Goal: Task Accomplishment & Management: Use online tool/utility

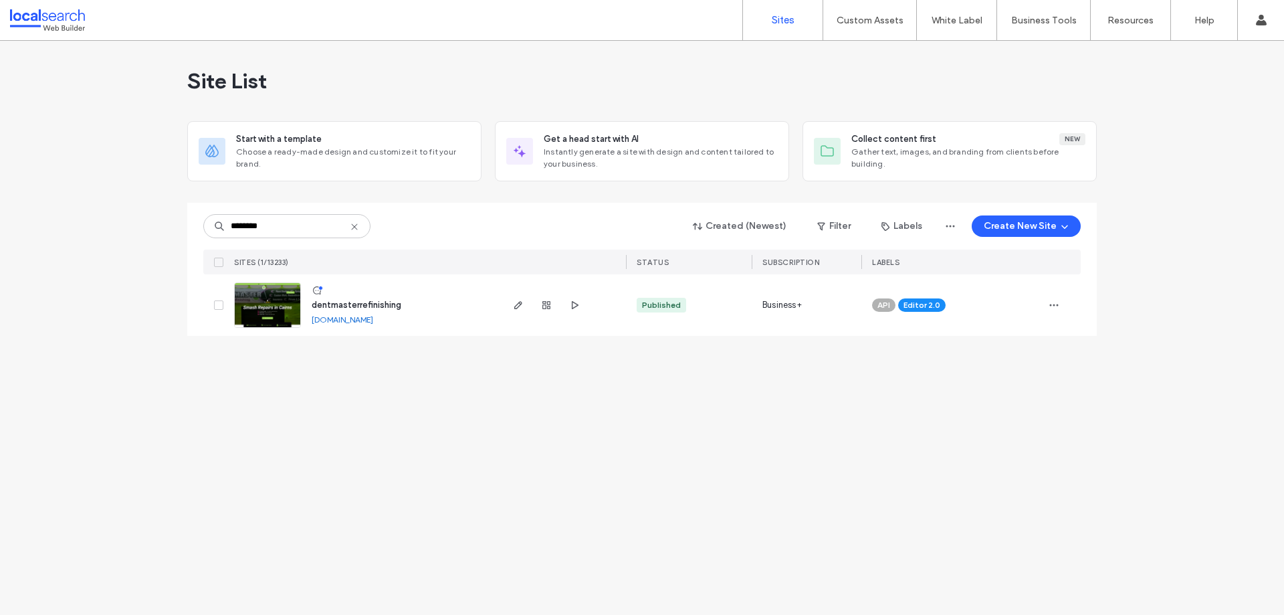
click at [460, 498] on div "Site List Start with a template Choose a ready-made design and customize it to …" at bounding box center [642, 328] width 1284 height 574
click at [274, 231] on input "********" at bounding box center [286, 226] width 167 height 24
paste input
type input "********"
click at [518, 303] on use "button" at bounding box center [518, 305] width 8 height 8
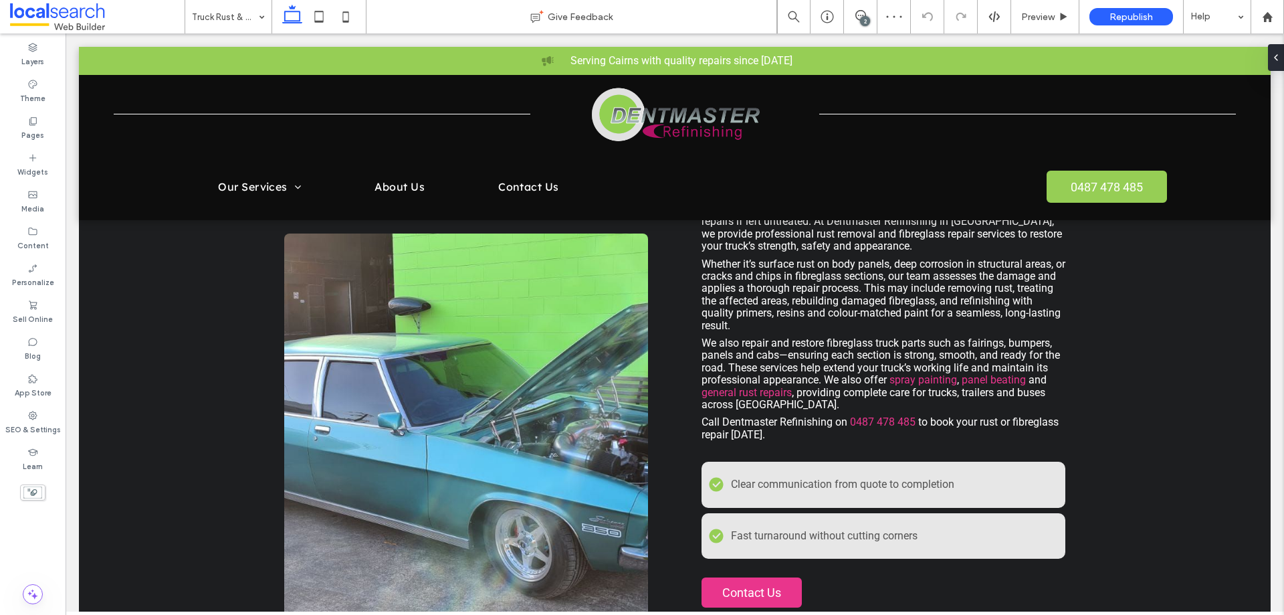
click at [866, 18] on div "2" at bounding box center [865, 21] width 10 height 10
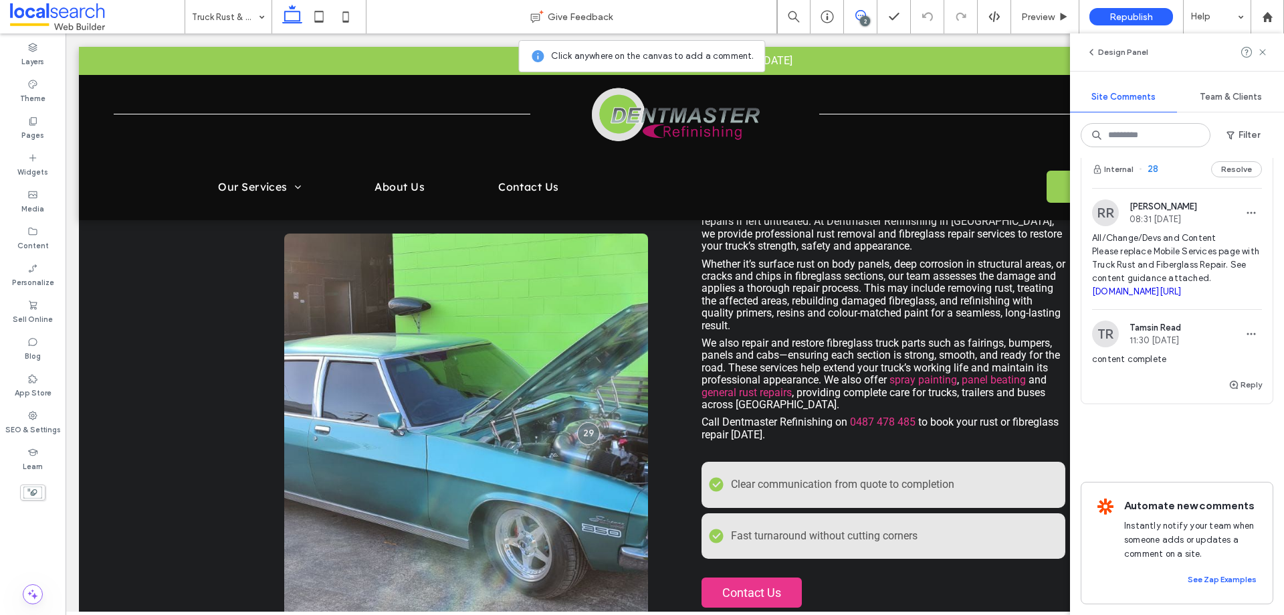
scroll to position [201, 0]
click at [1153, 286] on span "All/Change/Devs and Content Please replace Mobile Services page with Truck Rust…" at bounding box center [1177, 264] width 170 height 67
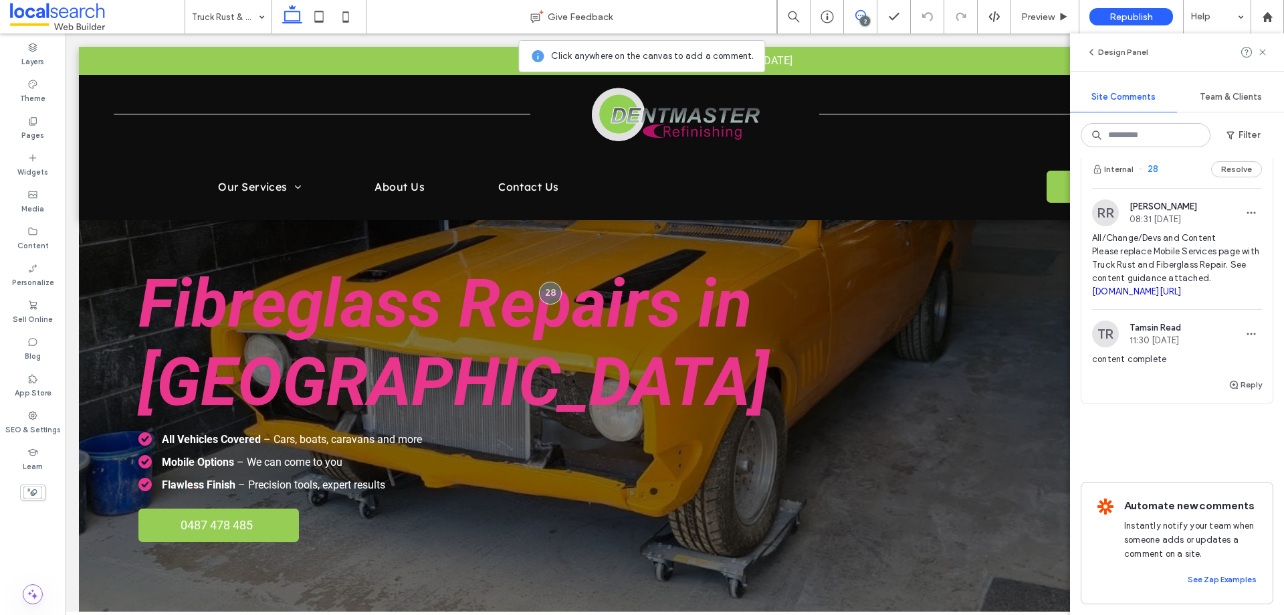
scroll to position [0, 0]
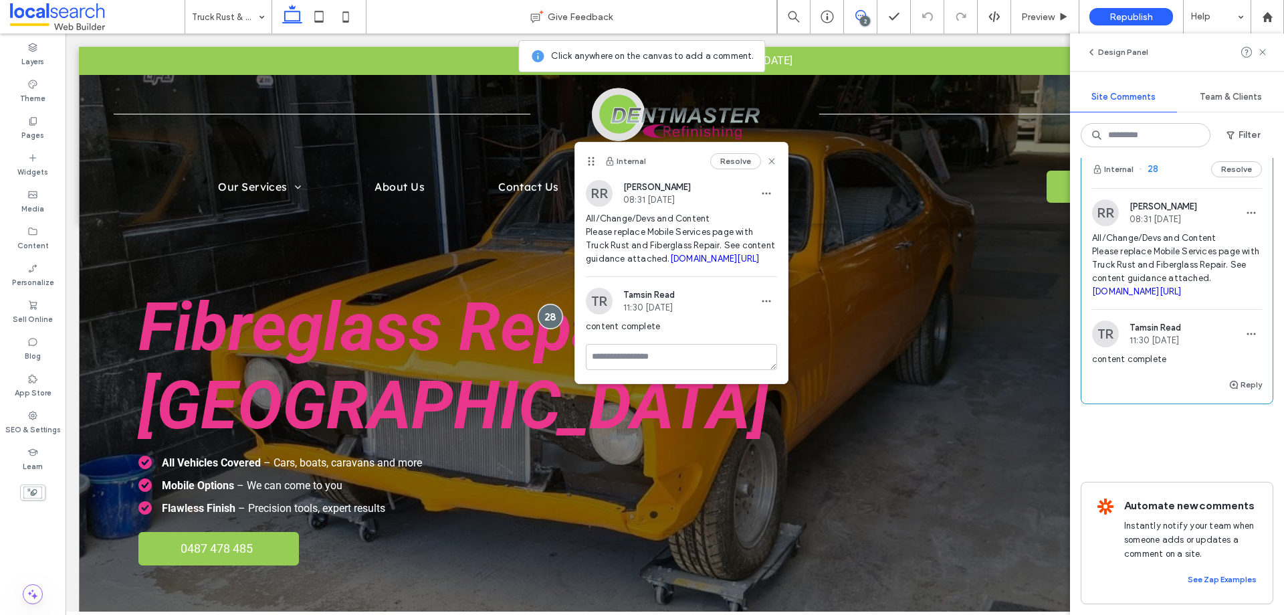
click at [546, 304] on div at bounding box center [550, 316] width 25 height 25
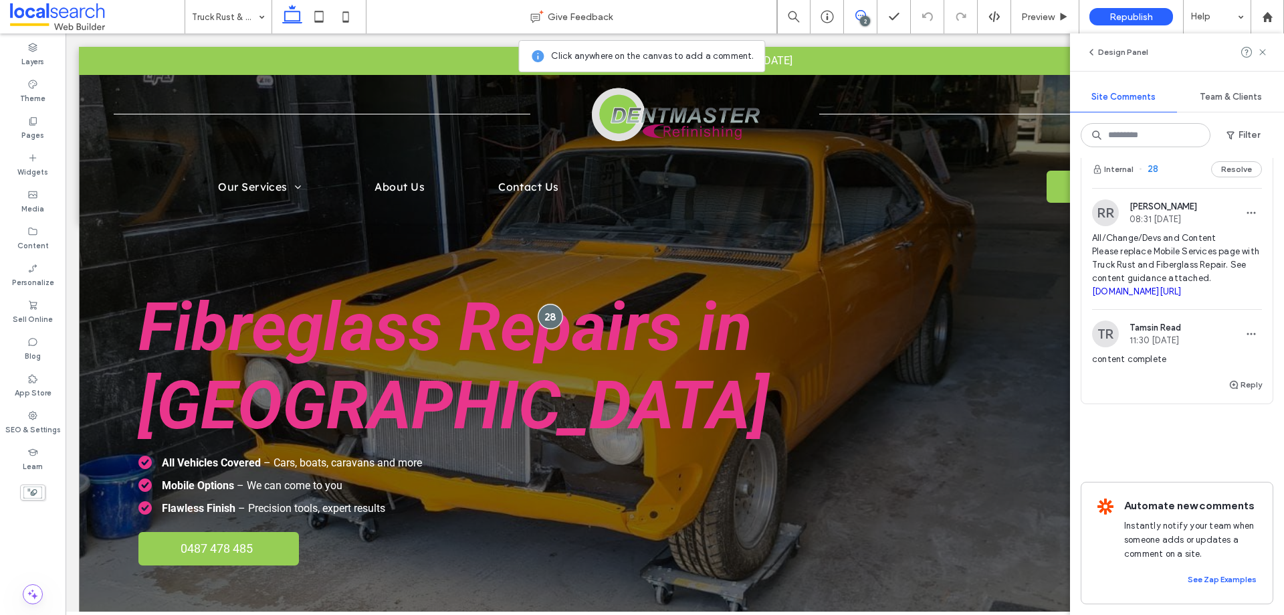
click at [548, 304] on div at bounding box center [550, 316] width 25 height 25
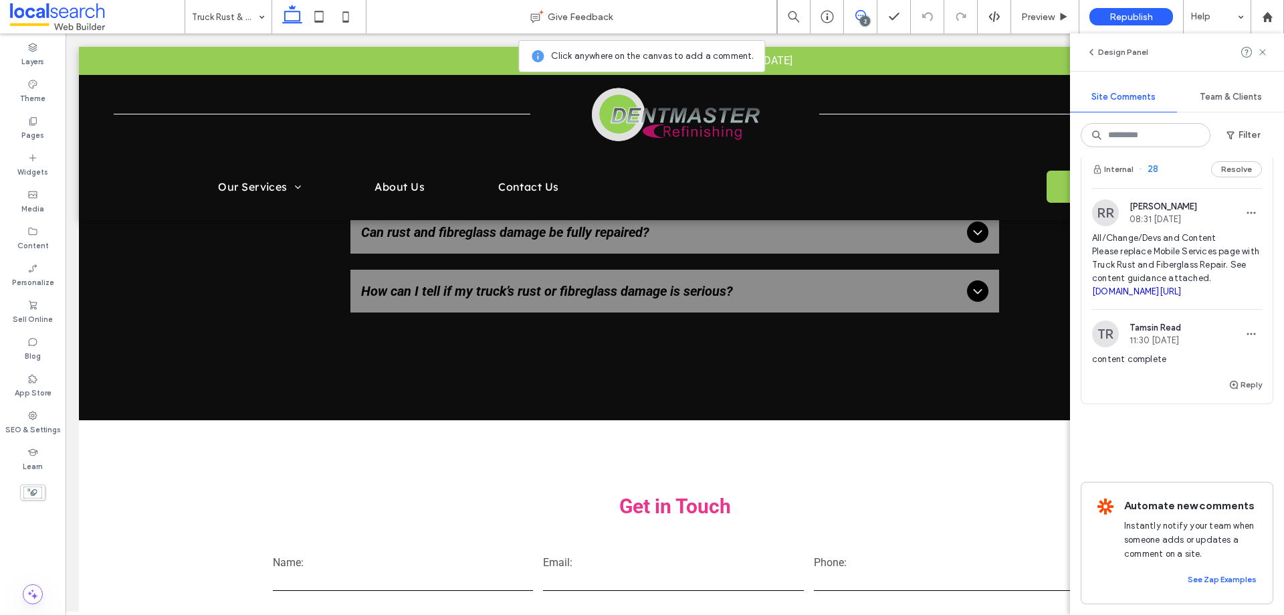
scroll to position [2141, 0]
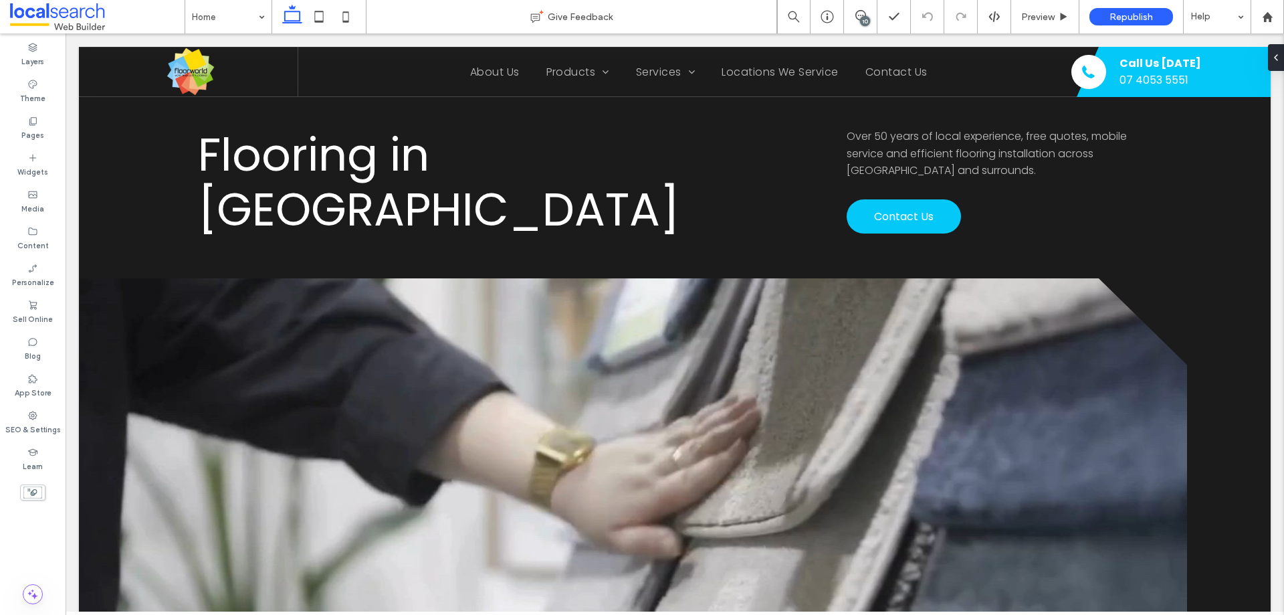
click at [867, 21] on div "10" at bounding box center [865, 21] width 10 height 10
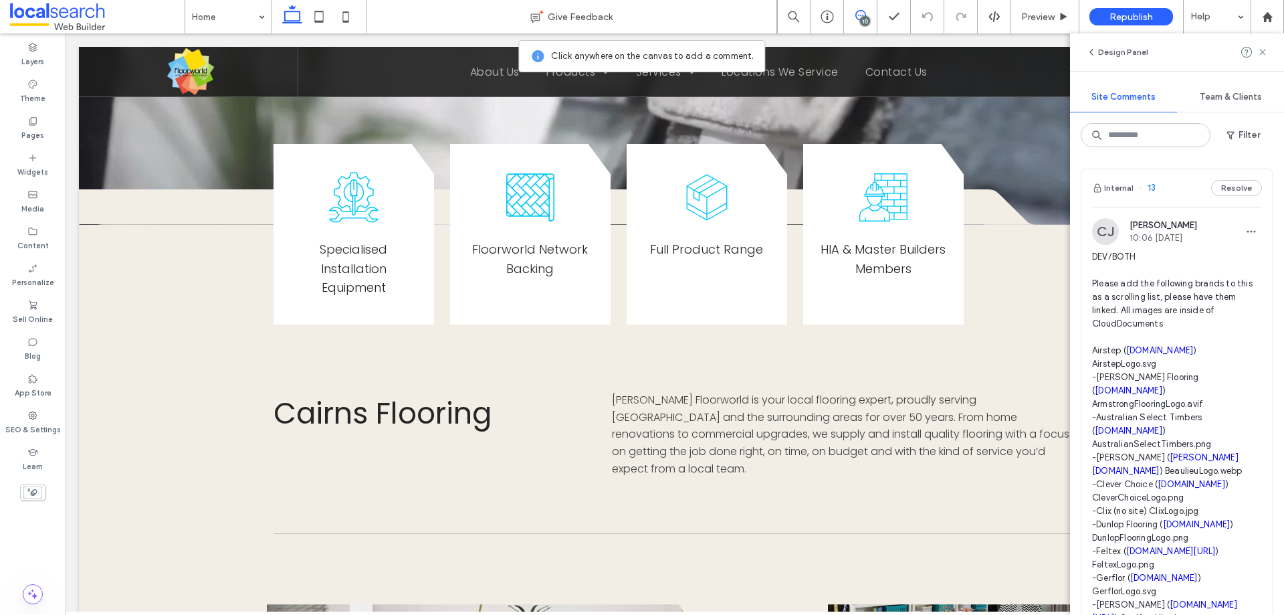
click at [1166, 304] on span "DEV/BOTH Please add the following brands to this as a scrolling list, please ha…" at bounding box center [1177, 564] width 170 height 629
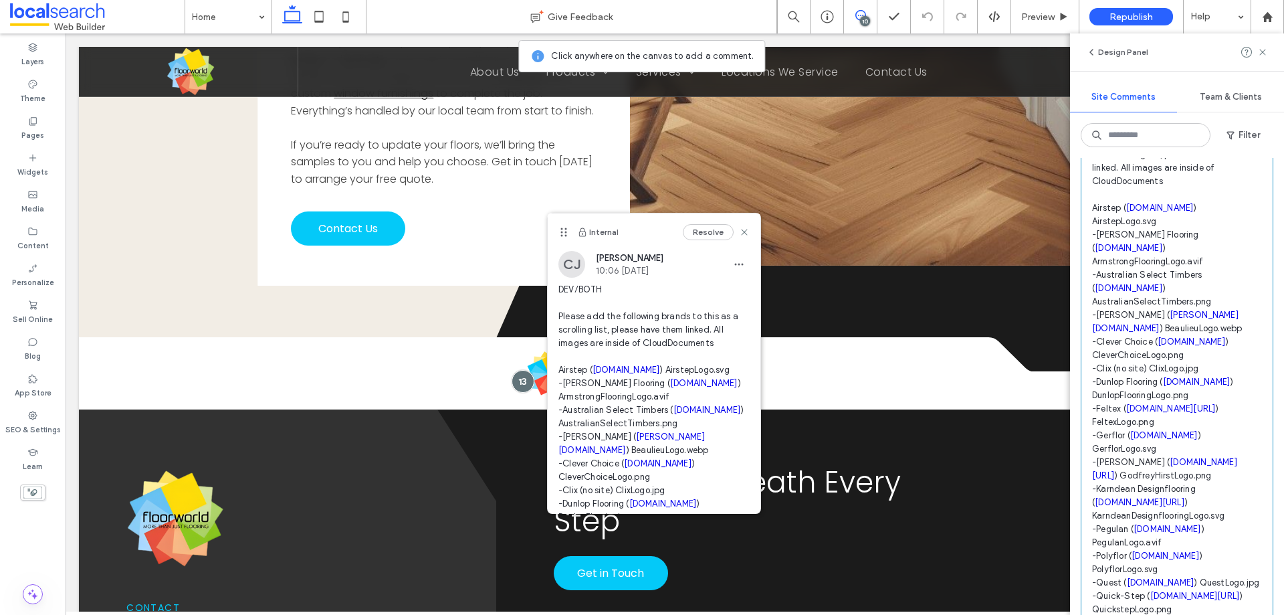
scroll to position [334, 0]
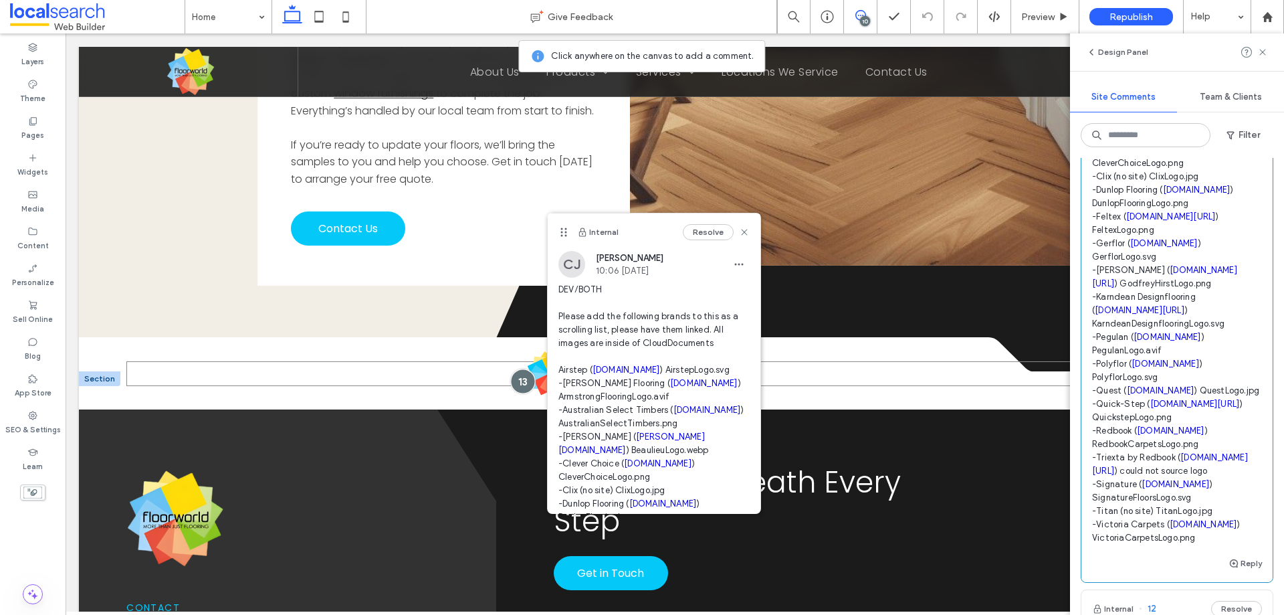
click at [519, 369] on div at bounding box center [522, 381] width 25 height 25
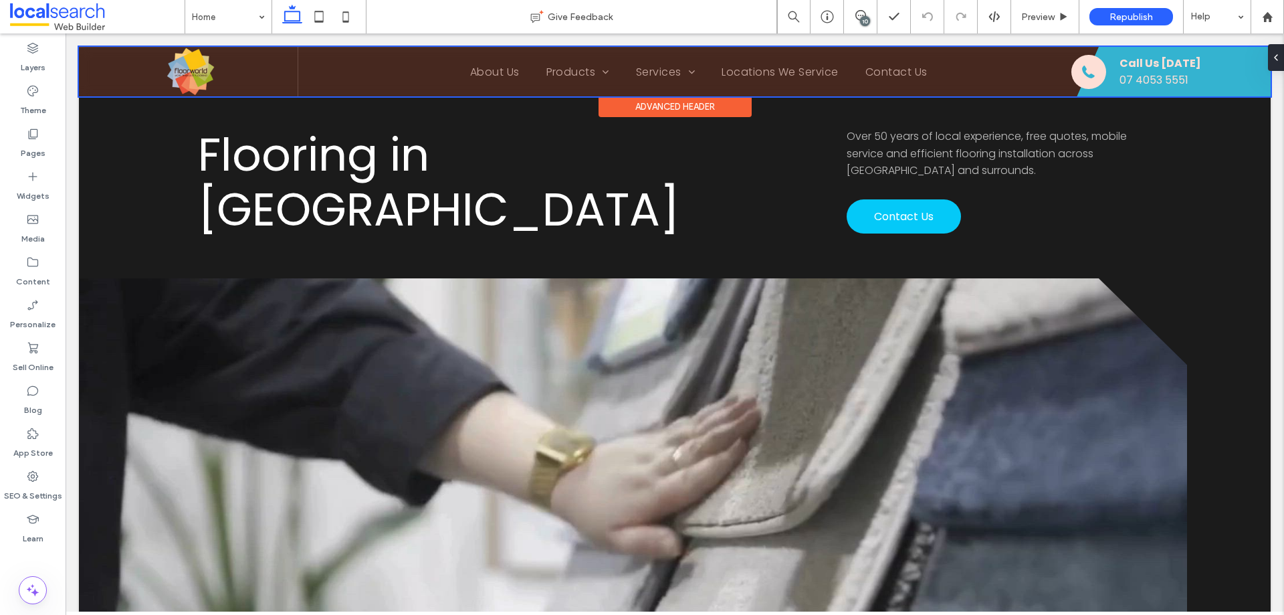
click at [998, 85] on div at bounding box center [675, 72] width 1192 height 50
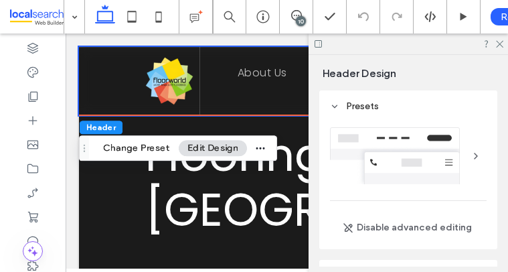
click at [337, 261] on header "Spacing" at bounding box center [408, 275] width 178 height 31
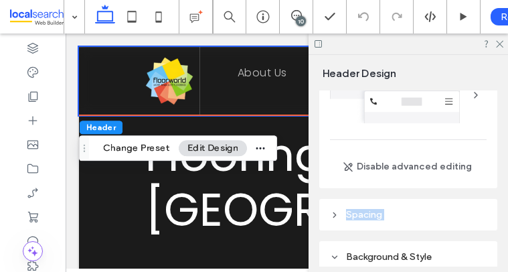
scroll to position [122, 0]
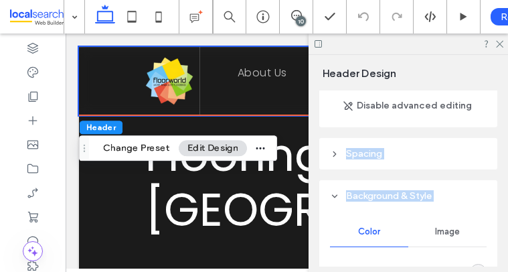
click at [337, 261] on div "Presets Disable advanced editing Spacing Set margins and padding 0px 0% 0px 0% …" at bounding box center [412, 178] width 187 height 176
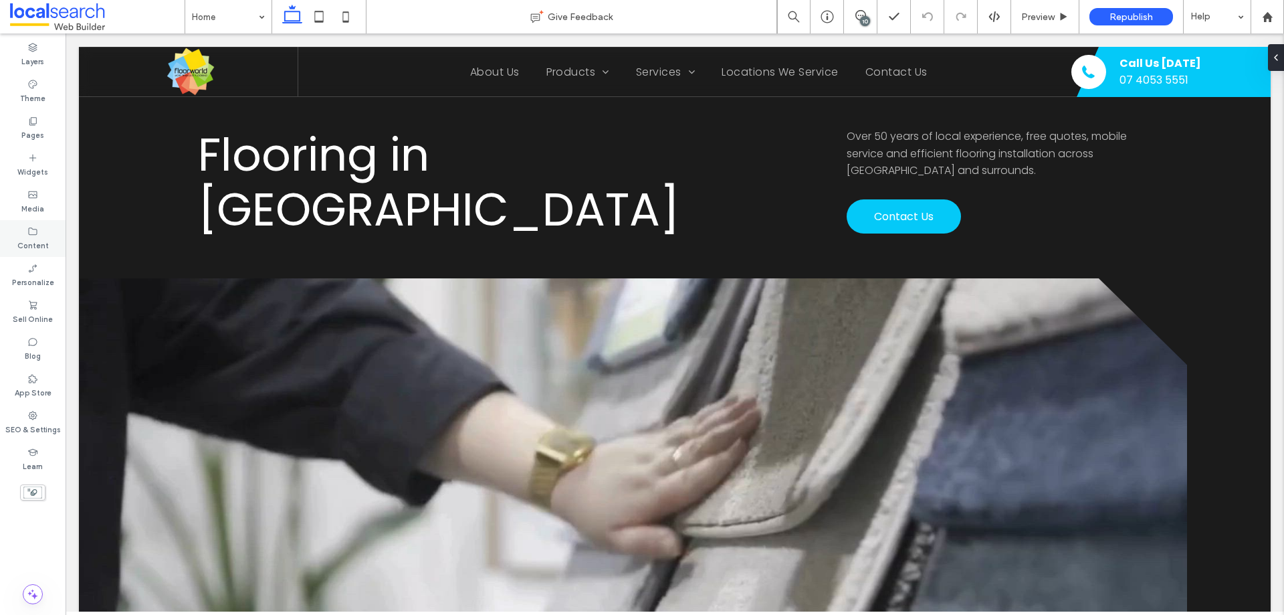
click at [37, 235] on icon at bounding box center [32, 231] width 11 height 11
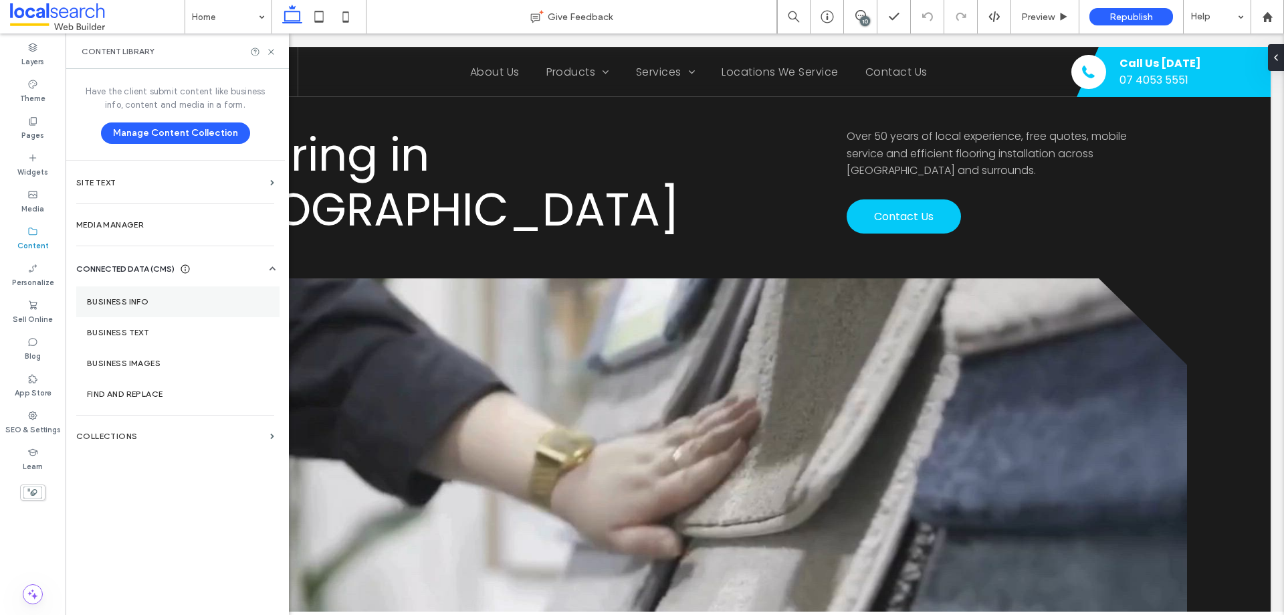
click at [128, 297] on label "Business Info" at bounding box center [178, 301] width 182 height 9
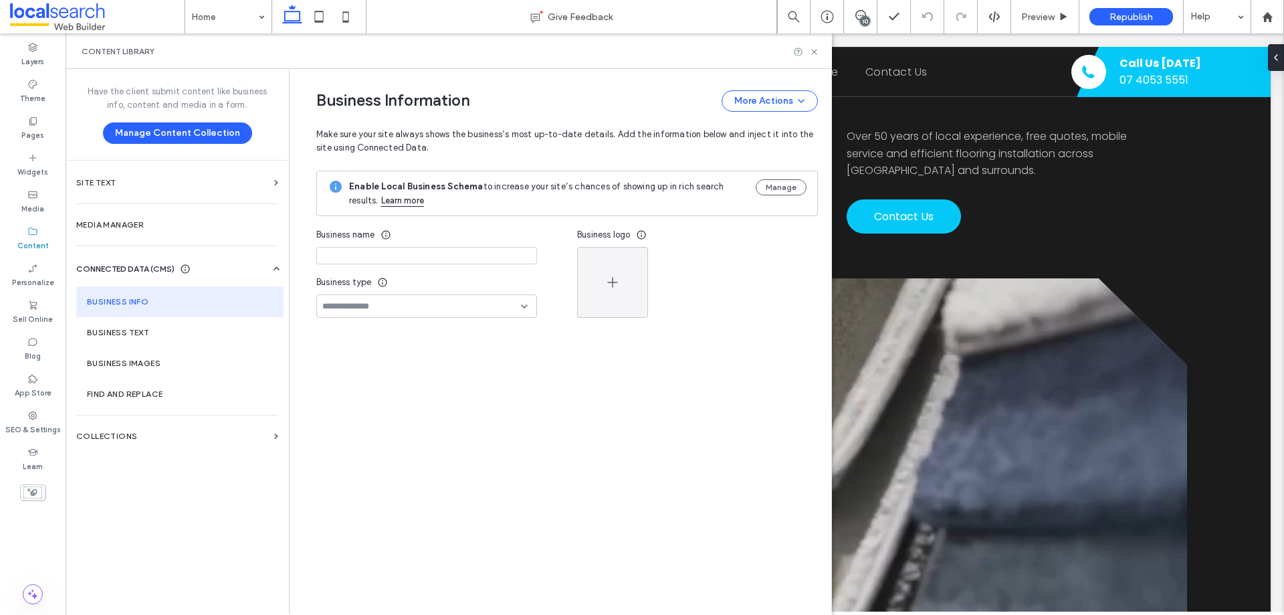
type input "**********"
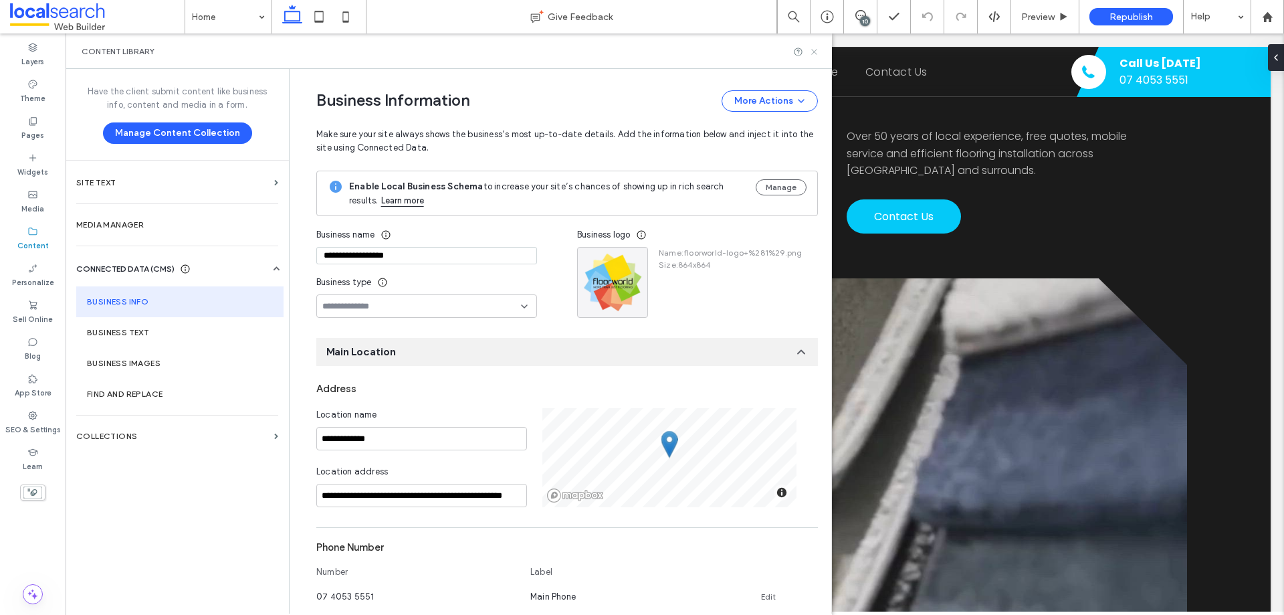
click at [818, 50] on icon at bounding box center [814, 52] width 10 height 10
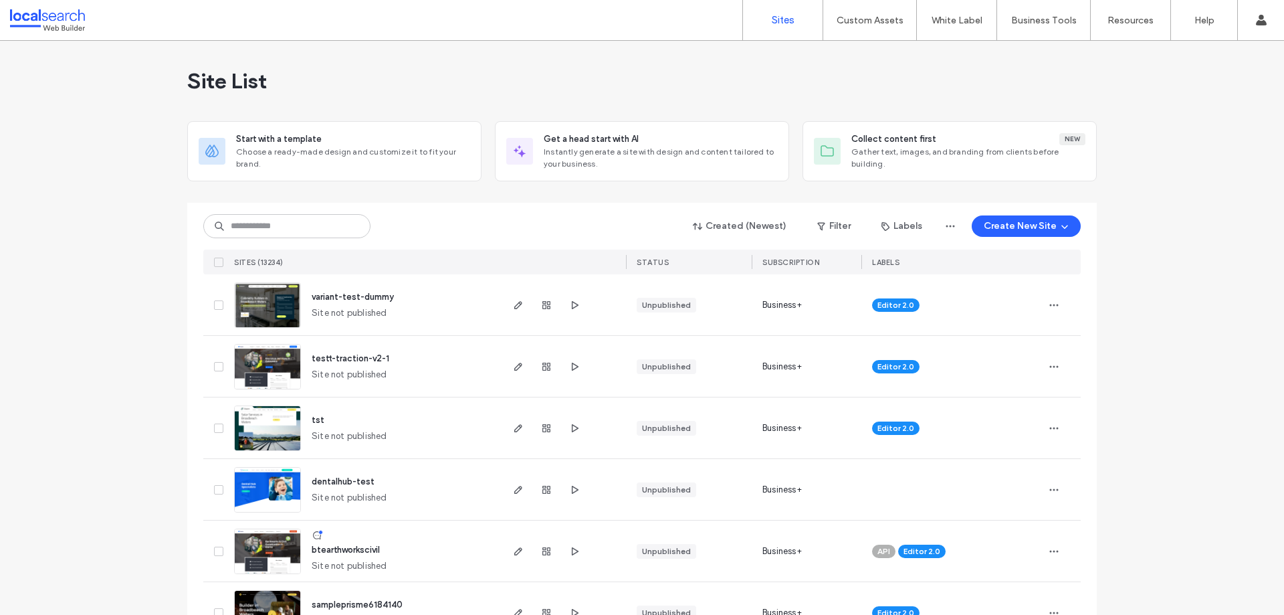
click at [292, 241] on div "Created (Newest) Filter Labels Create New Site SITES (13234) STATUS SUBSCRIPTIO…" at bounding box center [642, 239] width 878 height 72
click at [292, 236] on input at bounding box center [286, 226] width 167 height 24
paste input "********"
type input "********"
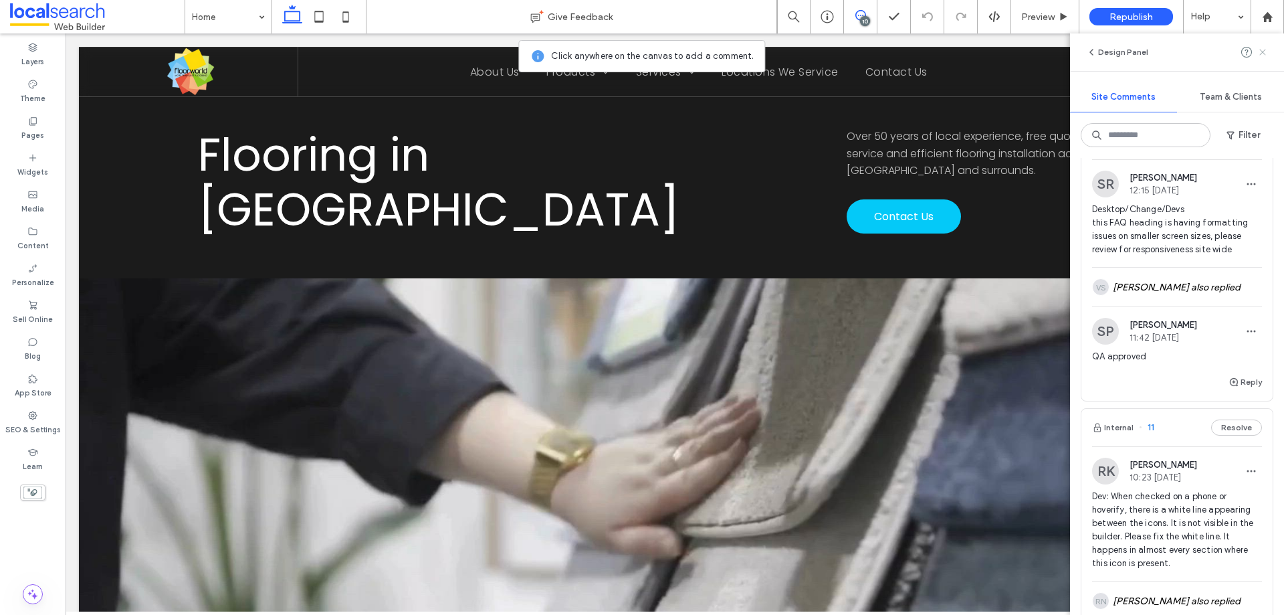
click at [1260, 55] on use at bounding box center [1263, 52] width 6 height 6
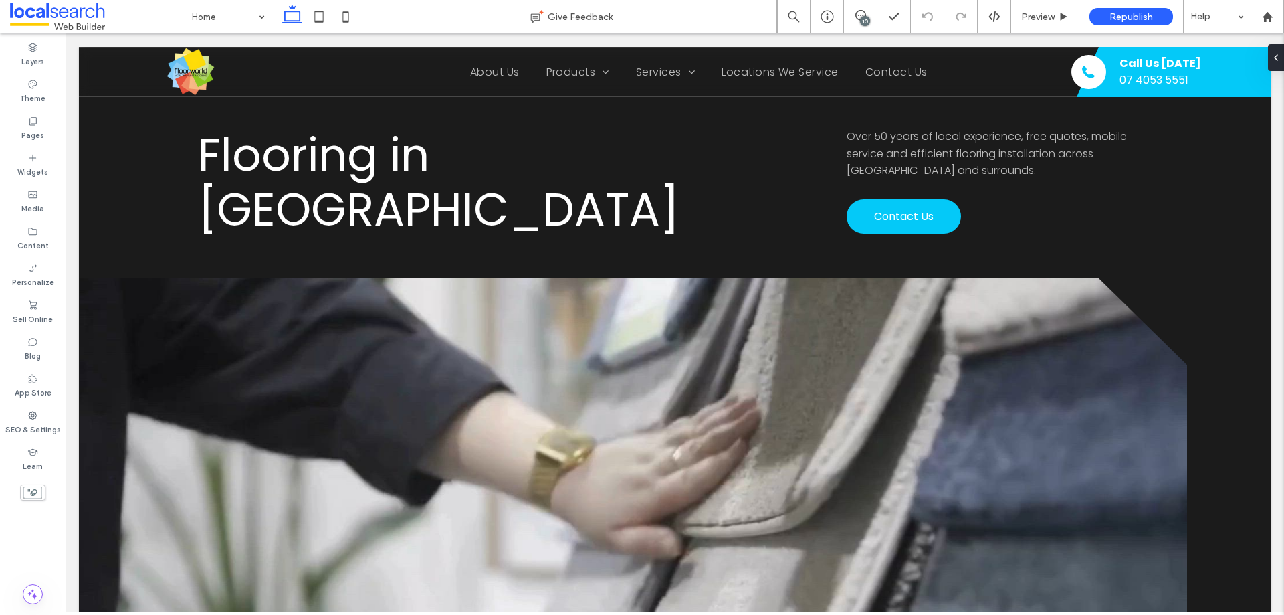
click at [864, 24] on div "10" at bounding box center [865, 21] width 10 height 10
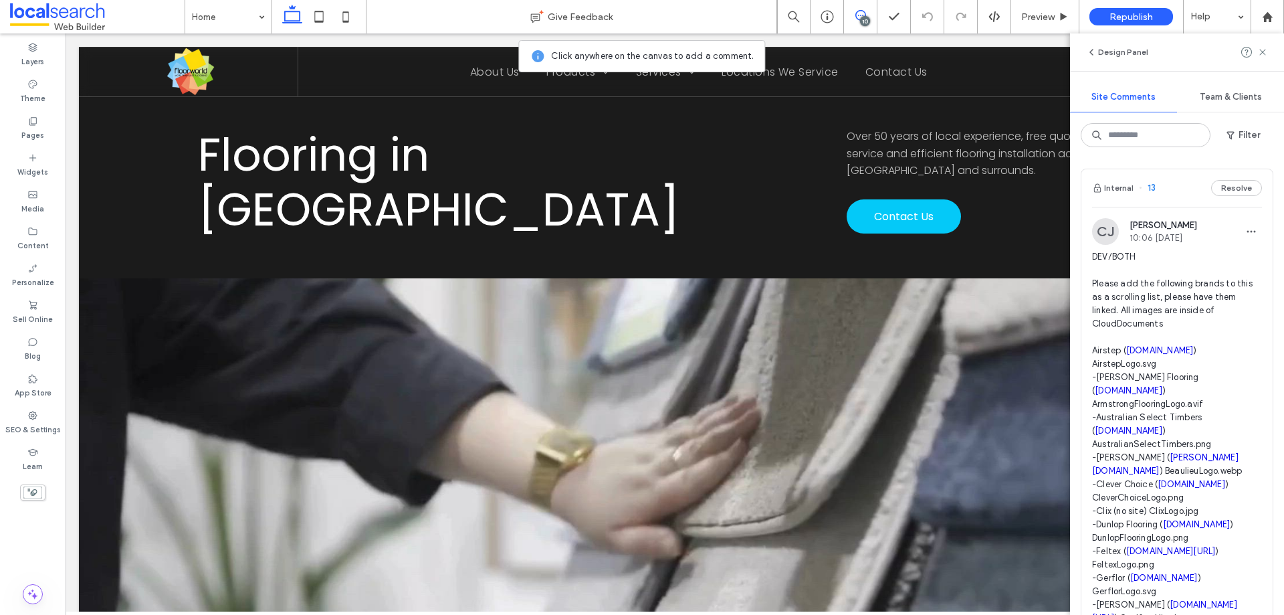
click at [864, 22] on div "10" at bounding box center [865, 21] width 10 height 10
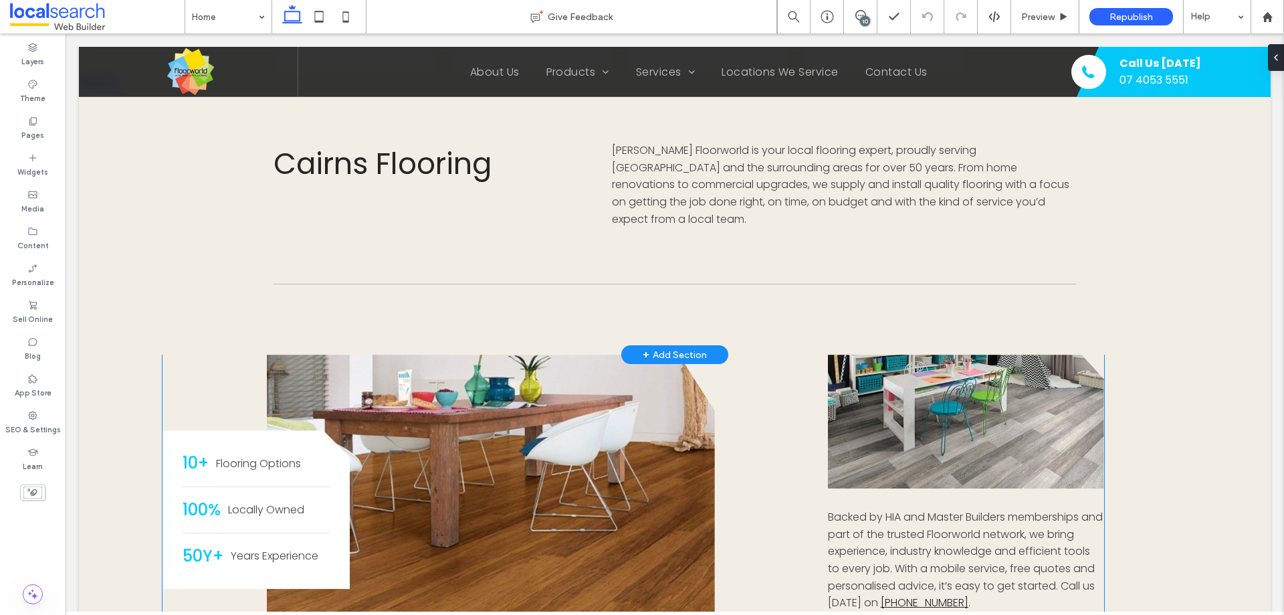
scroll to position [602, 0]
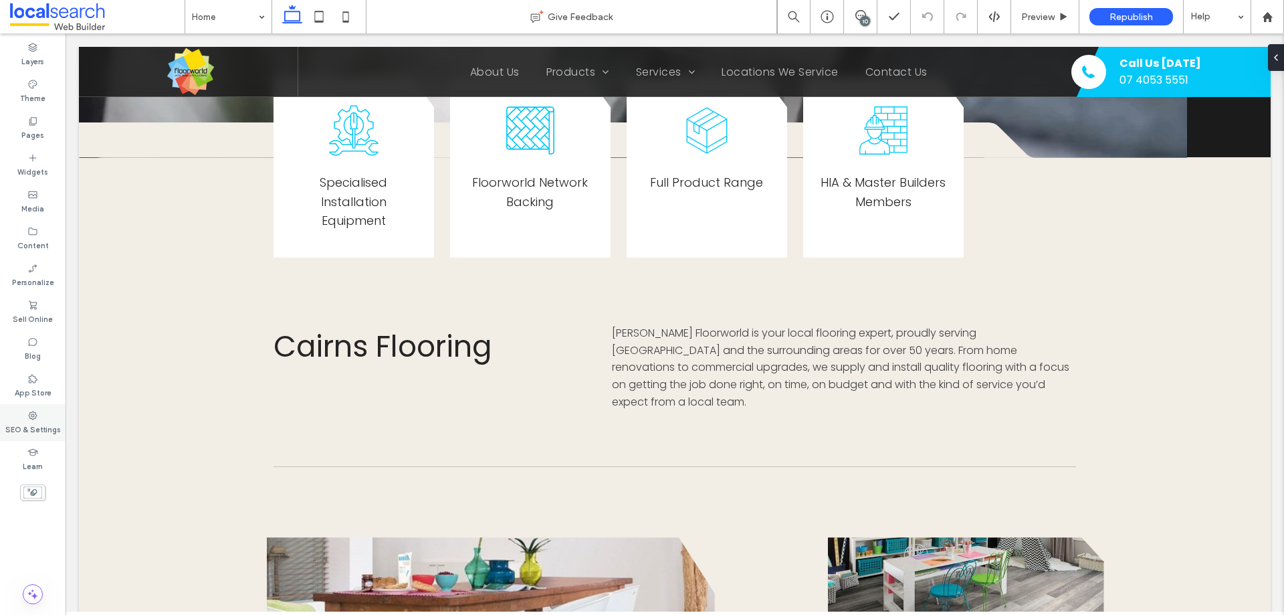
click at [42, 409] on div "SEO & Settings" at bounding box center [33, 422] width 66 height 37
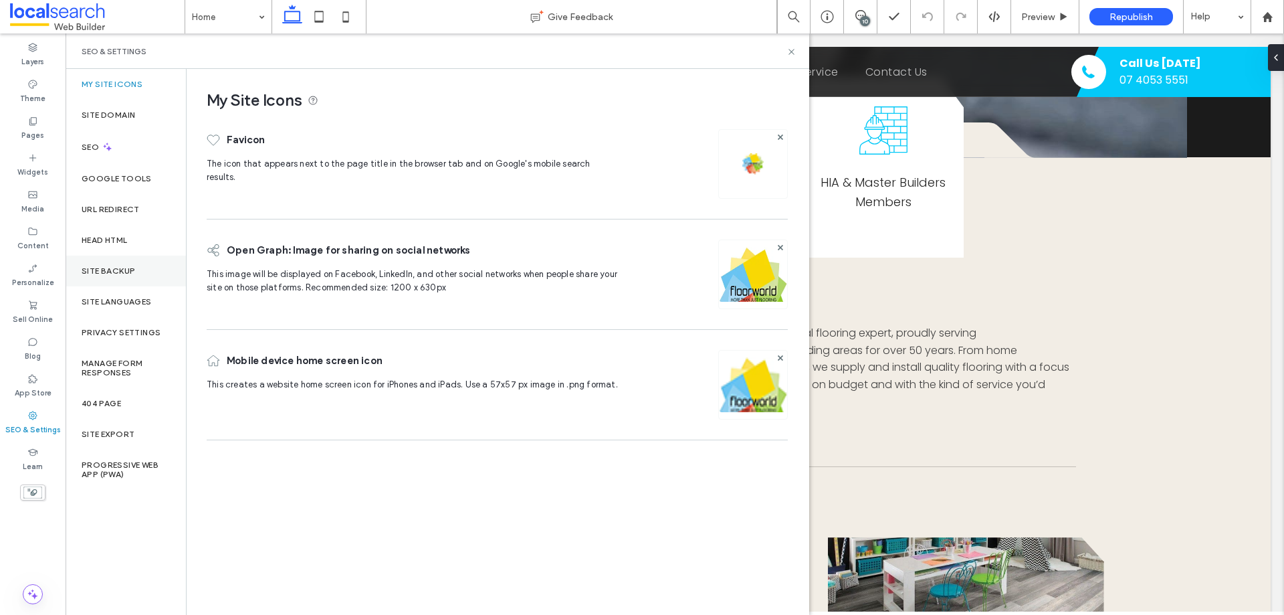
click at [124, 270] on label "Site Backup" at bounding box center [109, 270] width 54 height 9
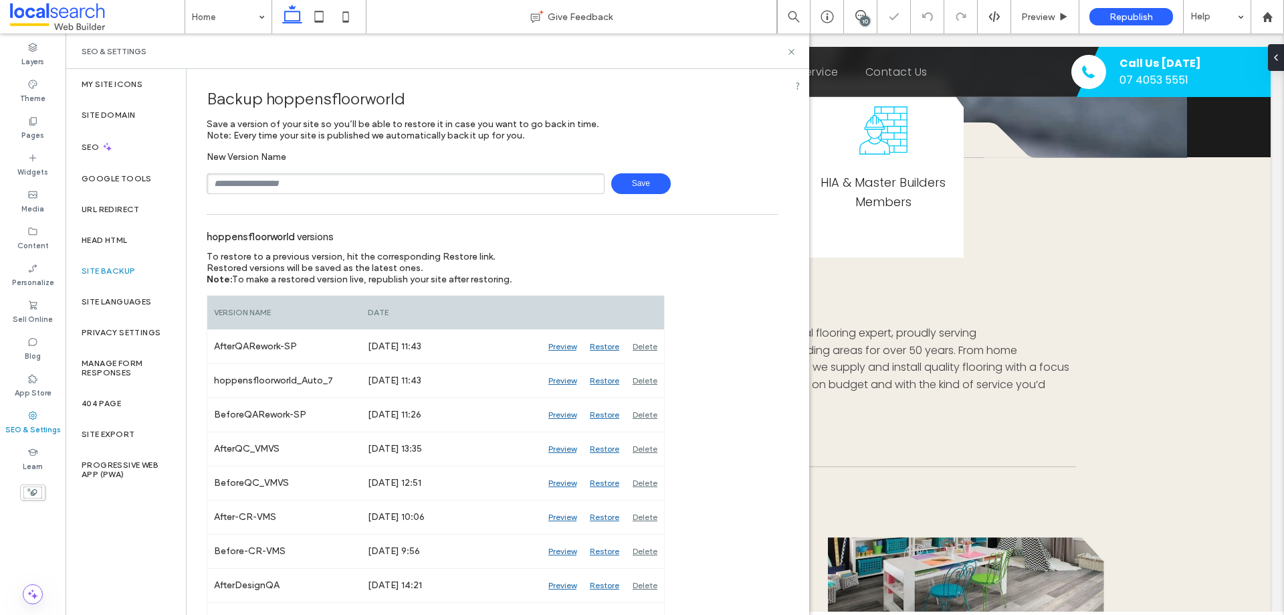
click at [339, 180] on input "text" at bounding box center [406, 183] width 398 height 21
type input "**********"
click at [634, 116] on div "Backup hoppensfloorworld" at bounding box center [492, 98] width 571 height 39
click at [795, 54] on icon at bounding box center [792, 52] width 10 height 10
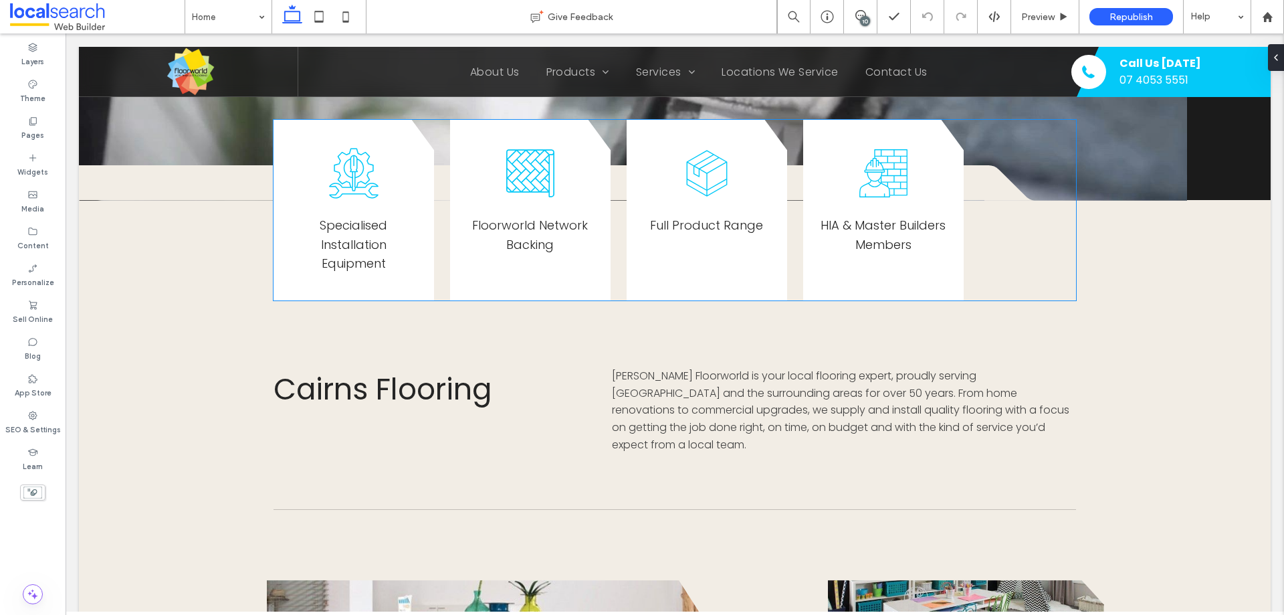
scroll to position [535, 0]
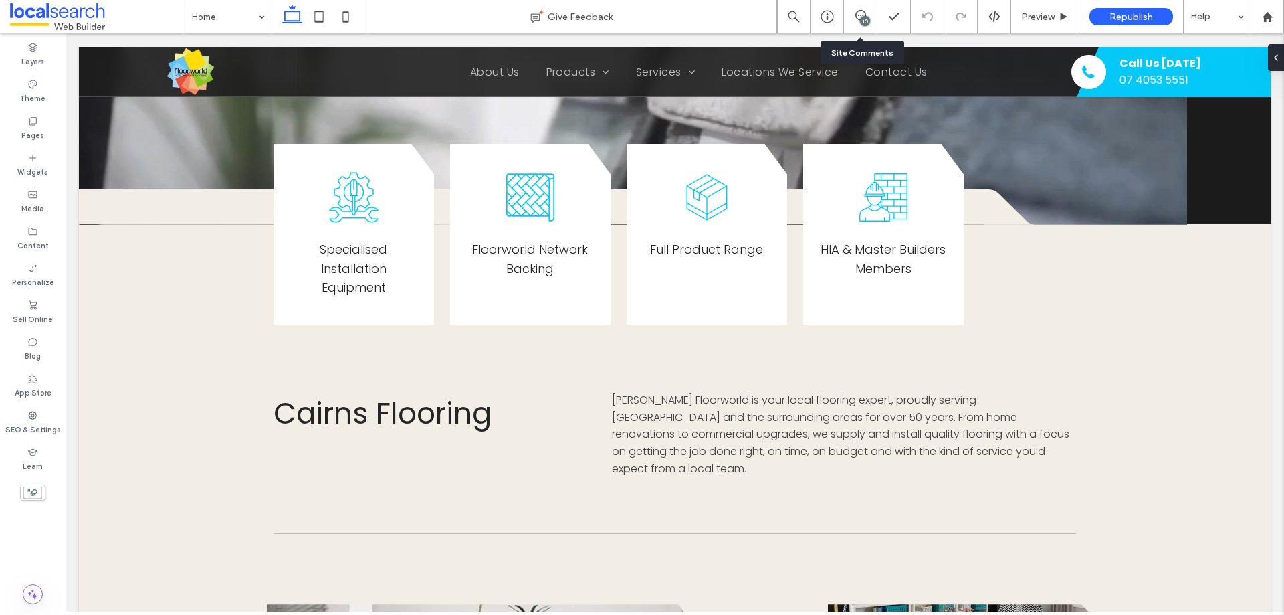
click at [862, 19] on div "10" at bounding box center [865, 21] width 10 height 10
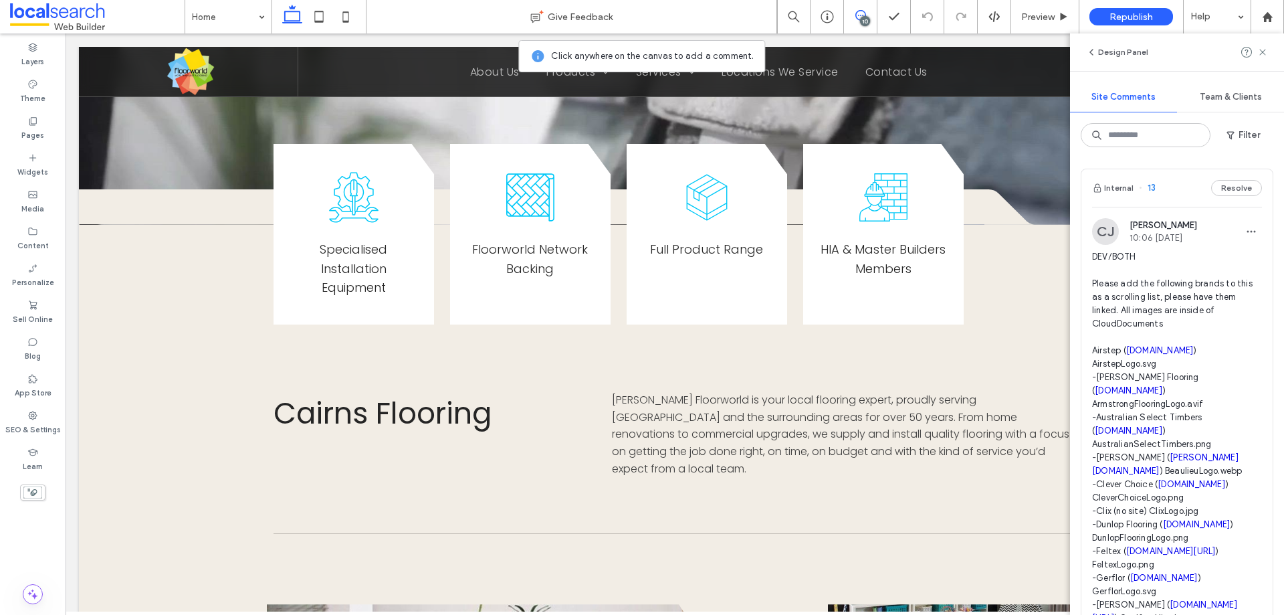
click at [1151, 349] on link "airstep.com.au" at bounding box center [1161, 350] width 68 height 10
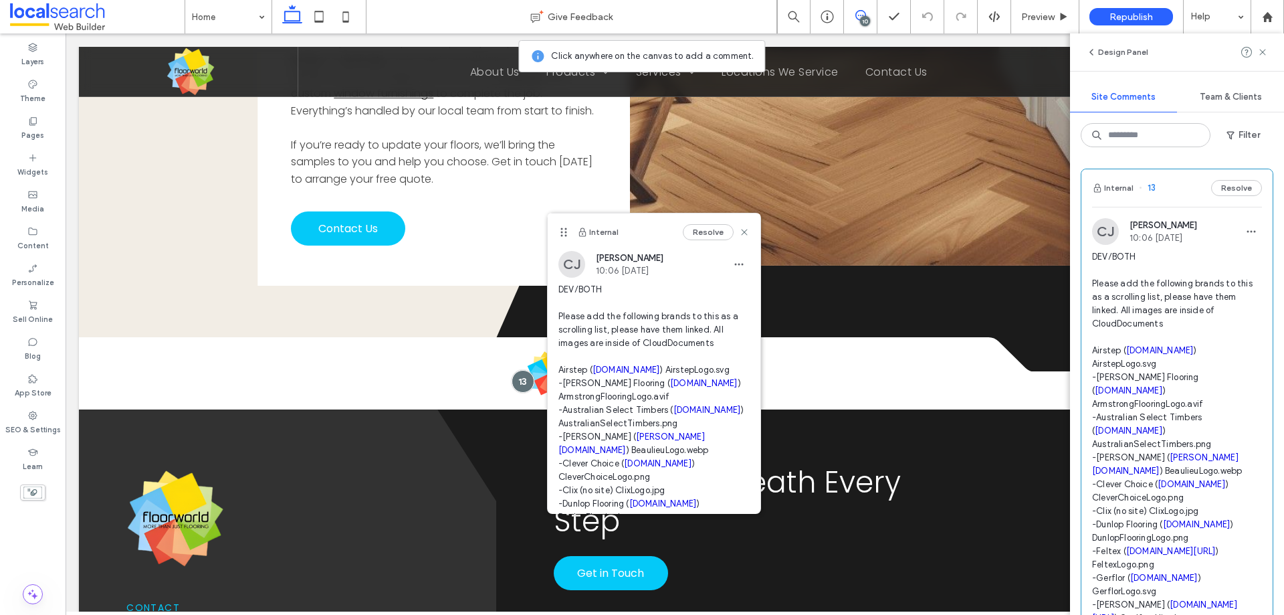
click at [677, 384] on link "armstrongflooring.au" at bounding box center [704, 383] width 68 height 10
click at [674, 415] on link "asttimbers.com.au" at bounding box center [708, 410] width 68 height 10
click at [621, 452] on link "beaulieu.com.au" at bounding box center [632, 443] width 147 height 23
click at [651, 468] on link "cleverchoice.com.au" at bounding box center [658, 463] width 68 height 10
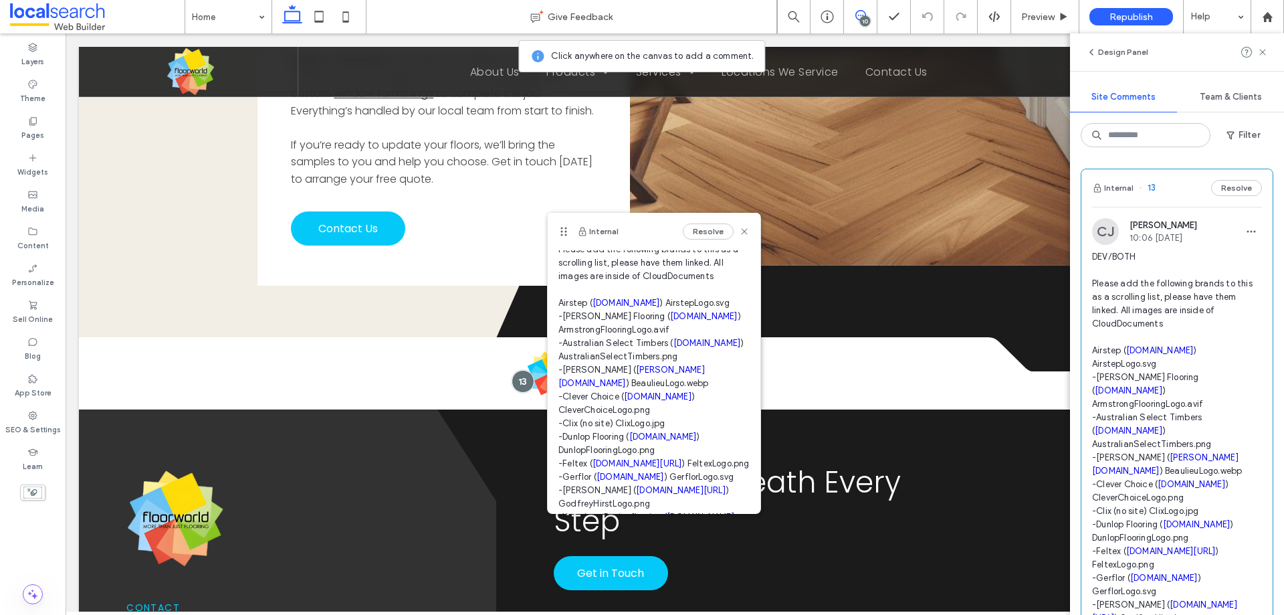
click at [670, 442] on link "dunlopflooring.com.au" at bounding box center [664, 437] width 68 height 10
click at [622, 468] on link "feltex.com/au" at bounding box center [638, 463] width 90 height 10
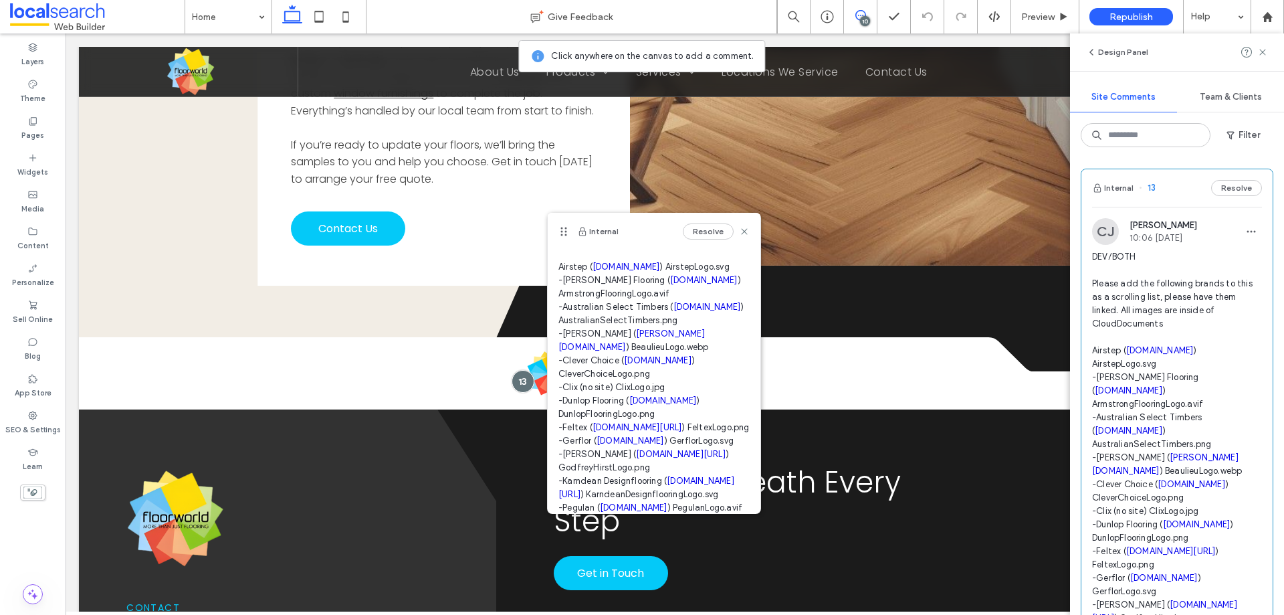
scroll to position [134, 0]
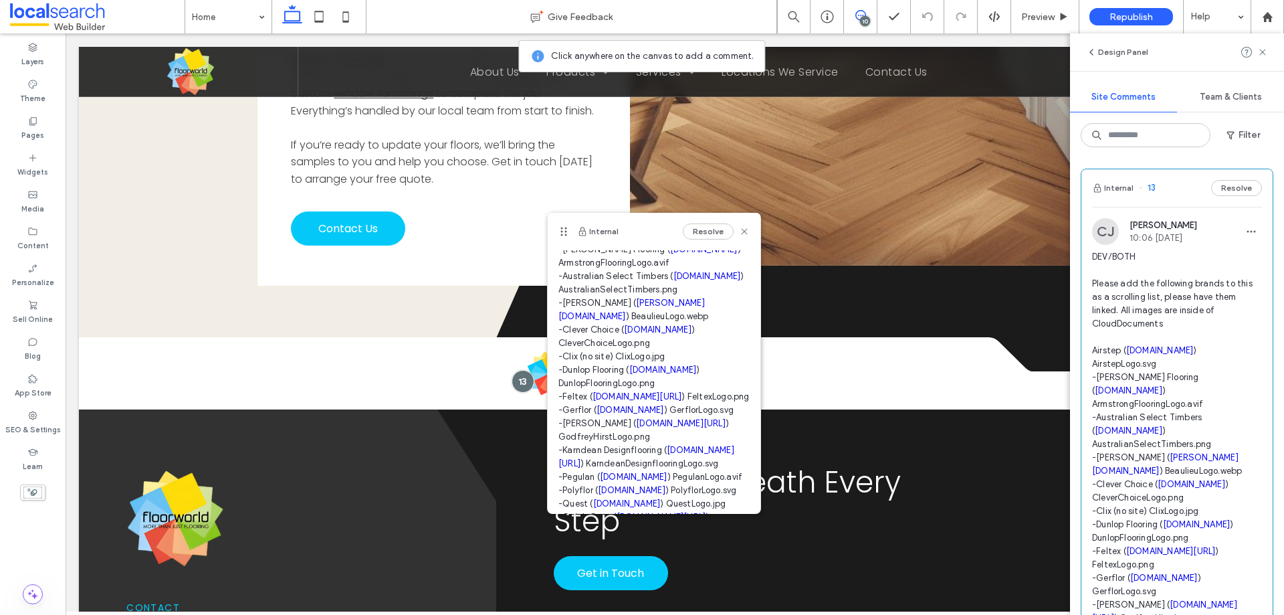
click at [602, 415] on link "gerflor.au" at bounding box center [631, 410] width 68 height 10
click at [643, 428] on link "godfreyhirst.com/au" at bounding box center [681, 423] width 90 height 10
click at [576, 468] on link "karndean.com/en-au/floors" at bounding box center [647, 456] width 176 height 23
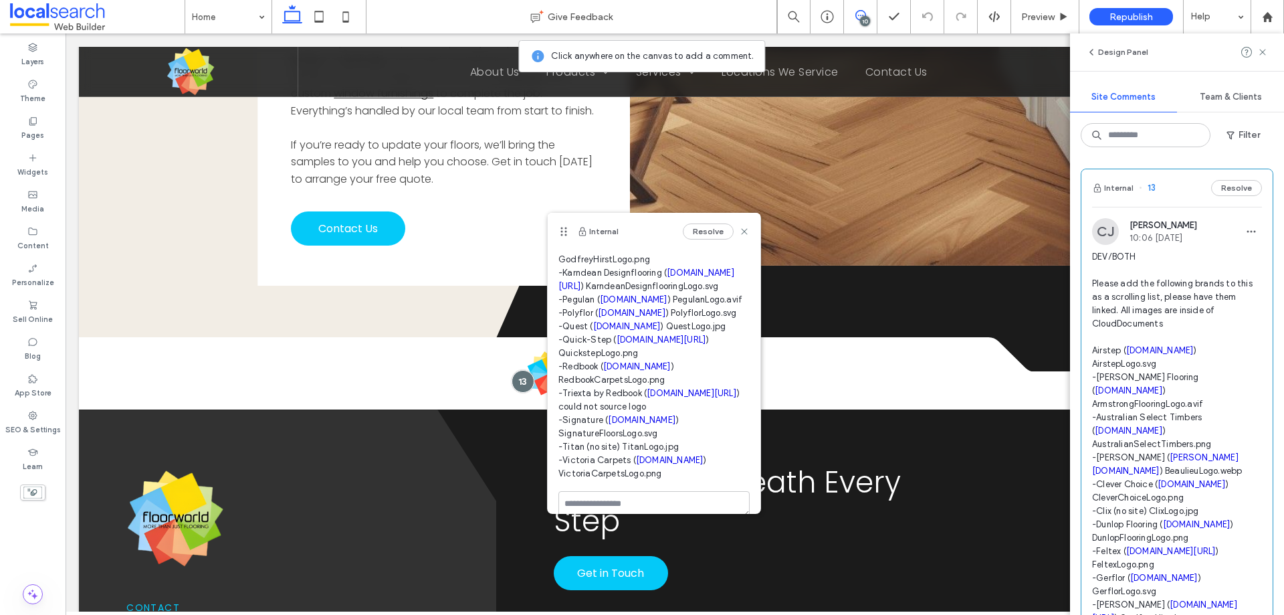
scroll to position [334, 0]
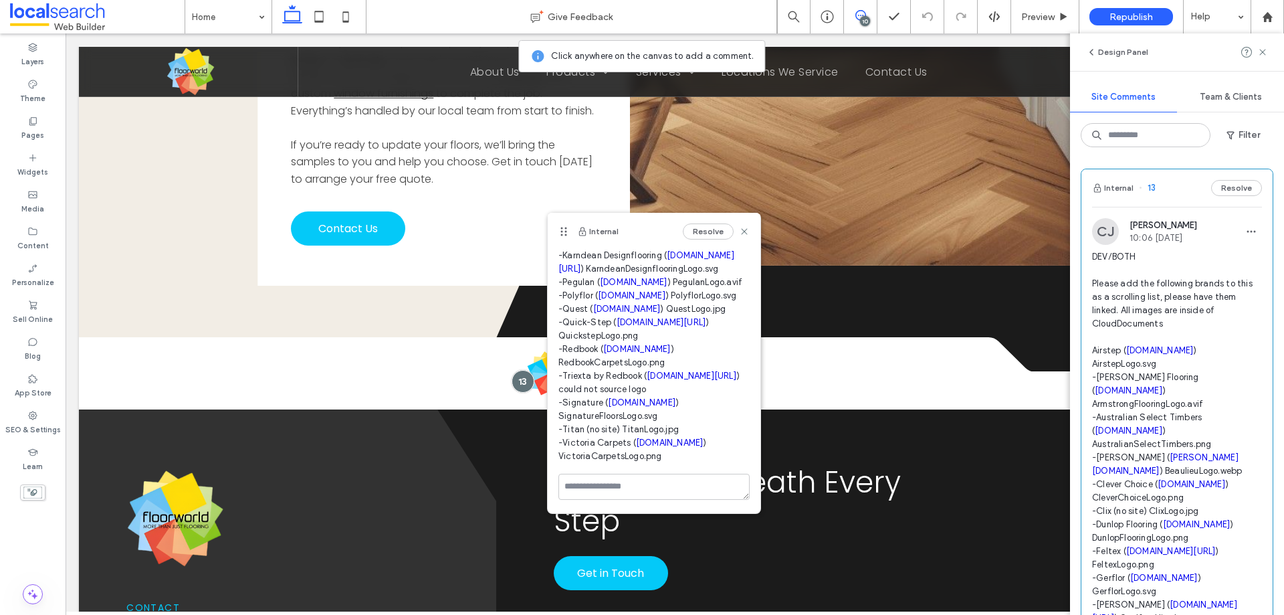
click at [621, 287] on link "pegulan.com.au" at bounding box center [634, 282] width 68 height 10
click at [627, 300] on link "polyflor.com.au" at bounding box center [632, 295] width 68 height 10
click at [626, 314] on link "questcarpet.com.au" at bounding box center [627, 309] width 68 height 10
click at [630, 327] on link "quick-step.com.au/en-au" at bounding box center [662, 322] width 90 height 10
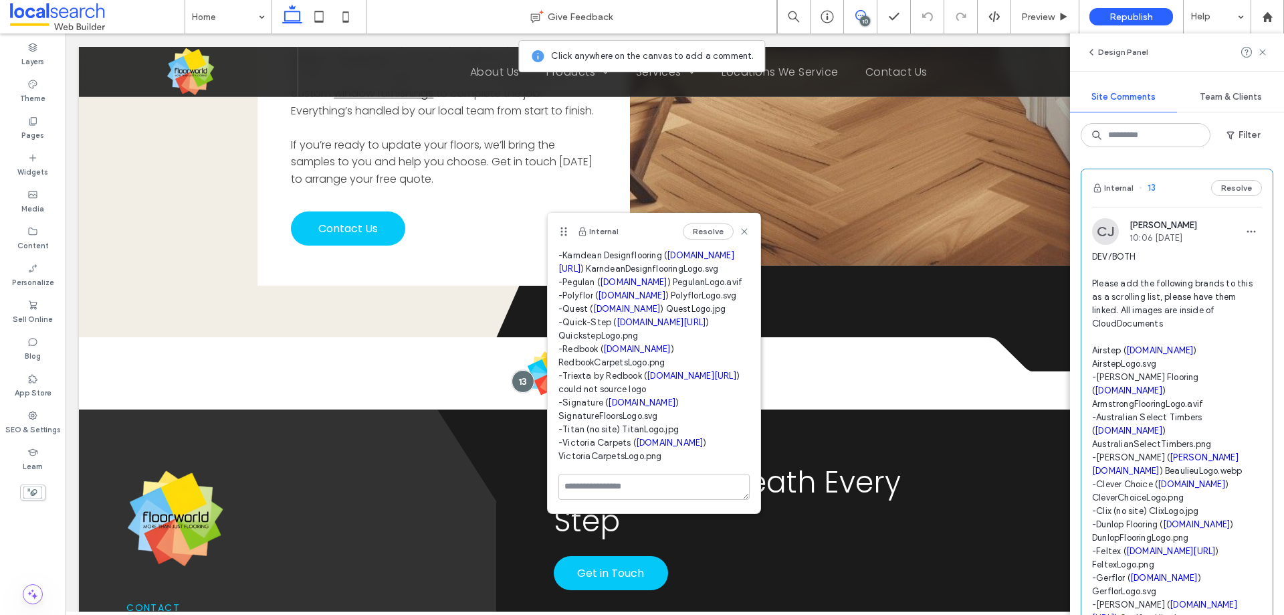
click at [624, 344] on link "redbookcarpets.com" at bounding box center [637, 349] width 68 height 10
click at [647, 373] on link "redbookcarpets.com/product-types/triexta-carpet" at bounding box center [692, 376] width 90 height 10
click at [649, 397] on link "signaturefloors.com.au" at bounding box center [642, 402] width 68 height 10
click at [655, 438] on link "victoriacarpets.com.au" at bounding box center [670, 443] width 68 height 10
click at [739, 230] on icon at bounding box center [744, 231] width 11 height 11
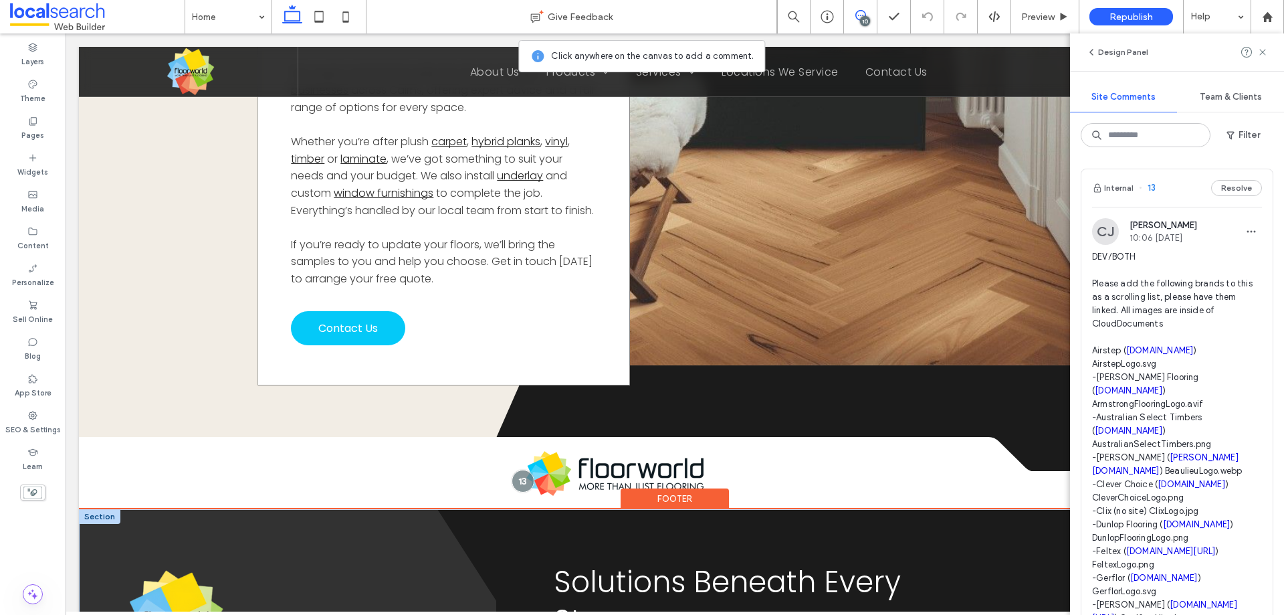
scroll to position [2905, 0]
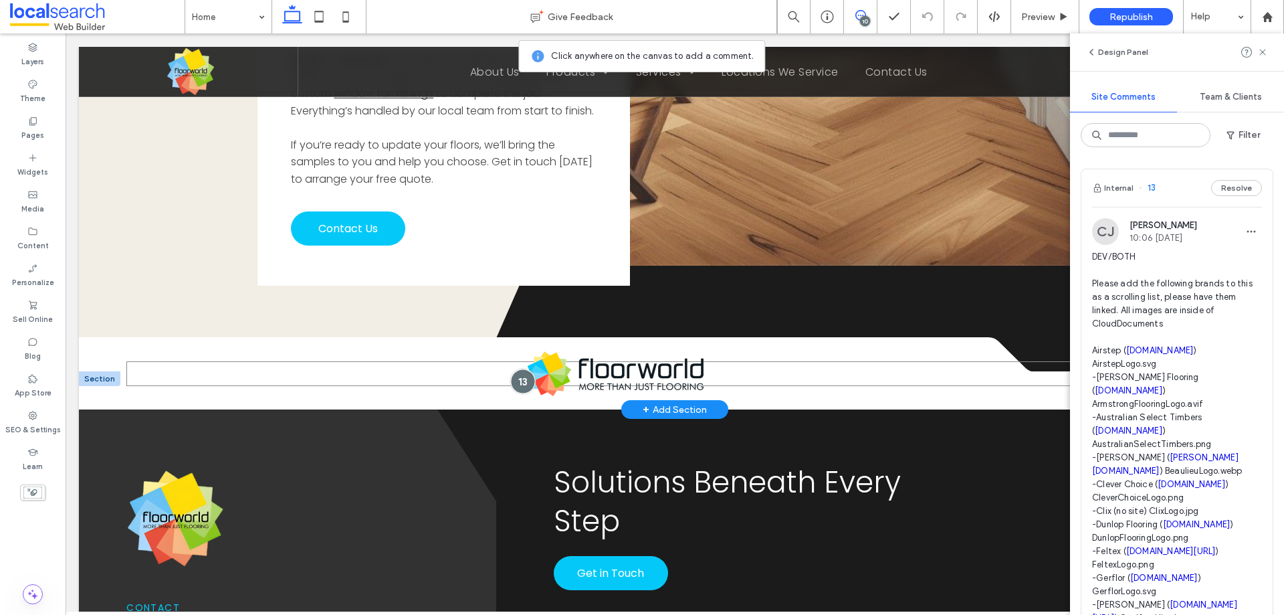
click at [520, 369] on div at bounding box center [522, 381] width 25 height 25
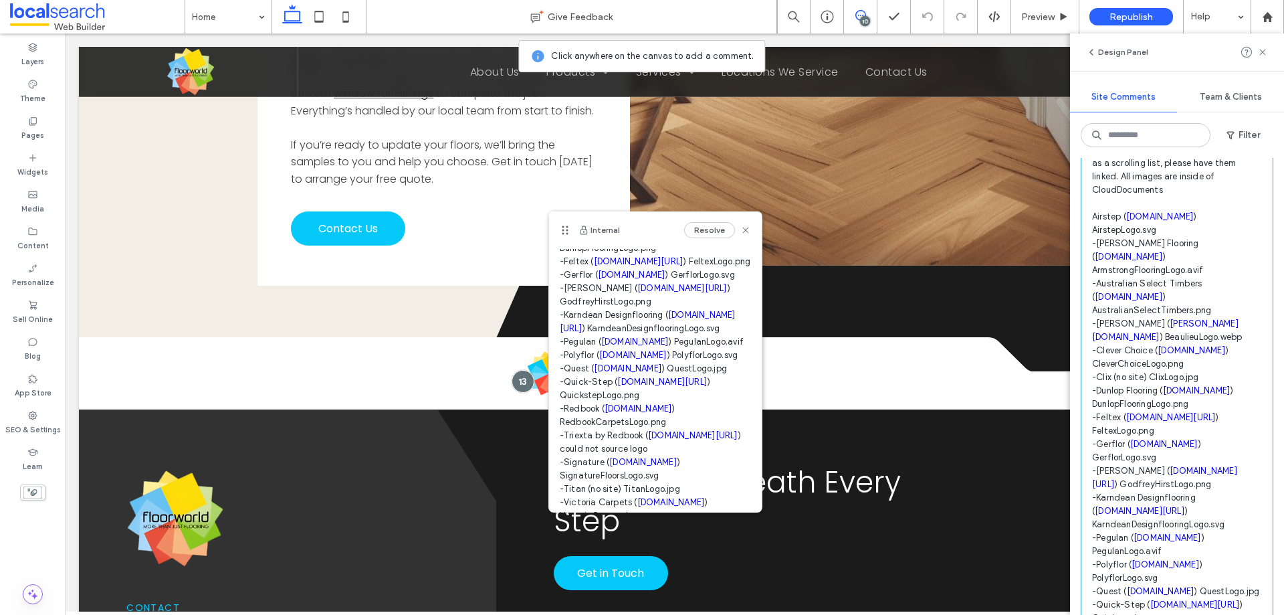
scroll to position [201, 0]
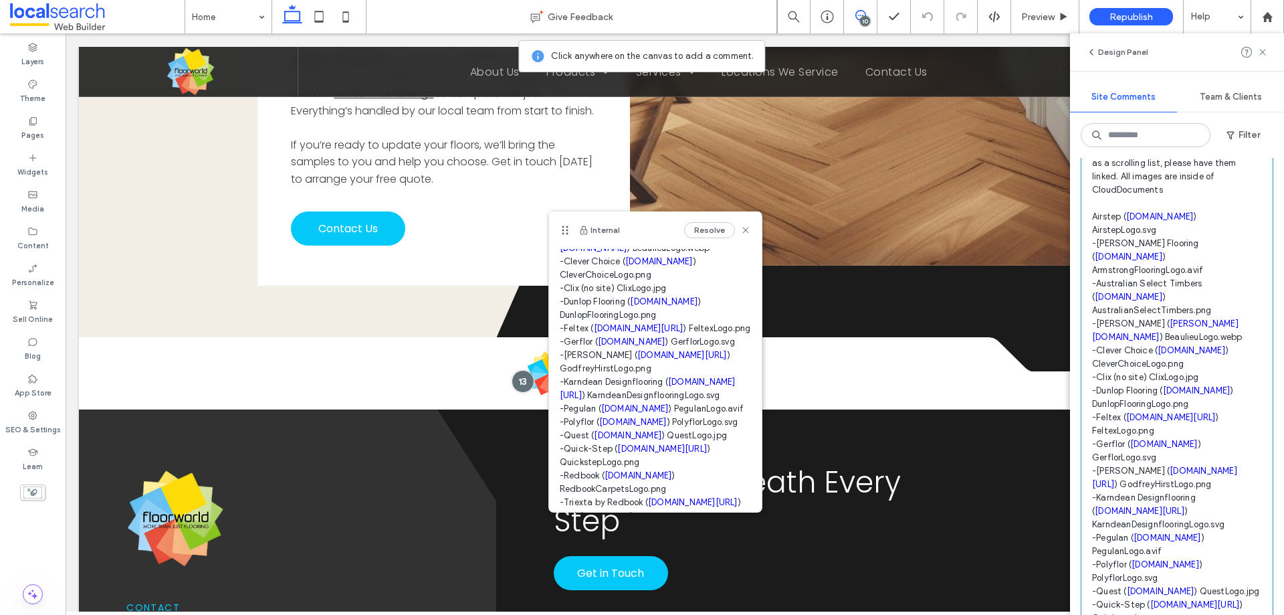
click at [658, 306] on link "dunlopflooring.com.au" at bounding box center [664, 301] width 68 height 10
click at [641, 266] on link "cleverchoice.com.au" at bounding box center [660, 261] width 68 height 10
click at [511, 369] on div at bounding box center [522, 381] width 25 height 25
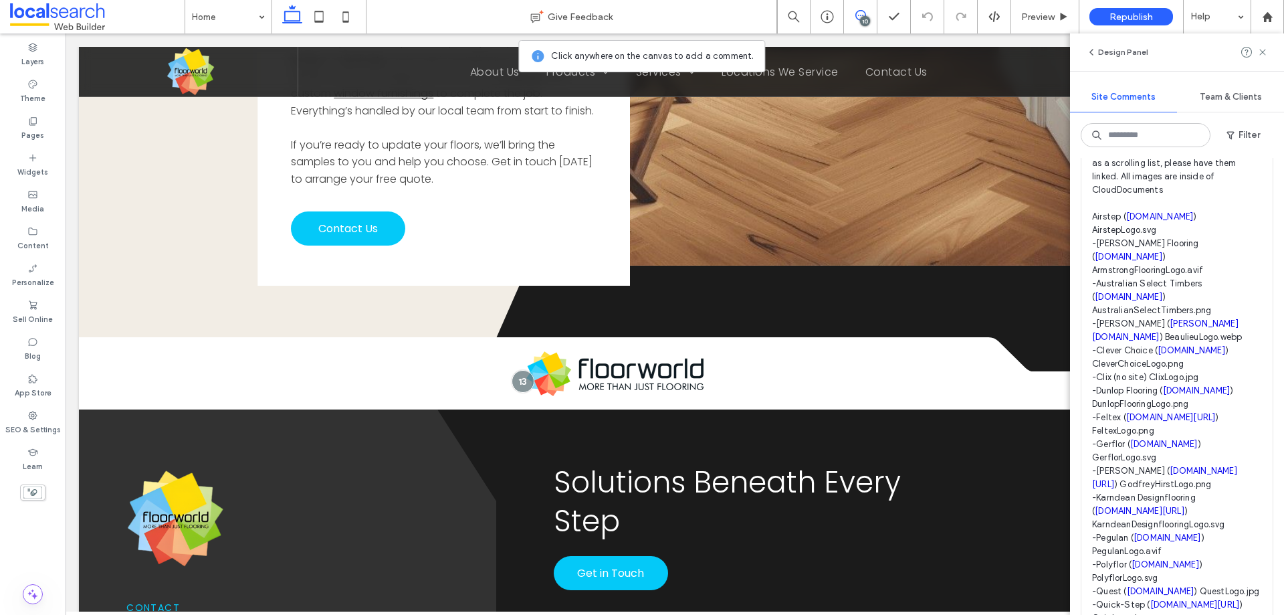
click at [862, 20] on div "10" at bounding box center [865, 21] width 10 height 10
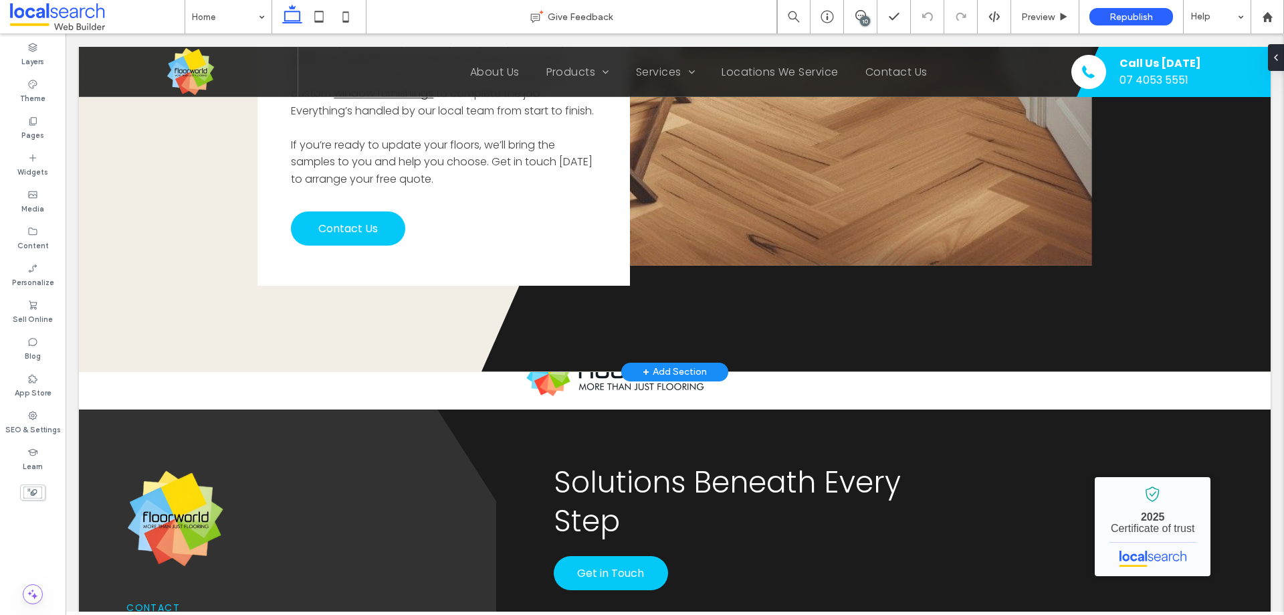
scroll to position [0, 0]
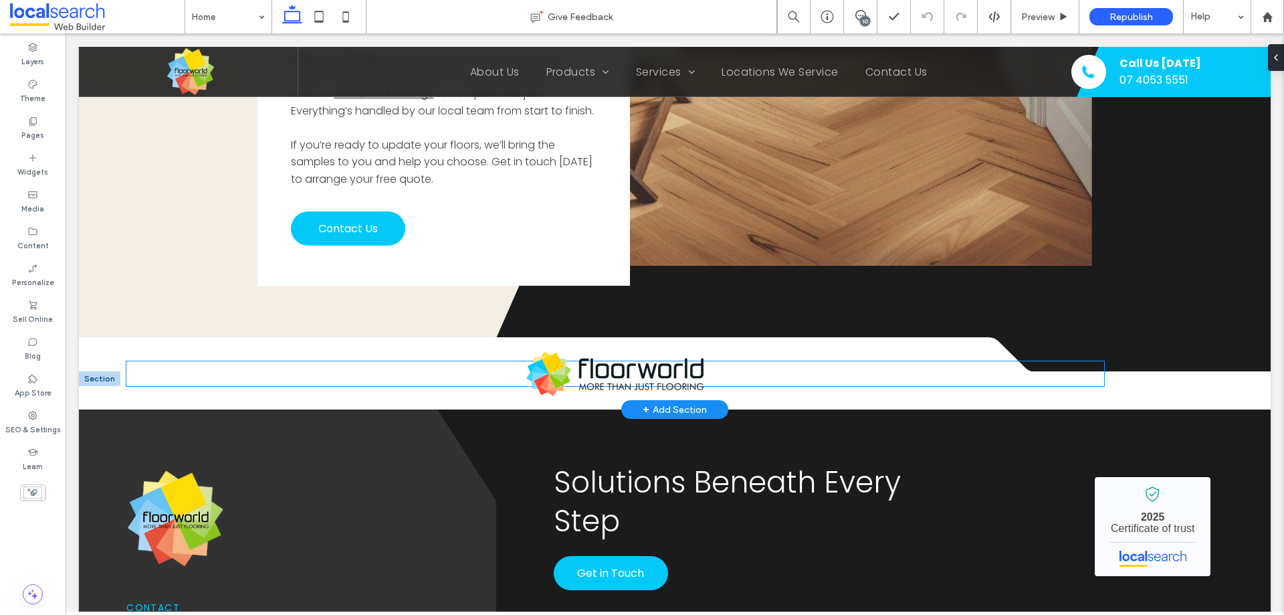
click at [632, 351] on img at bounding box center [614, 373] width 177 height 45
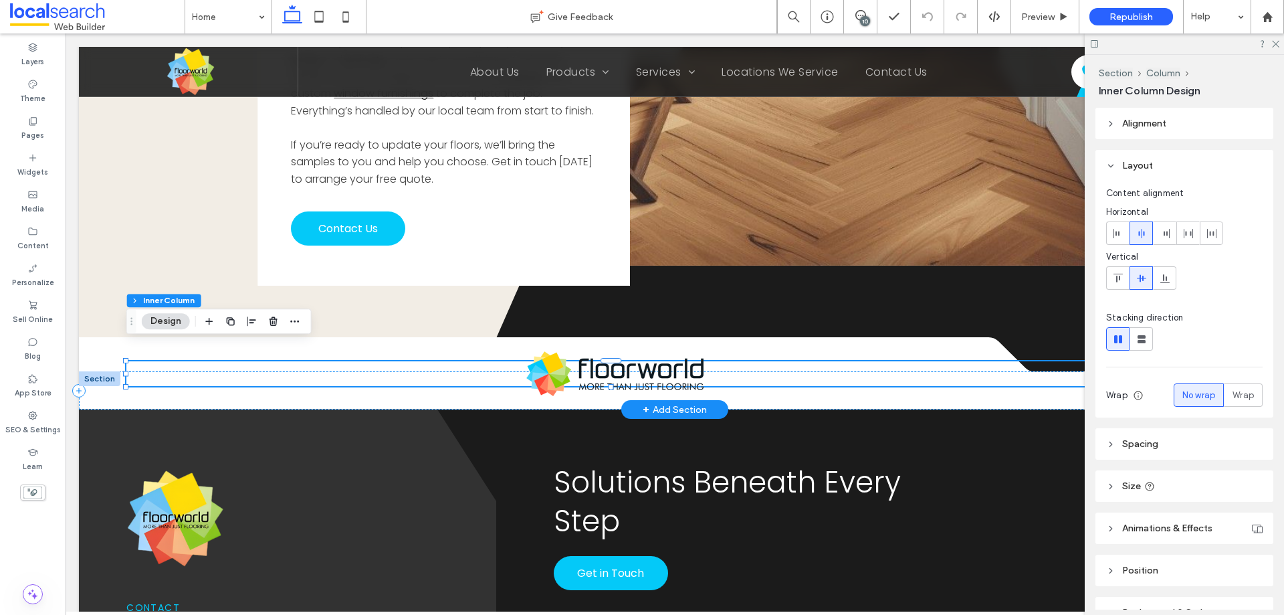
click at [632, 351] on img at bounding box center [614, 373] width 177 height 45
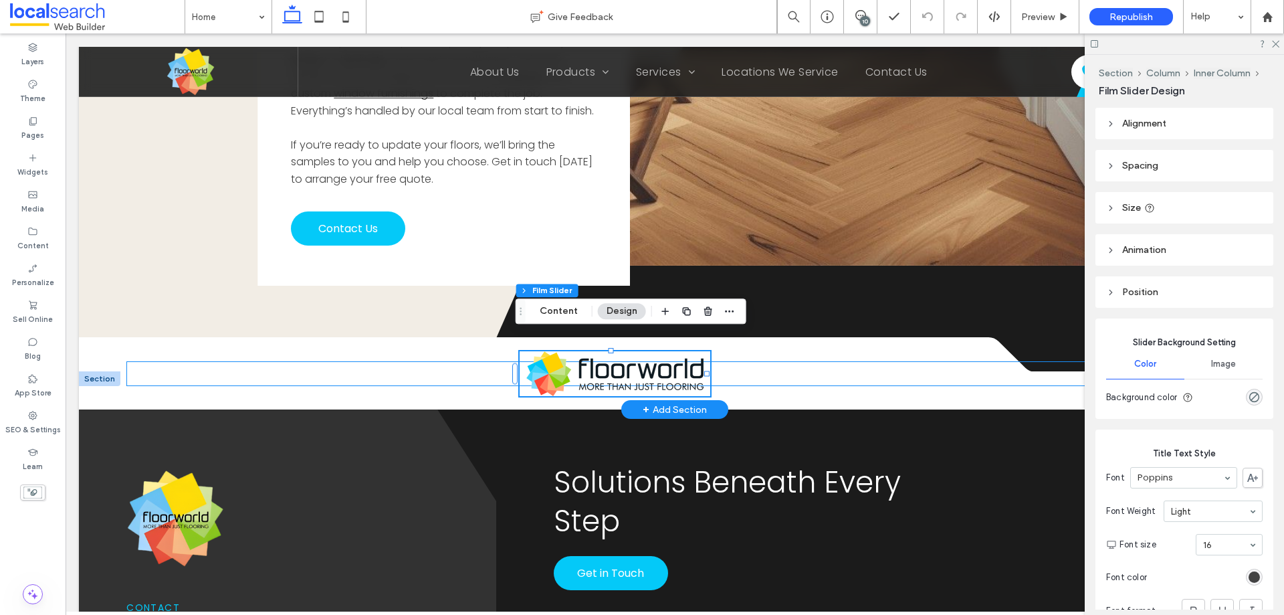
click at [632, 351] on img at bounding box center [614, 373] width 177 height 45
click at [554, 316] on button "Content" at bounding box center [559, 311] width 56 height 16
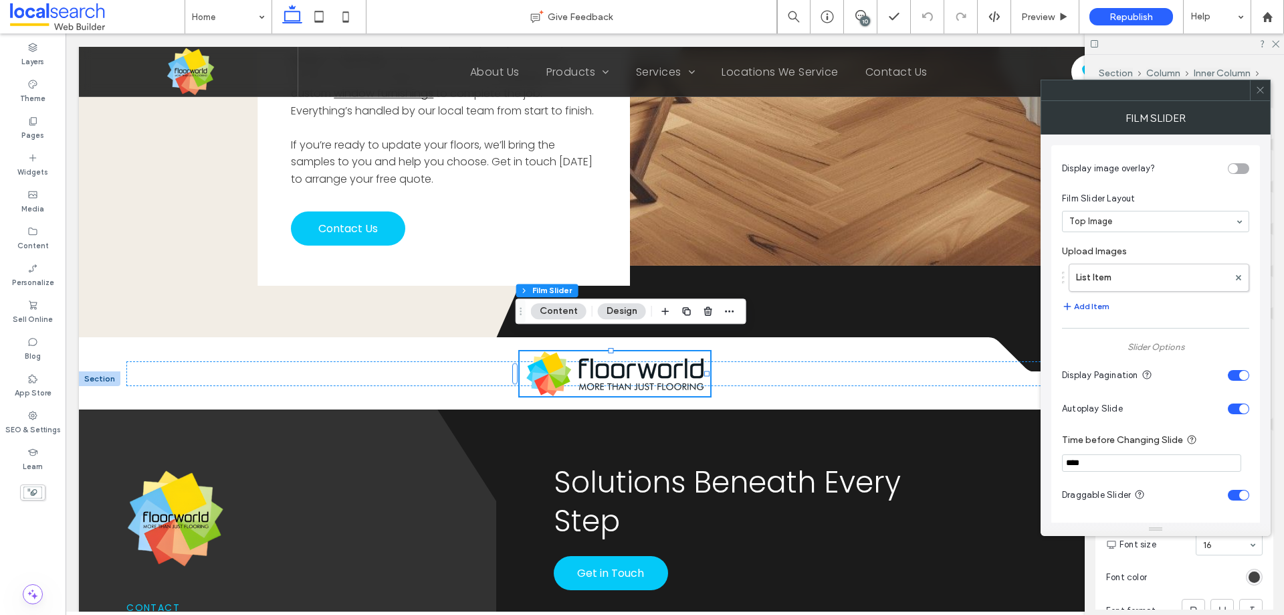
click at [1073, 304] on span "button" at bounding box center [1068, 306] width 12 height 15
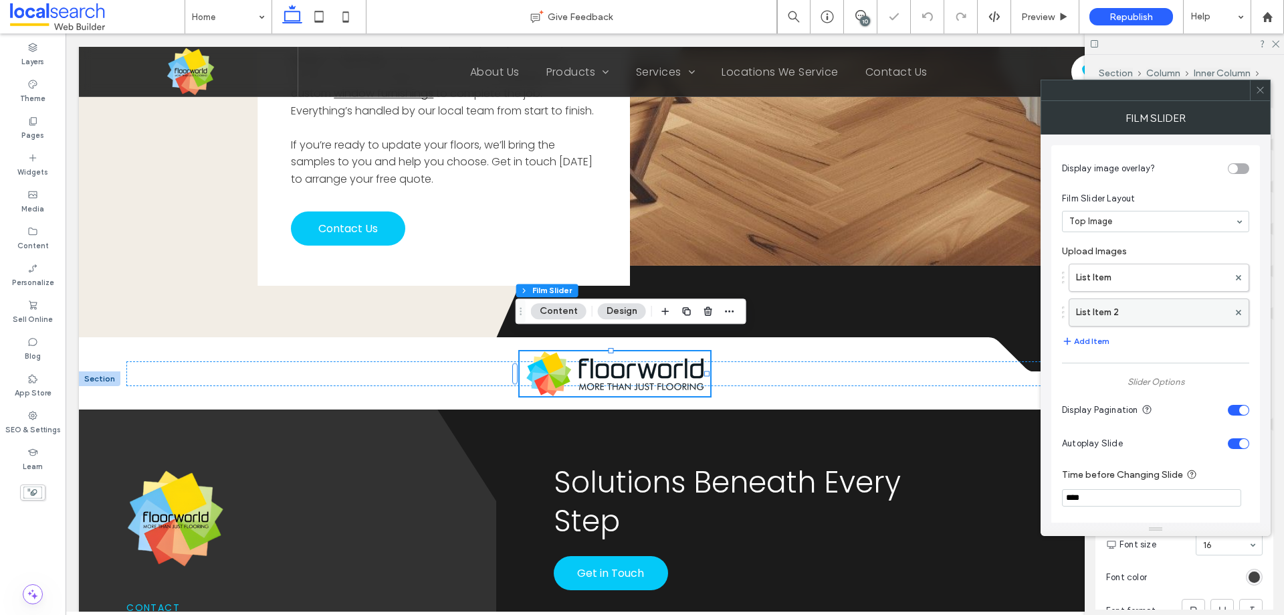
click at [1106, 320] on label "List Item 2" at bounding box center [1152, 312] width 153 height 27
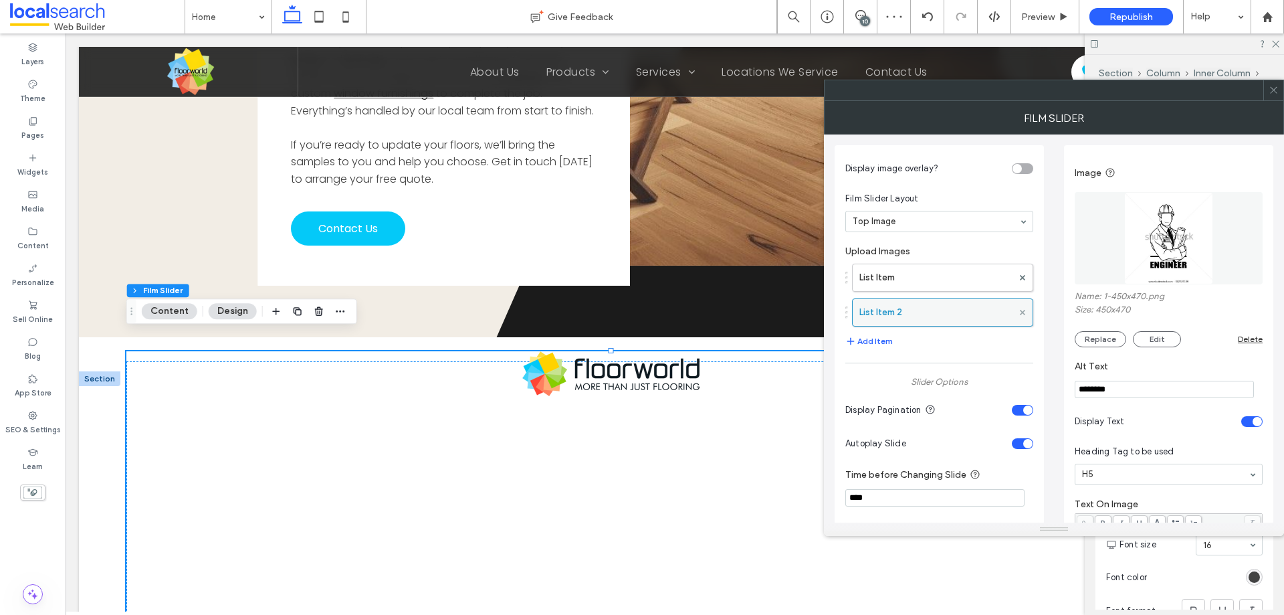
click at [1022, 310] on use at bounding box center [1022, 311] width 5 height 5
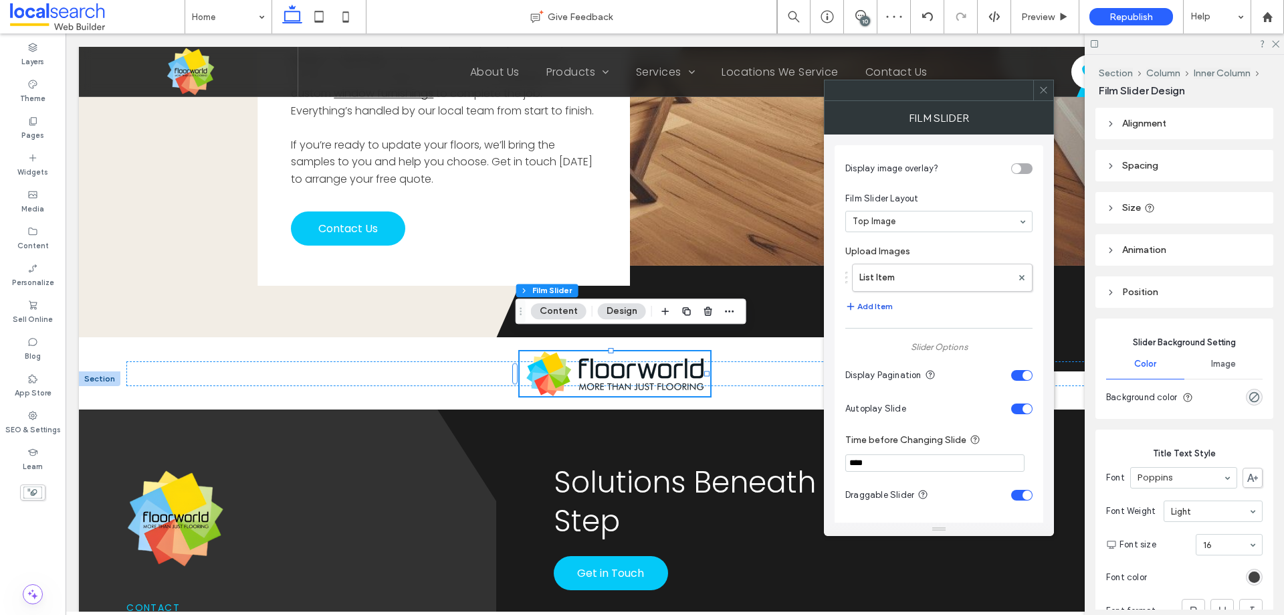
click at [874, 305] on button "Add Item" at bounding box center [869, 306] width 47 height 16
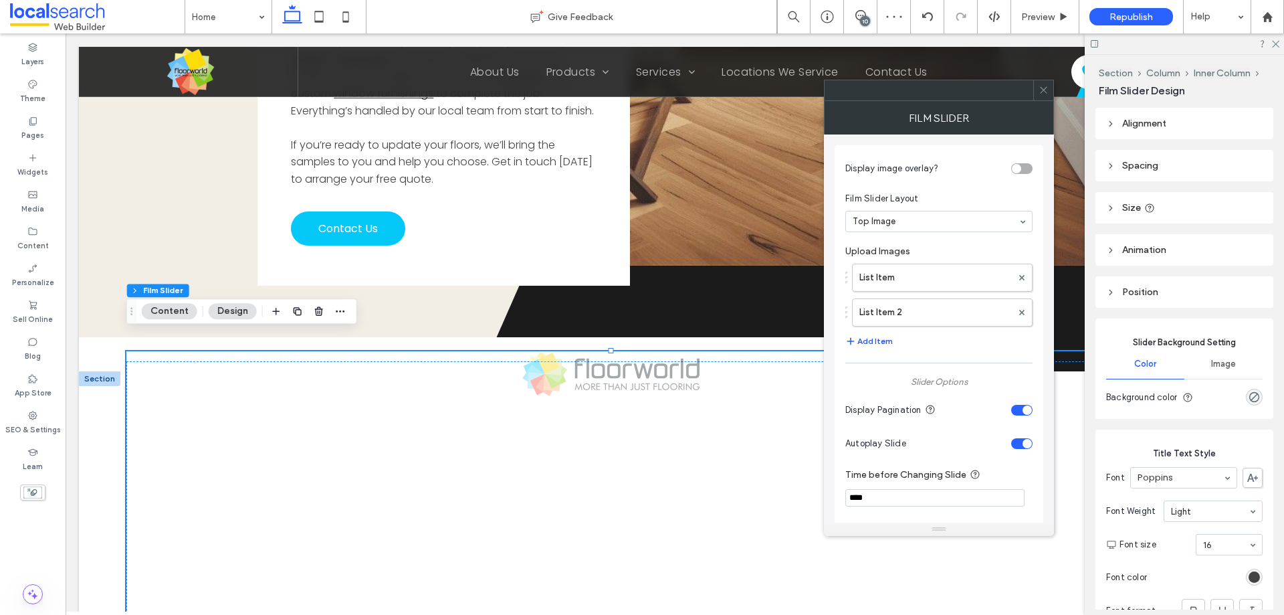
click at [882, 342] on button "Add Item" at bounding box center [869, 341] width 47 height 16
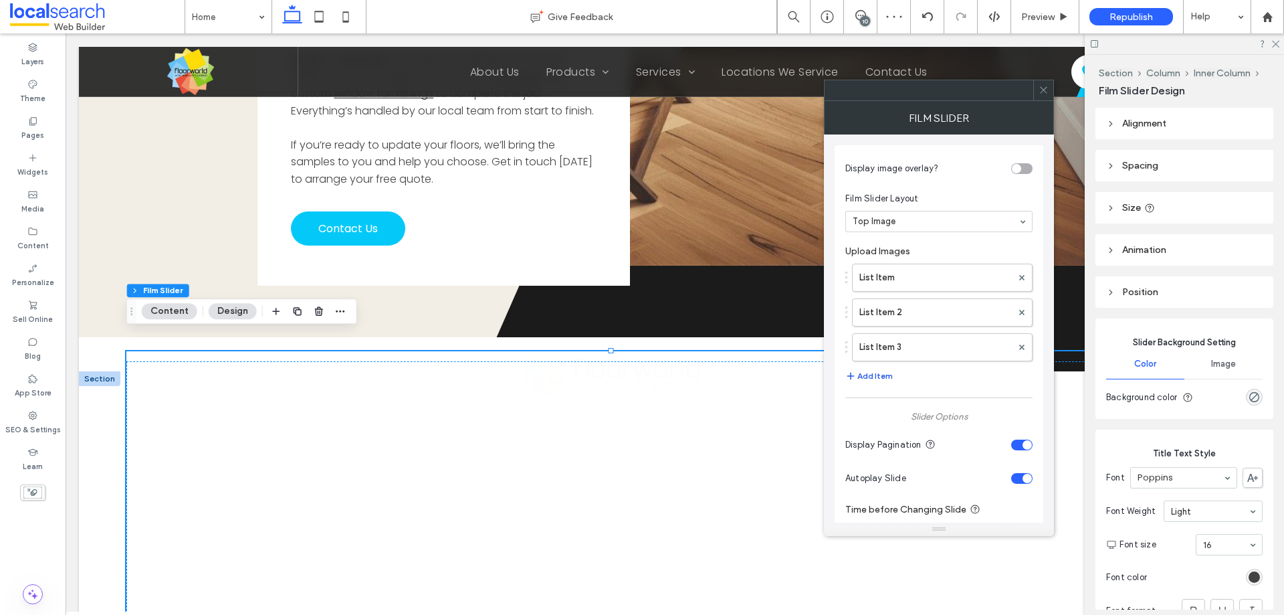
click at [874, 376] on button "Add Item" at bounding box center [869, 376] width 47 height 16
click at [878, 409] on button "Add Item" at bounding box center [869, 411] width 47 height 16
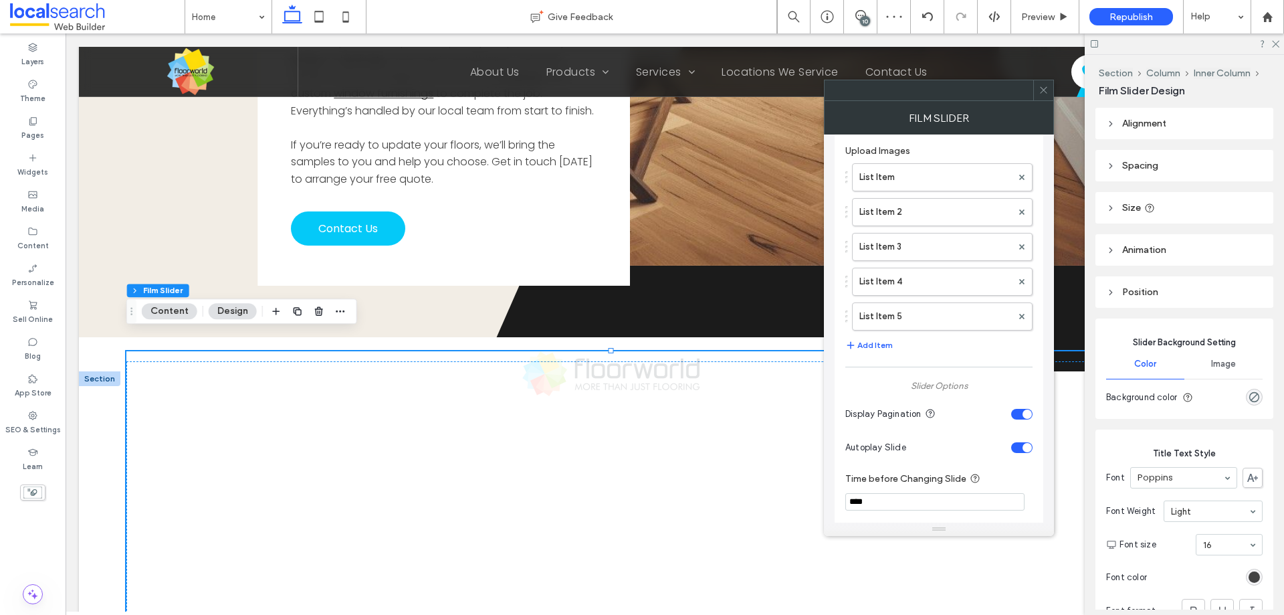
scroll to position [134, 0]
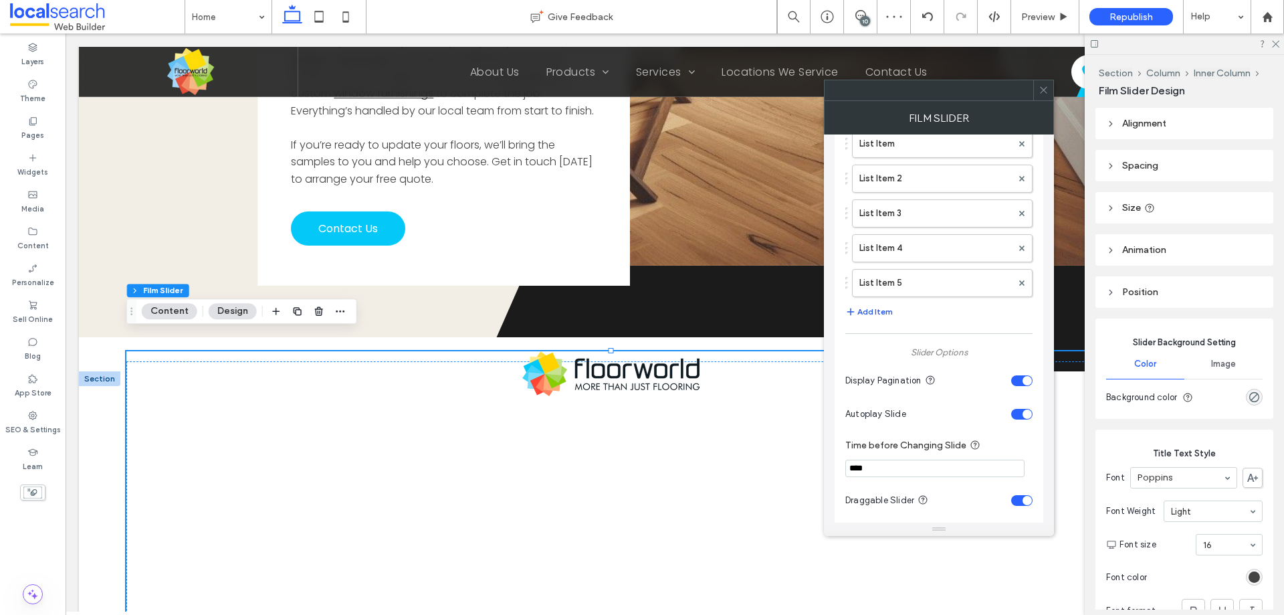
click at [876, 316] on button "Add Item" at bounding box center [869, 312] width 47 height 16
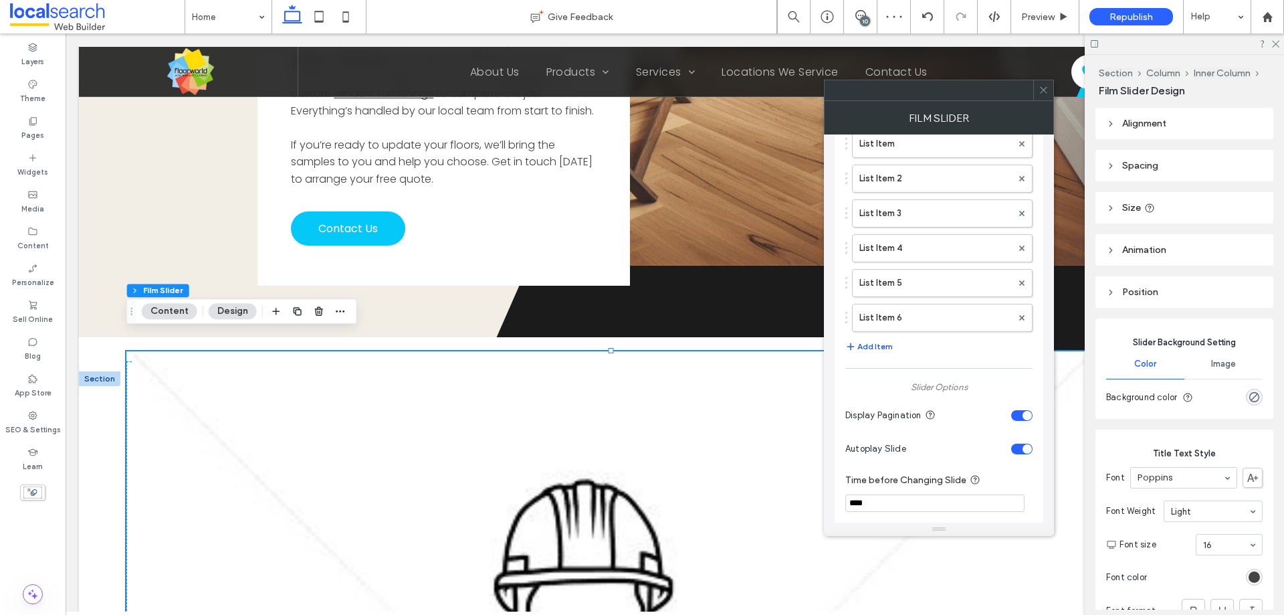
click at [884, 344] on button "Add Item" at bounding box center [869, 347] width 47 height 16
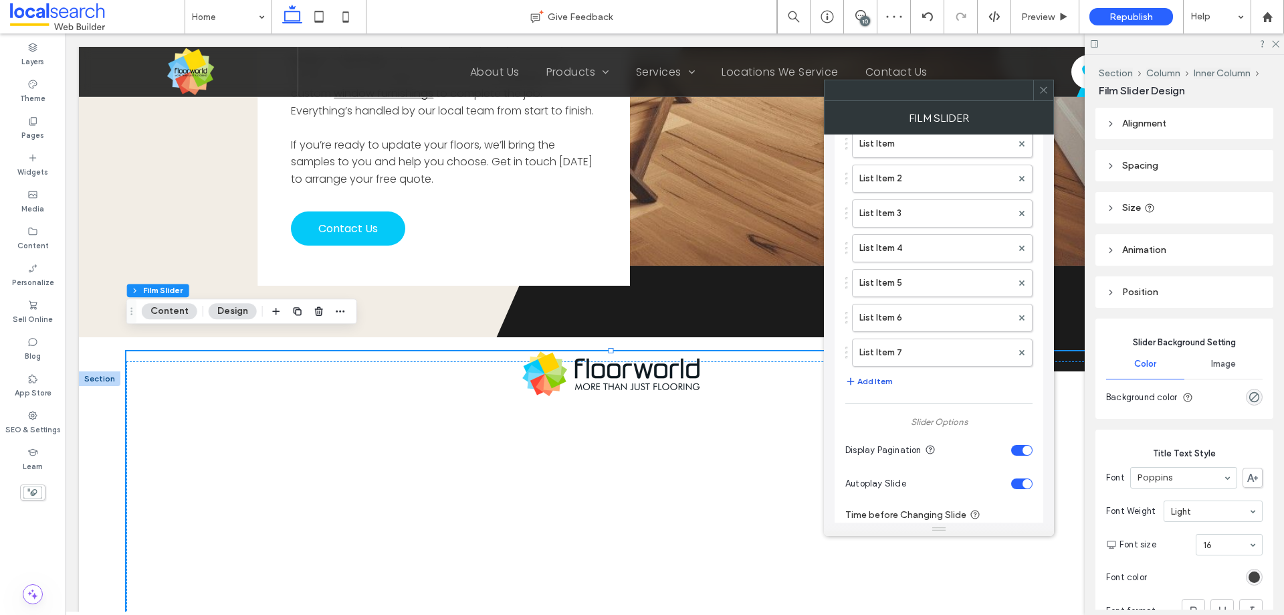
click at [880, 379] on button "Add Item" at bounding box center [869, 381] width 47 height 16
click at [872, 414] on button "Add Item" at bounding box center [869, 416] width 47 height 16
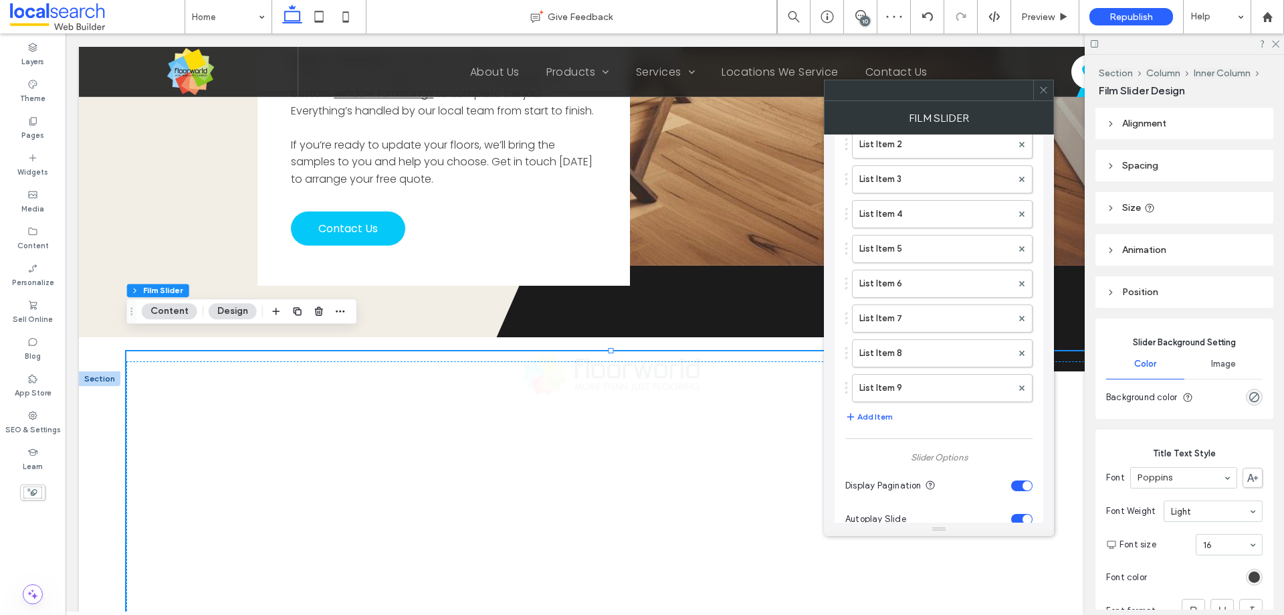
scroll to position [201, 0]
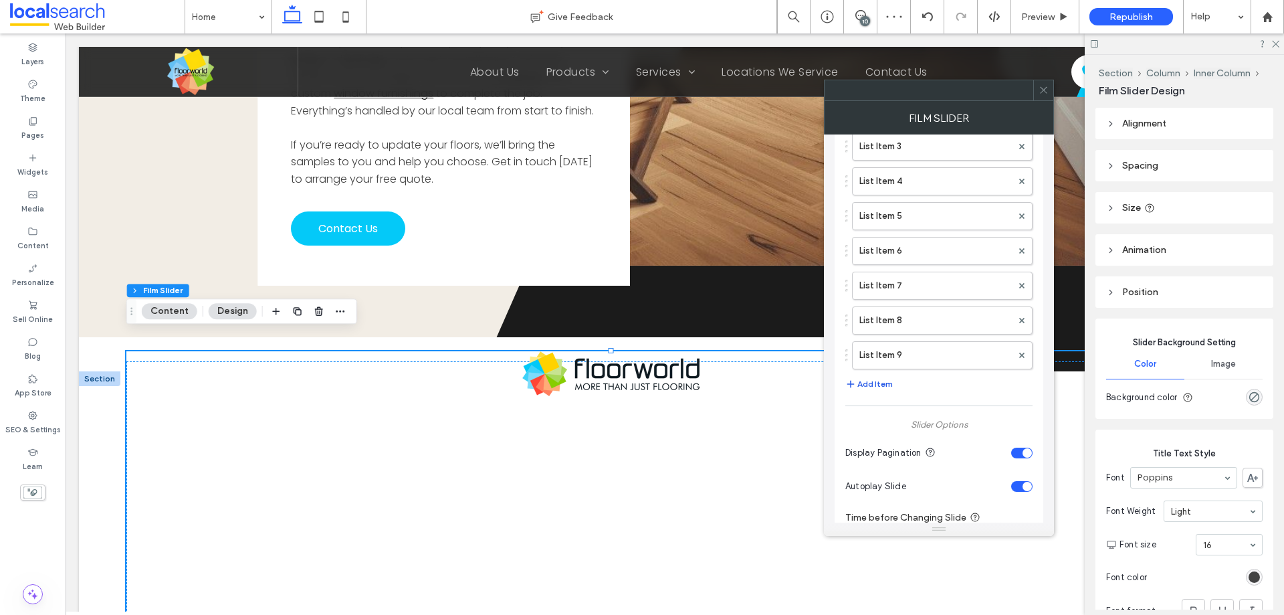
click at [876, 383] on button "Add Item" at bounding box center [869, 384] width 47 height 16
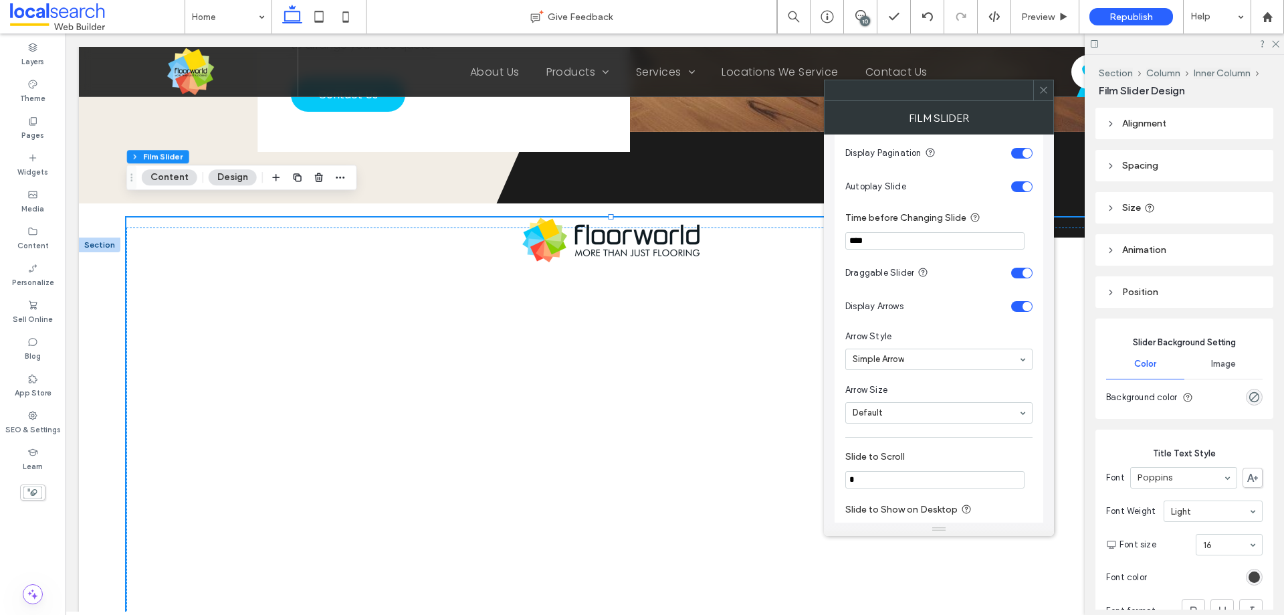
scroll to position [602, 0]
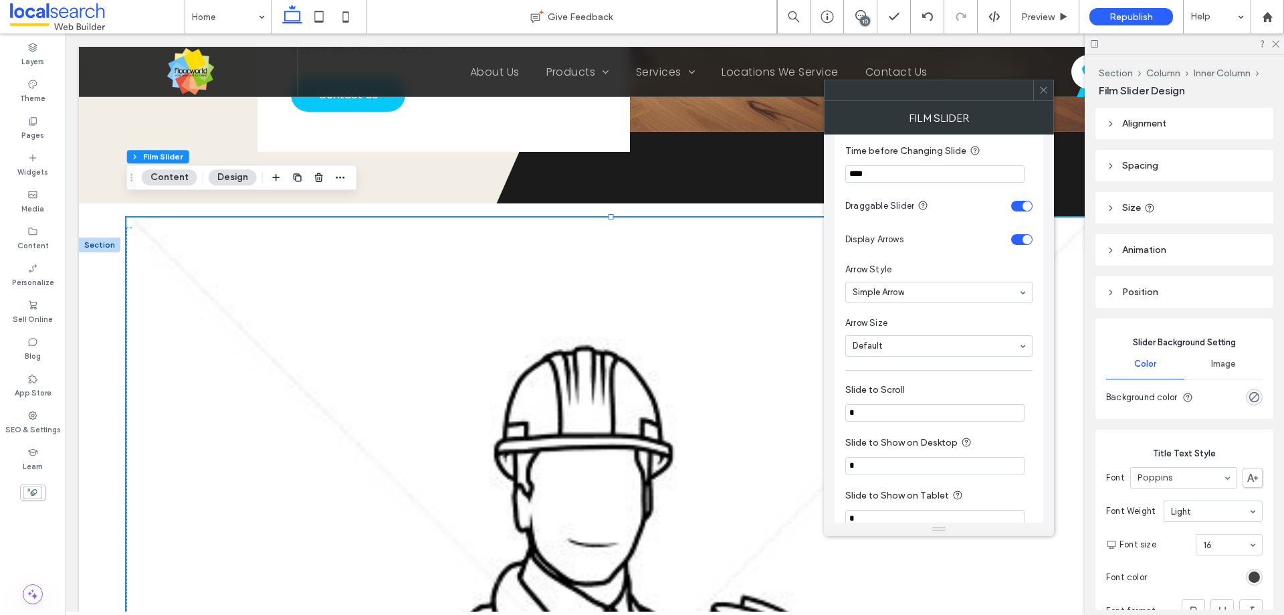
drag, startPoint x: 911, startPoint y: 415, endPoint x: 844, endPoint y: 416, distance: 67.6
click at [844, 416] on div "Display image overlay? Film Slider Layout Top Image Upload Images List Item Lis…" at bounding box center [939, 107] width 209 height 1128
type input "*"
drag, startPoint x: 864, startPoint y: 456, endPoint x: 828, endPoint y: 462, distance: 36.5
click at [828, 462] on div "Display image overlay? Film Slider Layout Top Image Upload Images List Item Lis…" at bounding box center [939, 328] width 230 height 388
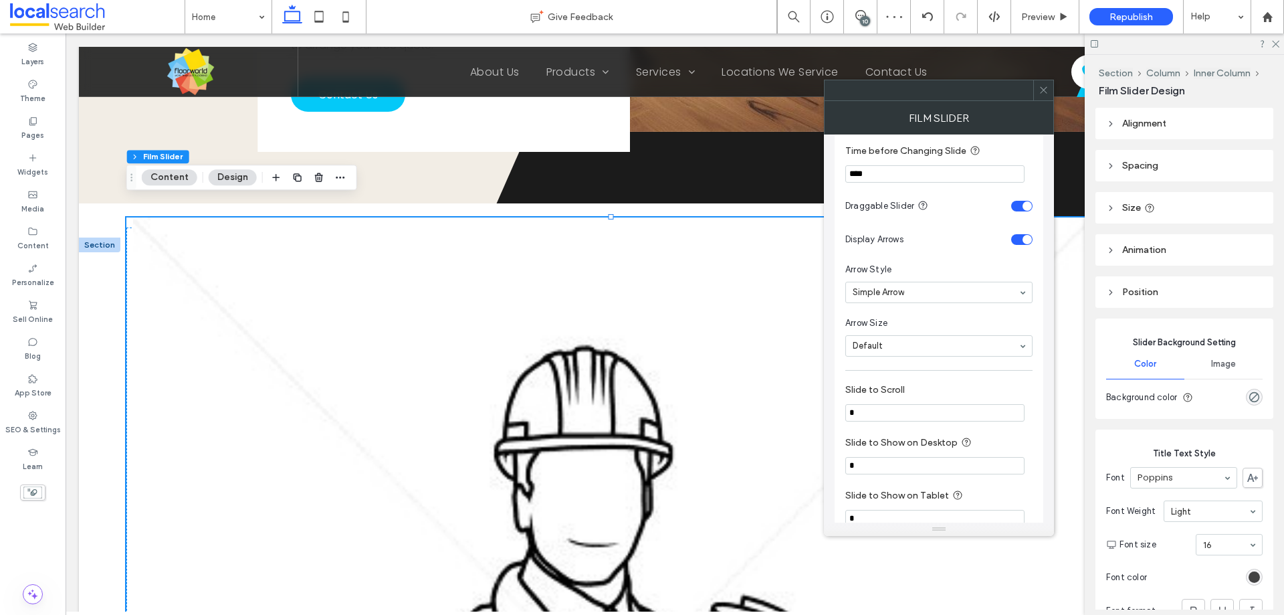
drag, startPoint x: 855, startPoint y: 465, endPoint x: 839, endPoint y: 466, distance: 16.1
click at [839, 466] on div "Display image overlay? Film Slider Layout Top Image Upload Images List Item Lis…" at bounding box center [939, 107] width 209 height 1128
type input "*"
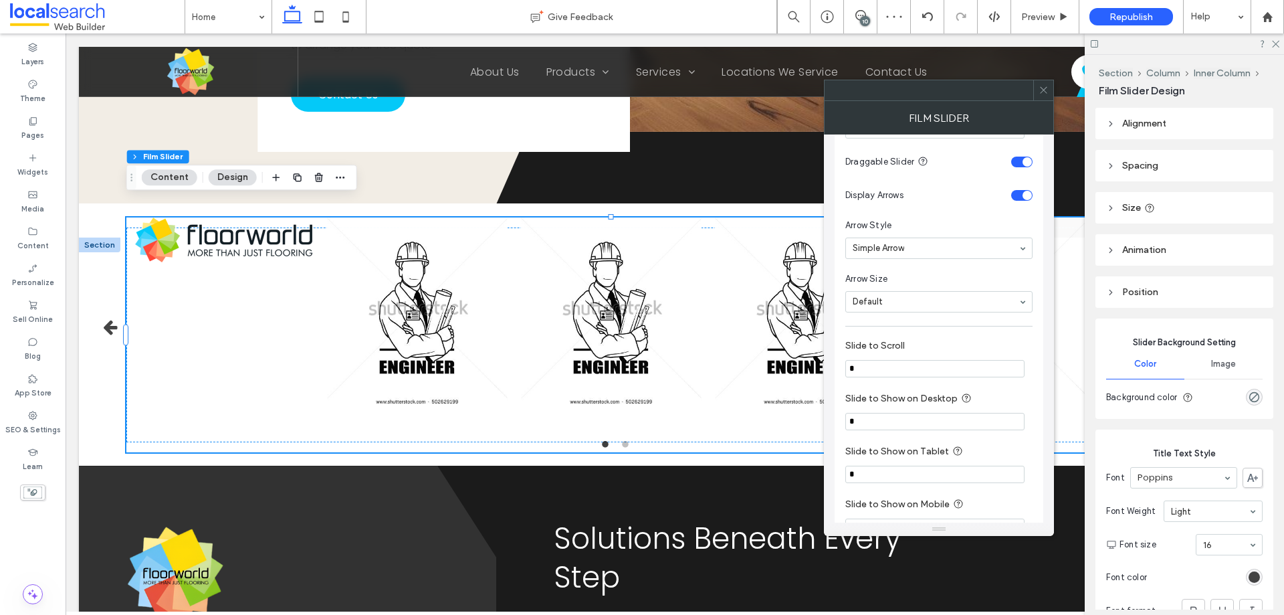
scroll to position [736, 0]
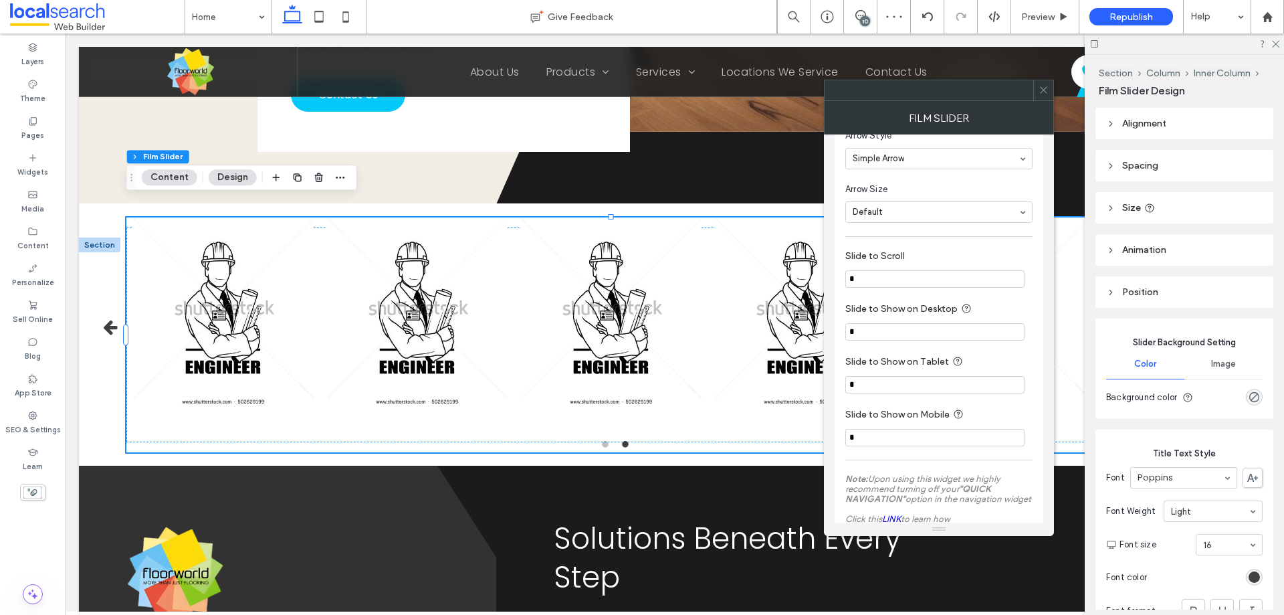
click at [850, 284] on input "*" at bounding box center [935, 278] width 179 height 17
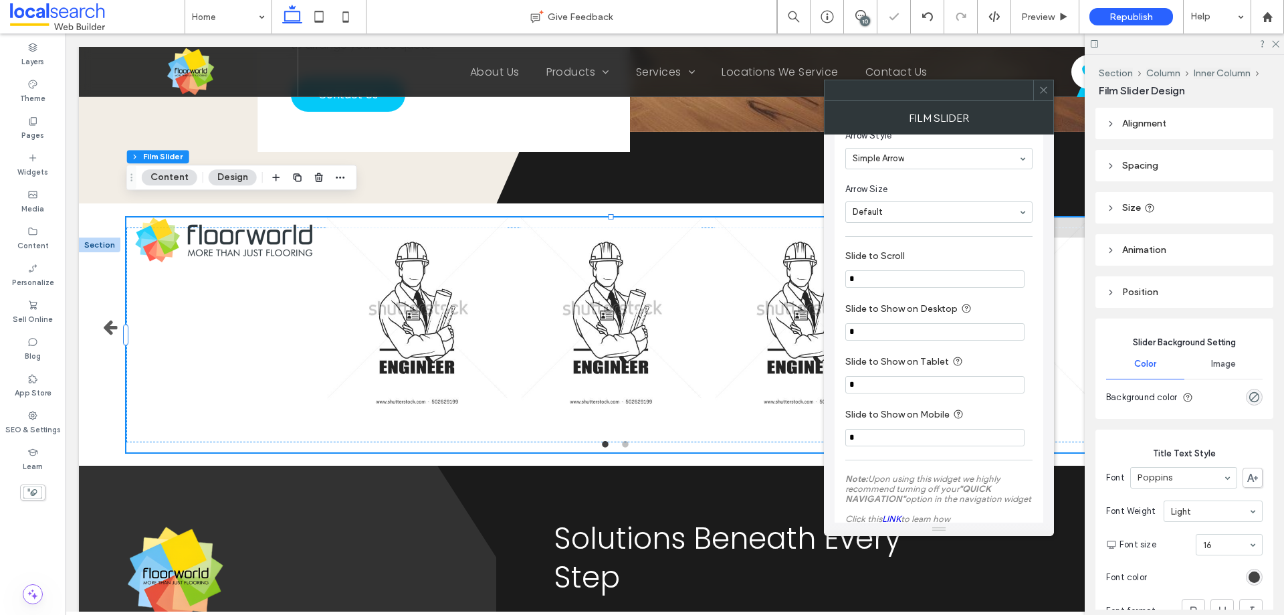
type input "*"
drag, startPoint x: 853, startPoint y: 333, endPoint x: 843, endPoint y: 337, distance: 10.6
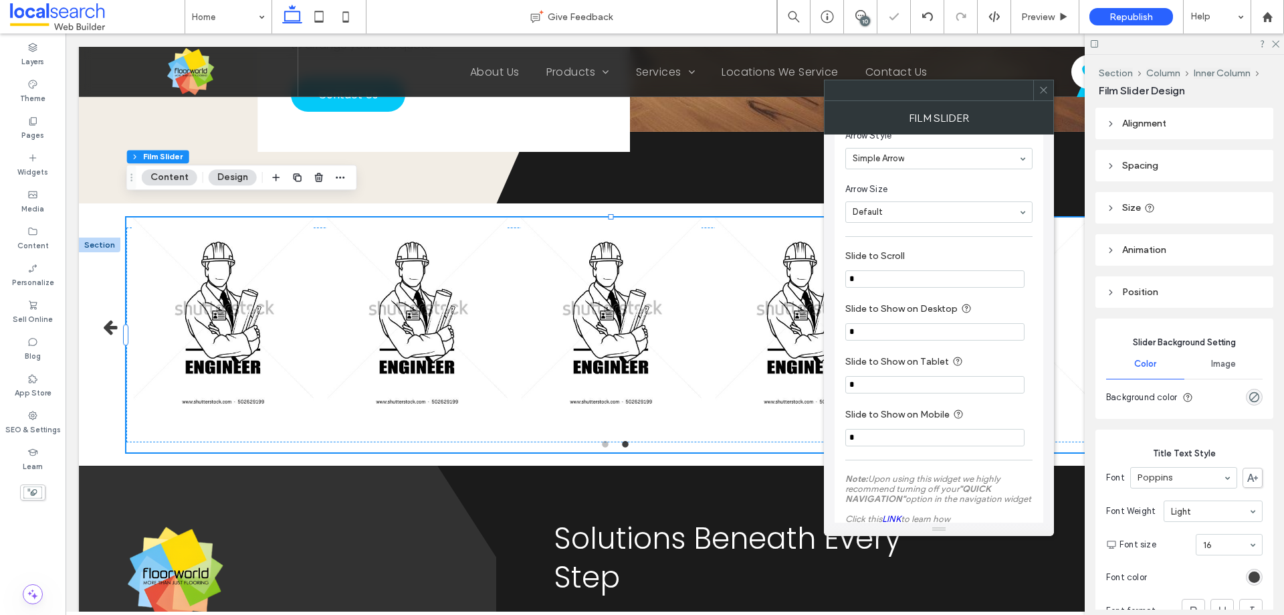
type input "*"
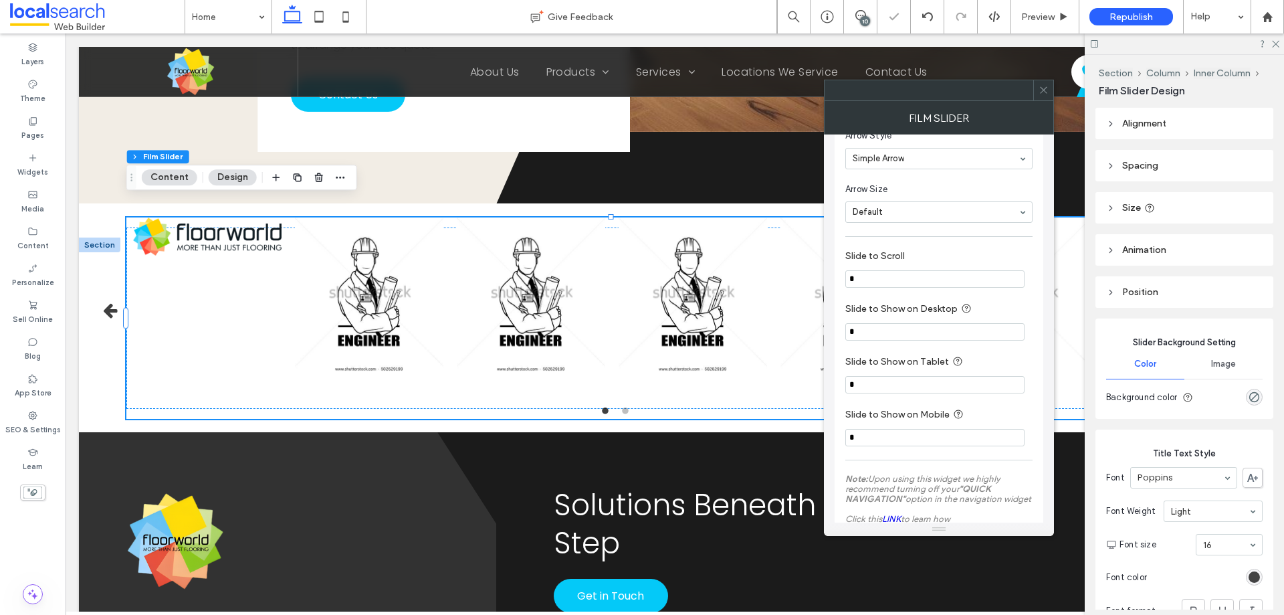
drag, startPoint x: 862, startPoint y: 381, endPoint x: 861, endPoint y: 389, distance: 7.4
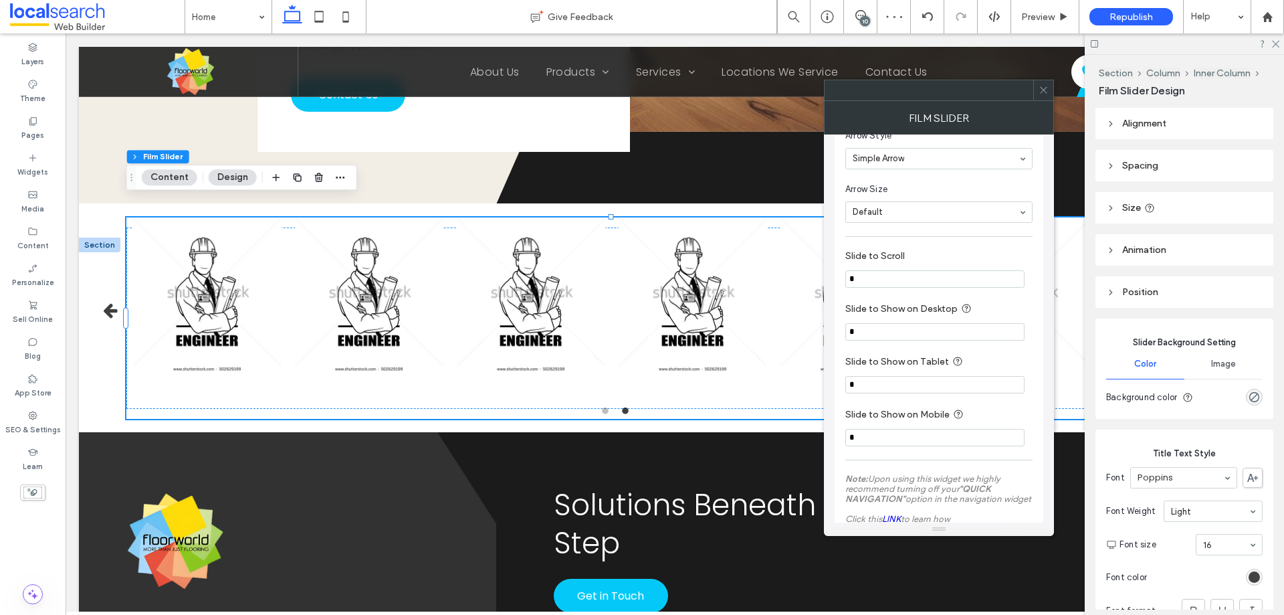
type input "*"
click at [827, 388] on div "Display image overlay? Film Slider Layout Top Image Upload Images List Item Lis…" at bounding box center [939, 328] width 230 height 388
click at [868, 436] on input "*" at bounding box center [935, 437] width 179 height 17
click at [913, 355] on section "Slide to Show on Tablet *" at bounding box center [939, 373] width 187 height 53
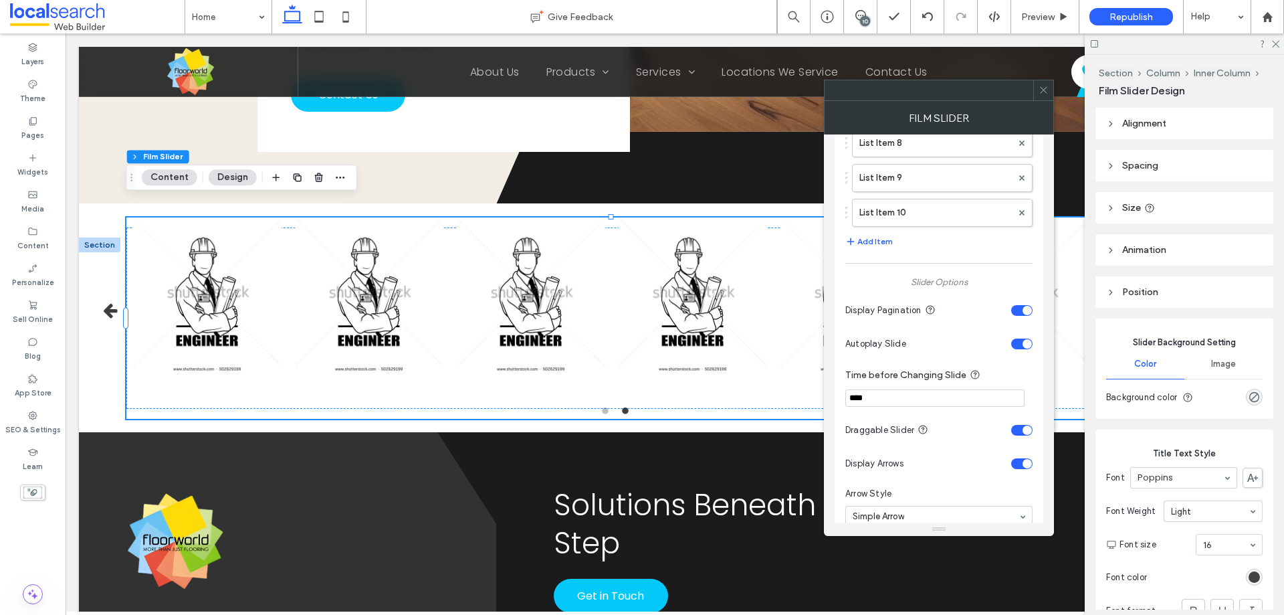
scroll to position [401, 0]
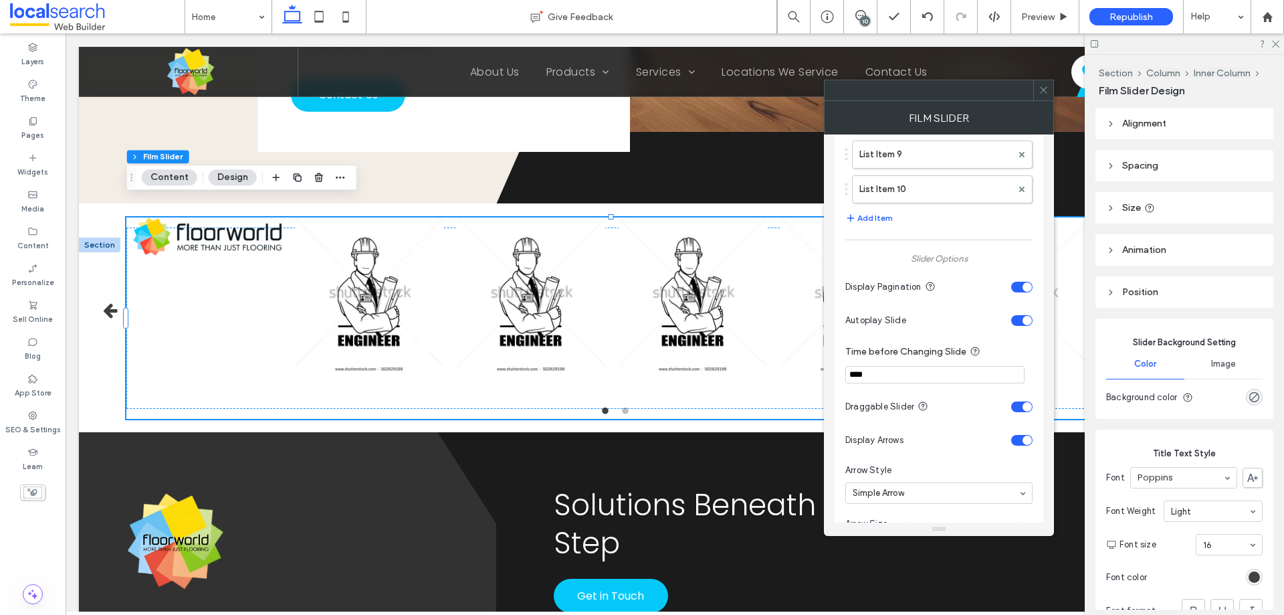
click at [905, 375] on input "****" at bounding box center [935, 374] width 179 height 17
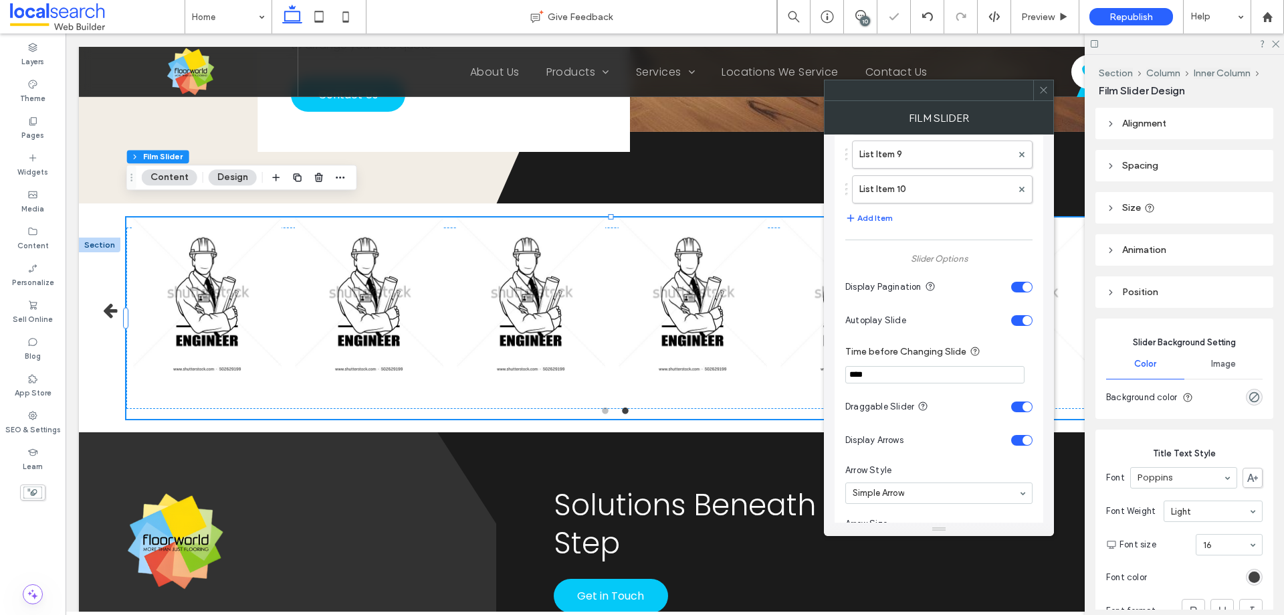
type input "****"
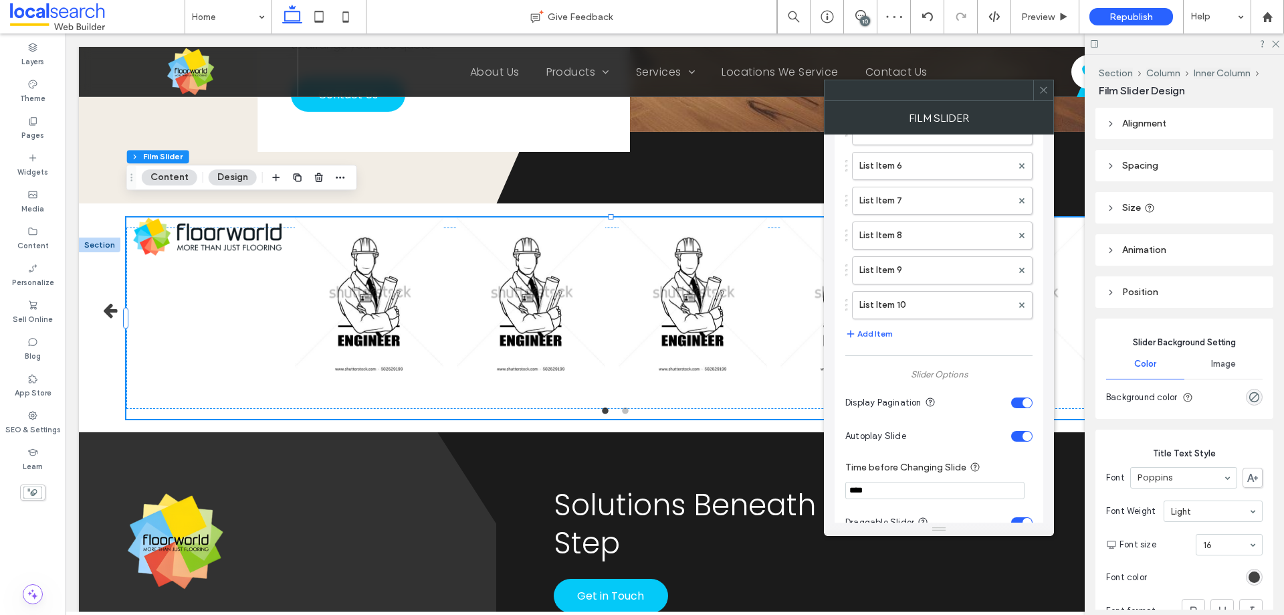
scroll to position [268, 0]
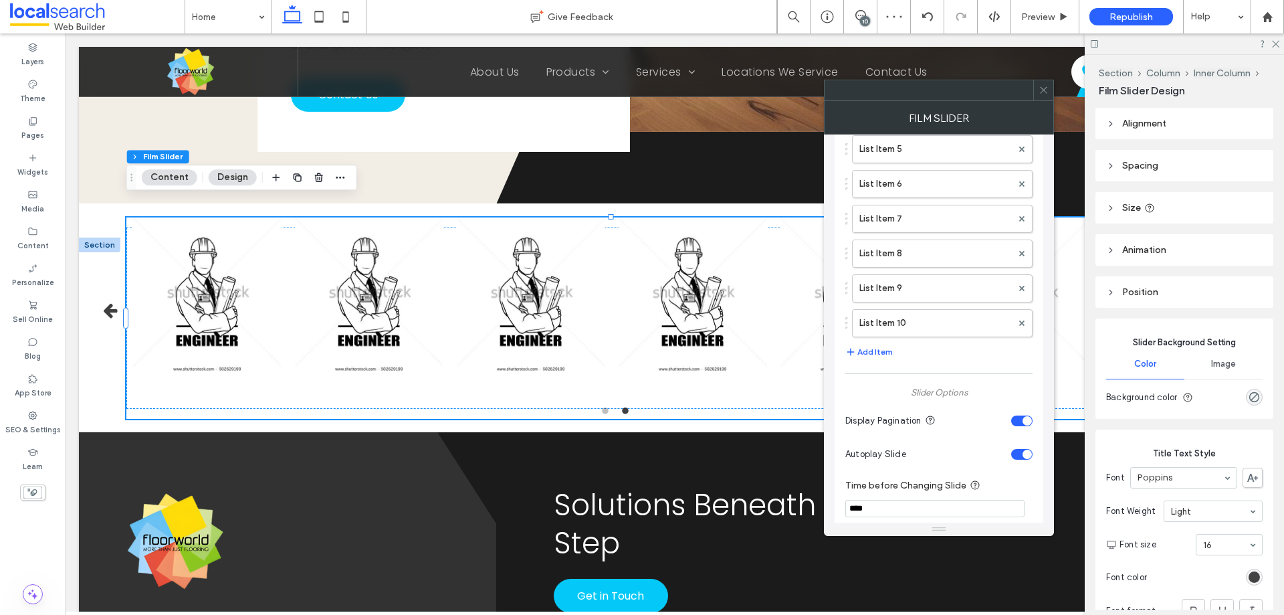
click at [1026, 425] on div "toggle" at bounding box center [1022, 420] width 21 height 11
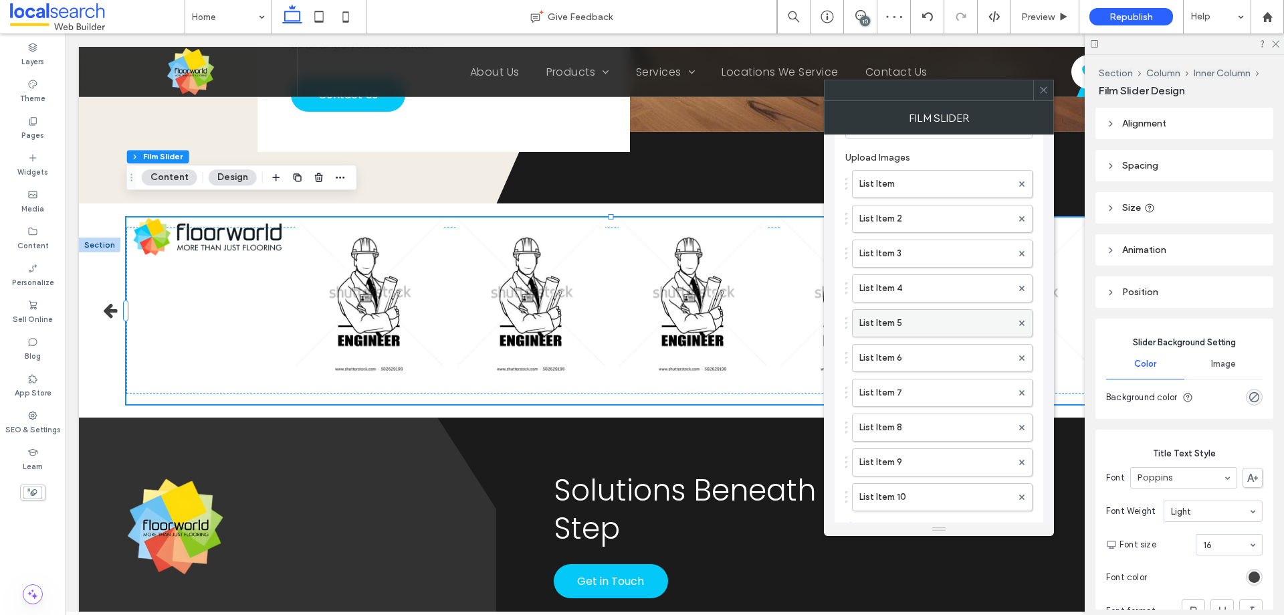
scroll to position [0, 0]
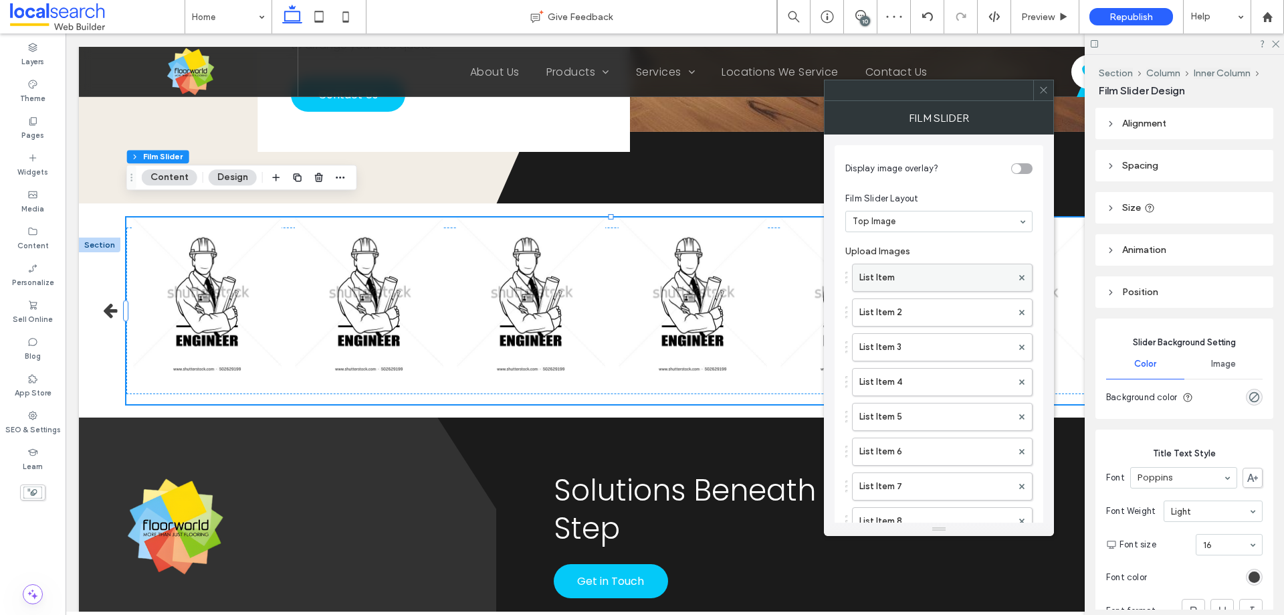
click at [915, 281] on label "List Item" at bounding box center [936, 277] width 153 height 27
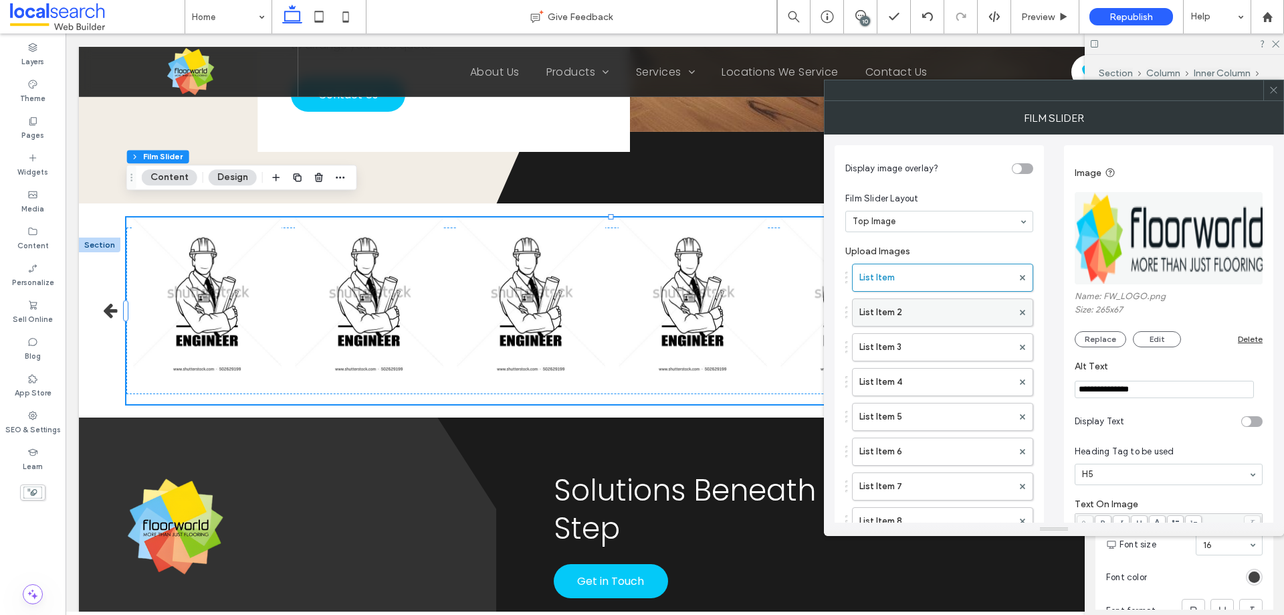
click at [905, 312] on label "List Item 2" at bounding box center [936, 312] width 153 height 27
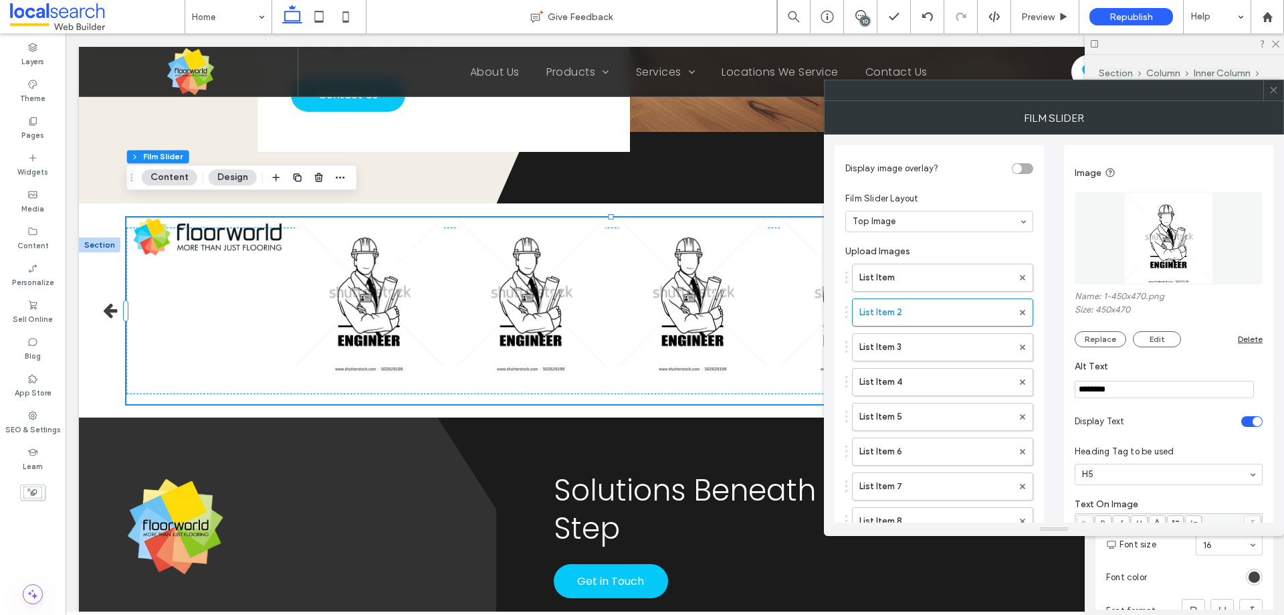
click at [1165, 254] on img at bounding box center [1169, 238] width 88 height 92
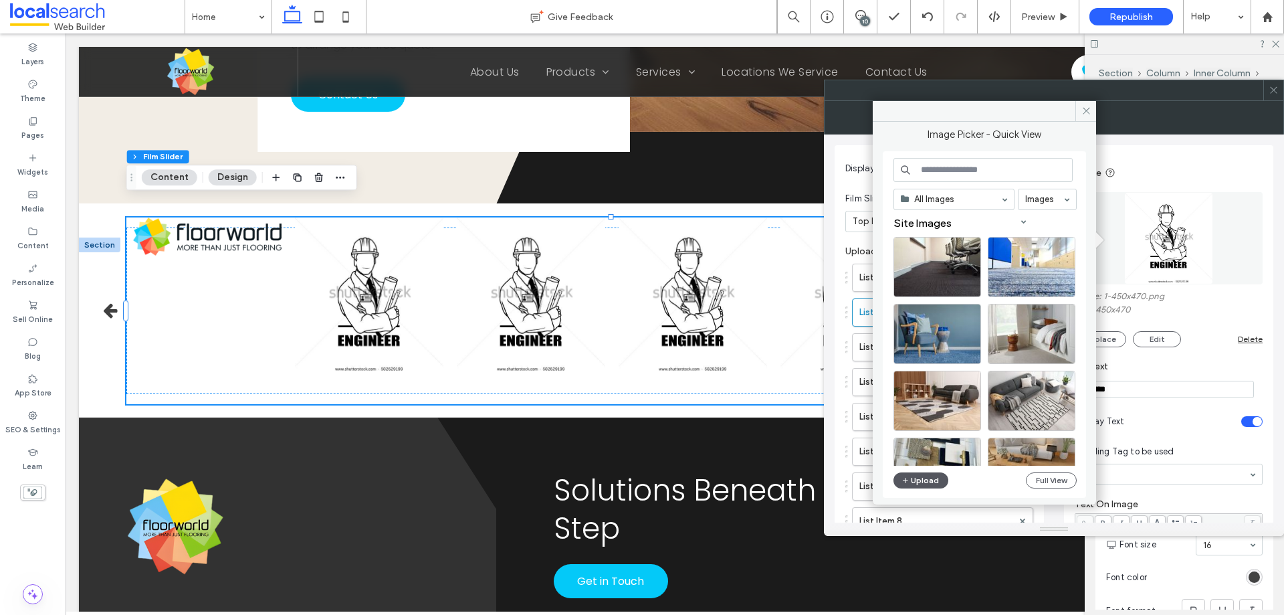
click at [918, 486] on button "Upload" at bounding box center [921, 480] width 55 height 16
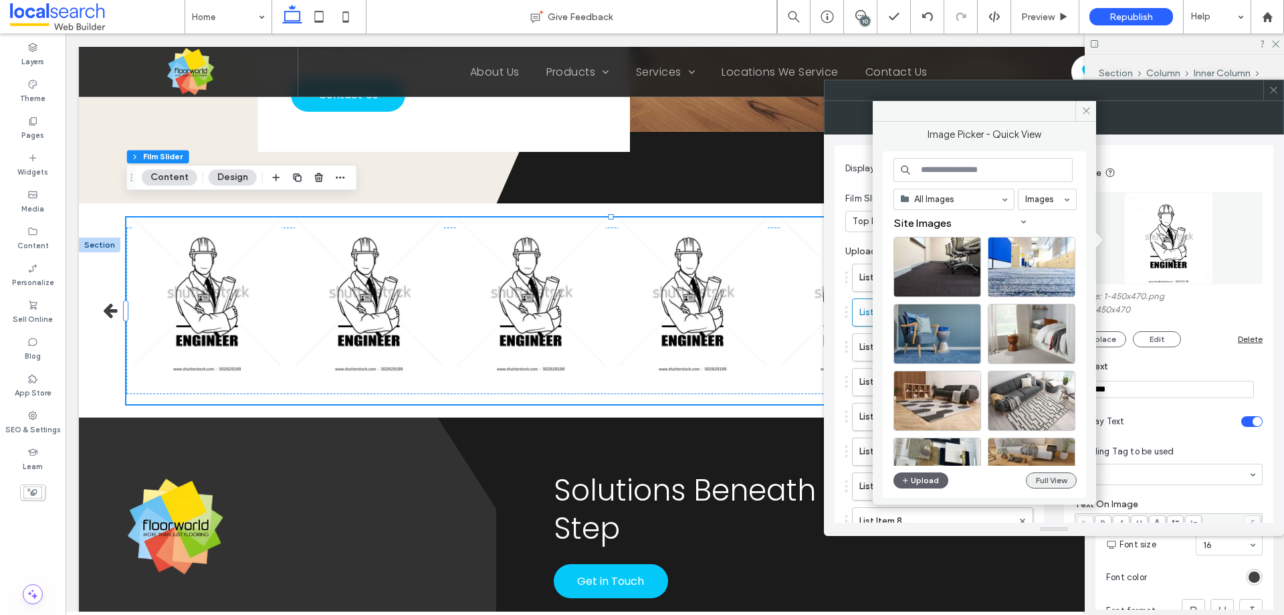
click at [1046, 480] on button "Full View" at bounding box center [1051, 480] width 51 height 16
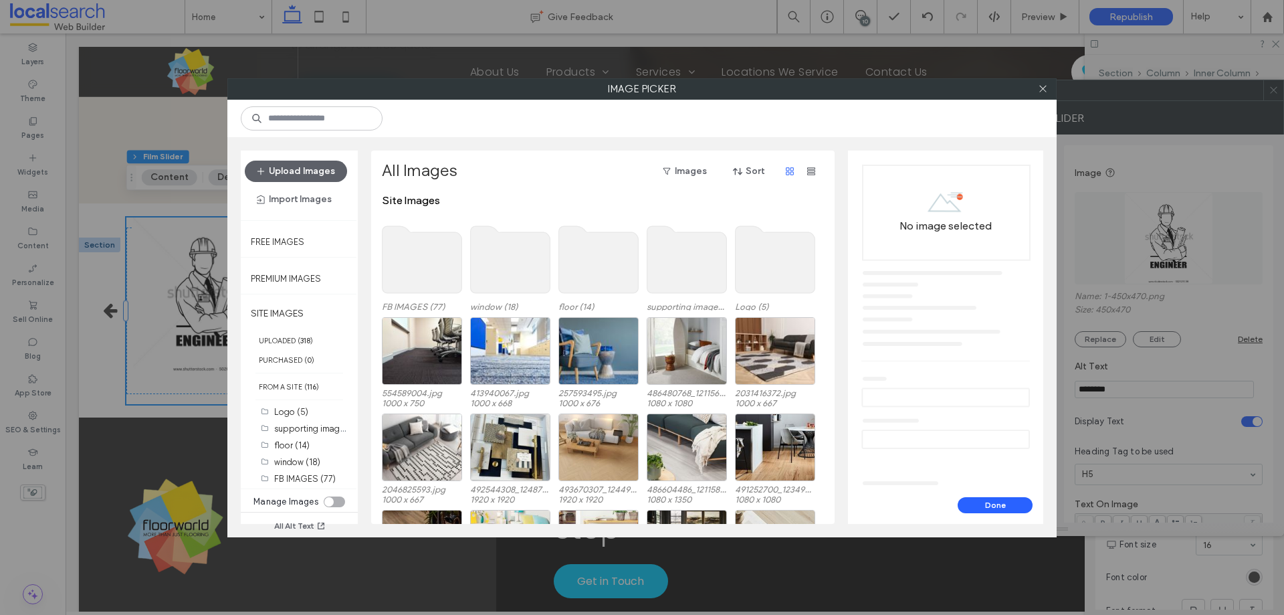
click at [333, 497] on div "toggle" at bounding box center [334, 501] width 21 height 11
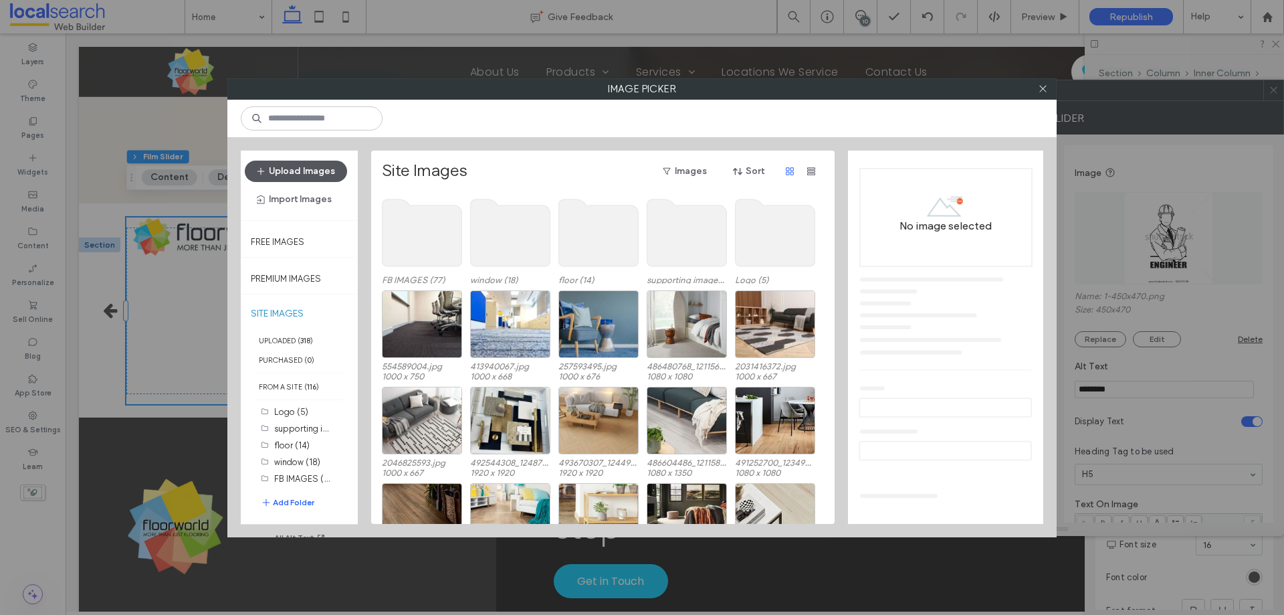
click at [328, 170] on button "Upload Images" at bounding box center [296, 171] width 102 height 21
click at [296, 511] on div "Logo (5) supporting images (61) floor (14) window (18) FB IMAGES (77) Add Folder" at bounding box center [306, 463] width 90 height 120
click at [302, 504] on button "Add Folder" at bounding box center [288, 502] width 54 height 16
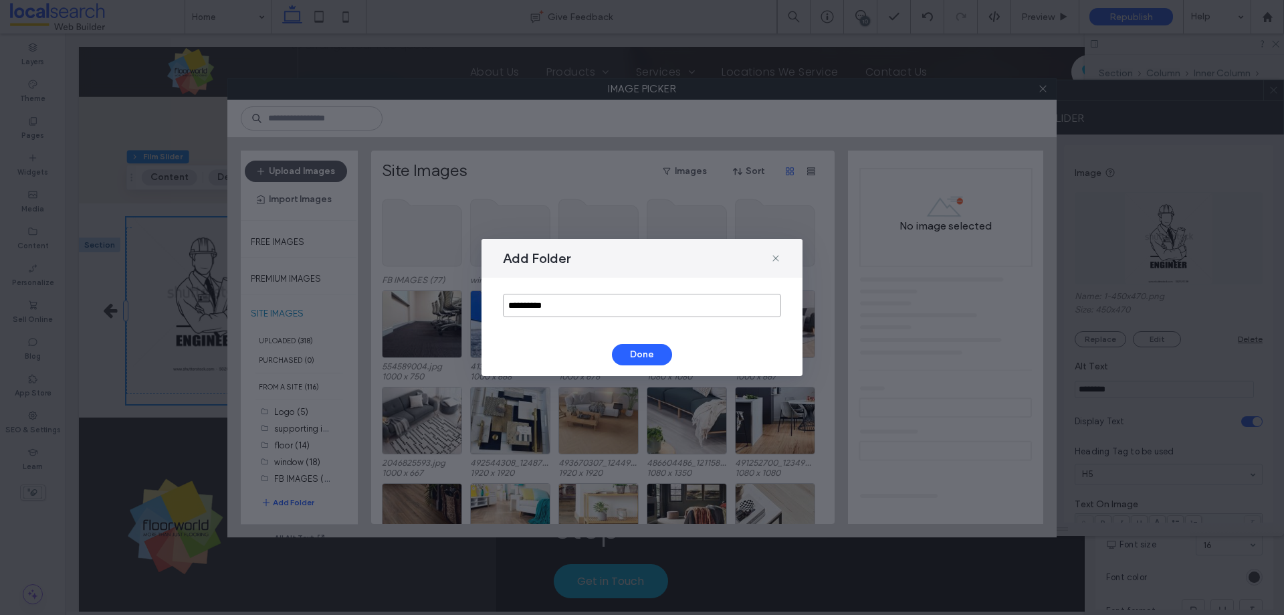
click at [568, 309] on input "**********" at bounding box center [642, 305] width 278 height 23
type input "**********"
click at [640, 351] on button "Done" at bounding box center [642, 354] width 60 height 21
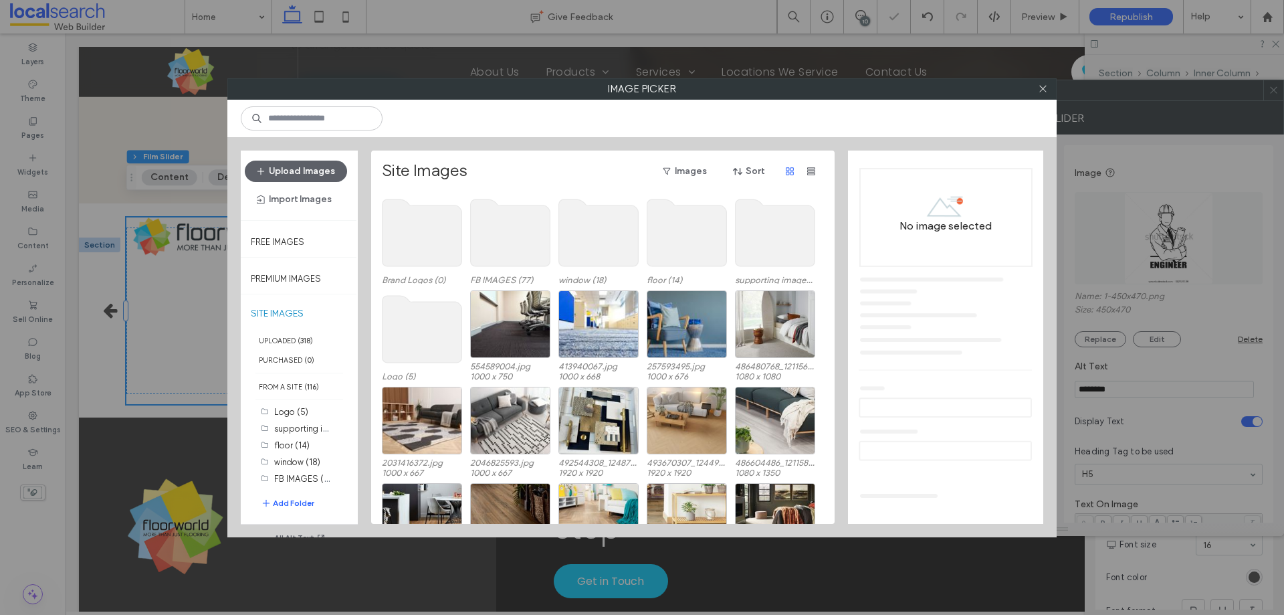
click at [403, 237] on use at bounding box center [423, 232] width 80 height 67
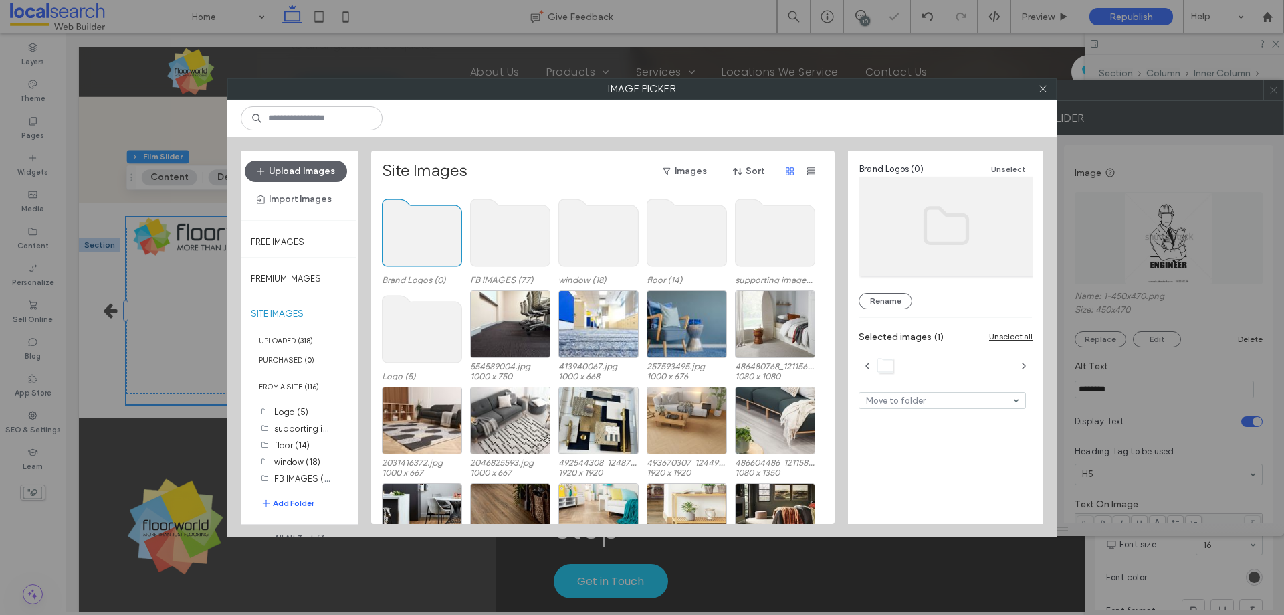
click at [403, 237] on use at bounding box center [423, 232] width 80 height 67
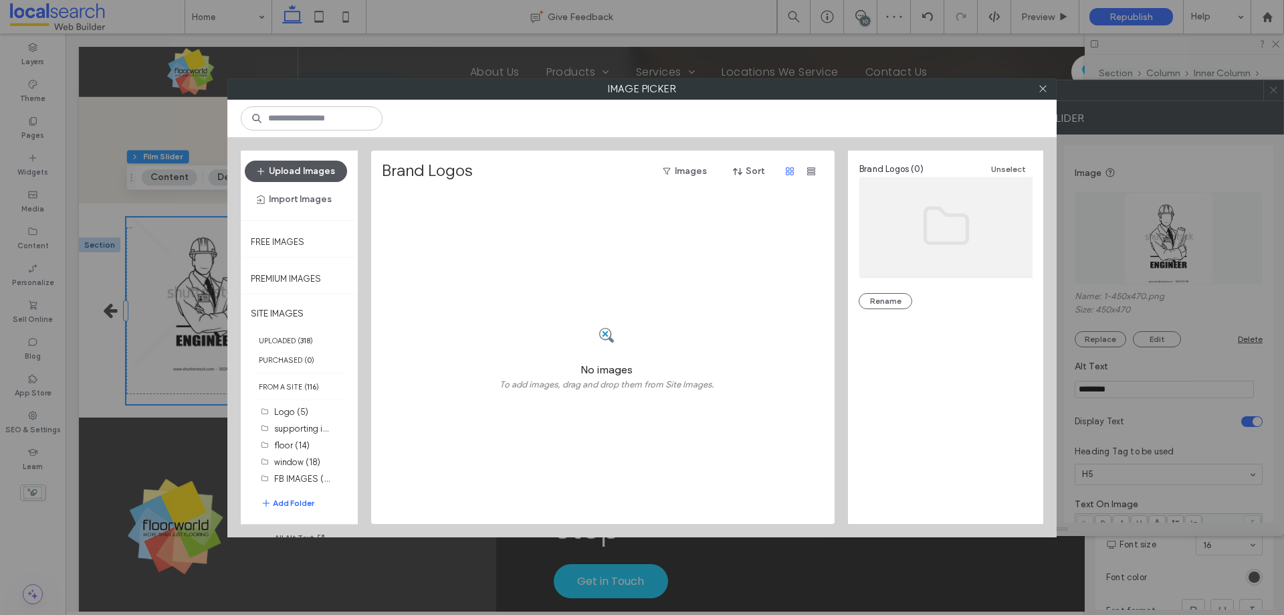
click at [309, 175] on button "Upload Images" at bounding box center [296, 171] width 102 height 21
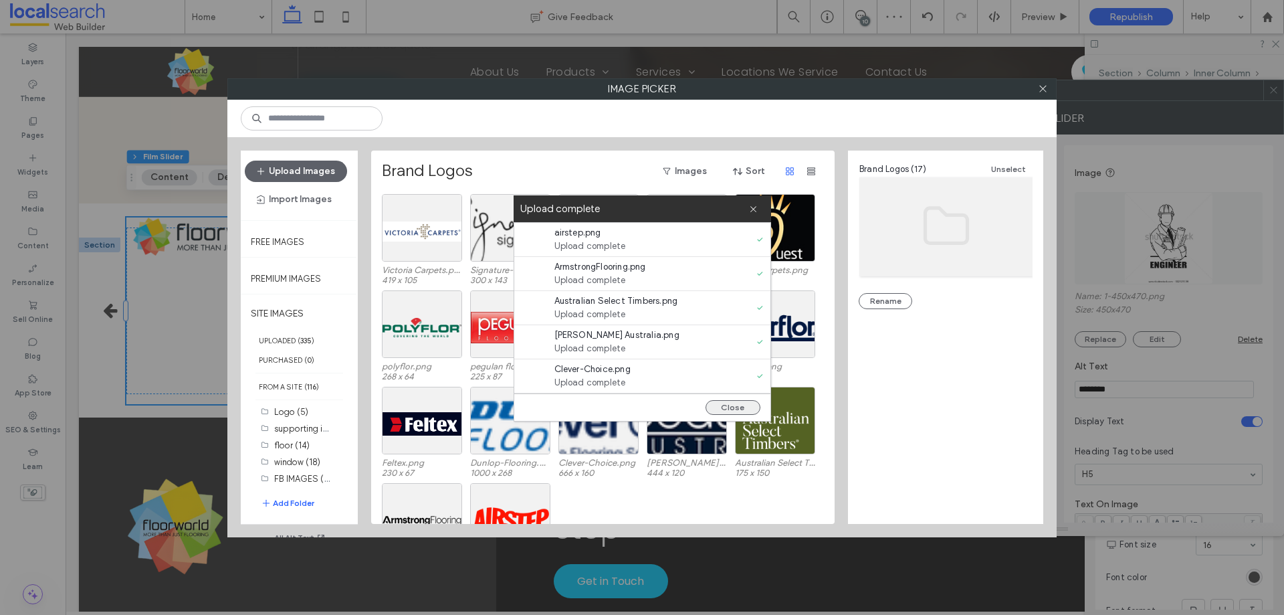
click at [747, 408] on button "Close" at bounding box center [733, 407] width 55 height 15
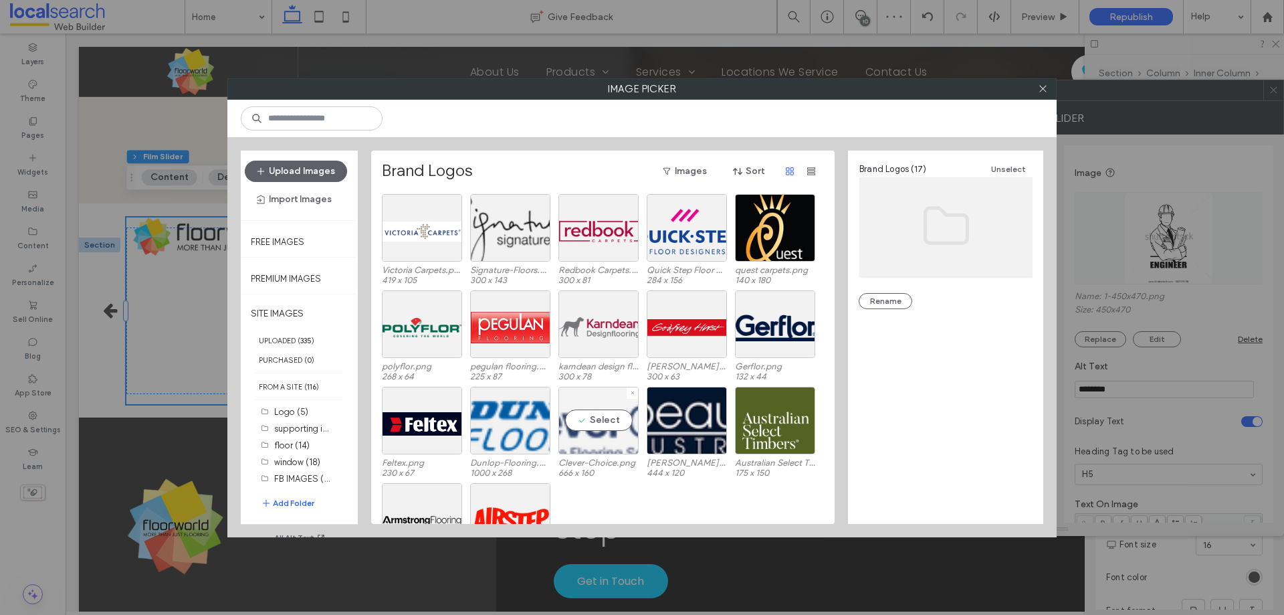
scroll to position [56, 0]
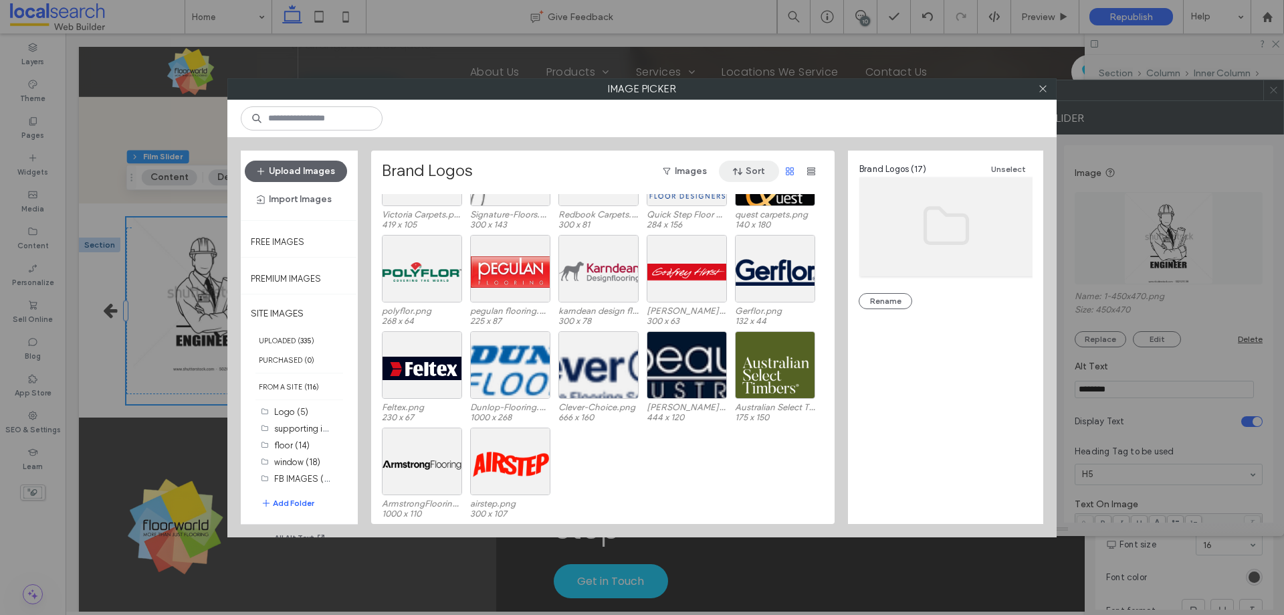
click at [749, 176] on button "Sort" at bounding box center [749, 171] width 60 height 21
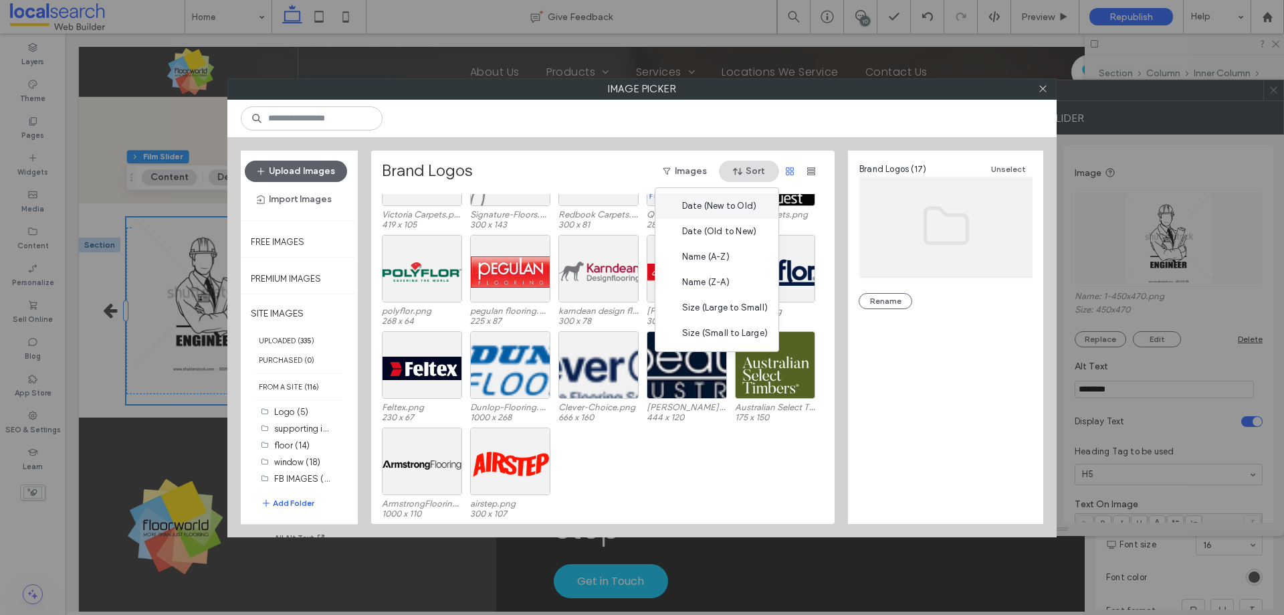
click at [740, 210] on span "Date (New to Old)" at bounding box center [719, 205] width 74 height 13
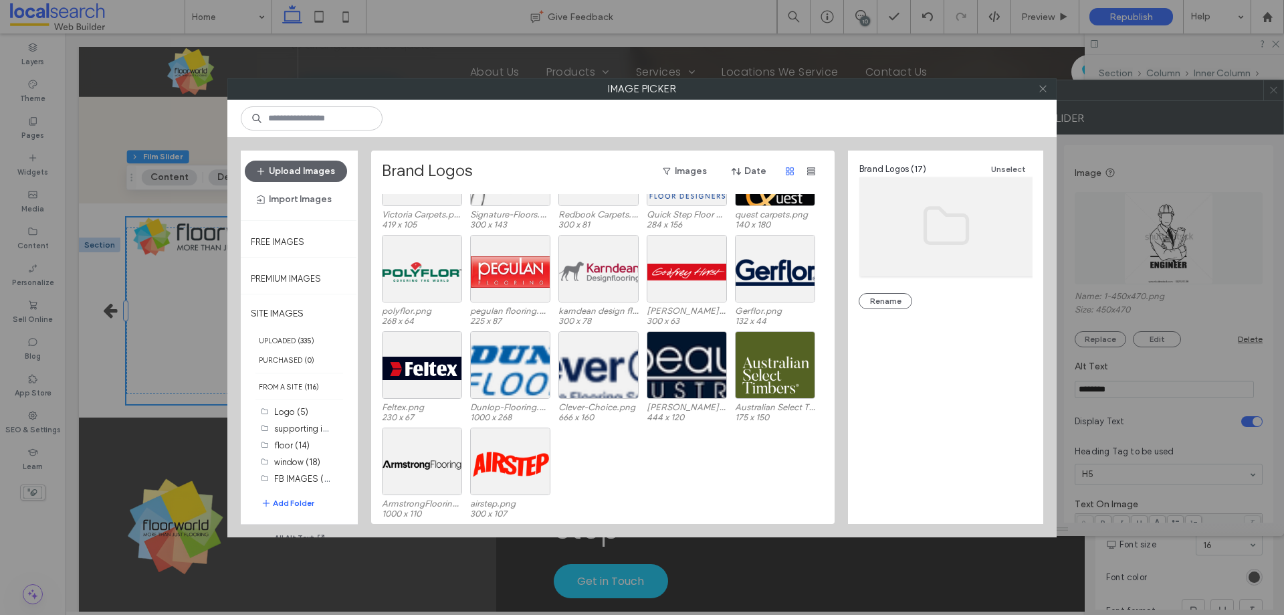
click at [1042, 96] on span at bounding box center [1043, 89] width 10 height 20
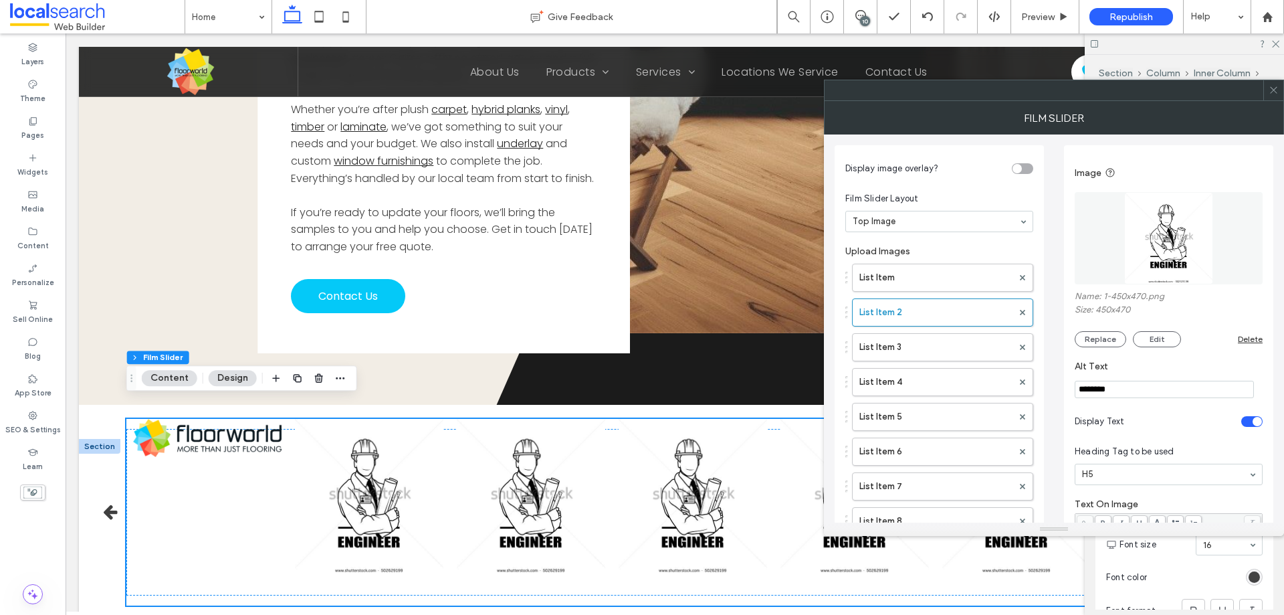
scroll to position [2838, 0]
click at [1276, 95] on span at bounding box center [1274, 90] width 10 height 20
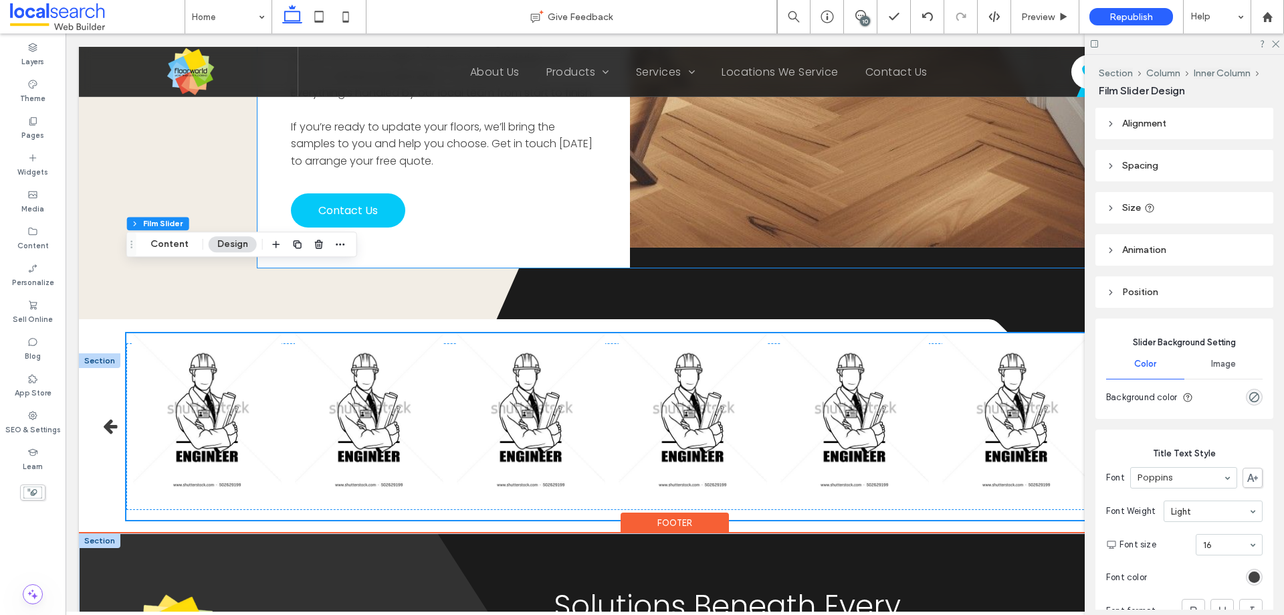
scroll to position [2972, 0]
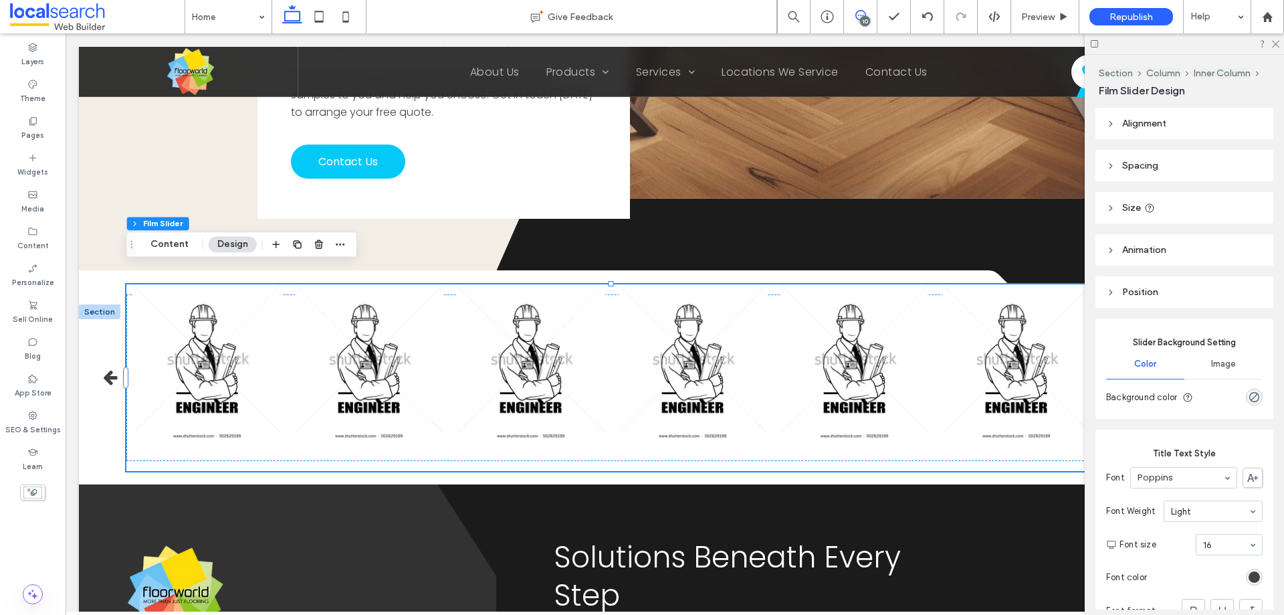
click at [858, 20] on icon at bounding box center [861, 15] width 11 height 11
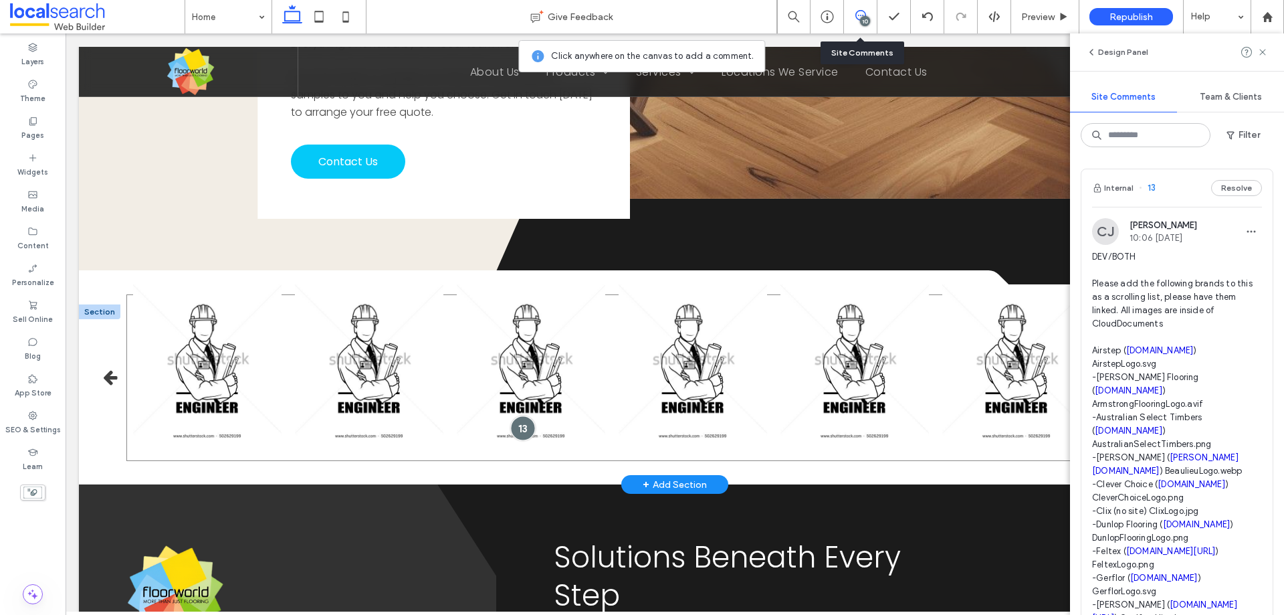
click at [522, 415] on div at bounding box center [522, 427] width 25 height 25
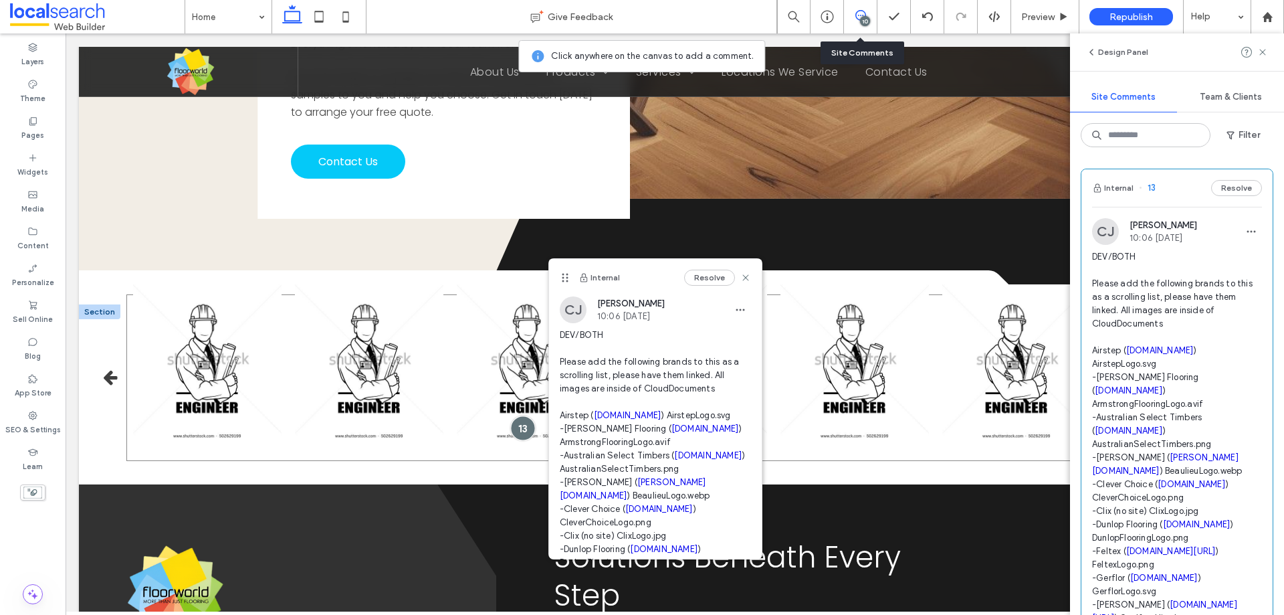
click at [522, 415] on div at bounding box center [522, 427] width 25 height 25
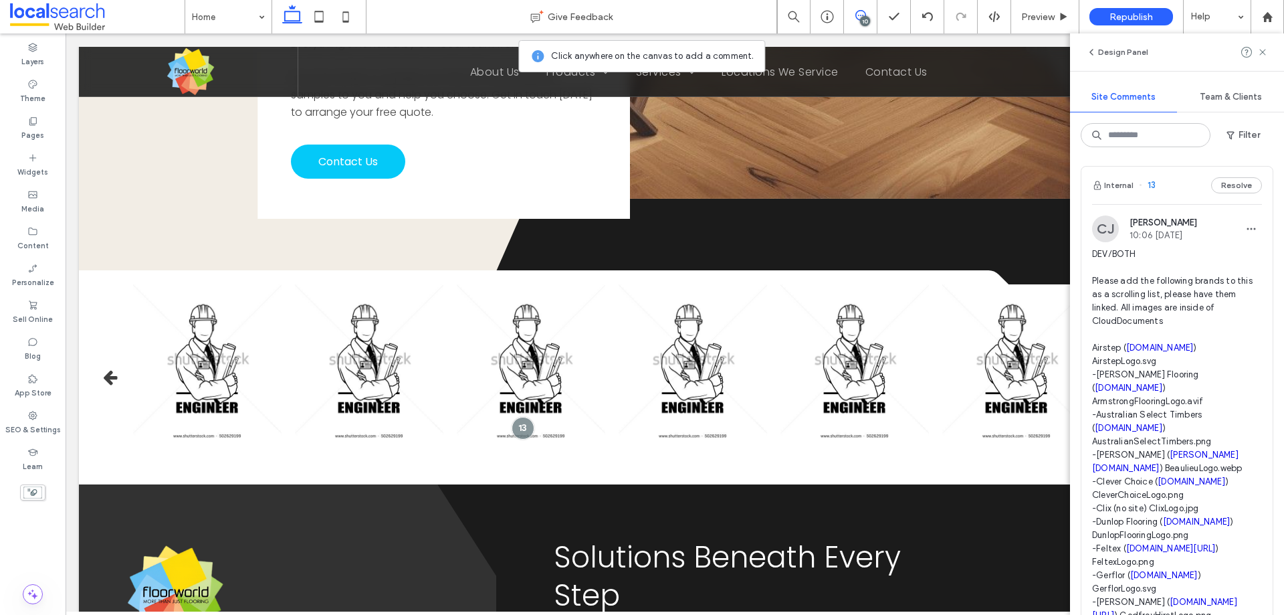
scroll to position [0, 0]
click at [1241, 237] on span "button" at bounding box center [1251, 231] width 21 height 21
click at [1217, 261] on div "Edit" at bounding box center [1192, 266] width 119 height 25
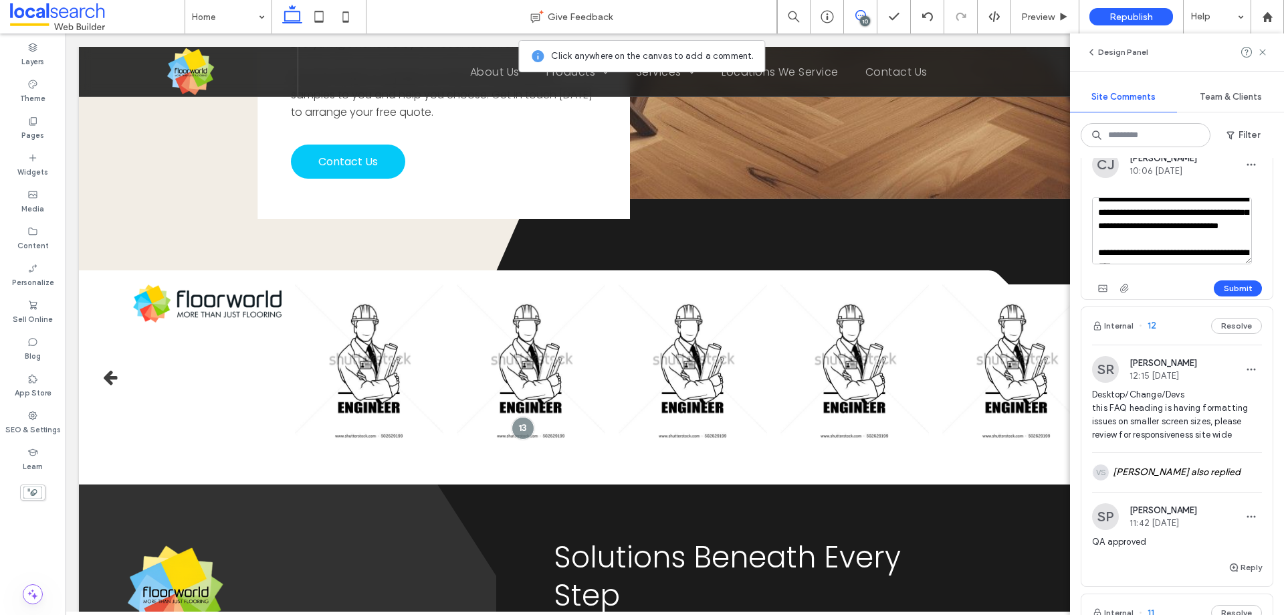
scroll to position [67, 0]
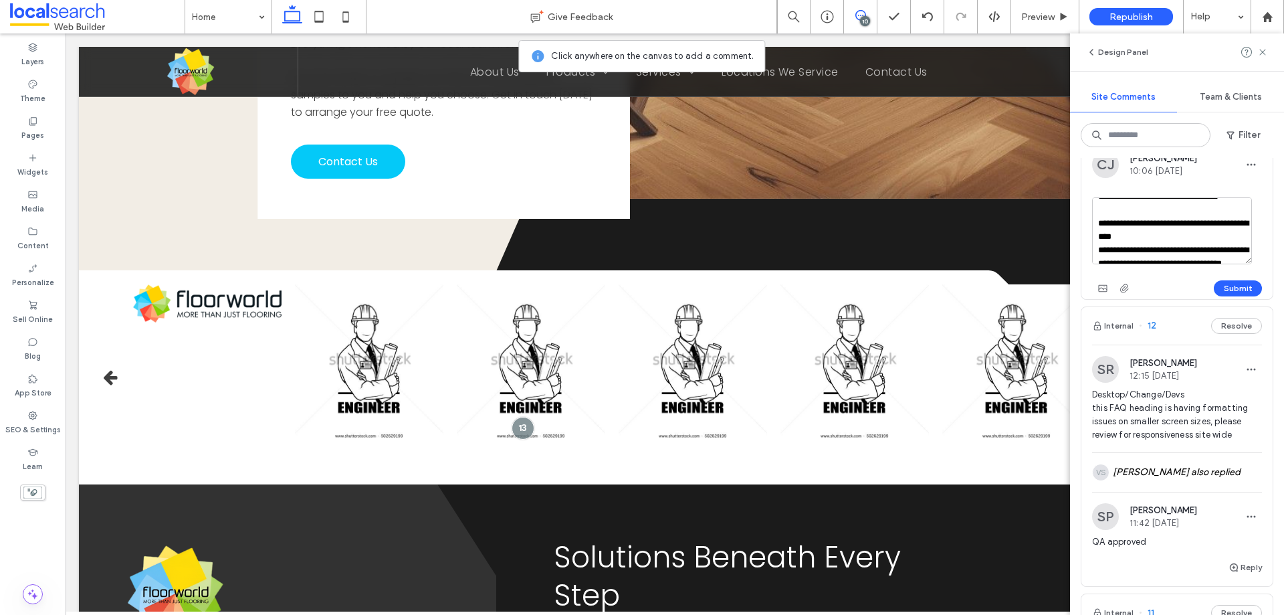
click at [1097, 233] on textarea at bounding box center [1172, 230] width 160 height 67
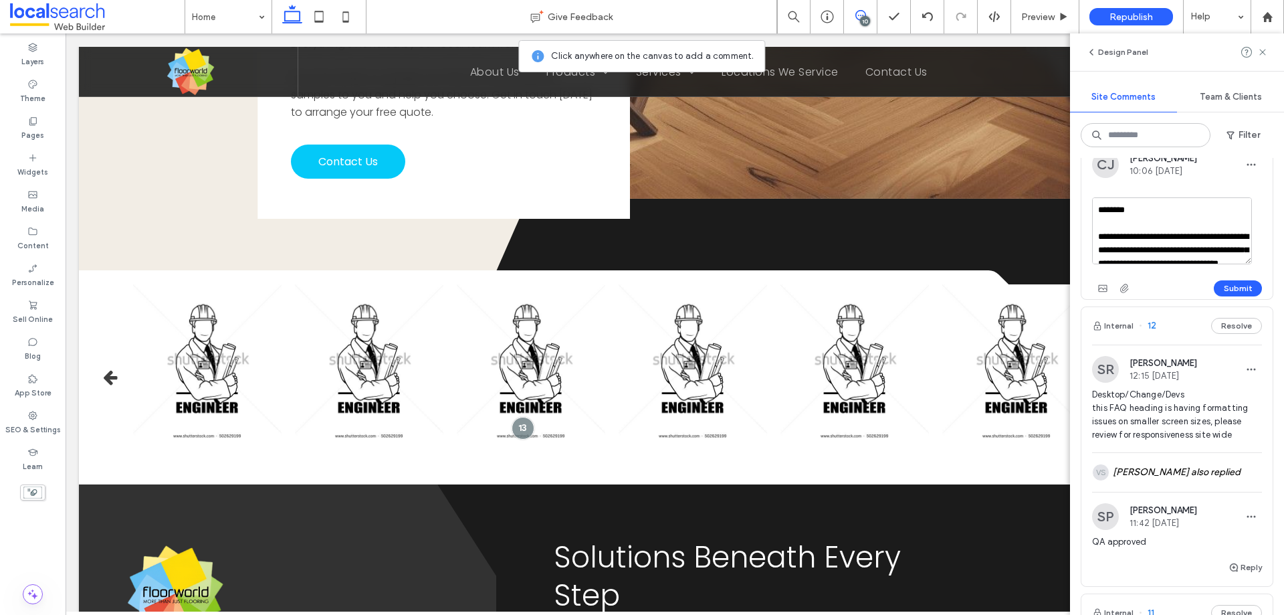
scroll to position [57, 0]
click at [1243, 284] on button "Submit" at bounding box center [1238, 288] width 48 height 16
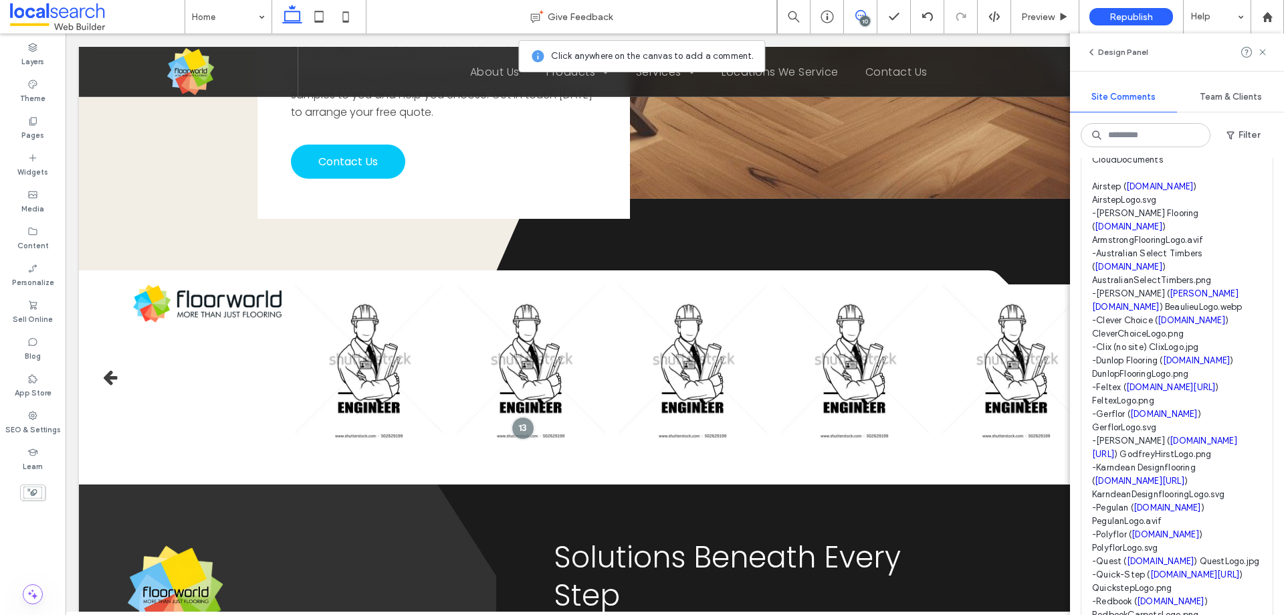
scroll to position [134, 0]
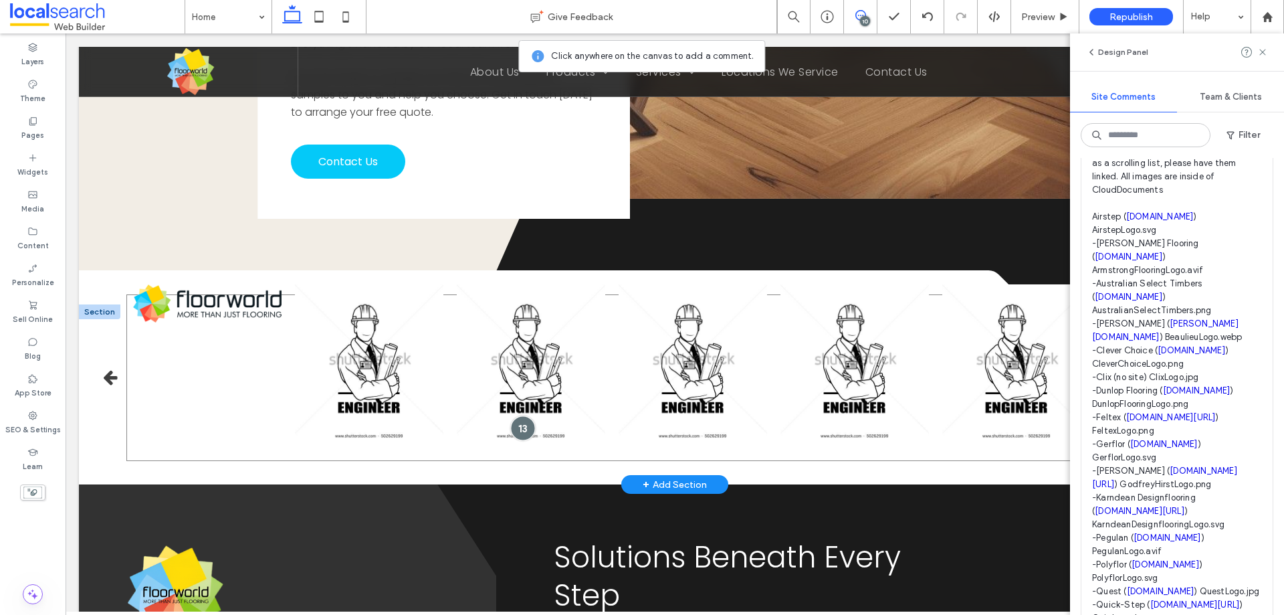
click at [519, 415] on div at bounding box center [522, 427] width 25 height 25
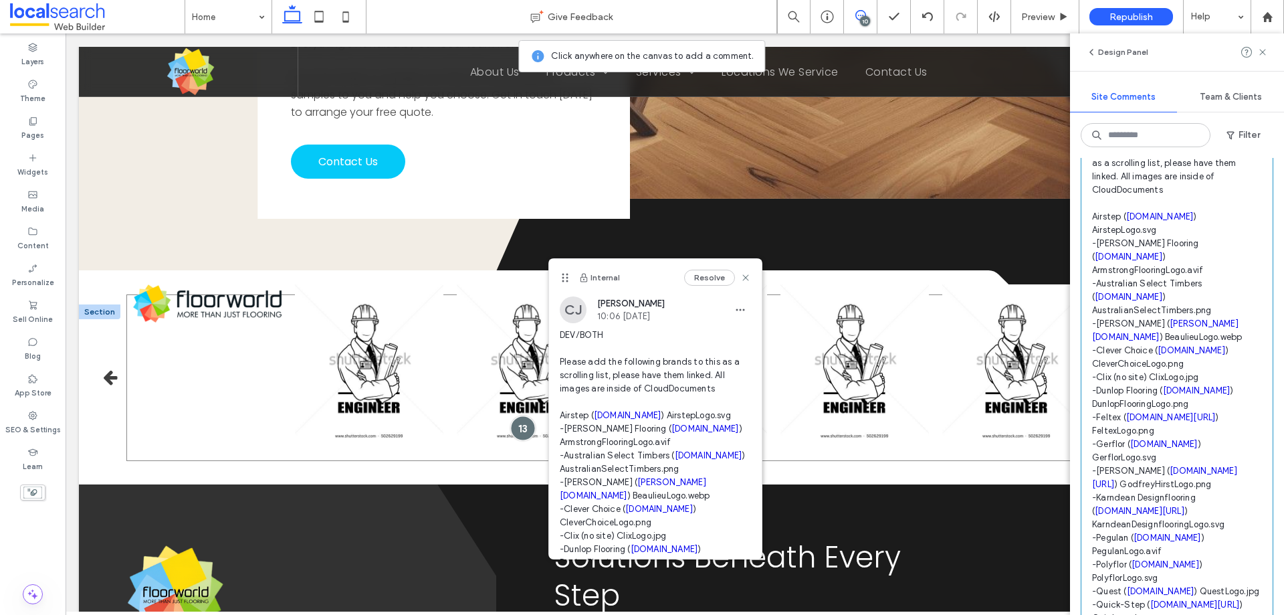
click at [514, 415] on div at bounding box center [522, 427] width 25 height 25
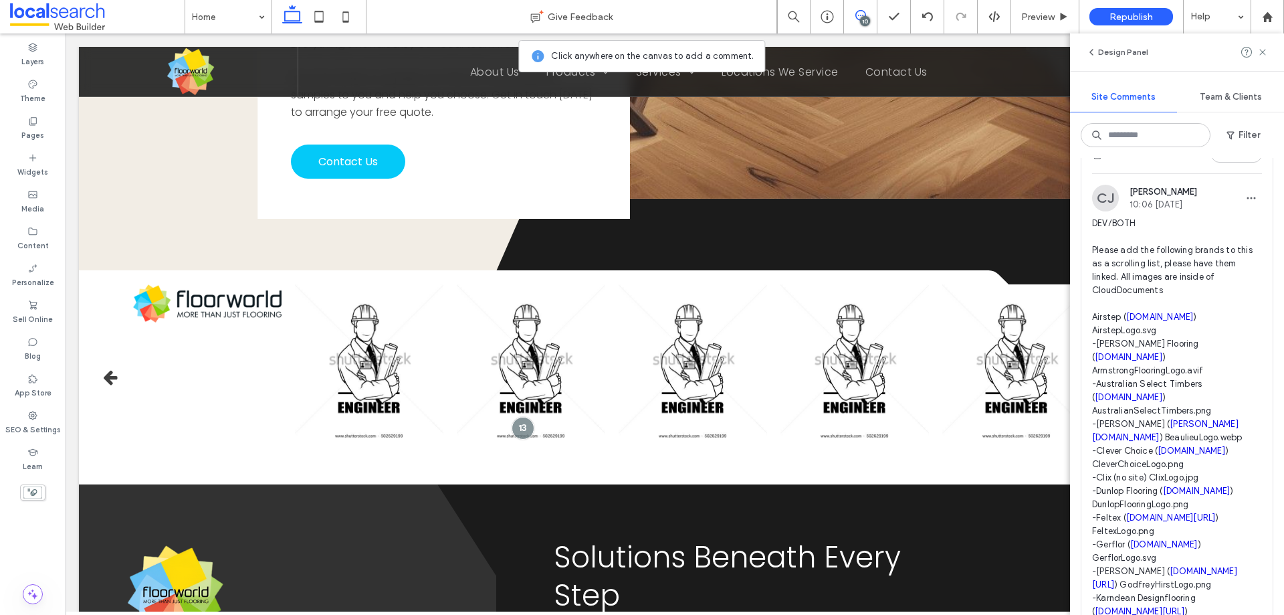
scroll to position [0, 0]
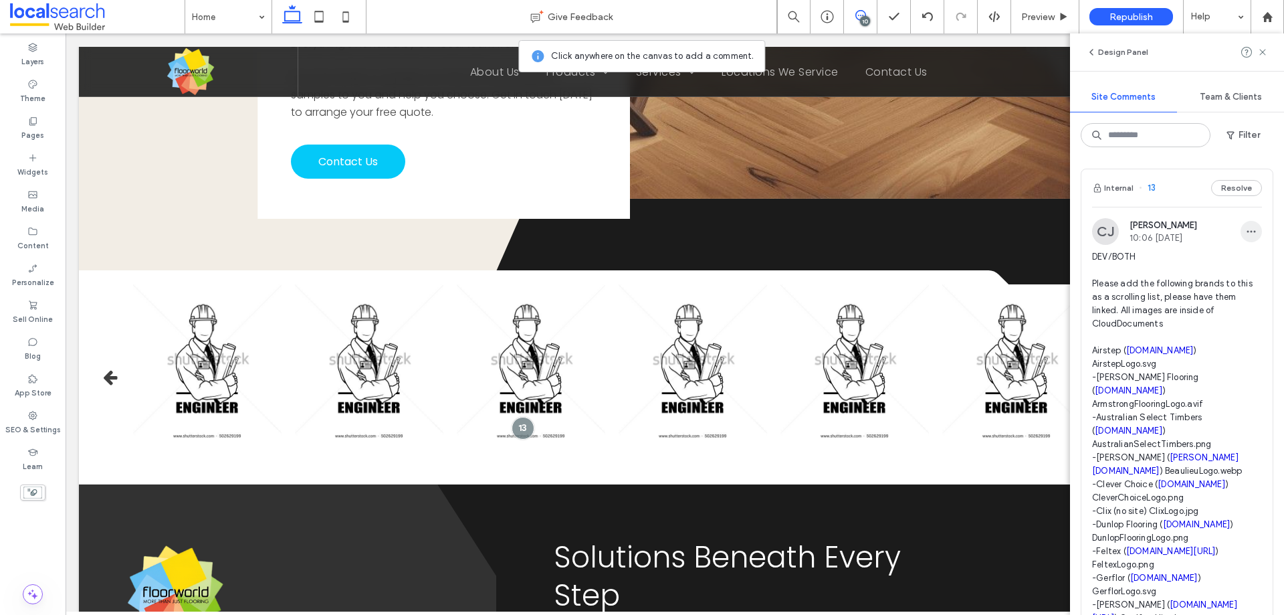
click at [1241, 239] on span "button" at bounding box center [1251, 231] width 21 height 21
click at [1224, 255] on div "Edit" at bounding box center [1192, 266] width 119 height 25
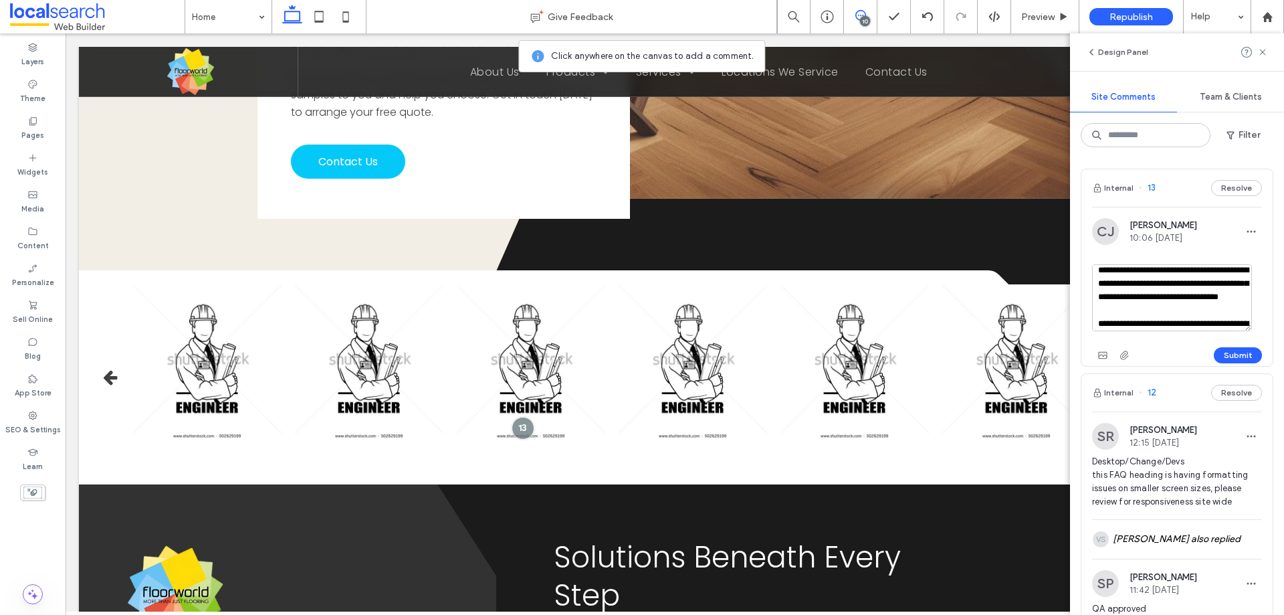
scroll to position [67, 0]
click at [1099, 302] on textarea at bounding box center [1172, 297] width 160 height 67
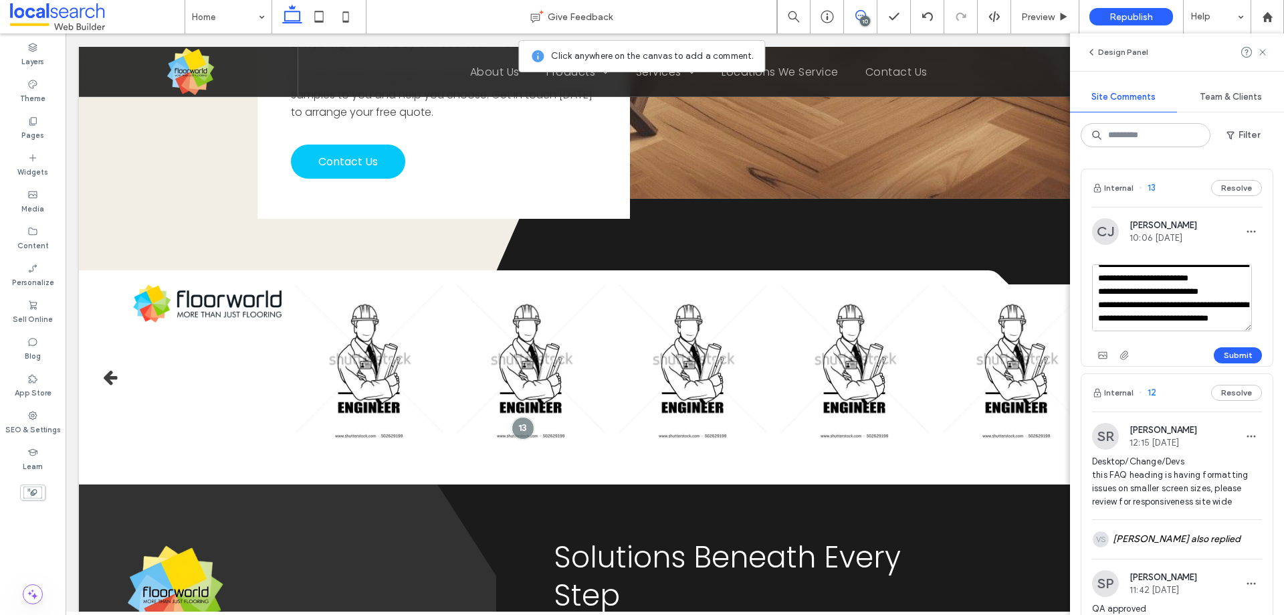
scroll to position [855, 0]
click at [1230, 286] on textarea at bounding box center [1172, 297] width 160 height 67
click at [1218, 353] on button "Submit" at bounding box center [1238, 355] width 48 height 16
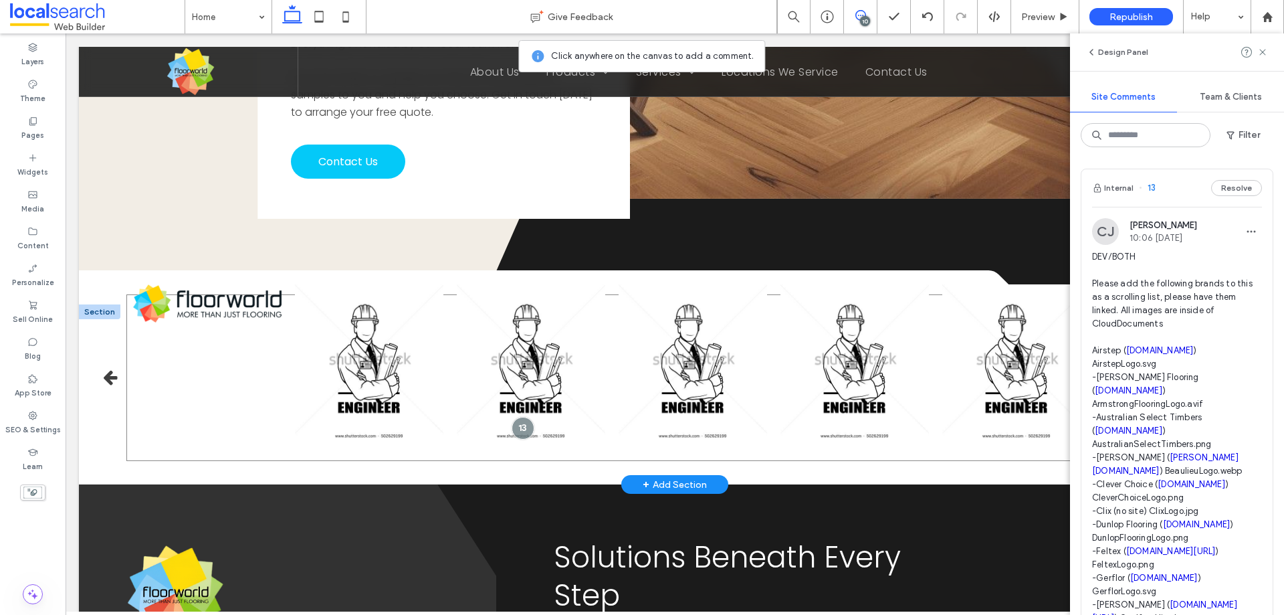
drag, startPoint x: 518, startPoint y: 417, endPoint x: 532, endPoint y: 403, distance: 19.4
click at [518, 417] on div at bounding box center [523, 428] width 23 height 23
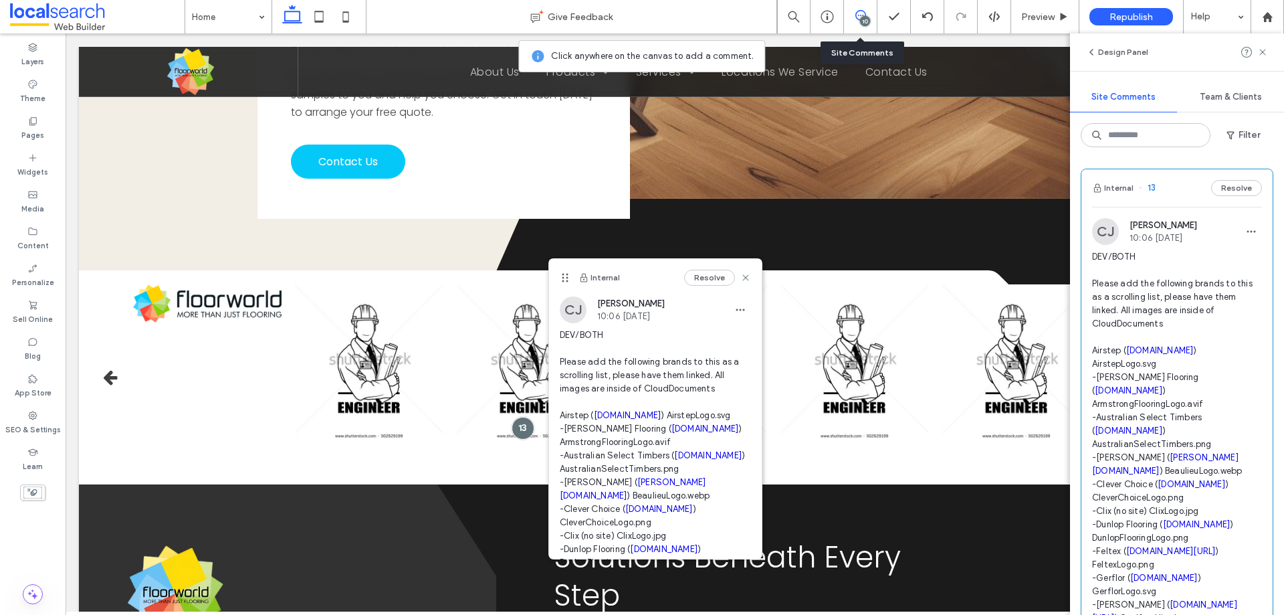
click at [866, 17] on div "10" at bounding box center [865, 21] width 10 height 10
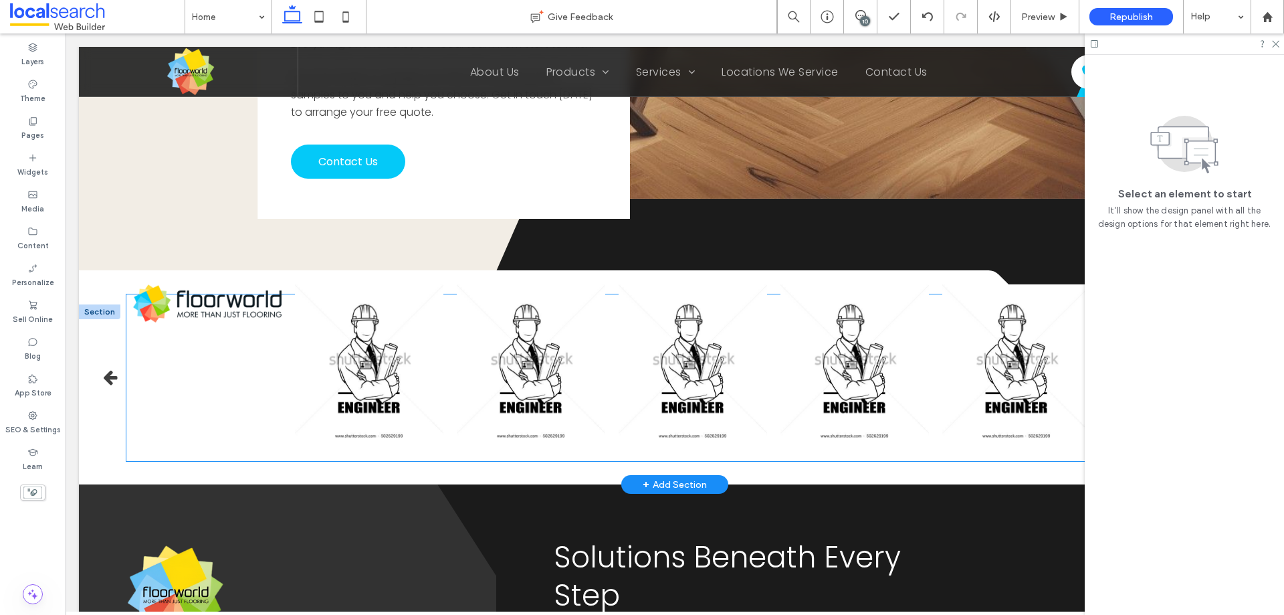
click at [397, 362] on img at bounding box center [369, 361] width 149 height 155
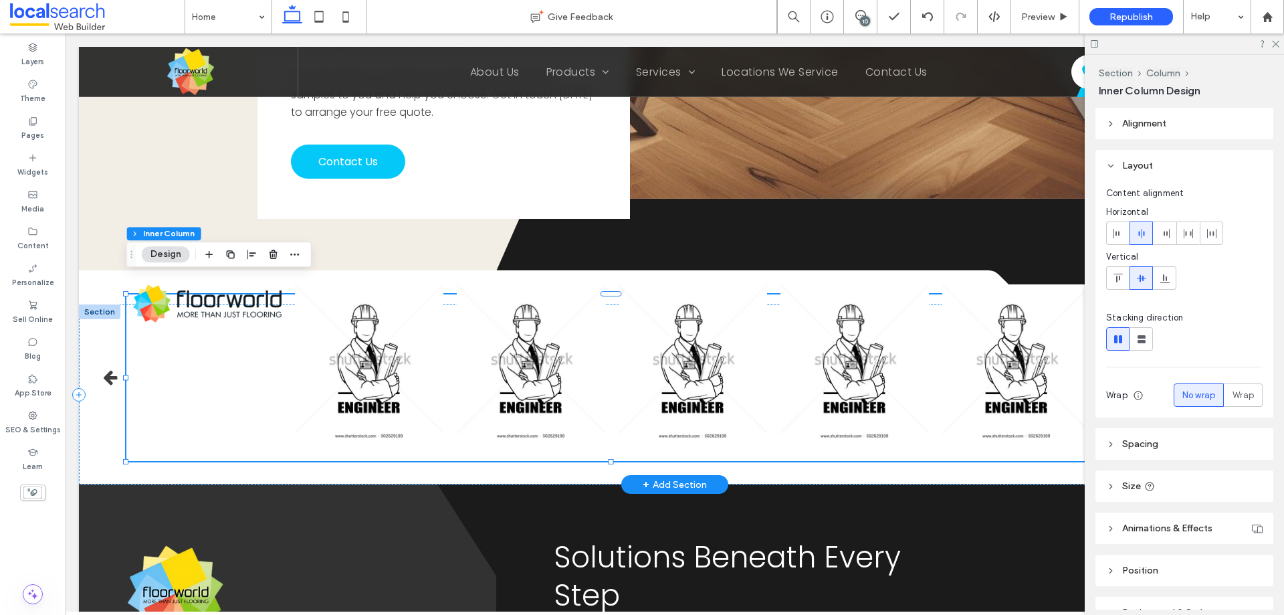
click at [397, 362] on img at bounding box center [369, 361] width 149 height 155
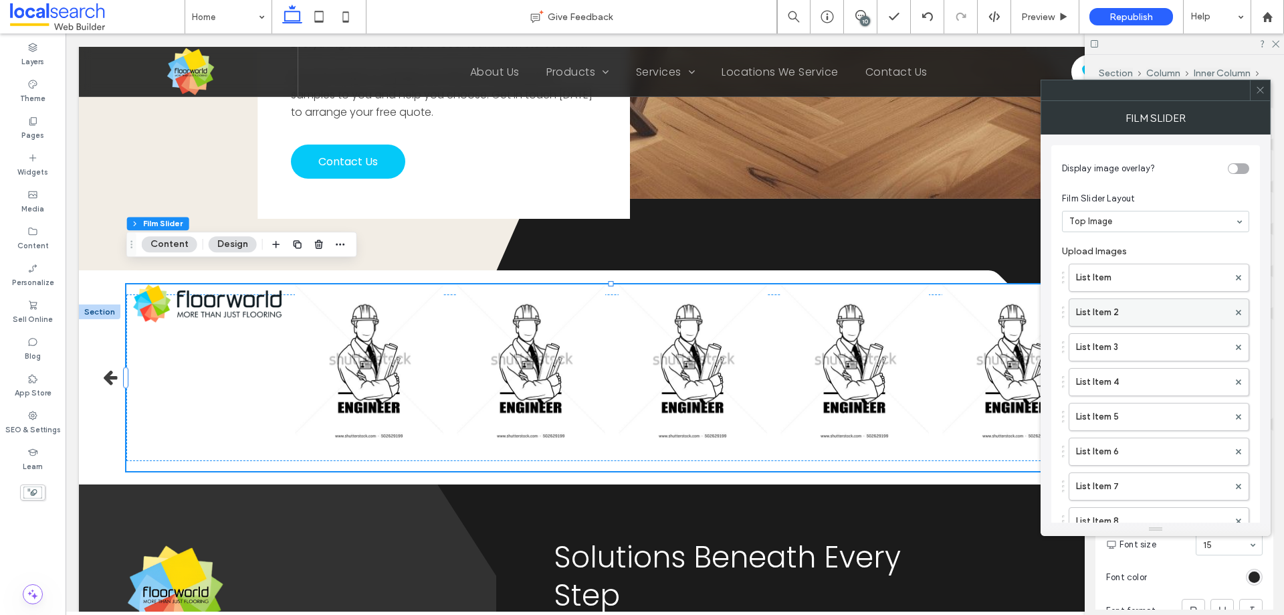
click at [1126, 302] on label "List Item 2" at bounding box center [1152, 312] width 153 height 27
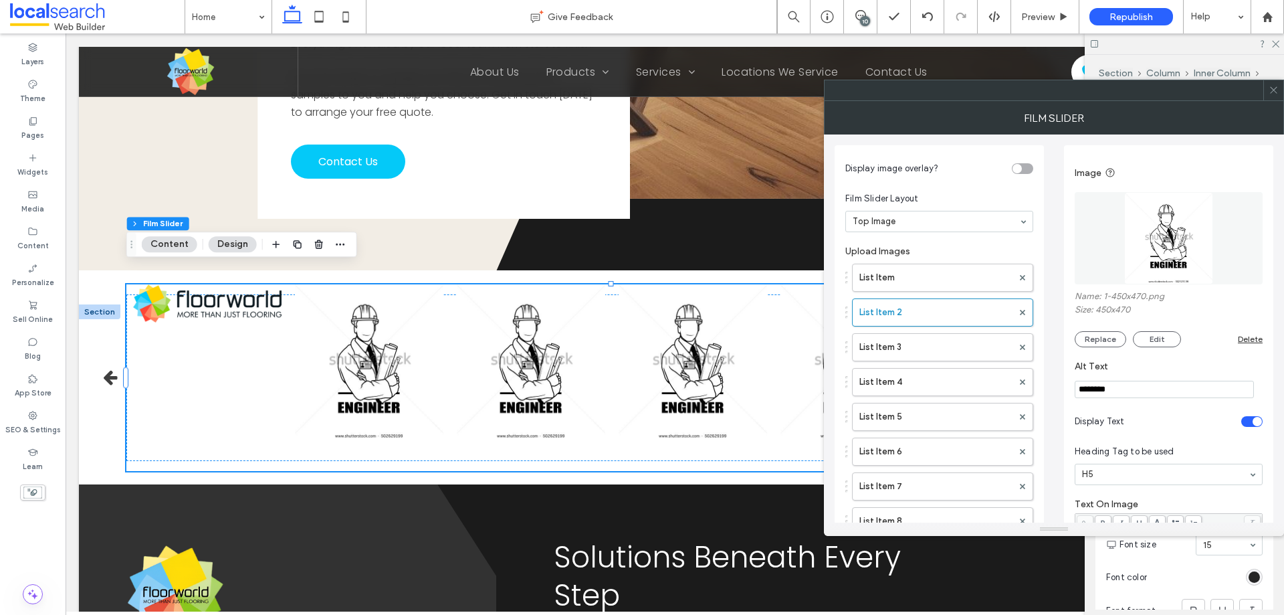
click at [1155, 237] on img at bounding box center [1169, 238] width 88 height 92
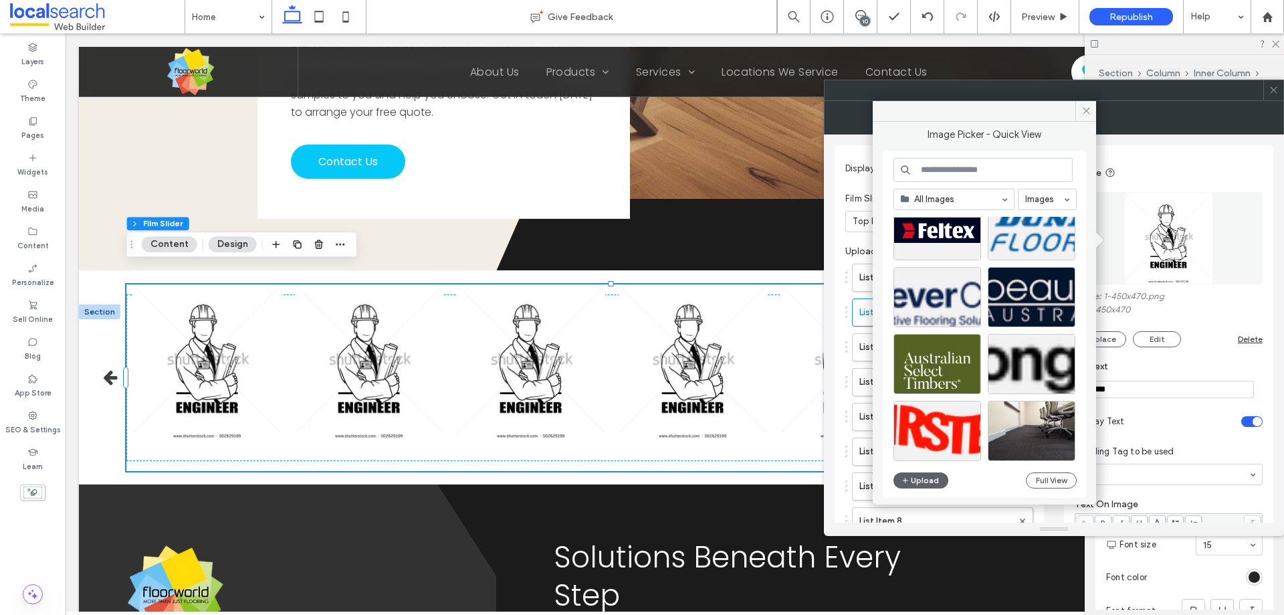
scroll to position [401, 0]
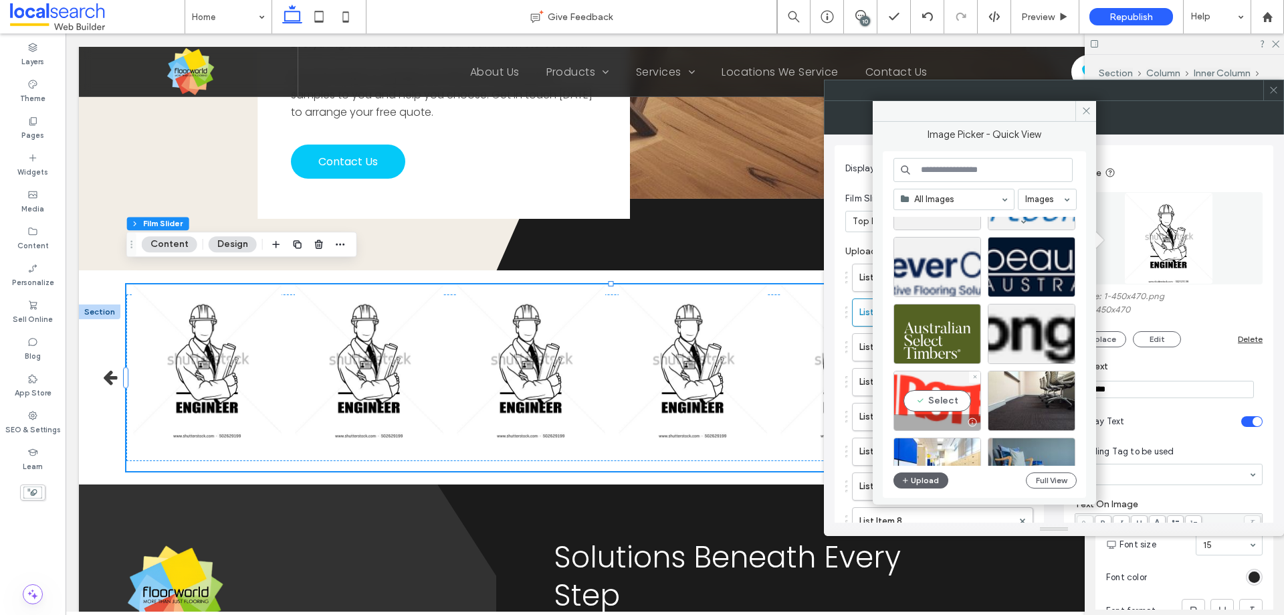
click at [929, 380] on div "Select" at bounding box center [938, 401] width 88 height 60
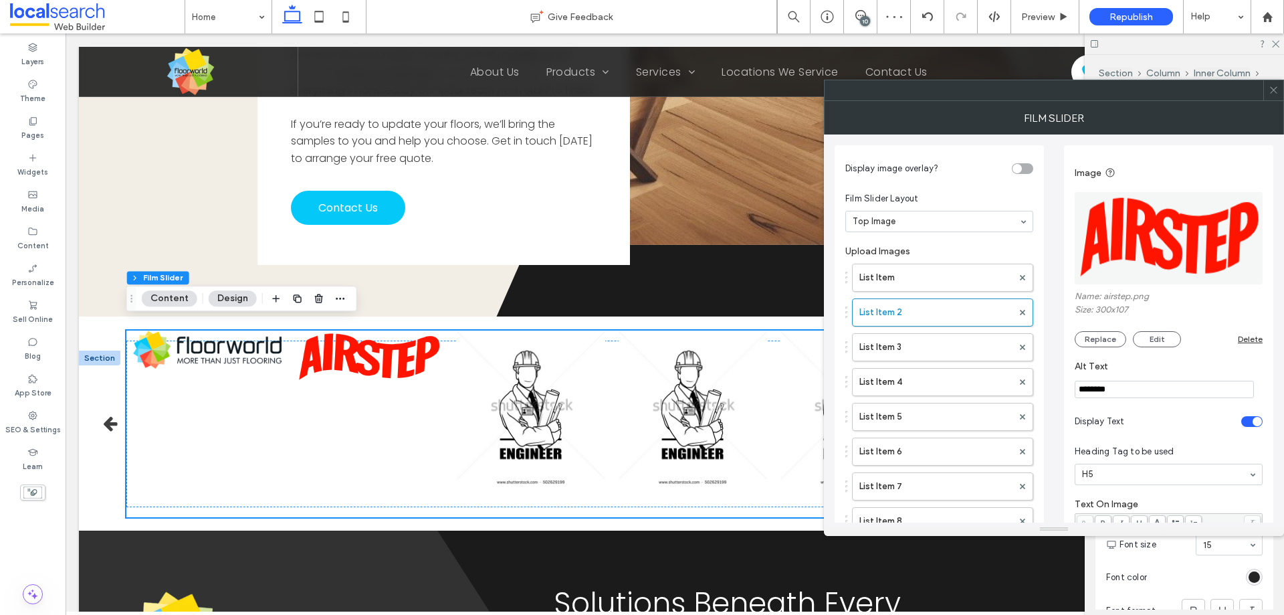
scroll to position [2905, 0]
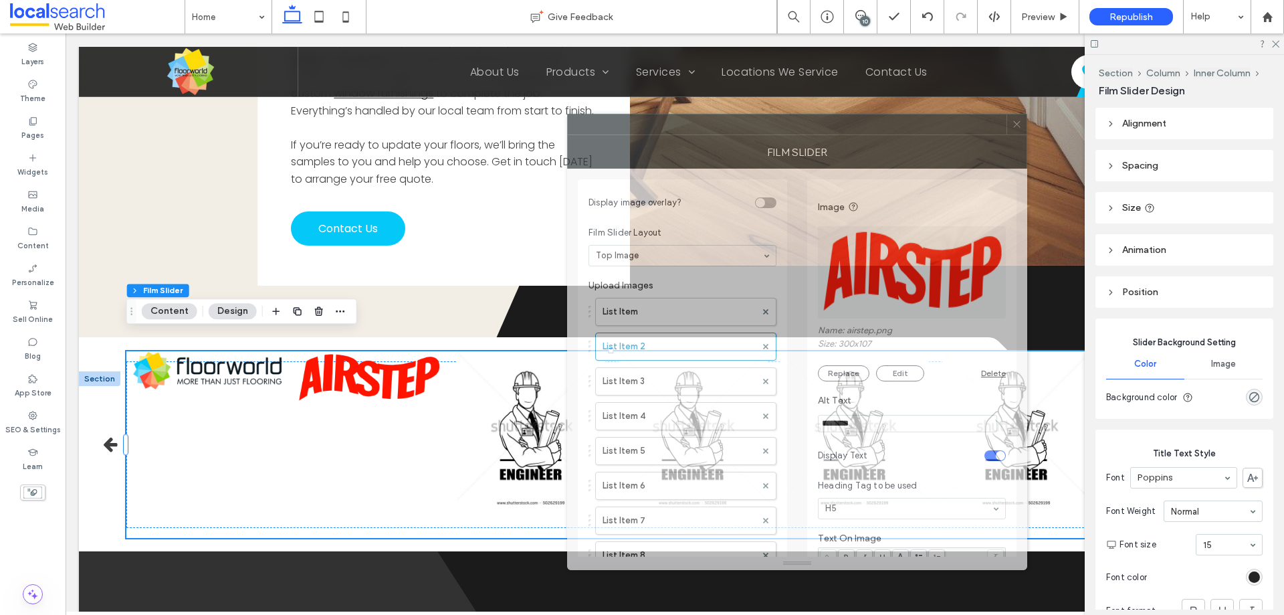
drag, startPoint x: 941, startPoint y: 100, endPoint x: 684, endPoint y: 134, distance: 259.1
click at [684, 134] on div at bounding box center [787, 124] width 439 height 20
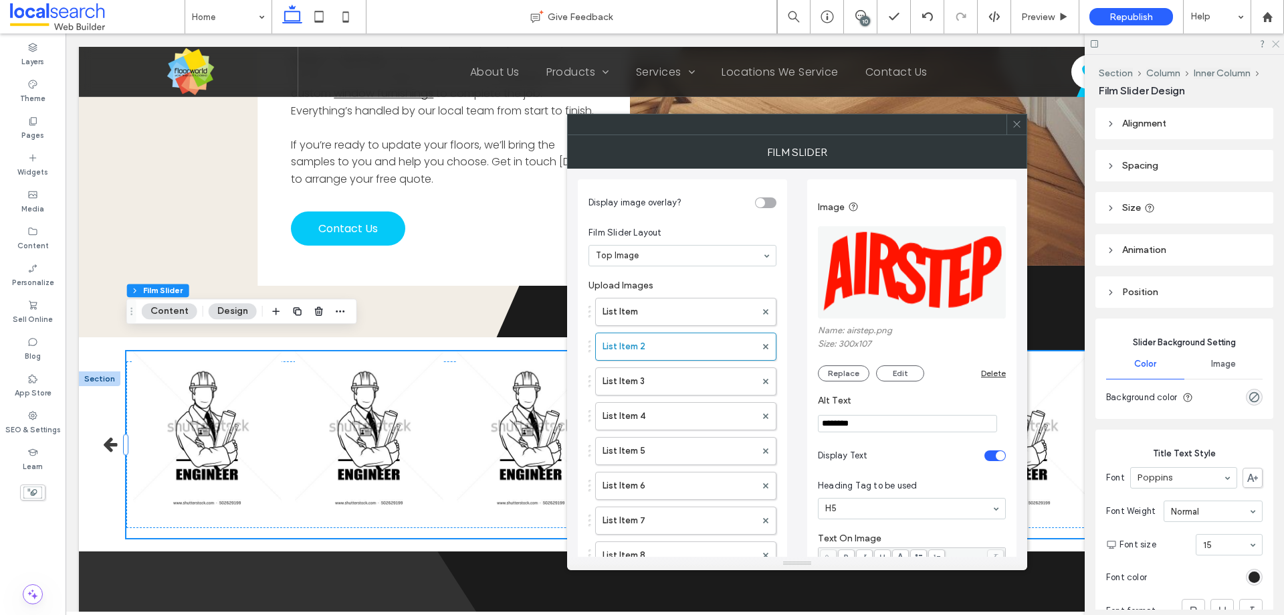
click at [1272, 45] on icon at bounding box center [1275, 43] width 9 height 9
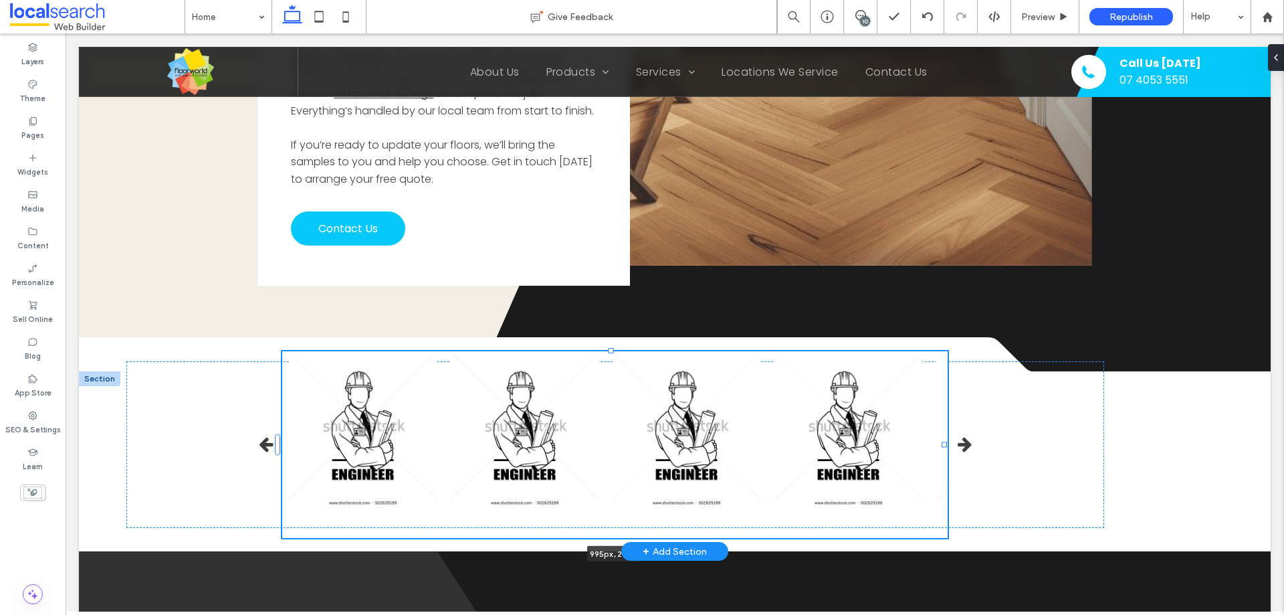
drag, startPoint x: 1095, startPoint y: 426, endPoint x: 943, endPoint y: 419, distance: 152.0
click at [279, 352] on div at bounding box center [278, 351] width 1 height 1
type input "***"
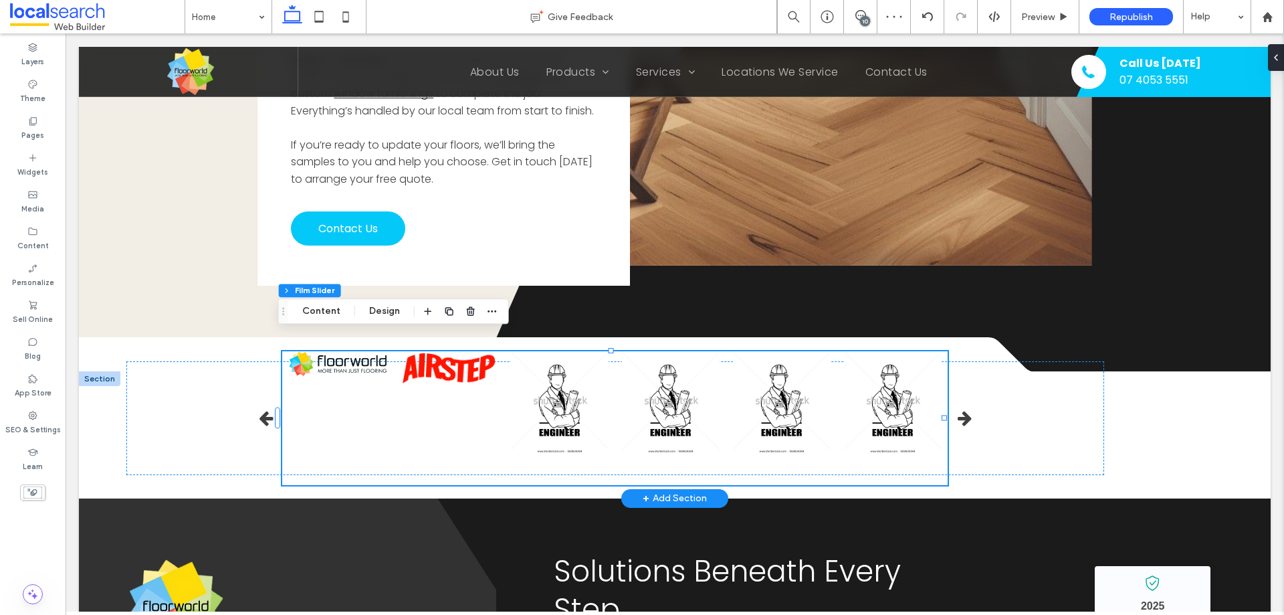
click at [663, 387] on img at bounding box center [671, 402] width 98 height 102
click at [375, 312] on button "Design" at bounding box center [385, 311] width 48 height 16
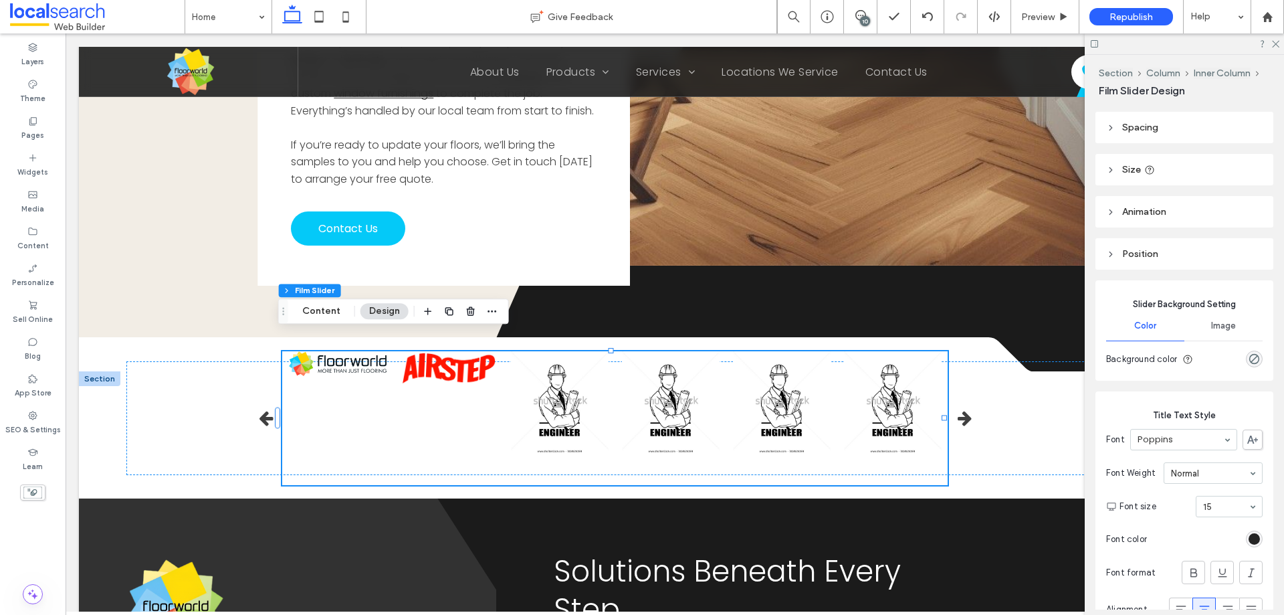
scroll to position [67, 0]
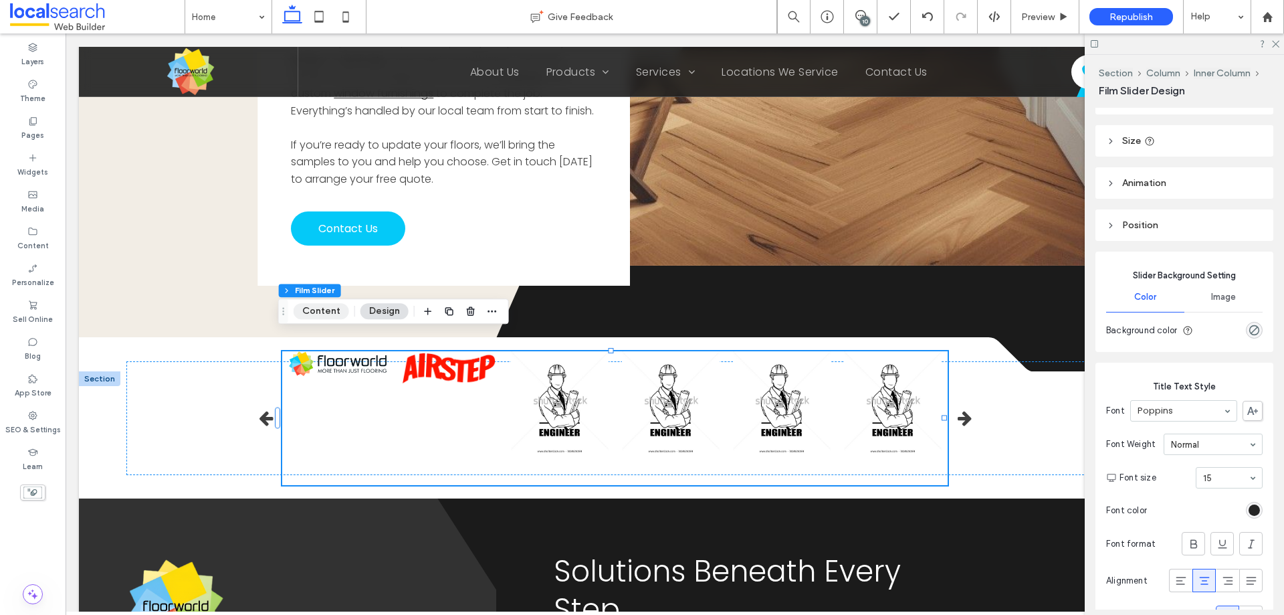
click at [319, 308] on button "Content" at bounding box center [322, 311] width 56 height 16
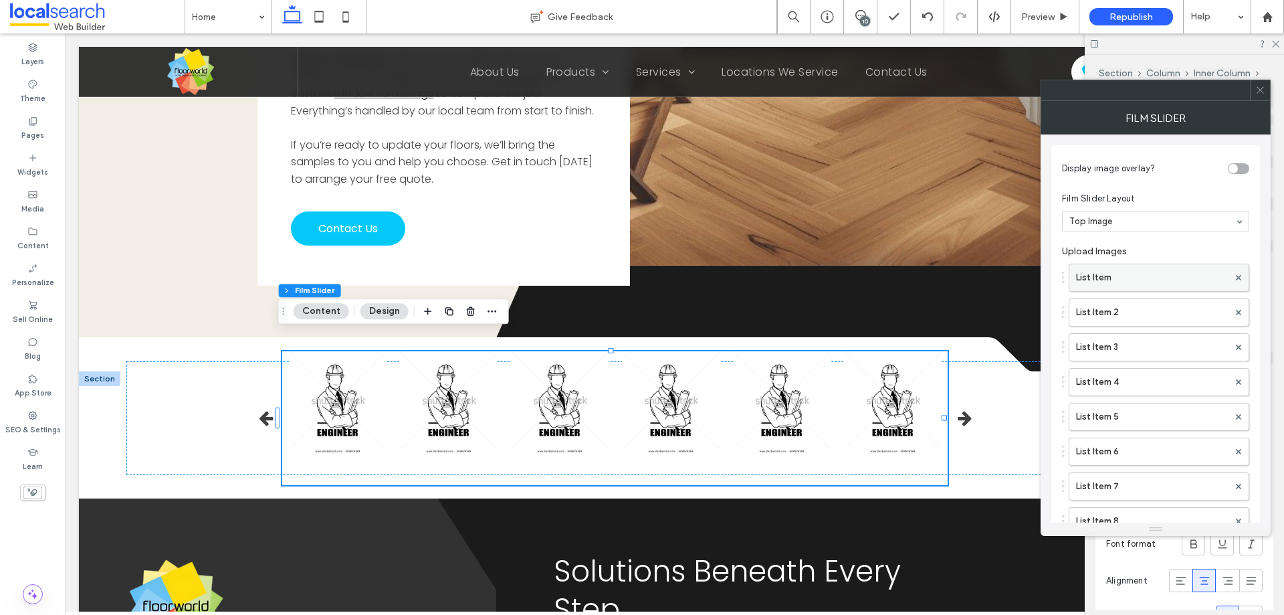
click at [1121, 276] on label "List Item" at bounding box center [1152, 277] width 153 height 27
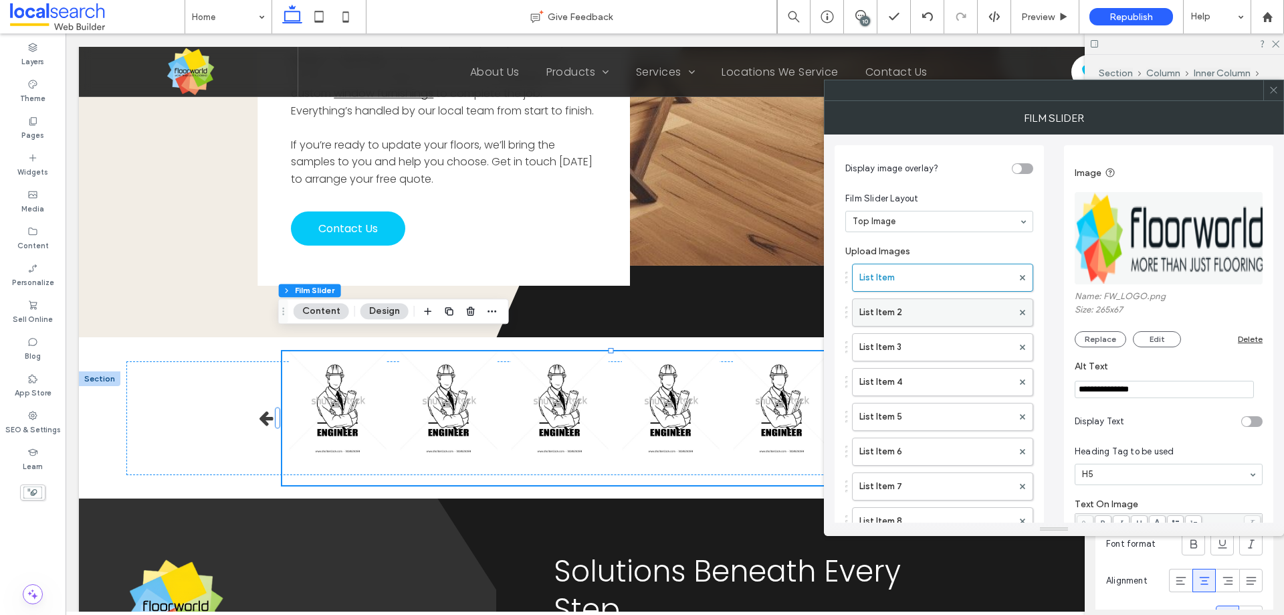
click at [973, 319] on label "List Item 2" at bounding box center [936, 312] width 153 height 27
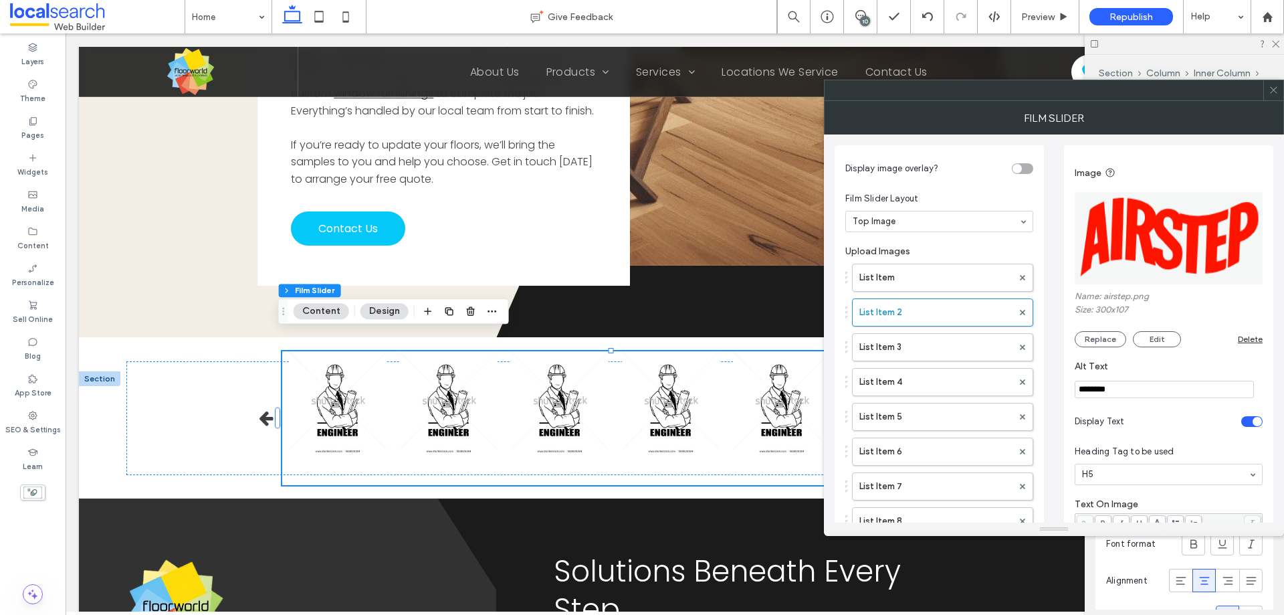
click at [1244, 418] on div "toggle" at bounding box center [1252, 421] width 21 height 11
click at [1179, 394] on input "********" at bounding box center [1164, 389] width 179 height 17
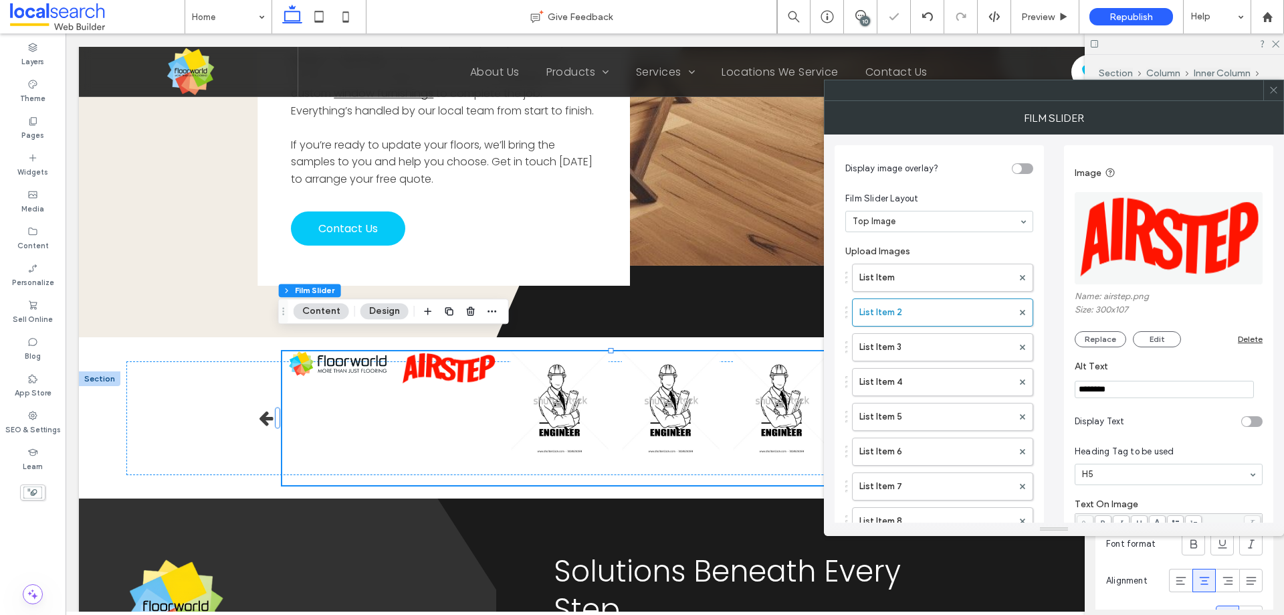
click at [1179, 394] on input "********" at bounding box center [1164, 389] width 179 height 17
type input "*******"
drag, startPoint x: 1149, startPoint y: 377, endPoint x: 1146, endPoint y: 368, distance: 9.1
click at [1149, 376] on section "Alt Text *******" at bounding box center [1169, 379] width 188 height 51
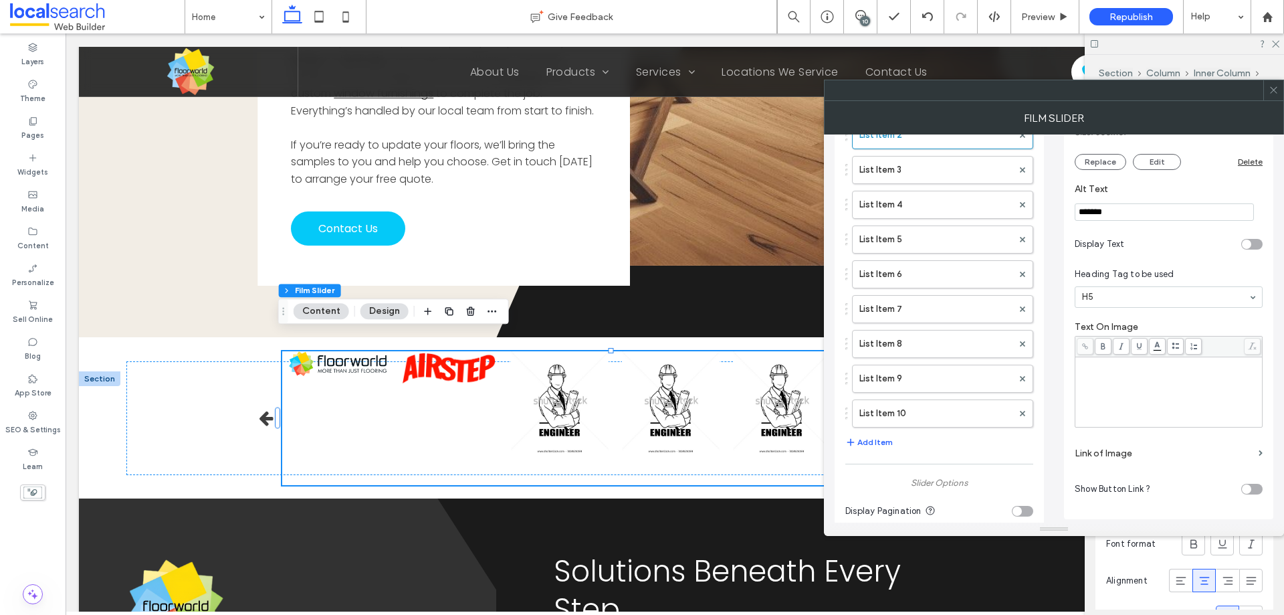
scroll to position [201, 0]
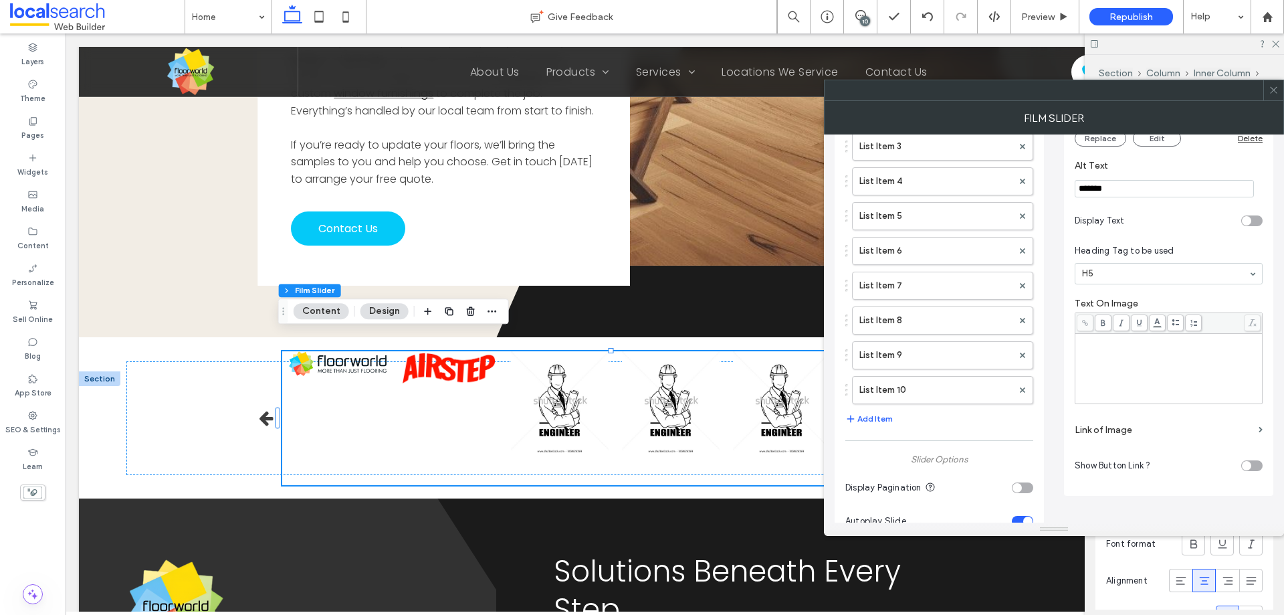
click at [1220, 424] on label "Link of Image" at bounding box center [1164, 429] width 179 height 25
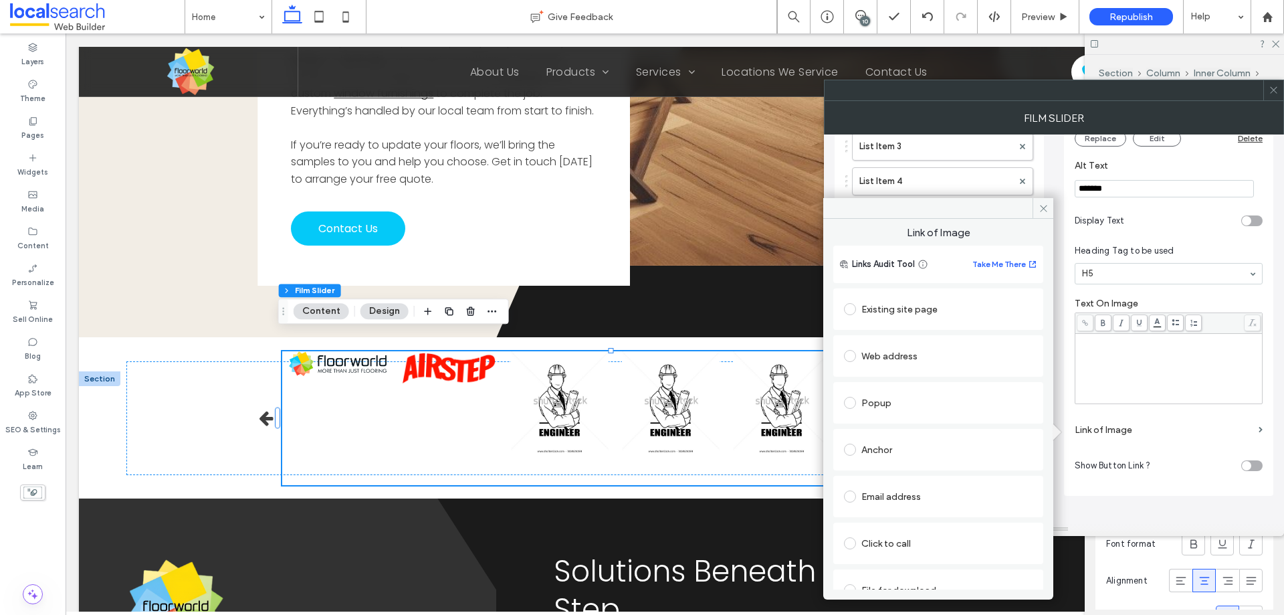
click at [885, 351] on div "Web address" at bounding box center [938, 355] width 189 height 21
click at [887, 378] on input "url" at bounding box center [933, 381] width 179 height 17
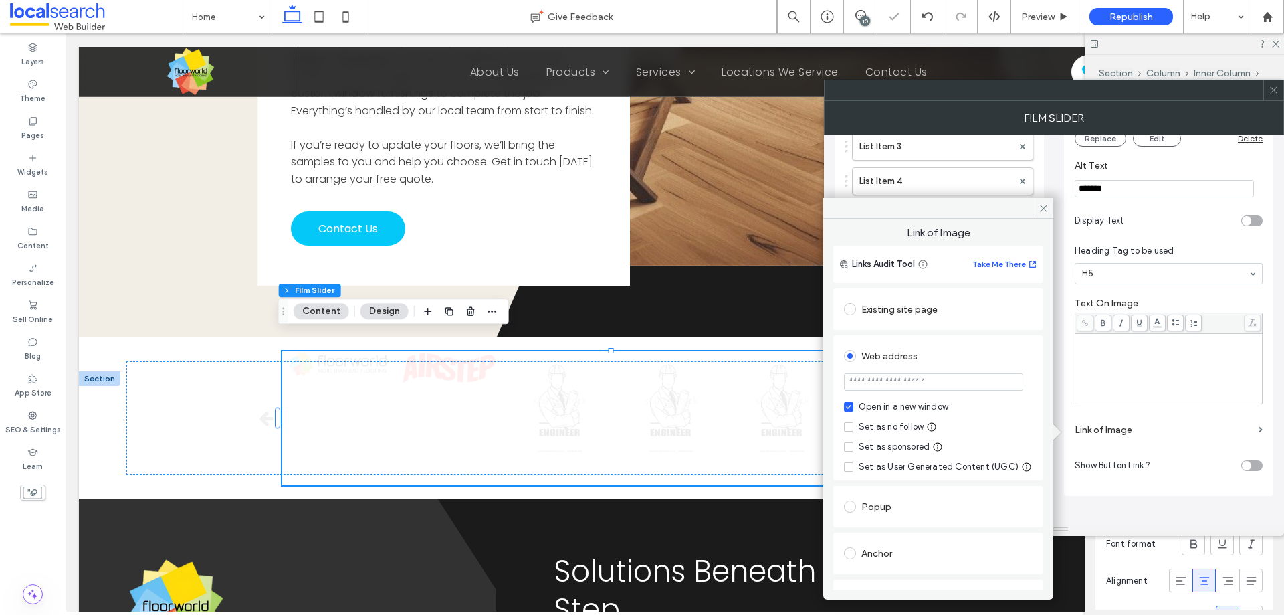
paste input "**********"
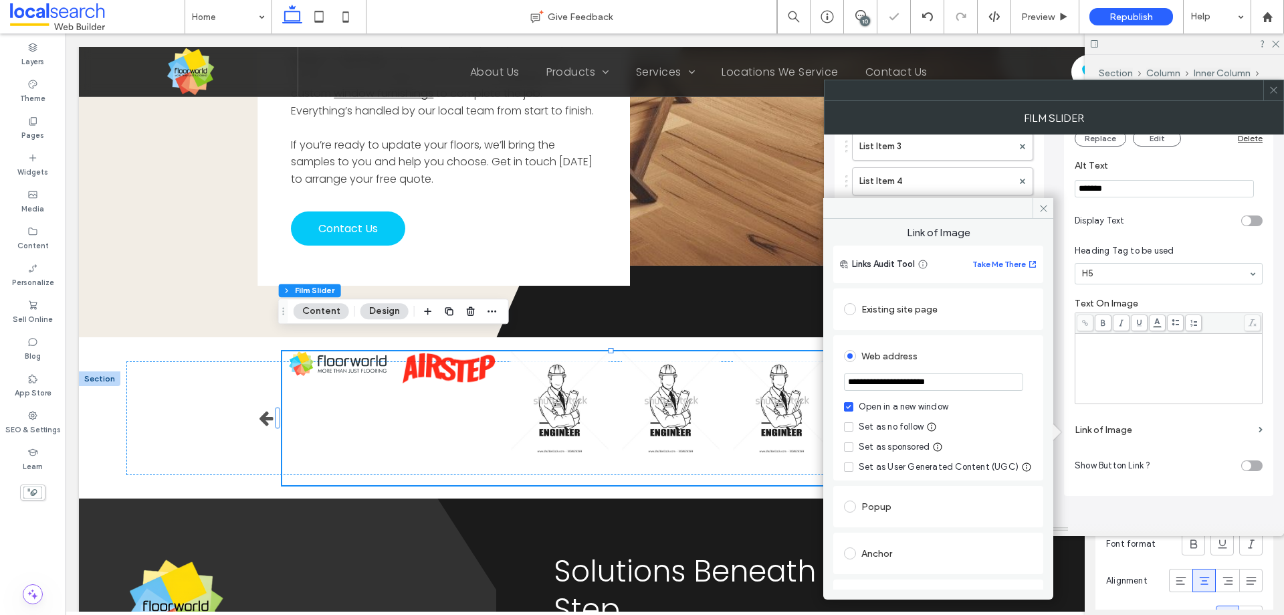
type input "**********"
click at [872, 422] on div "Set as no follow" at bounding box center [891, 426] width 65 height 13
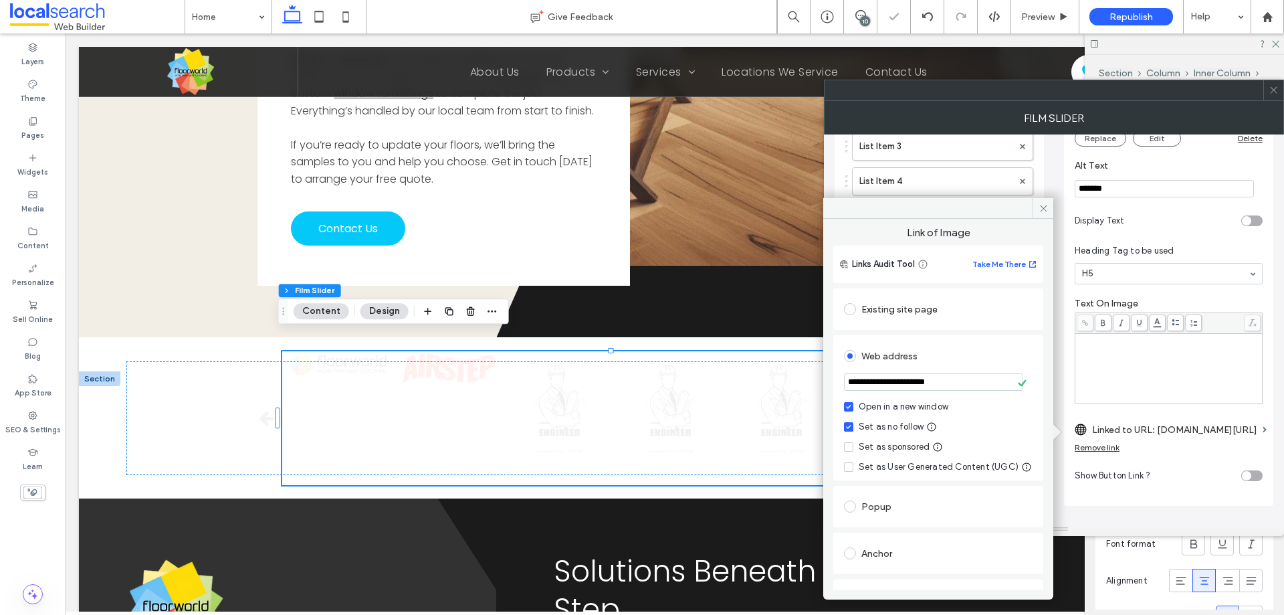
click at [1044, 208] on icon at bounding box center [1044, 208] width 10 height 10
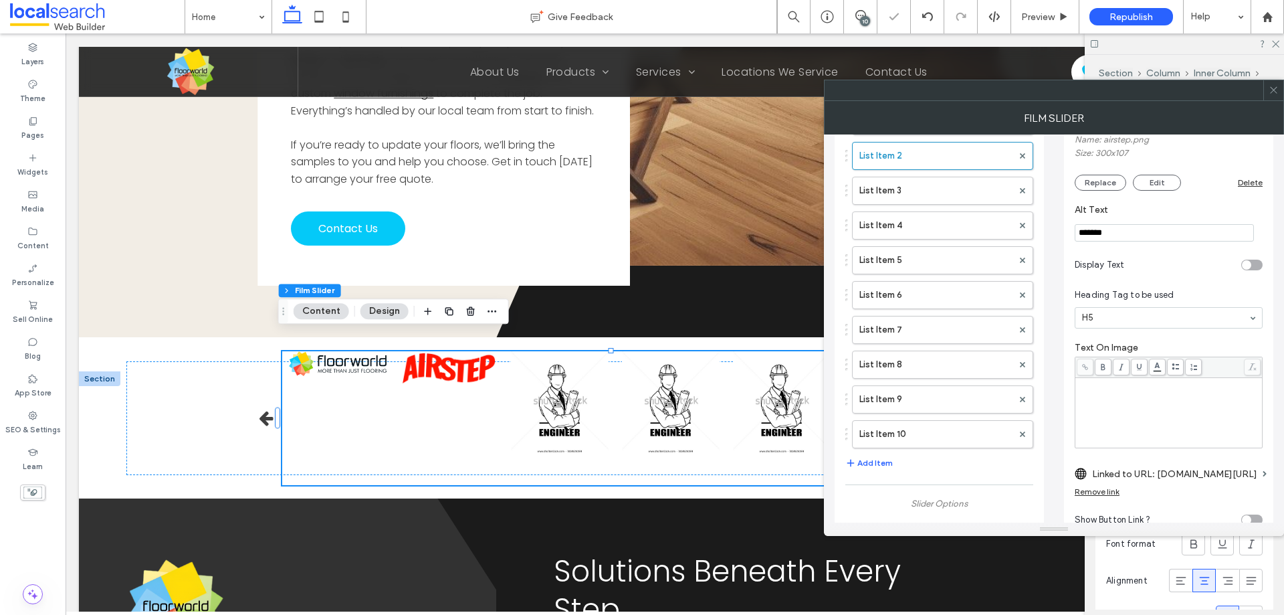
scroll to position [134, 0]
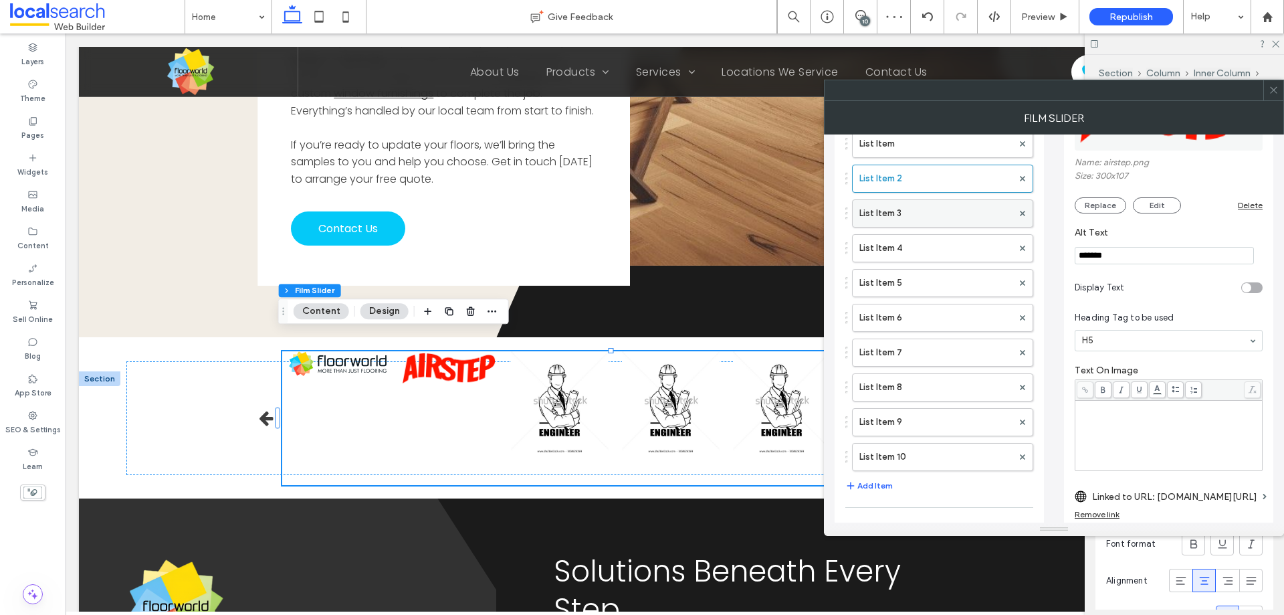
click at [917, 221] on label "List Item 3" at bounding box center [936, 213] width 153 height 27
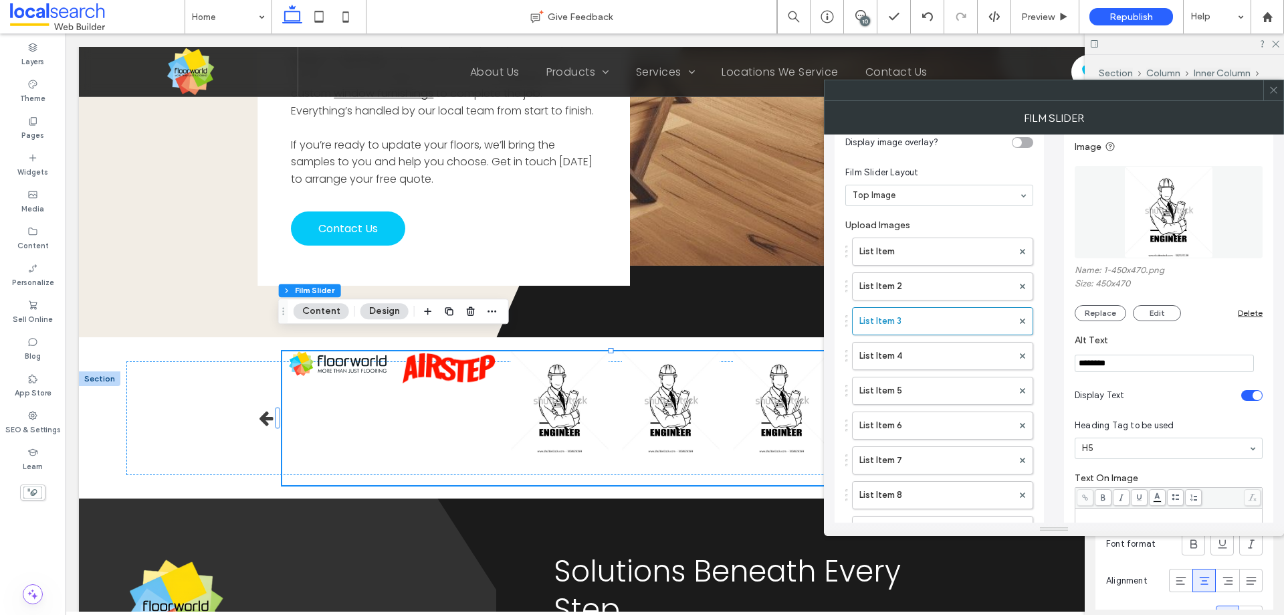
scroll to position [0, 0]
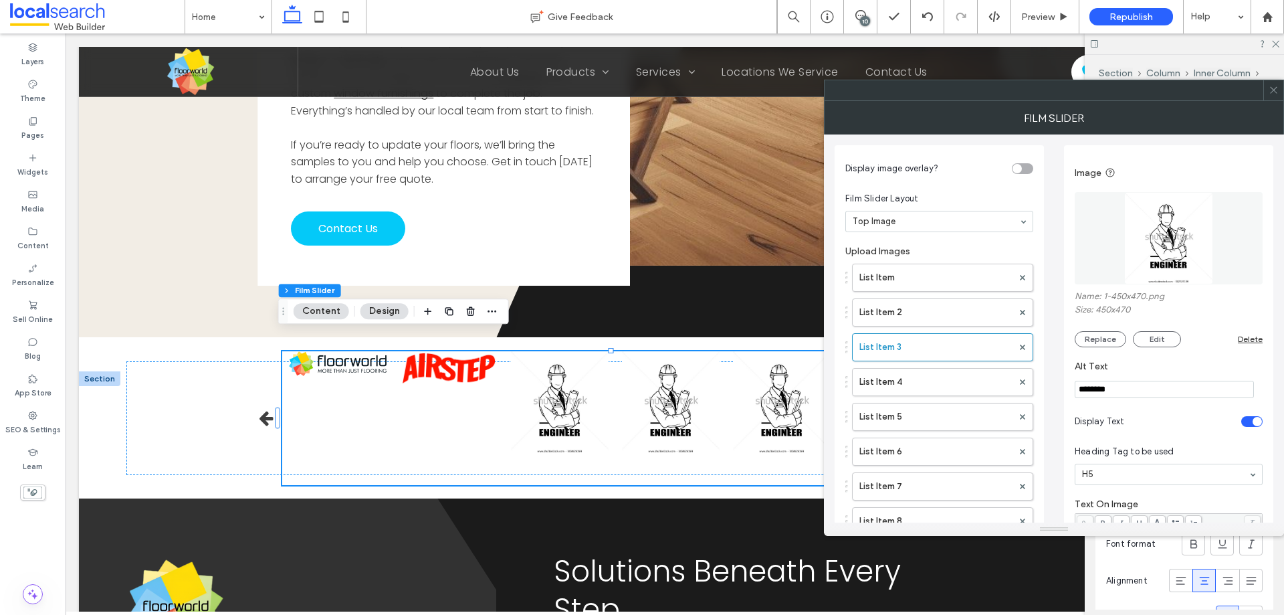
click at [1256, 421] on div "toggle" at bounding box center [1257, 421] width 9 height 9
click at [1146, 201] on img at bounding box center [1169, 238] width 88 height 92
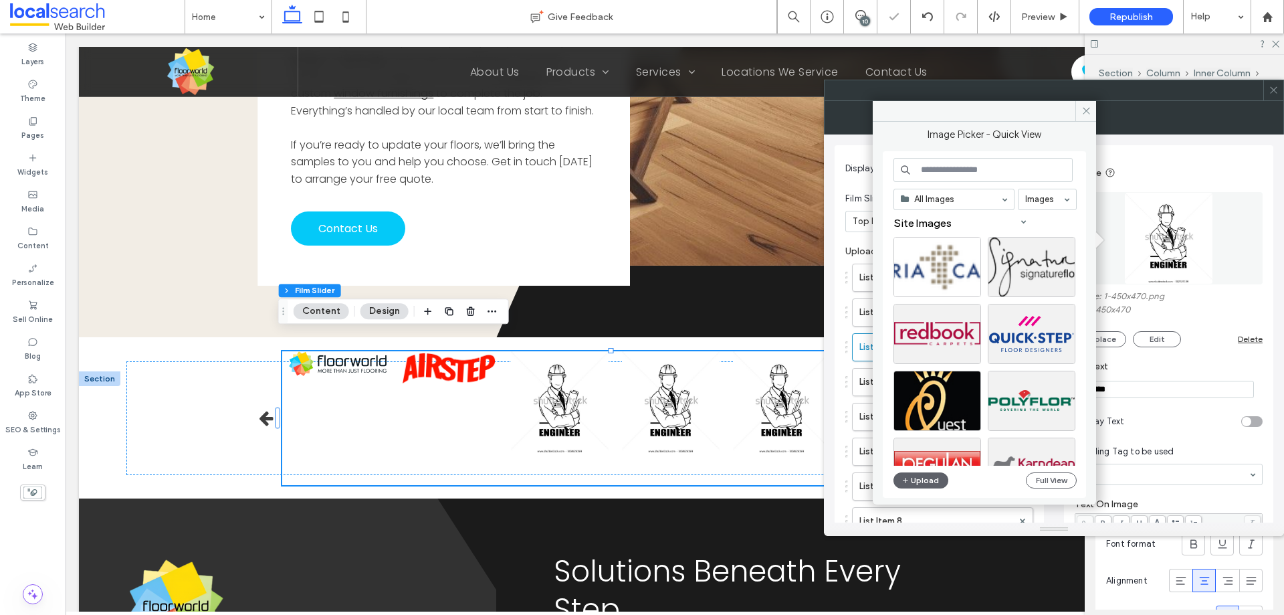
click at [927, 154] on div "All Images Images Site Images Upload Full View" at bounding box center [984, 324] width 203 height 347
click at [945, 183] on div "All Images Images Site Images Upload Full View" at bounding box center [985, 325] width 183 height 334
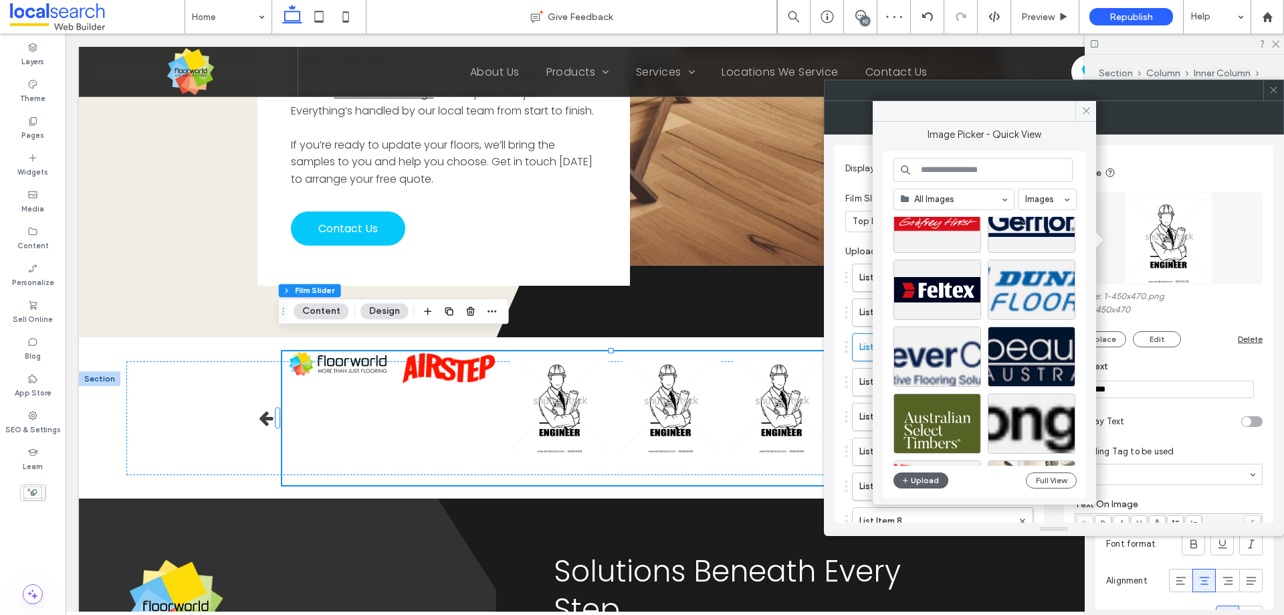
scroll to position [334, 0]
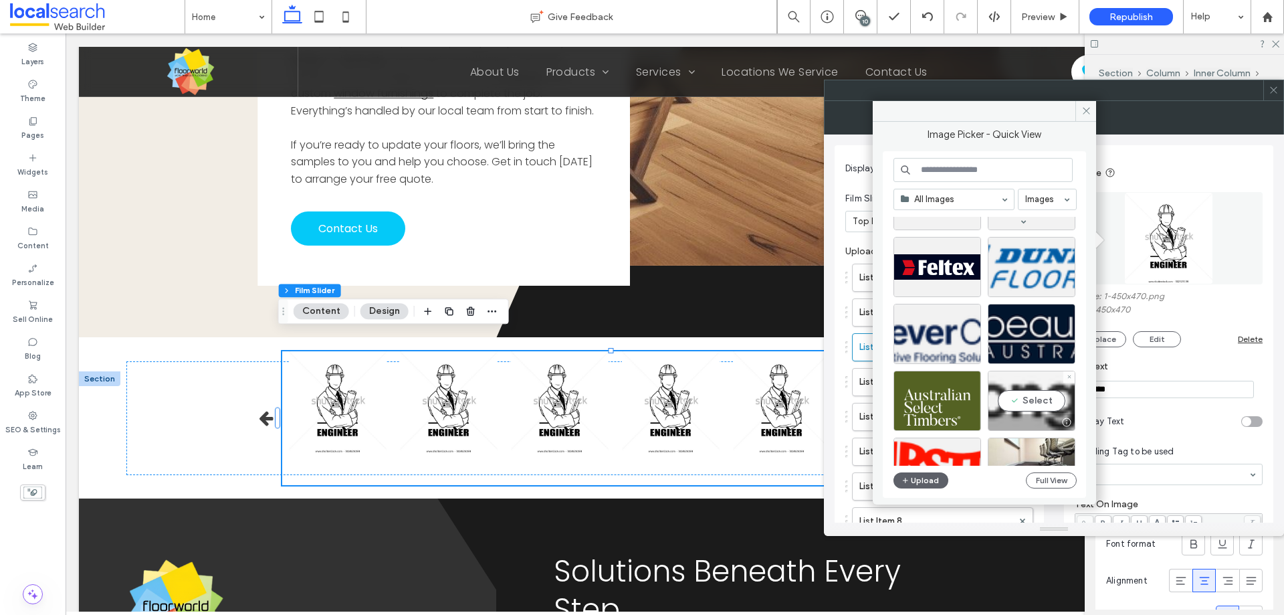
click at [1019, 391] on div "Select" at bounding box center [1032, 401] width 88 height 60
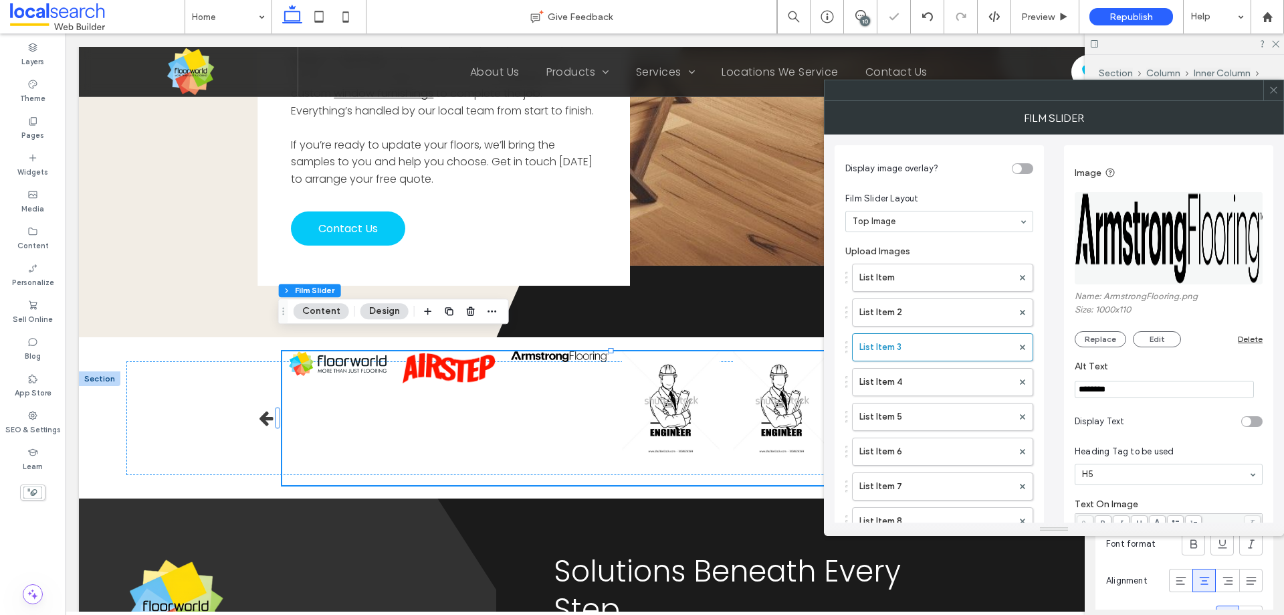
click at [1145, 389] on input "********" at bounding box center [1164, 389] width 179 height 17
click at [1145, 388] on input "********" at bounding box center [1164, 389] width 179 height 17
type input "**"
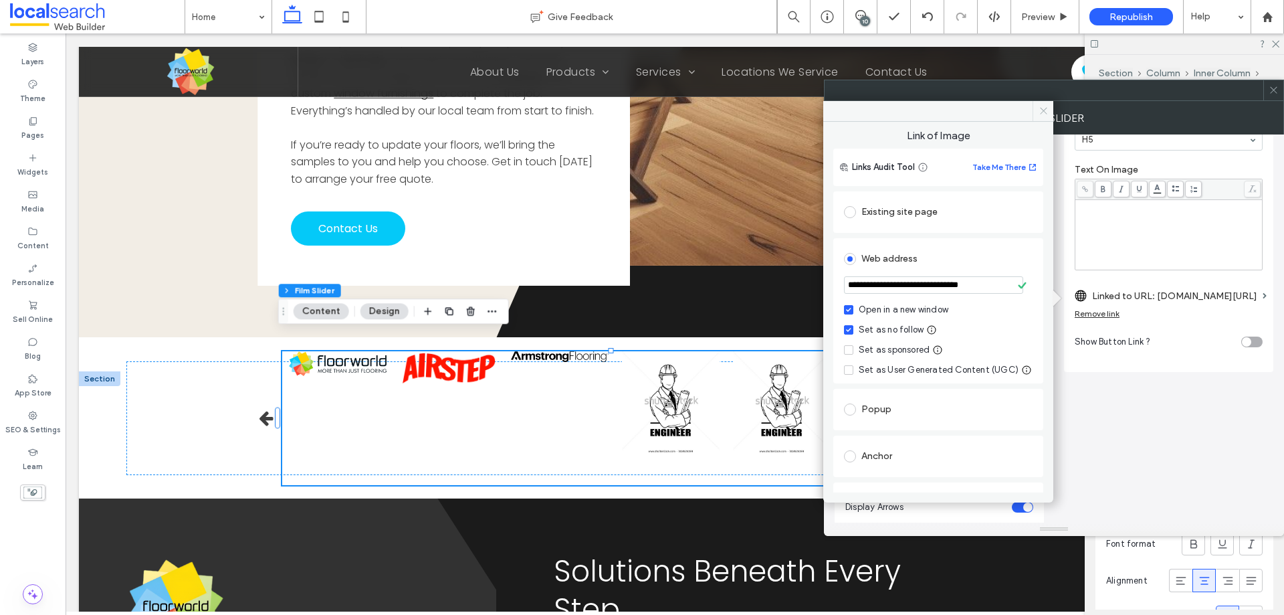
click at [1042, 118] on span at bounding box center [1043, 111] width 21 height 20
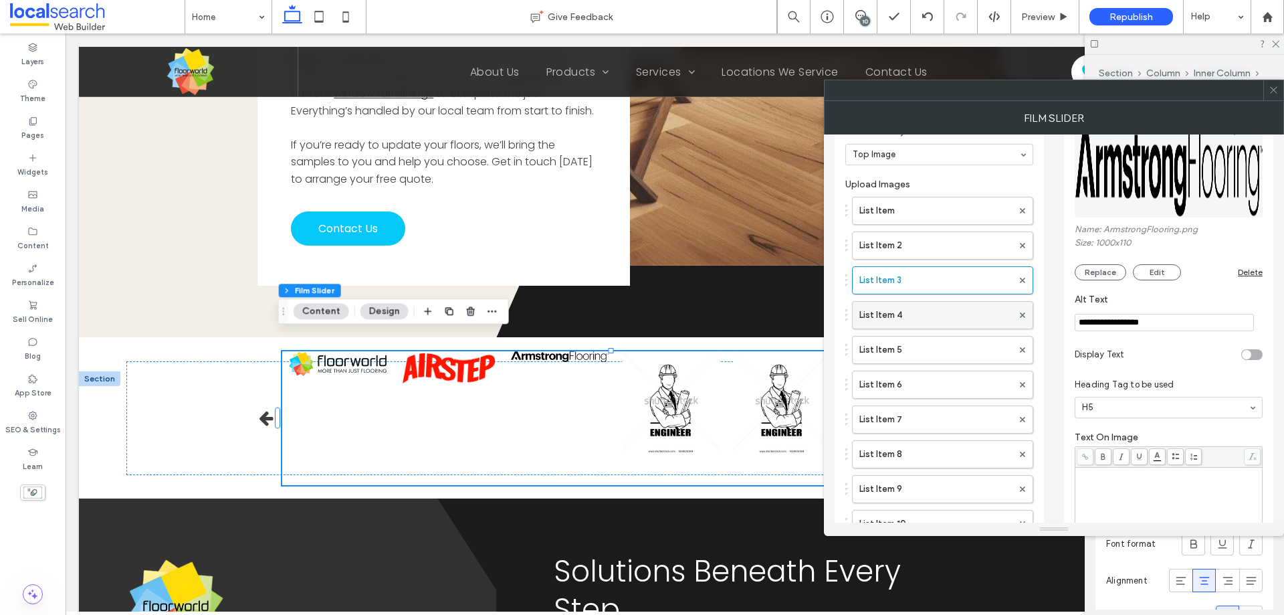
click at [921, 309] on label "List Item 4" at bounding box center [936, 315] width 153 height 27
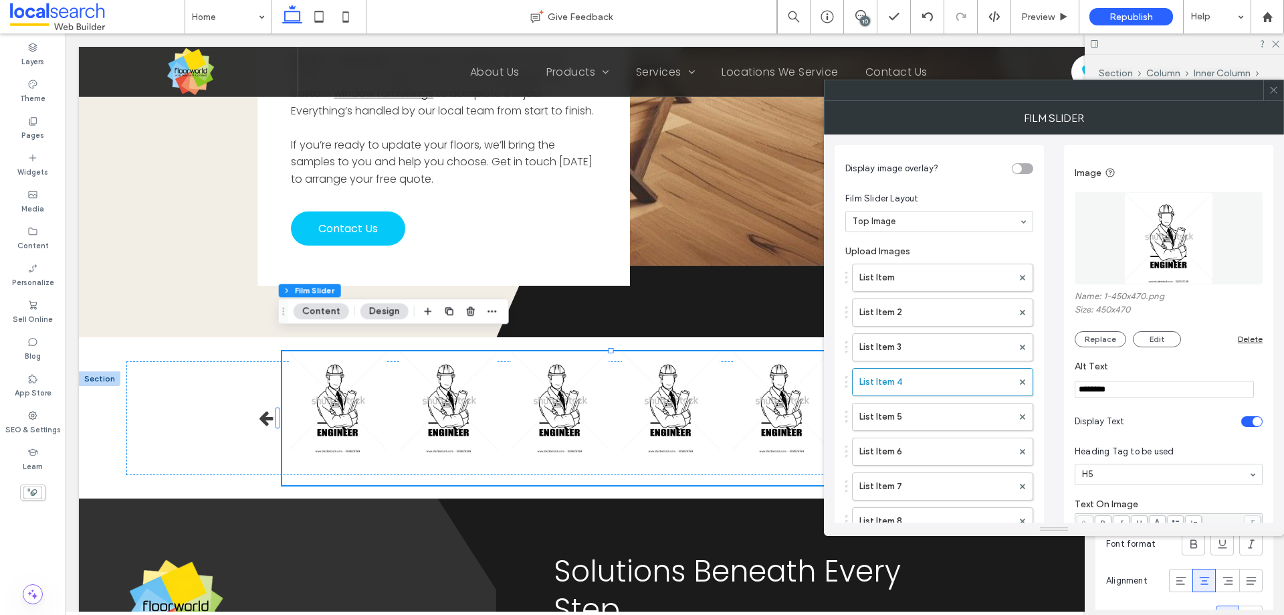
click at [1159, 232] on img at bounding box center [1169, 238] width 88 height 92
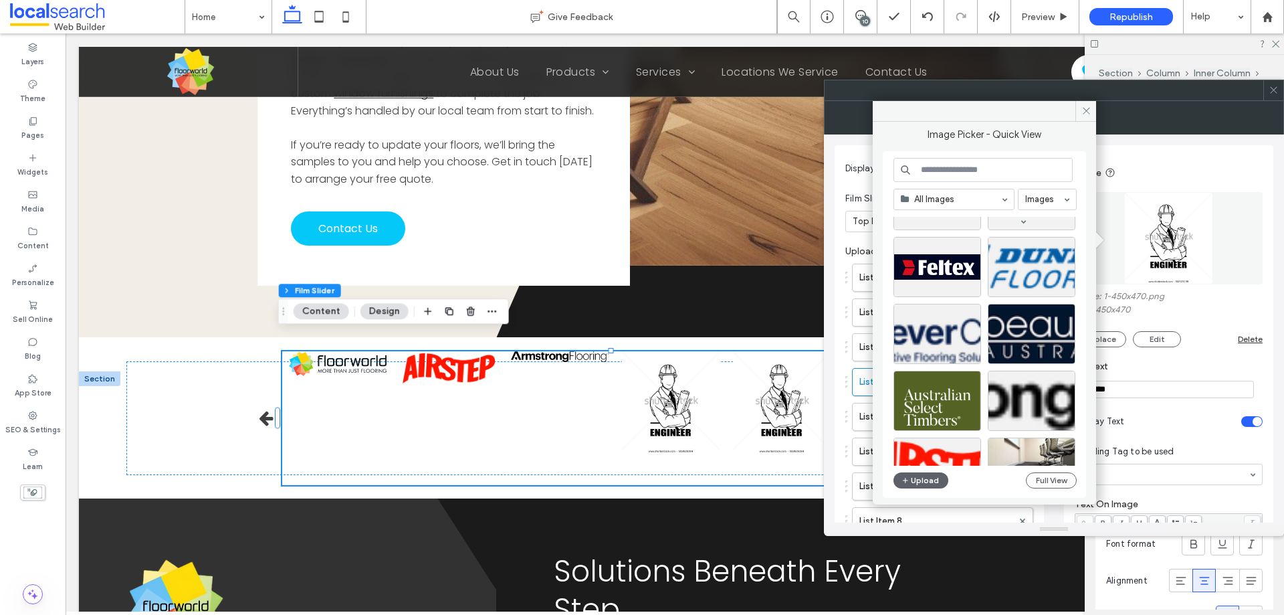
scroll to position [401, 0]
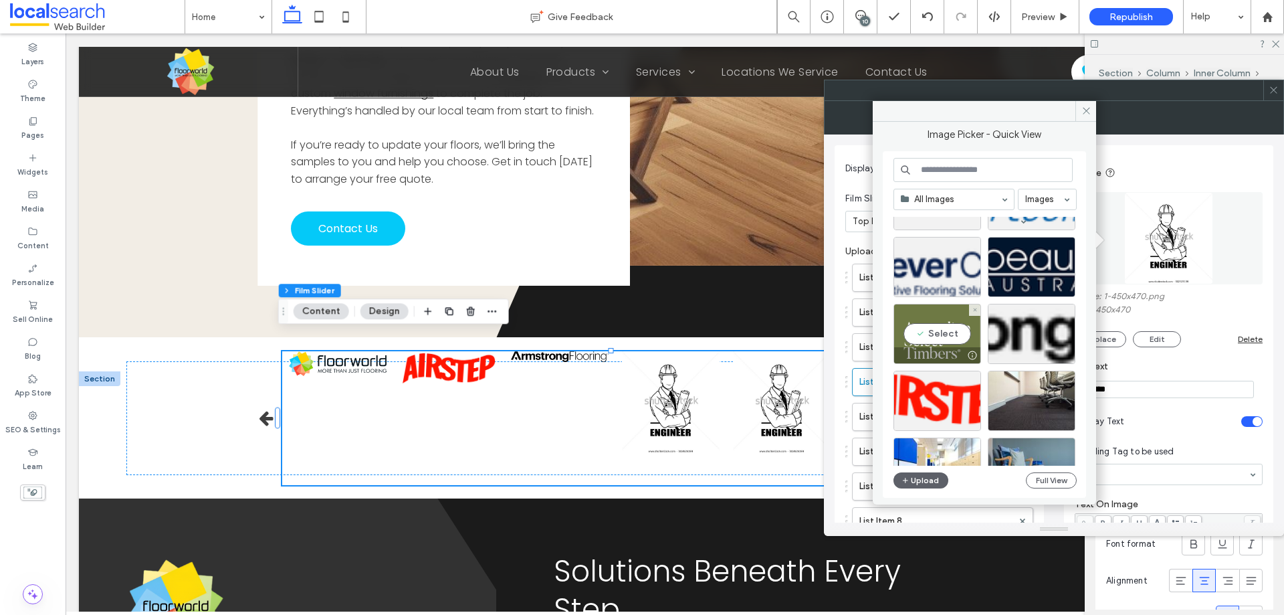
click at [960, 334] on div "Select" at bounding box center [938, 334] width 88 height 60
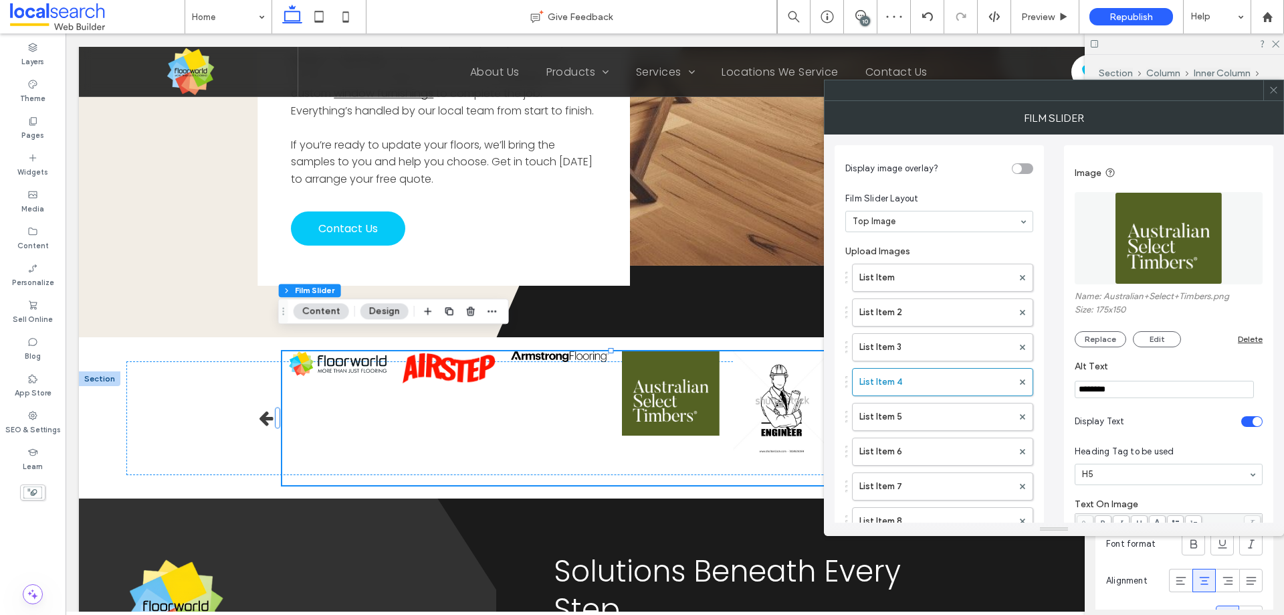
click at [1160, 391] on input "********" at bounding box center [1164, 389] width 179 height 17
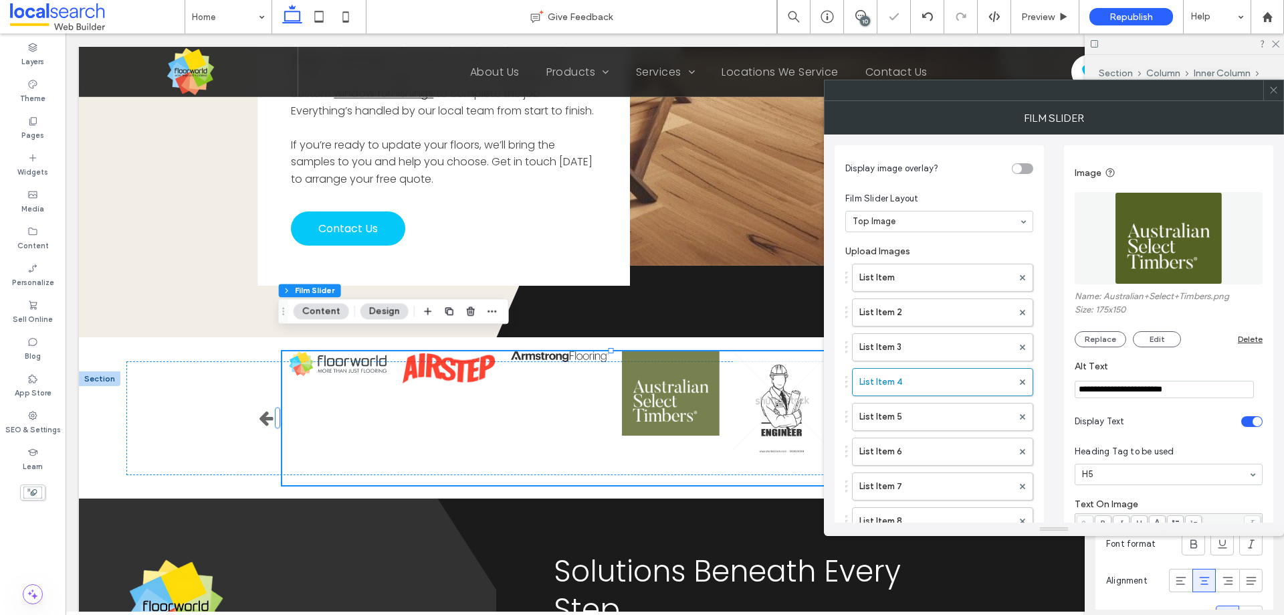
type input "**********"
click at [1250, 421] on div "toggle" at bounding box center [1252, 421] width 21 height 11
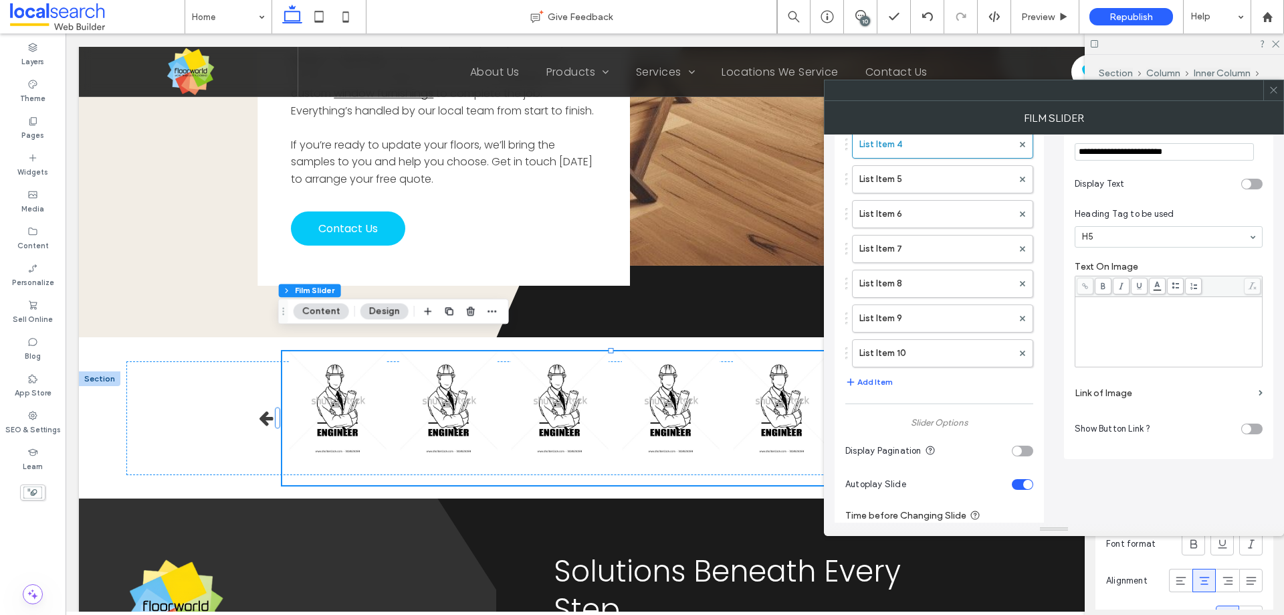
scroll to position [268, 0]
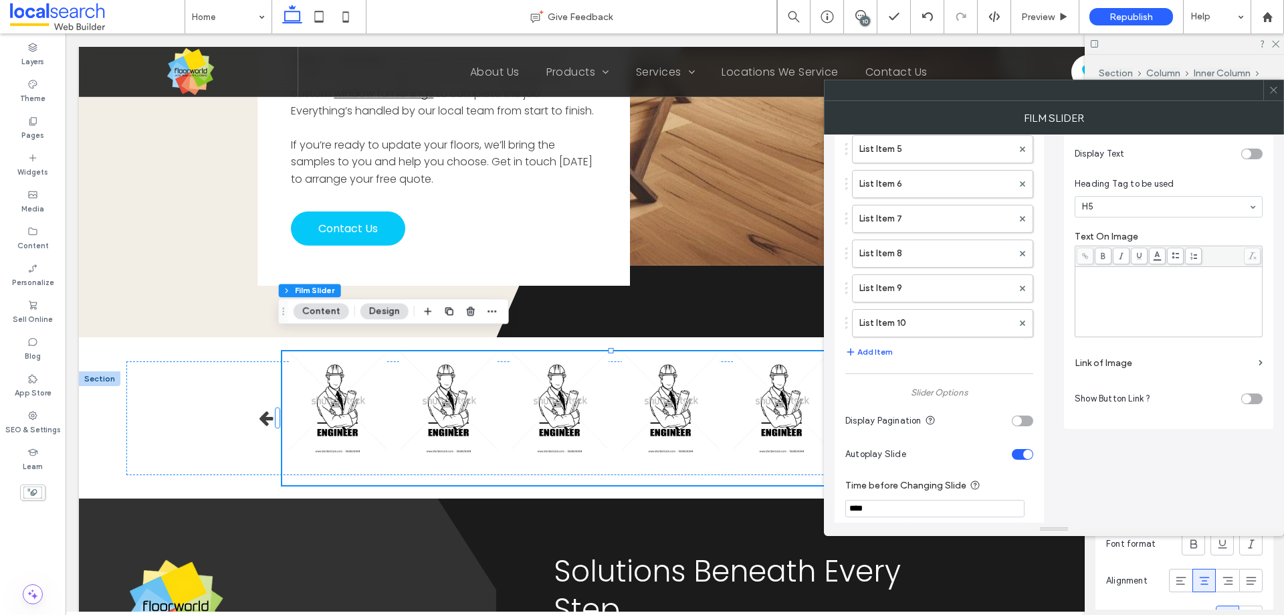
click at [1113, 367] on label "Link of Image" at bounding box center [1164, 363] width 179 height 25
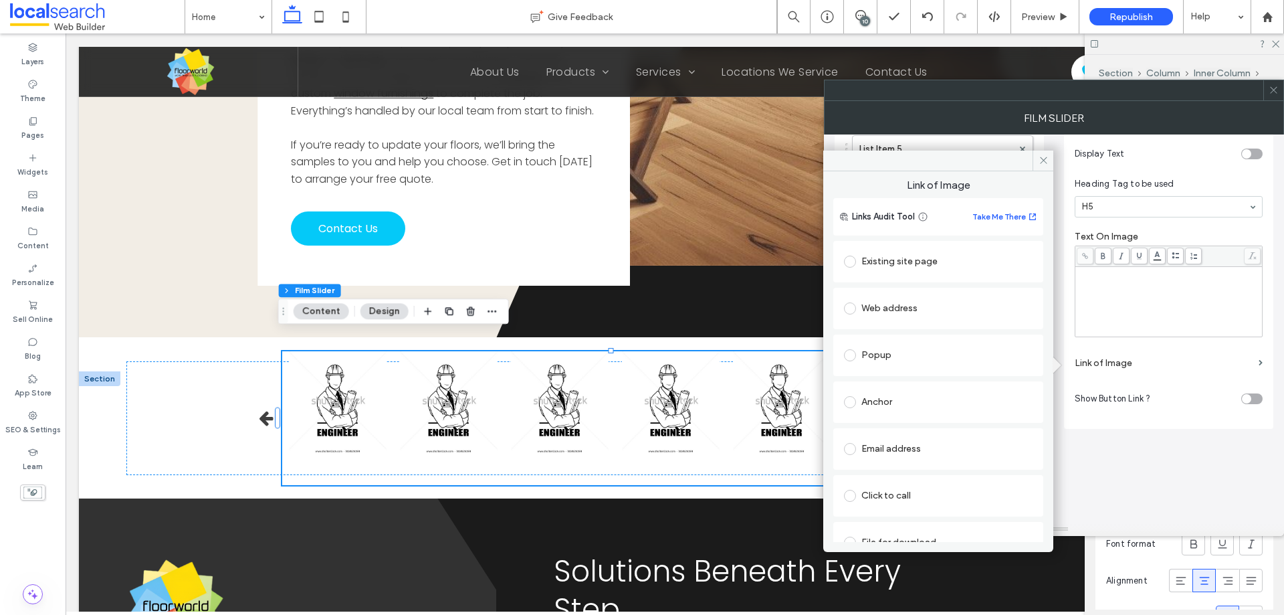
click at [872, 306] on div "Web address" at bounding box center [938, 308] width 189 height 21
click at [886, 332] on input "url" at bounding box center [933, 334] width 179 height 17
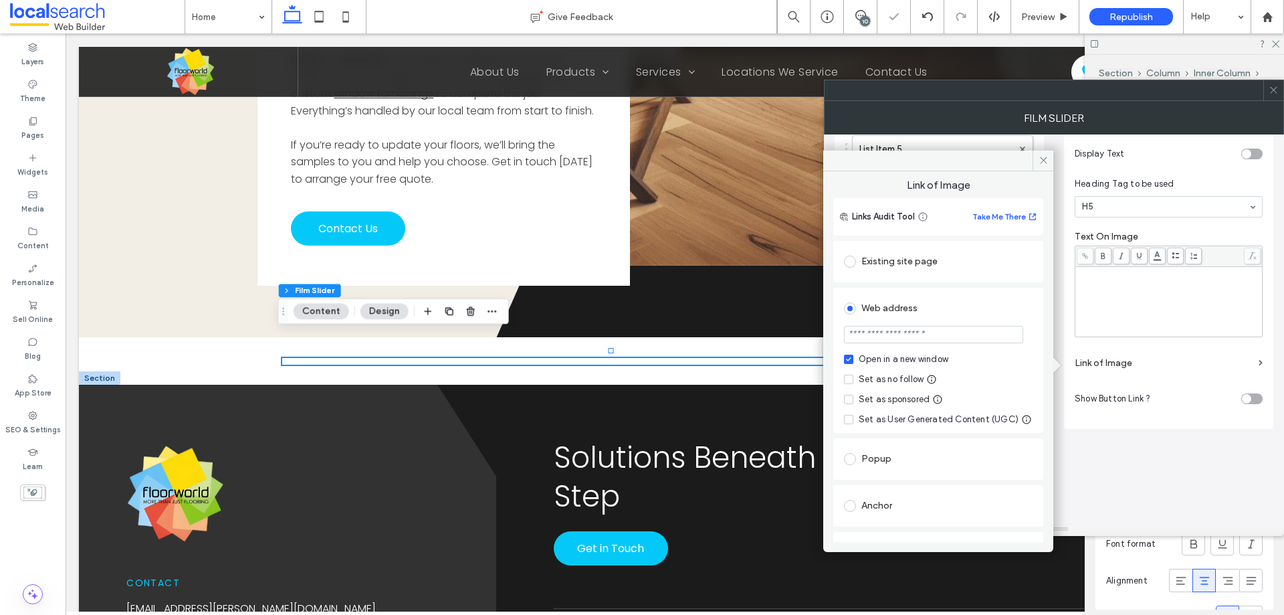
paste input "**********"
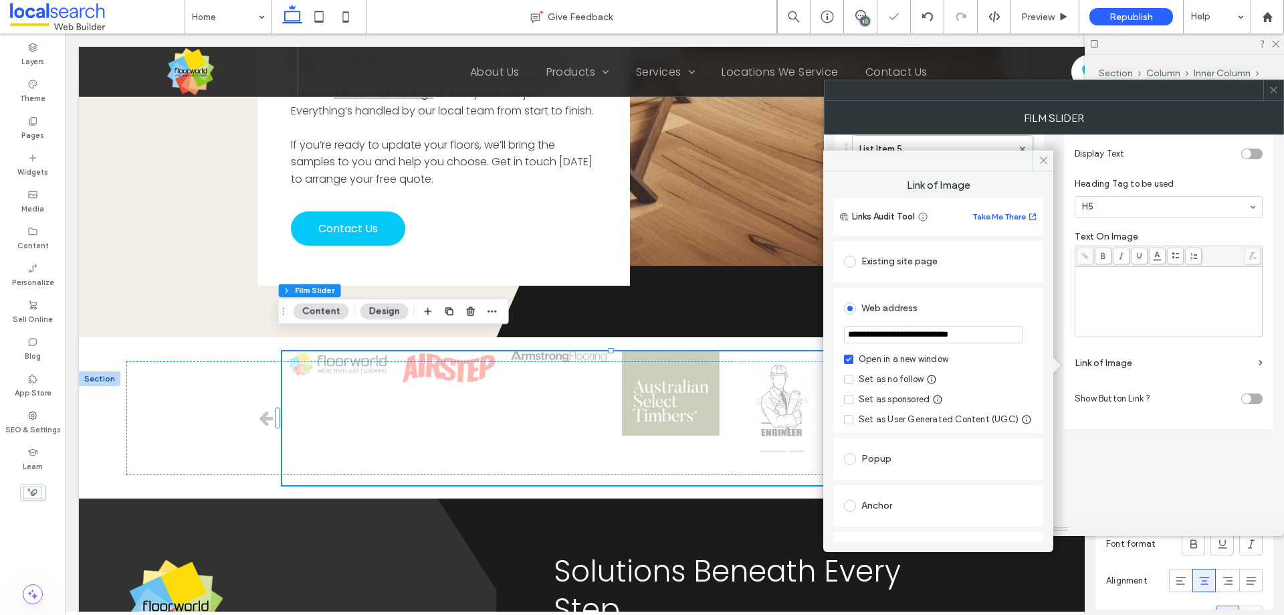
type input "**********"
click at [875, 373] on div "Set as no follow" at bounding box center [891, 379] width 65 height 13
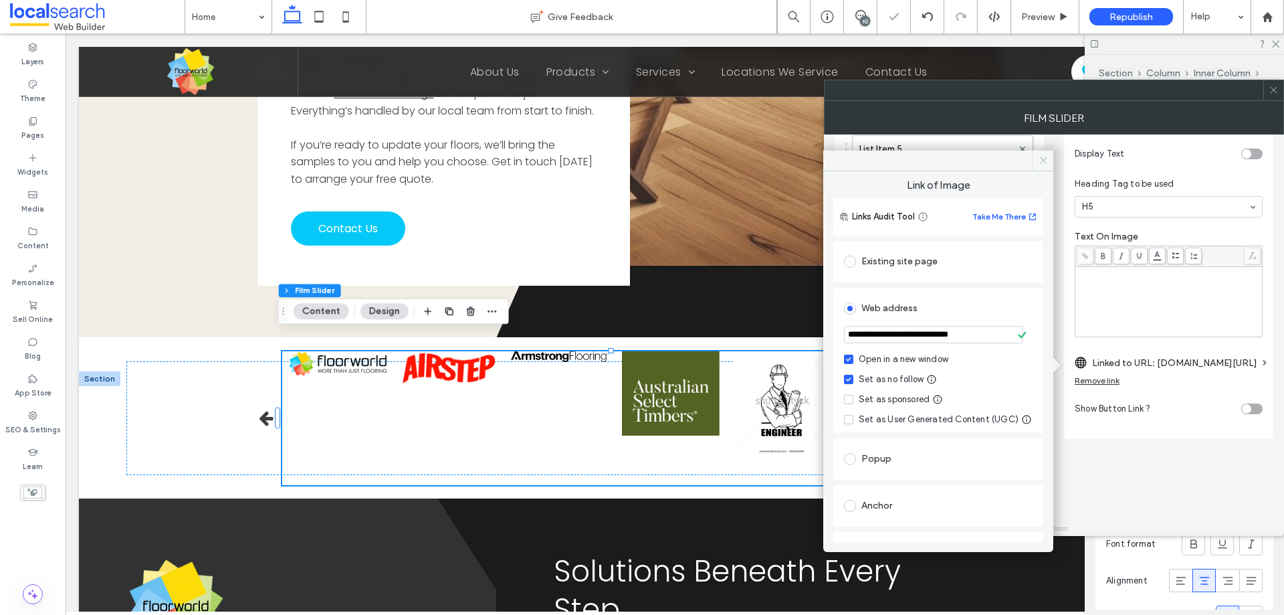
click at [1045, 166] on span at bounding box center [1043, 161] width 21 height 20
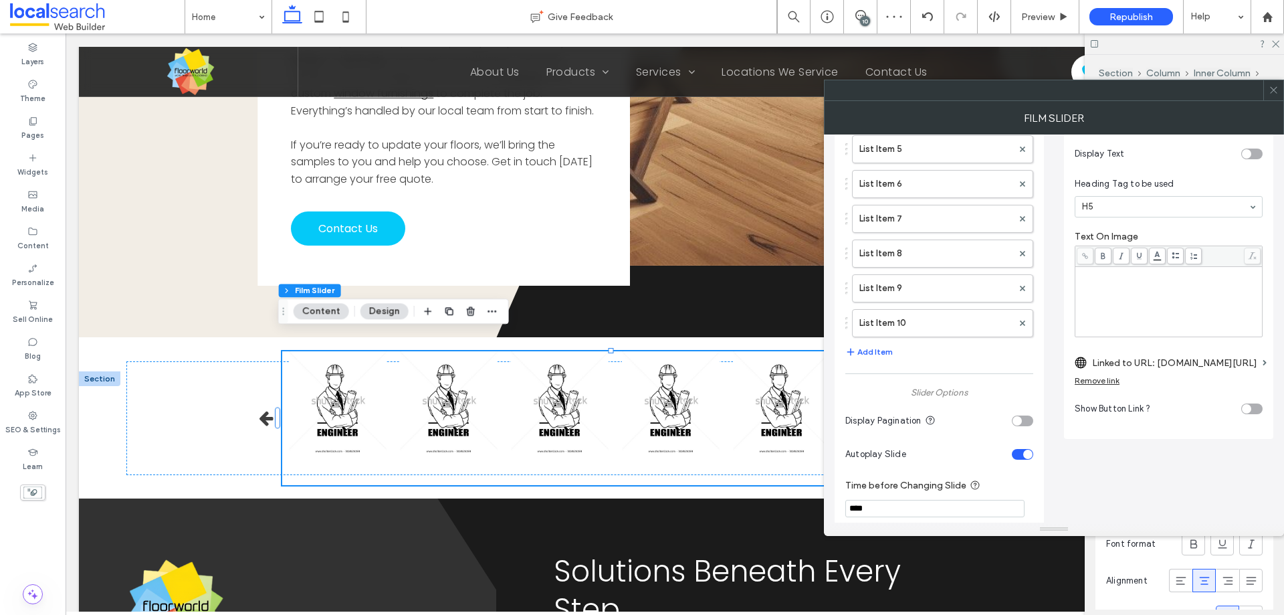
click at [1106, 478] on div "**********" at bounding box center [1054, 436] width 439 height 1139
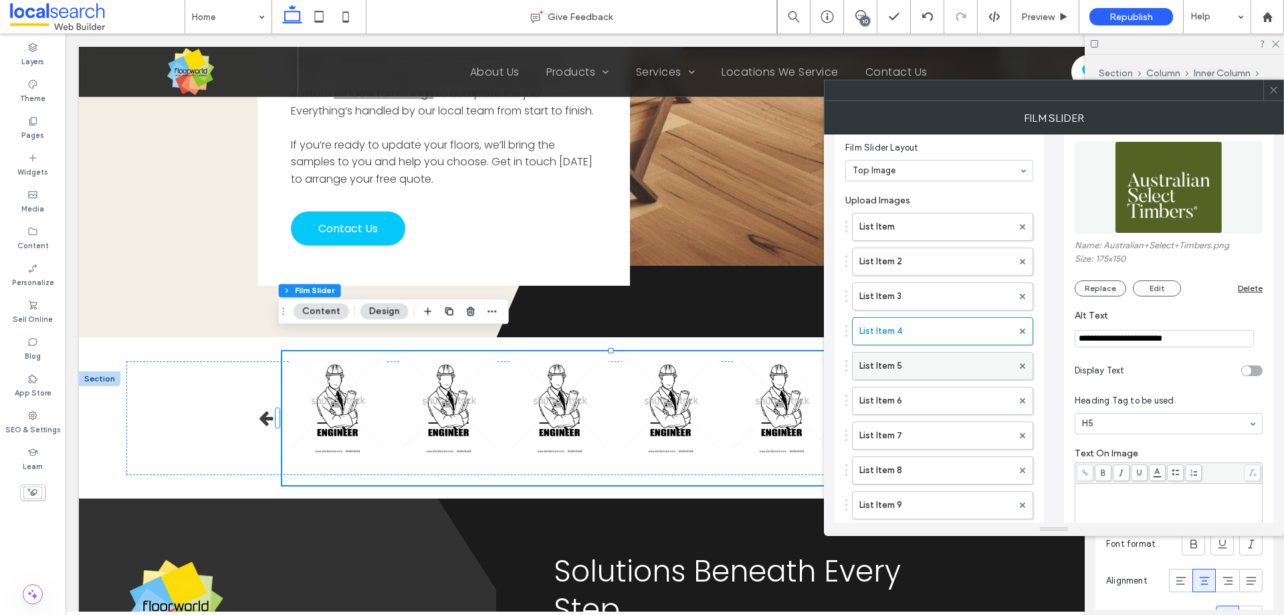
scroll to position [0, 0]
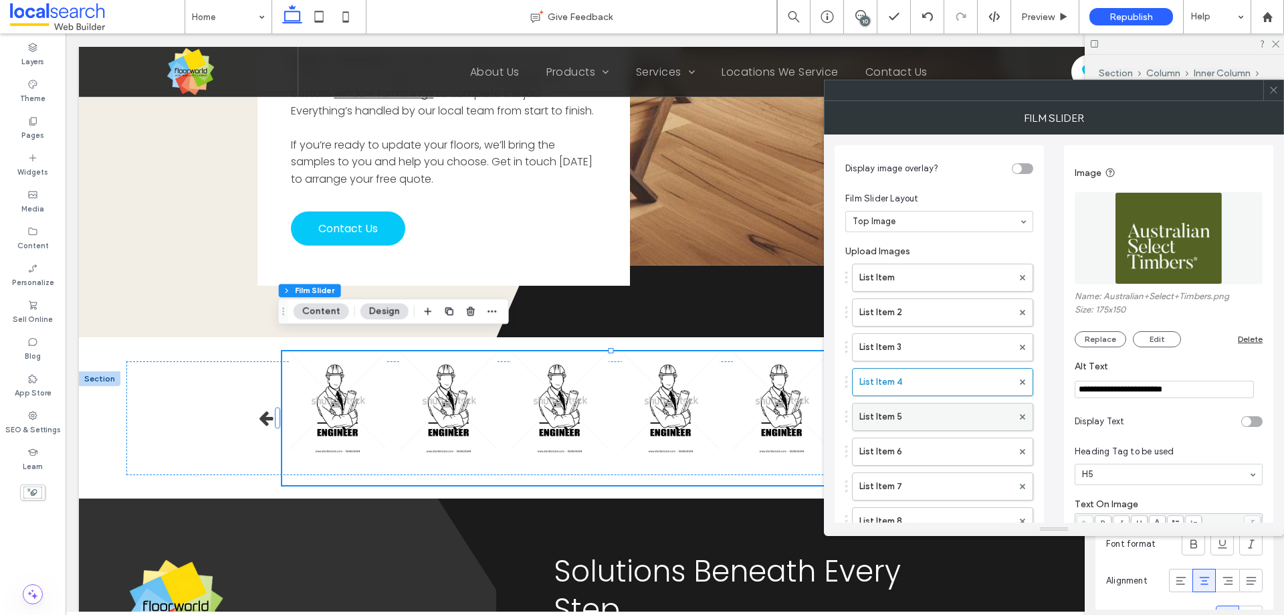
click at [923, 410] on label "List Item 5" at bounding box center [936, 416] width 153 height 27
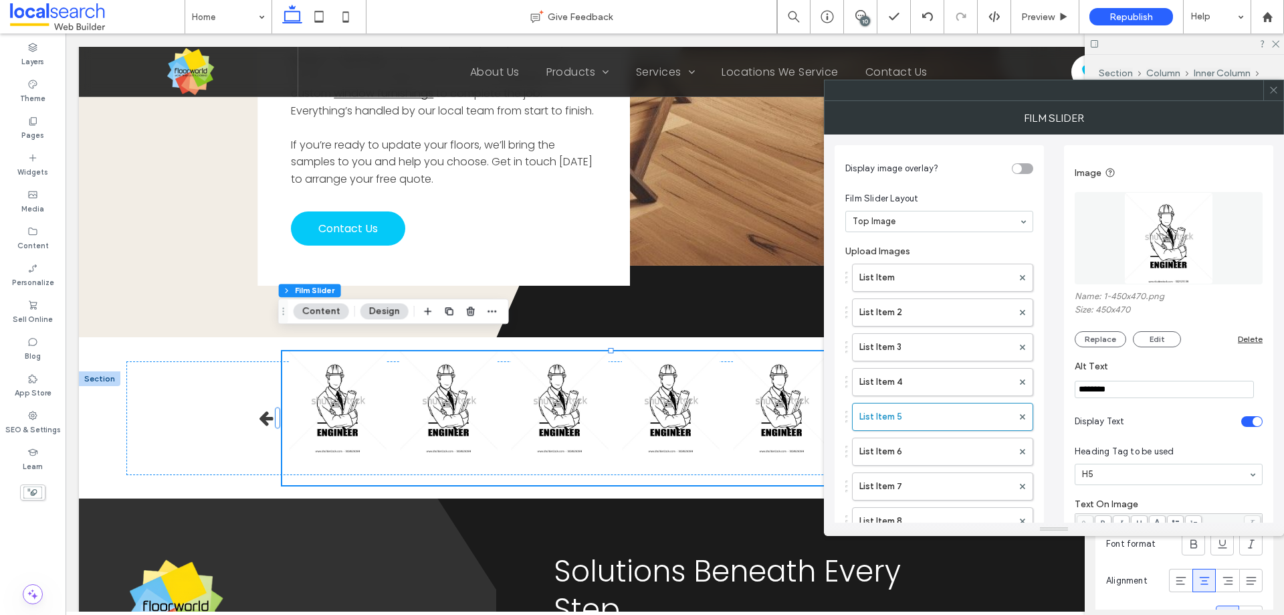
click at [1162, 272] on img at bounding box center [1169, 238] width 88 height 92
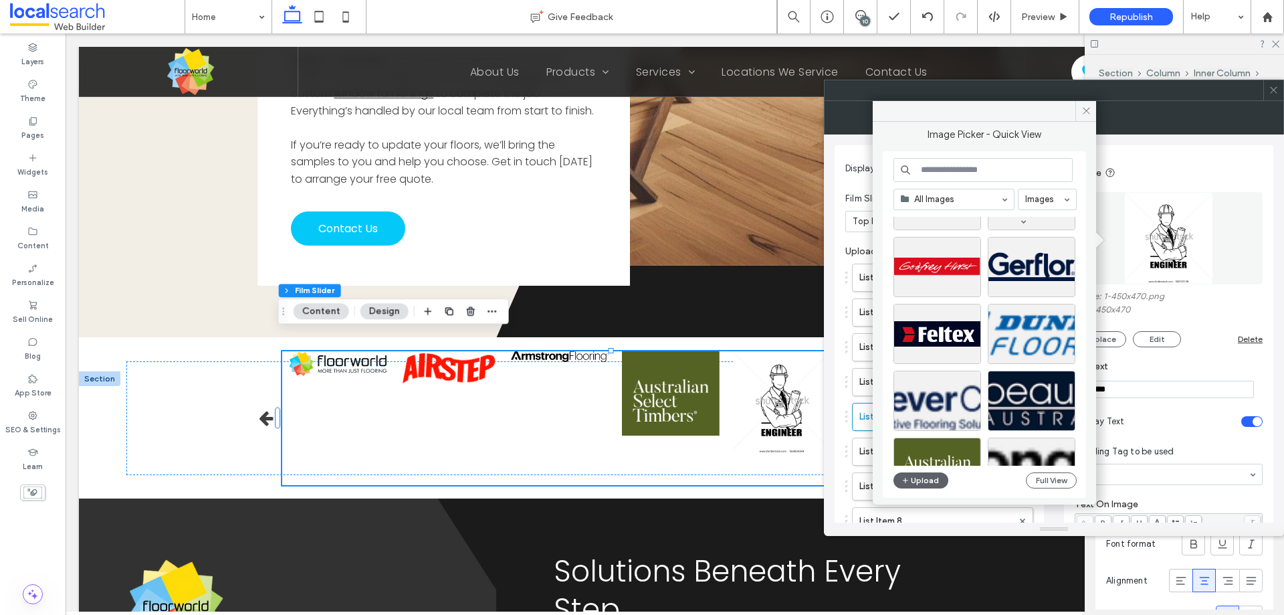
scroll to position [334, 0]
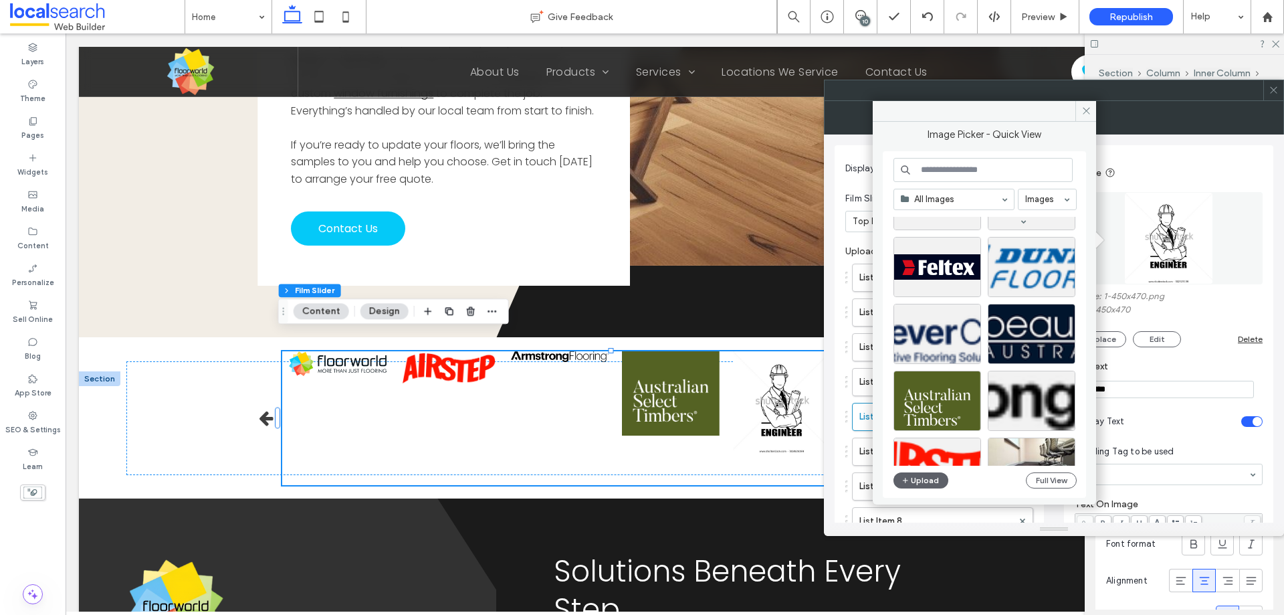
drag, startPoint x: 1034, startPoint y: 332, endPoint x: 1040, endPoint y: 338, distance: 8.1
click at [1033, 332] on div at bounding box center [1032, 334] width 88 height 60
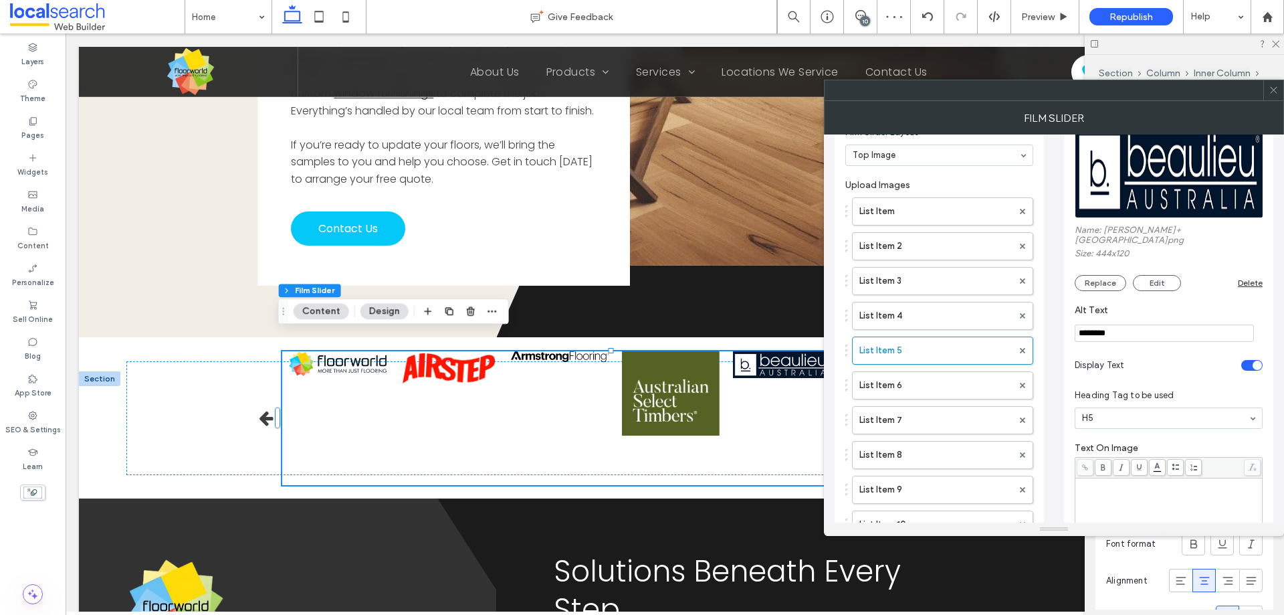
scroll to position [67, 0]
click at [1242, 359] on div "toggle" at bounding box center [1252, 364] width 21 height 11
click at [1170, 324] on input "********" at bounding box center [1164, 332] width 179 height 17
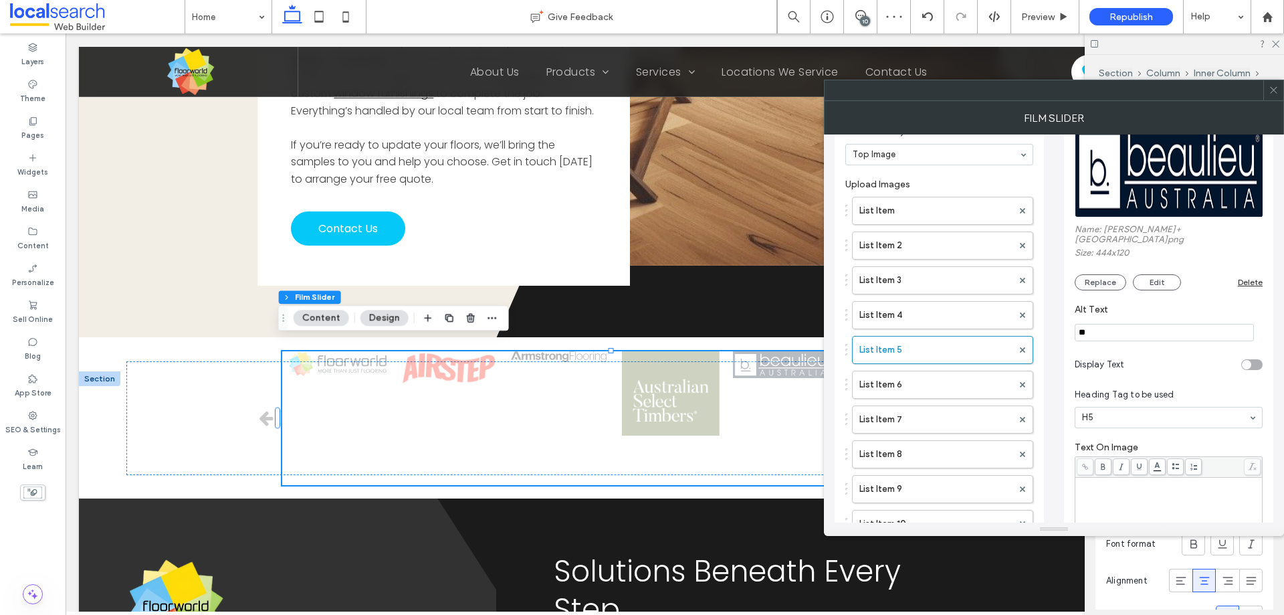
type input "***"
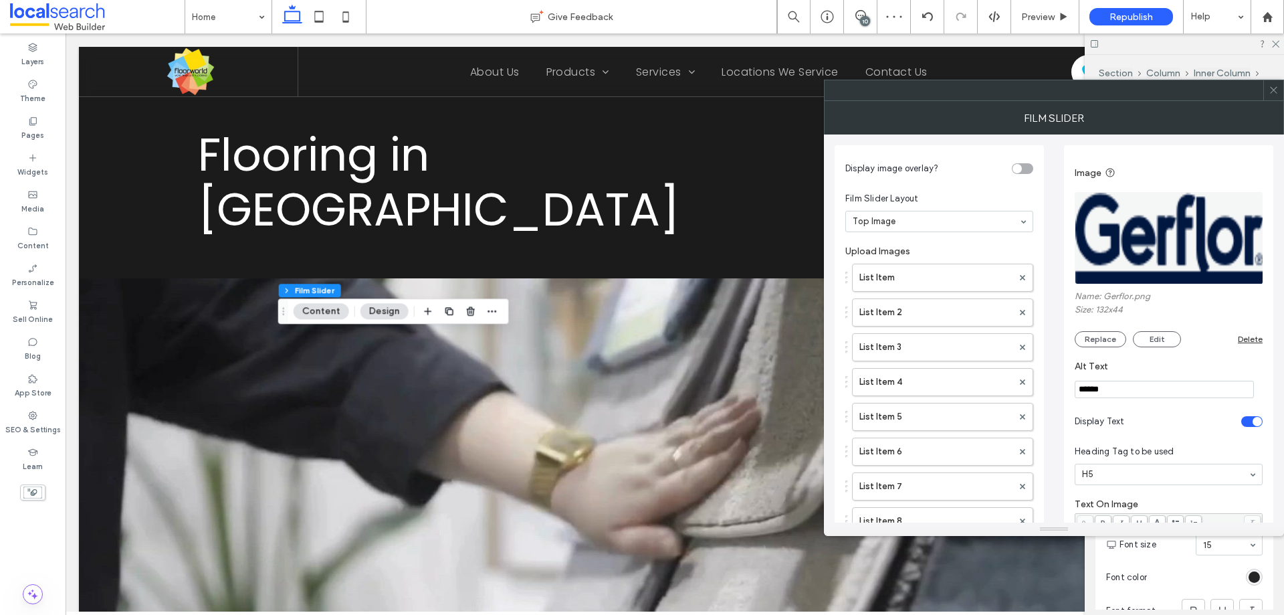
scroll to position [2905, 0]
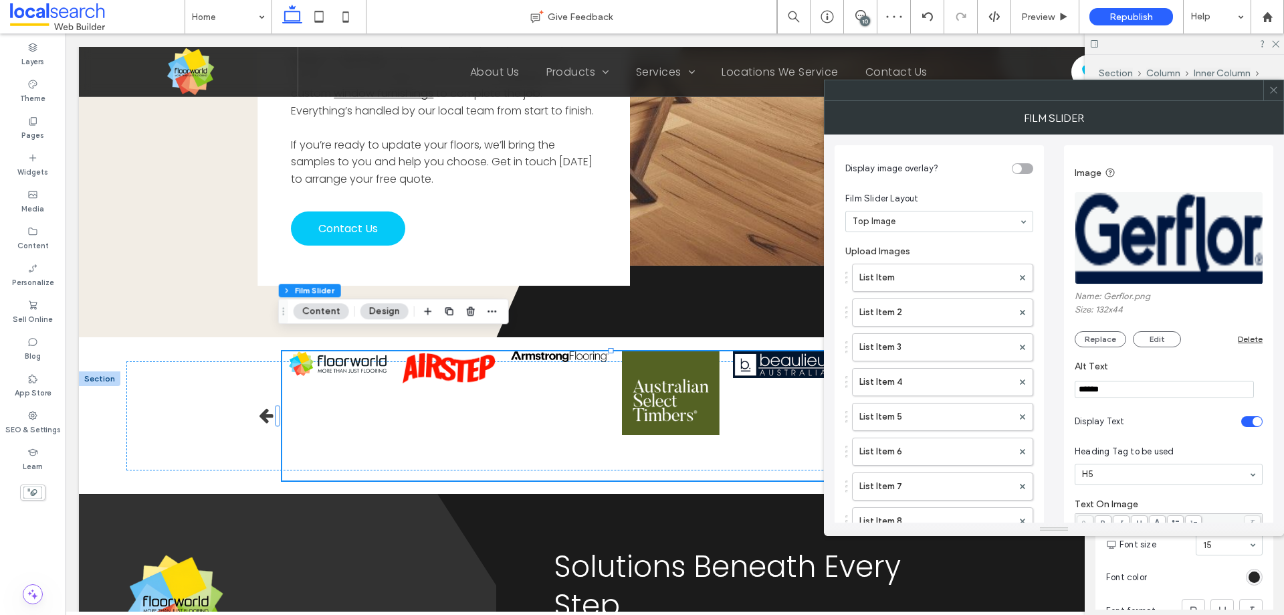
click at [1086, 391] on input "******" at bounding box center [1164, 389] width 179 height 17
type input "*******"
click at [1146, 403] on section "Alt Text *******" at bounding box center [1169, 379] width 188 height 51
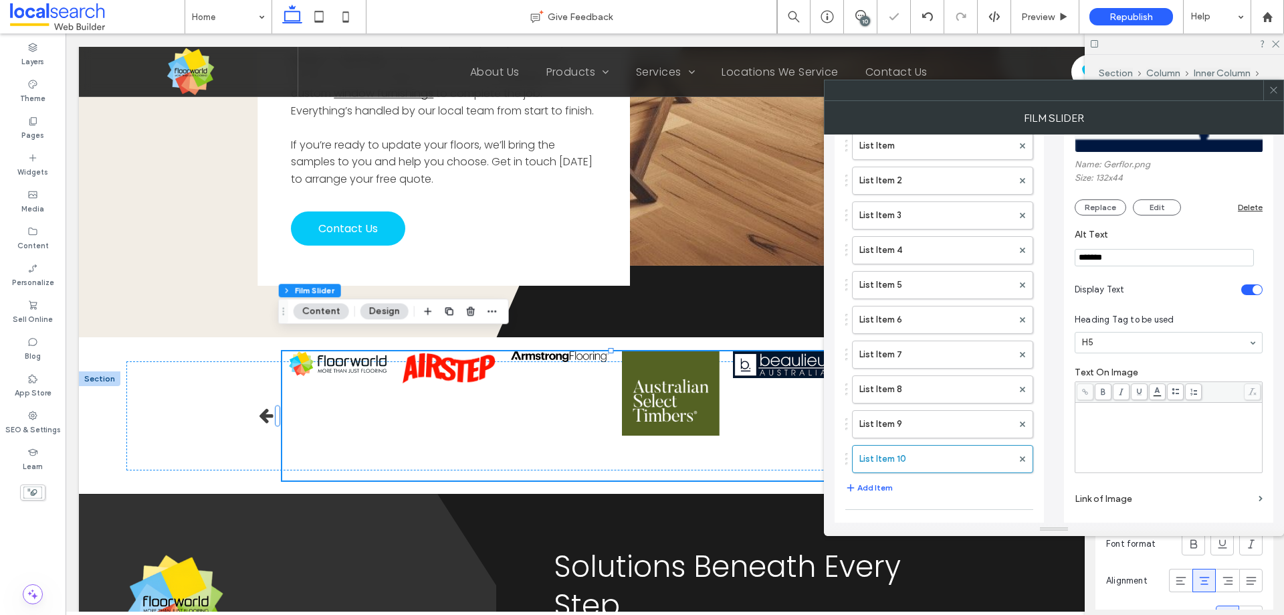
scroll to position [134, 0]
click at [1257, 289] on div "toggle" at bounding box center [1257, 287] width 9 height 9
click at [1159, 493] on label "Link of Image" at bounding box center [1164, 496] width 179 height 25
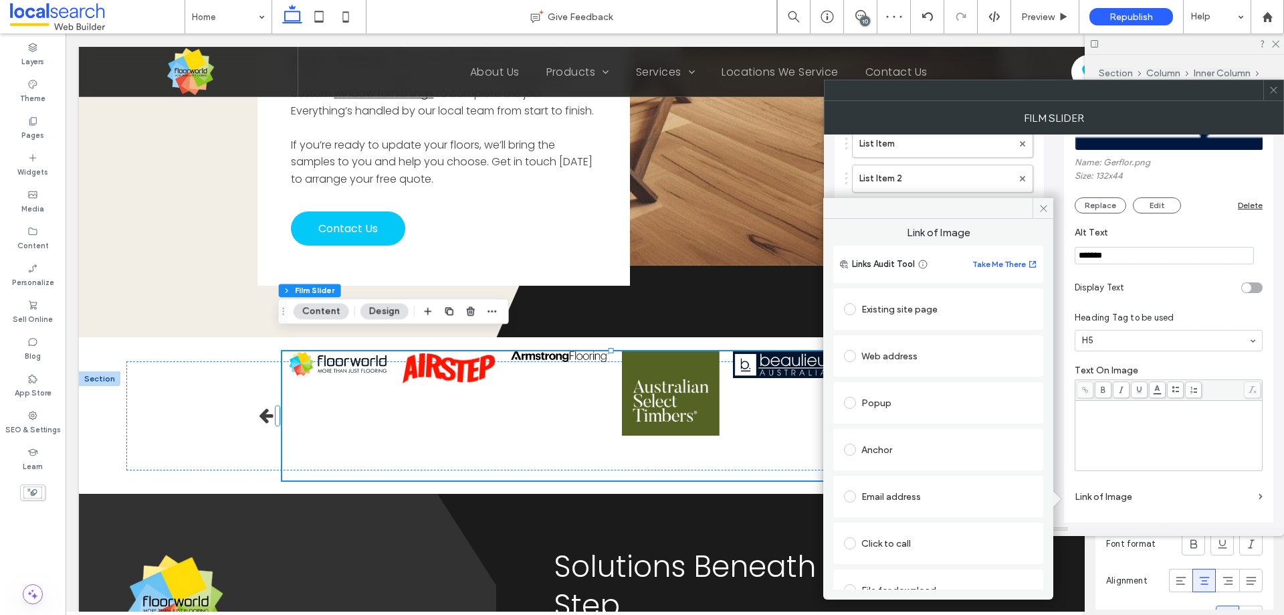
click at [909, 357] on div "Web address" at bounding box center [938, 355] width 189 height 21
click at [906, 383] on input "url" at bounding box center [933, 381] width 179 height 17
paste input "**********"
type input "**********"
click at [885, 421] on div "Set as no follow" at bounding box center [891, 426] width 65 height 13
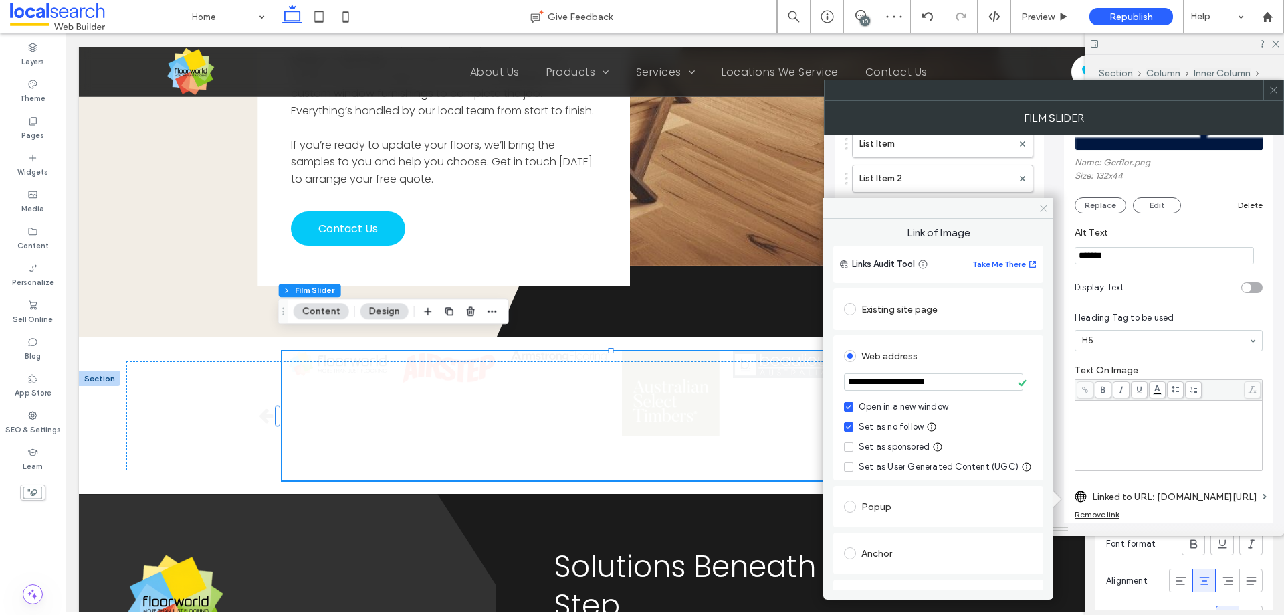
click at [1038, 213] on span at bounding box center [1043, 208] width 21 height 20
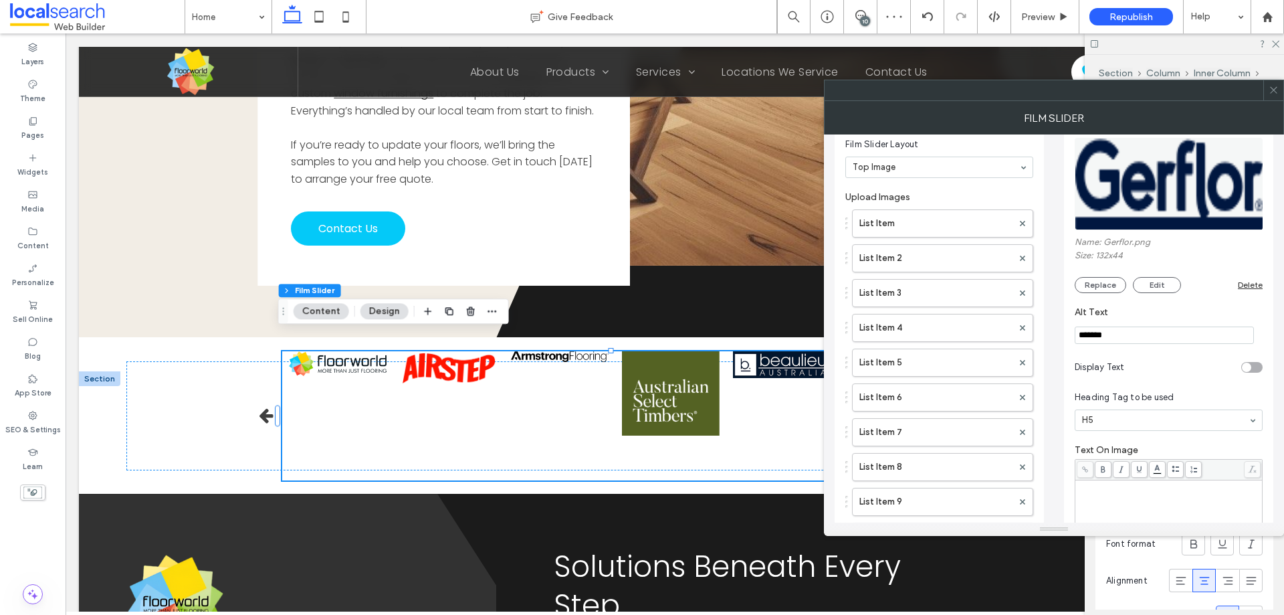
scroll to position [268, 0]
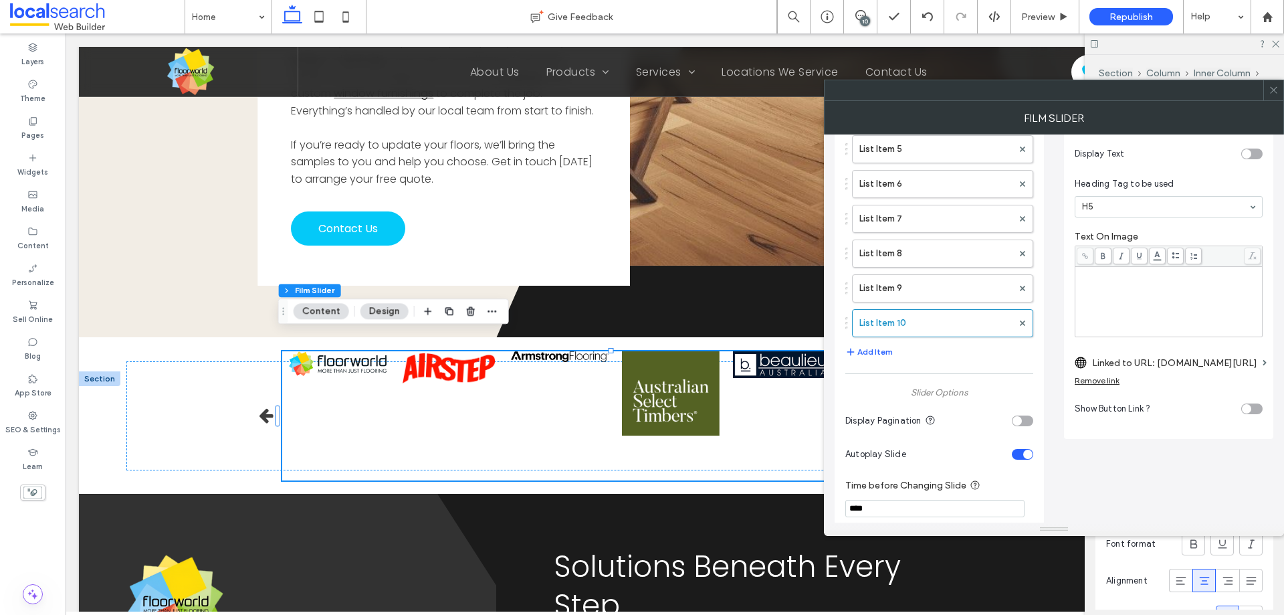
drag, startPoint x: 870, startPoint y: 332, endPoint x: 870, endPoint y: 347, distance: 15.4
click at [870, 334] on label "List Item 10" at bounding box center [936, 323] width 153 height 27
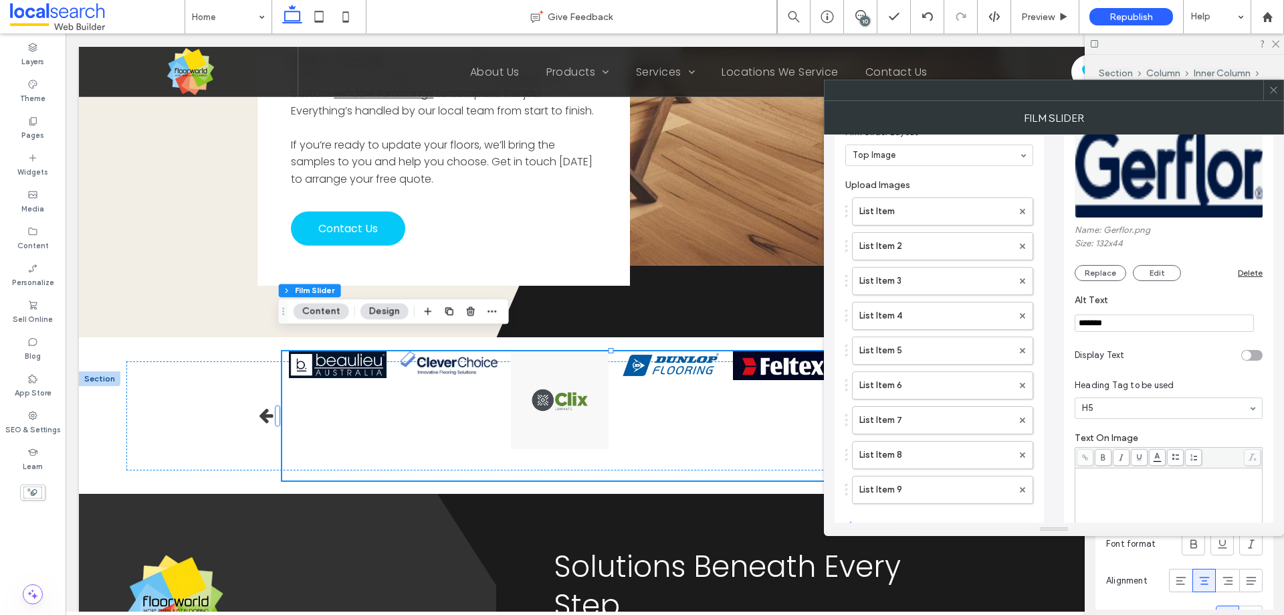
scroll to position [201, 0]
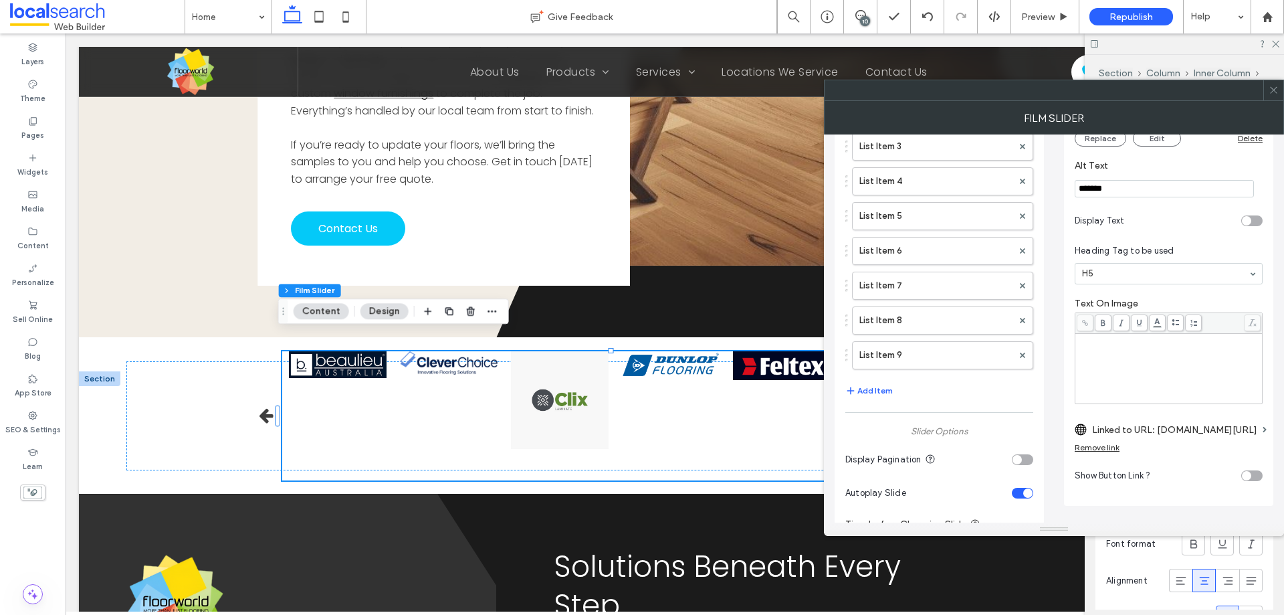
click at [1270, 94] on icon at bounding box center [1274, 90] width 10 height 10
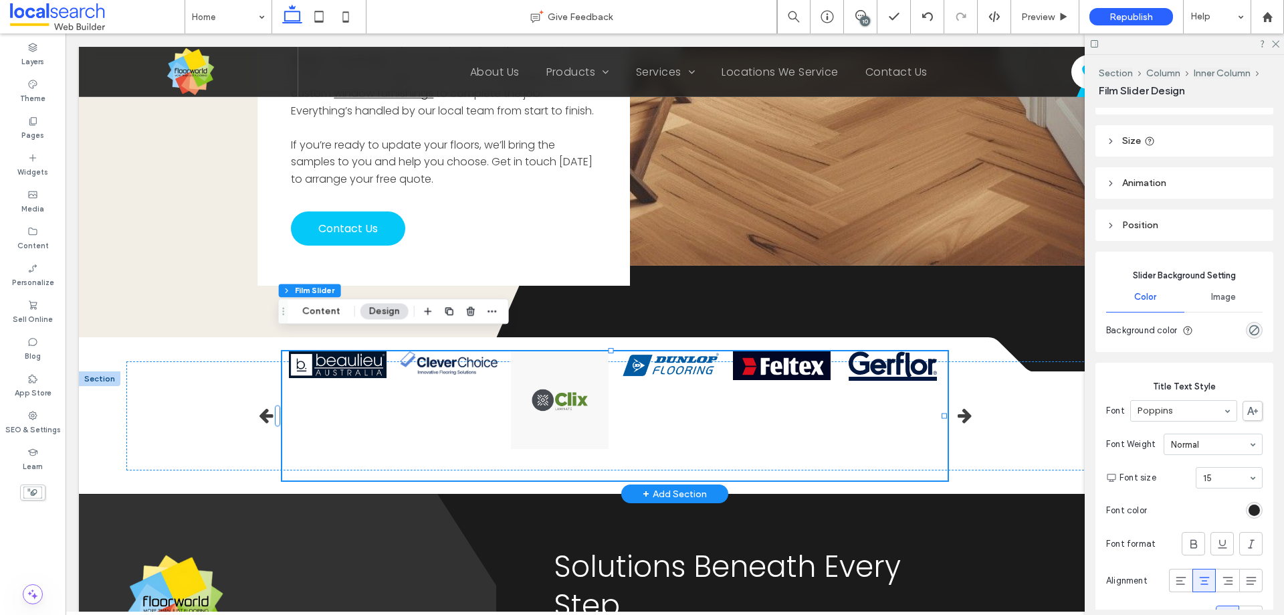
click at [454, 387] on div at bounding box center [393, 415] width 2443 height 129
click at [320, 307] on button "Content" at bounding box center [322, 311] width 56 height 16
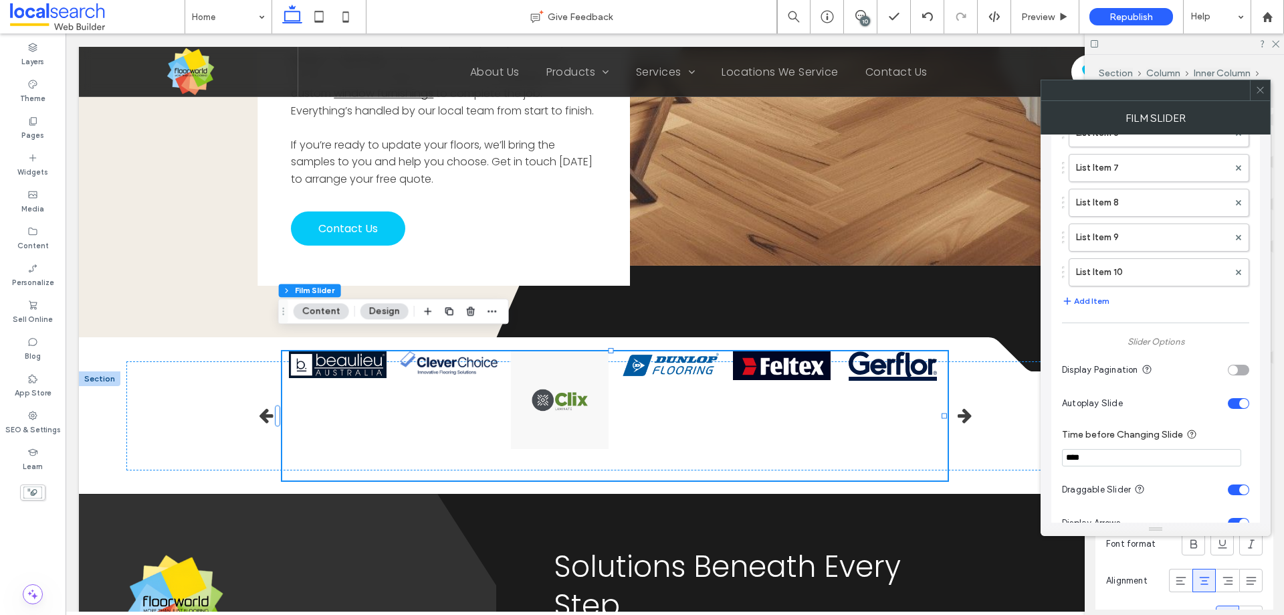
scroll to position [334, 0]
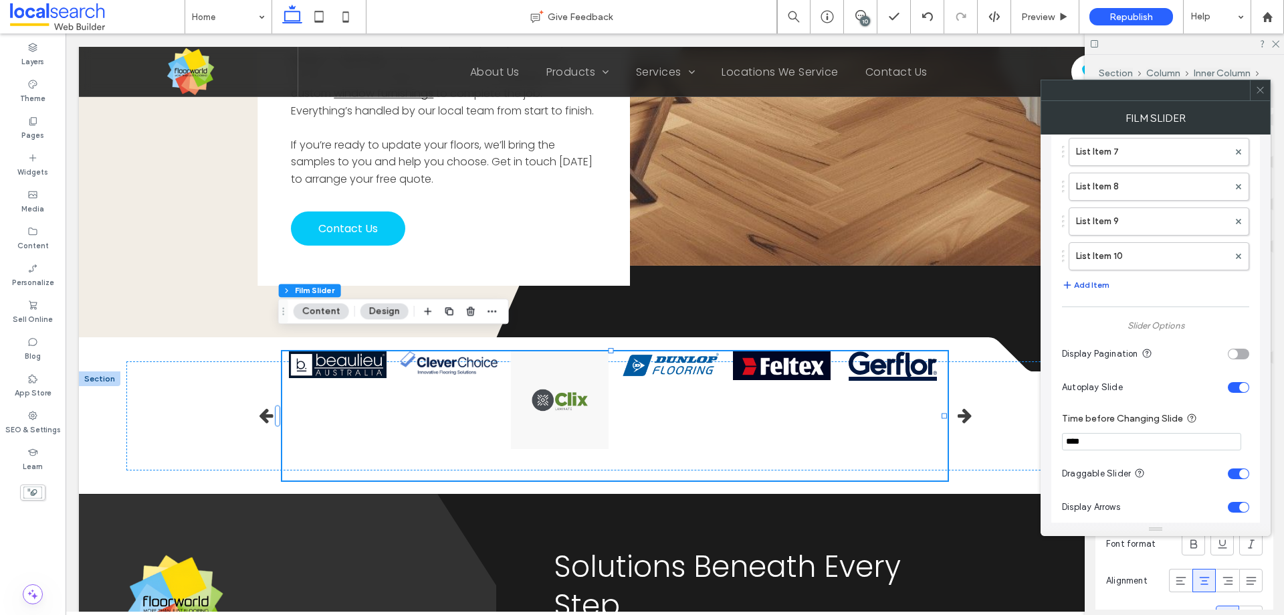
click at [1106, 286] on button "Add Item" at bounding box center [1085, 285] width 47 height 16
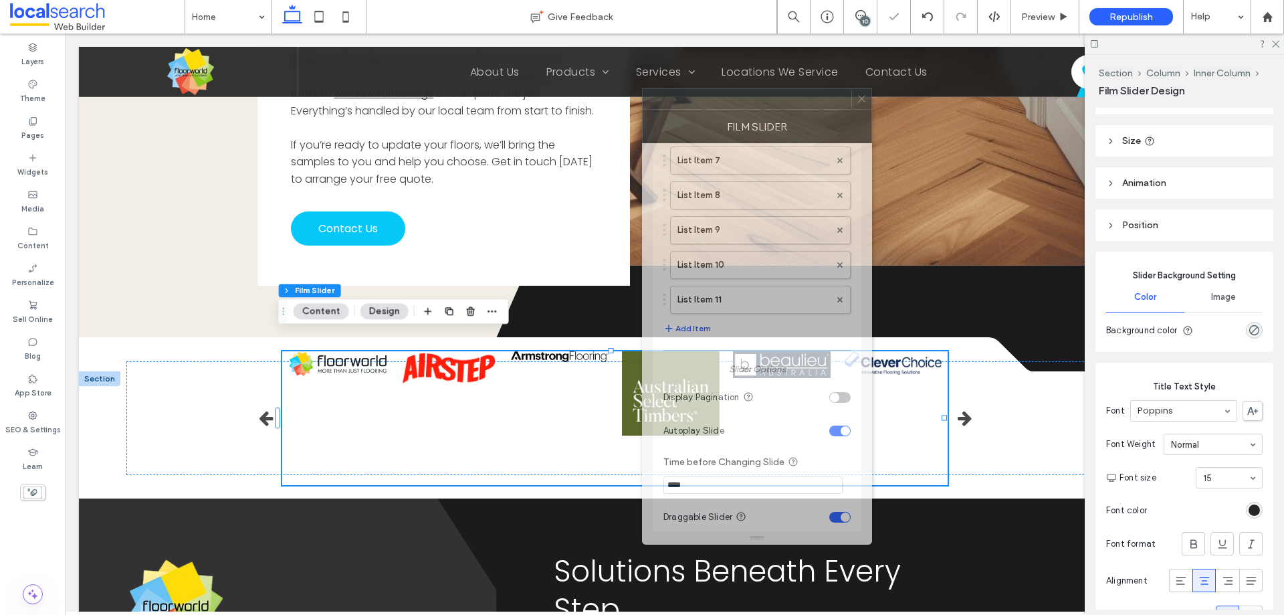
drag, startPoint x: 1155, startPoint y: 99, endPoint x: 725, endPoint y: 112, distance: 429.7
click at [725, 109] on div at bounding box center [747, 99] width 209 height 20
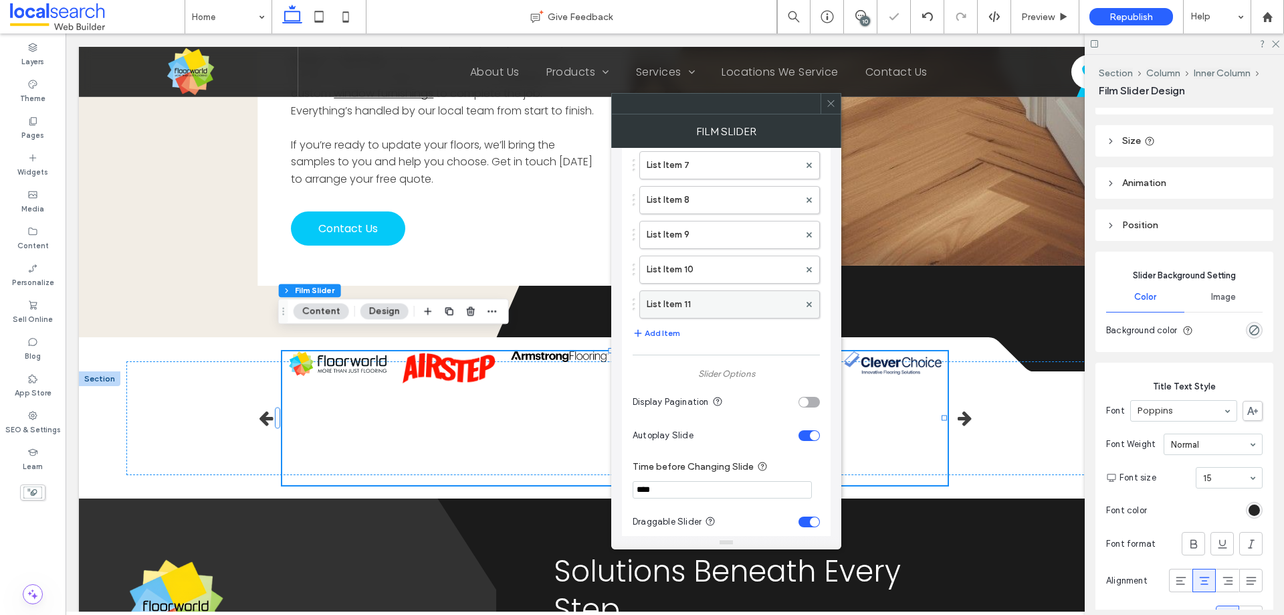
click at [680, 306] on label "List Item 11" at bounding box center [723, 304] width 153 height 27
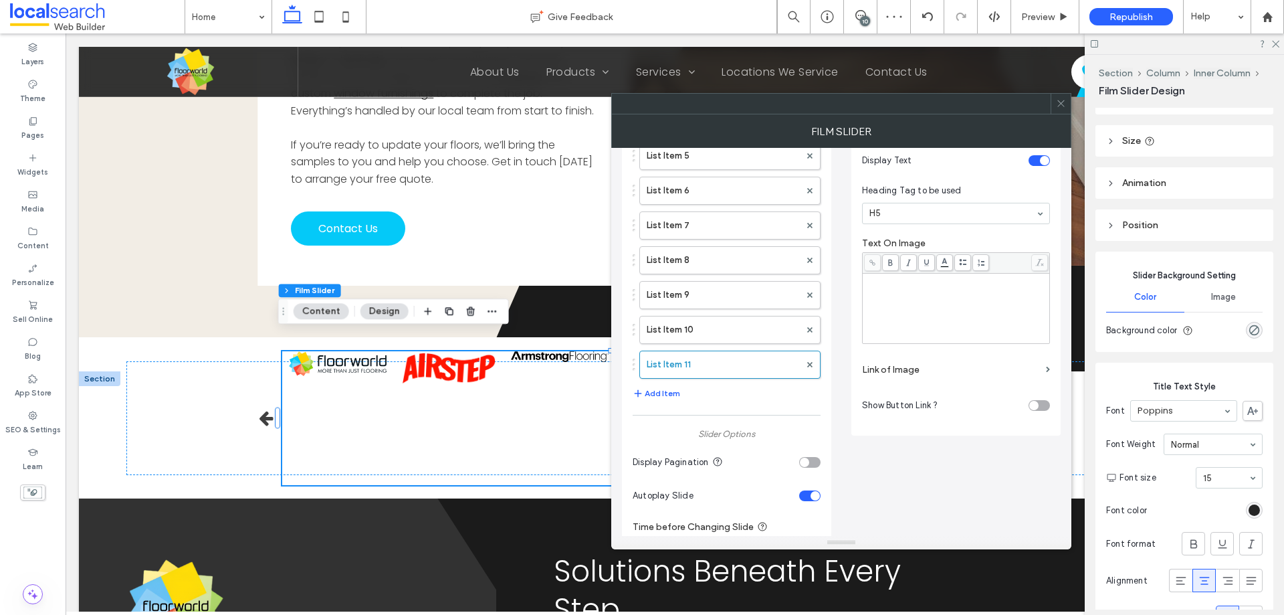
scroll to position [67, 0]
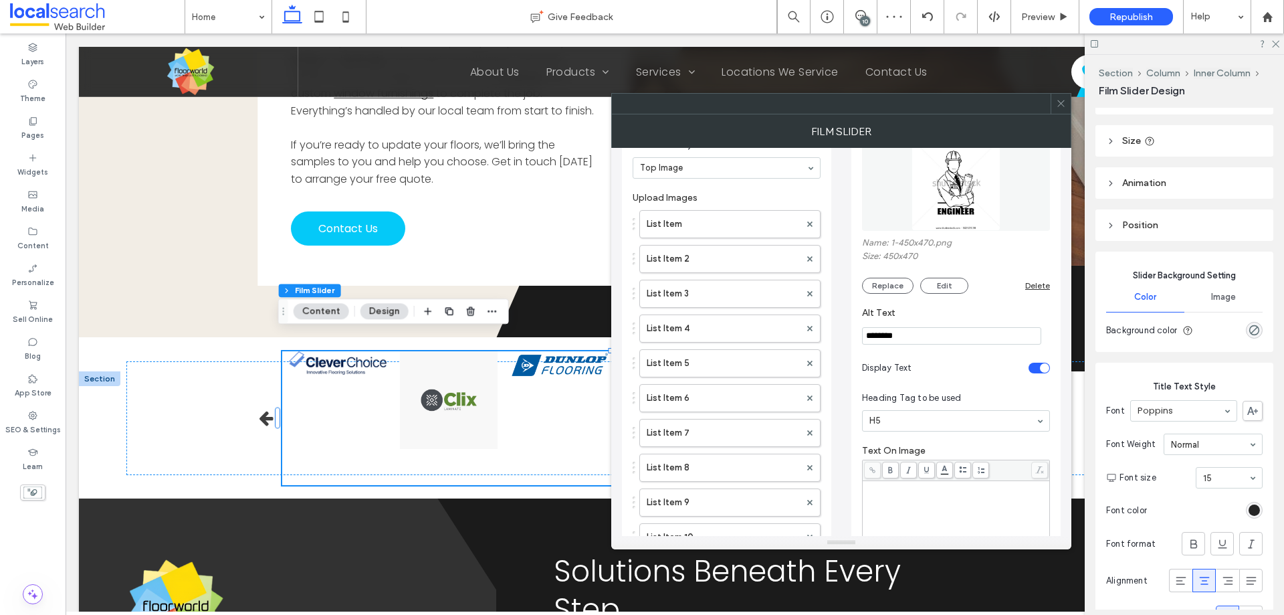
click at [961, 223] on img at bounding box center [956, 184] width 88 height 92
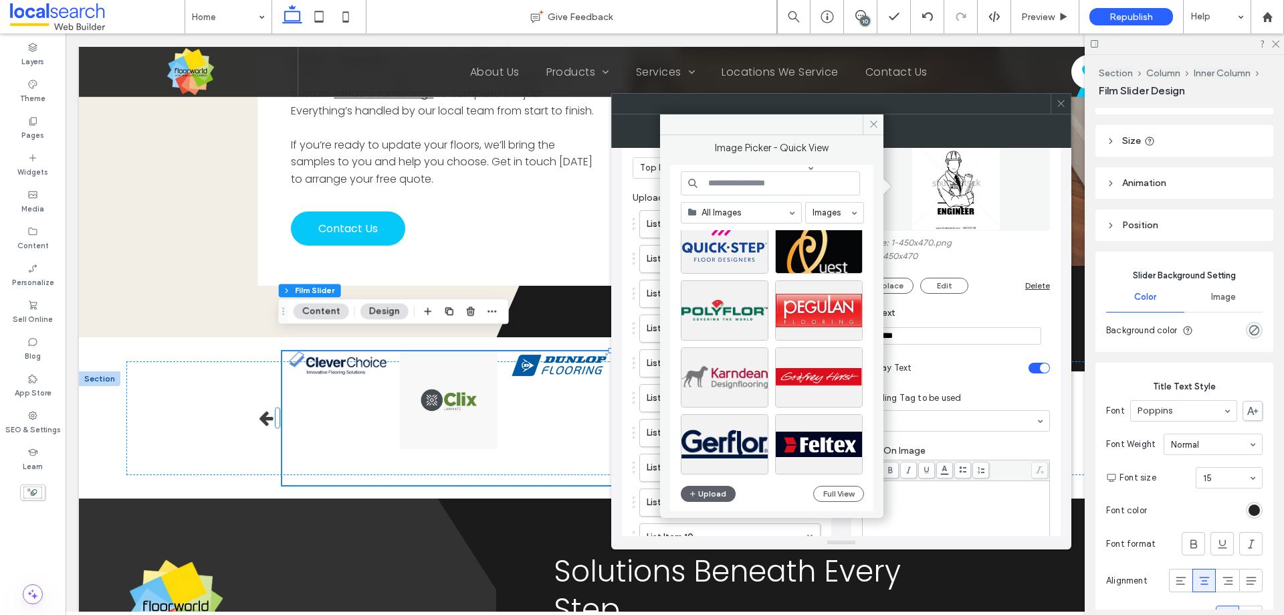
scroll to position [201, 0]
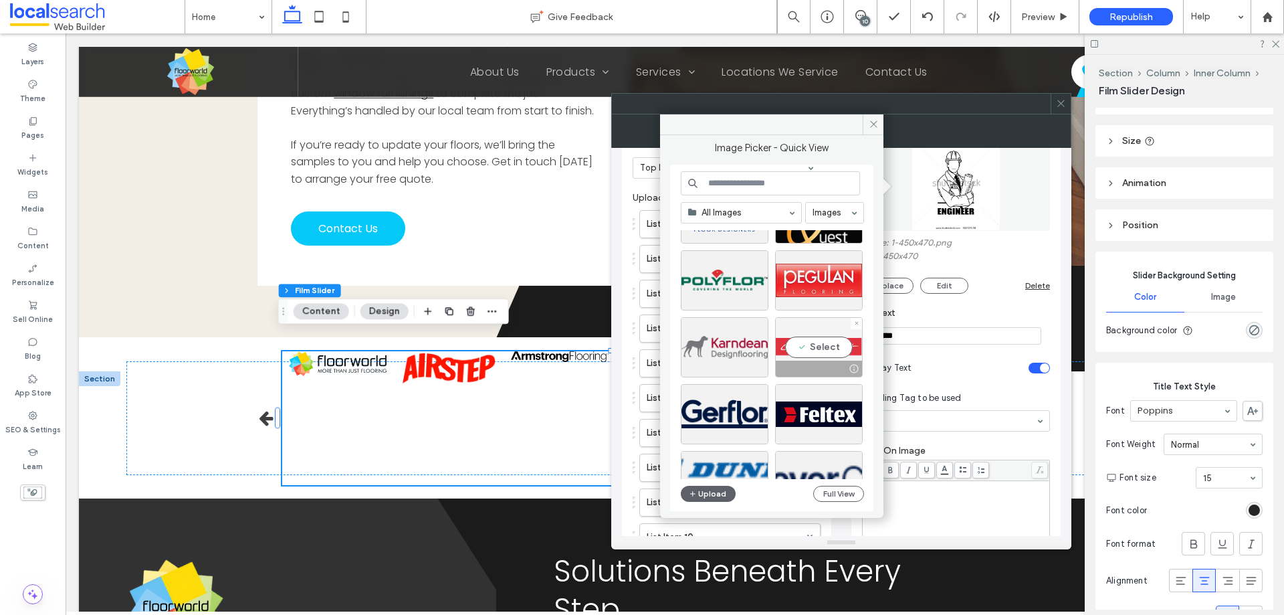
click at [824, 349] on div "Select" at bounding box center [819, 347] width 88 height 60
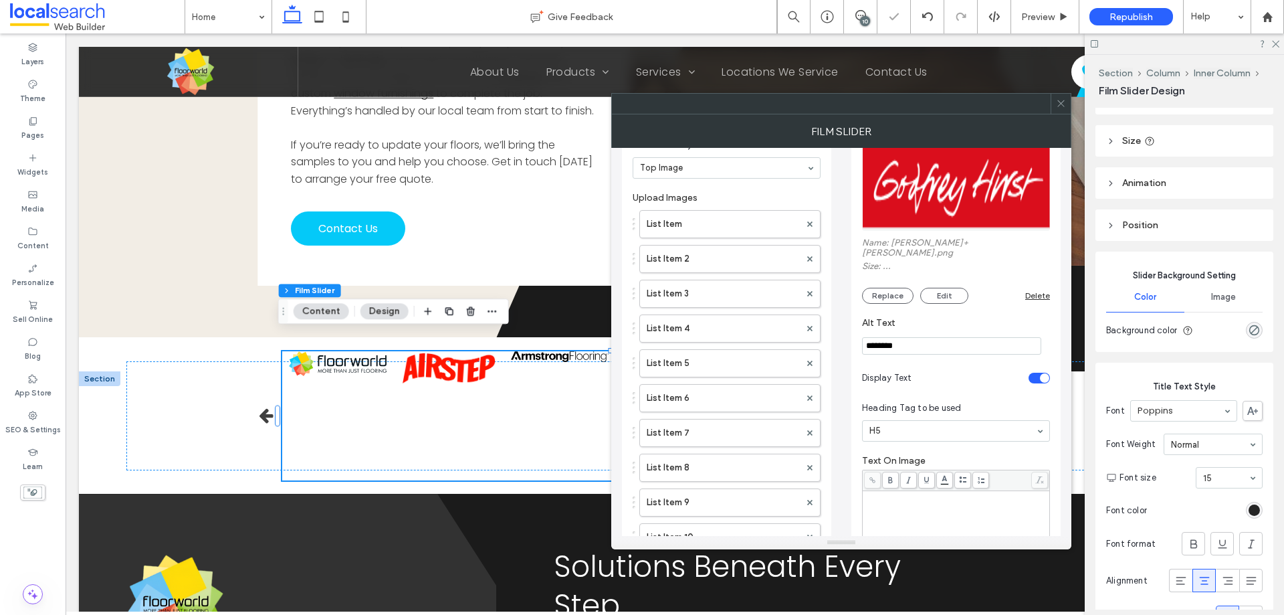
click at [906, 343] on input "********" at bounding box center [951, 345] width 179 height 17
type input "******"
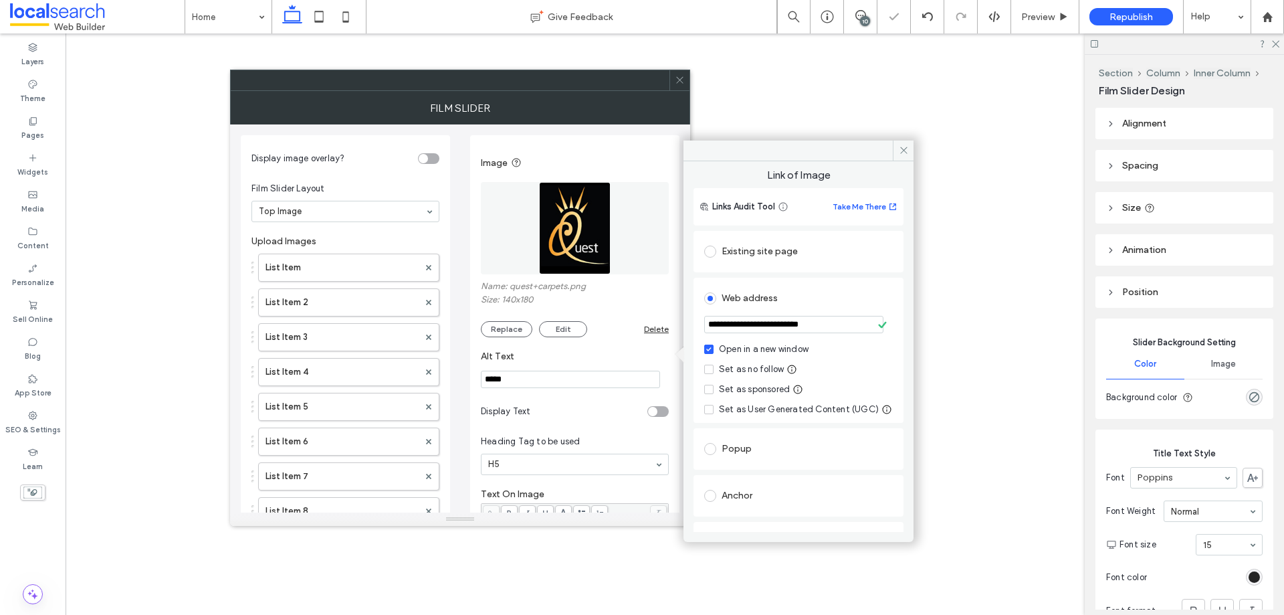
click at [742, 367] on div "Set as no follow" at bounding box center [751, 369] width 65 height 13
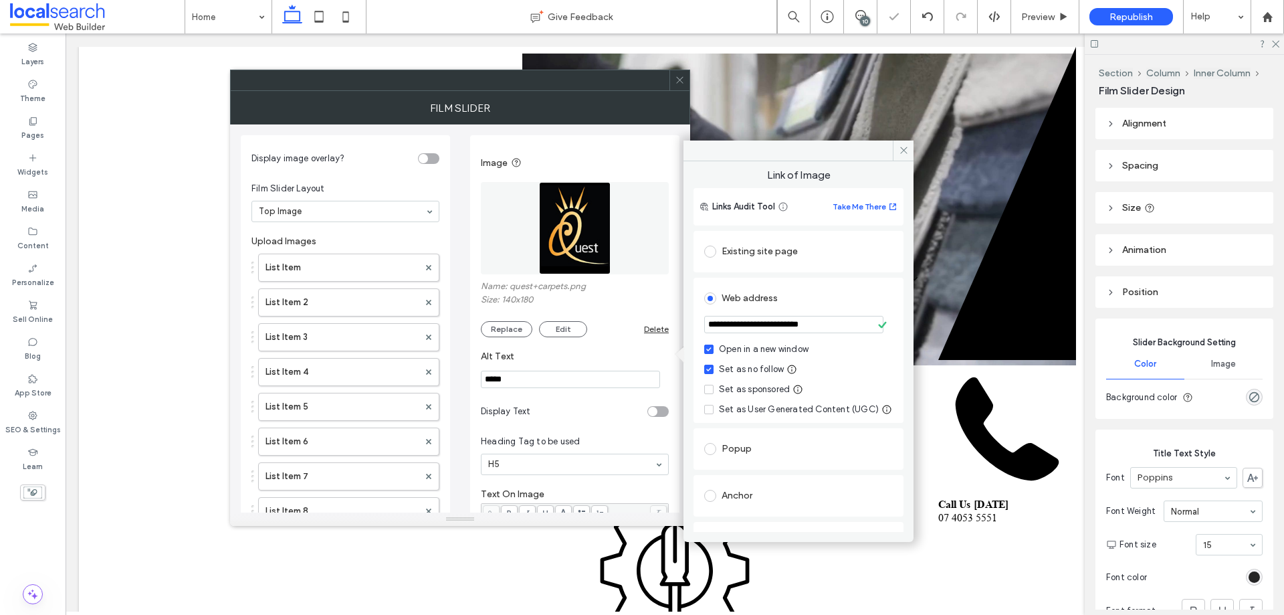
scroll to position [268, 0]
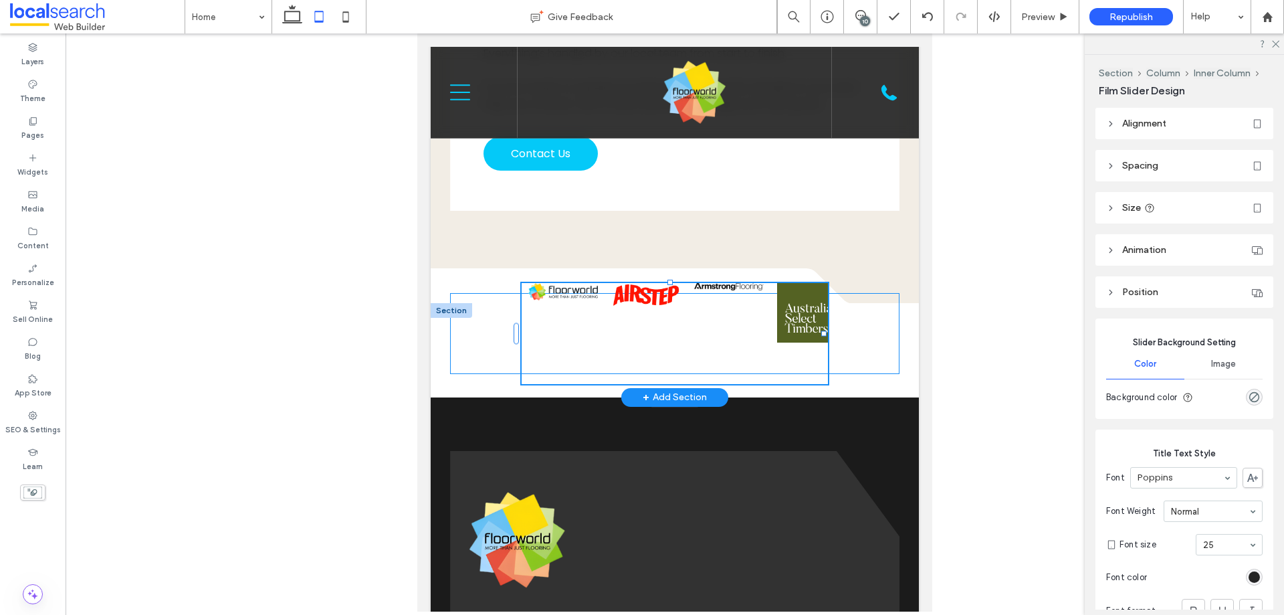
drag, startPoint x: 794, startPoint y: 306, endPoint x: 823, endPoint y: 302, distance: 29.0
click at [823, 330] on div at bounding box center [824, 332] width 5 height 5
type input "**"
type input "****"
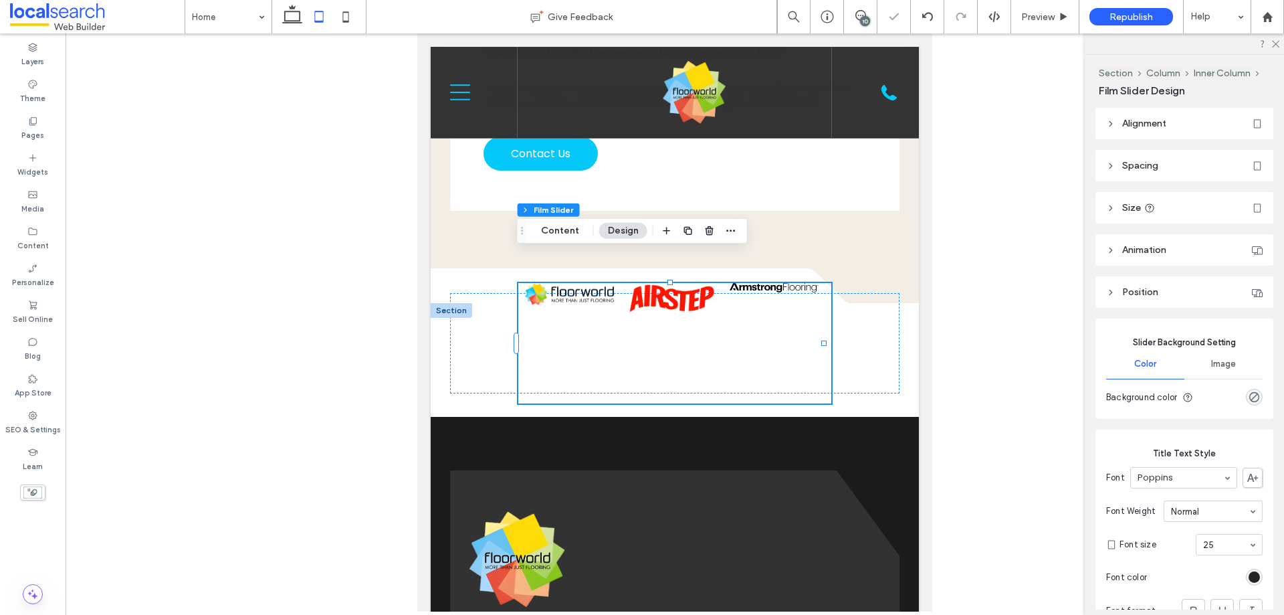
click at [1121, 119] on header "Alignment" at bounding box center [1185, 123] width 178 height 31
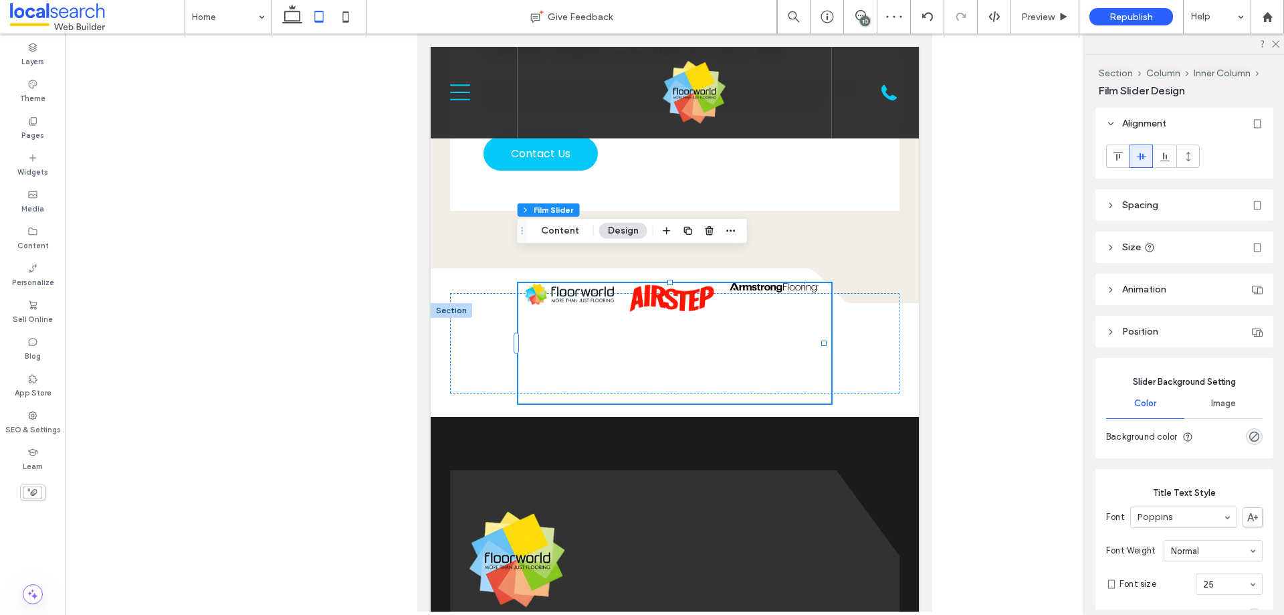
click at [1124, 209] on span "Spacing" at bounding box center [1141, 204] width 36 height 11
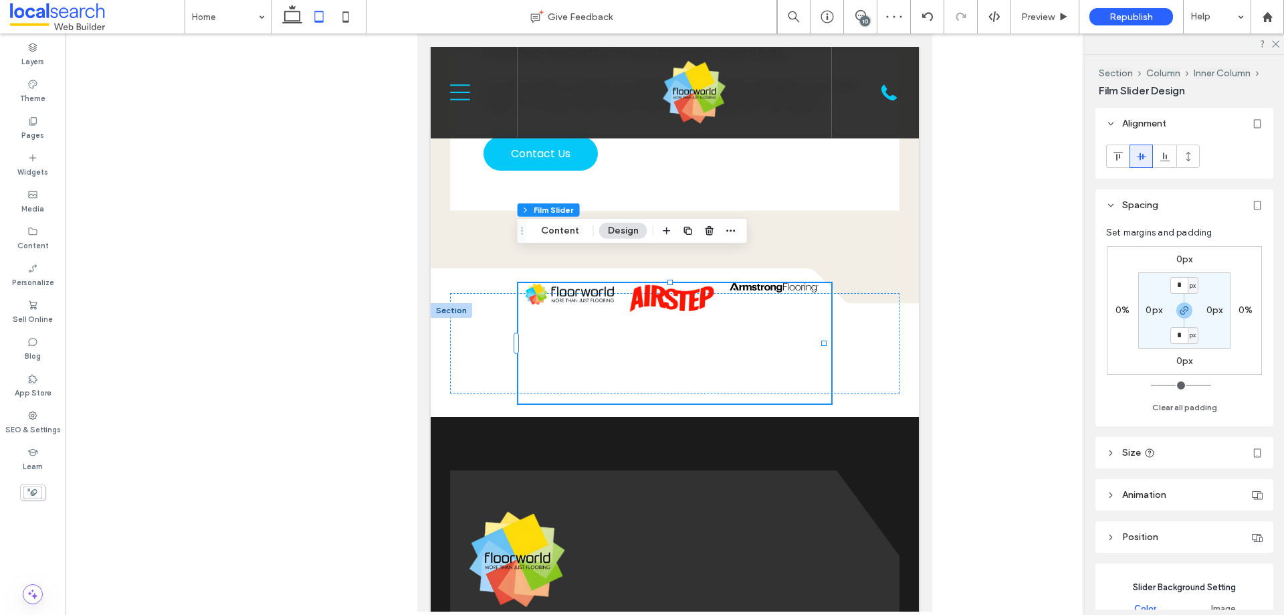
click at [1124, 209] on span "Spacing" at bounding box center [1141, 204] width 36 height 11
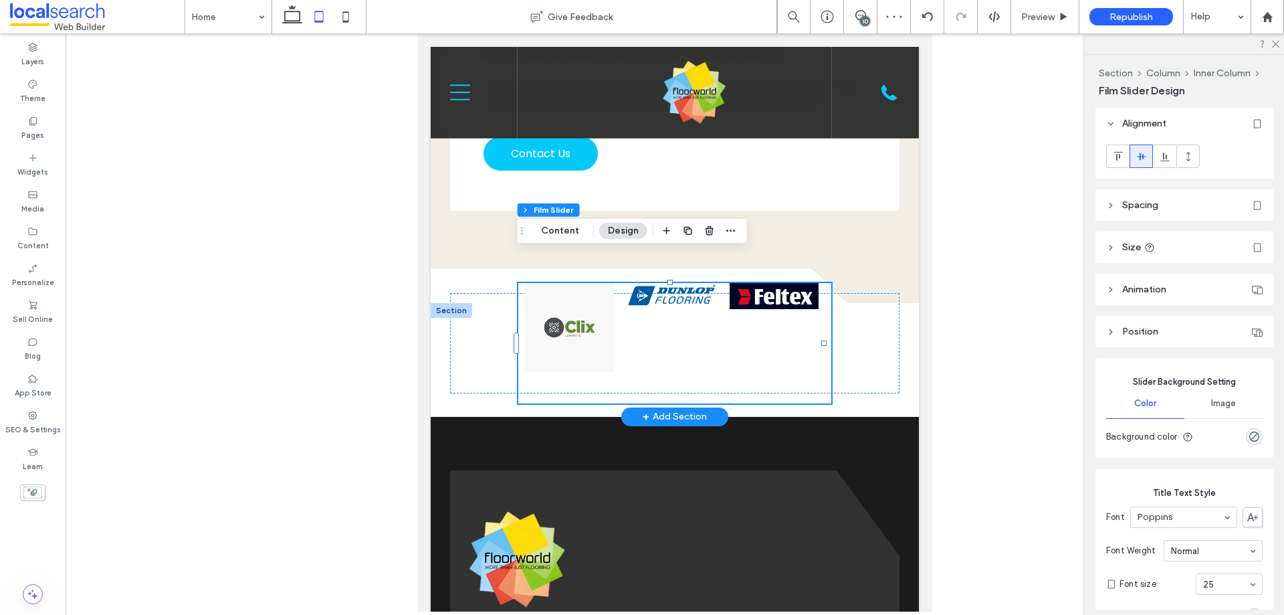
click at [650, 303] on div at bounding box center [927, 343] width 2661 height 120
click at [863, 330] on div at bounding box center [675, 343] width 450 height 100
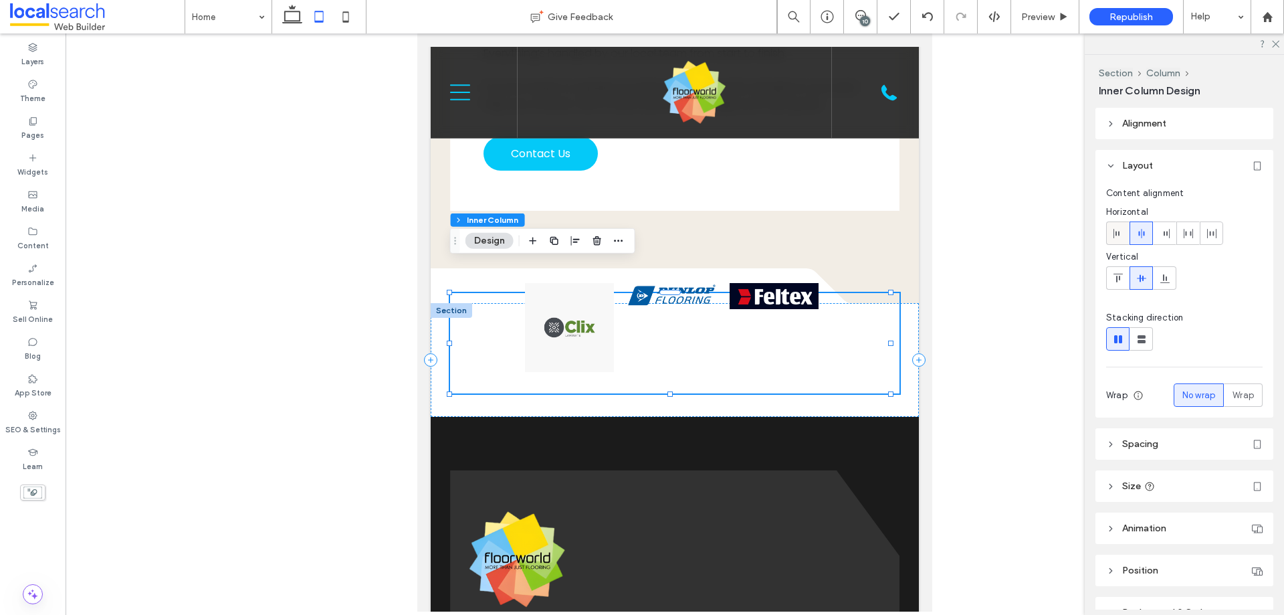
click at [1117, 240] on span at bounding box center [1118, 233] width 11 height 22
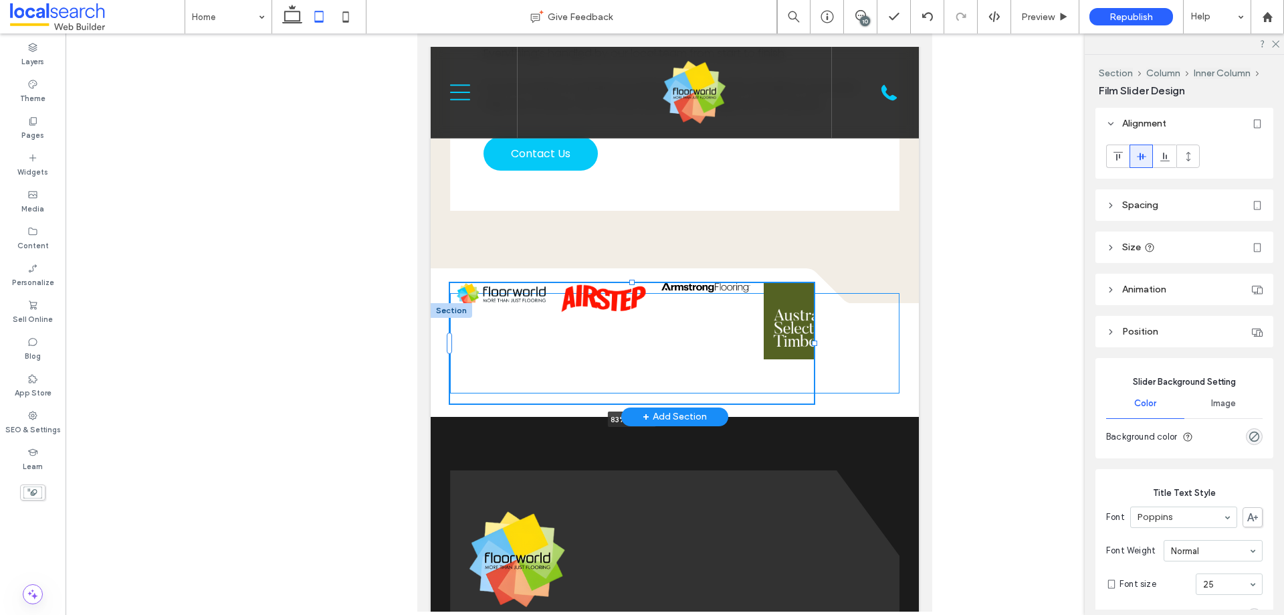
drag, startPoint x: 756, startPoint y: 314, endPoint x: 813, endPoint y: 316, distance: 57.6
click at [451, 284] on div at bounding box center [450, 283] width 1 height 1
type input "**"
type input "****"
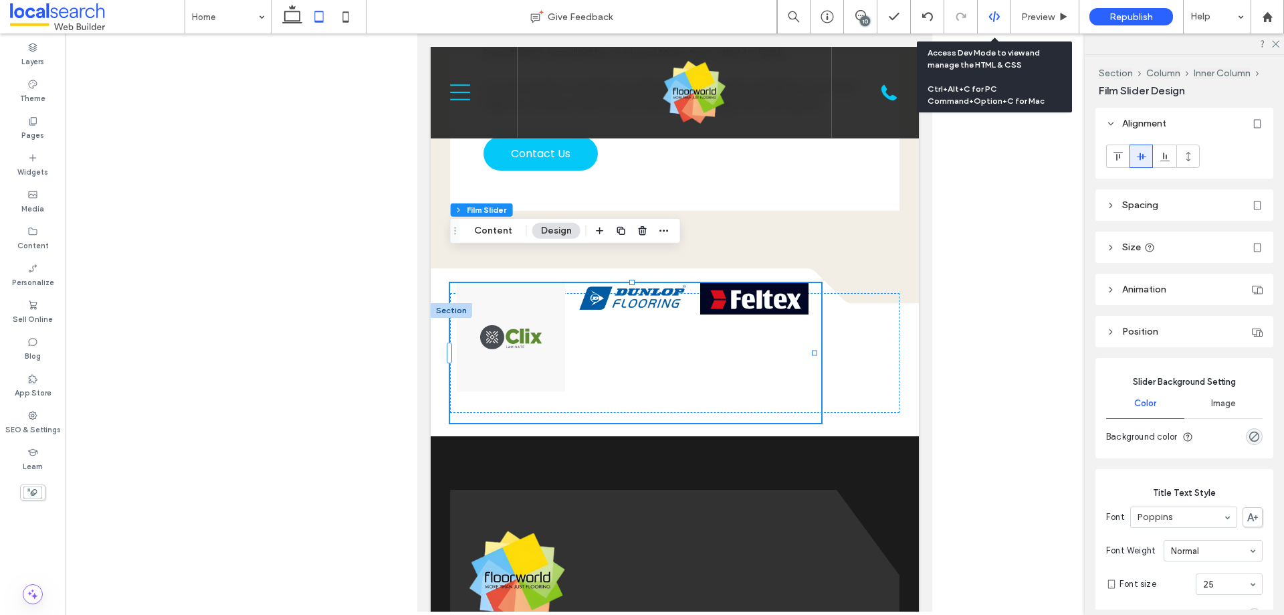
click at [992, 17] on icon at bounding box center [995, 17] width 12 height 12
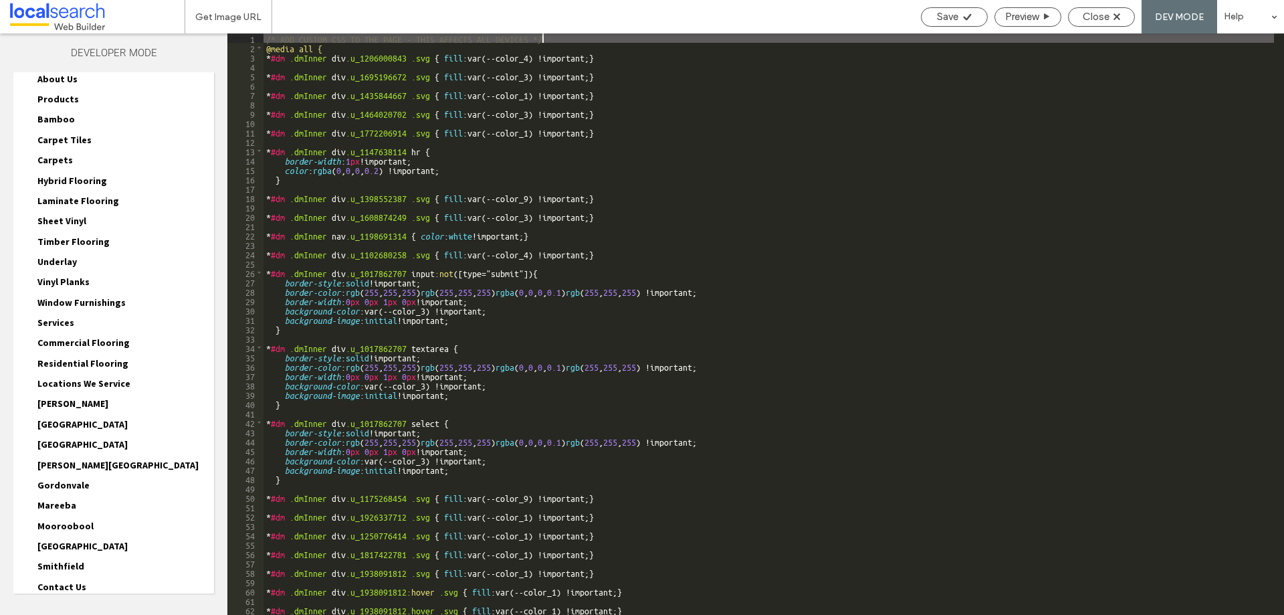
scroll to position [203, 0]
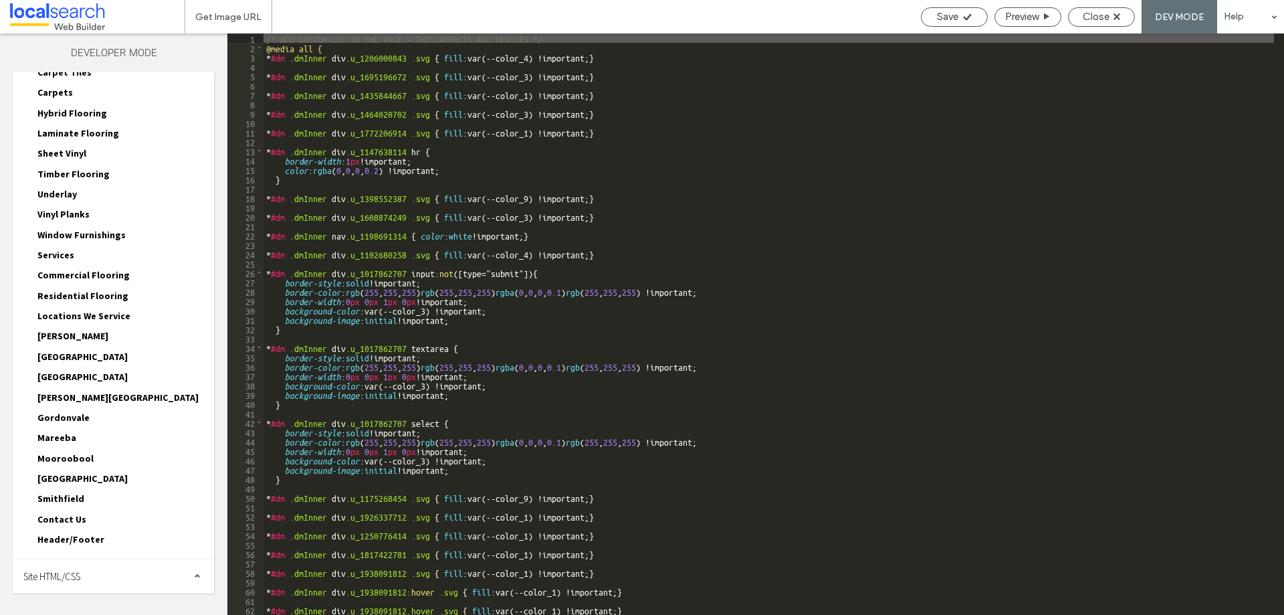
click at [97, 569] on div "Site HTML/CSS" at bounding box center [113, 575] width 201 height 33
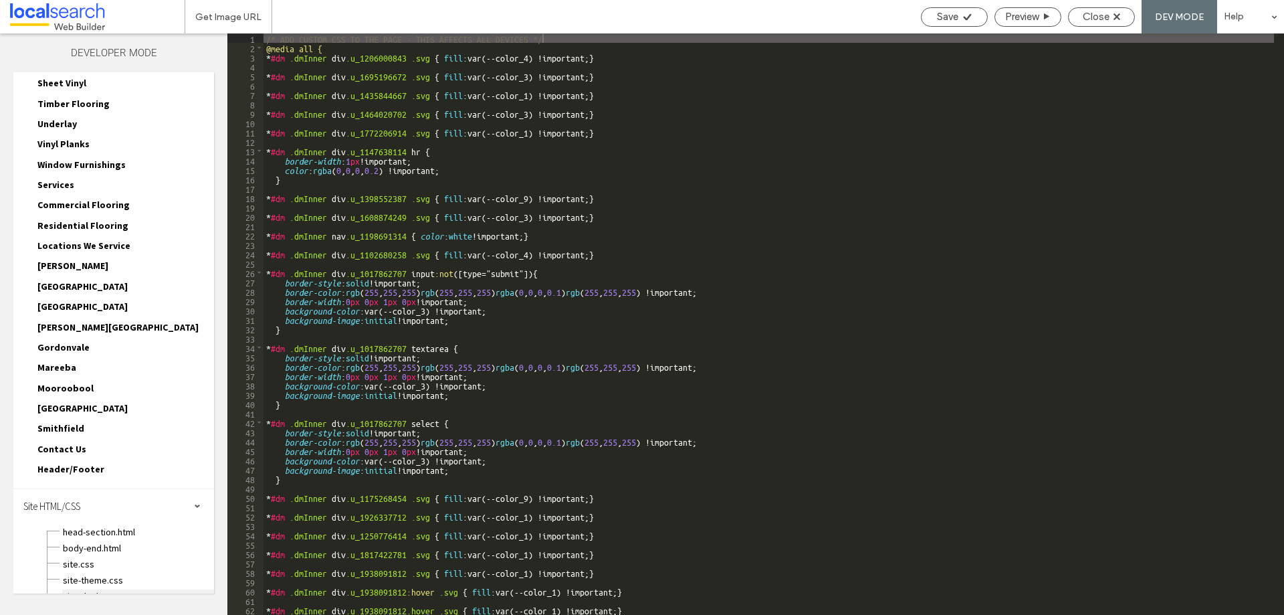
scroll to position [323, 0]
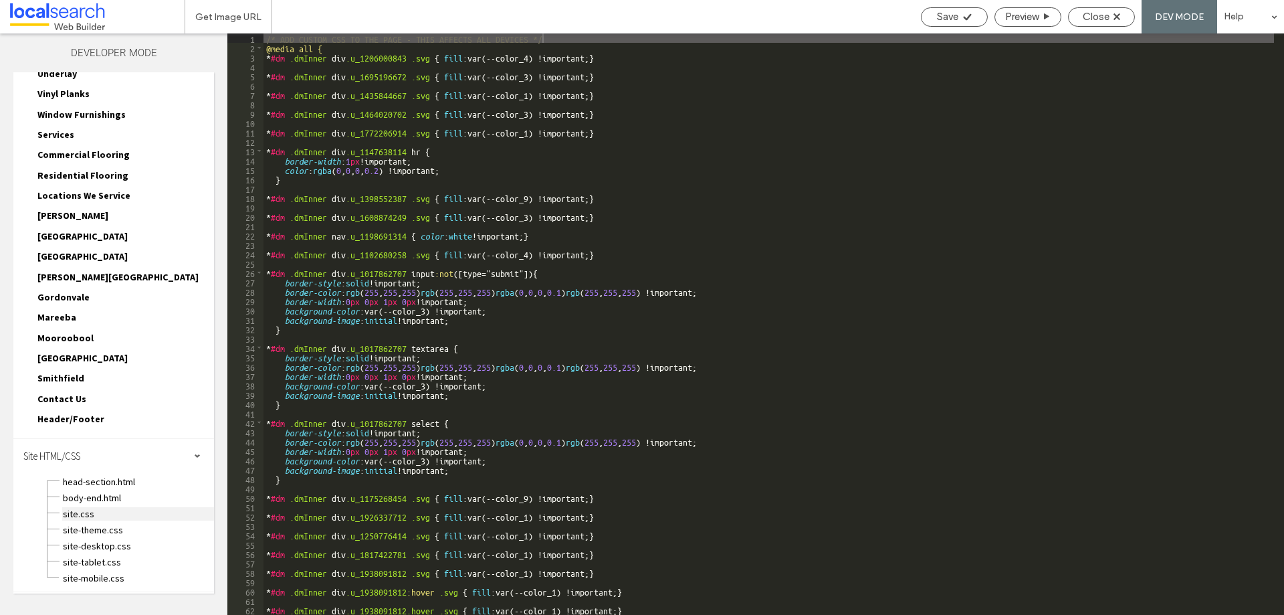
click at [86, 511] on span "site.css" at bounding box center [138, 513] width 152 height 13
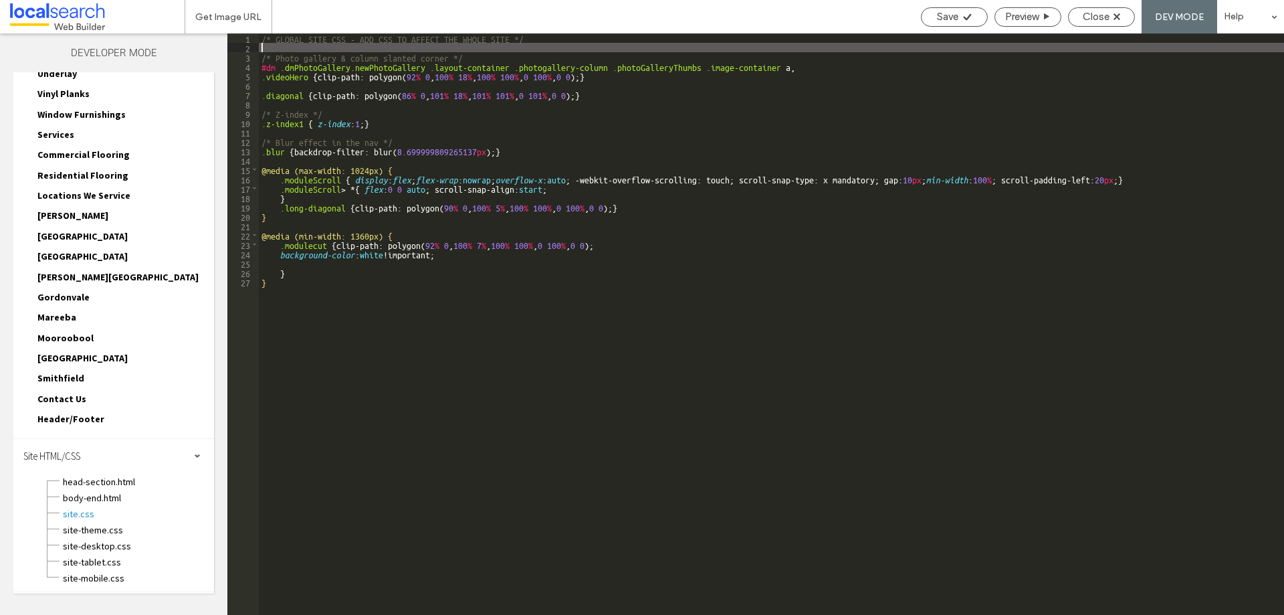
paste textarea
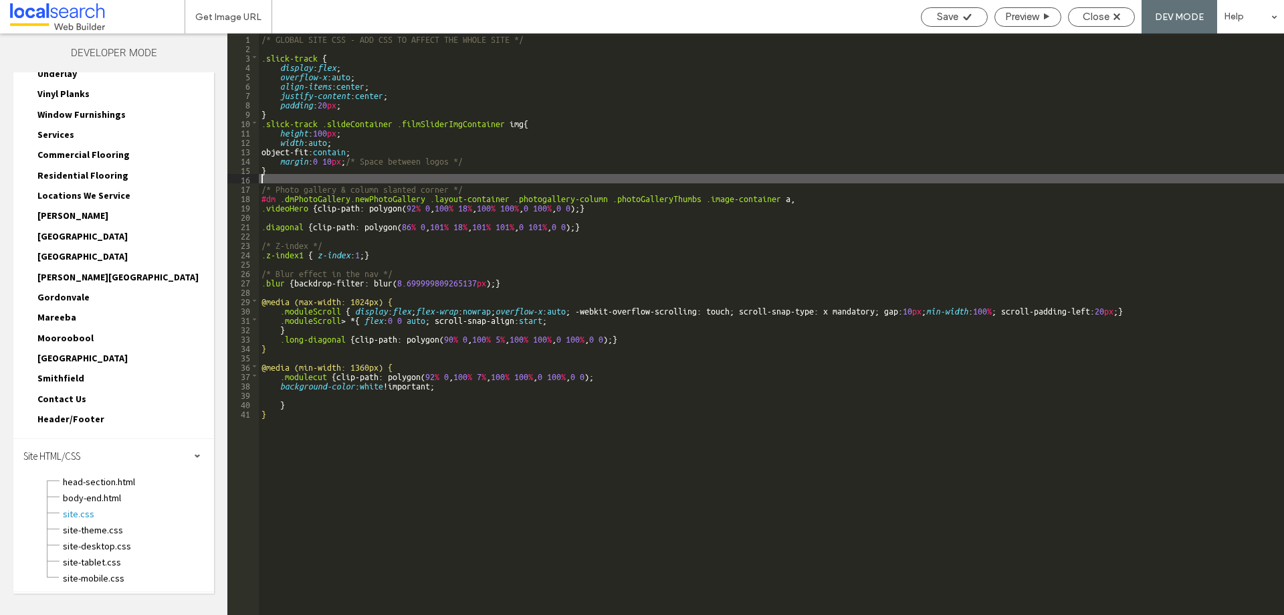
type textarea "**"
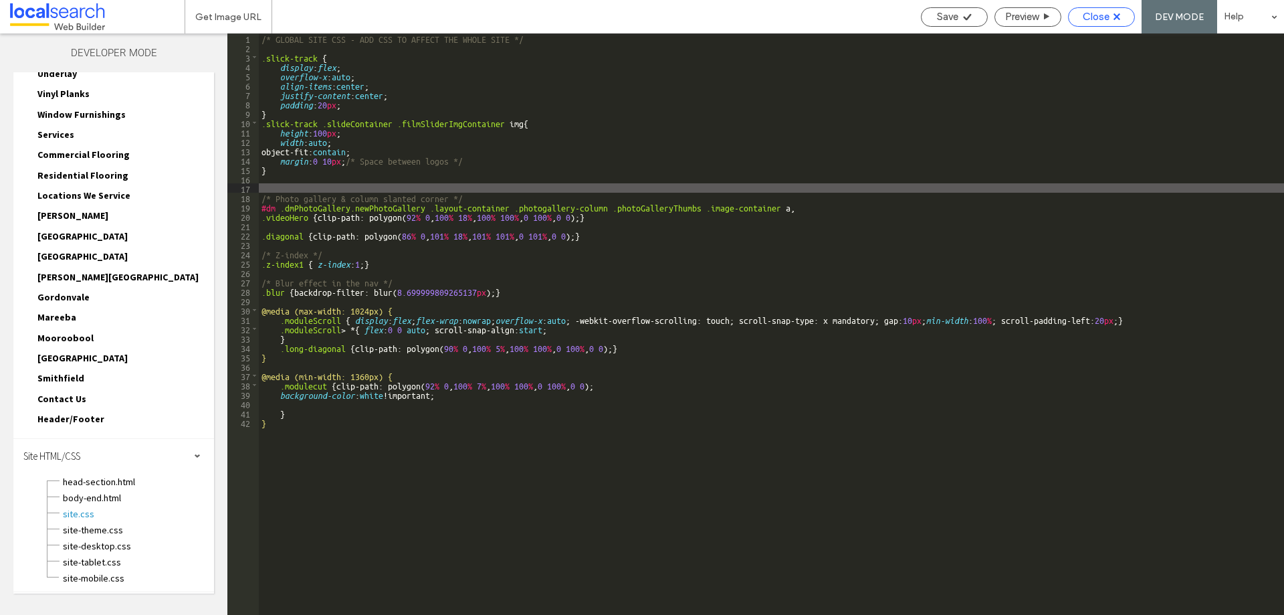
click at [1100, 15] on span "Close" at bounding box center [1096, 17] width 27 height 12
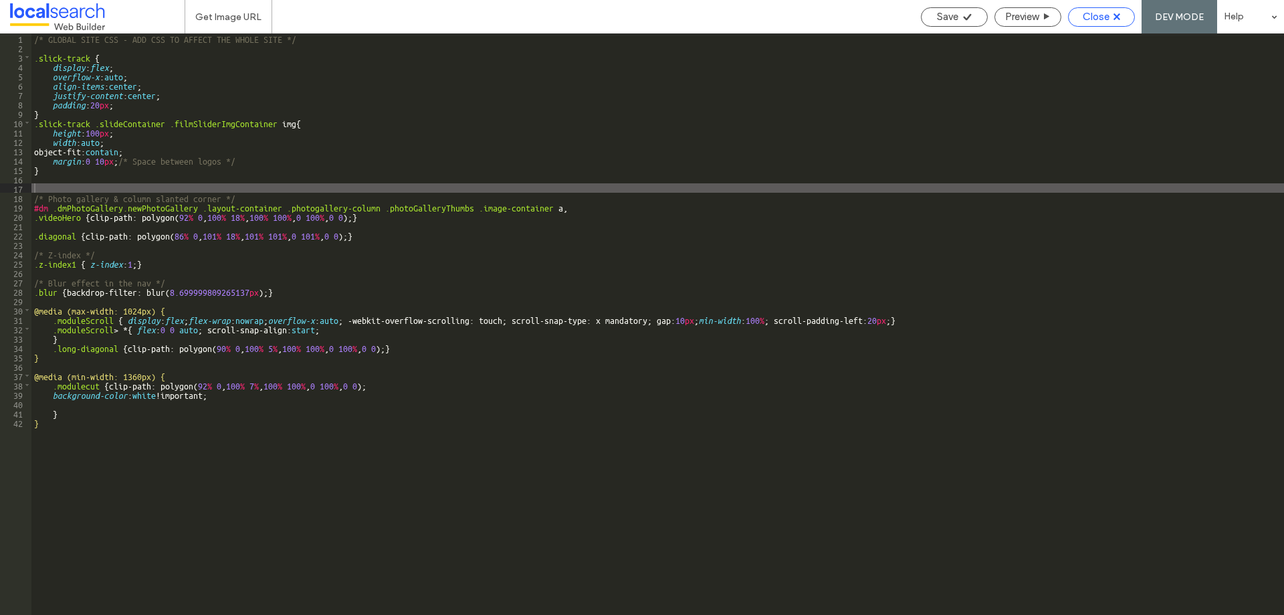
scroll to position [290, 0]
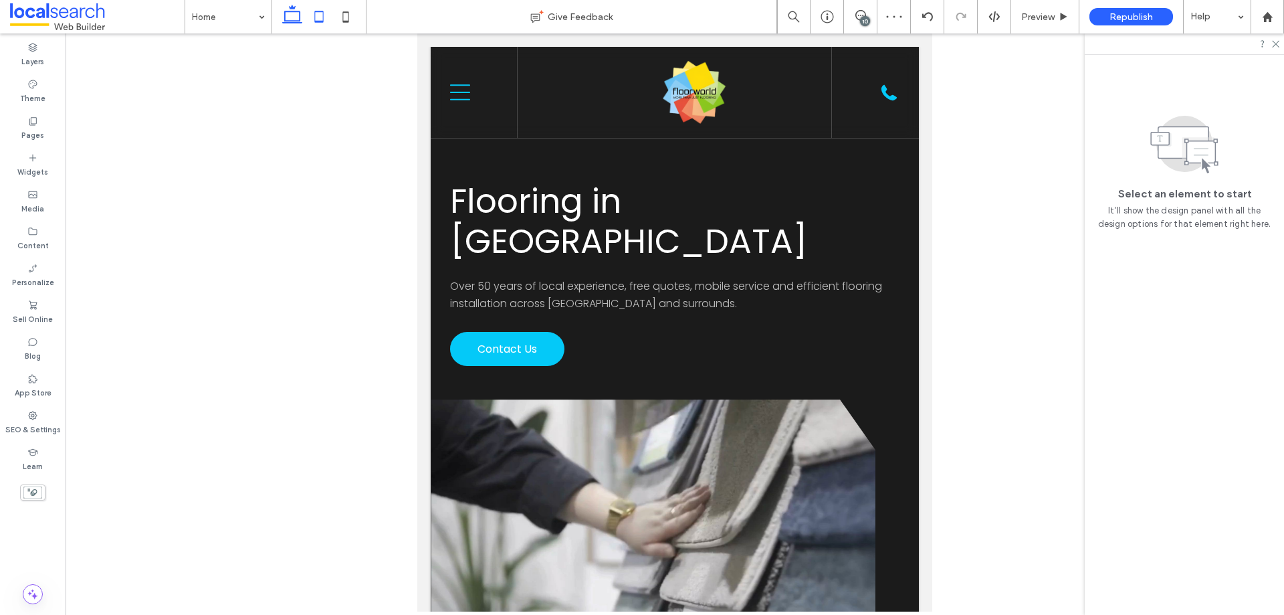
click at [296, 17] on icon at bounding box center [292, 16] width 27 height 27
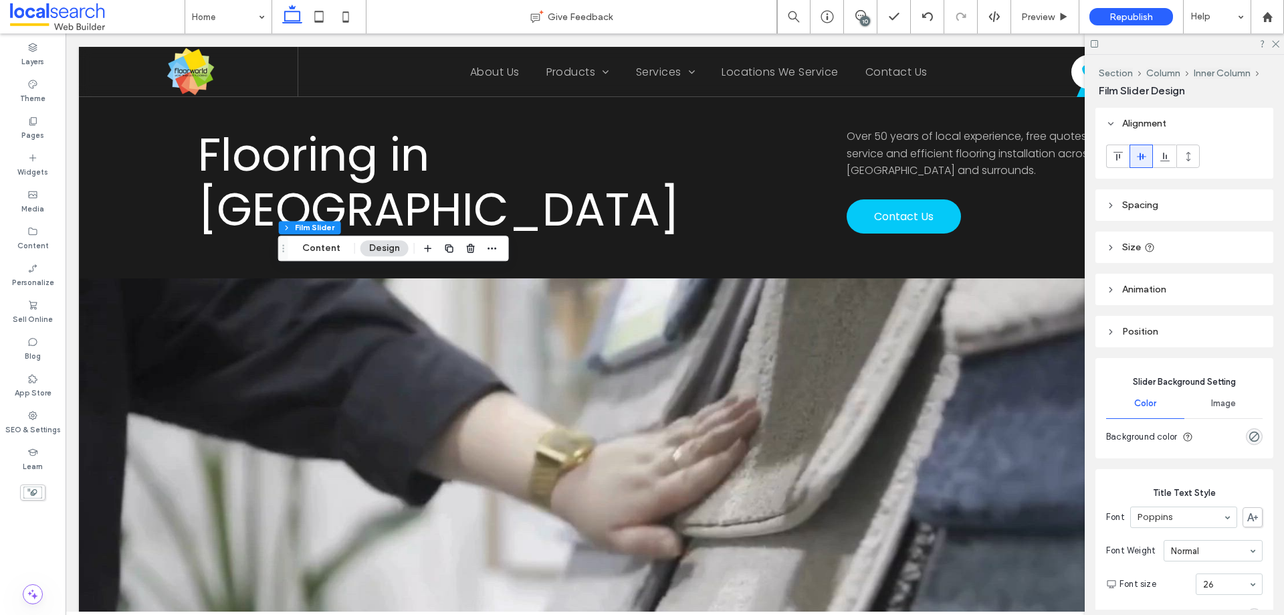
click at [1114, 248] on icon at bounding box center [1111, 247] width 9 height 9
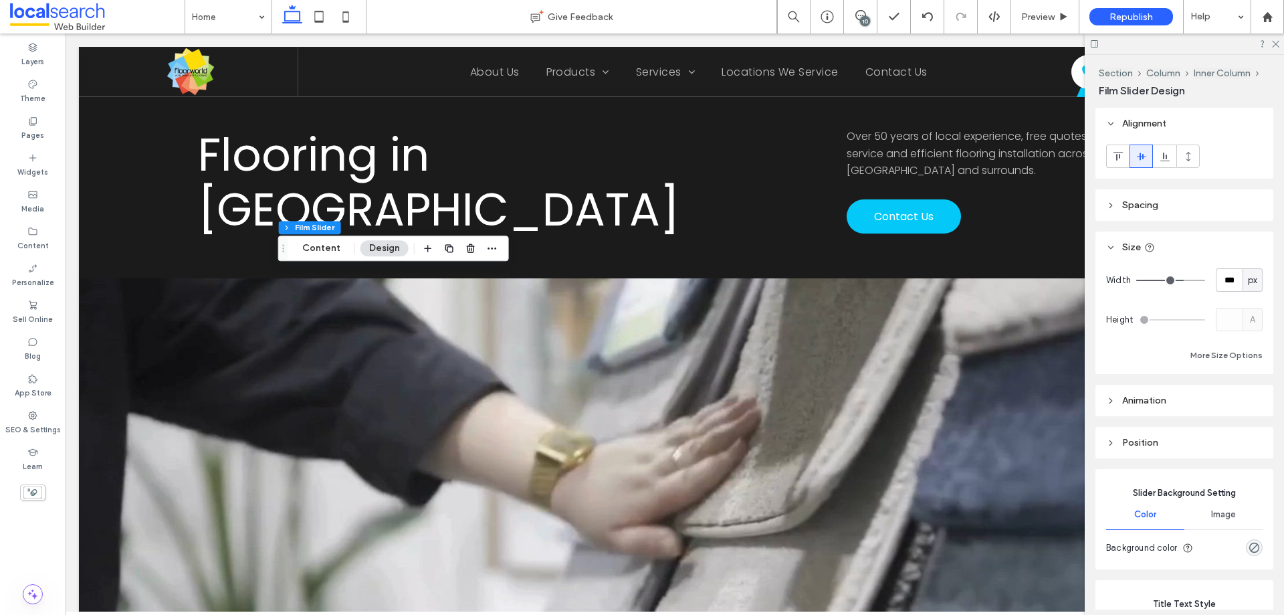
drag, startPoint x: 1246, startPoint y: 280, endPoint x: 1257, endPoint y: 305, distance: 27.6
click at [1248, 280] on span "px" at bounding box center [1252, 280] width 9 height 13
drag, startPoint x: 1252, startPoint y: 320, endPoint x: 1244, endPoint y: 308, distance: 14.1
click at [1251, 322] on div "%" at bounding box center [1246, 326] width 19 height 23
type input "**"
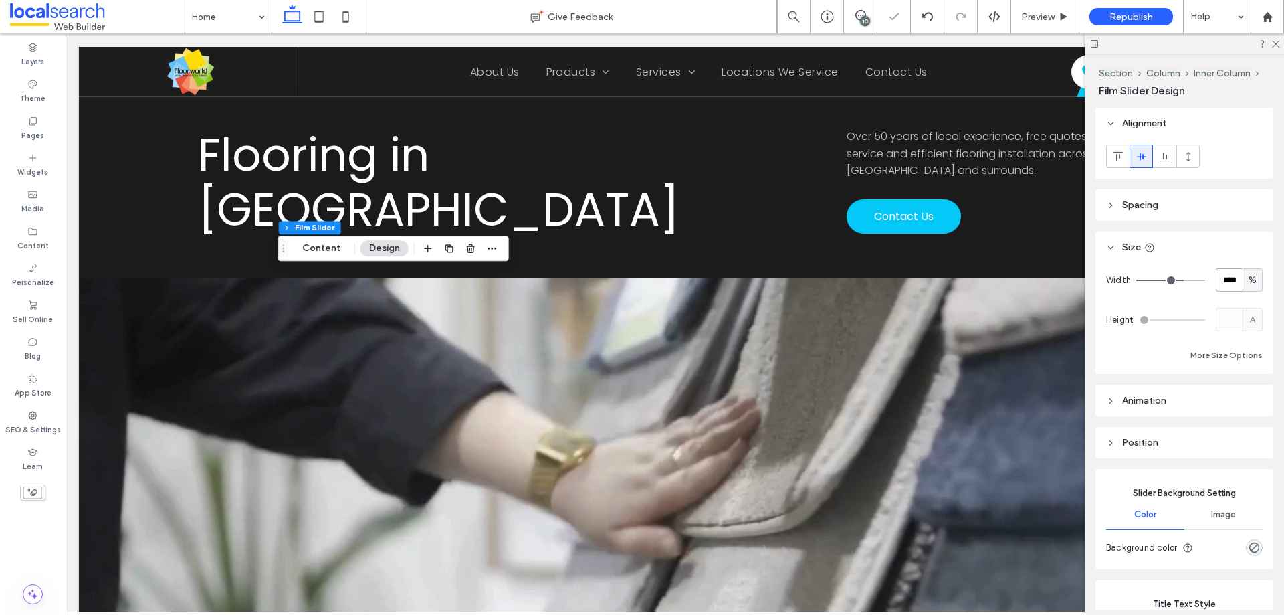
click at [1228, 283] on input "****" at bounding box center [1229, 279] width 27 height 23
type input "***"
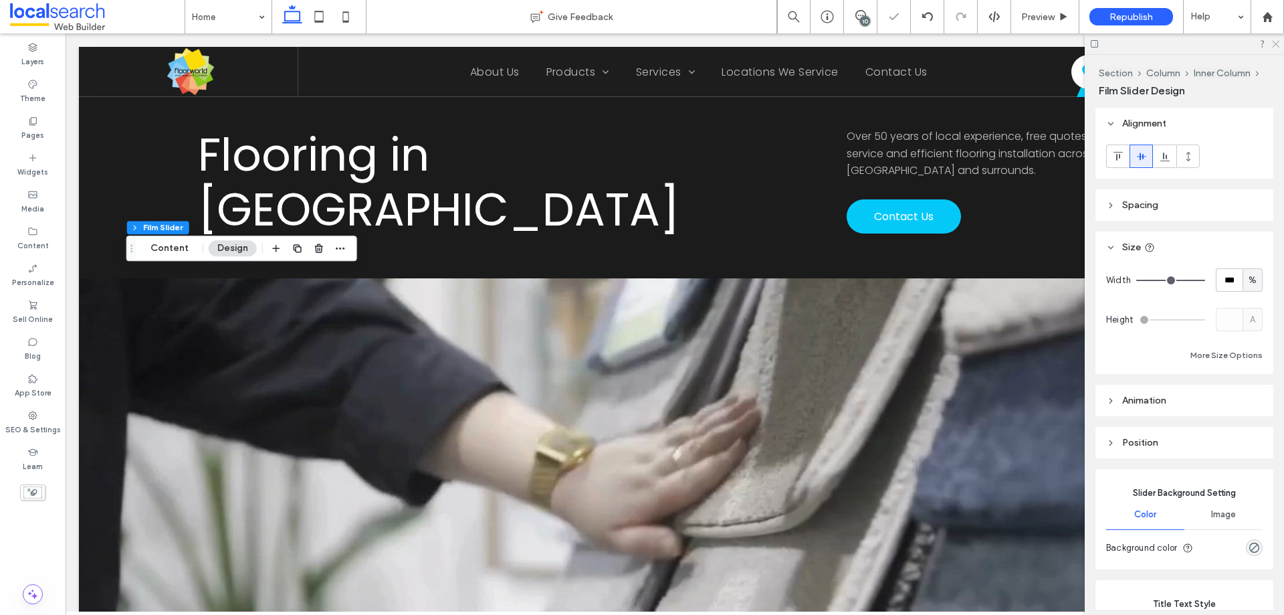
click at [1274, 45] on icon at bounding box center [1275, 43] width 9 height 9
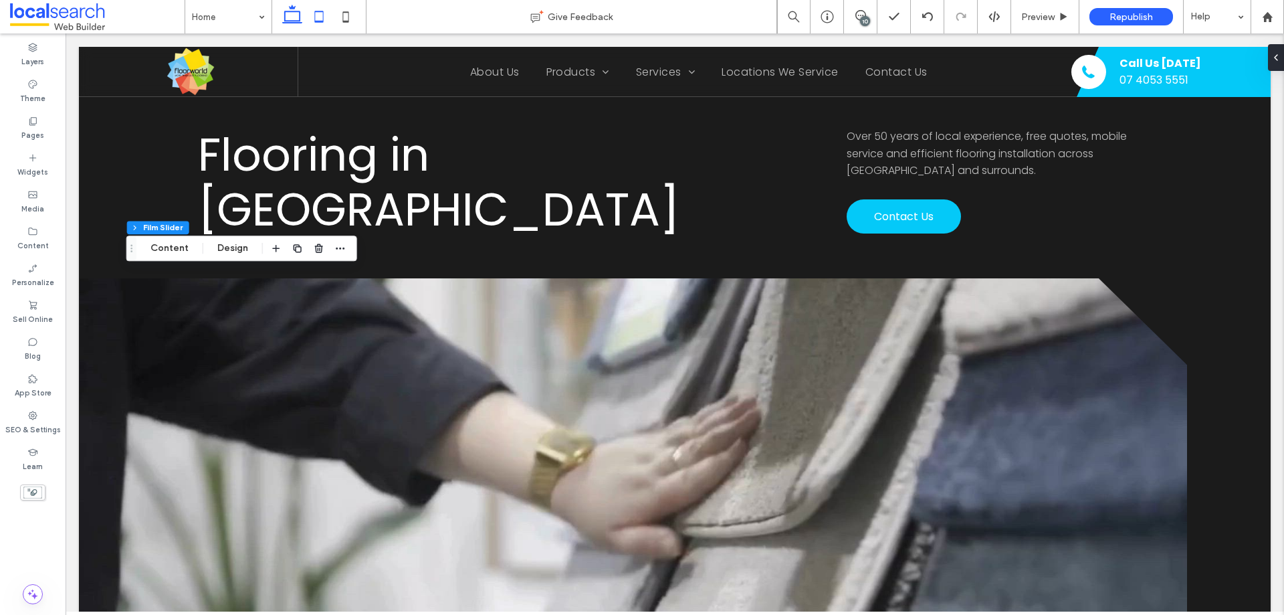
click at [316, 15] on icon at bounding box center [319, 16] width 27 height 27
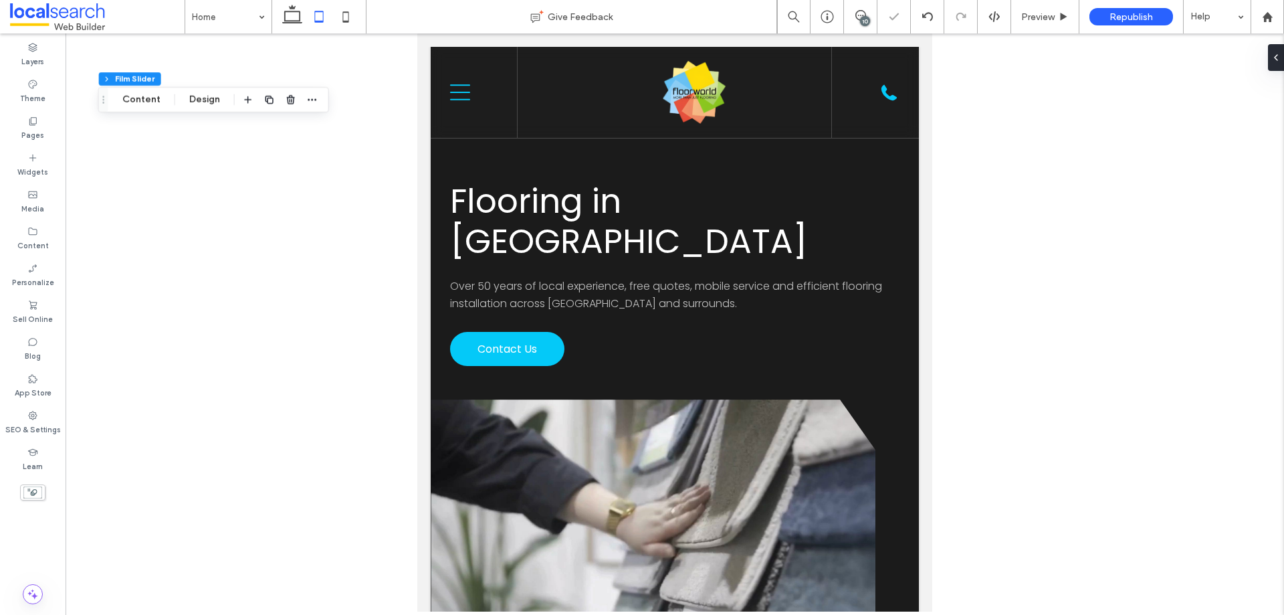
type input "**"
click at [198, 229] on button "Design" at bounding box center [205, 229] width 48 height 16
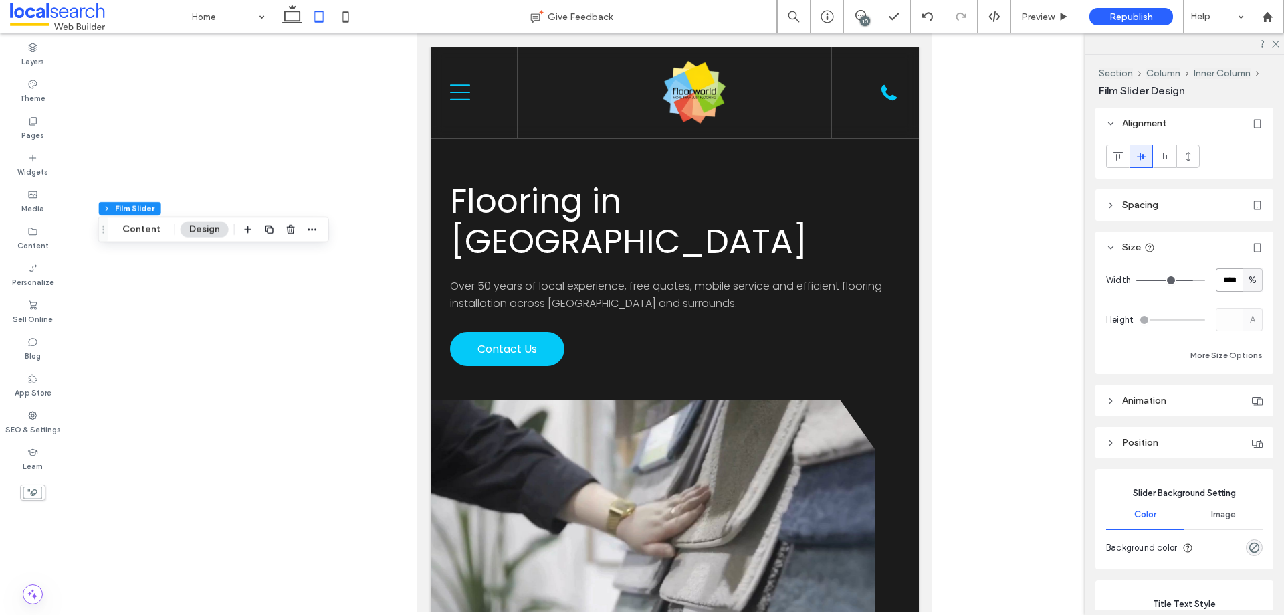
click at [1220, 285] on input "****" at bounding box center [1229, 279] width 27 height 23
type input "***"
click at [341, 11] on icon at bounding box center [345, 16] width 27 height 27
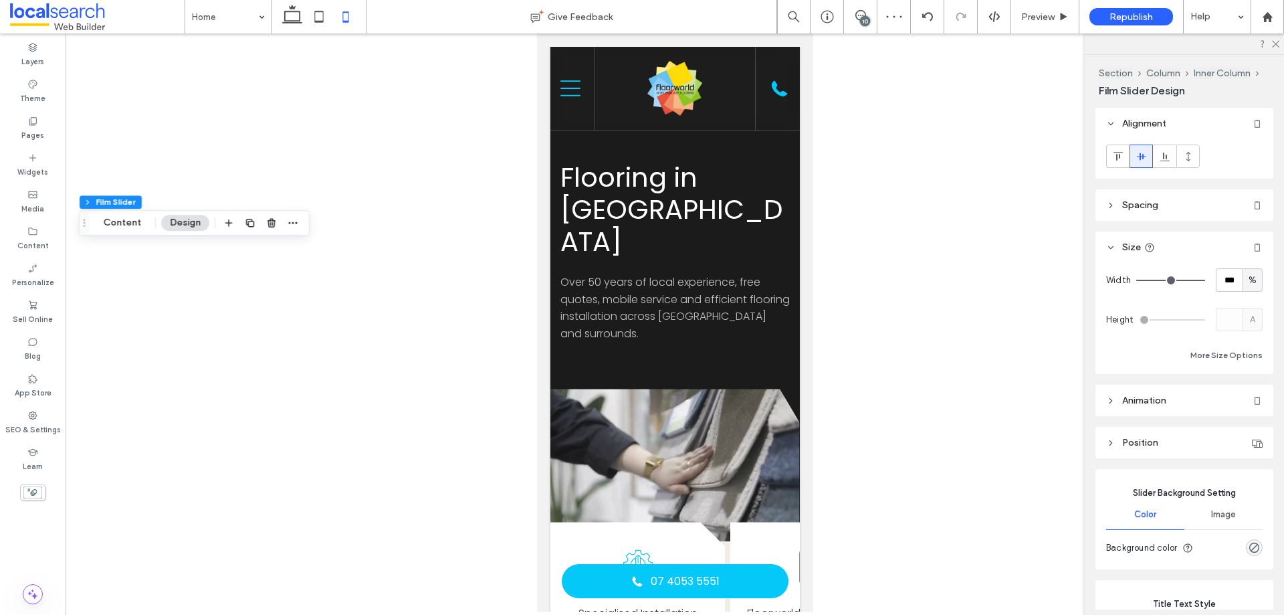
click at [409, 296] on div at bounding box center [675, 322] width 1219 height 578
click at [1216, 277] on input "***" at bounding box center [1229, 279] width 27 height 23
type input "***"
click at [1048, 23] on div "Preview" at bounding box center [1046, 16] width 68 height 33
click at [1044, 13] on span "Preview" at bounding box center [1038, 16] width 33 height 11
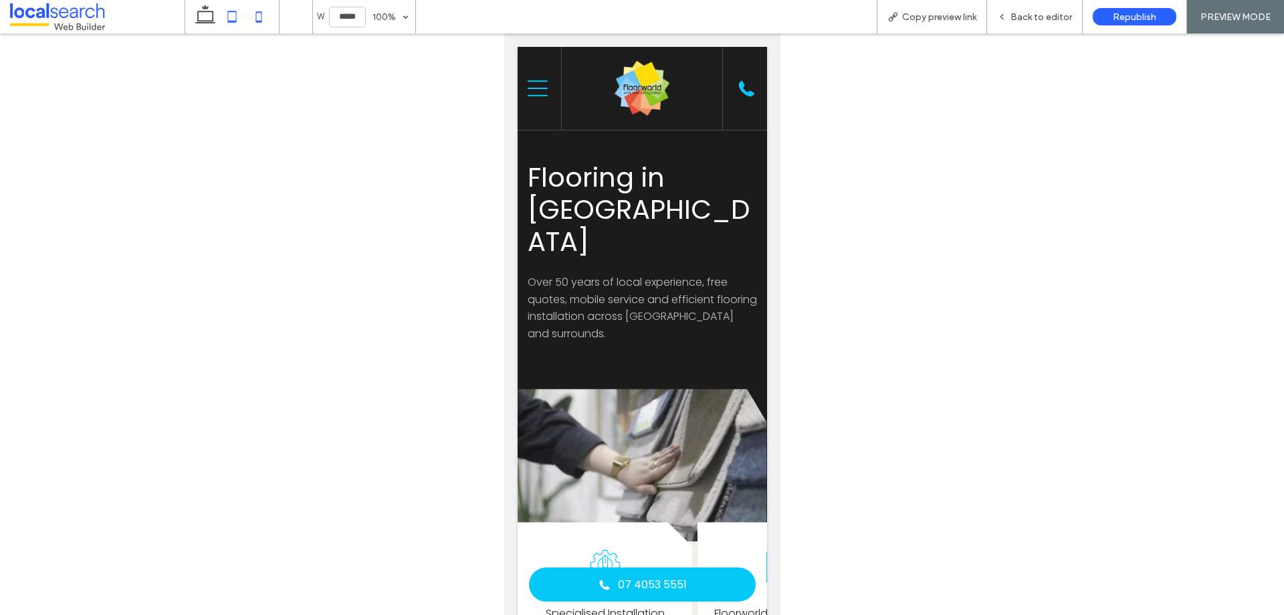
click at [233, 26] on icon at bounding box center [232, 16] width 27 height 27
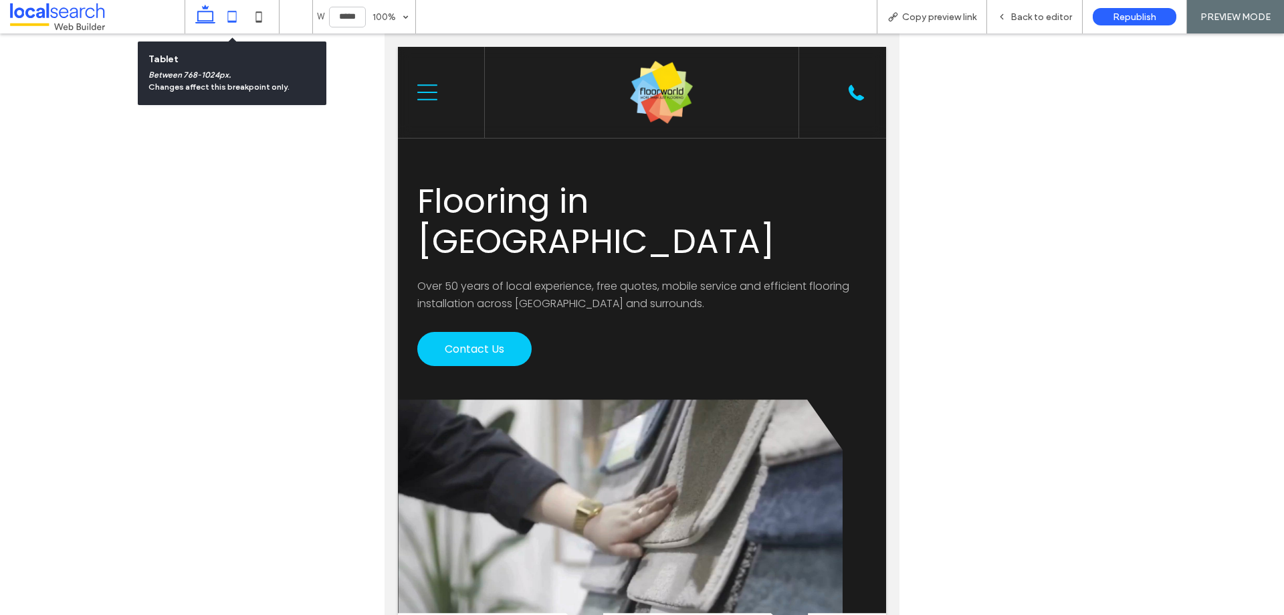
click at [209, 17] on icon at bounding box center [205, 16] width 27 height 27
type input "******"
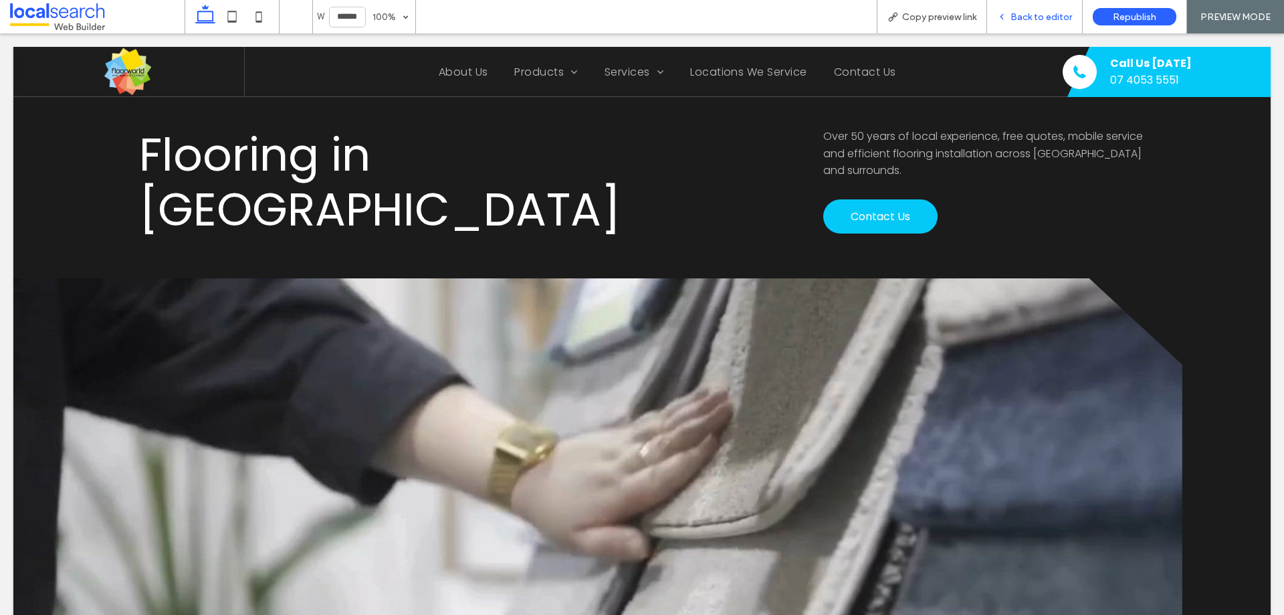
click at [1020, 11] on span "Back to editor" at bounding box center [1042, 16] width 62 height 11
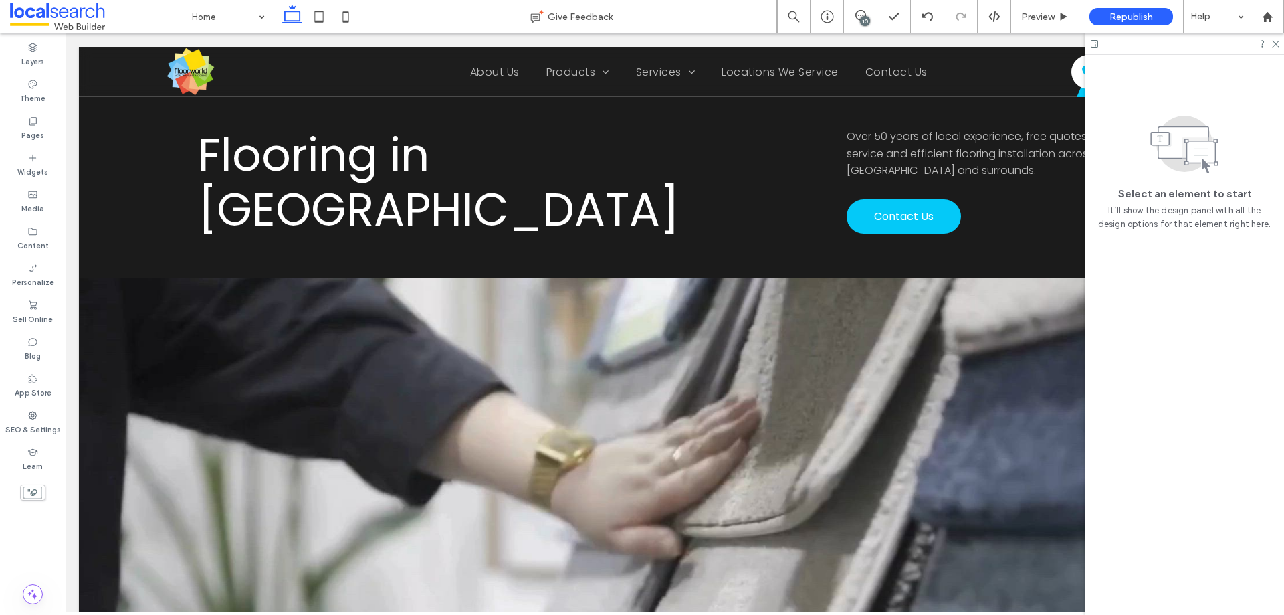
click at [320, 14] on icon at bounding box center [319, 16] width 27 height 27
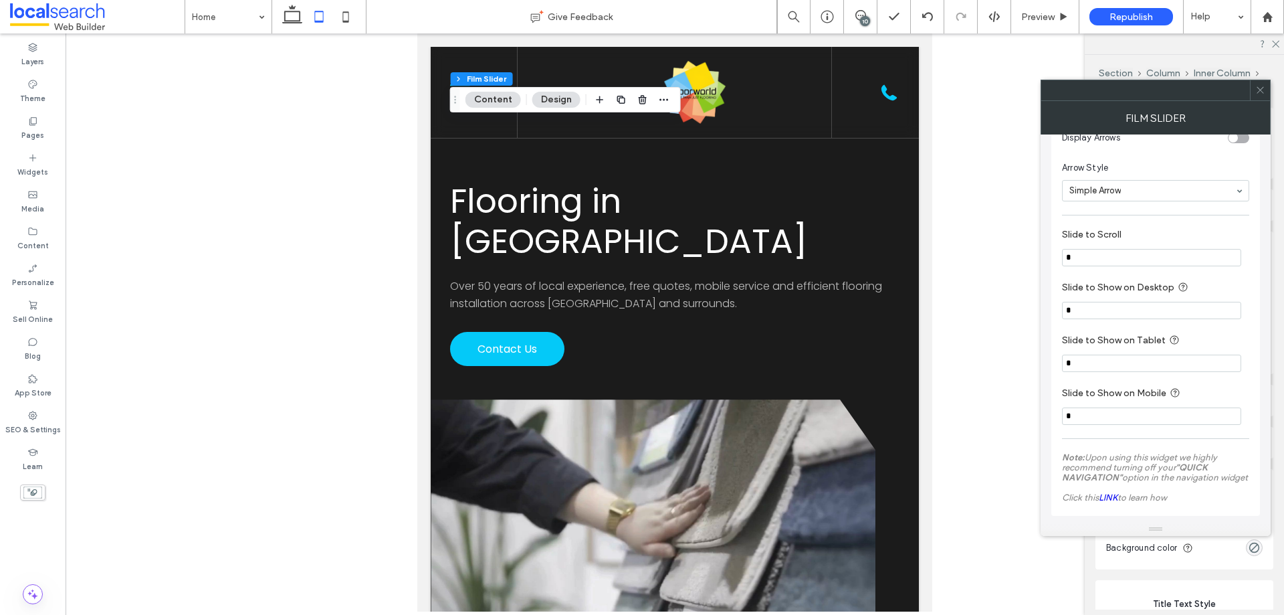
scroll to position [988, 0]
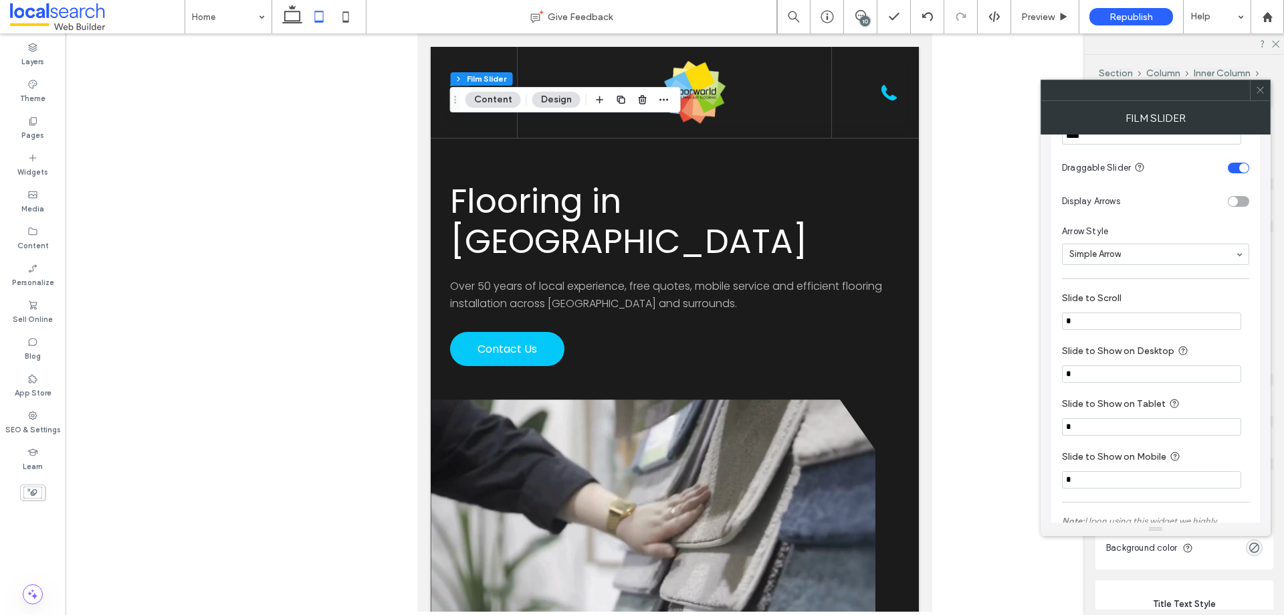
click at [1124, 320] on input "*" at bounding box center [1151, 320] width 179 height 17
type input "**"
click at [1141, 295] on label "Slide to Scroll" at bounding box center [1153, 299] width 182 height 15
click at [1255, 92] on div at bounding box center [1260, 90] width 20 height 20
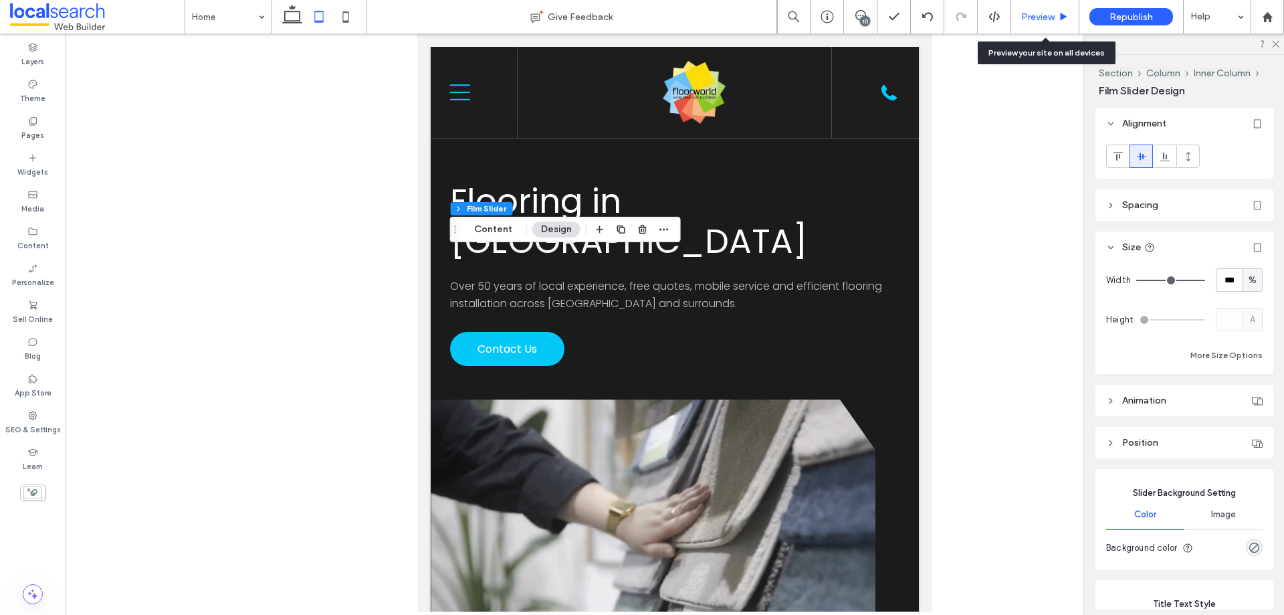
click at [1041, 11] on span "Preview" at bounding box center [1038, 16] width 33 height 11
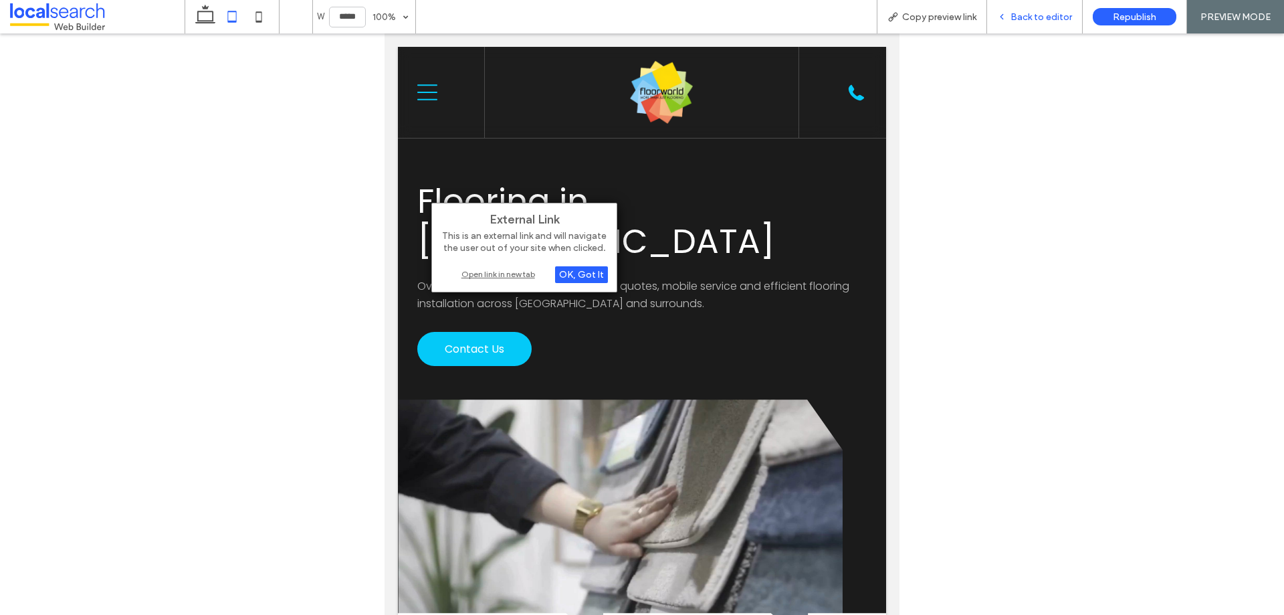
click at [1034, 26] on div "Back to editor" at bounding box center [1035, 16] width 96 height 33
click at [1037, 15] on span "Back to editor" at bounding box center [1042, 16] width 62 height 11
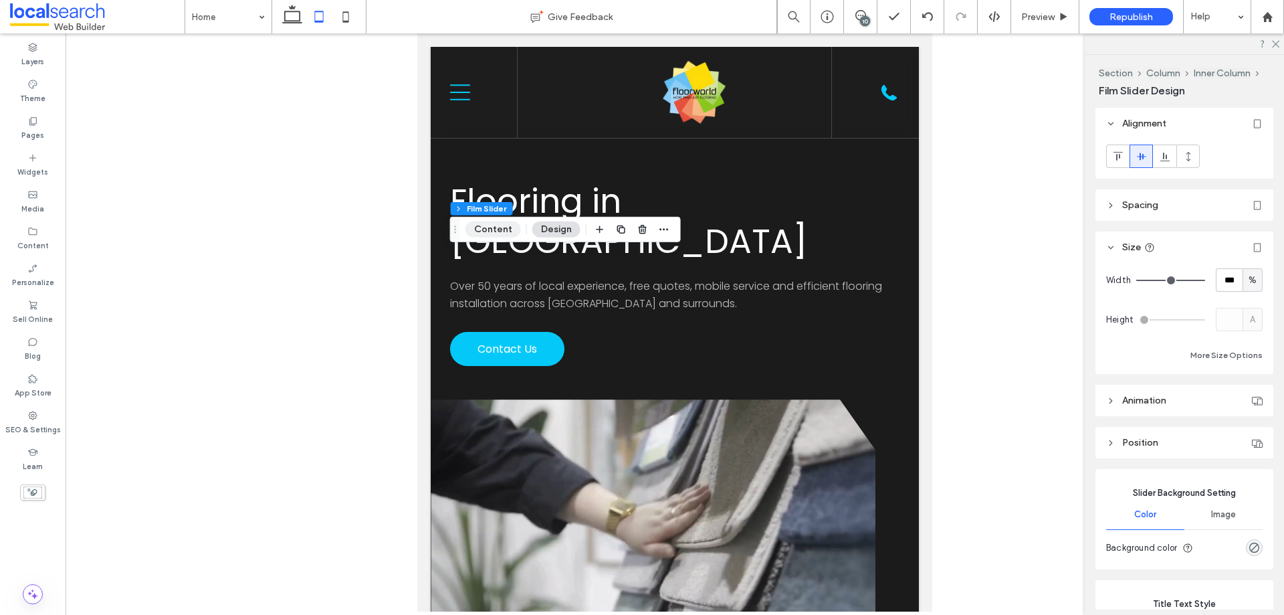
click at [490, 231] on button "Content" at bounding box center [494, 229] width 56 height 16
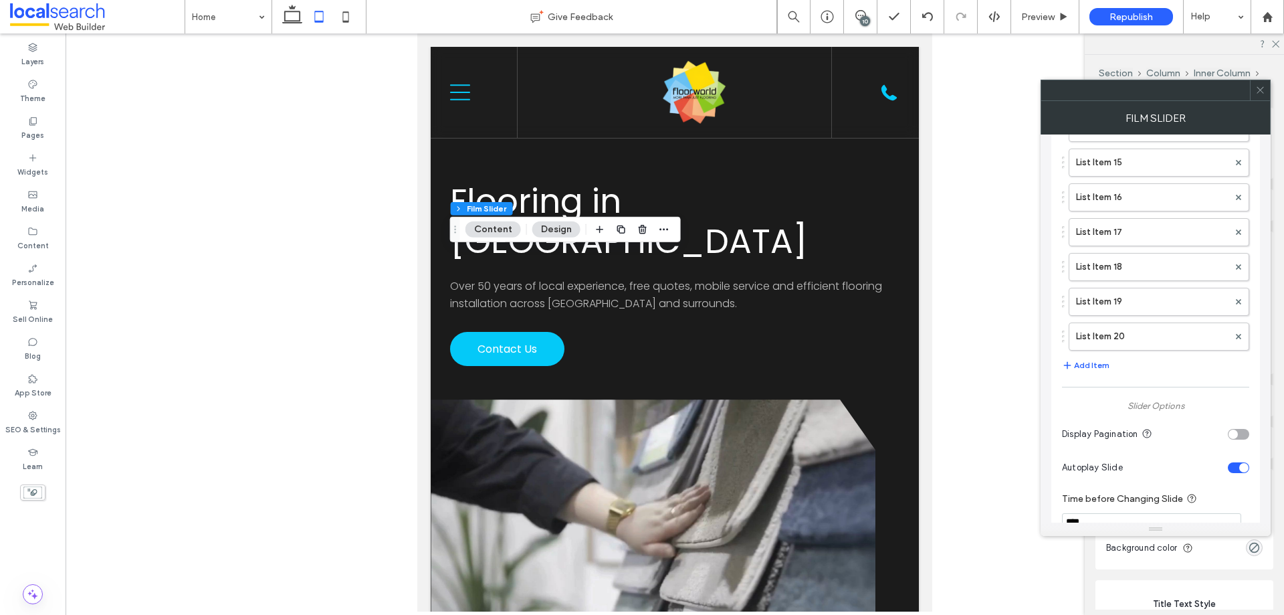
scroll to position [937, 0]
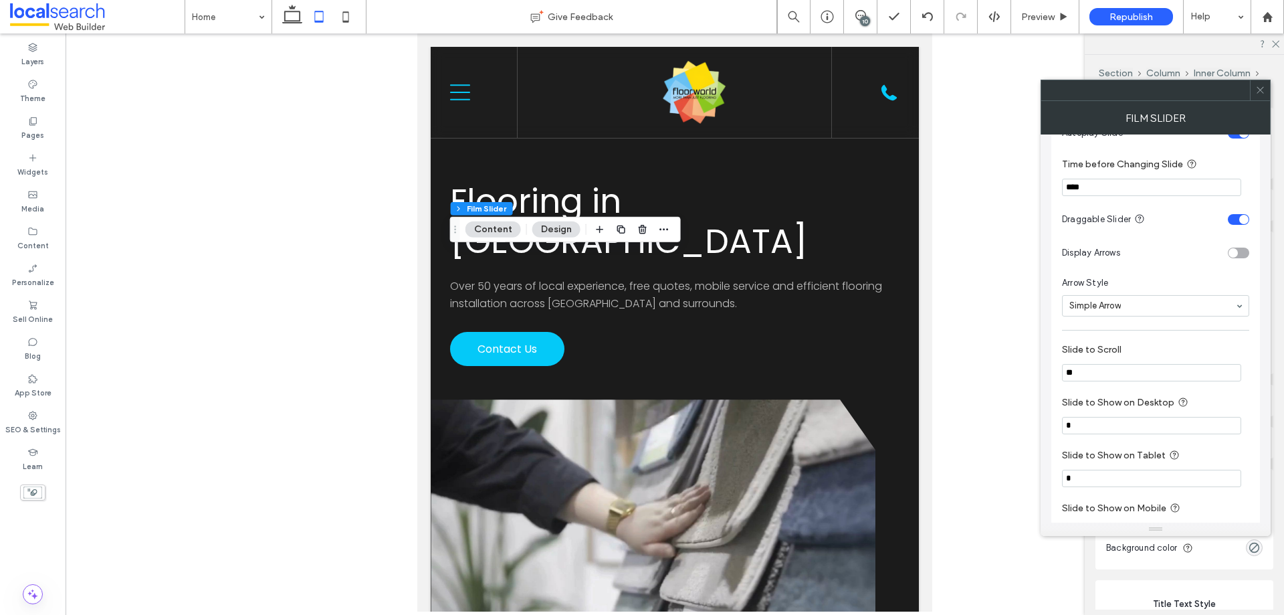
click at [1094, 381] on input "**" at bounding box center [1151, 372] width 179 height 17
type input "*"
click at [1112, 369] on input "*" at bounding box center [1151, 372] width 179 height 17
click at [1115, 357] on label "Slide to Scroll" at bounding box center [1153, 351] width 182 height 15
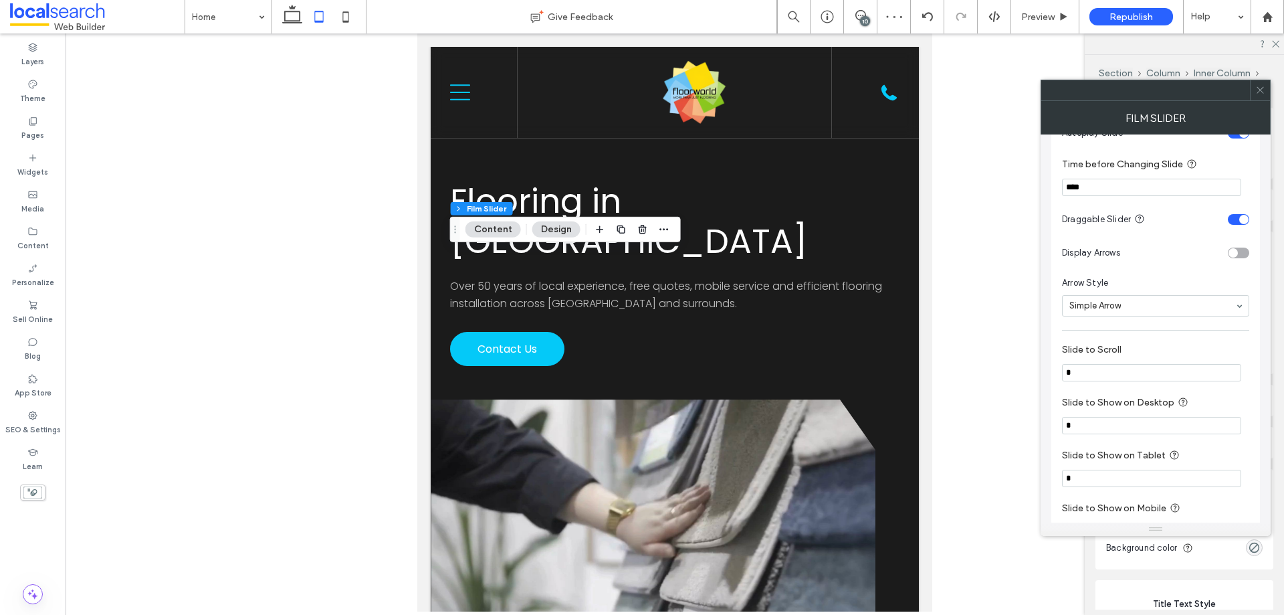
click at [1115, 355] on label "Slide to Scroll" at bounding box center [1153, 351] width 182 height 15
click at [1262, 86] on icon at bounding box center [1261, 90] width 10 height 10
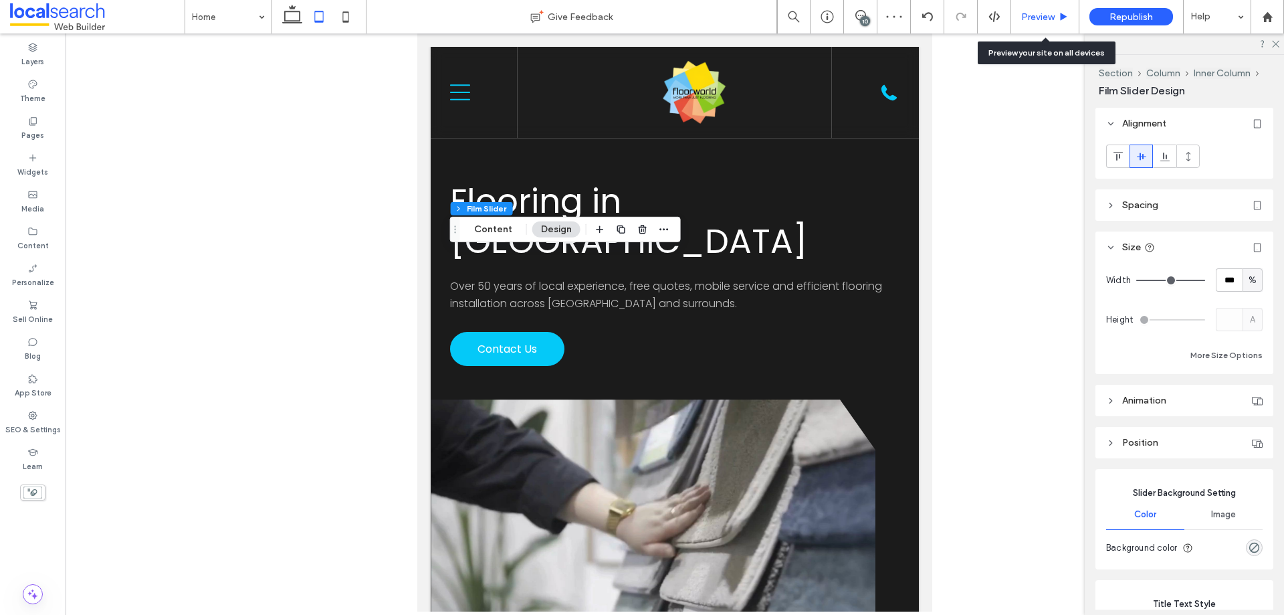
click at [1043, 21] on span "Preview" at bounding box center [1038, 16] width 33 height 11
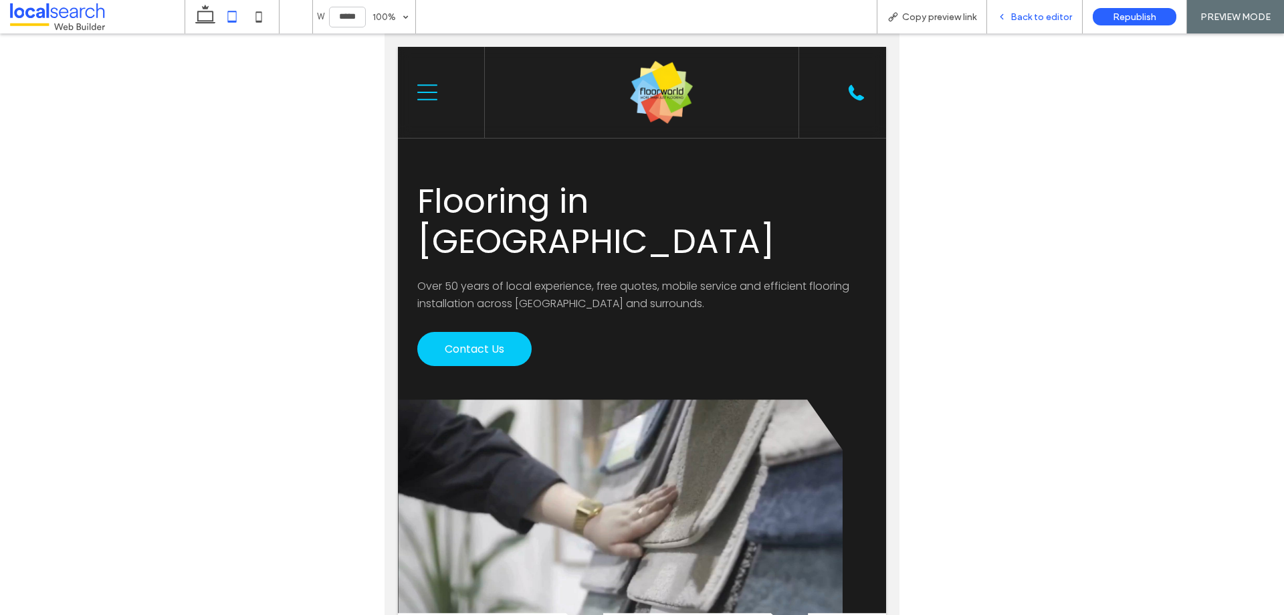
click at [1028, 20] on span "Back to editor" at bounding box center [1042, 16] width 62 height 11
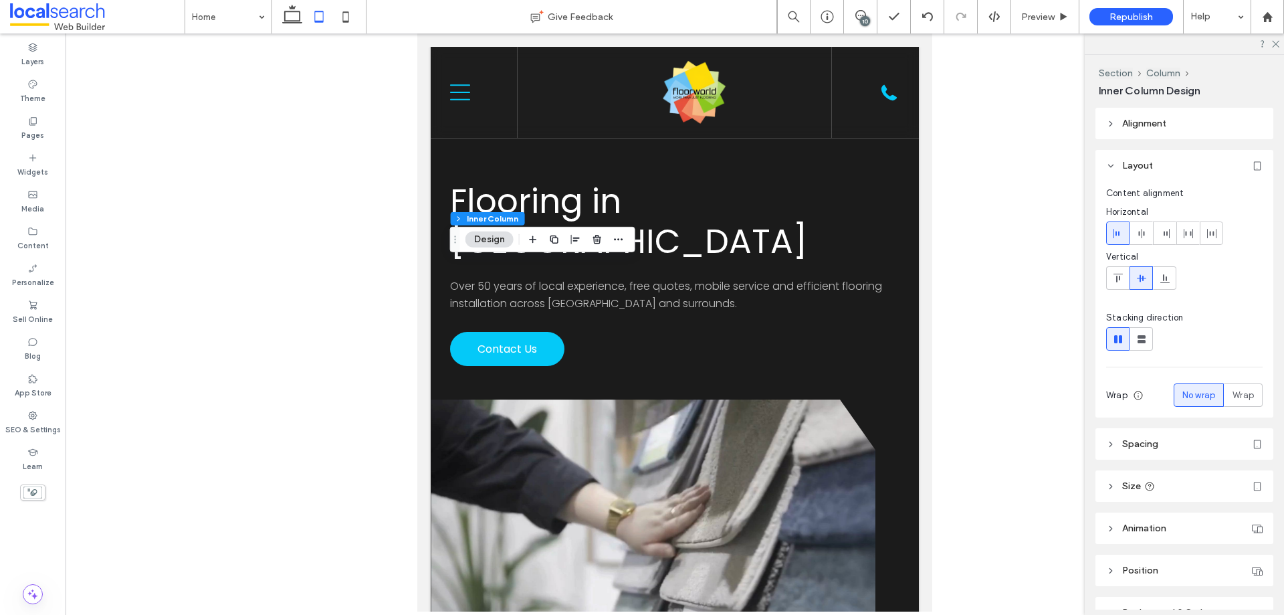
click at [1125, 494] on header "Size" at bounding box center [1185, 485] width 178 height 31
click at [286, 7] on icon at bounding box center [292, 16] width 27 height 27
type input "***"
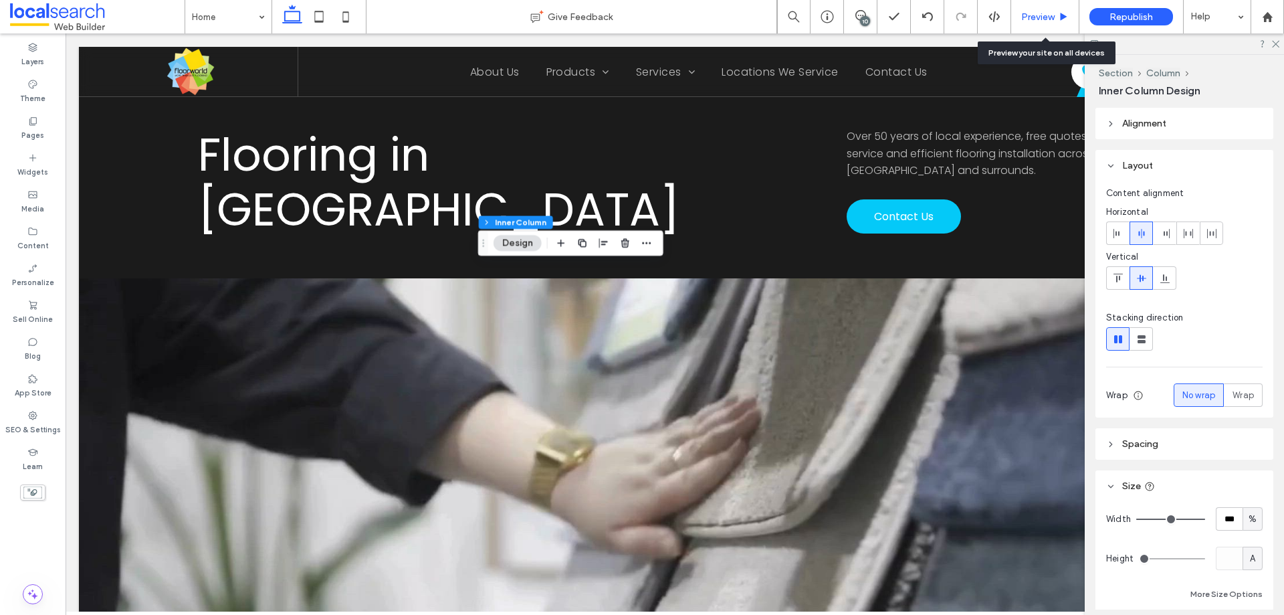
click at [1042, 16] on span "Preview" at bounding box center [1038, 16] width 33 height 11
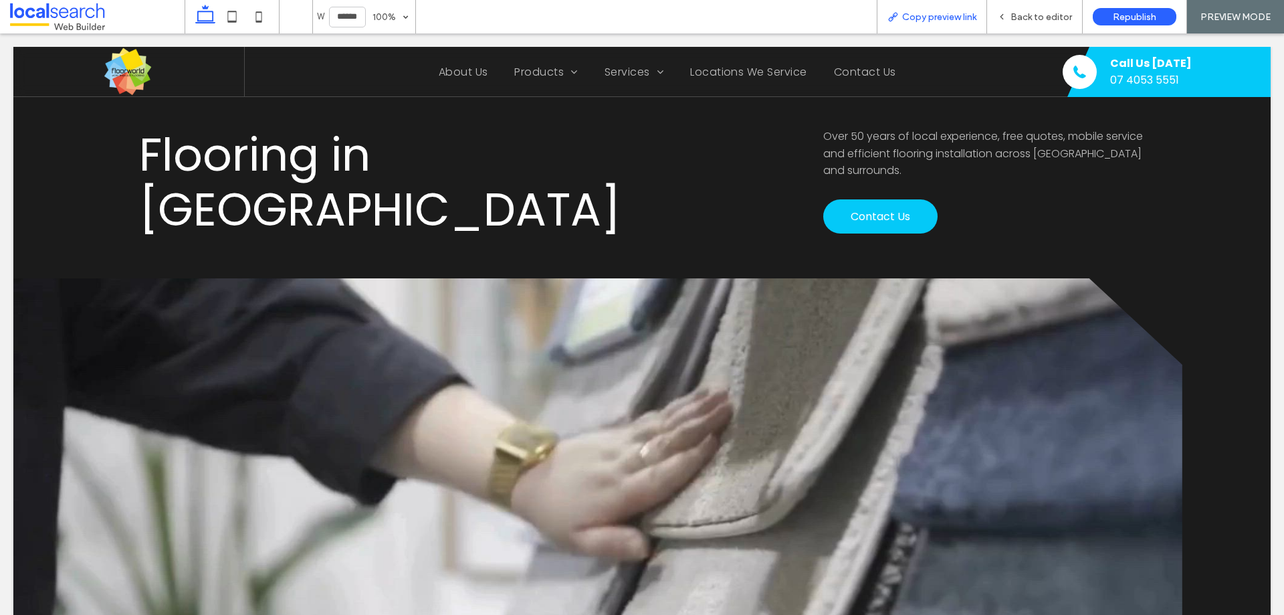
click at [969, 15] on span "Copy preview link" at bounding box center [939, 16] width 74 height 11
click at [1037, 17] on span "Back to editor" at bounding box center [1042, 16] width 62 height 11
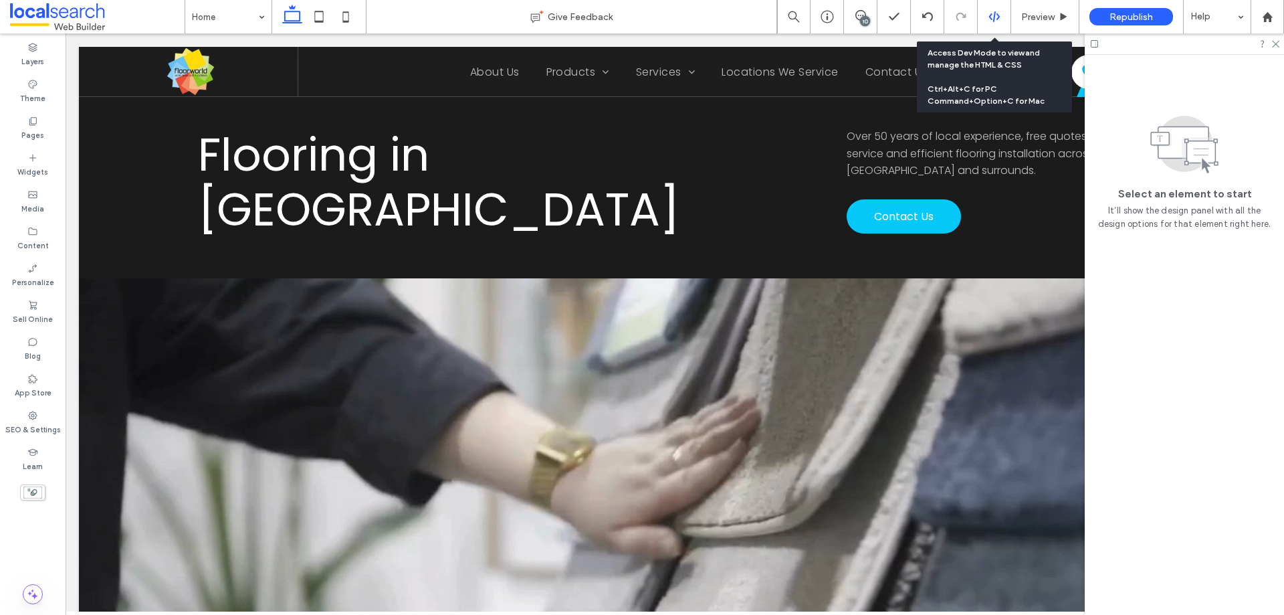
click at [991, 18] on icon at bounding box center [995, 17] width 12 height 12
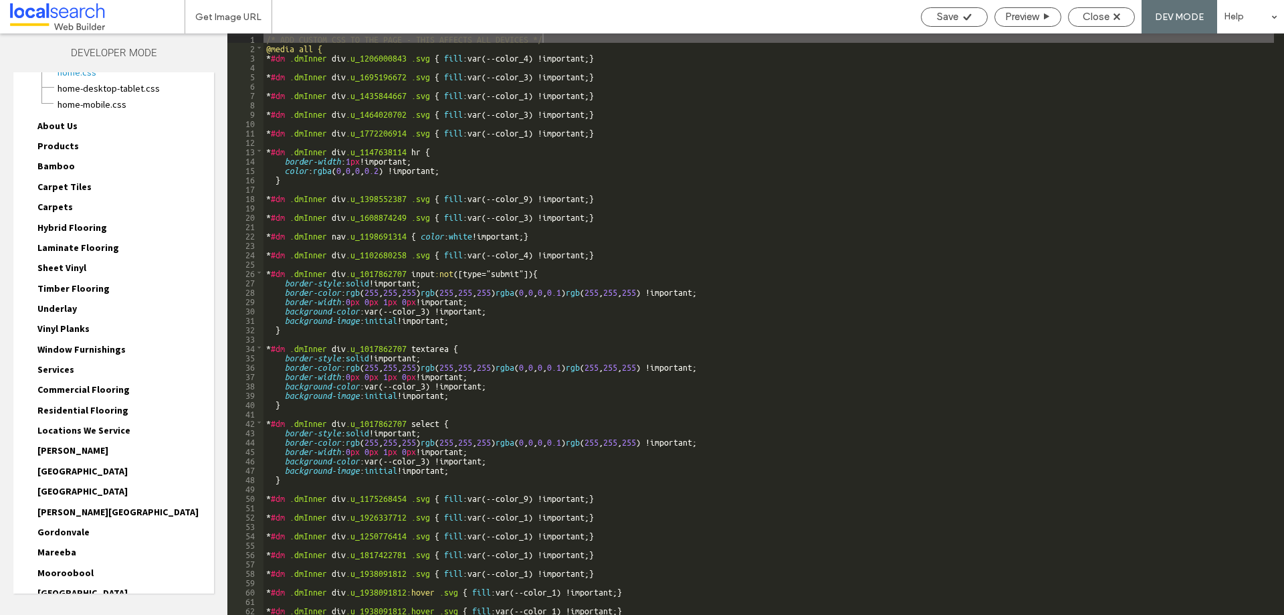
scroll to position [203, 0]
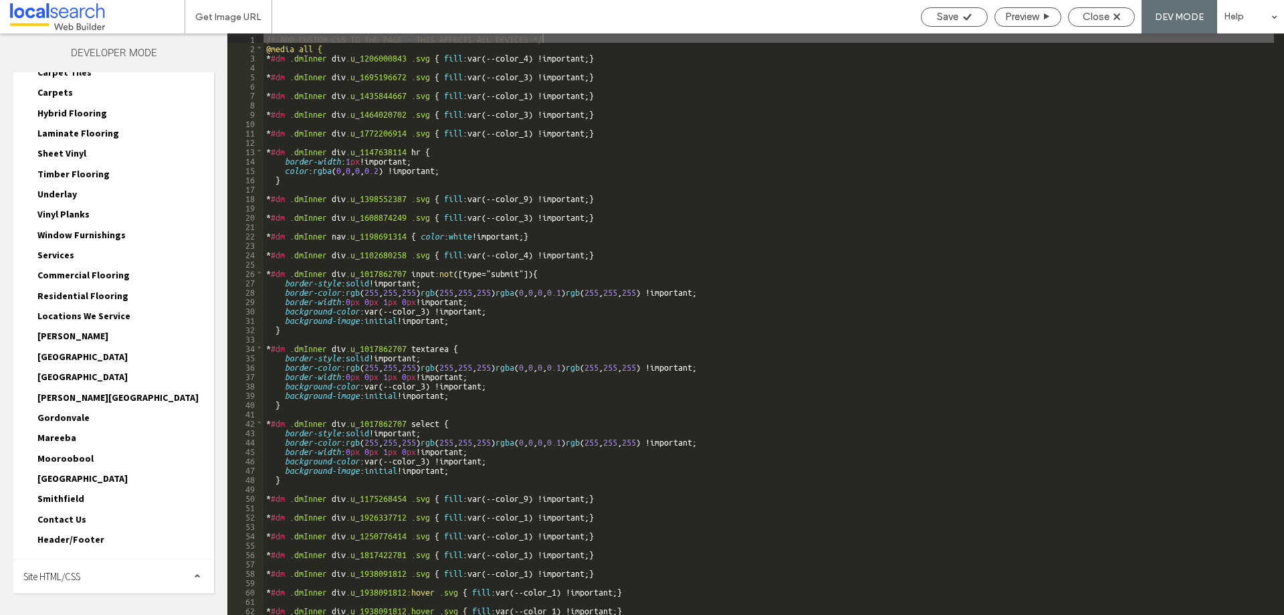
click at [120, 574] on div "Site HTML/CSS" at bounding box center [113, 575] width 201 height 33
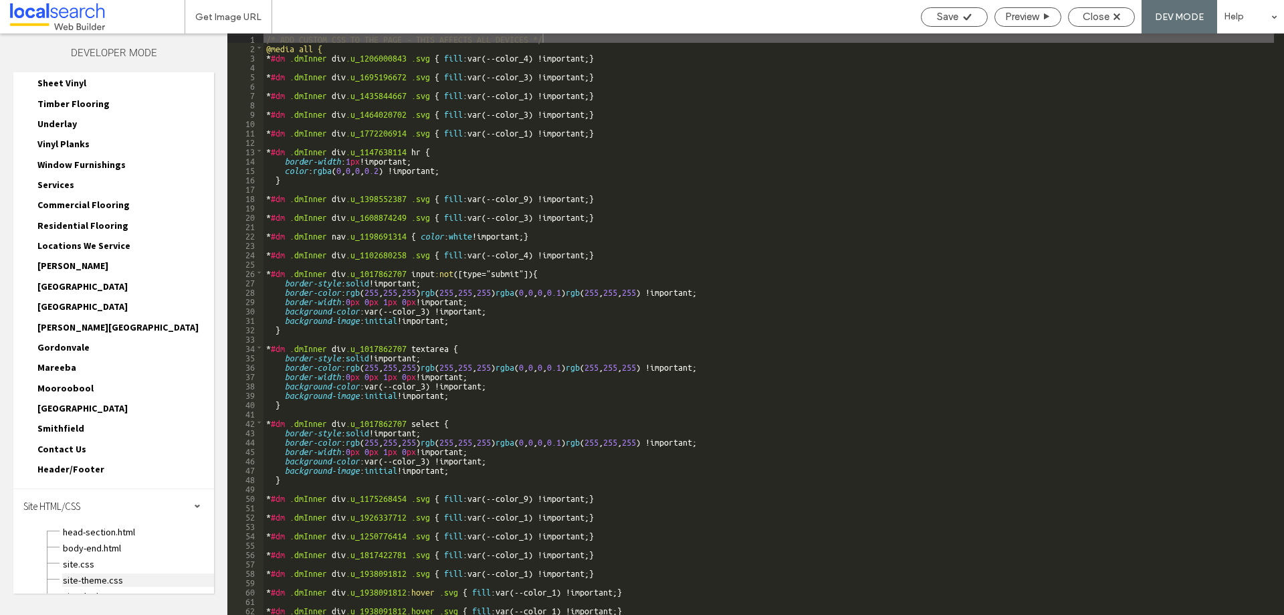
scroll to position [323, 0]
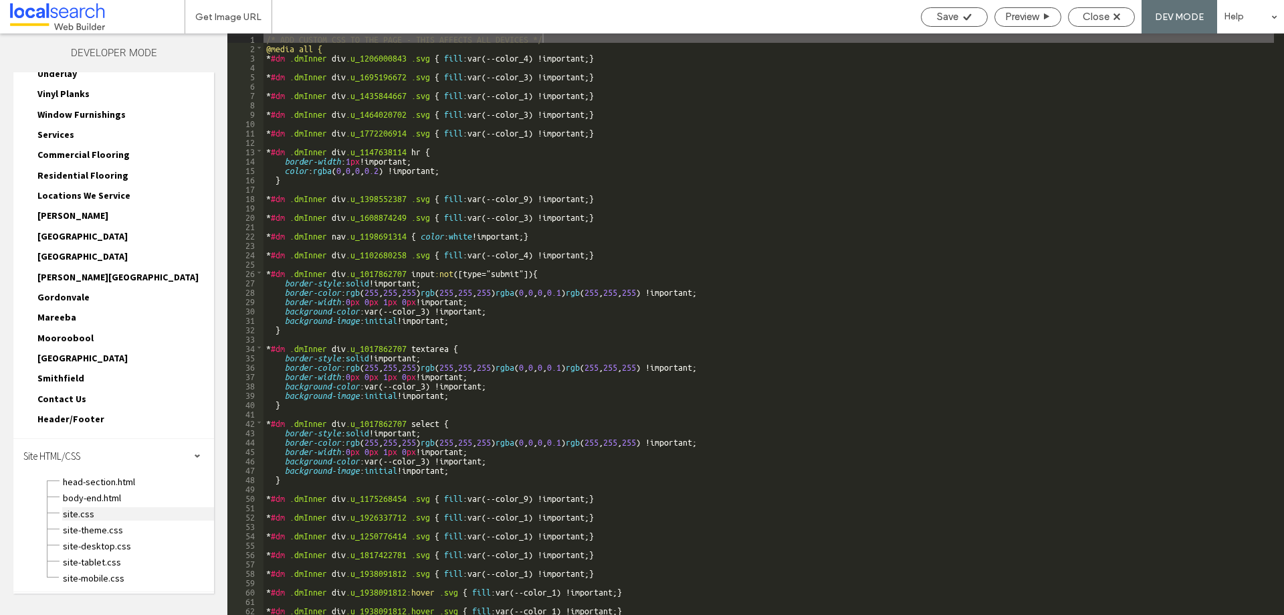
click at [90, 511] on span "site.css" at bounding box center [138, 513] width 152 height 13
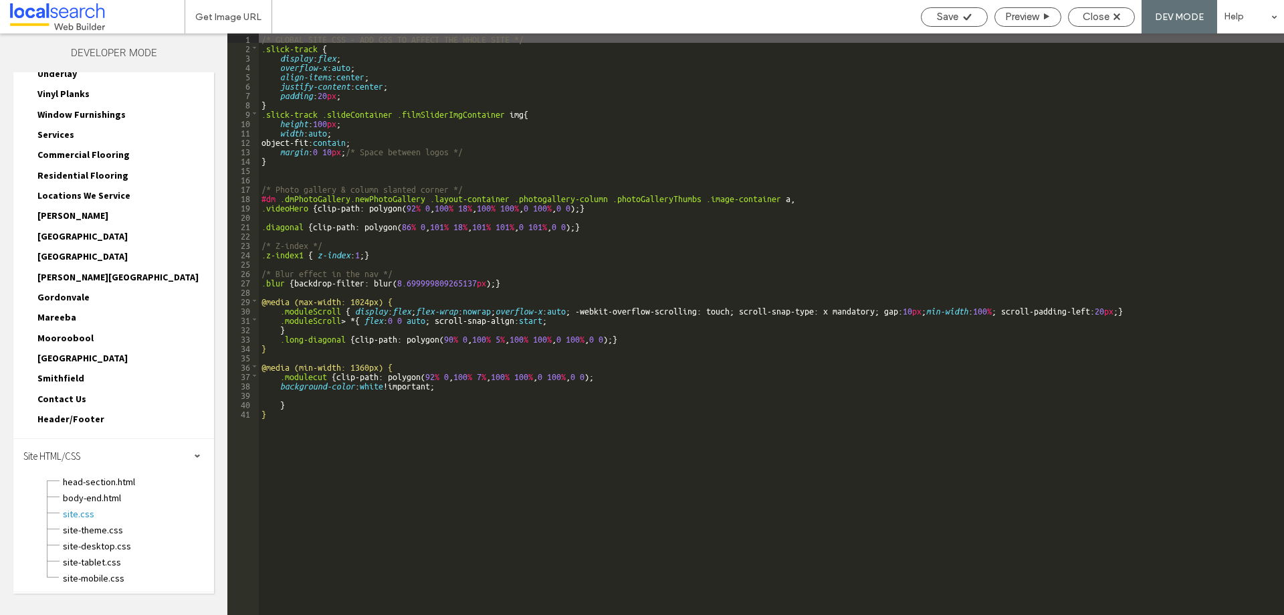
click at [326, 119] on div "/* GLOBAL SITE CSS - ADD CSS TO AFFECT THE WHOLE SITE */ .slick-track { display…" at bounding box center [772, 333] width 1026 height 600
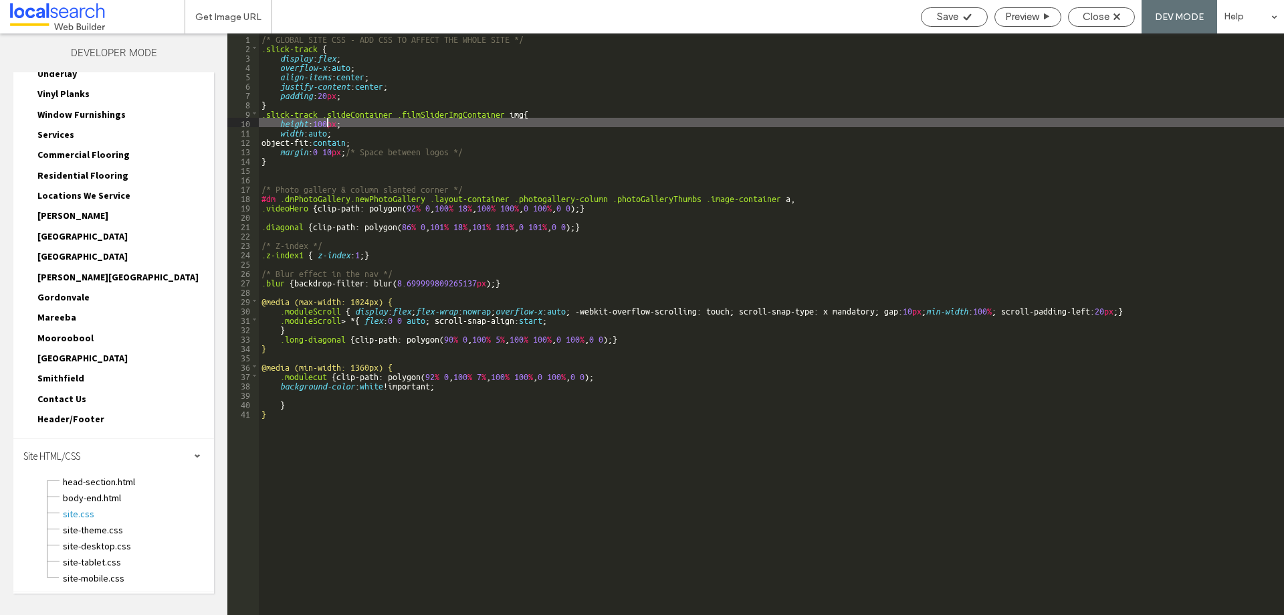
click at [326, 119] on div "/* GLOBAL SITE CSS - ADD CSS TO AFFECT THE WHOLE SITE */ .slick-track { display…" at bounding box center [772, 333] width 1026 height 600
type textarea "**"
click at [1084, 13] on span "Close" at bounding box center [1096, 17] width 27 height 12
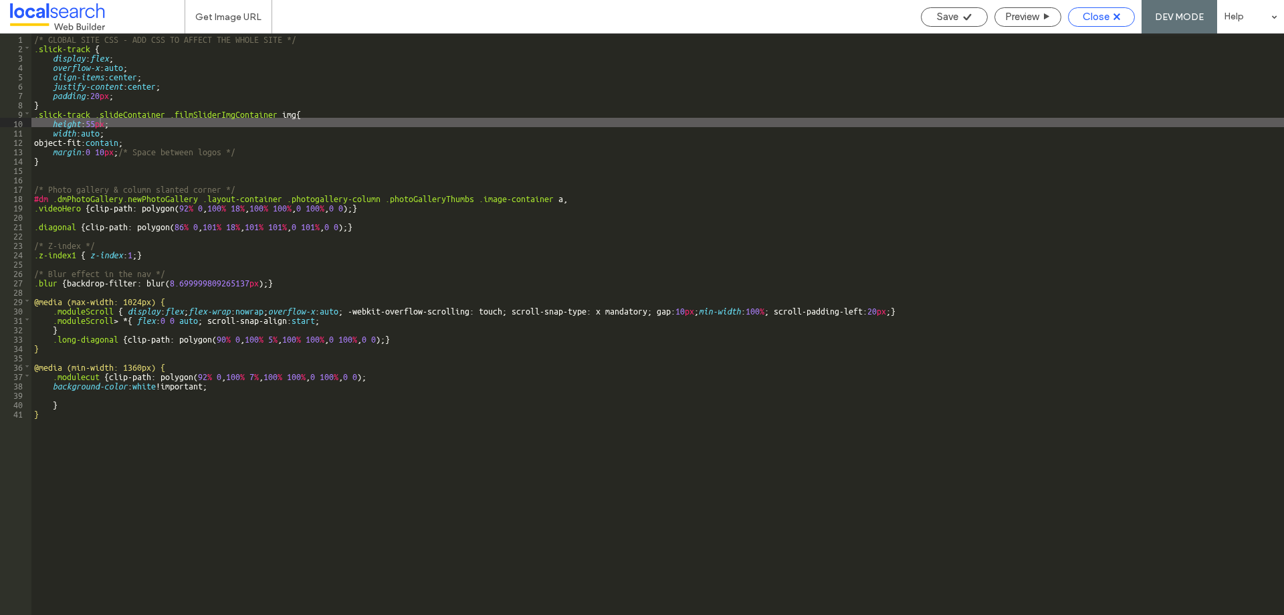
scroll to position [290, 0]
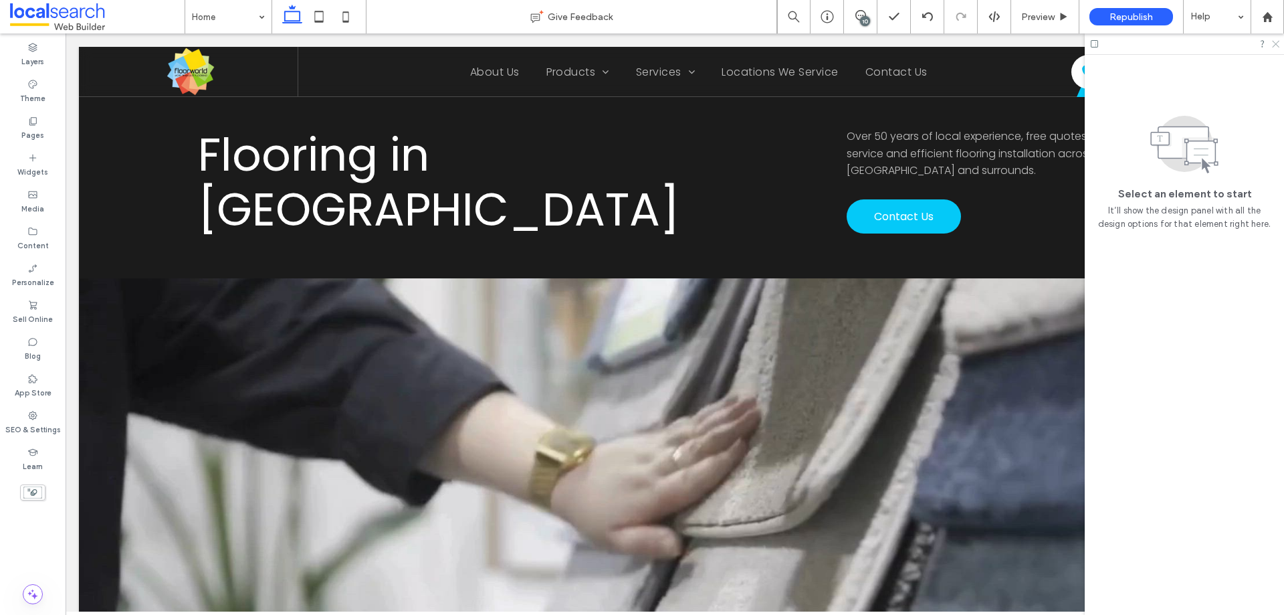
click at [1277, 45] on use at bounding box center [1275, 44] width 7 height 7
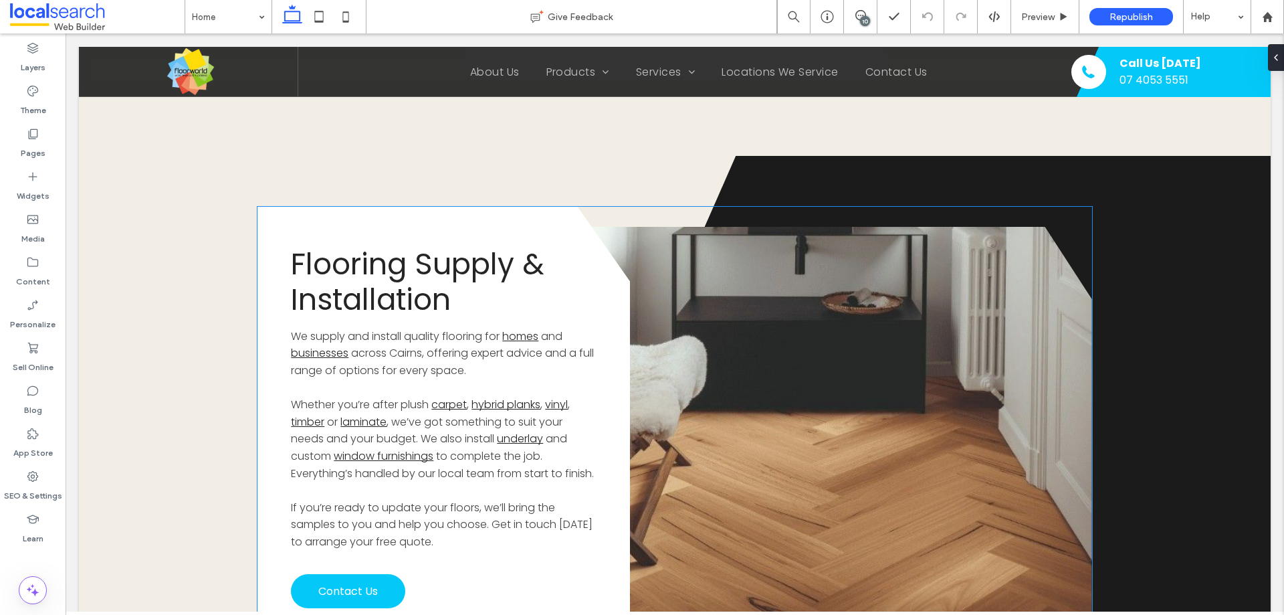
scroll to position [3077, 0]
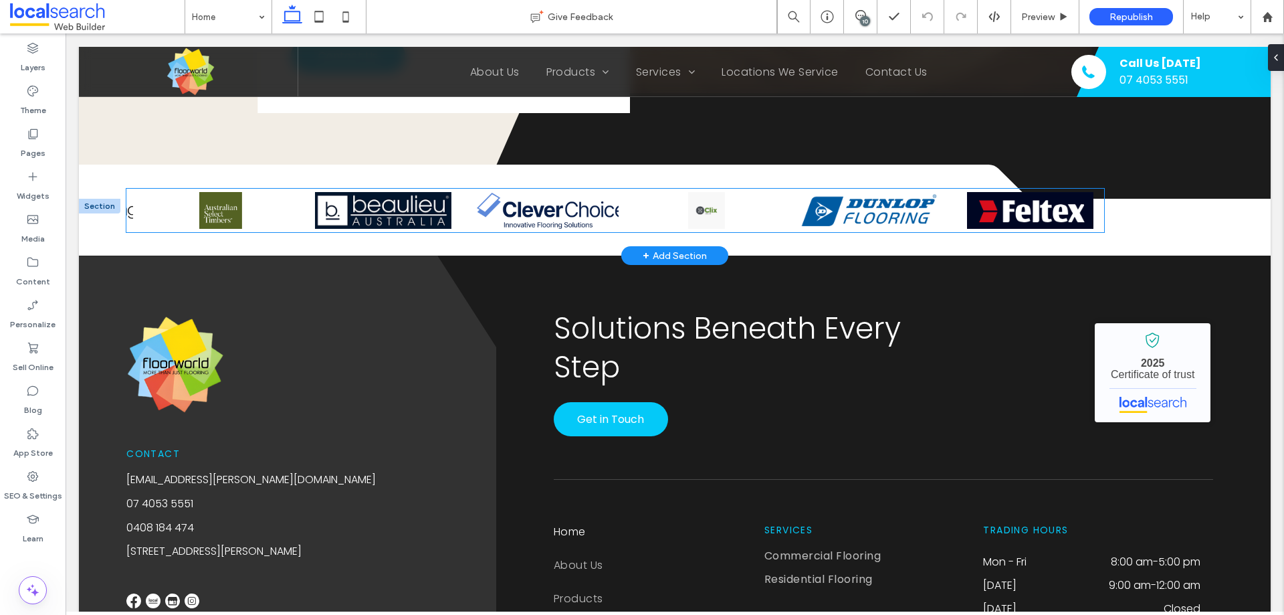
click at [607, 194] on img at bounding box center [551, 210] width 149 height 37
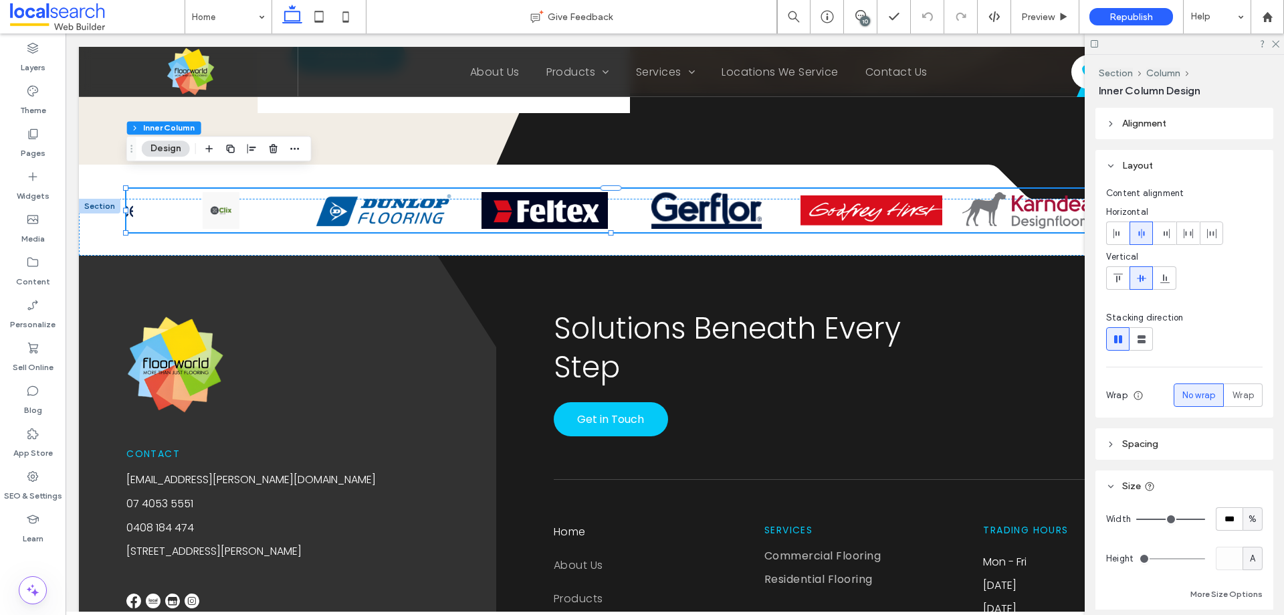
click at [1119, 433] on header "Spacing" at bounding box center [1185, 443] width 178 height 31
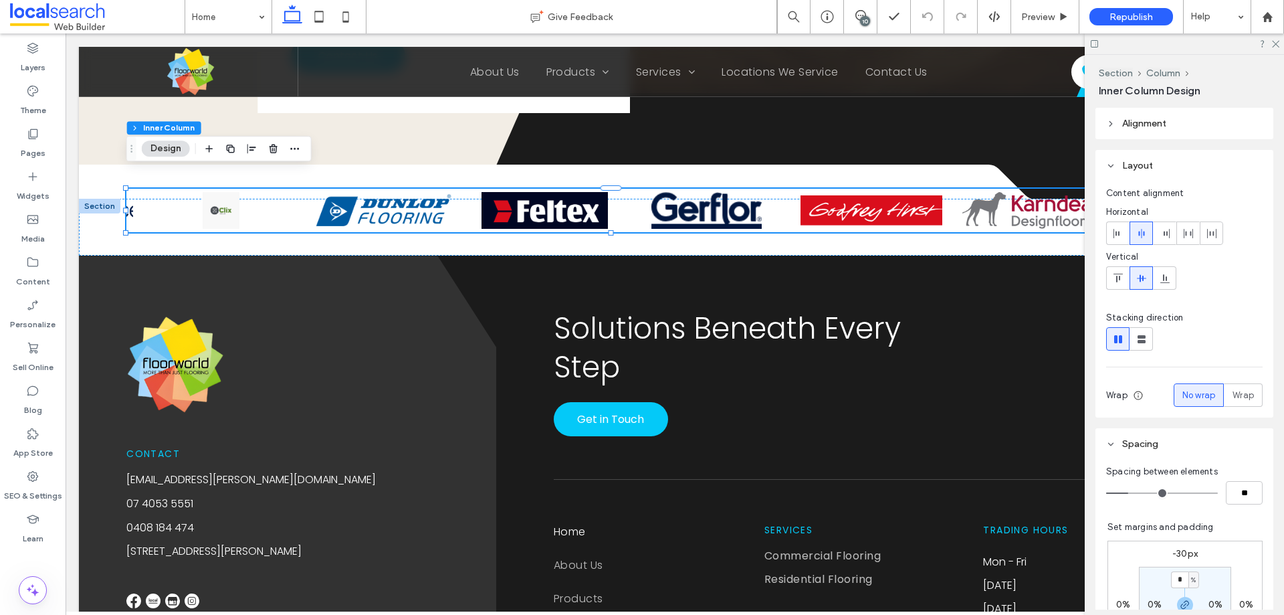
scroll to position [67, 0]
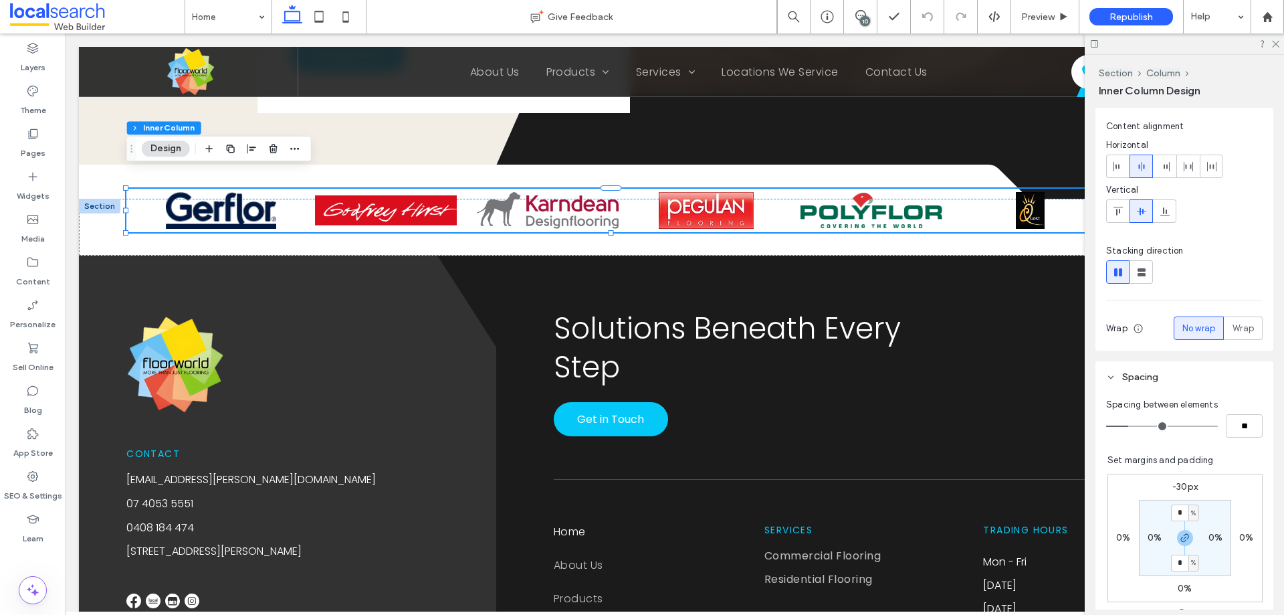
click at [1175, 486] on label "-30px" at bounding box center [1185, 486] width 25 height 11
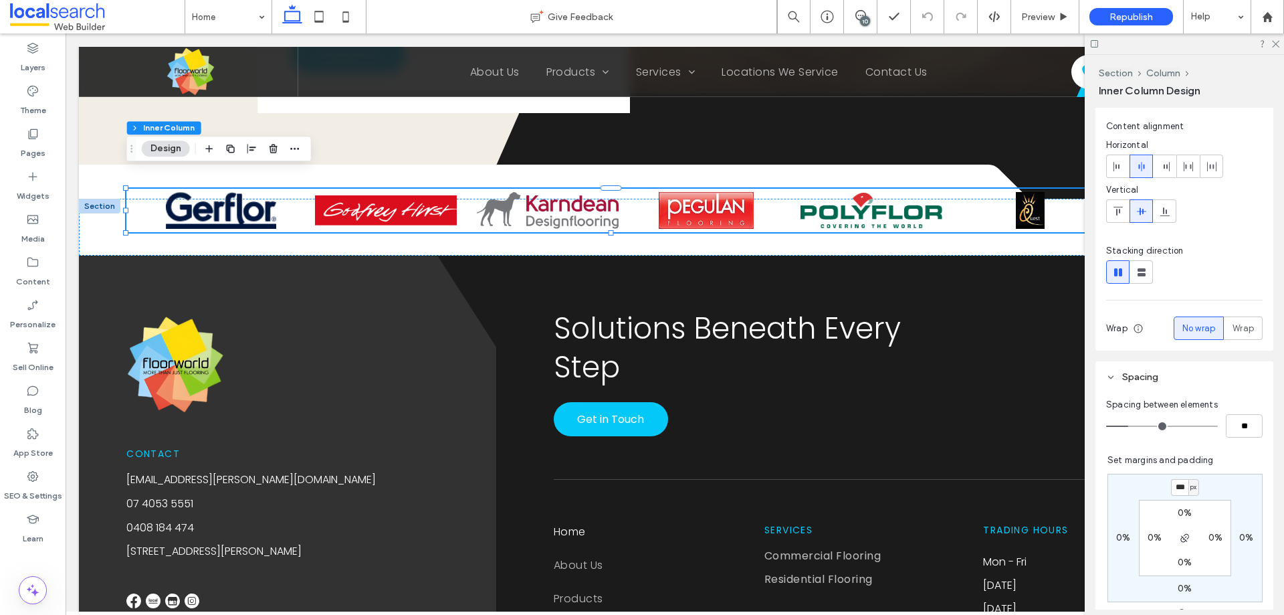
type input "*"
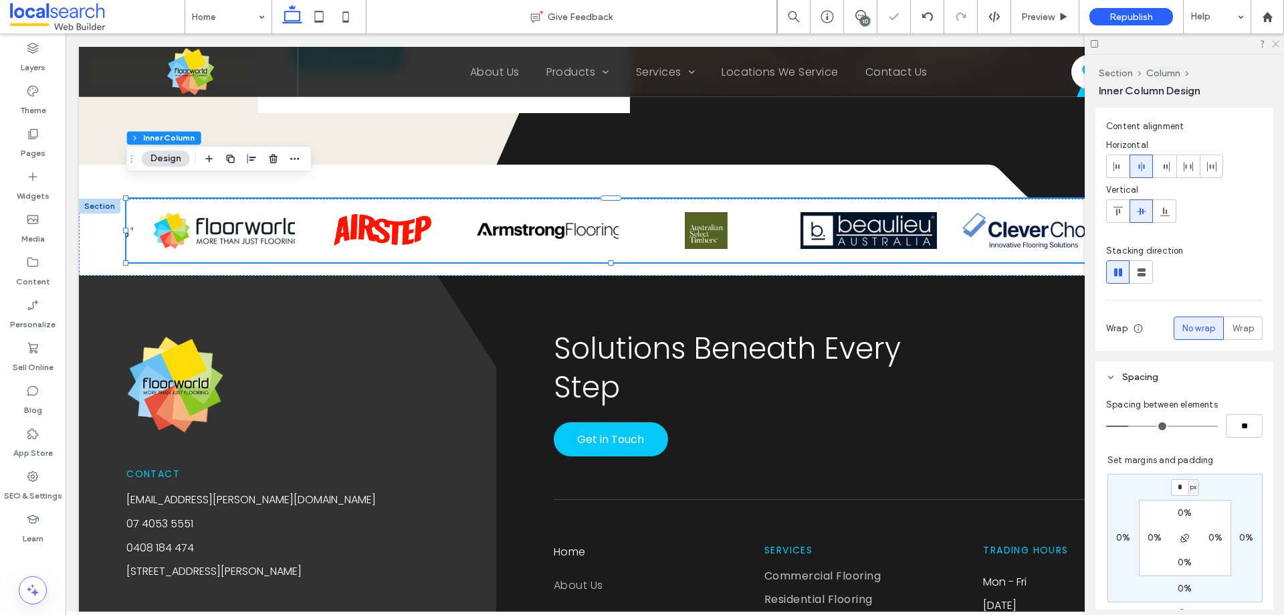
click at [1273, 46] on icon at bounding box center [1275, 43] width 9 height 9
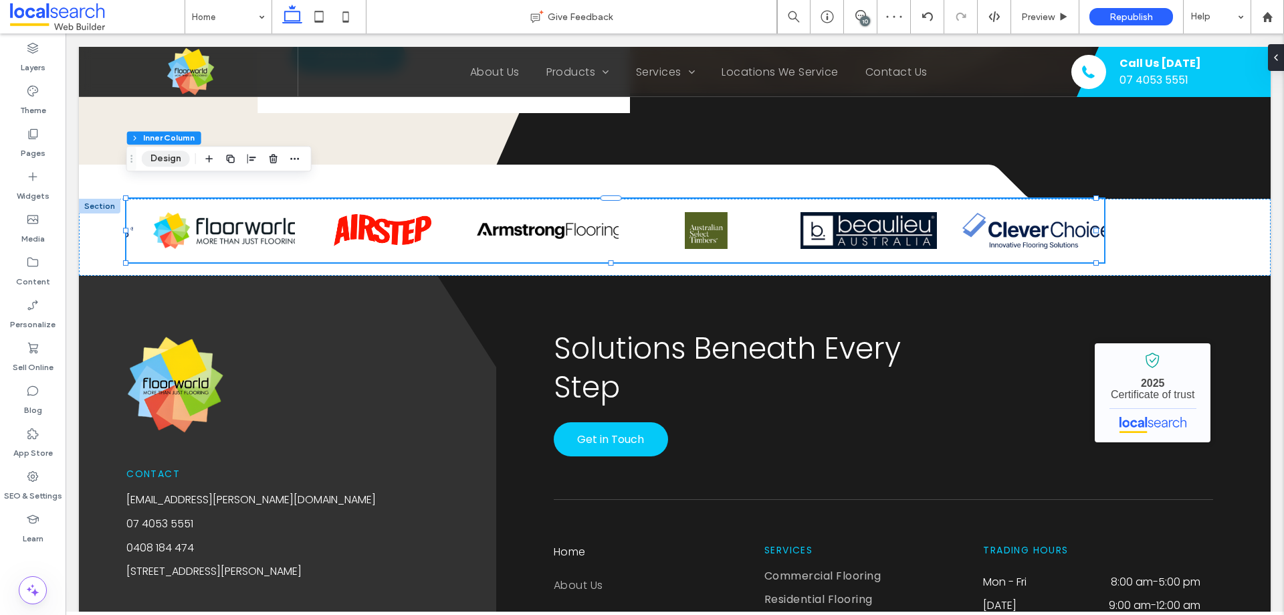
click at [187, 160] on button "Design" at bounding box center [166, 159] width 48 height 16
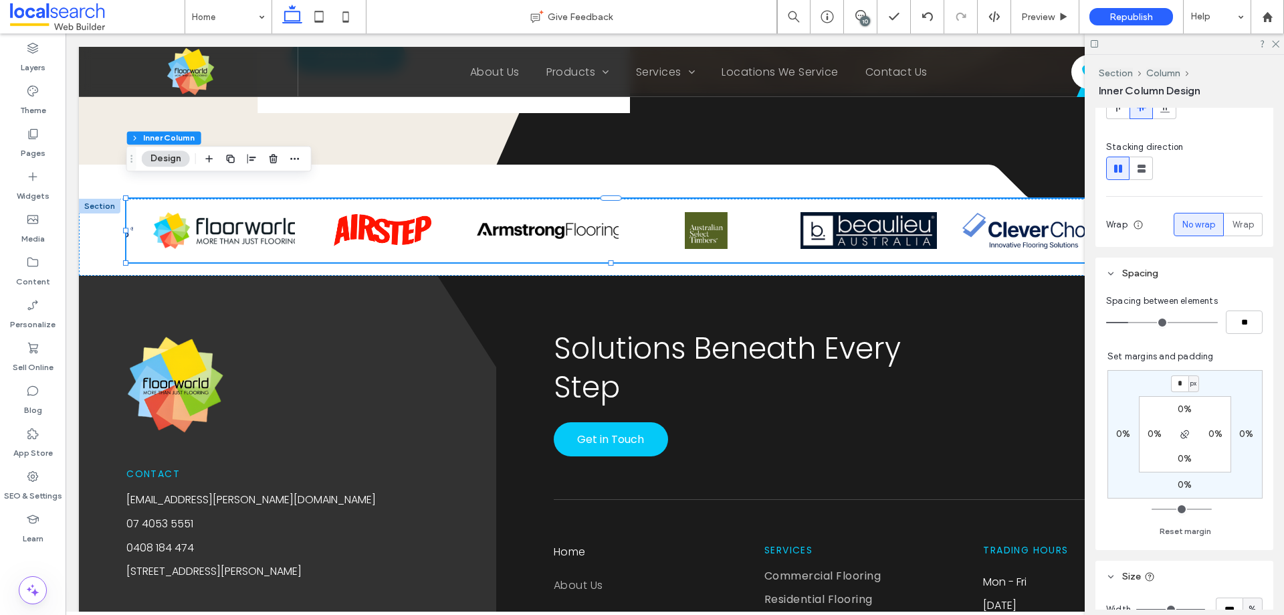
scroll to position [334, 0]
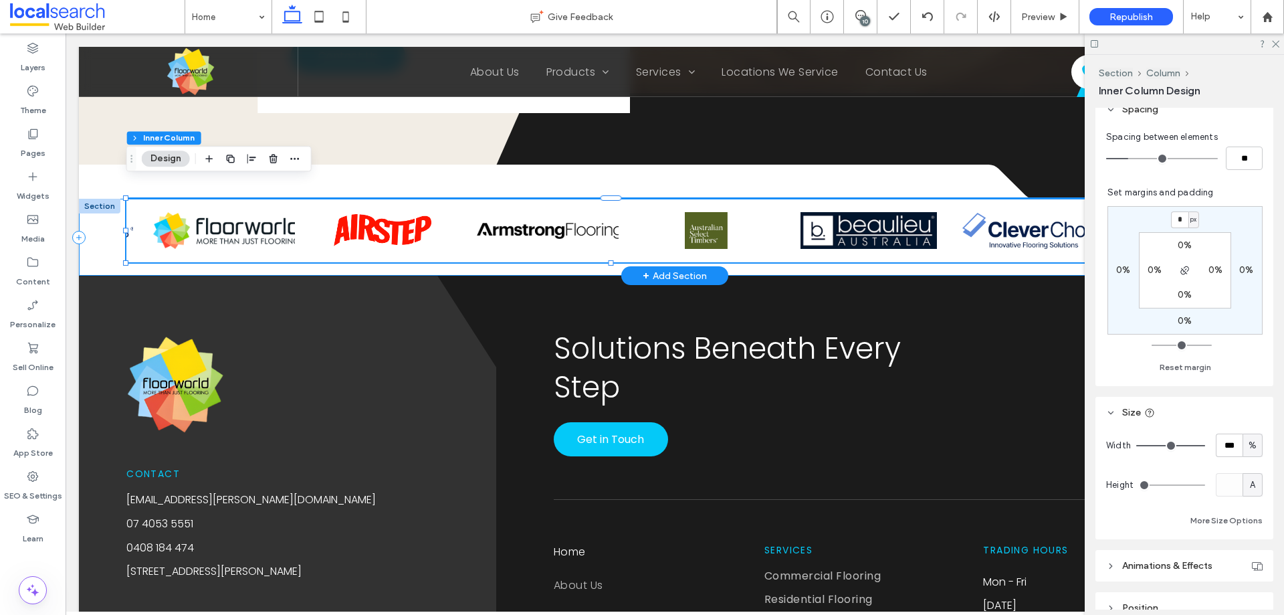
click at [105, 207] on div at bounding box center [675, 237] width 1192 height 77
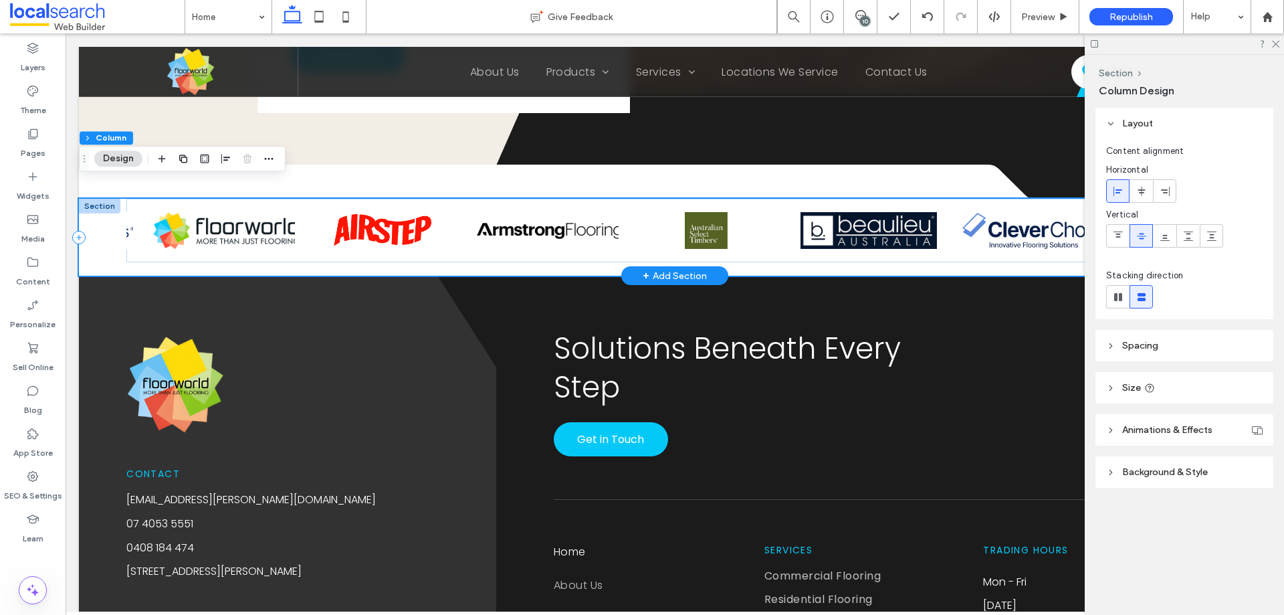
click at [105, 207] on div at bounding box center [675, 237] width 1192 height 77
click at [389, 225] on img at bounding box center [382, 230] width 103 height 37
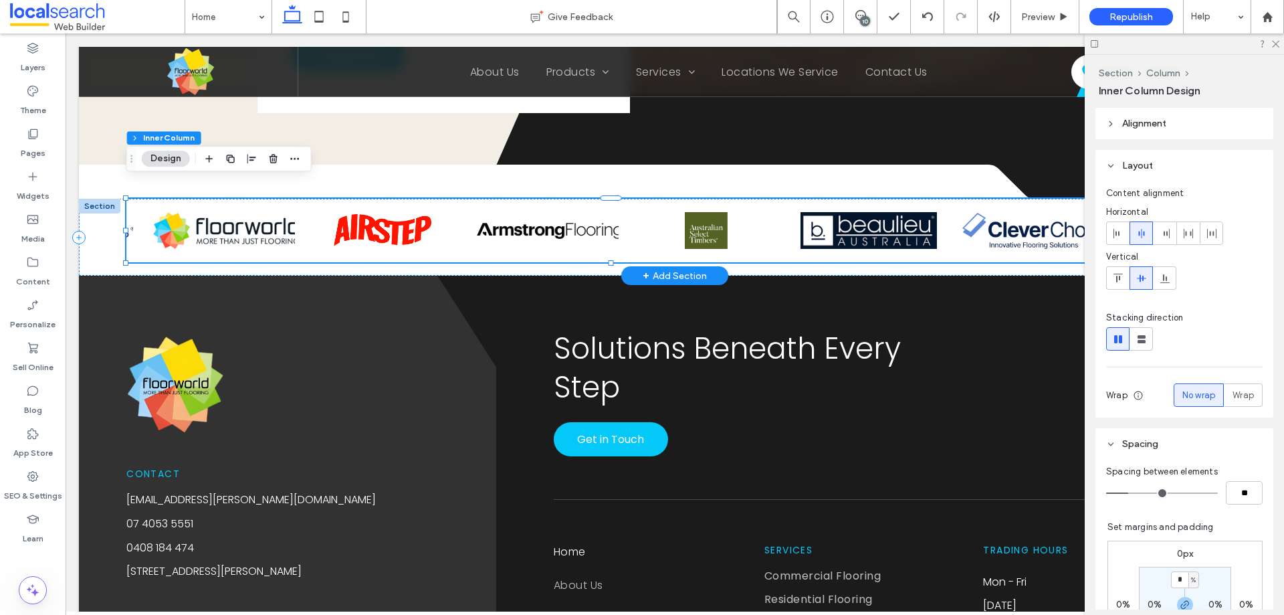
click at [389, 225] on img at bounding box center [382, 230] width 103 height 37
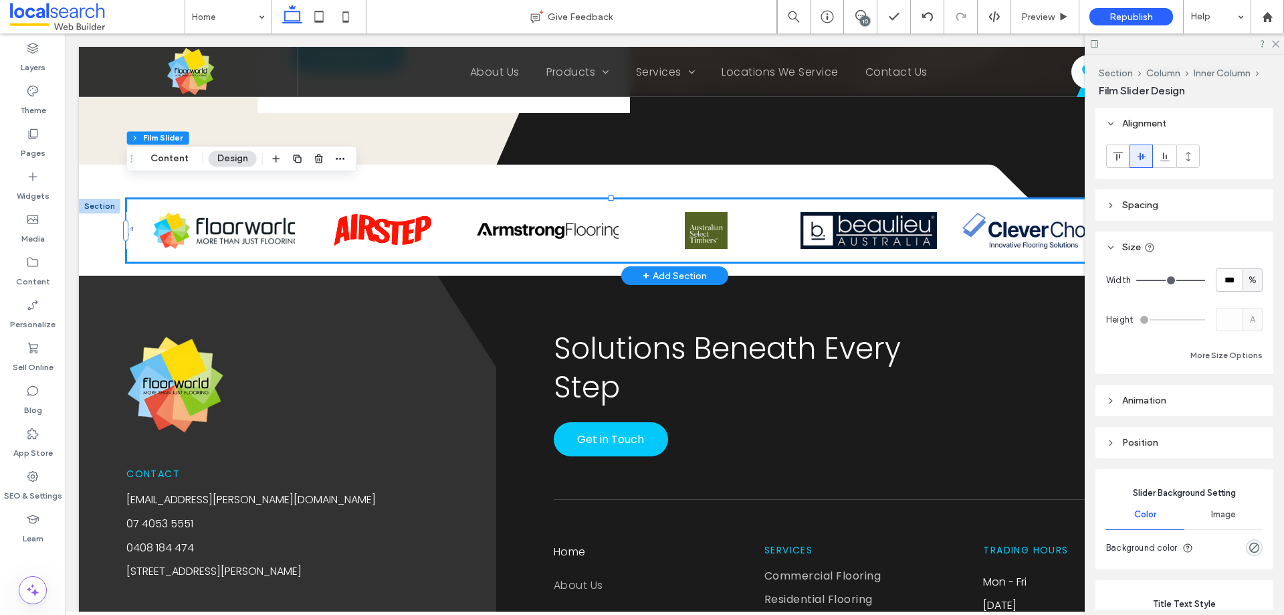
click at [389, 225] on img at bounding box center [382, 230] width 103 height 37
click at [185, 153] on button "Content" at bounding box center [170, 159] width 56 height 16
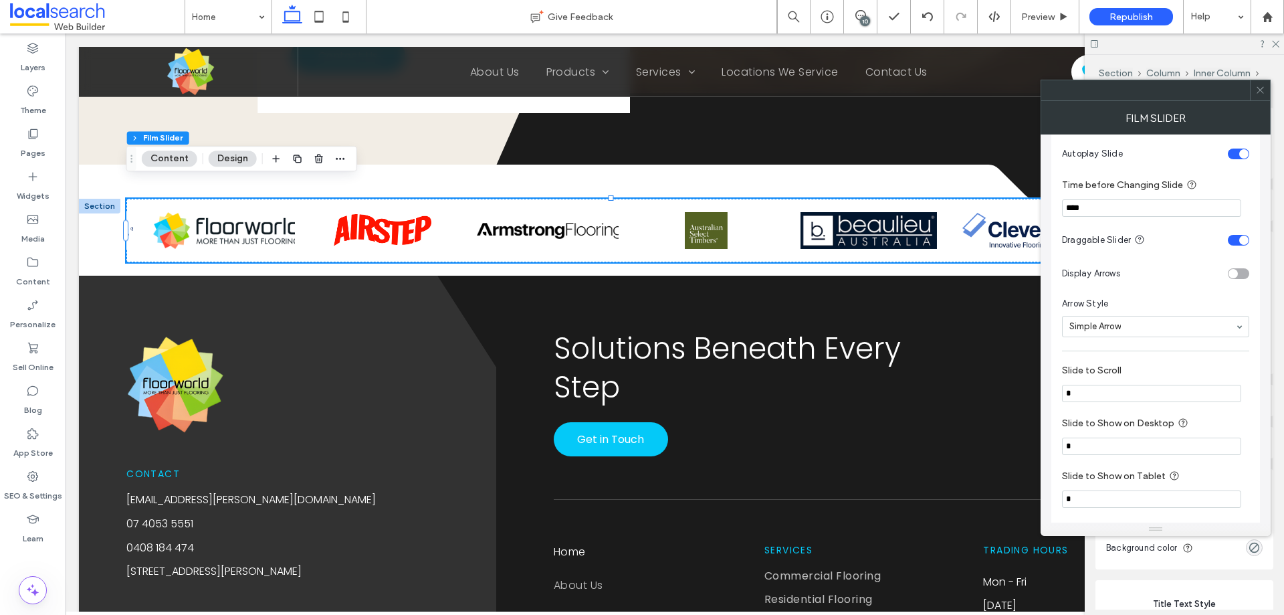
scroll to position [937, 0]
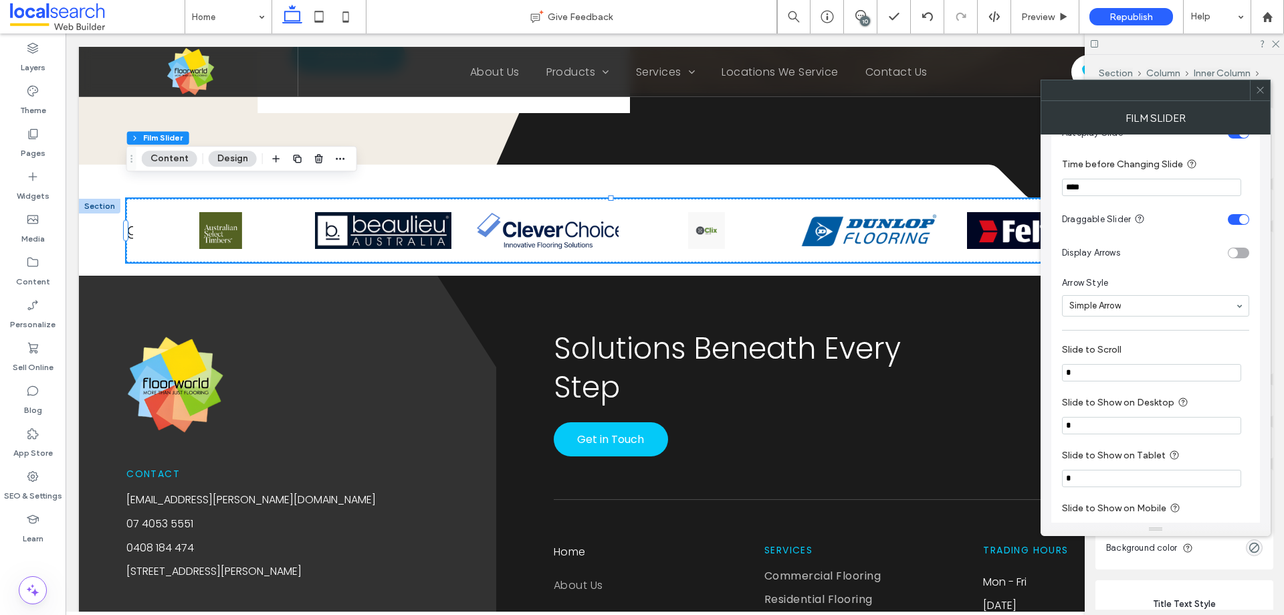
click at [1139, 425] on input "*" at bounding box center [1151, 425] width 179 height 17
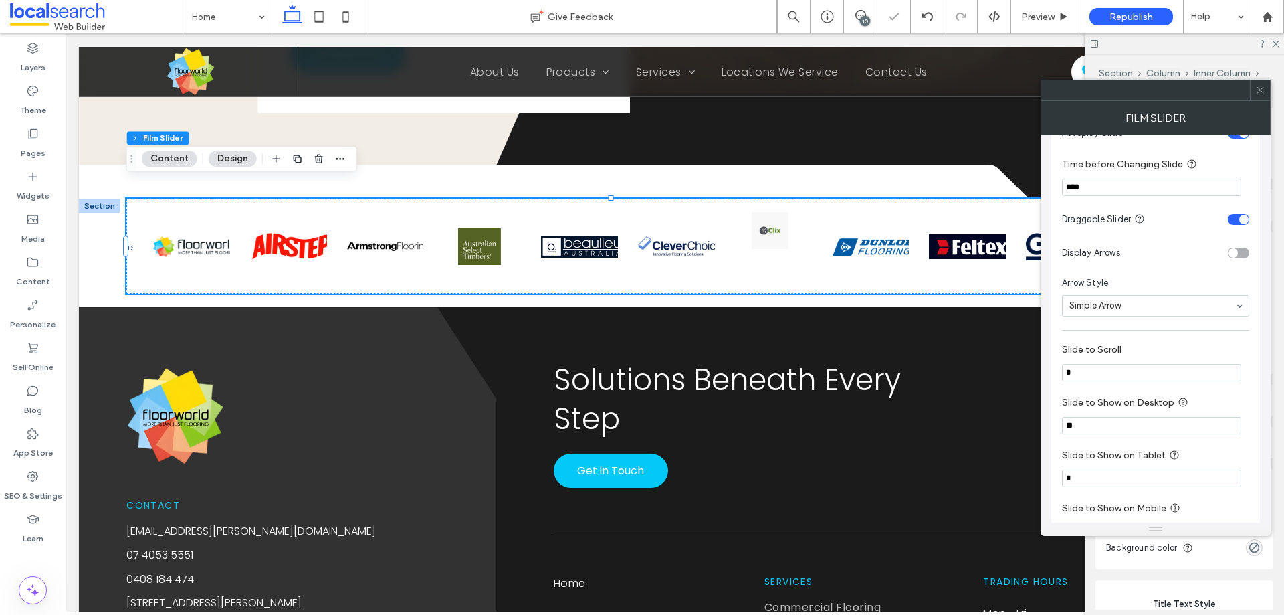
type input "*"
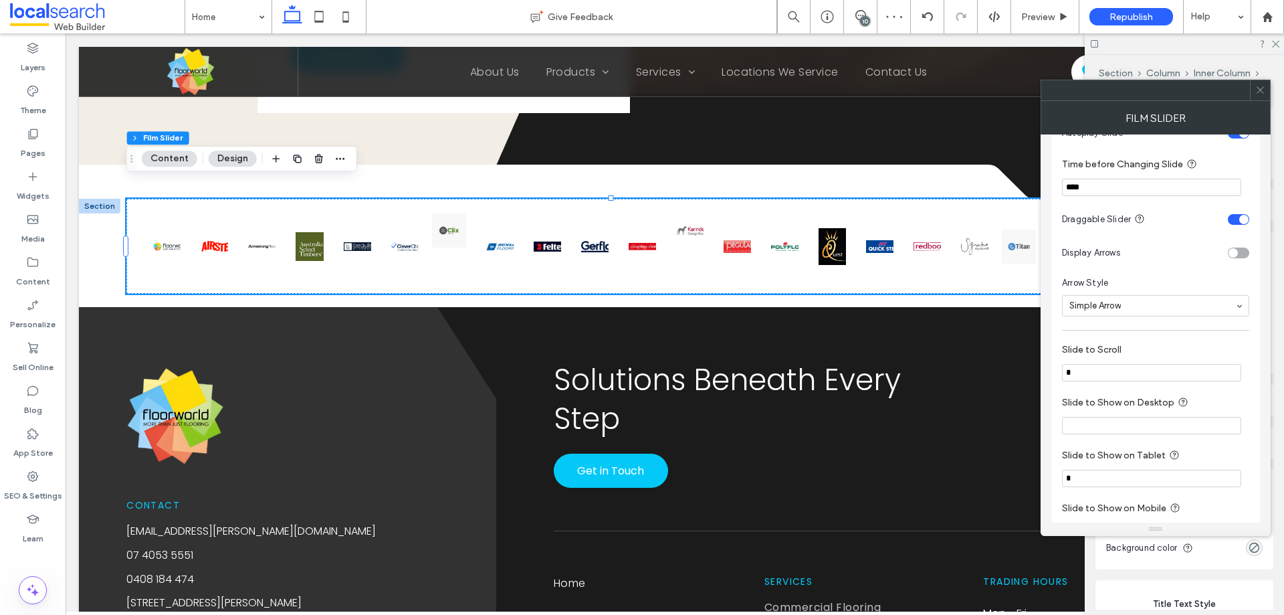
type input "*"
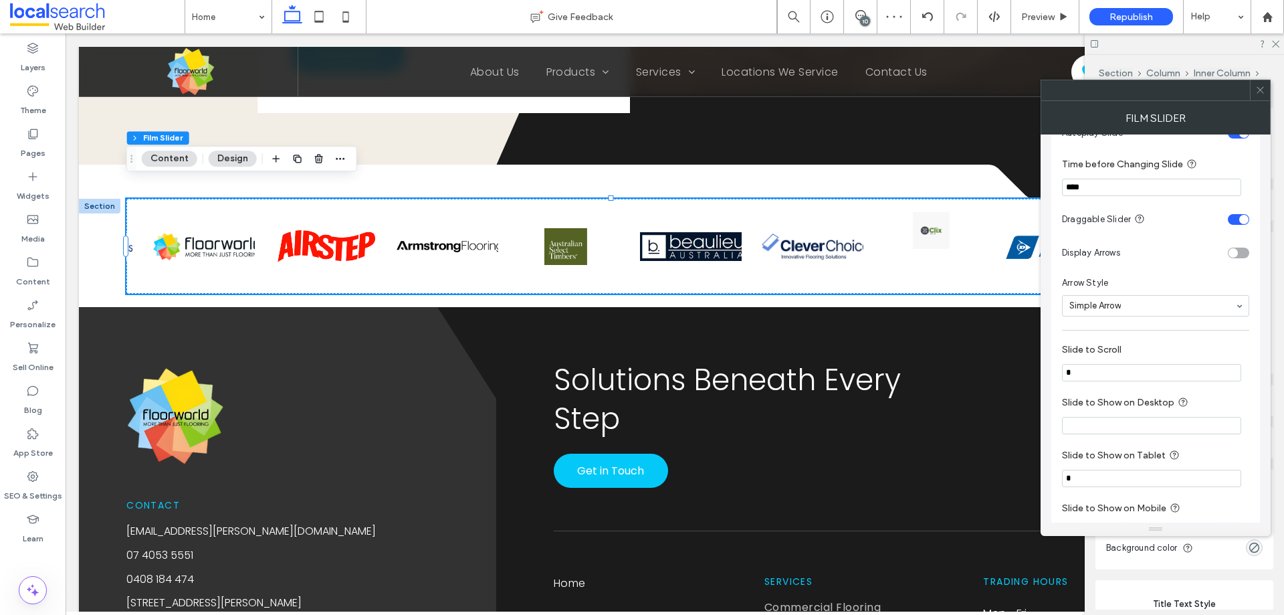
type input "*"
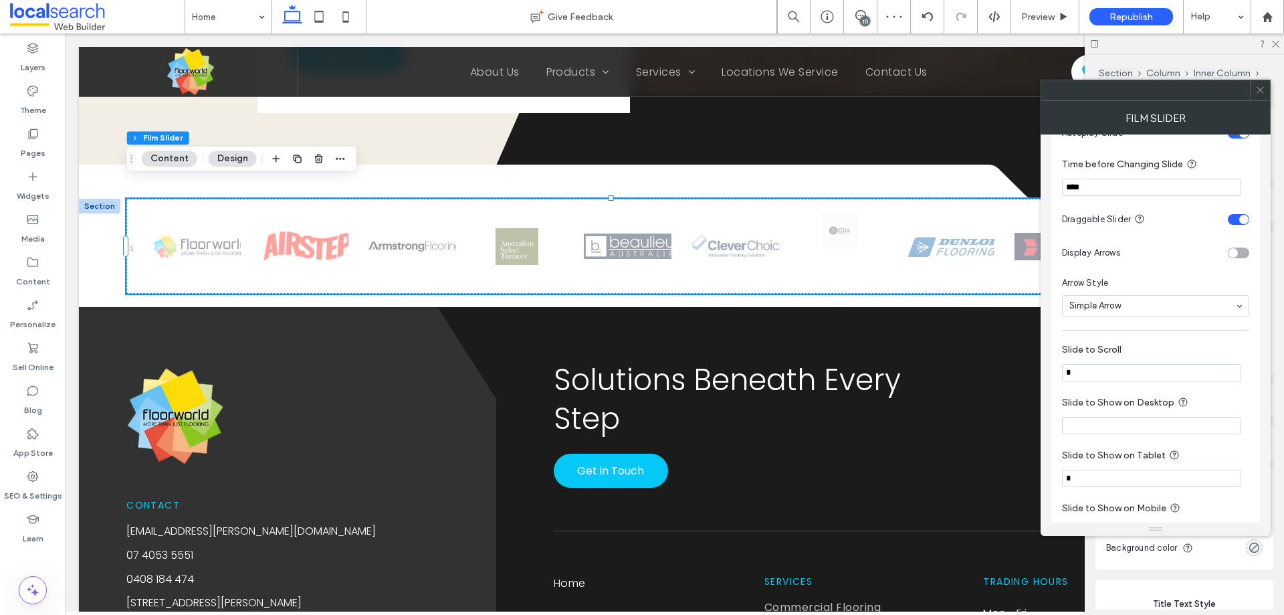
type input "*"
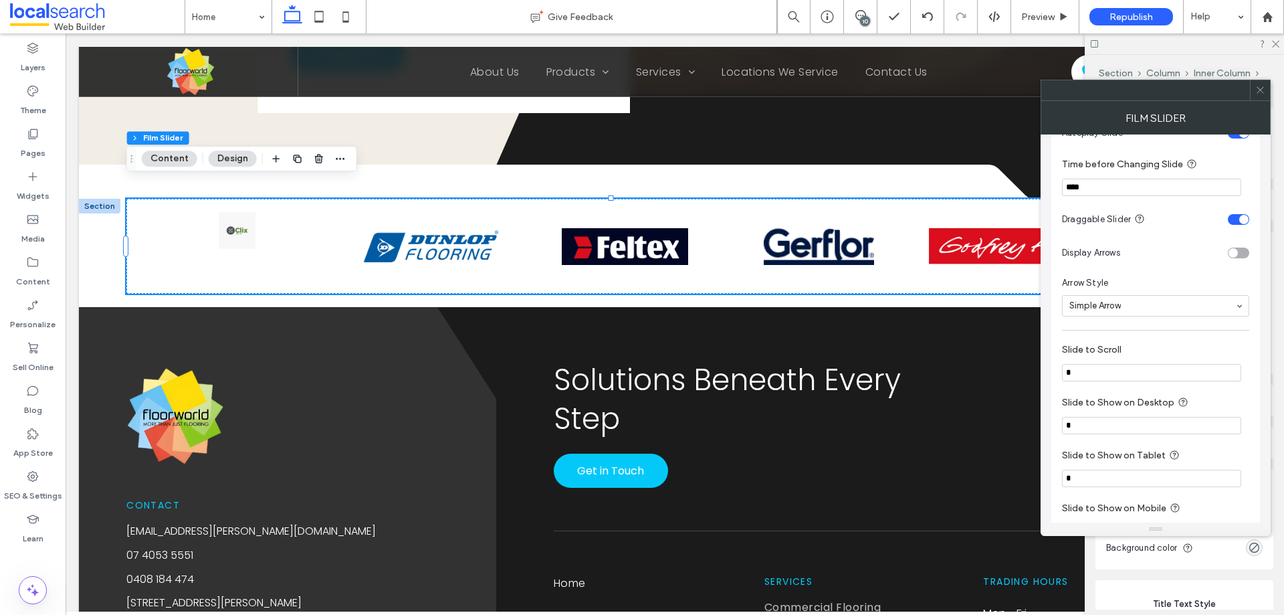
type input "*"
click at [1115, 407] on label "Slide to Show on Desktop" at bounding box center [1153, 403] width 182 height 17
click at [1101, 475] on input "*" at bounding box center [1151, 478] width 179 height 17
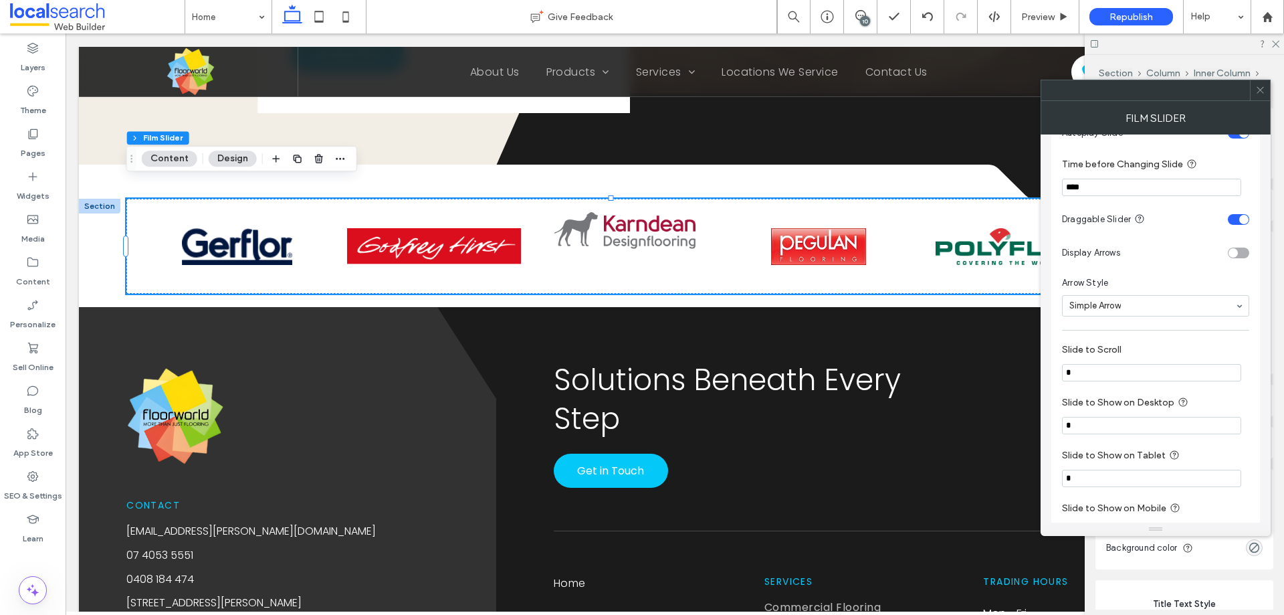
type input "*"
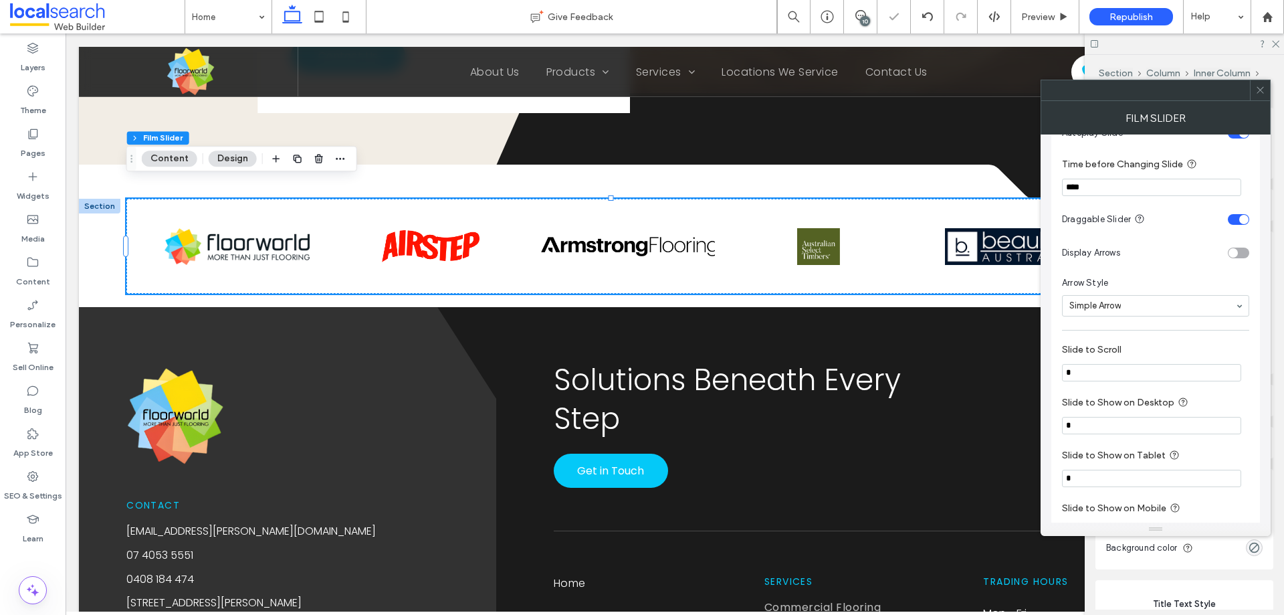
click at [1261, 96] on span at bounding box center [1261, 90] width 10 height 20
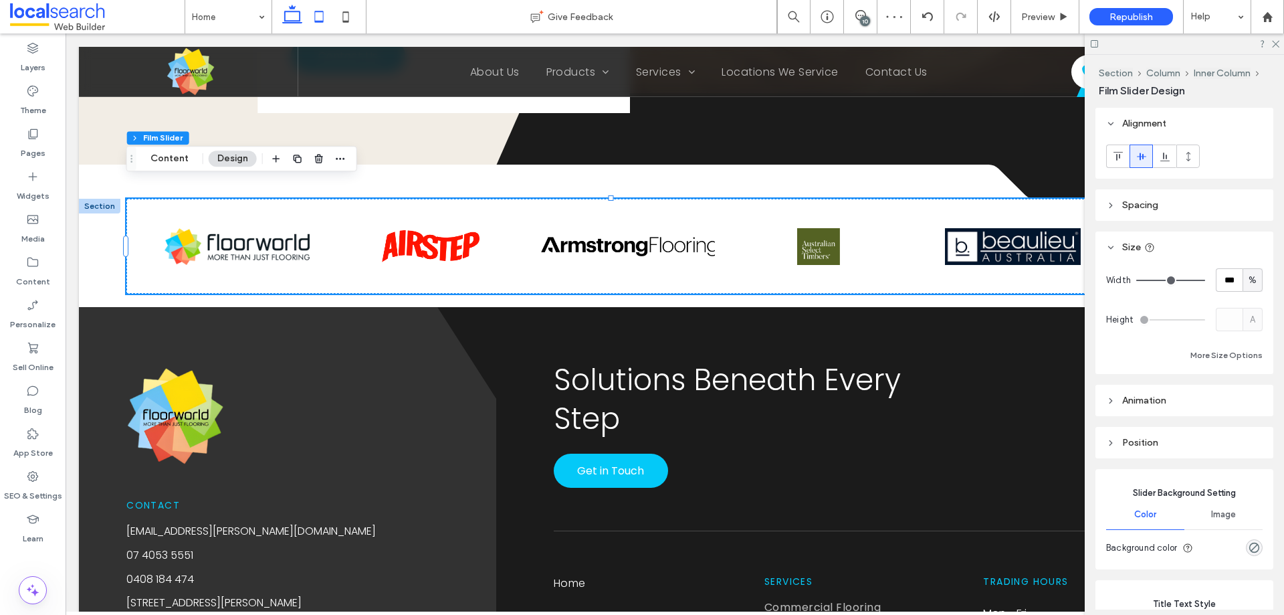
click at [320, 24] on icon at bounding box center [319, 16] width 27 height 27
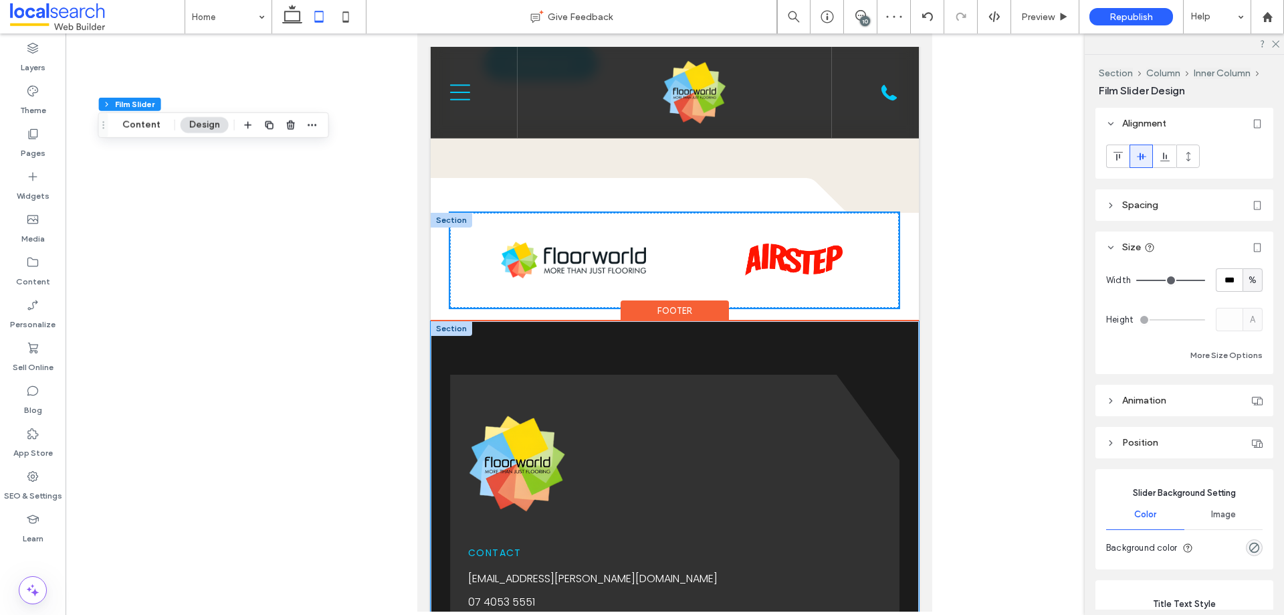
scroll to position [3972, 0]
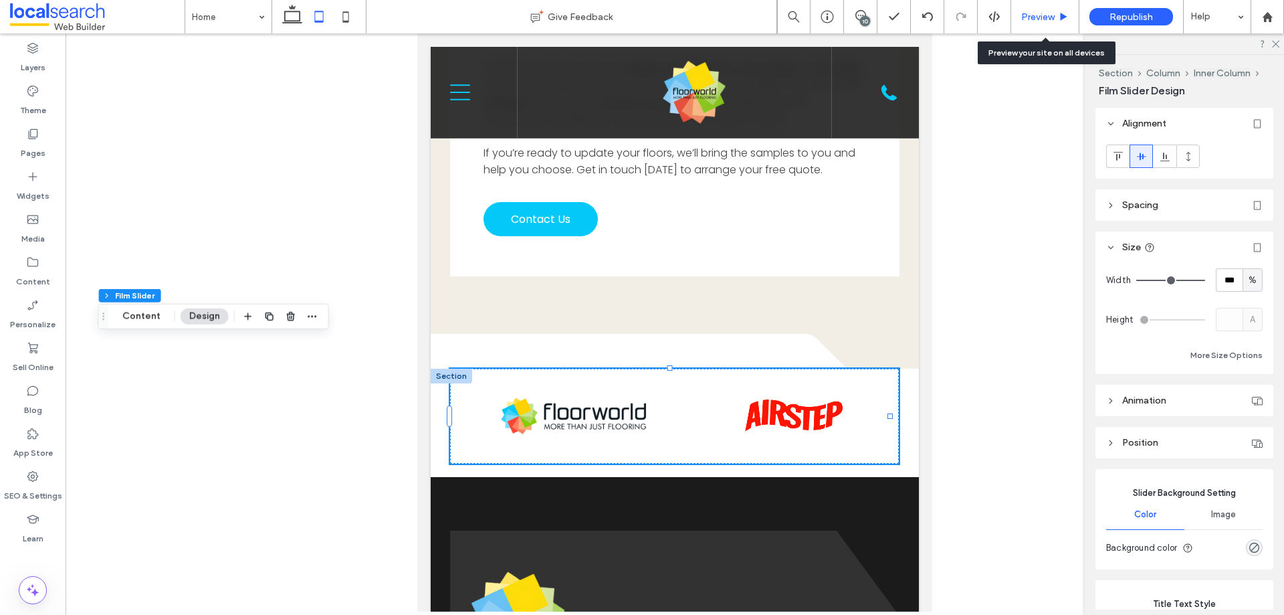
click at [1042, 15] on span "Preview" at bounding box center [1038, 16] width 33 height 11
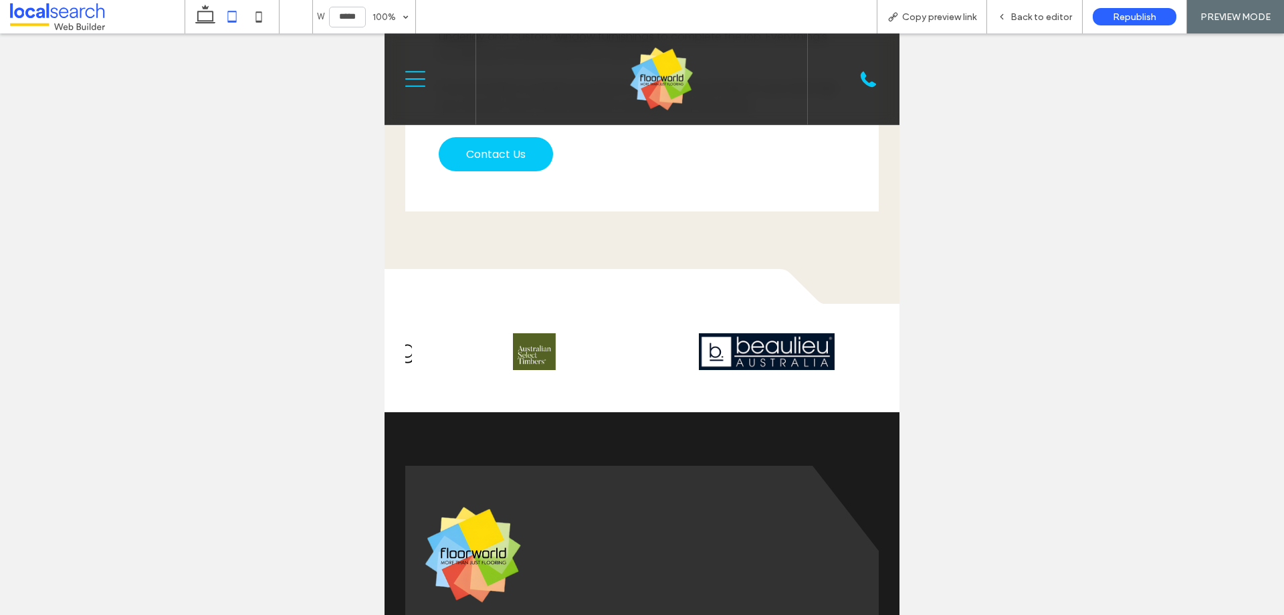
drag, startPoint x: 755, startPoint y: 318, endPoint x: -178, endPoint y: 263, distance: 934.2
click at [1007, 22] on div "Back to editor" at bounding box center [1034, 16] width 95 height 11
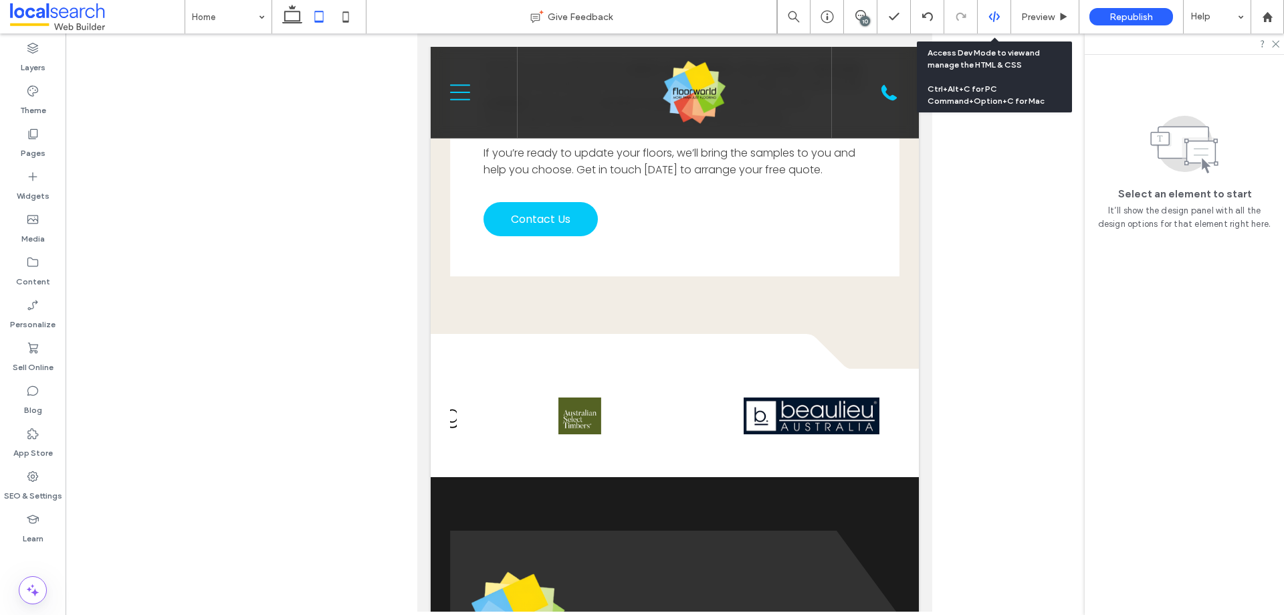
click at [991, 25] on div at bounding box center [994, 16] width 33 height 33
click at [985, 15] on div at bounding box center [994, 17] width 33 height 12
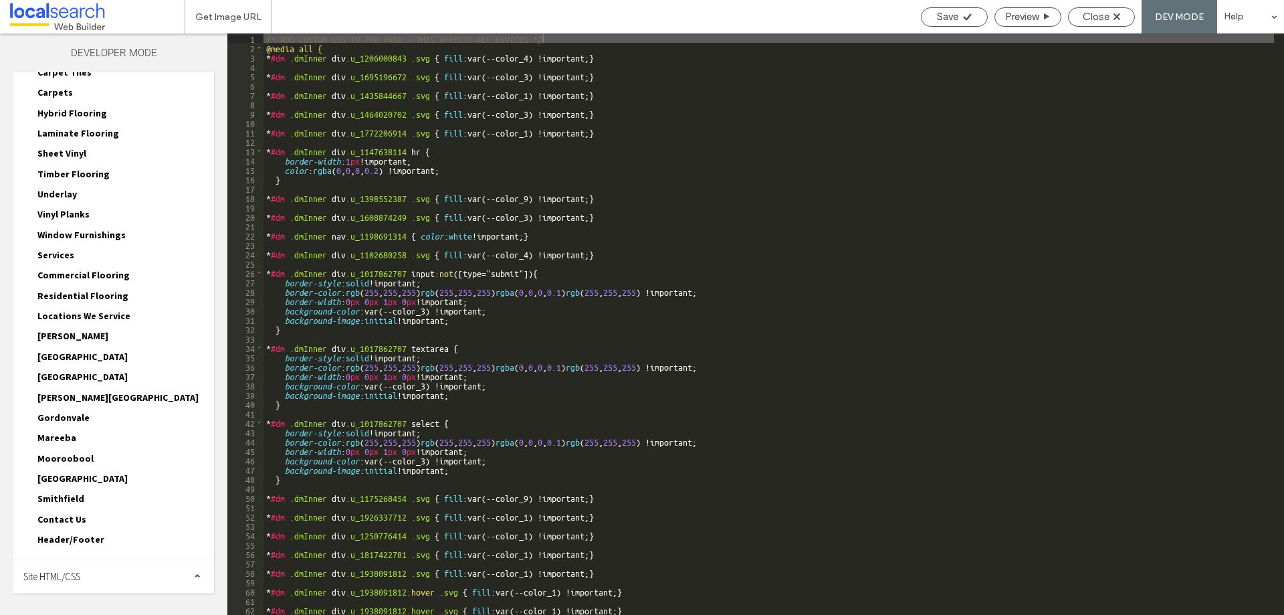
click at [128, 559] on div "Site HTML/CSS" at bounding box center [113, 575] width 201 height 33
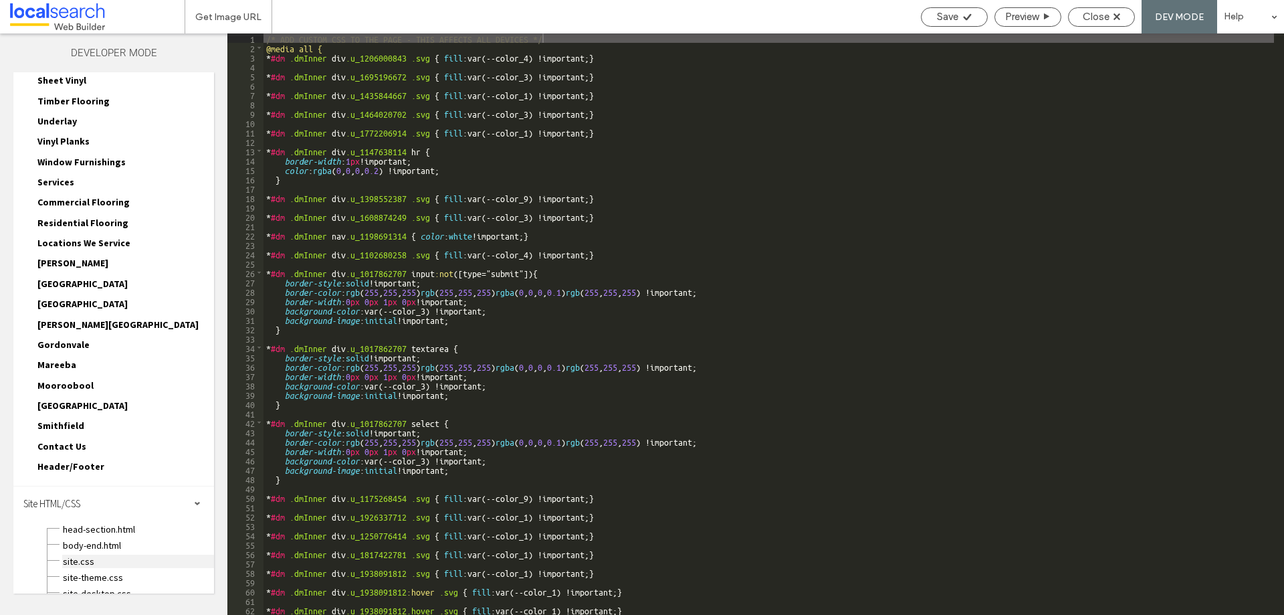
scroll to position [323, 0]
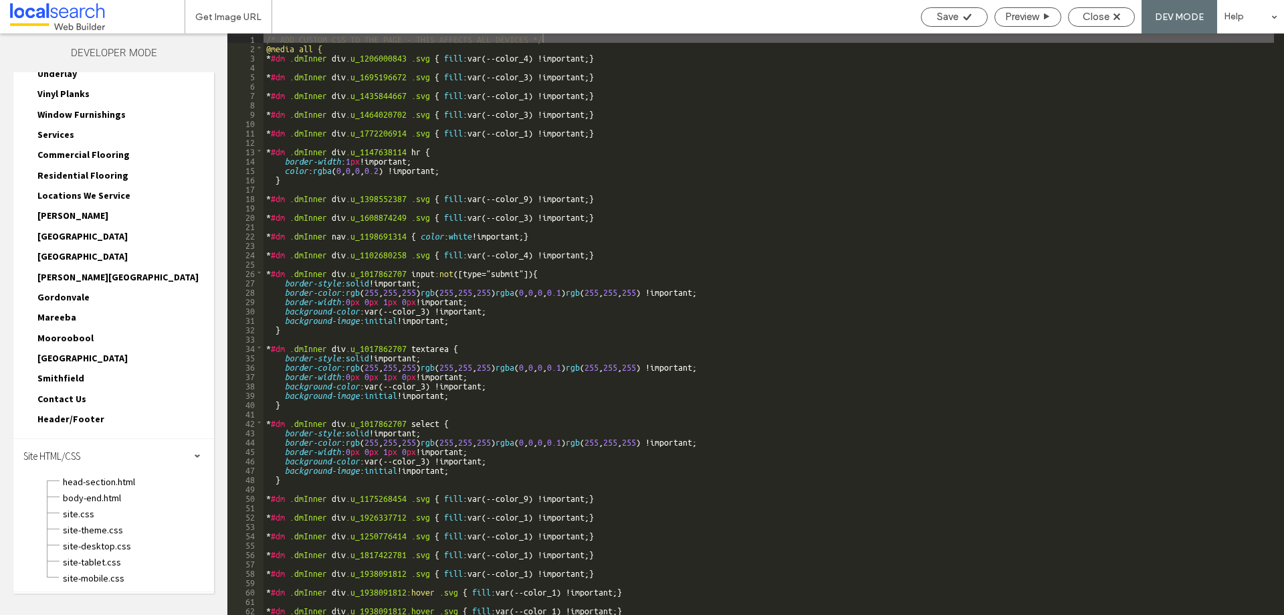
click at [110, 506] on div "site.css" at bounding box center [138, 512] width 152 height 16
click at [105, 512] on span "site.css" at bounding box center [138, 513] width 152 height 13
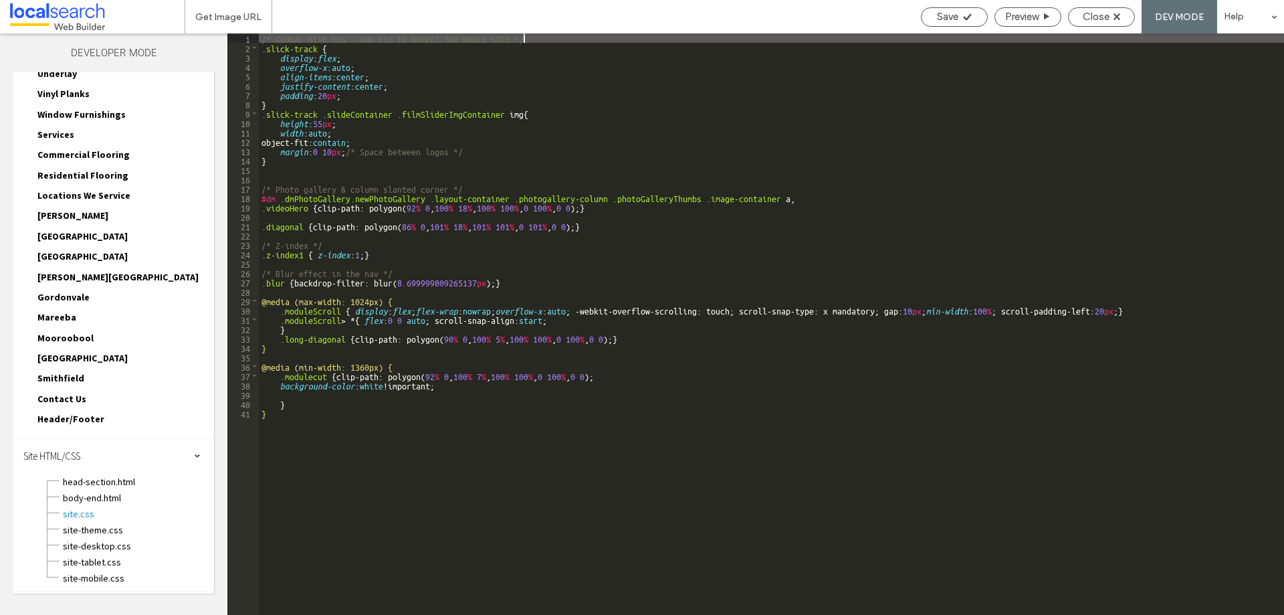
click at [325, 122] on div "/* GLOBAL SITE CSS - ADD CSS TO AFFECT THE WHOLE SITE */ .slick-track { display…" at bounding box center [772, 333] width 1026 height 600
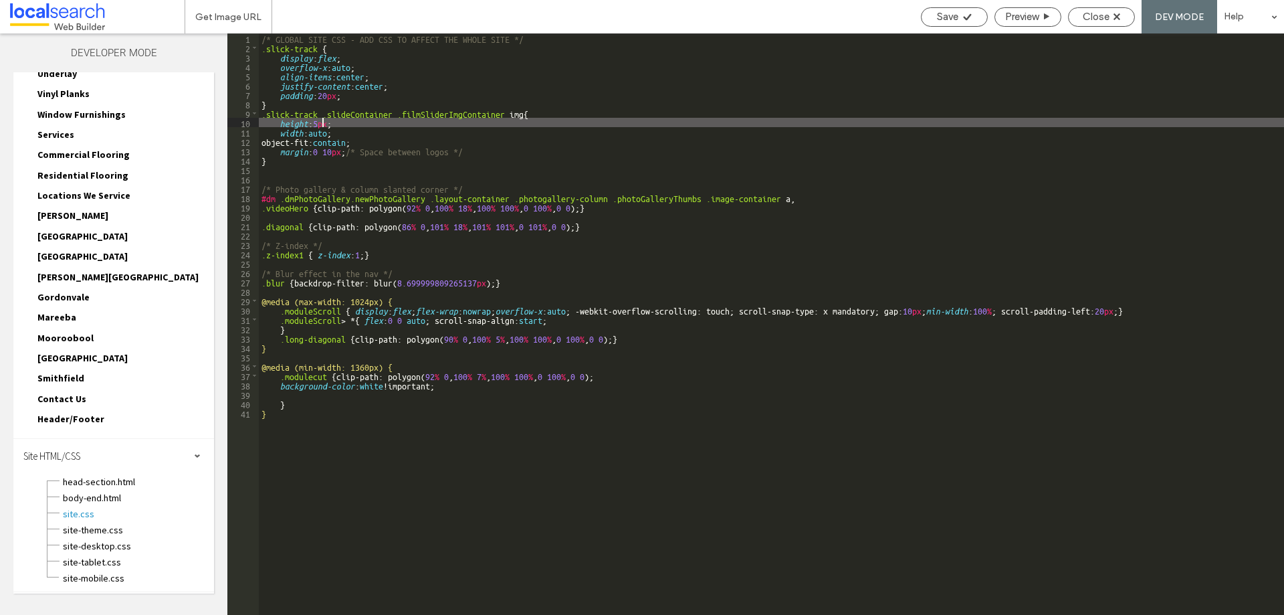
type textarea "**"
click at [942, 17] on span "Save" at bounding box center [947, 17] width 21 height 12
click at [1105, 18] on span "Close" at bounding box center [1096, 17] width 27 height 12
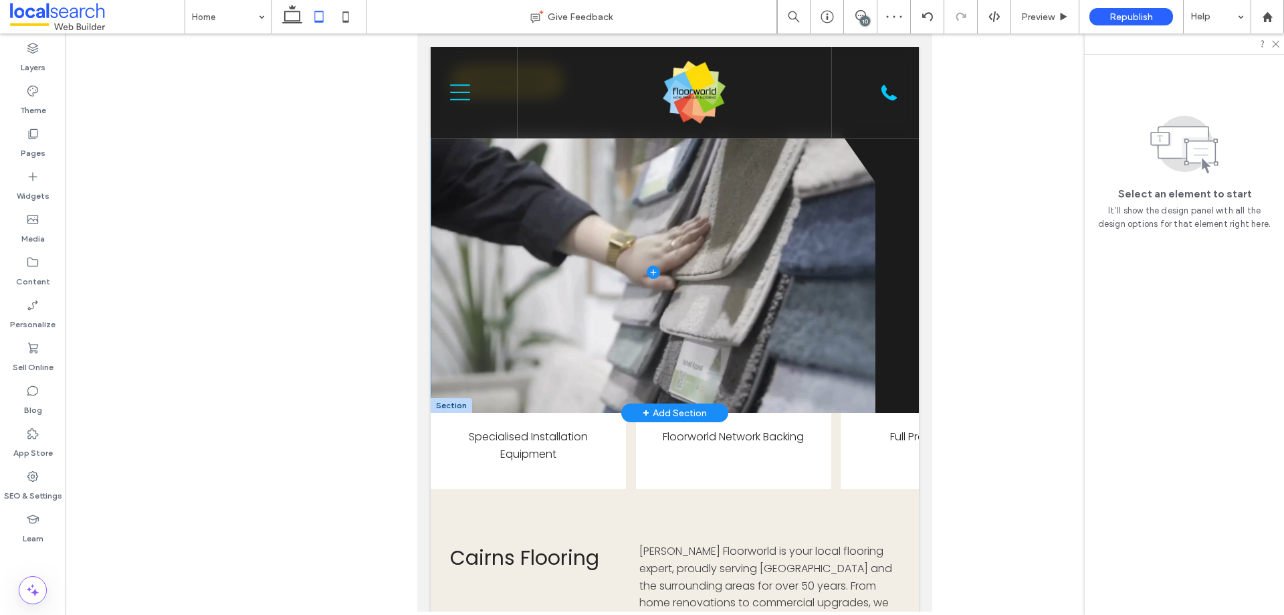
scroll to position [468, 0]
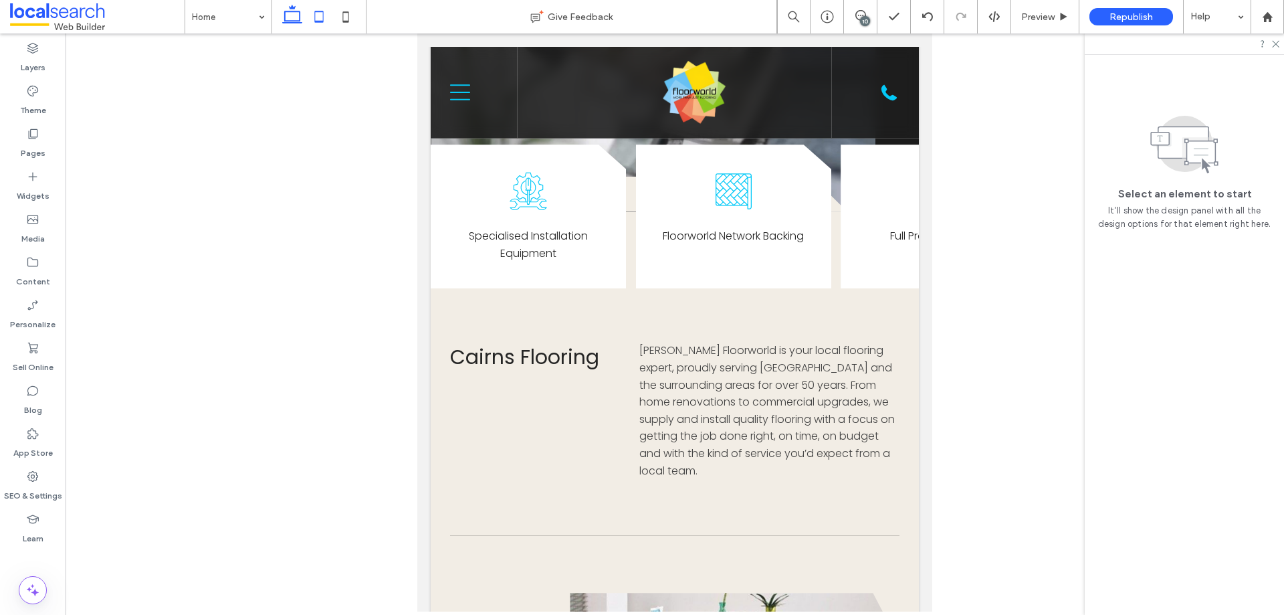
drag, startPoint x: 297, startPoint y: 15, endPoint x: 286, endPoint y: 15, distance: 10.7
click at [297, 15] on icon at bounding box center [292, 16] width 27 height 27
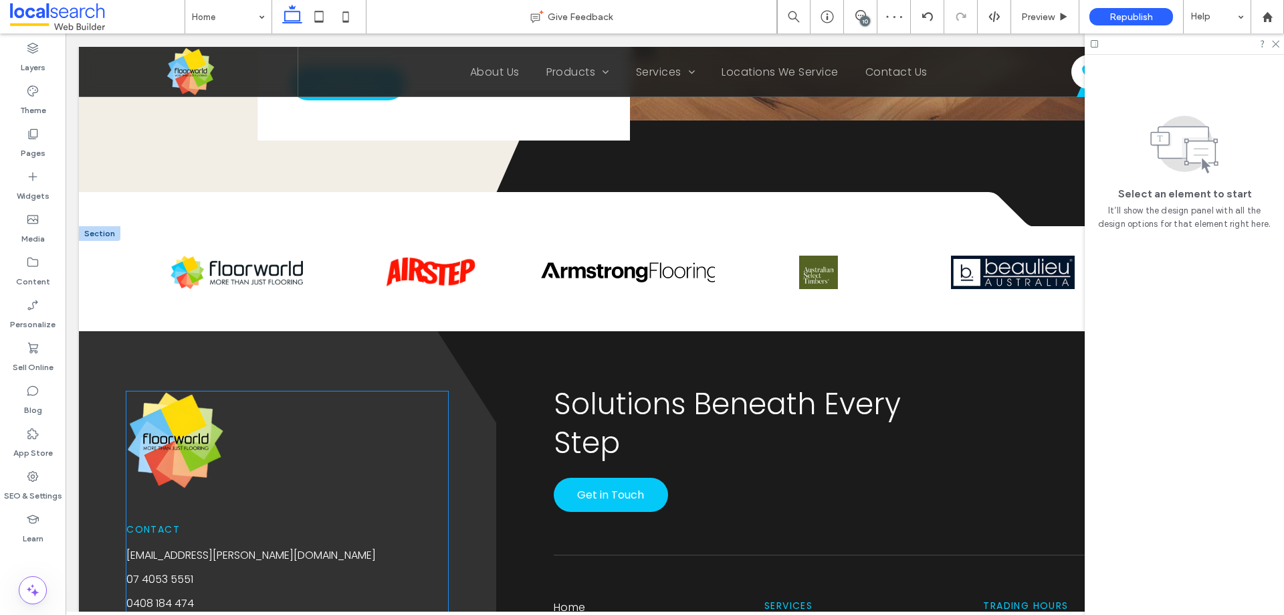
scroll to position [2938, 0]
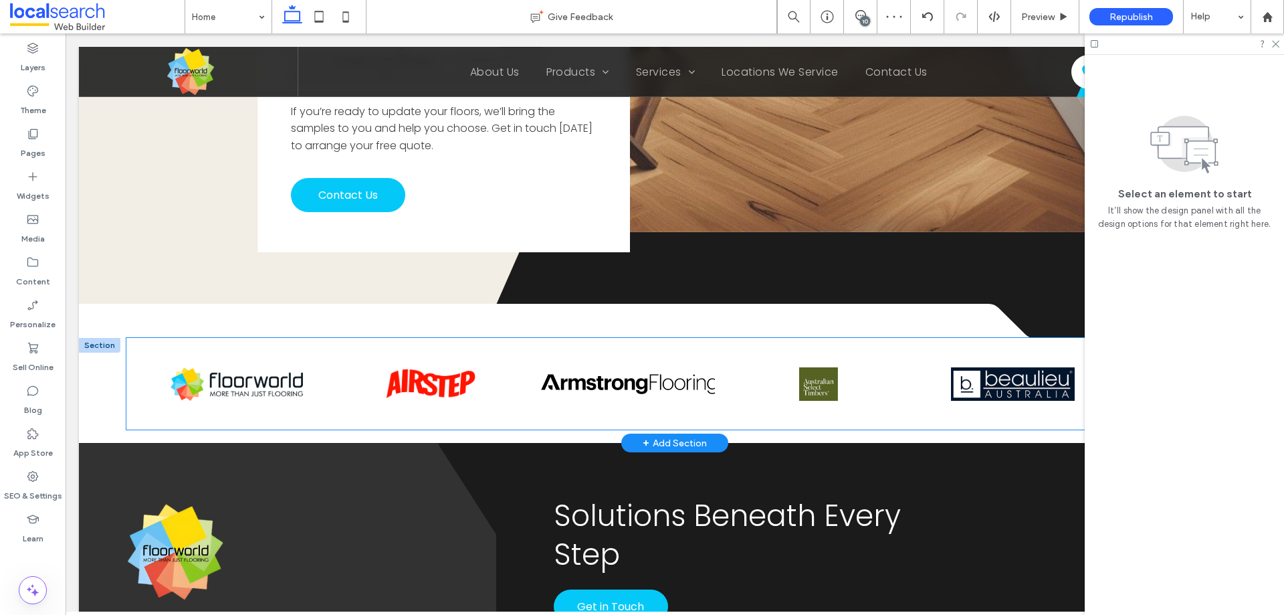
click at [476, 374] on img at bounding box center [431, 383] width 94 height 33
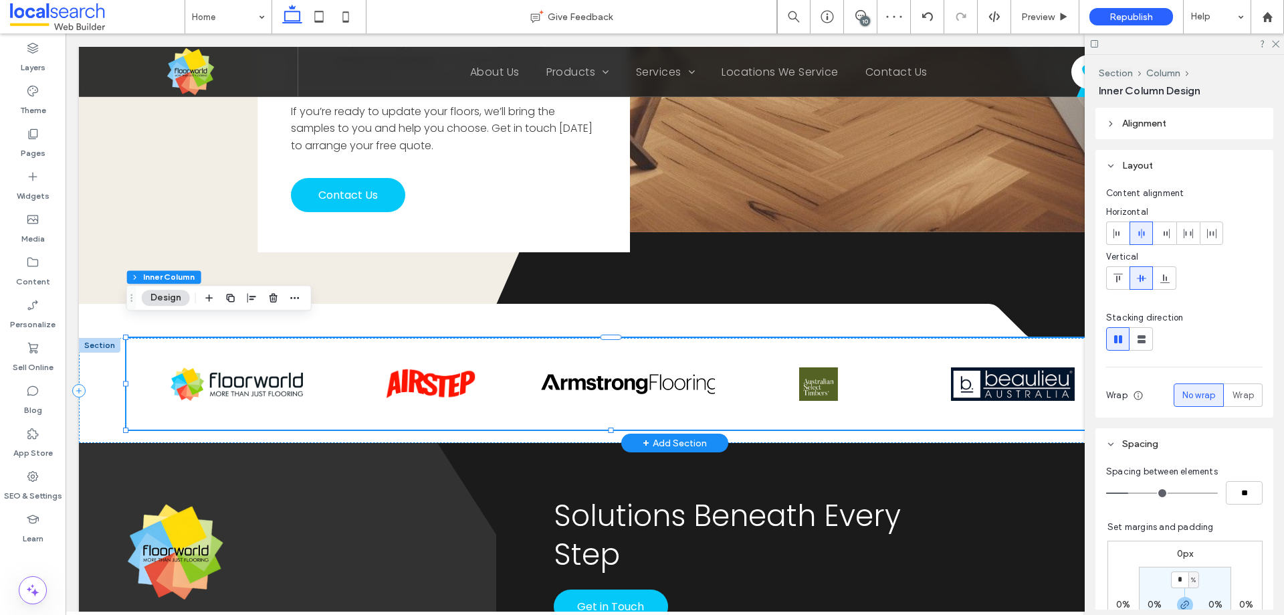
click at [476, 374] on img at bounding box center [431, 383] width 94 height 33
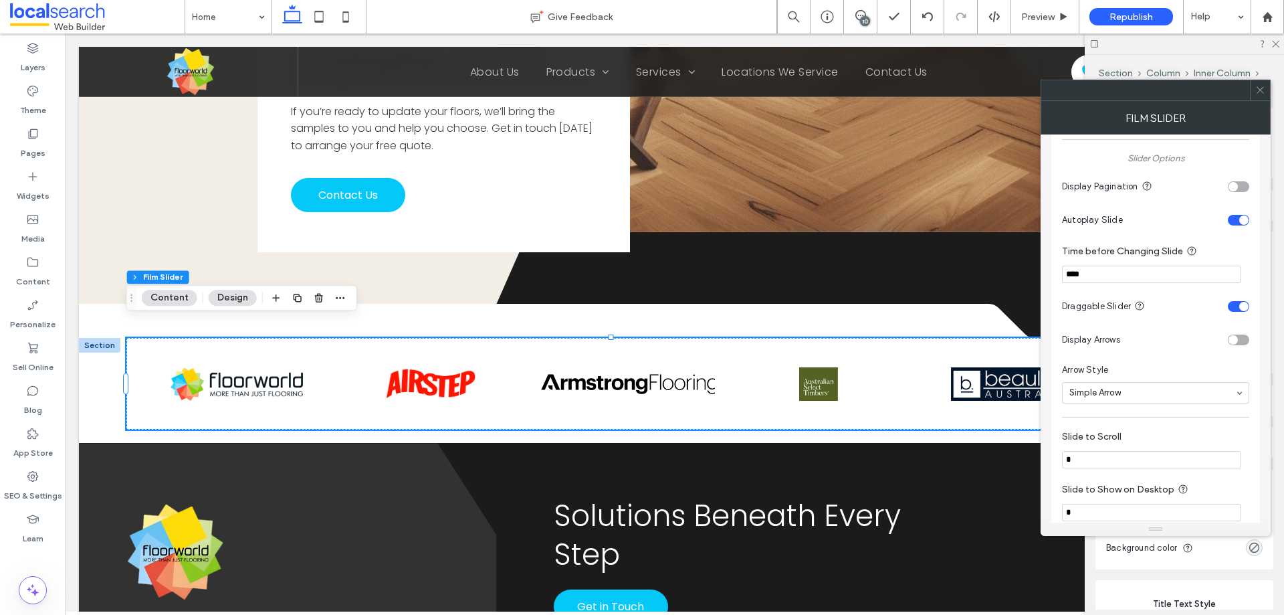
scroll to position [937, 0]
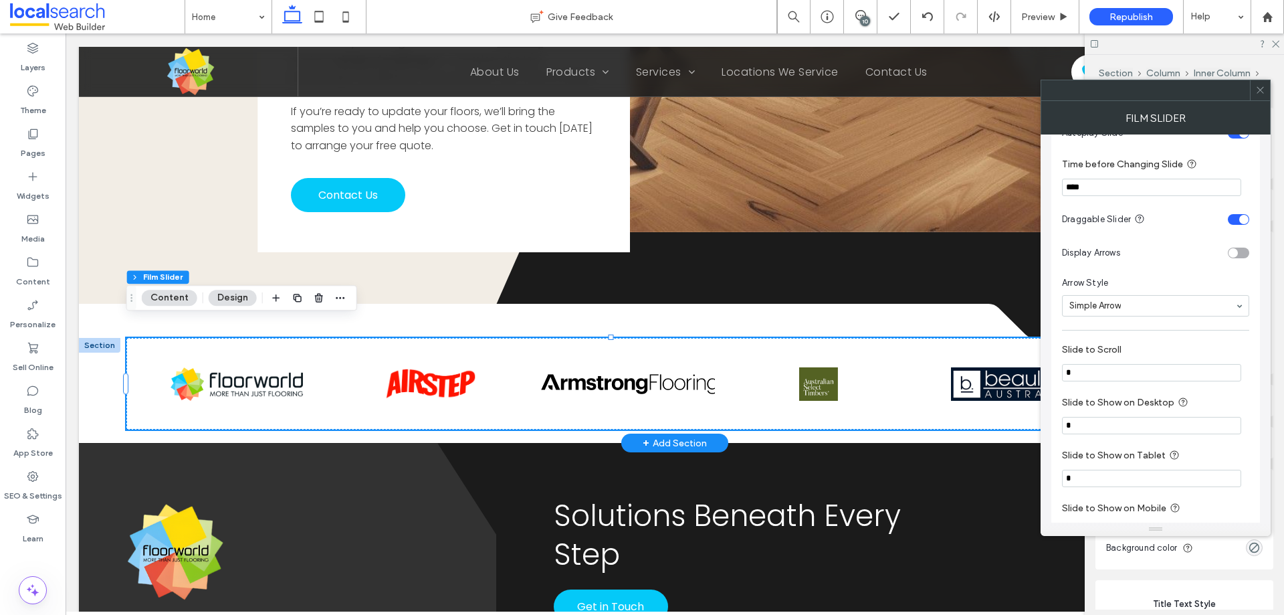
drag, startPoint x: 1153, startPoint y: 407, endPoint x: 1027, endPoint y: 380, distance: 129.2
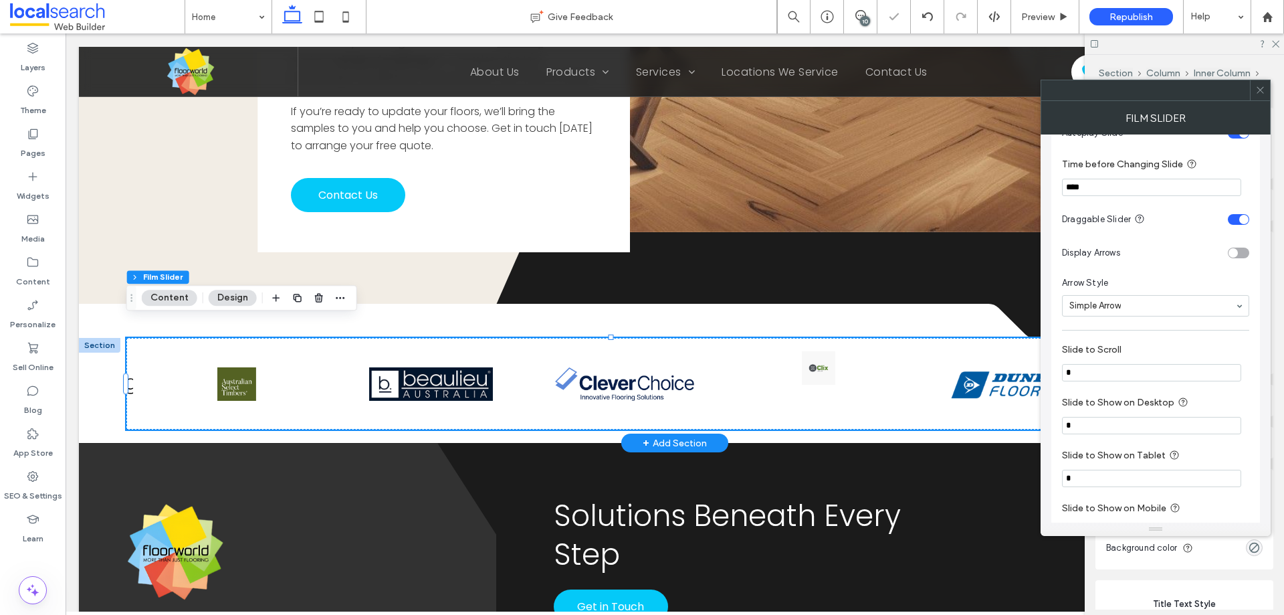
type input "*"
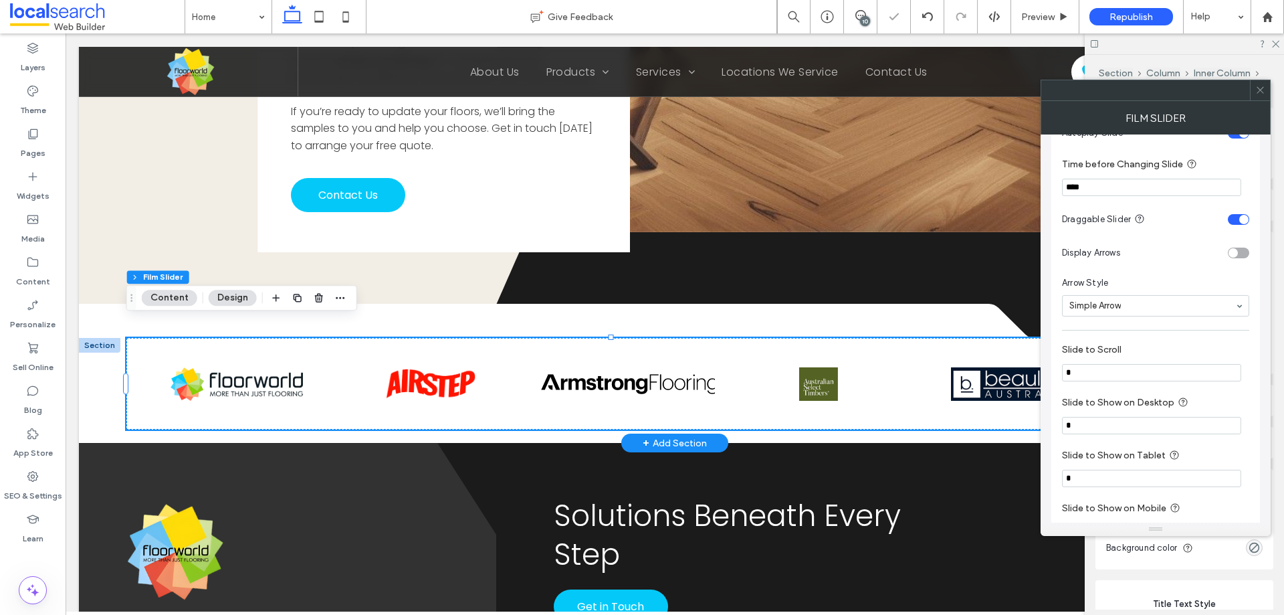
click at [1104, 356] on label "Slide to Scroll" at bounding box center [1153, 351] width 182 height 15
click at [1256, 90] on div at bounding box center [1260, 90] width 20 height 20
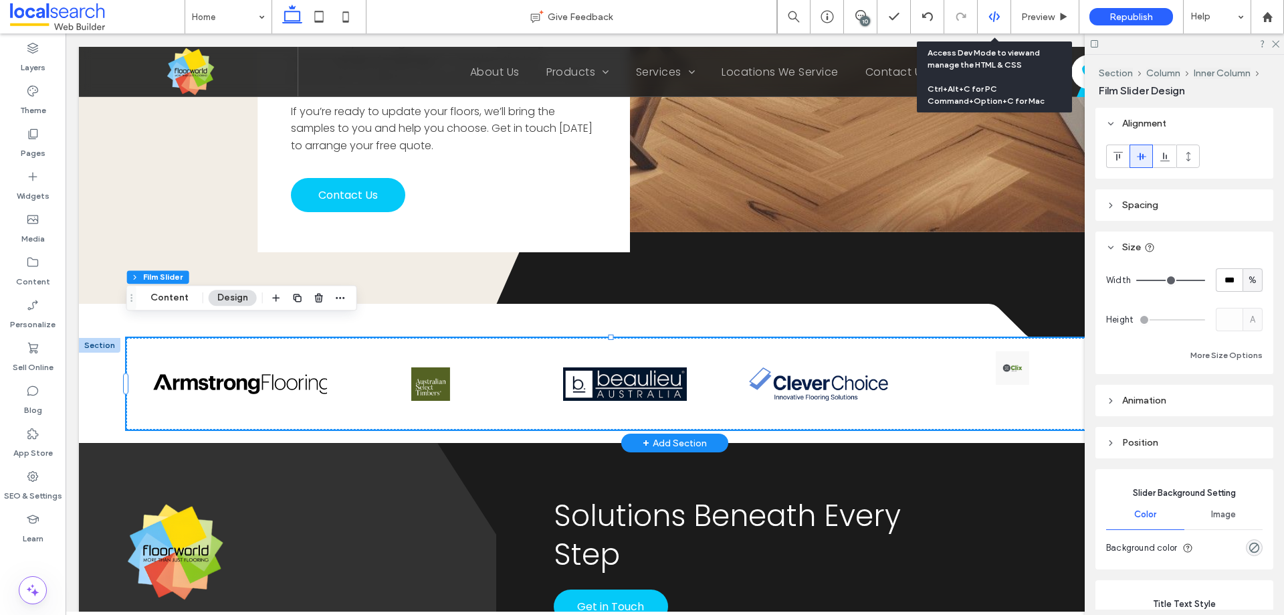
click at [1001, 14] on div at bounding box center [994, 17] width 33 height 12
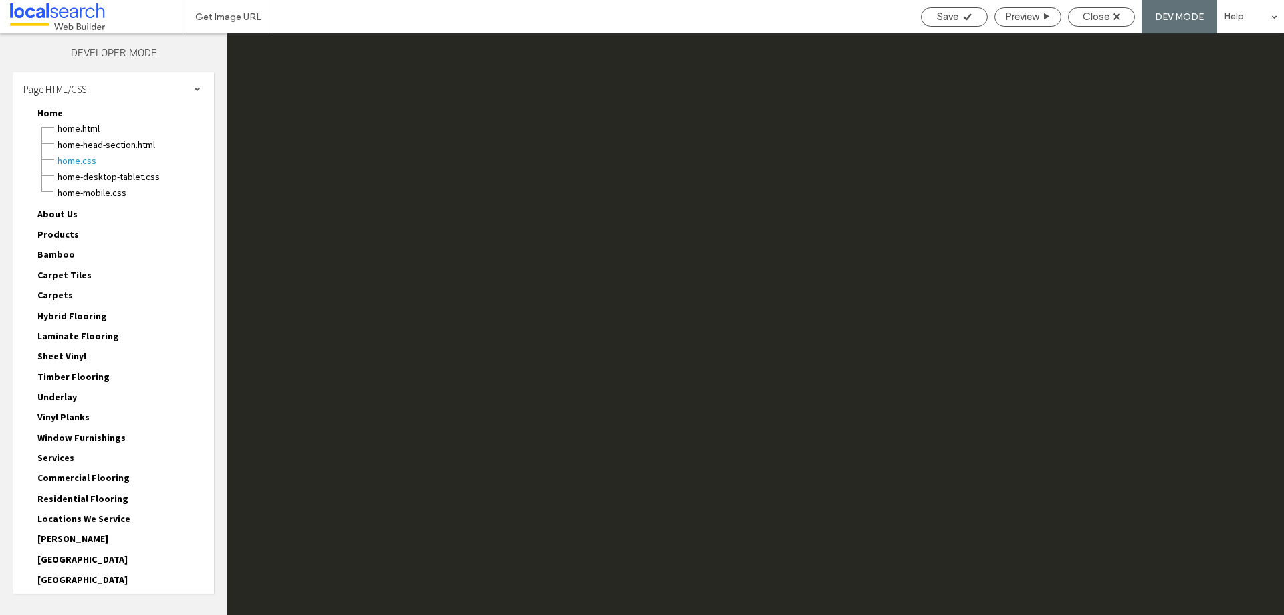
scroll to position [0, 0]
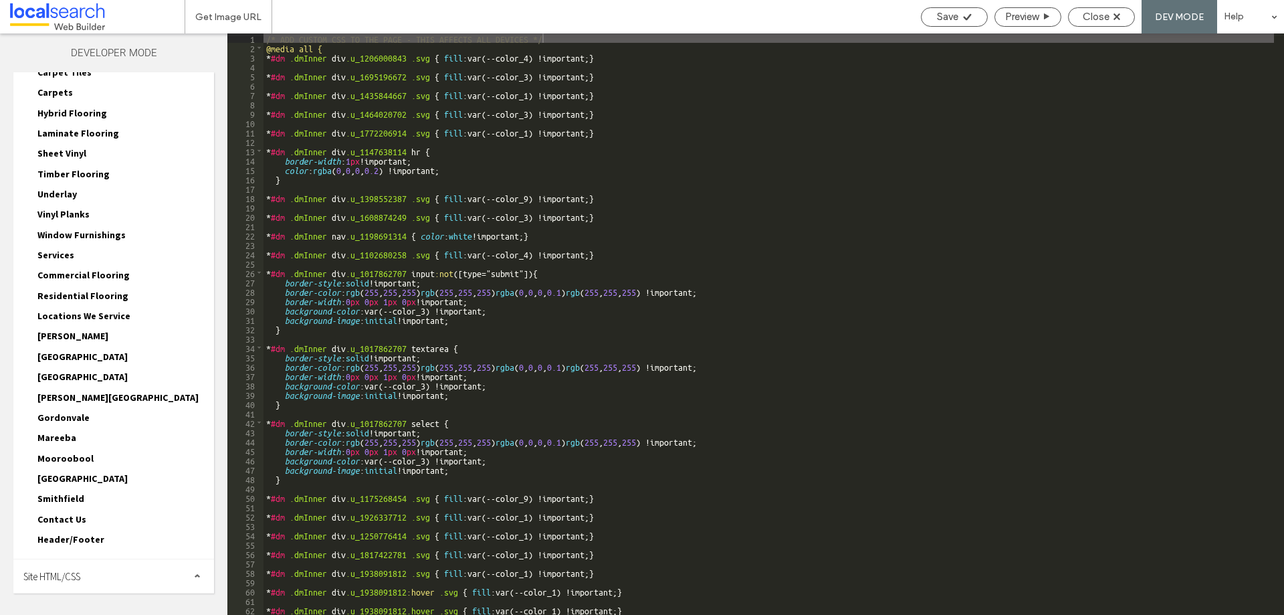
click at [118, 580] on div "Site HTML/CSS" at bounding box center [113, 575] width 201 height 33
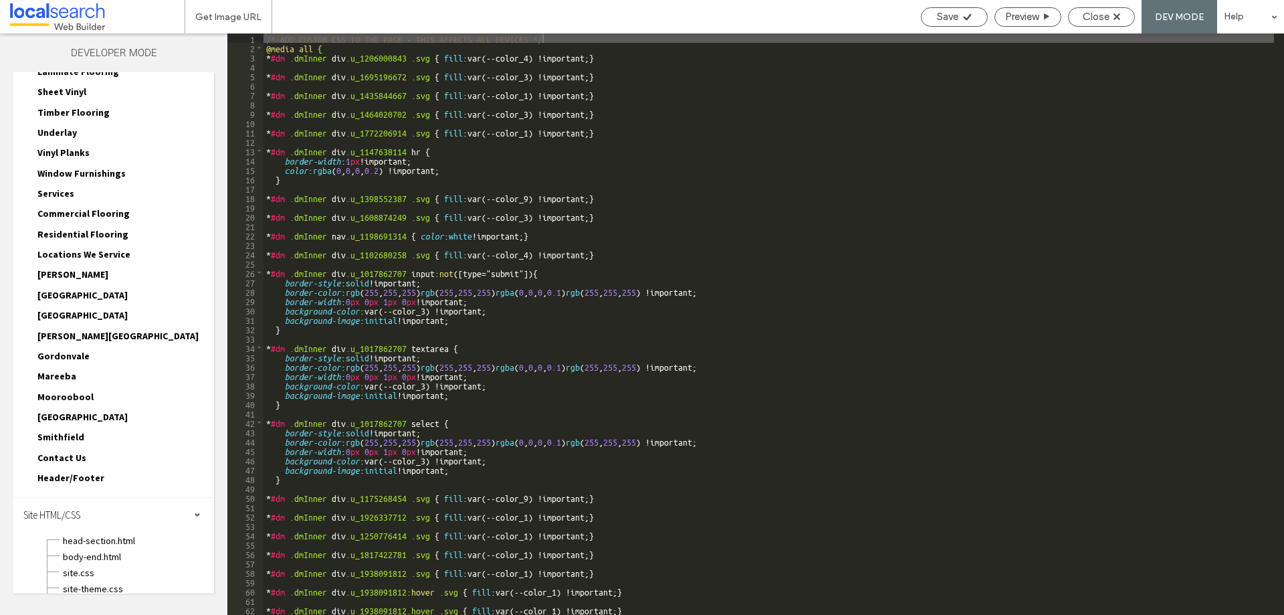
scroll to position [323, 0]
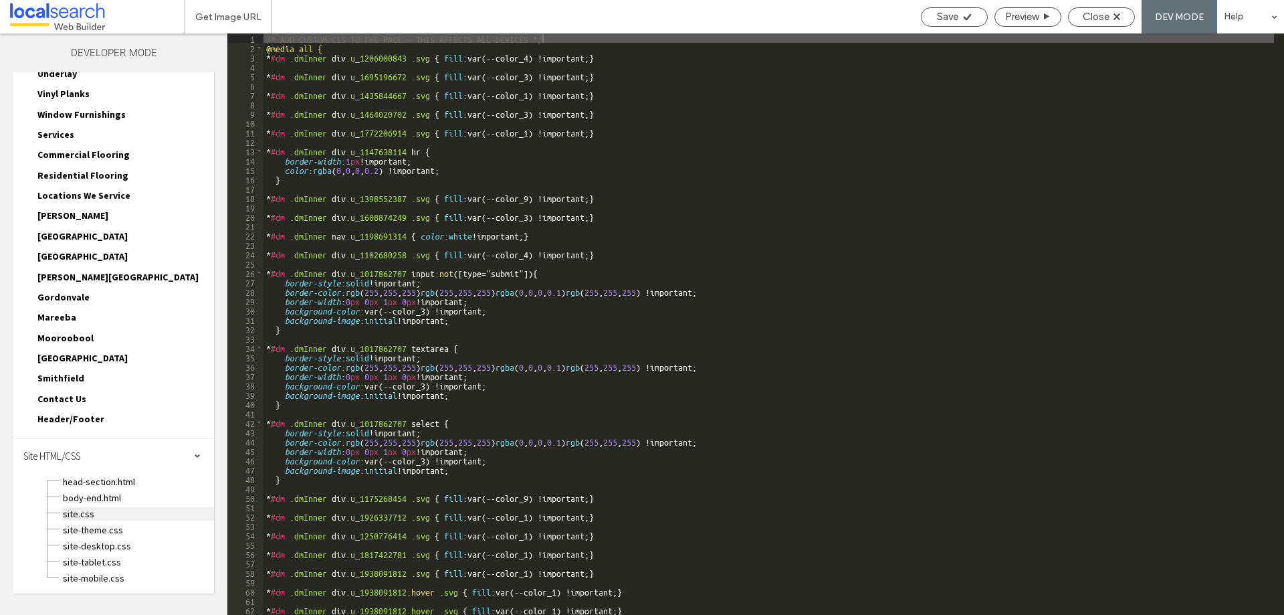
click at [104, 512] on span "site.css" at bounding box center [138, 513] width 152 height 13
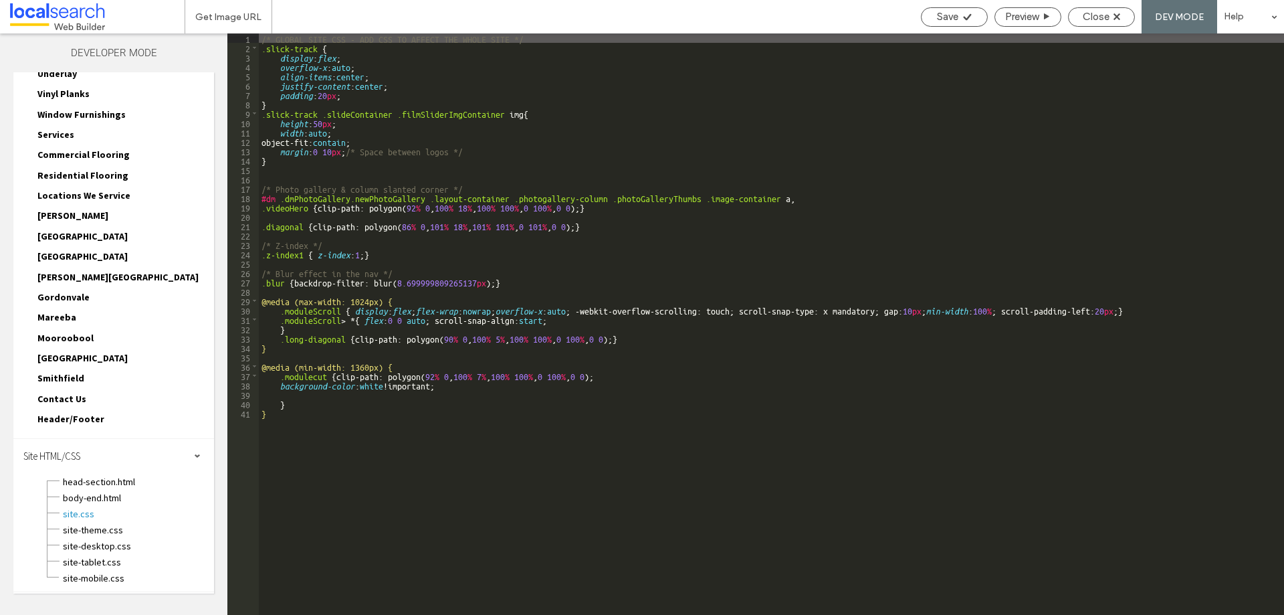
click at [334, 151] on div "/* GLOBAL SITE CSS - ADD CSS TO AFFECT THE WHOLE SITE */ .slick-track { display…" at bounding box center [772, 333] width 1026 height 600
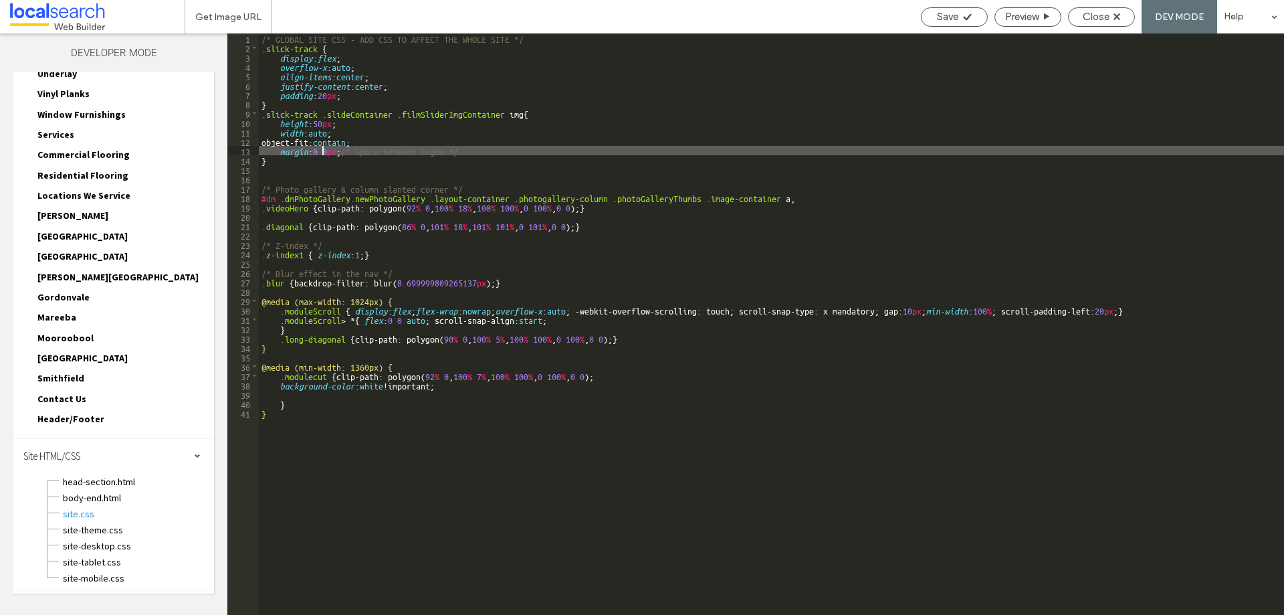
type textarea "**"
click at [965, 18] on use at bounding box center [967, 16] width 8 height 7
click at [1113, 20] on div "Close" at bounding box center [1102, 17] width 66 height 12
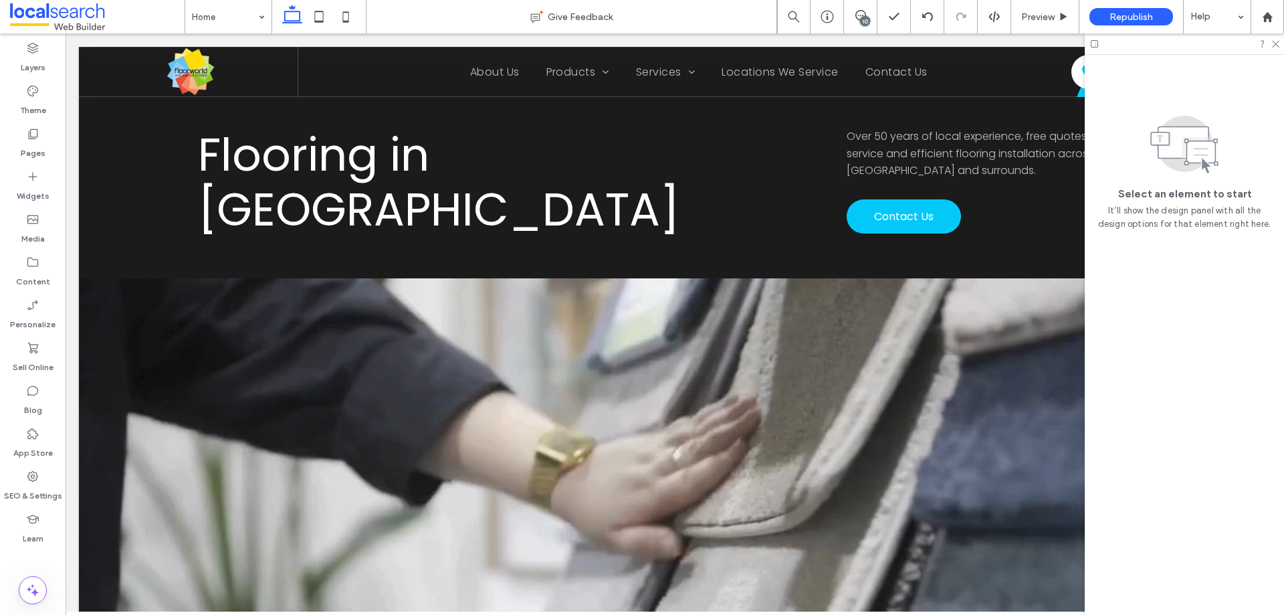
scroll to position [0, 0]
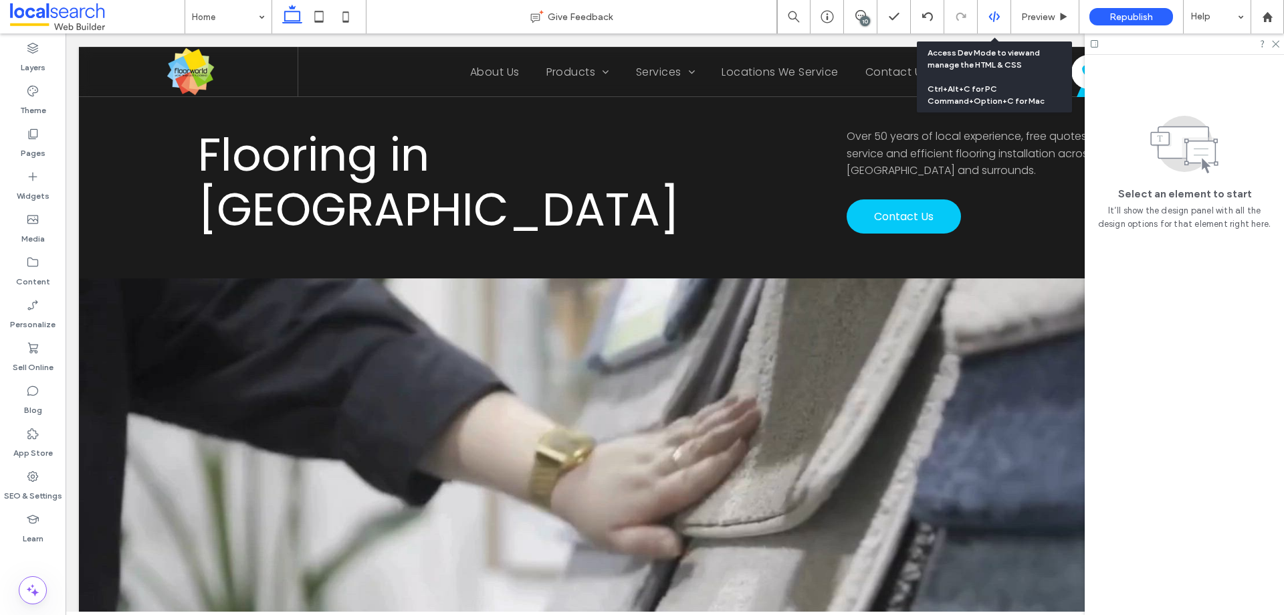
click at [987, 11] on div at bounding box center [994, 17] width 33 height 12
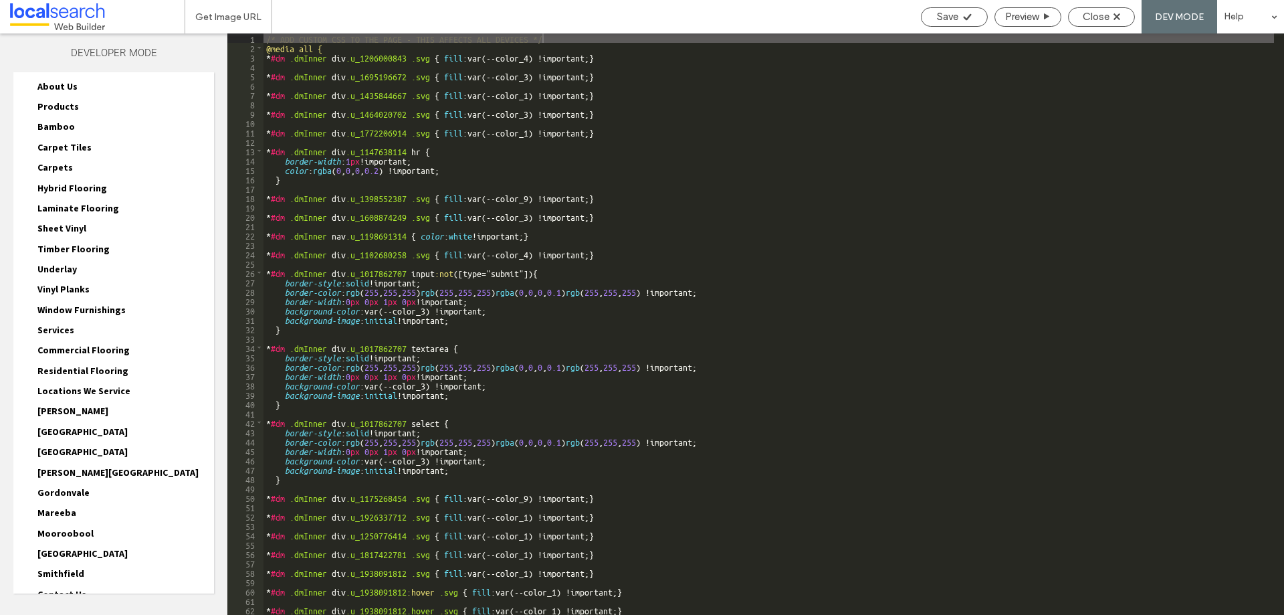
scroll to position [203, 0]
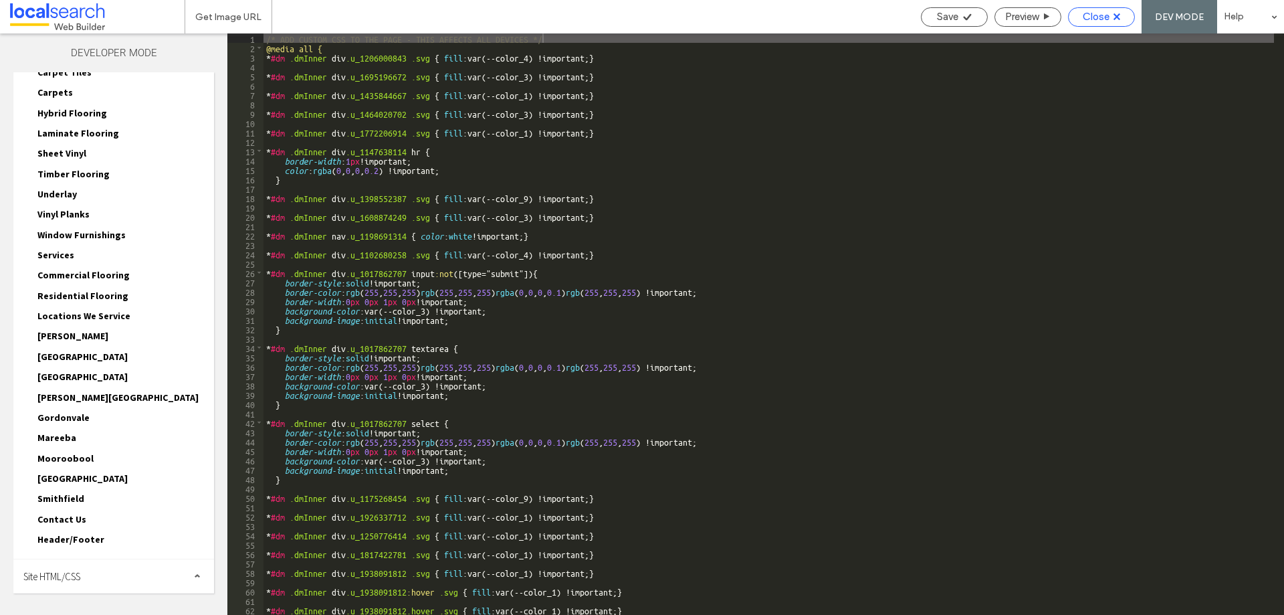
click at [1102, 20] on span "Close" at bounding box center [1096, 17] width 27 height 12
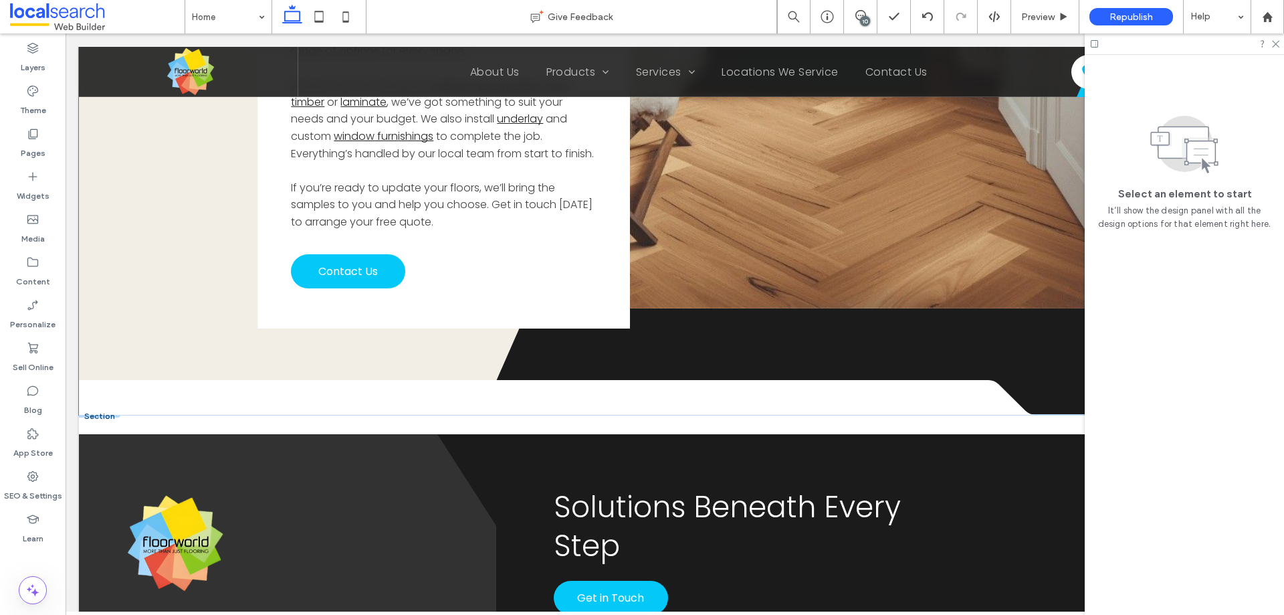
scroll to position [2887, 0]
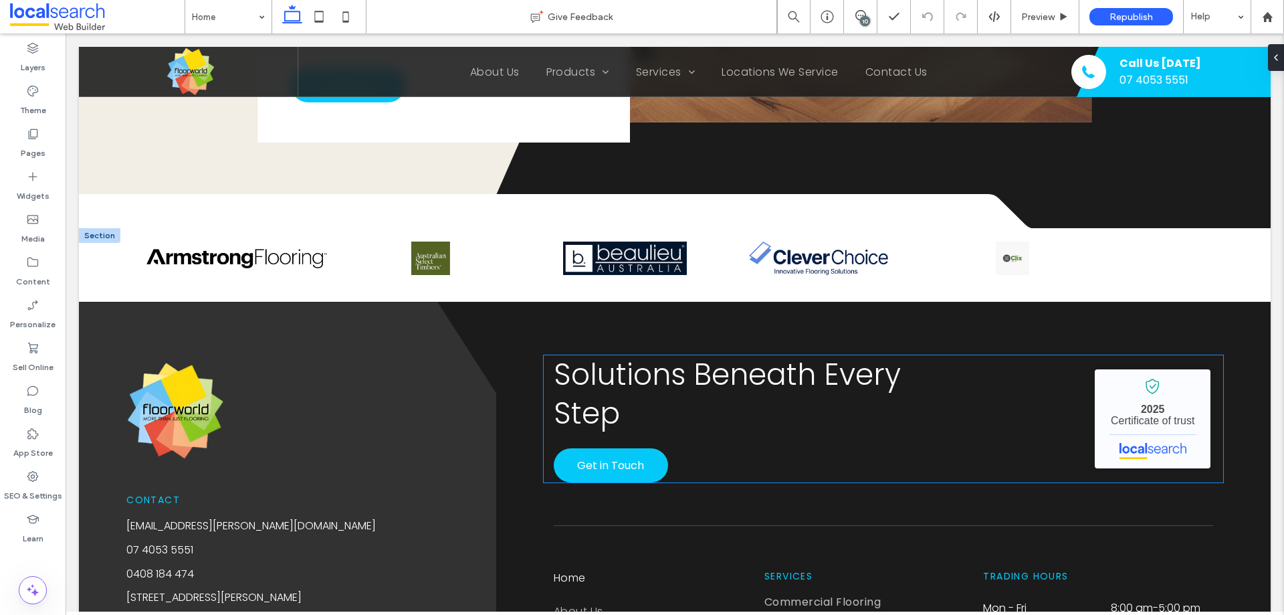
scroll to position [2944, 0]
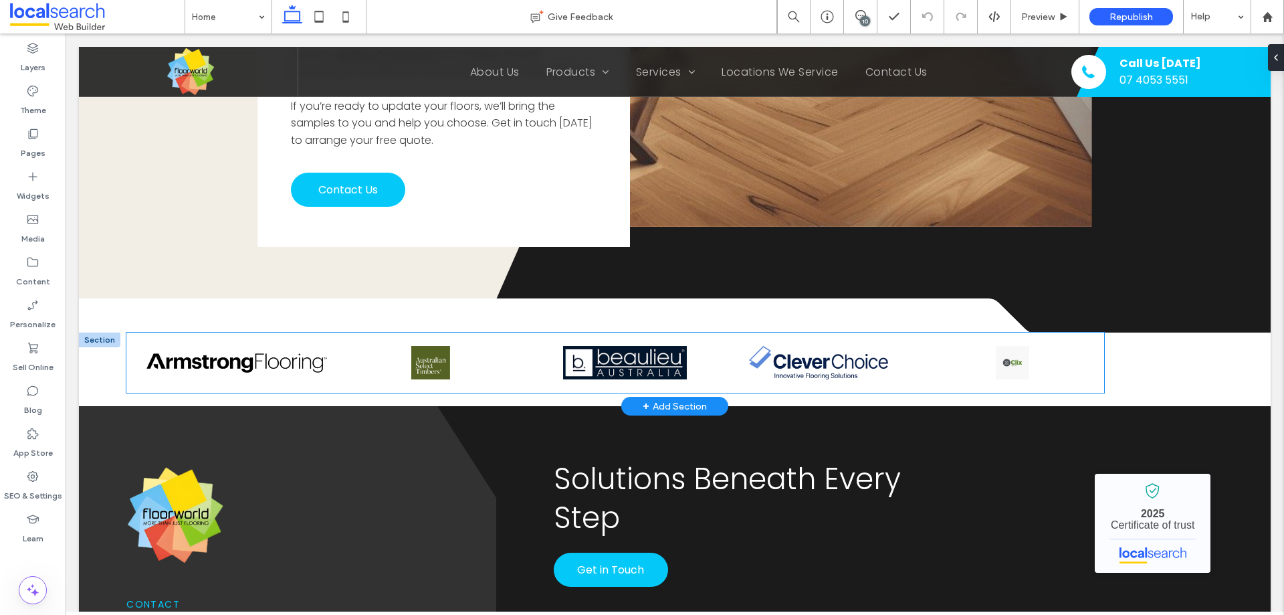
click at [510, 354] on div at bounding box center [431, 362] width 181 height 33
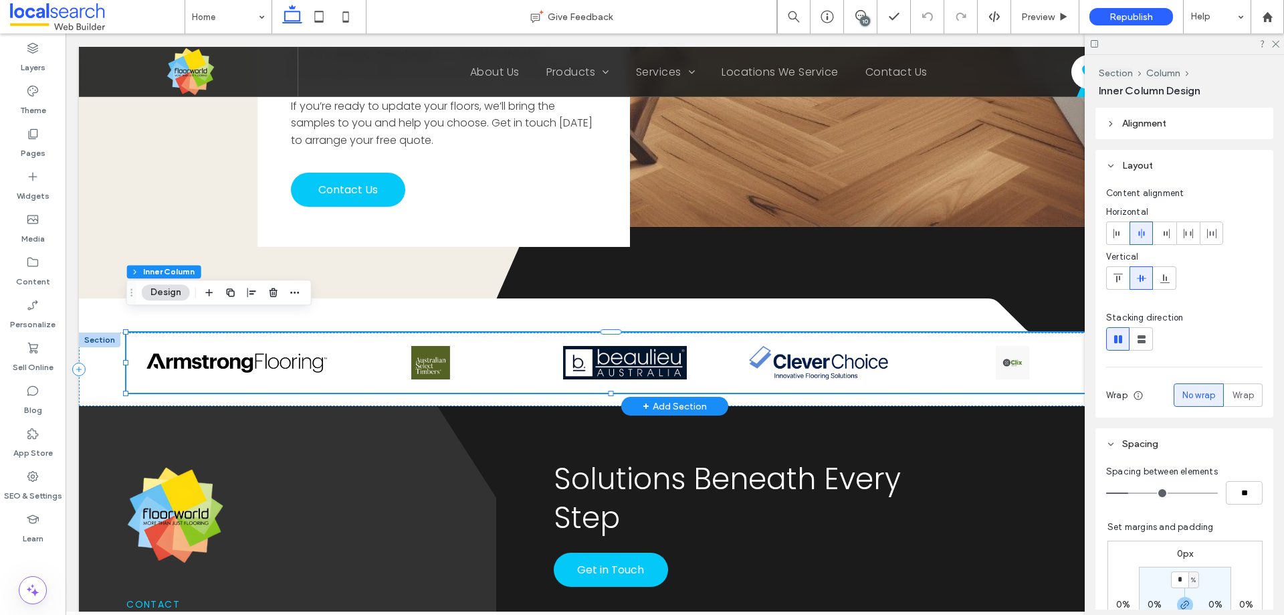
click at [510, 354] on div at bounding box center [431, 362] width 181 height 33
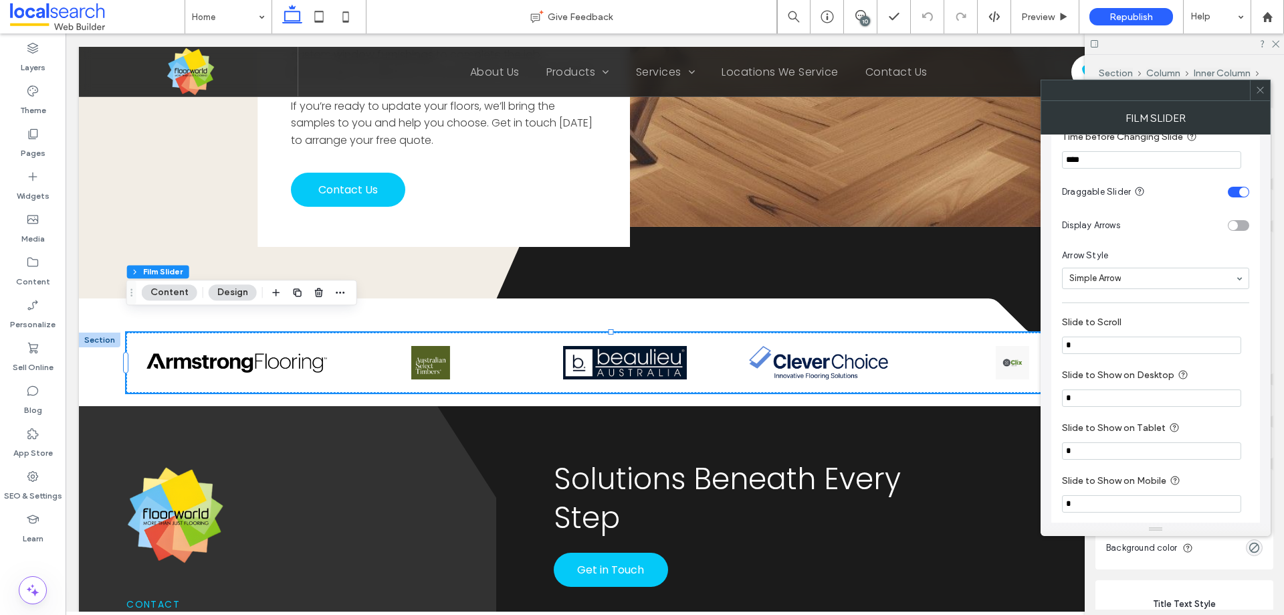
scroll to position [1003, 0]
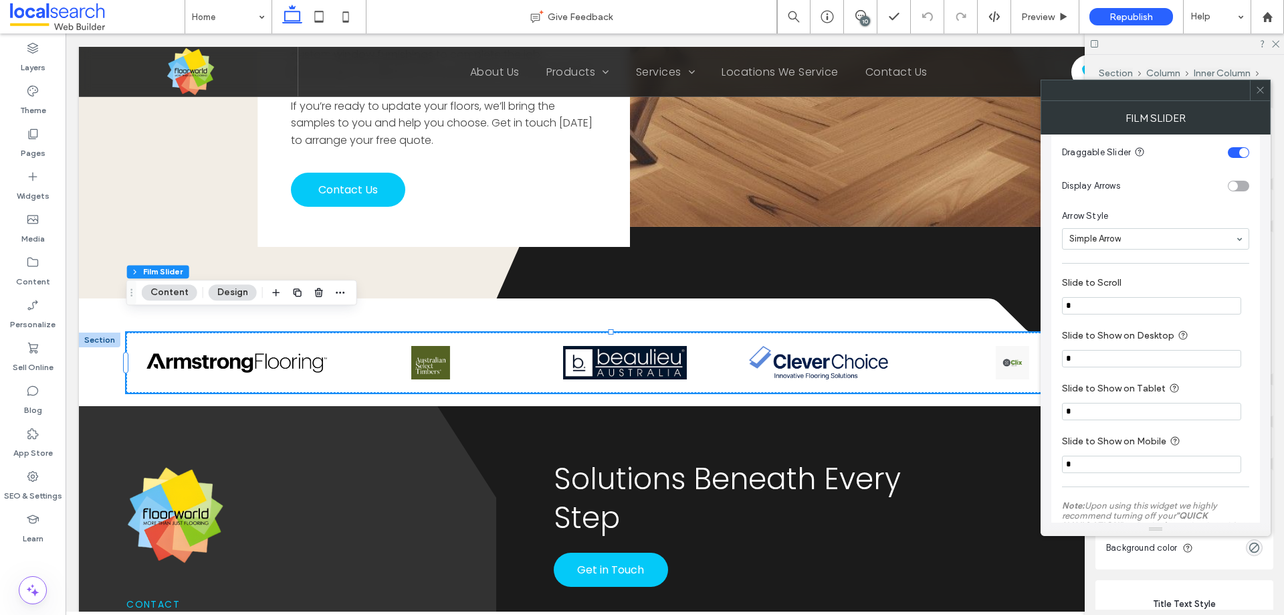
type input "*"
click at [1121, 289] on label "Slide to Scroll" at bounding box center [1153, 284] width 182 height 15
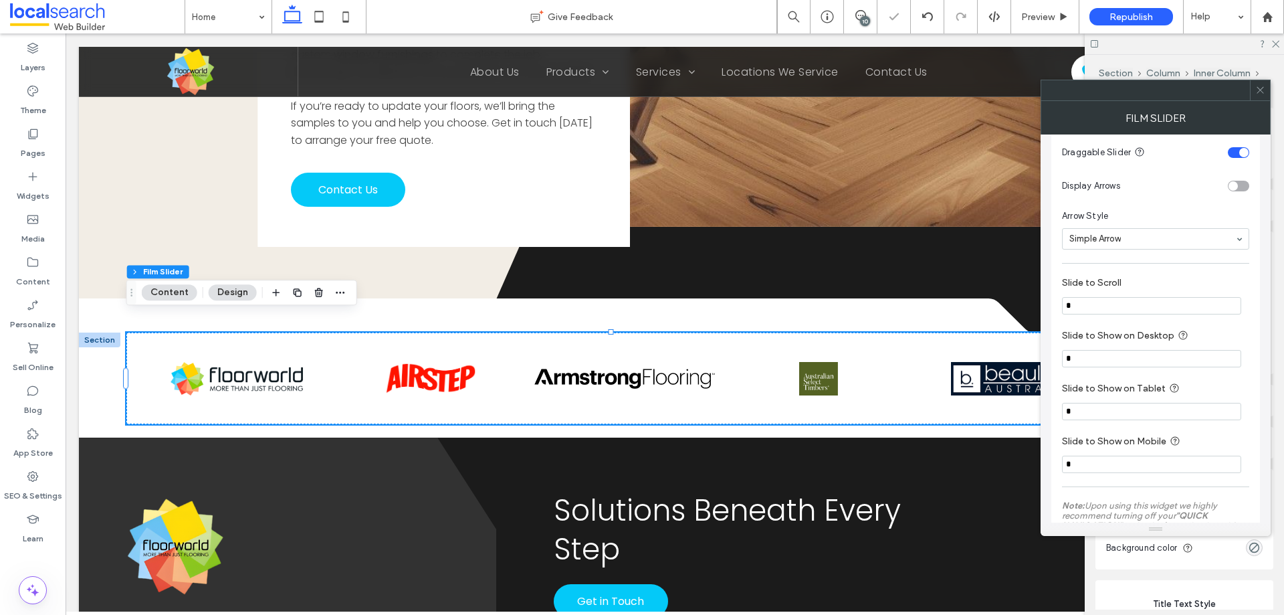
click at [1262, 91] on icon at bounding box center [1261, 90] width 10 height 10
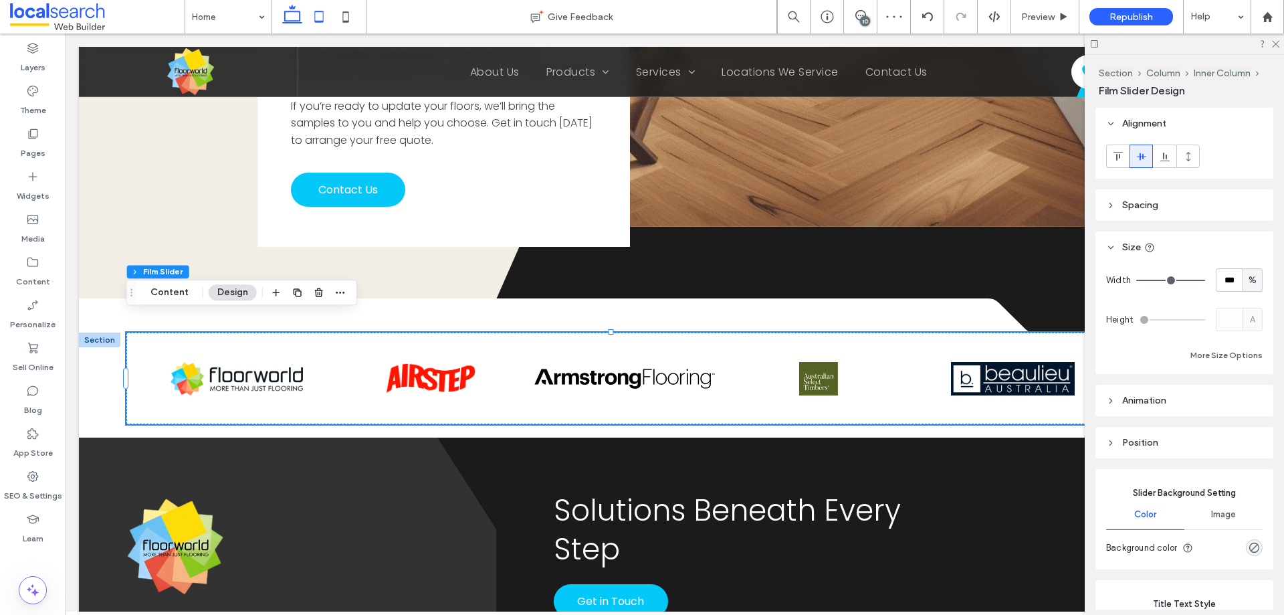
click at [323, 19] on icon at bounding box center [319, 16] width 27 height 27
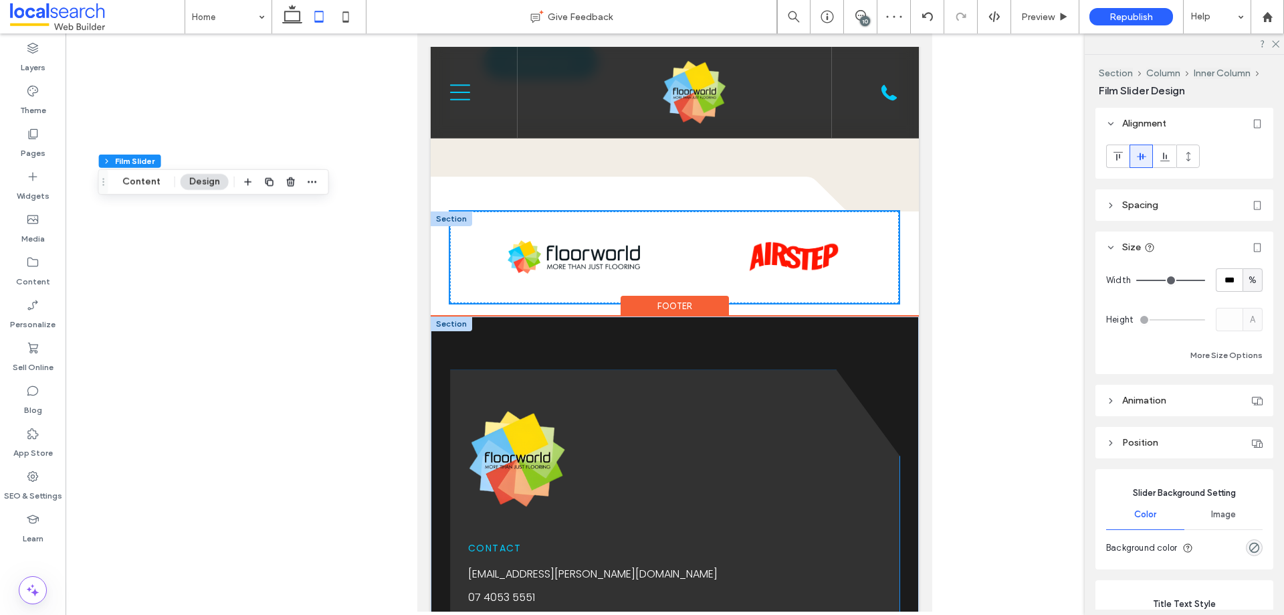
scroll to position [4106, 0]
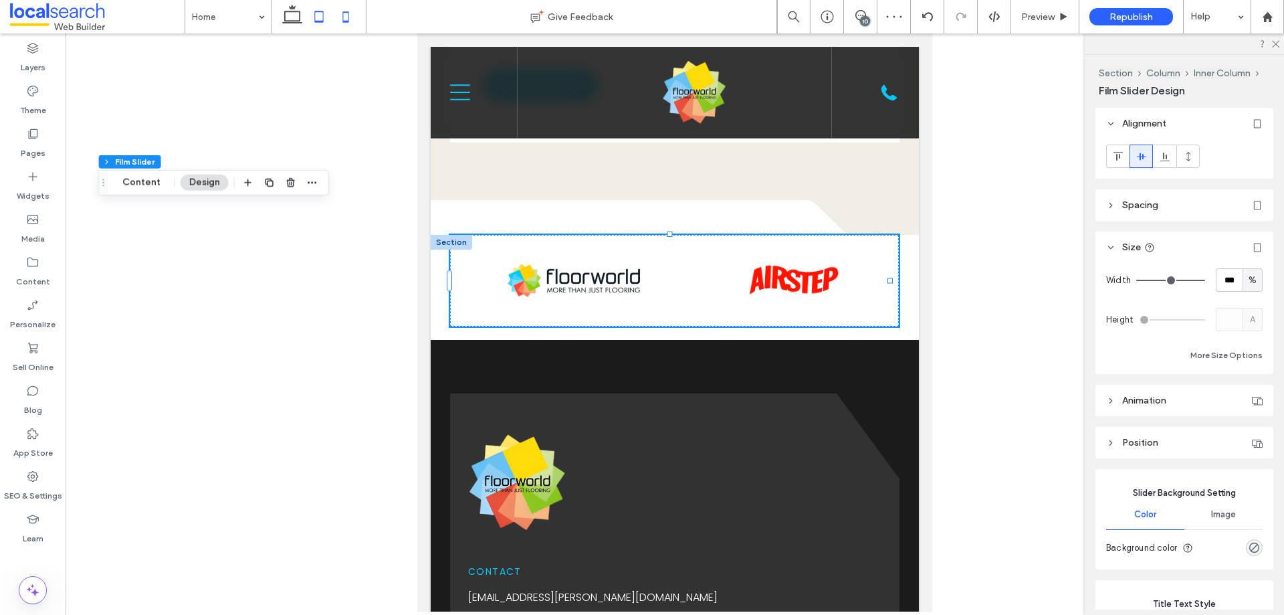
click at [352, 17] on icon at bounding box center [345, 16] width 27 height 27
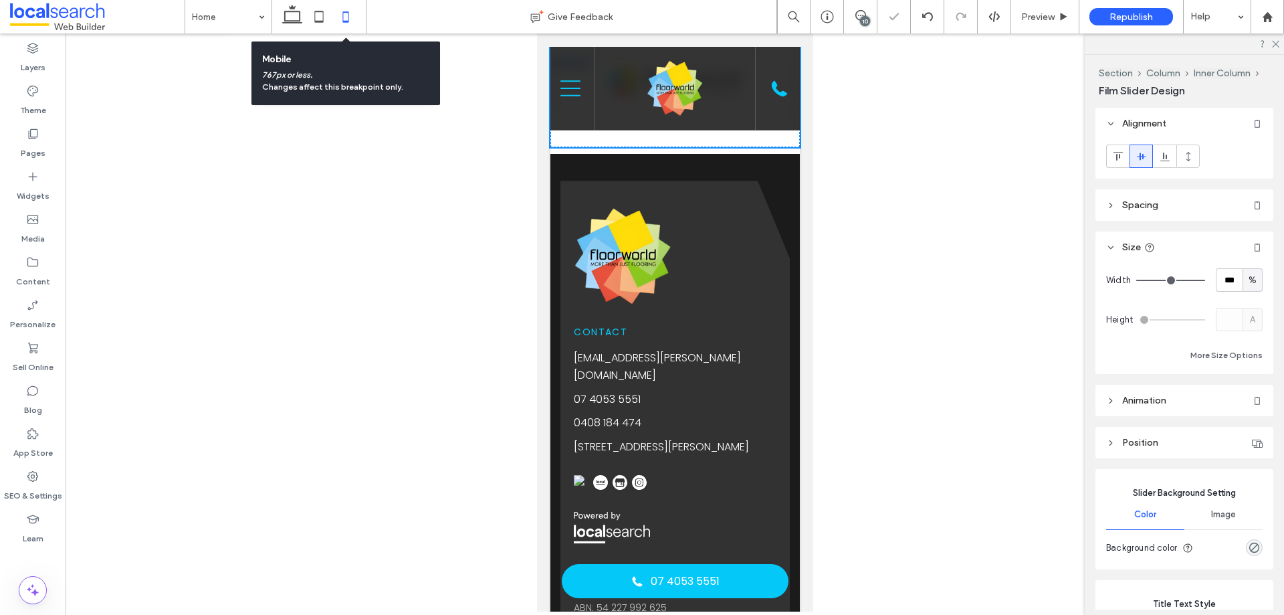
scroll to position [3909, 0]
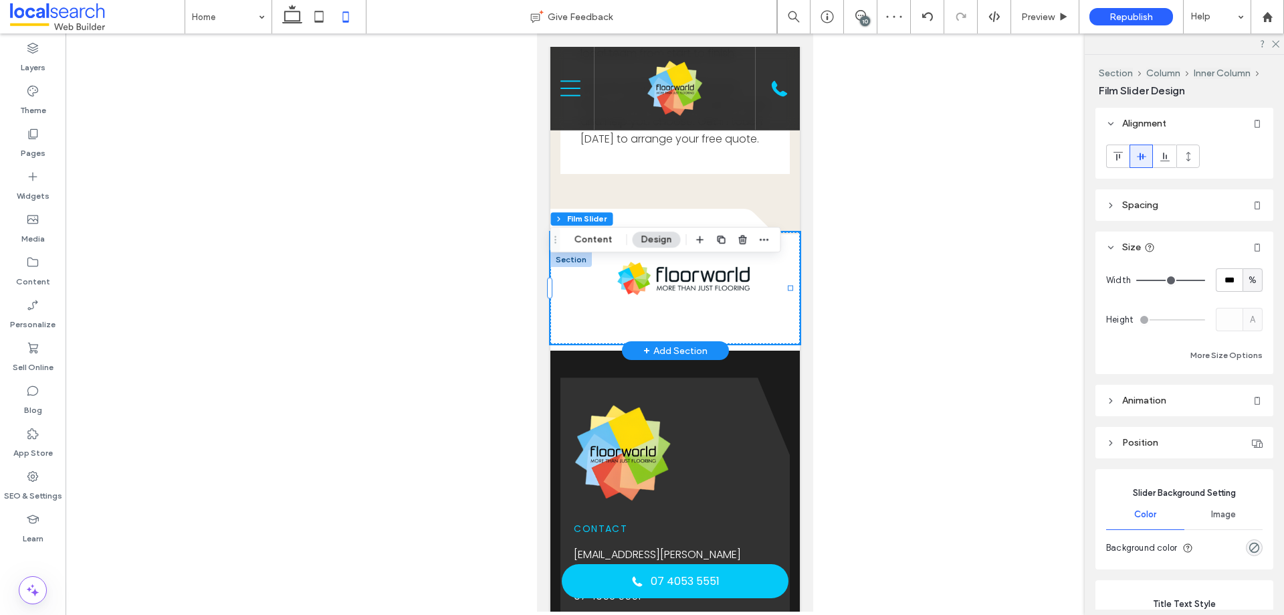
click at [713, 295] on img at bounding box center [683, 278] width 132 height 33
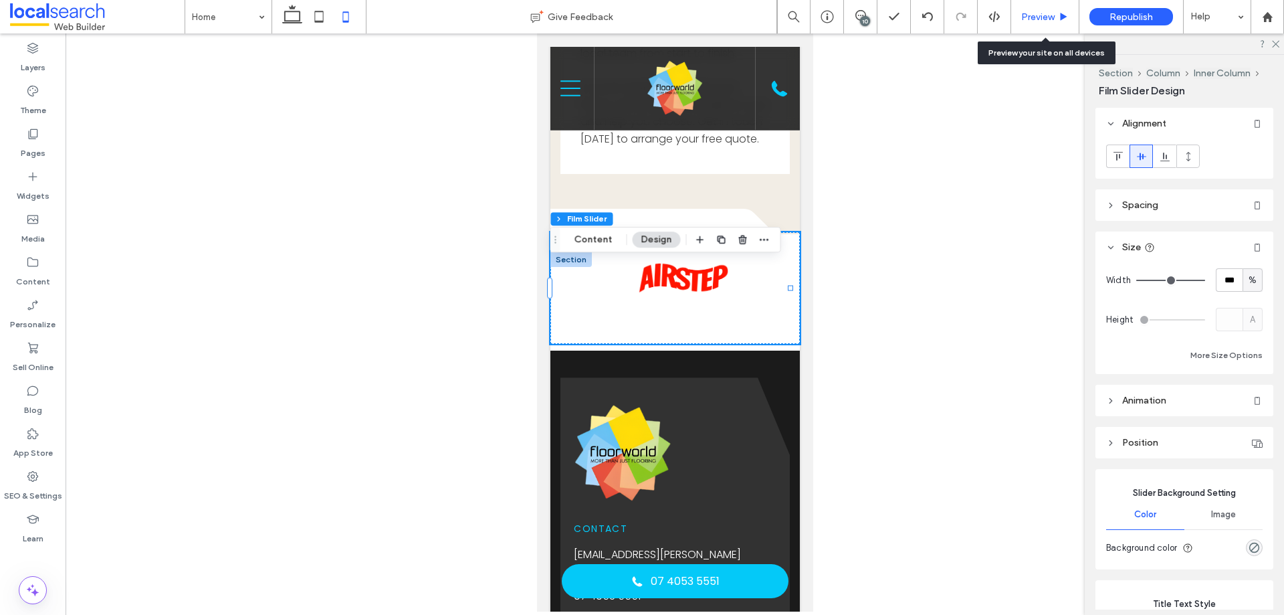
click at [1039, 17] on span "Preview" at bounding box center [1038, 16] width 33 height 11
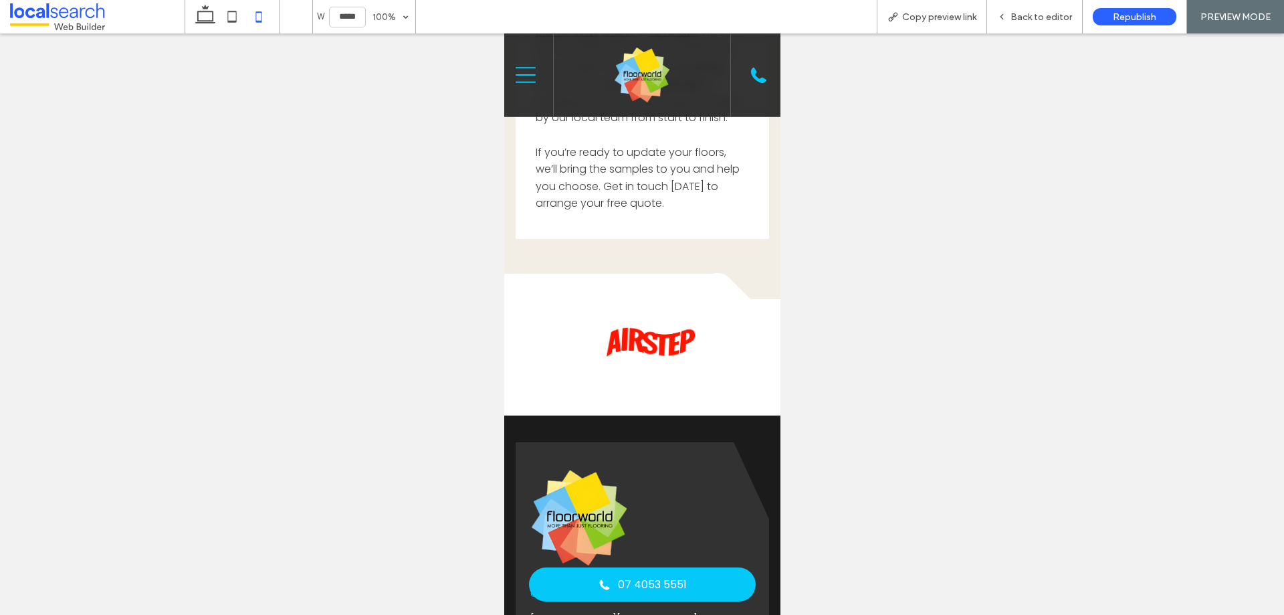
scroll to position [3708, 0]
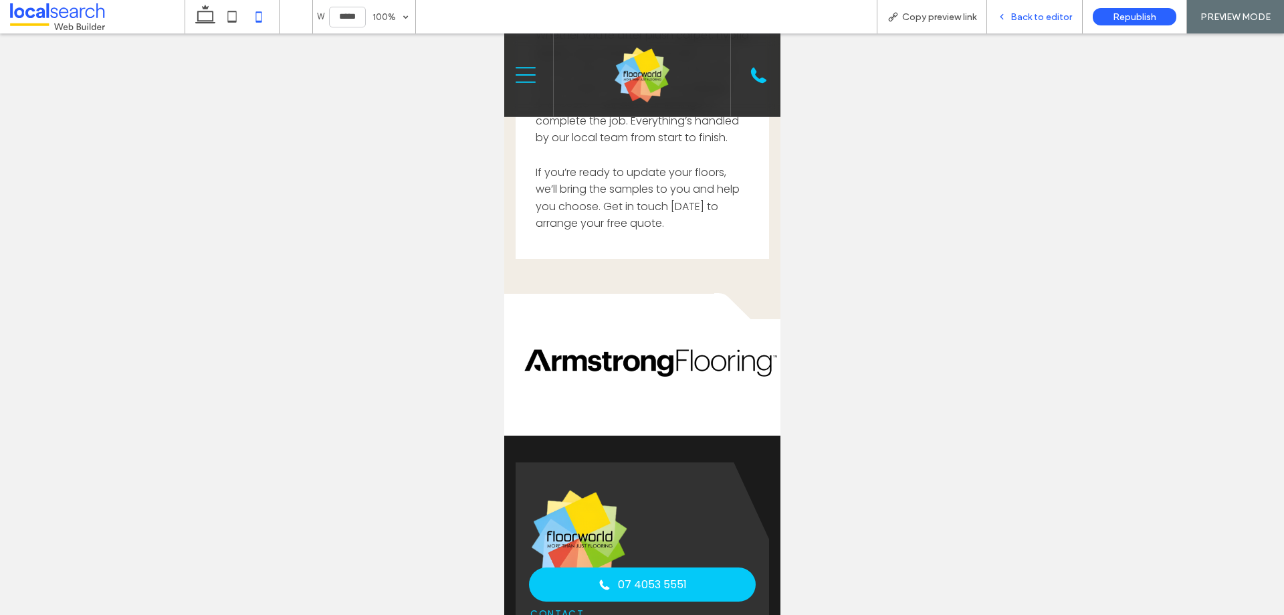
click at [1007, 18] on icon at bounding box center [1001, 16] width 9 height 9
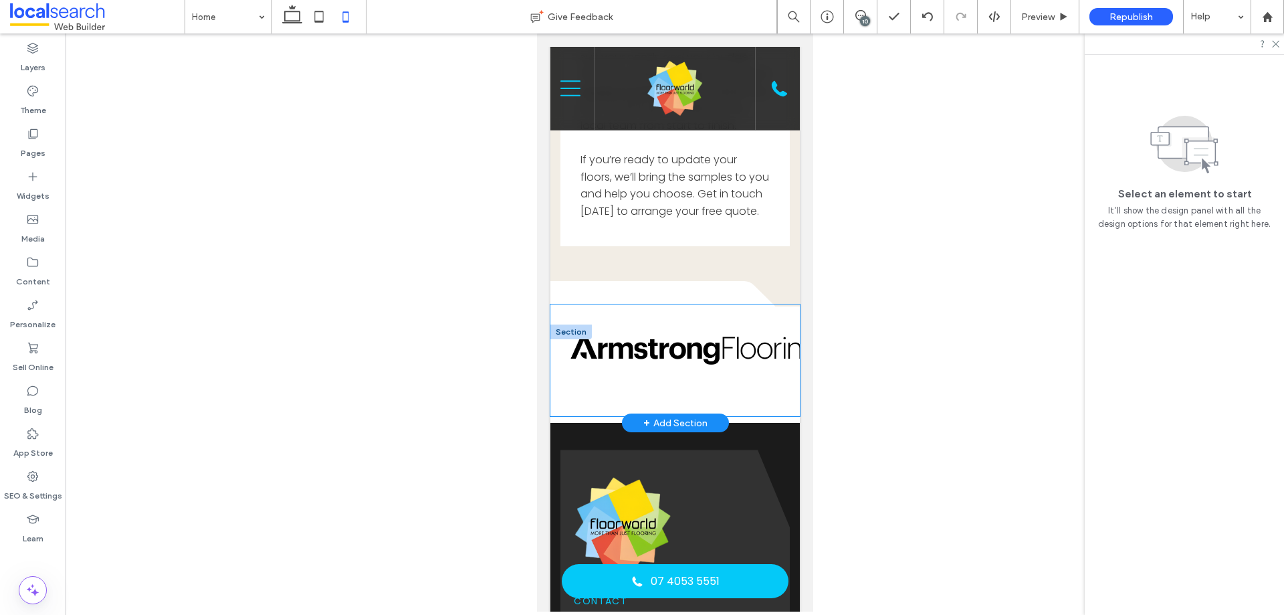
scroll to position [3842, 0]
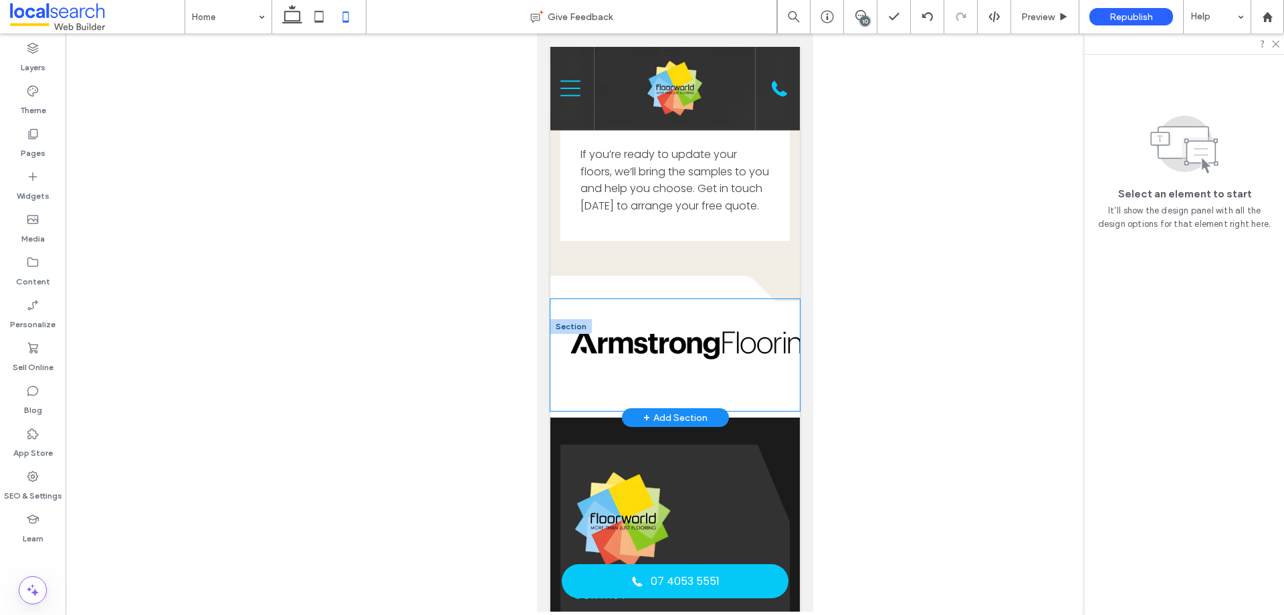
click at [676, 362] on img at bounding box center [696, 344] width 253 height 33
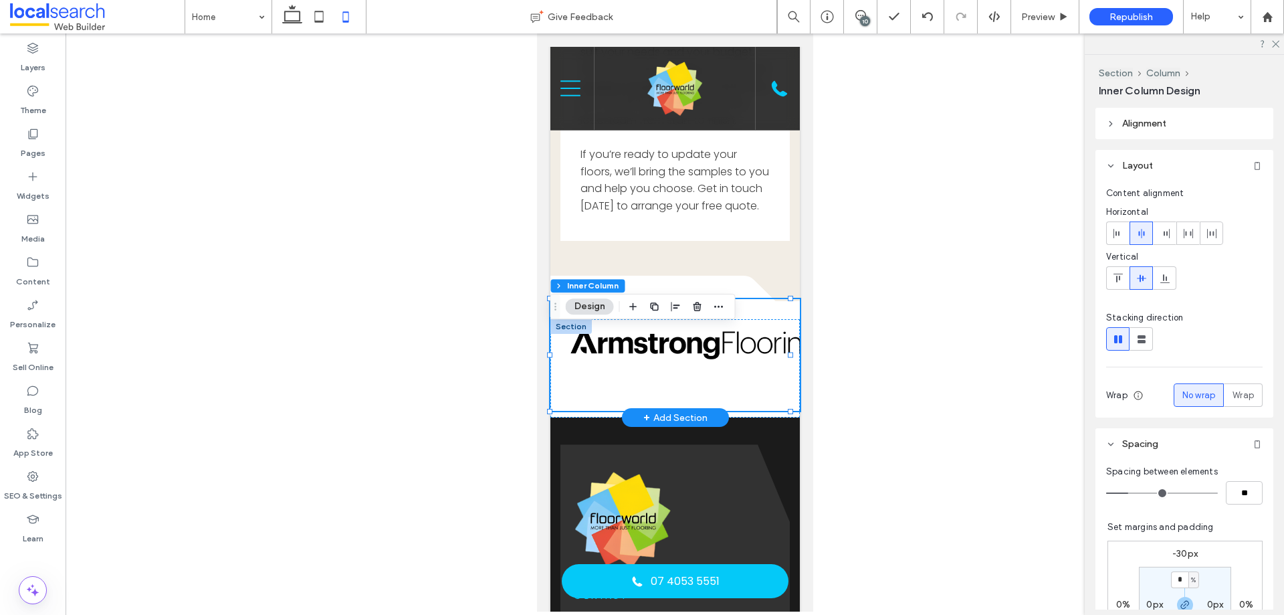
click at [676, 362] on img at bounding box center [696, 344] width 253 height 33
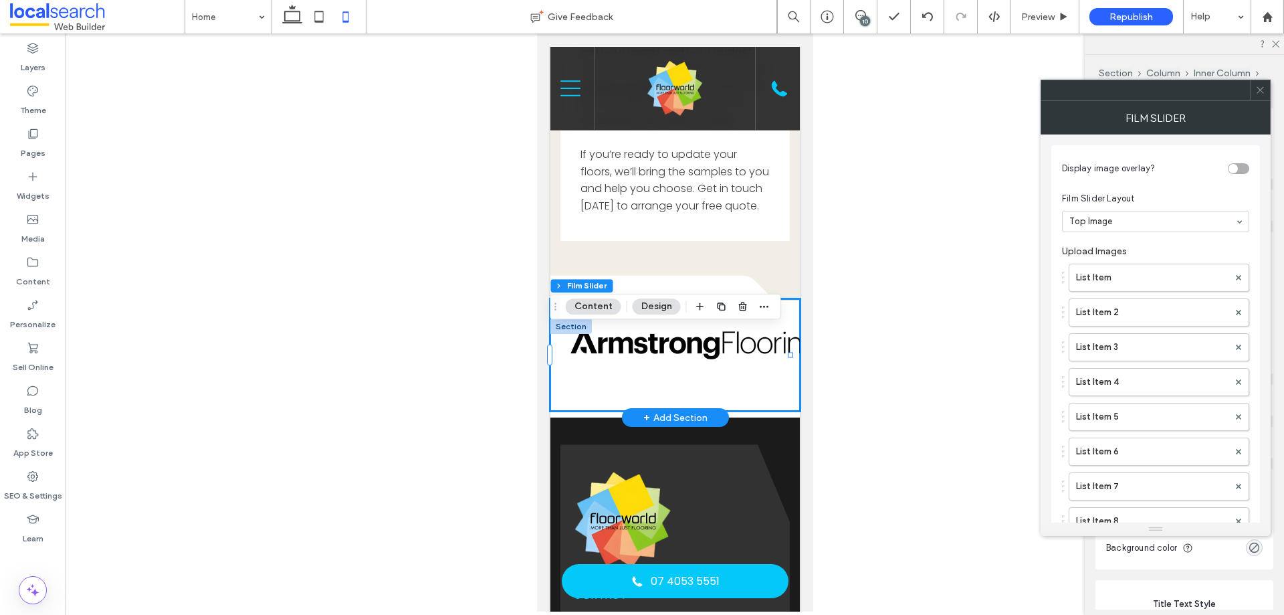
click at [676, 362] on img at bounding box center [696, 344] width 253 height 33
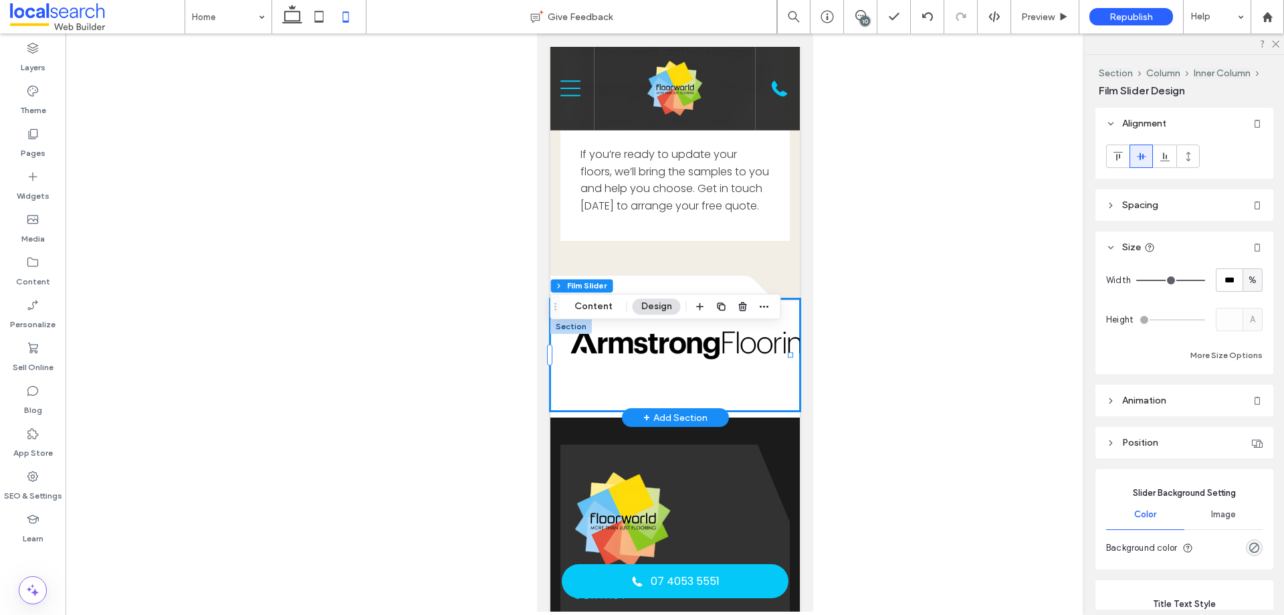
click at [676, 362] on img at bounding box center [696, 344] width 253 height 33
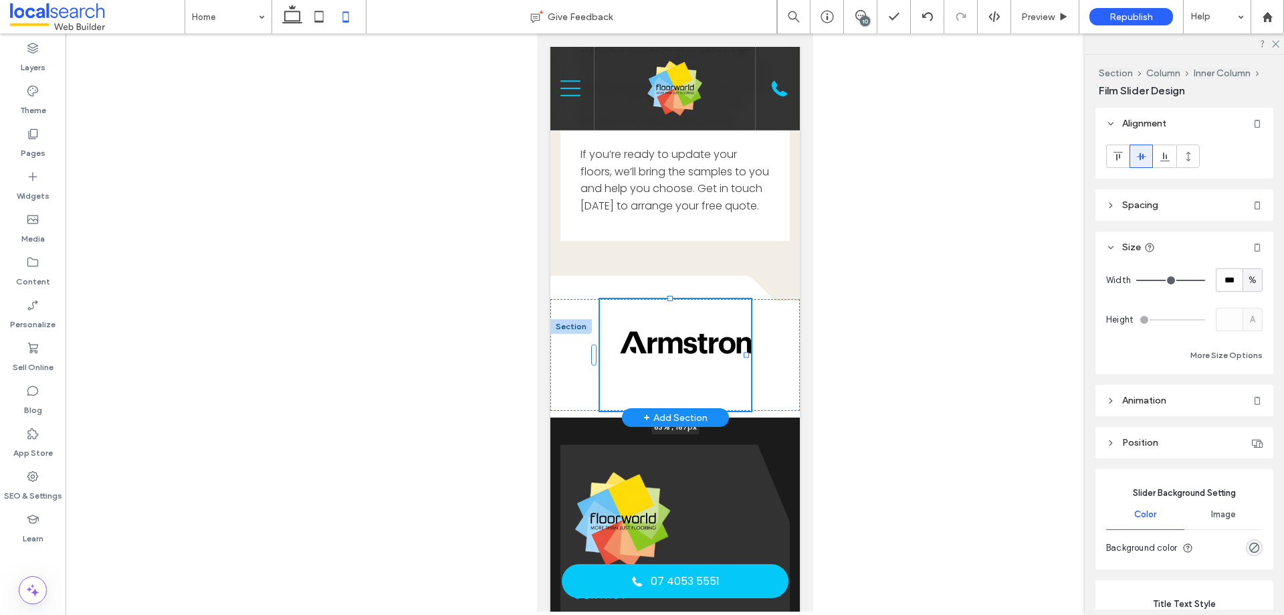
drag, startPoint x: 787, startPoint y: 382, endPoint x: 743, endPoint y: 380, distance: 44.2
click at [743, 380] on div "63% , 167px" at bounding box center [675, 368] width 250 height 98
type input "**"
type input "****"
drag, startPoint x: 747, startPoint y: 384, endPoint x: 759, endPoint y: 386, distance: 11.5
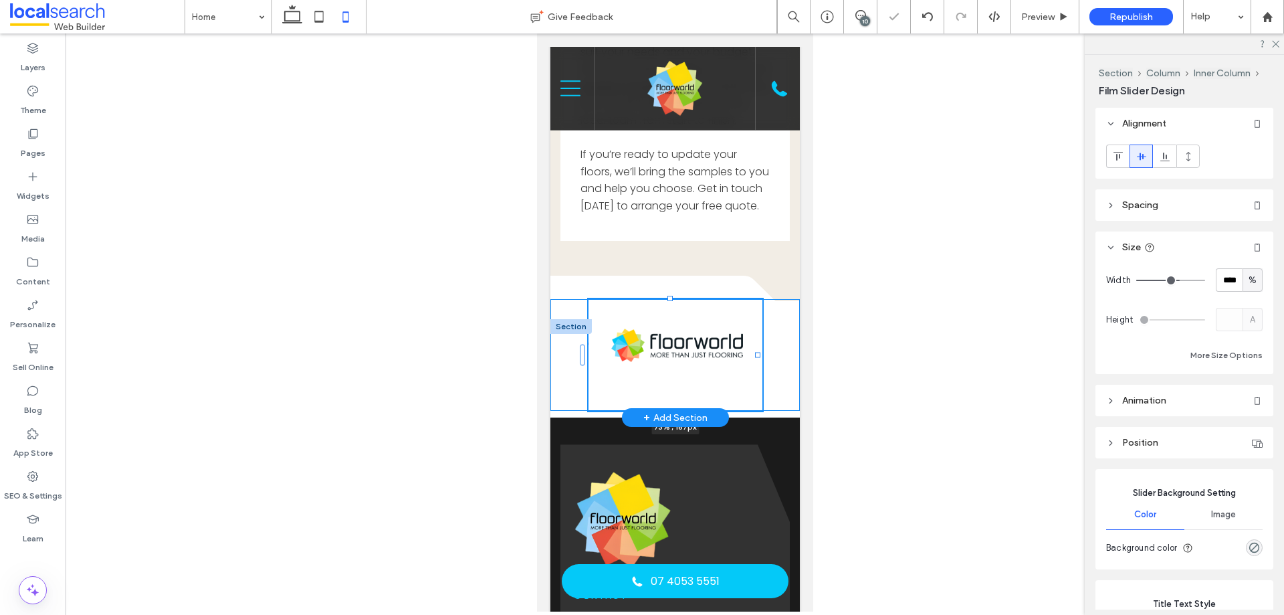
click at [759, 358] on div at bounding box center [757, 355] width 5 height 5
type input "**"
type input "****"
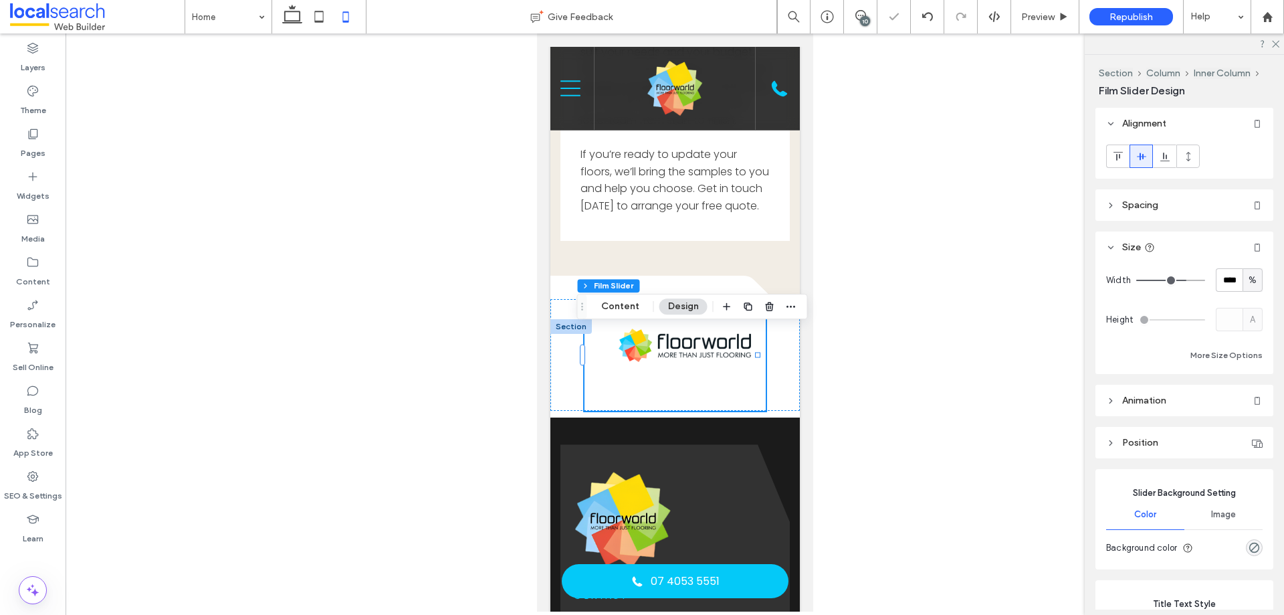
click at [683, 362] on img at bounding box center [684, 344] width 132 height 33
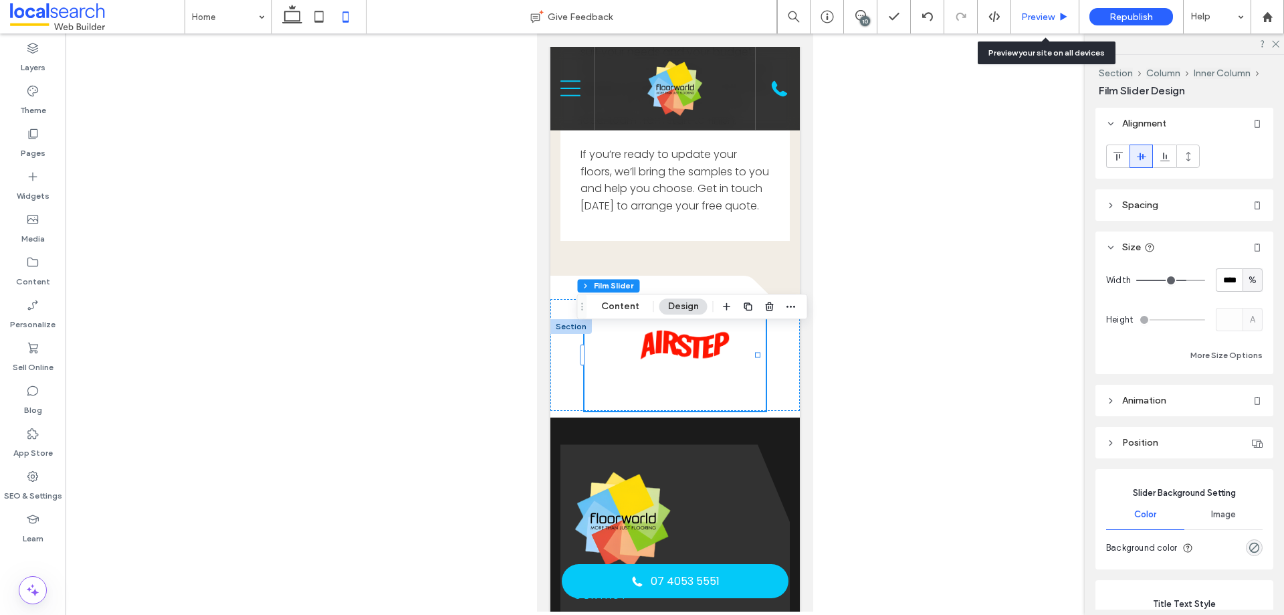
click at [1030, 17] on span "Preview" at bounding box center [1038, 16] width 33 height 11
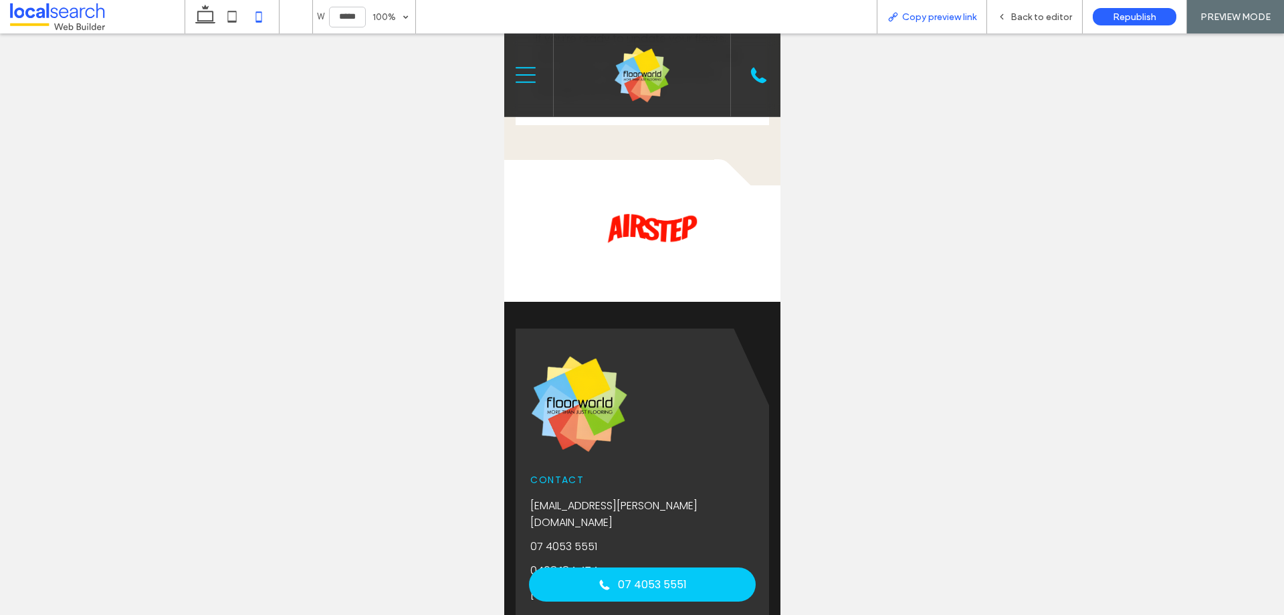
click at [967, 14] on span "Copy preview link" at bounding box center [939, 16] width 74 height 11
click at [1063, 7] on div "Back to editor" at bounding box center [1035, 16] width 96 height 33
click at [1044, 13] on span "Back to editor" at bounding box center [1042, 16] width 62 height 11
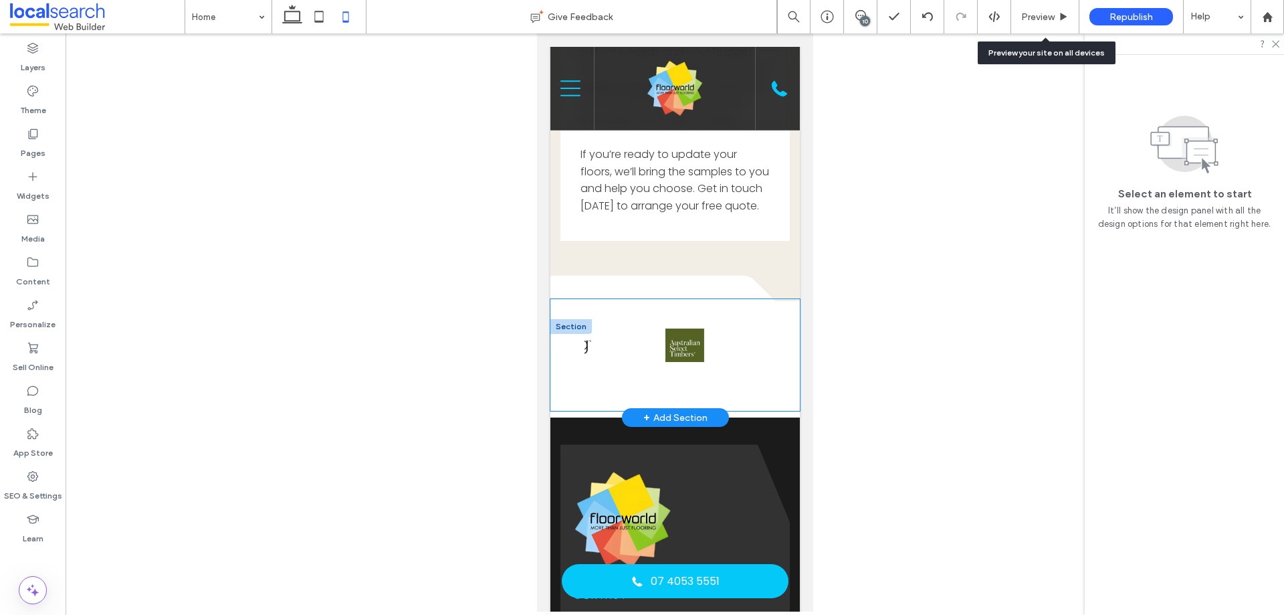
click at [672, 362] on img at bounding box center [684, 344] width 39 height 33
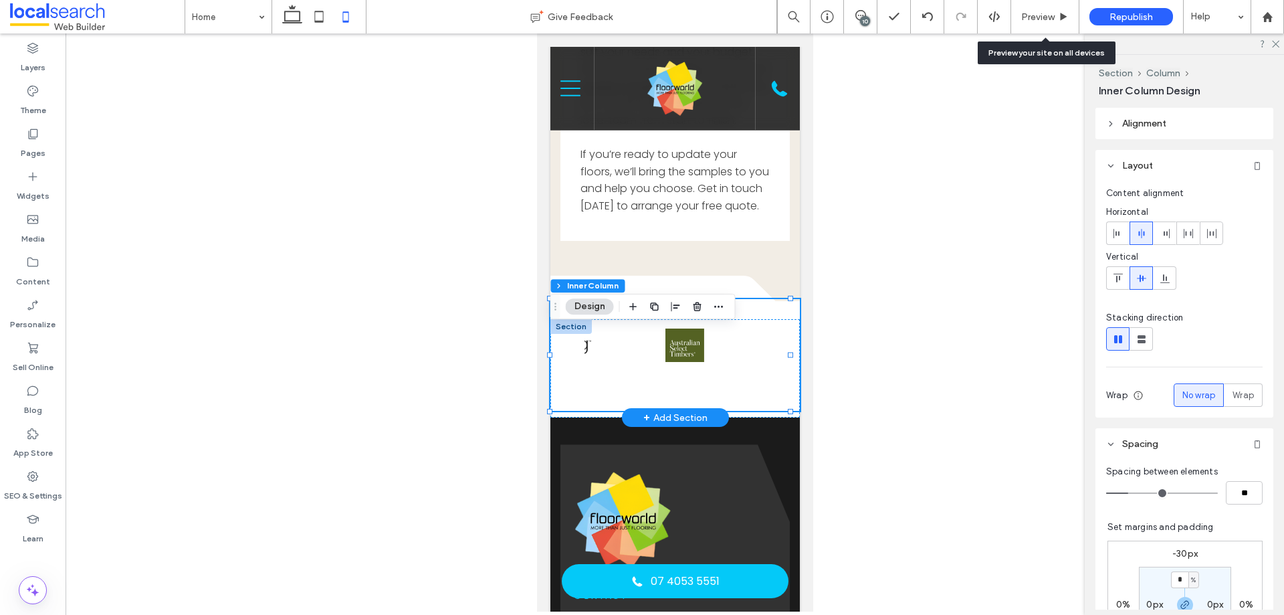
click at [672, 362] on img at bounding box center [684, 344] width 39 height 33
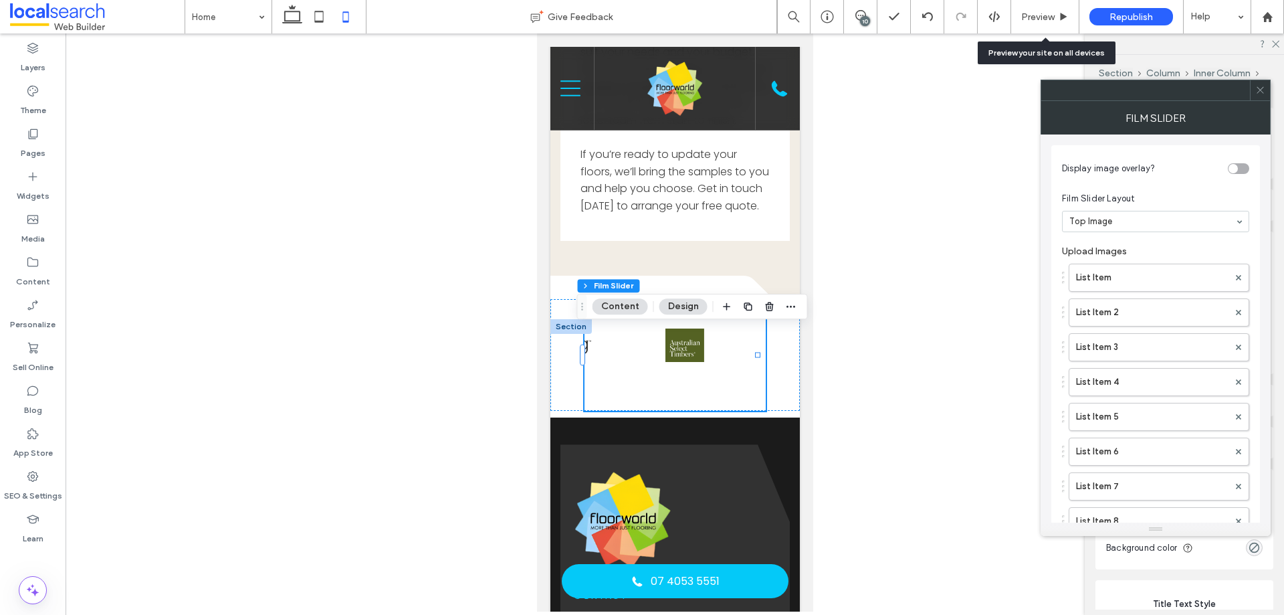
click at [1271, 96] on div "Film Slider Design" at bounding box center [1186, 90] width 175 height 13
click at [1261, 95] on span at bounding box center [1261, 90] width 10 height 20
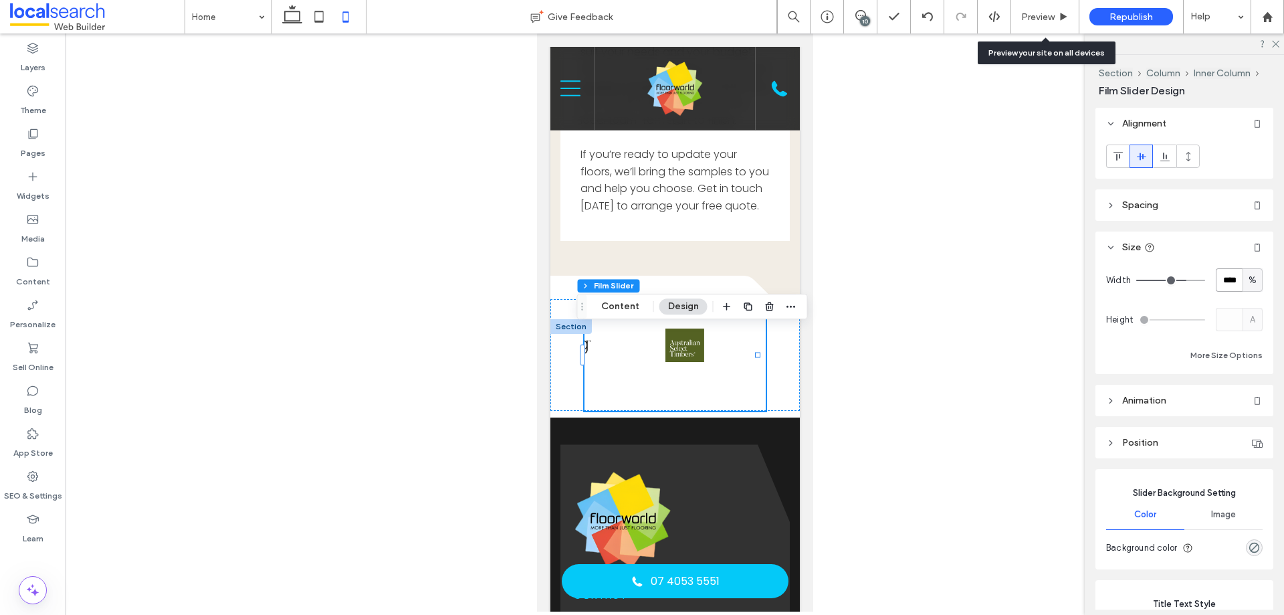
click at [1228, 277] on input "****" at bounding box center [1229, 279] width 27 height 23
type input "***"
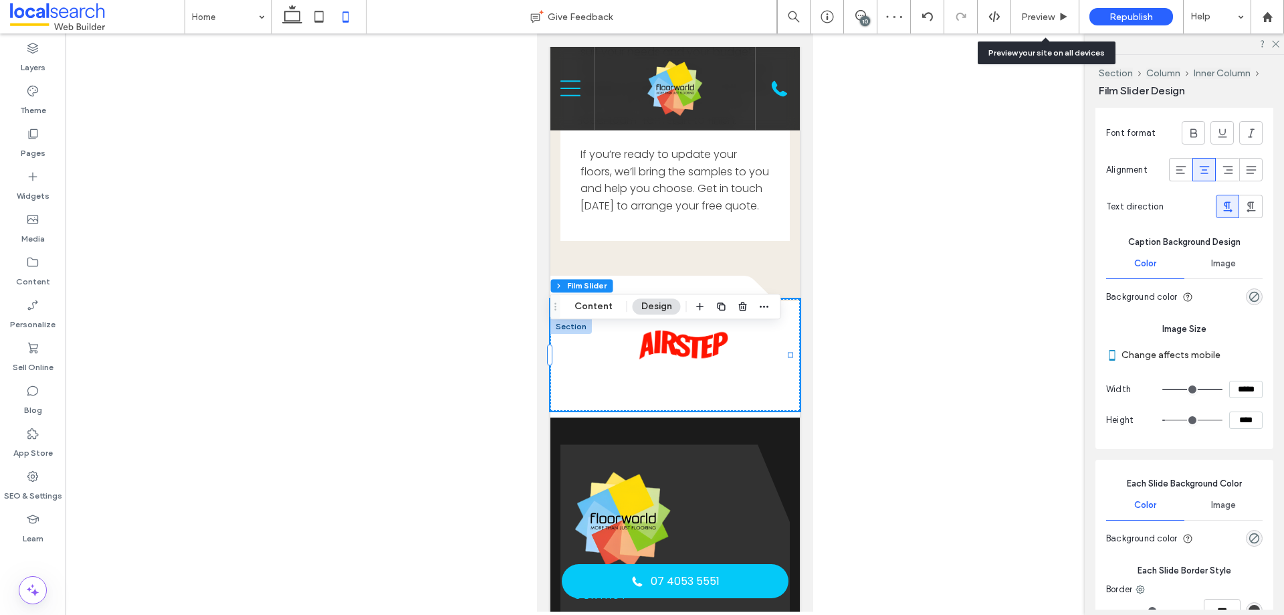
scroll to position [602, 0]
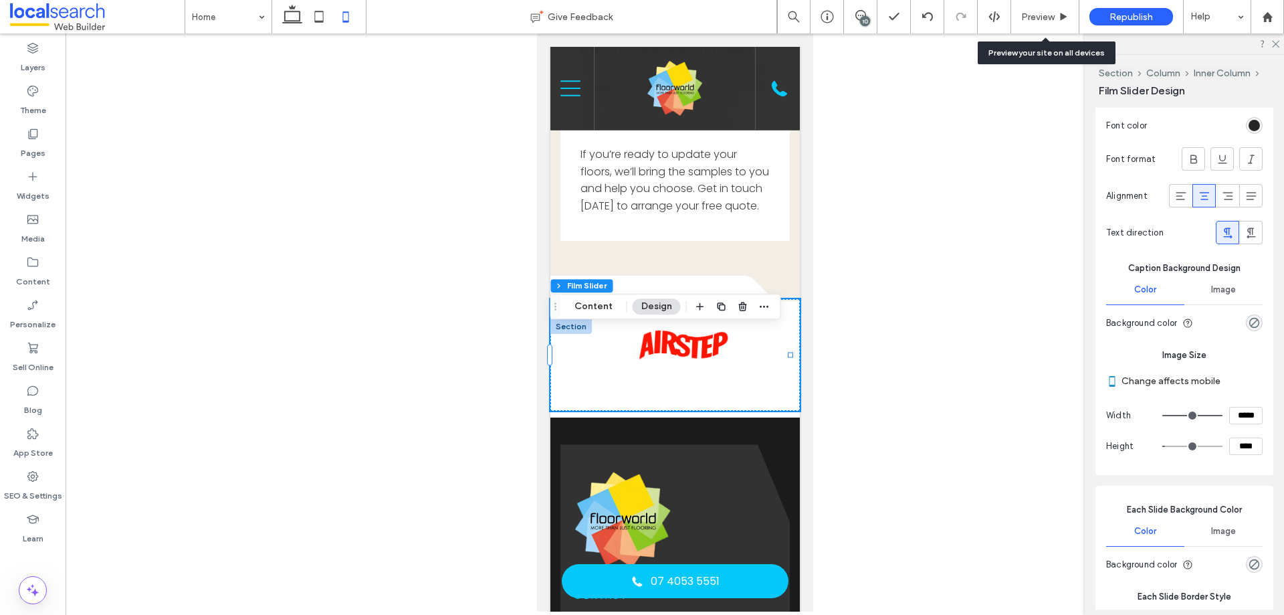
click at [925, 296] on div at bounding box center [675, 322] width 1219 height 578
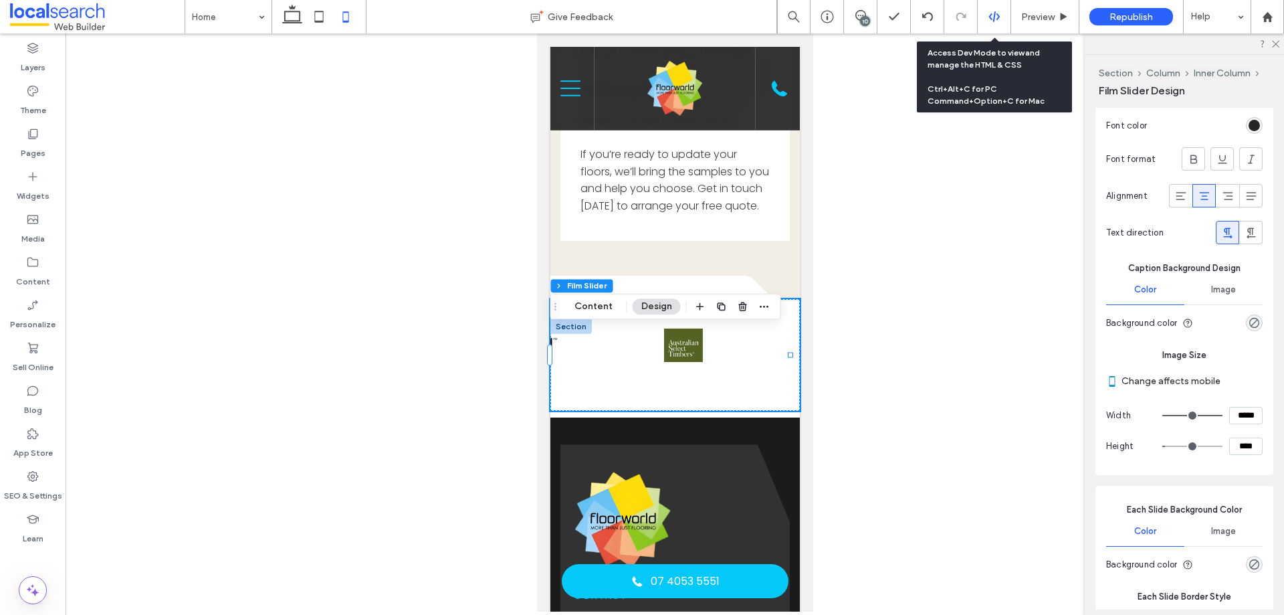
click at [1001, 17] on div at bounding box center [994, 17] width 33 height 12
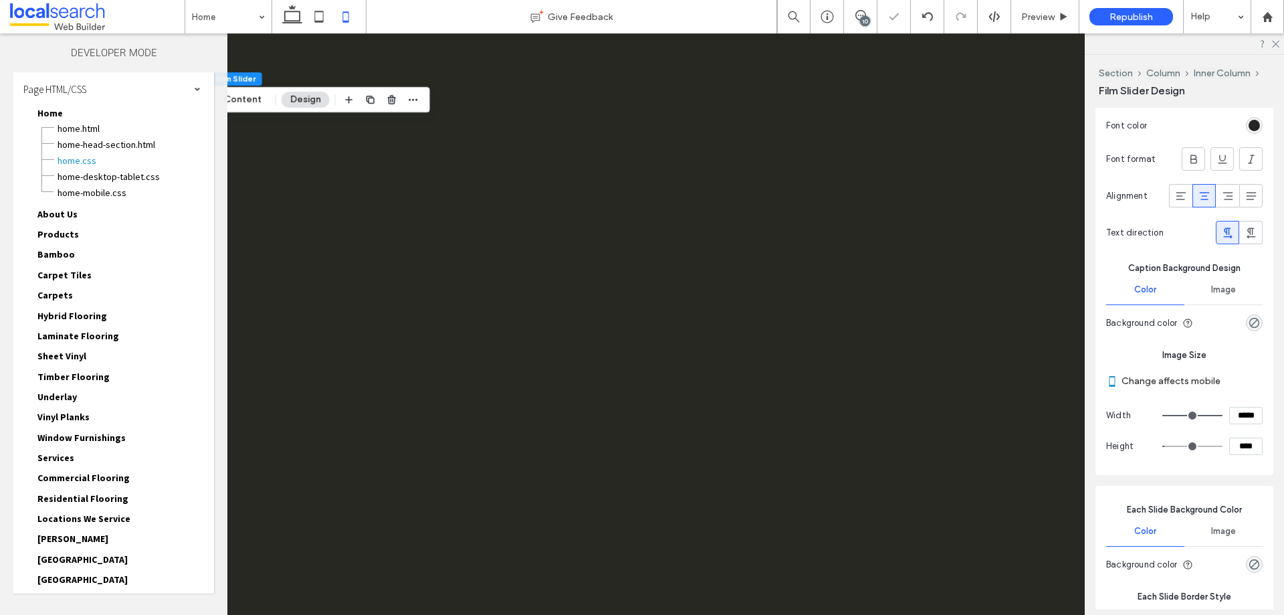
scroll to position [0, 0]
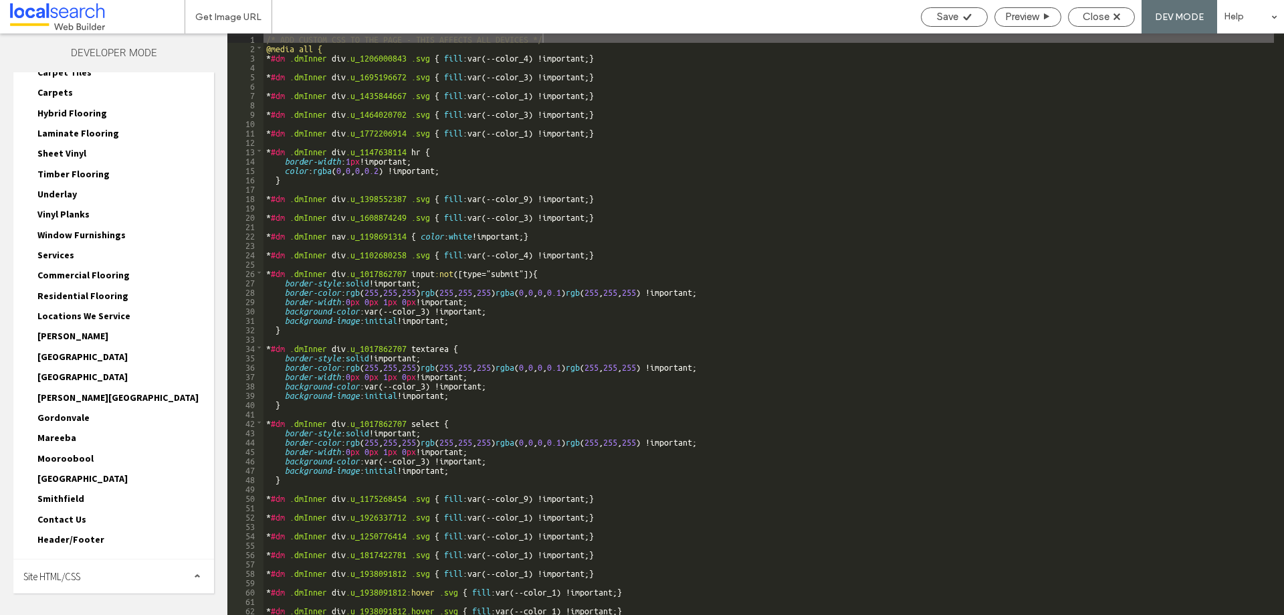
click at [136, 574] on div "Site HTML/CSS" at bounding box center [113, 575] width 201 height 33
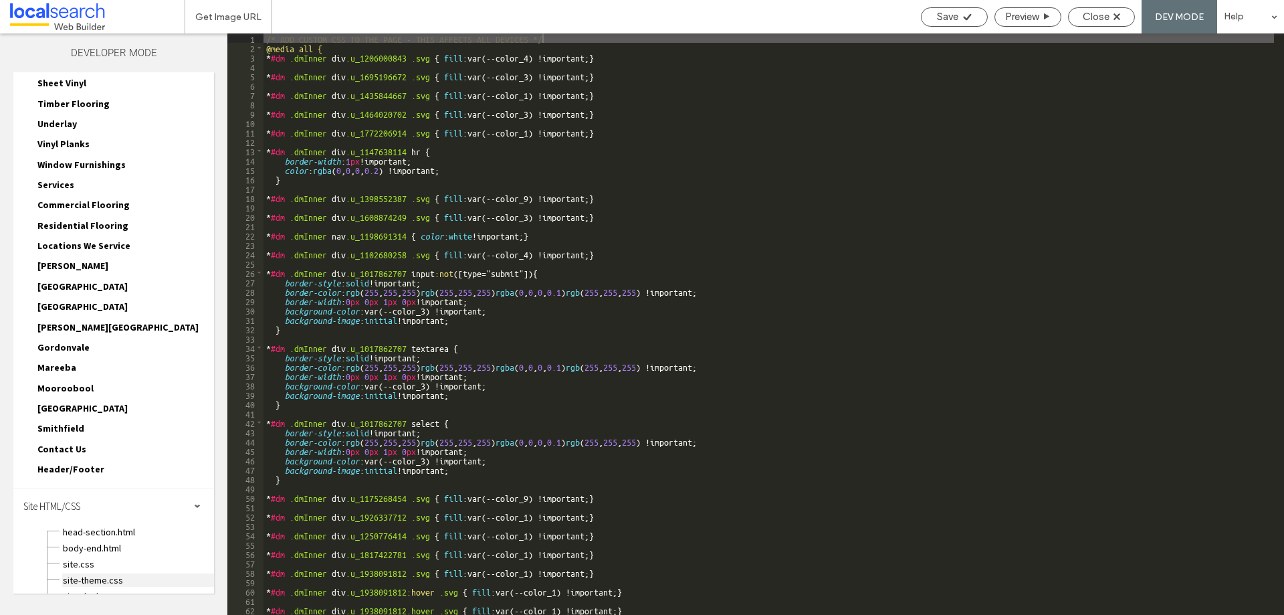
scroll to position [323, 0]
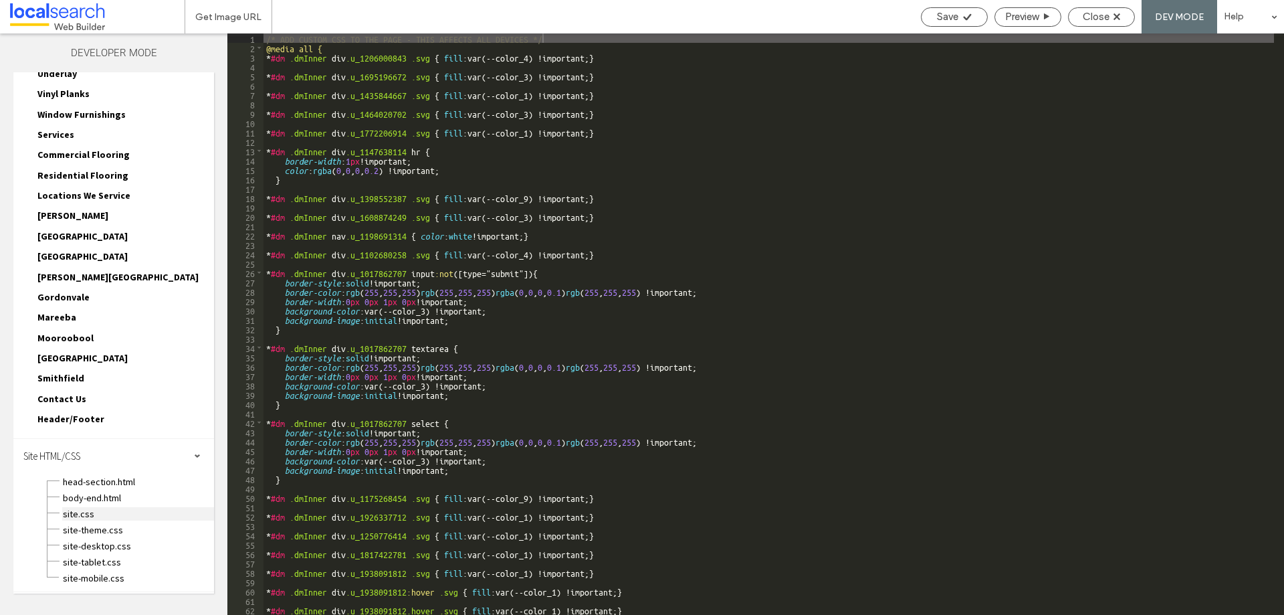
click at [107, 512] on span "site.css" at bounding box center [138, 513] width 152 height 13
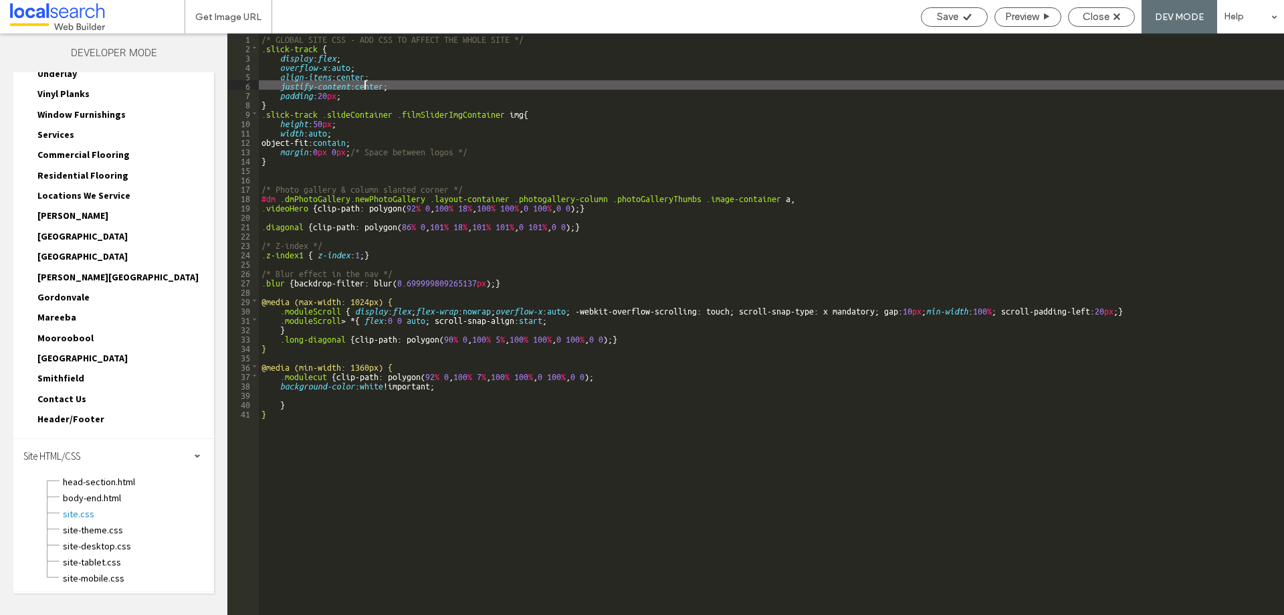
click at [365, 86] on div "/* GLOBAL SITE CSS - ADD CSS TO AFFECT THE WHOLE SITE */ .slick-track { display…" at bounding box center [772, 333] width 1026 height 600
click at [288, 101] on div "/* GLOBAL SITE CSS - ADD CSS TO AFFECT THE WHOLE SITE */ .slick-track { display…" at bounding box center [772, 333] width 1026 height 600
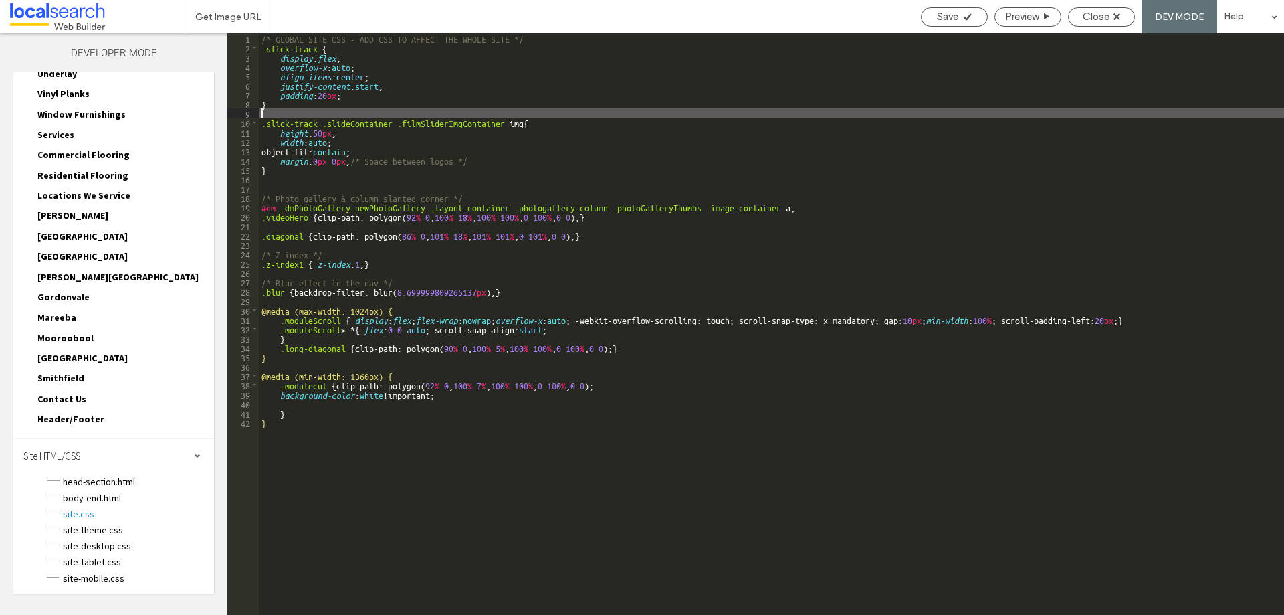
paste textarea
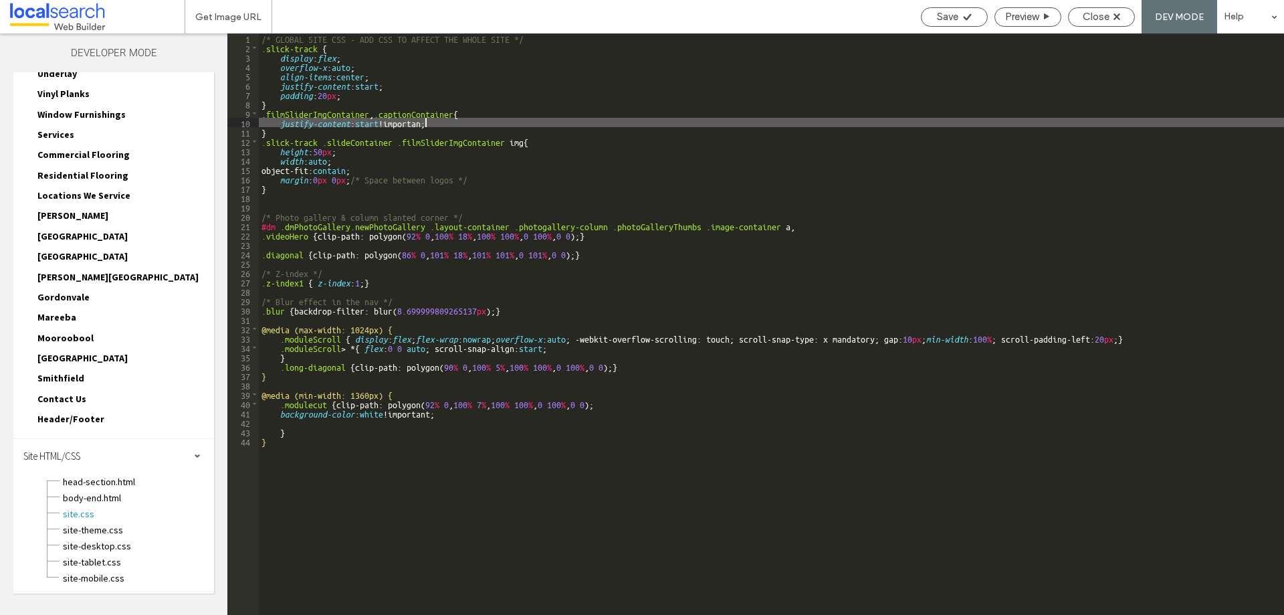
type textarea "**"
click at [1118, 12] on div "Close" at bounding box center [1102, 17] width 66 height 12
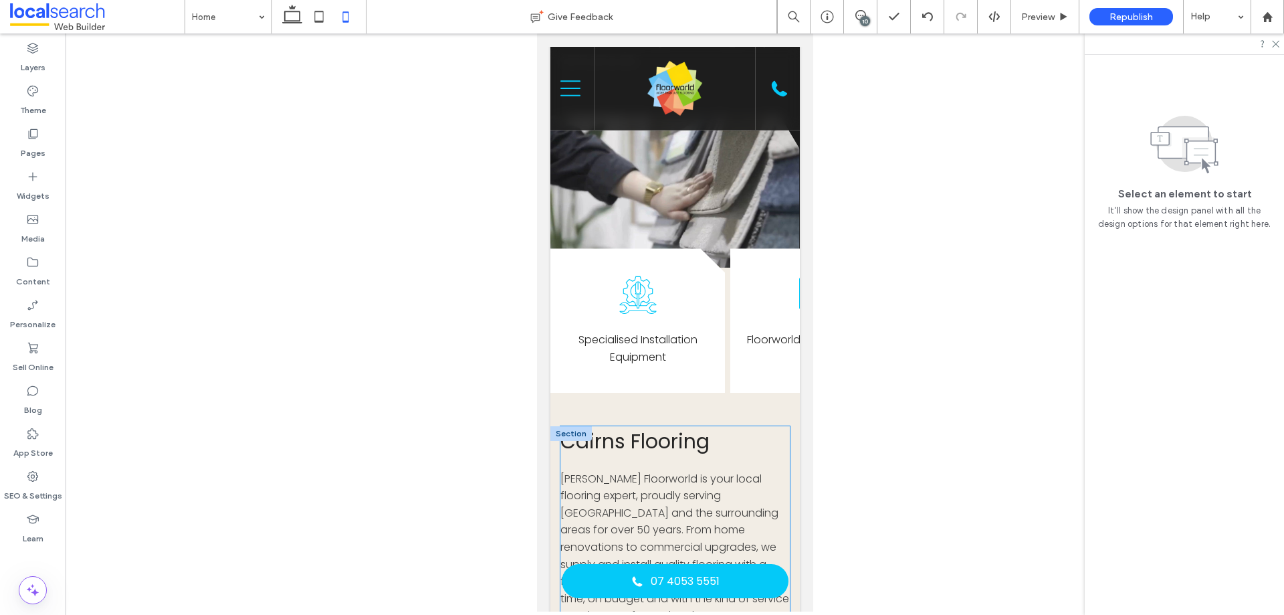
scroll to position [401, 0]
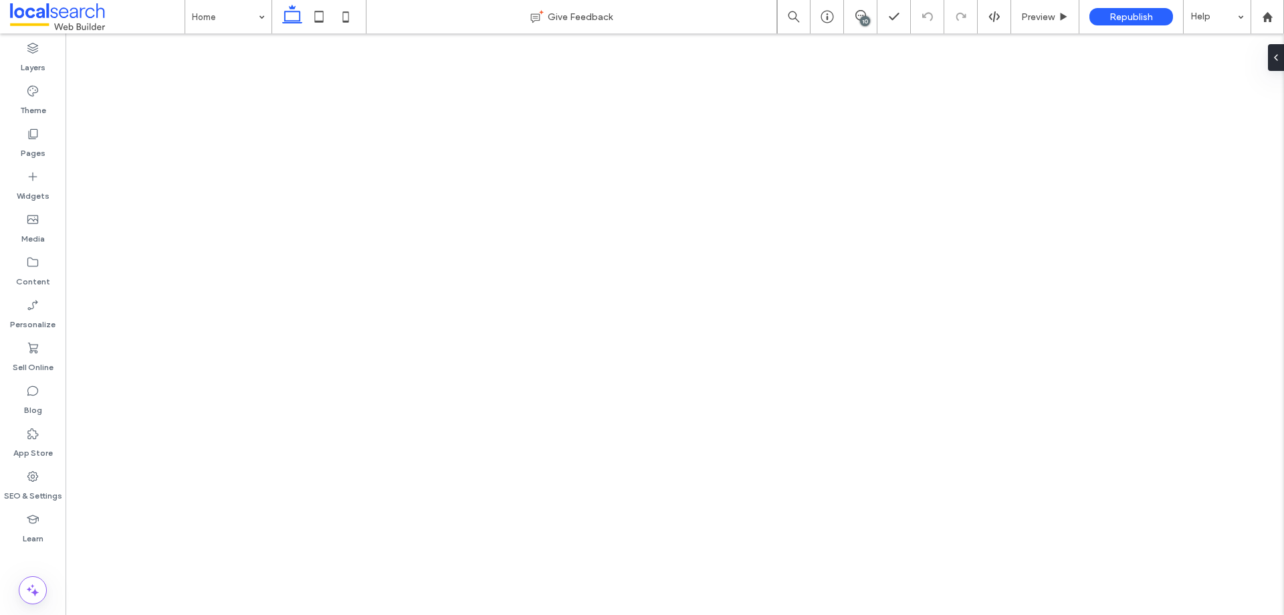
click at [342, 17] on icon at bounding box center [345, 16] width 27 height 27
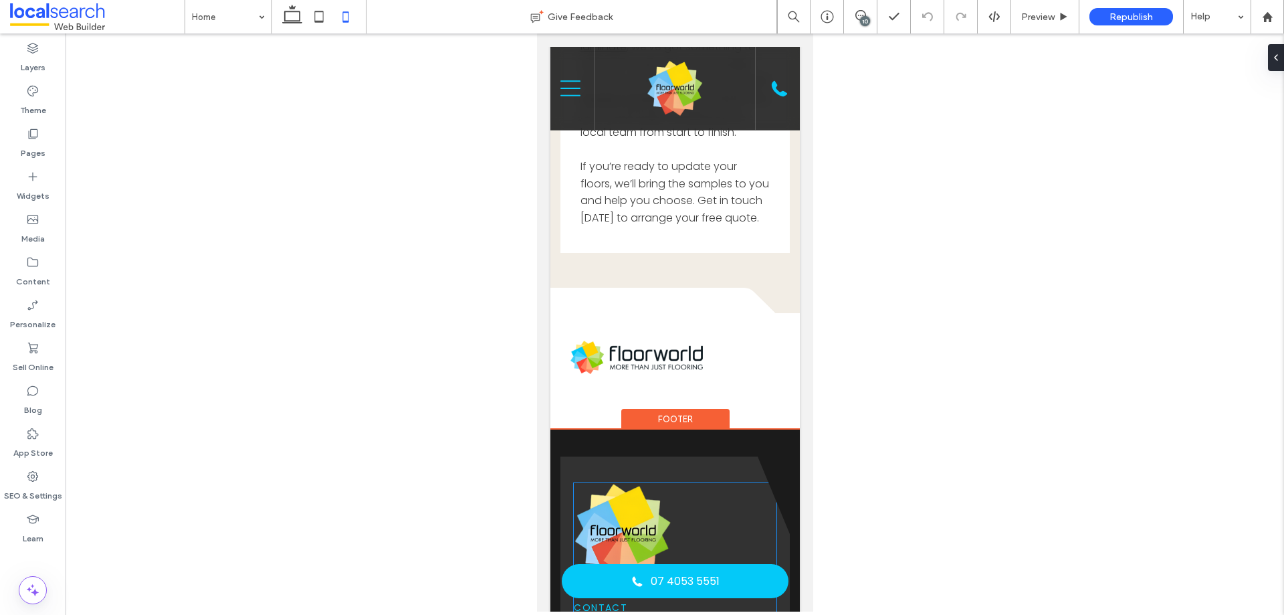
scroll to position [3807, 0]
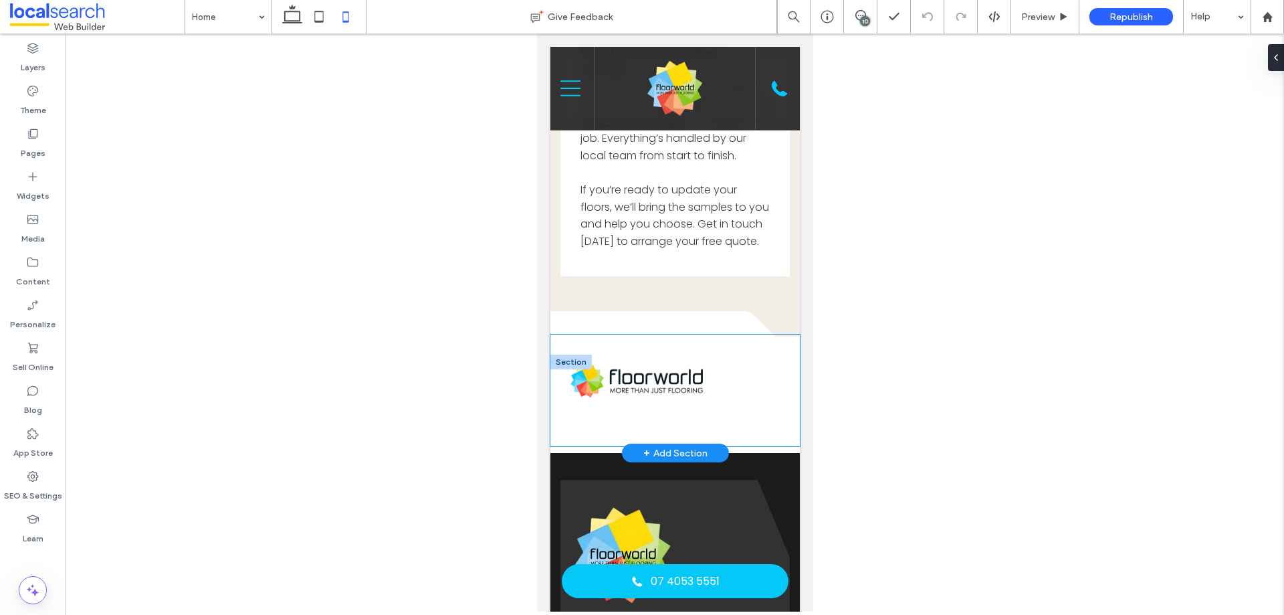
click at [666, 397] on img at bounding box center [636, 380] width 132 height 33
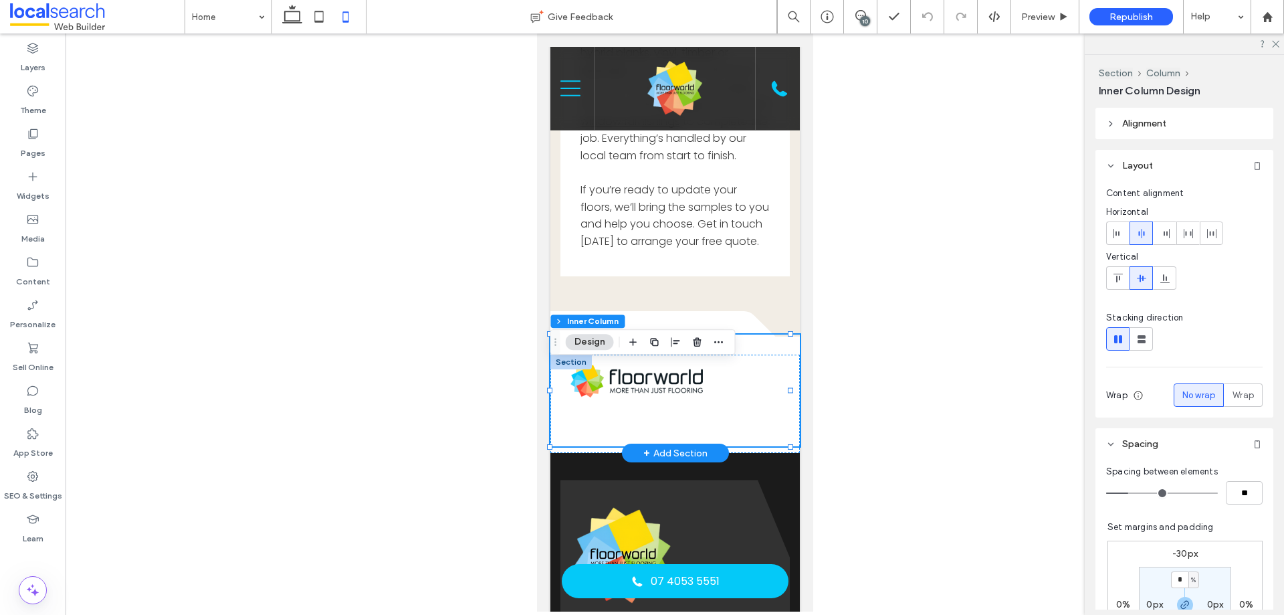
click at [666, 397] on img at bounding box center [636, 380] width 132 height 33
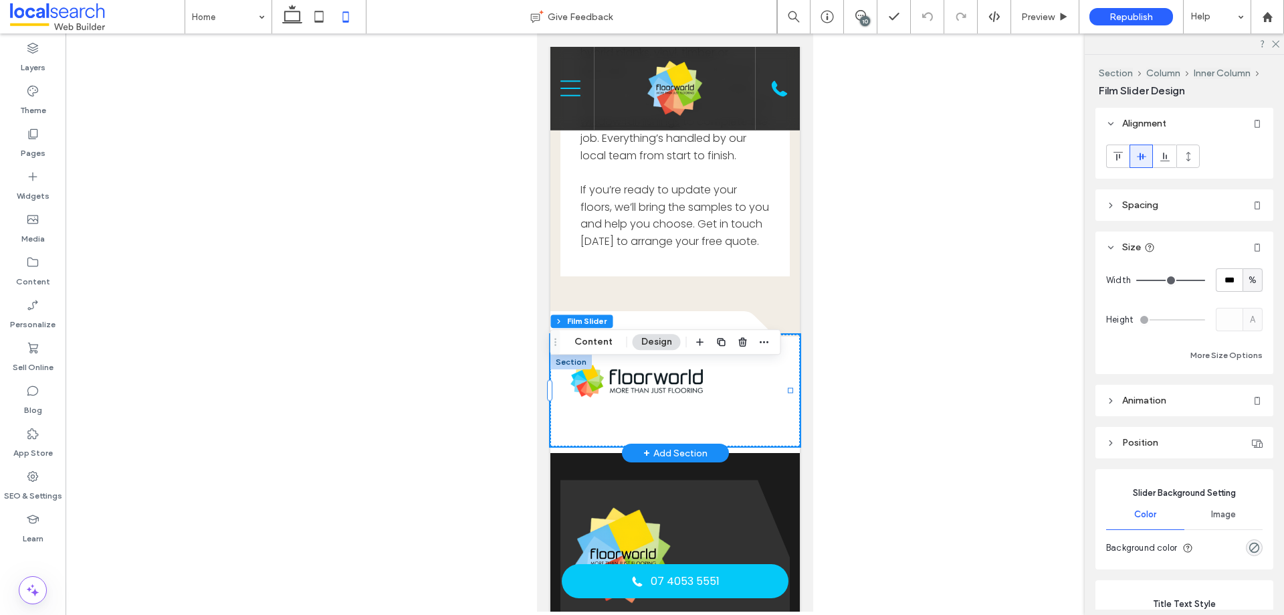
click at [741, 397] on div at bounding box center [683, 380] width 226 height 33
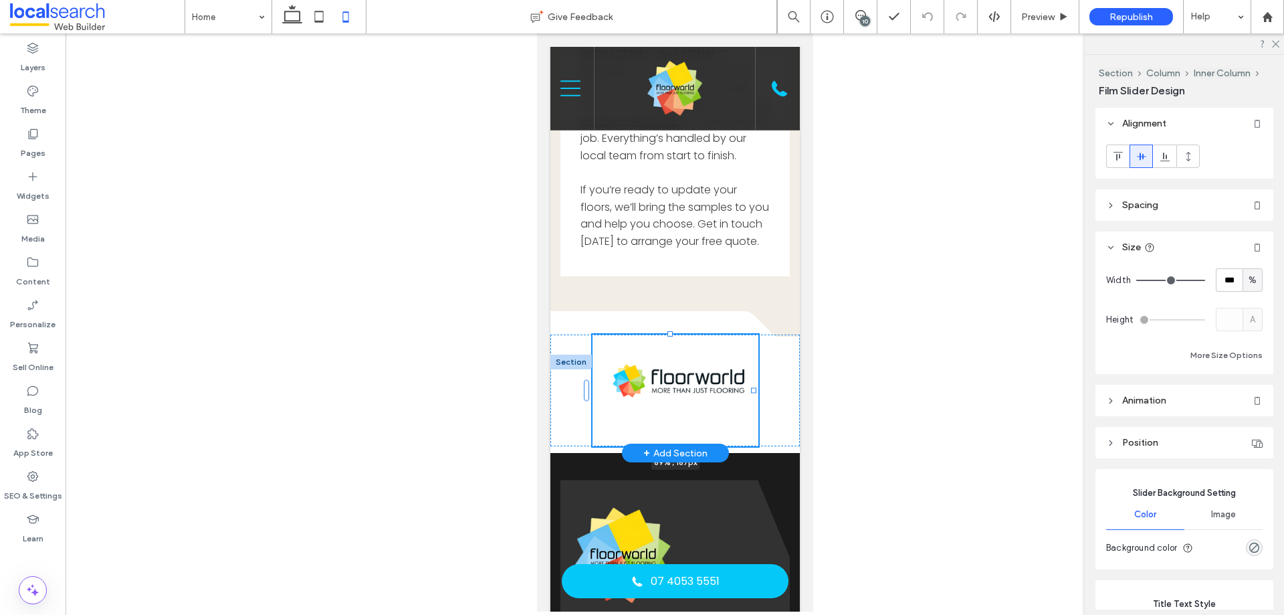
drag, startPoint x: 787, startPoint y: 421, endPoint x: 751, endPoint y: 417, distance: 37.0
click at [751, 393] on div at bounding box center [753, 390] width 5 height 5
type input "**"
type input "****"
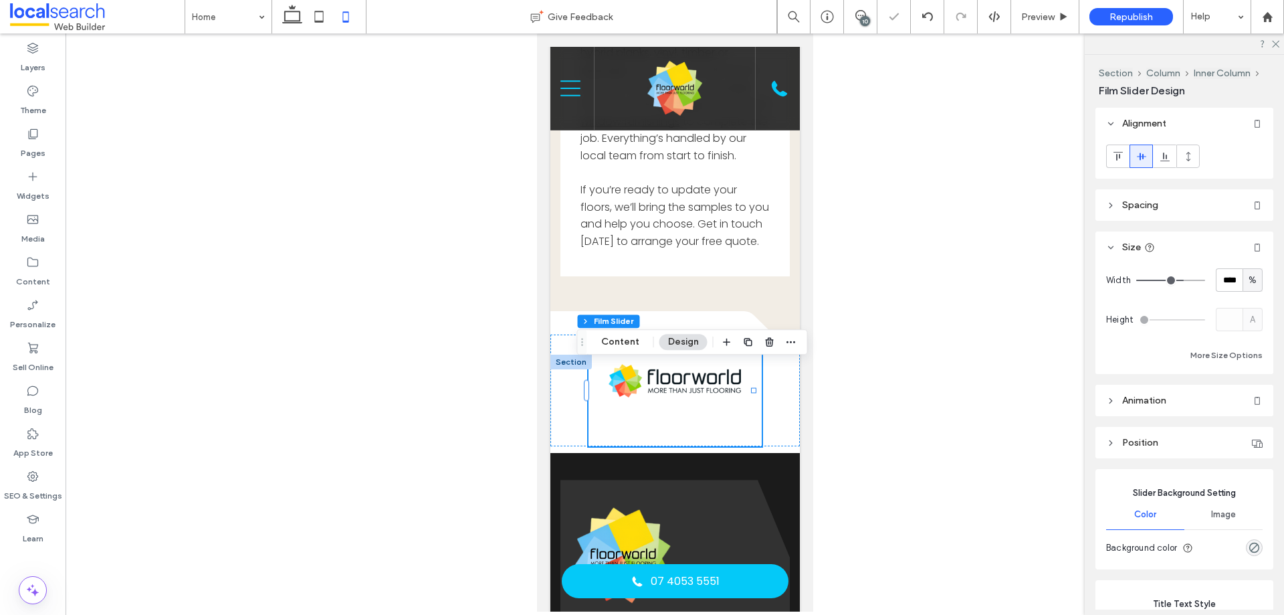
click at [897, 433] on div at bounding box center [675, 322] width 1219 height 578
click at [1028, 19] on span "Preview" at bounding box center [1038, 16] width 33 height 11
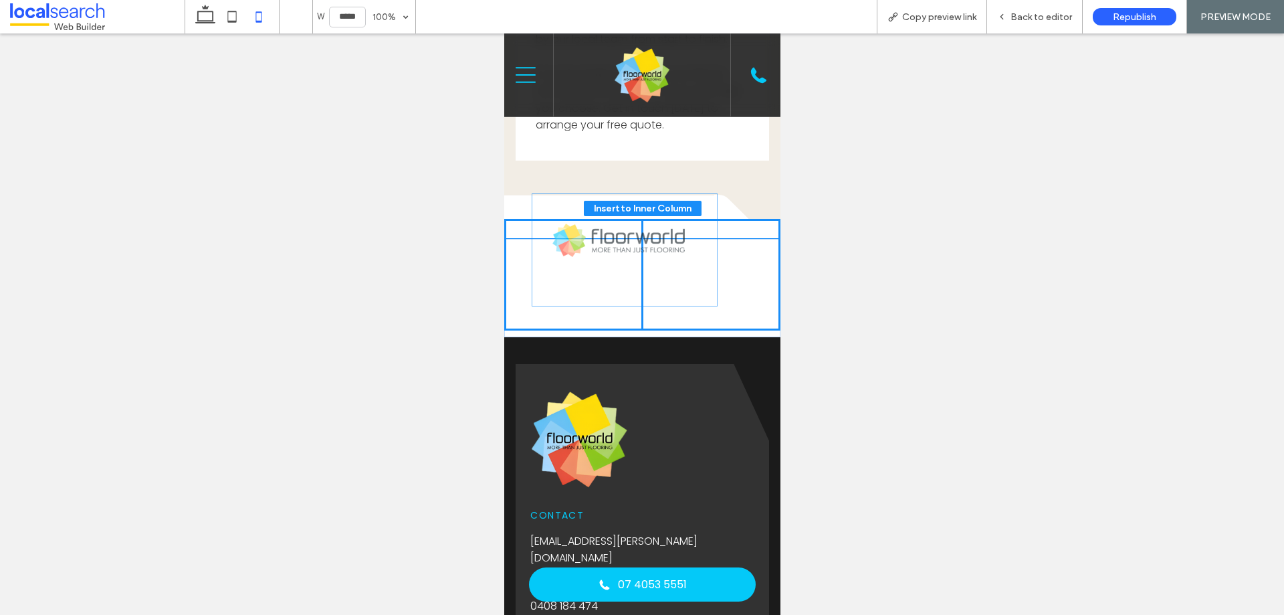
drag, startPoint x: 696, startPoint y: 228, endPoint x: 684, endPoint y: 223, distance: 13.5
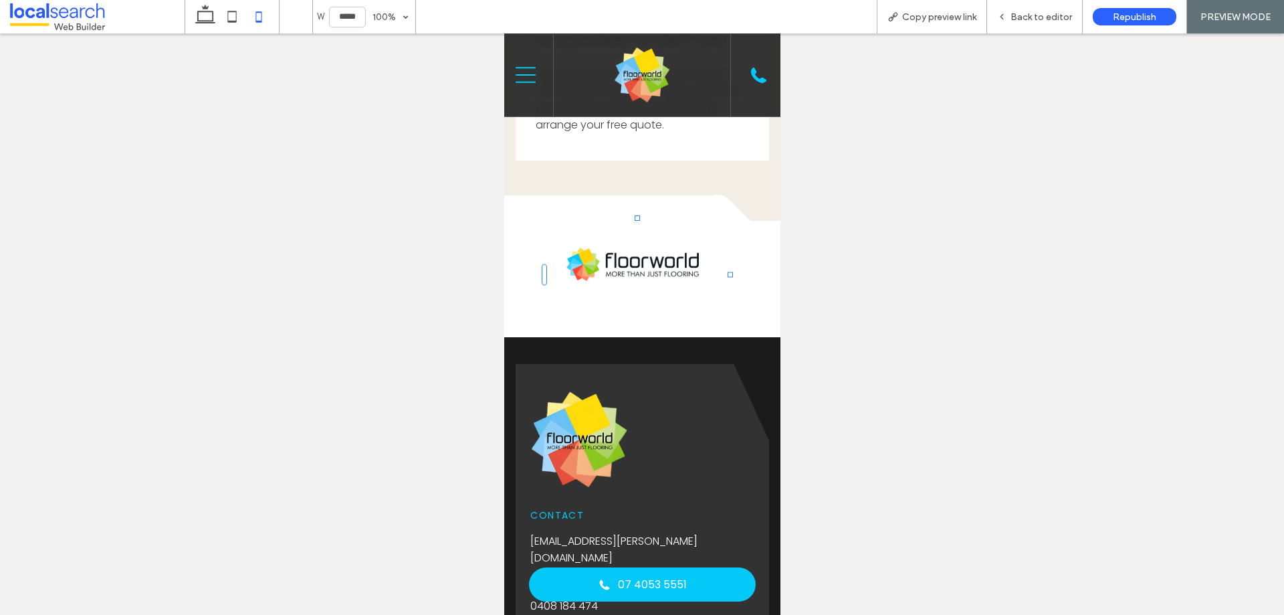
click at [921, 244] on div at bounding box center [642, 323] width 1284 height 581
click at [868, 256] on div at bounding box center [642, 323] width 1284 height 581
click at [1007, 18] on icon at bounding box center [1001, 16] width 9 height 9
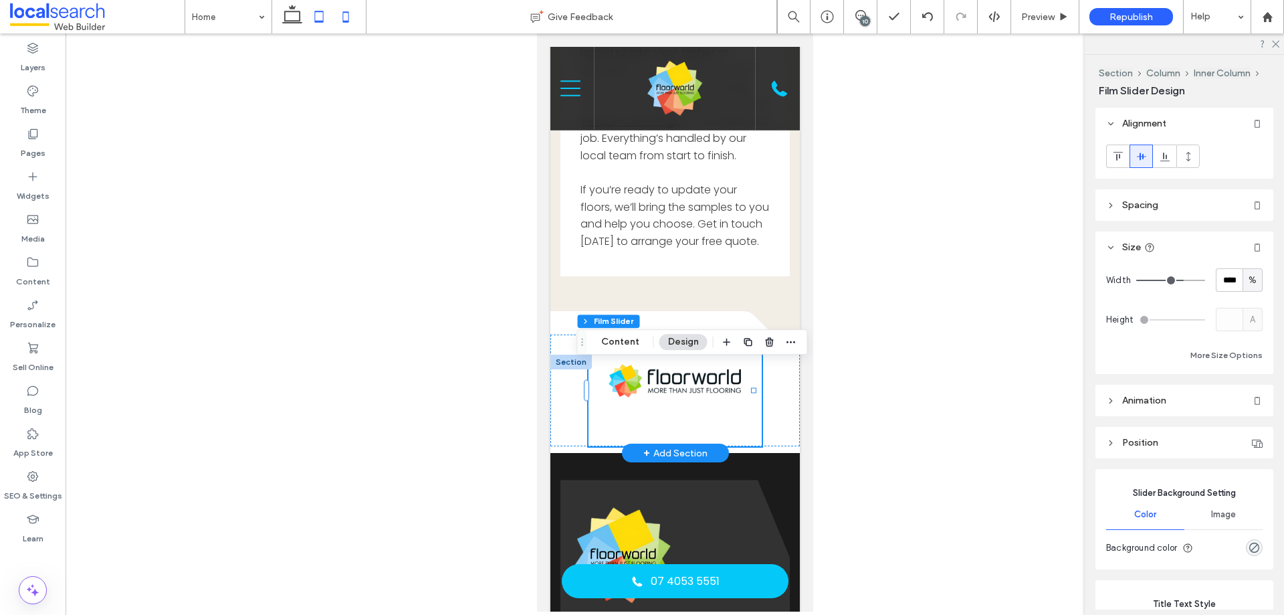
click at [312, 17] on icon at bounding box center [319, 16] width 27 height 27
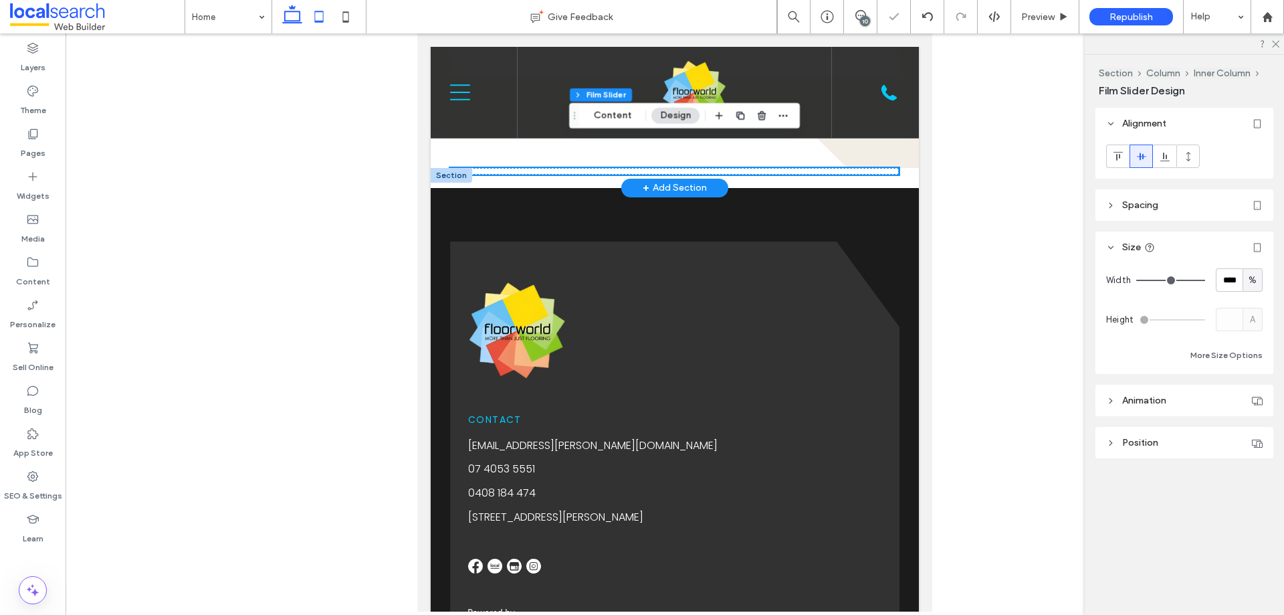
type input "***"
click at [295, 13] on icon at bounding box center [292, 16] width 27 height 27
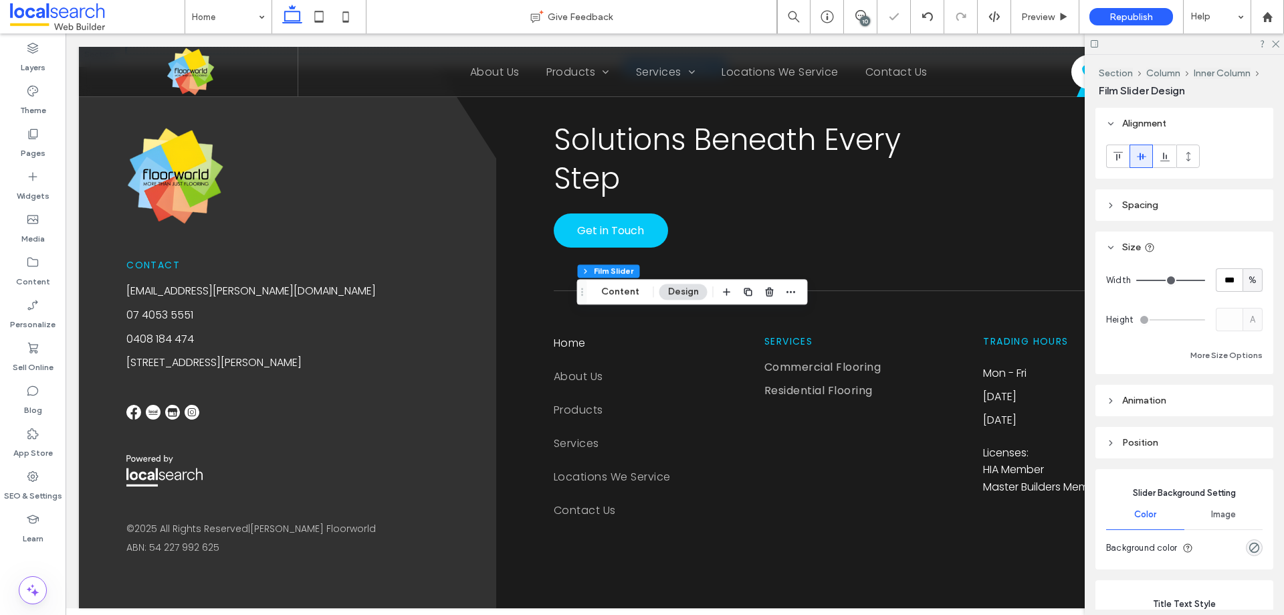
scroll to position [2944, 0]
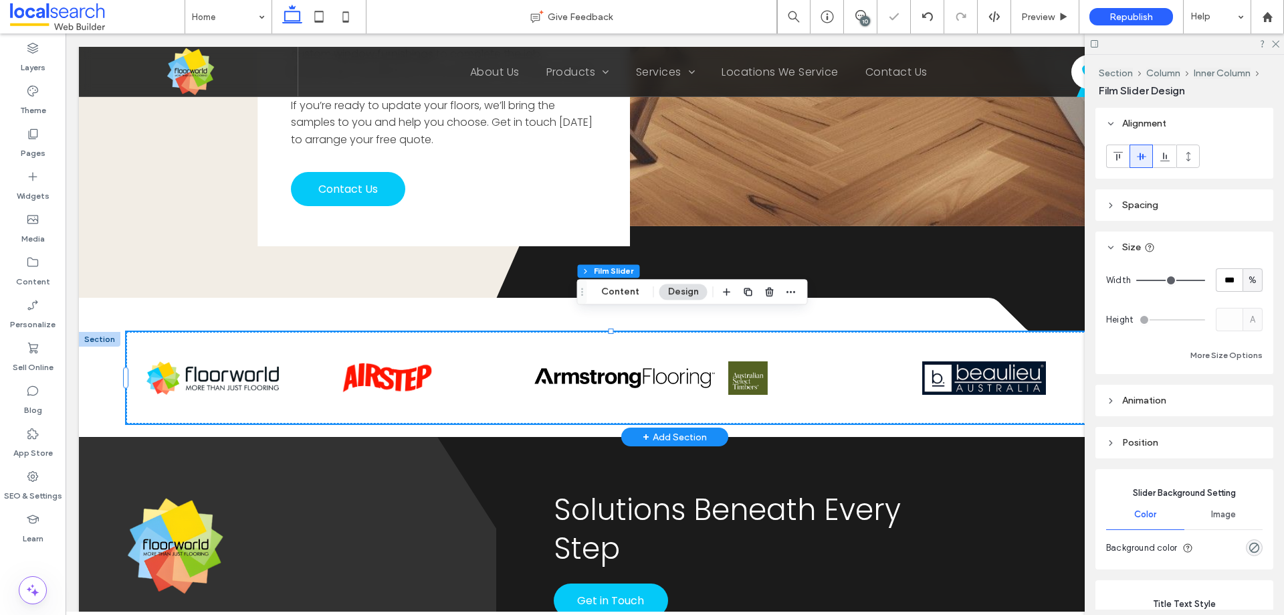
click at [341, 361] on img at bounding box center [388, 377] width 94 height 33
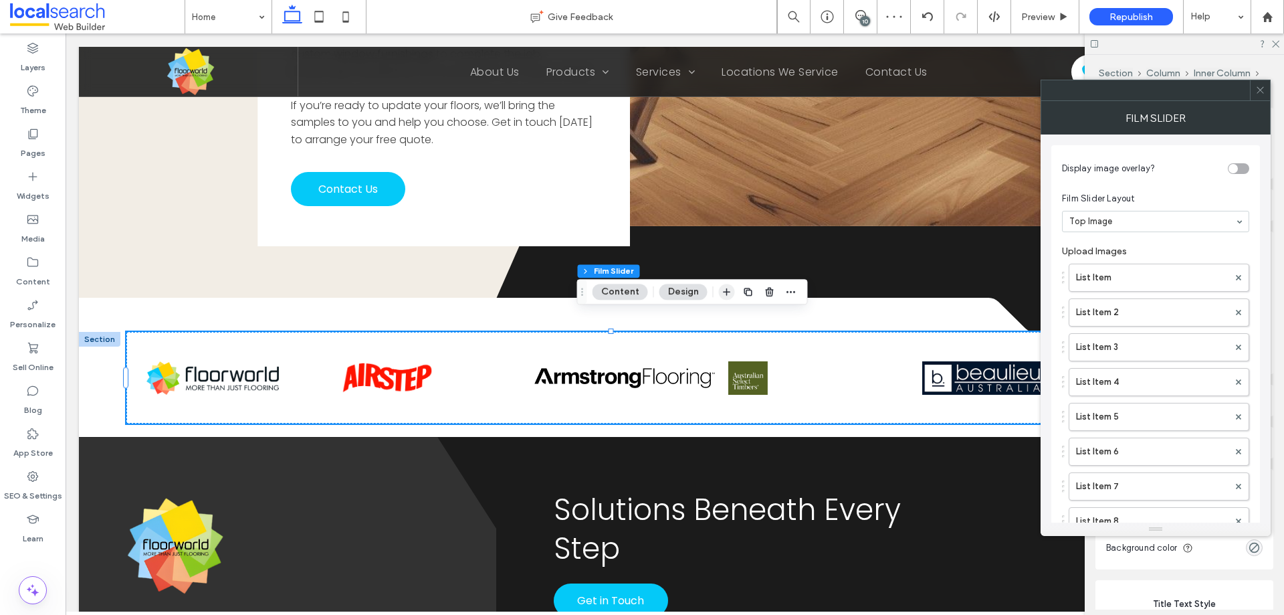
click at [729, 296] on icon "button" at bounding box center [727, 291] width 11 height 11
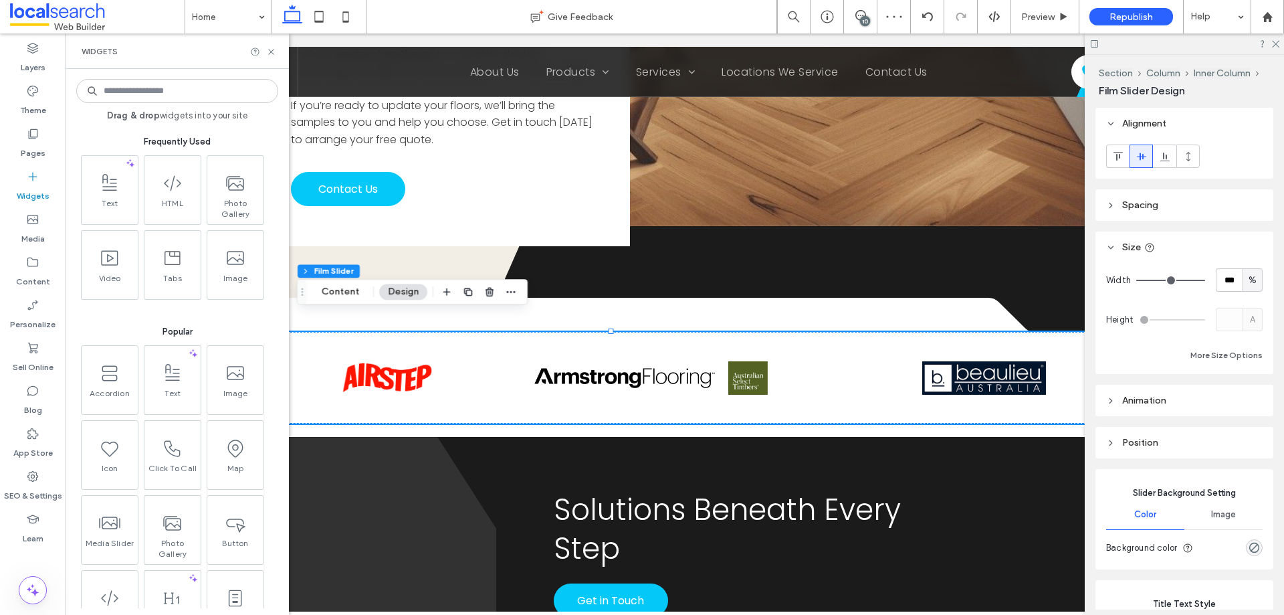
click at [157, 82] on input at bounding box center [177, 91] width 202 height 24
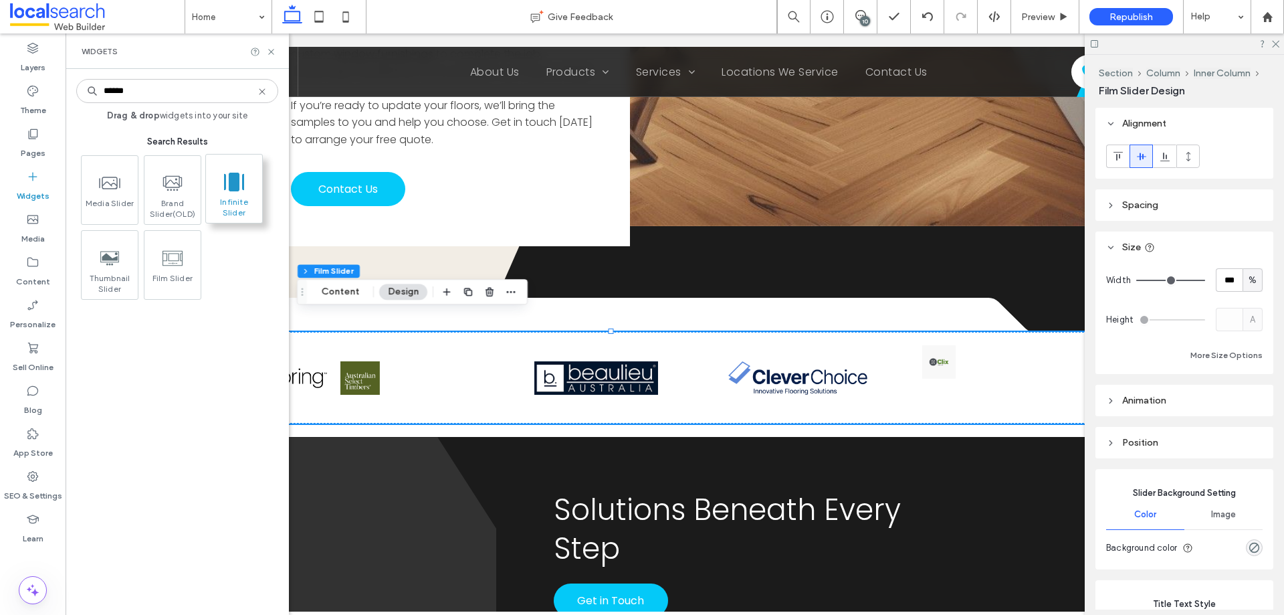
type input "******"
click at [243, 182] on icon at bounding box center [247, 181] width 10 height 13
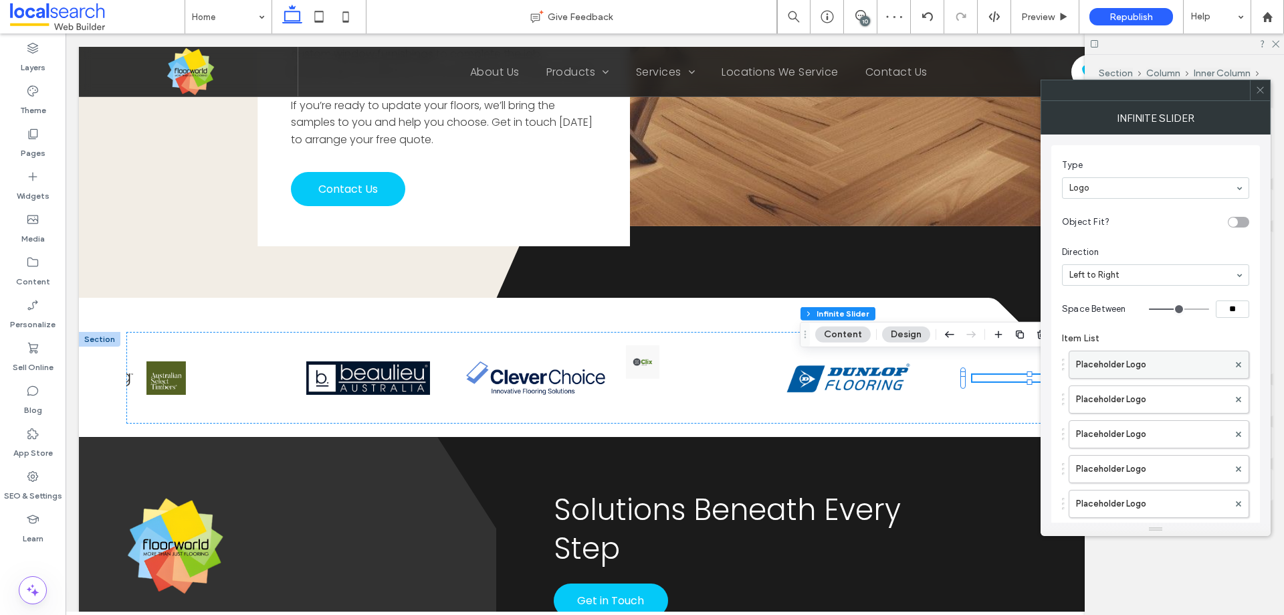
click at [1113, 366] on label "Placeholder Logo" at bounding box center [1152, 364] width 153 height 27
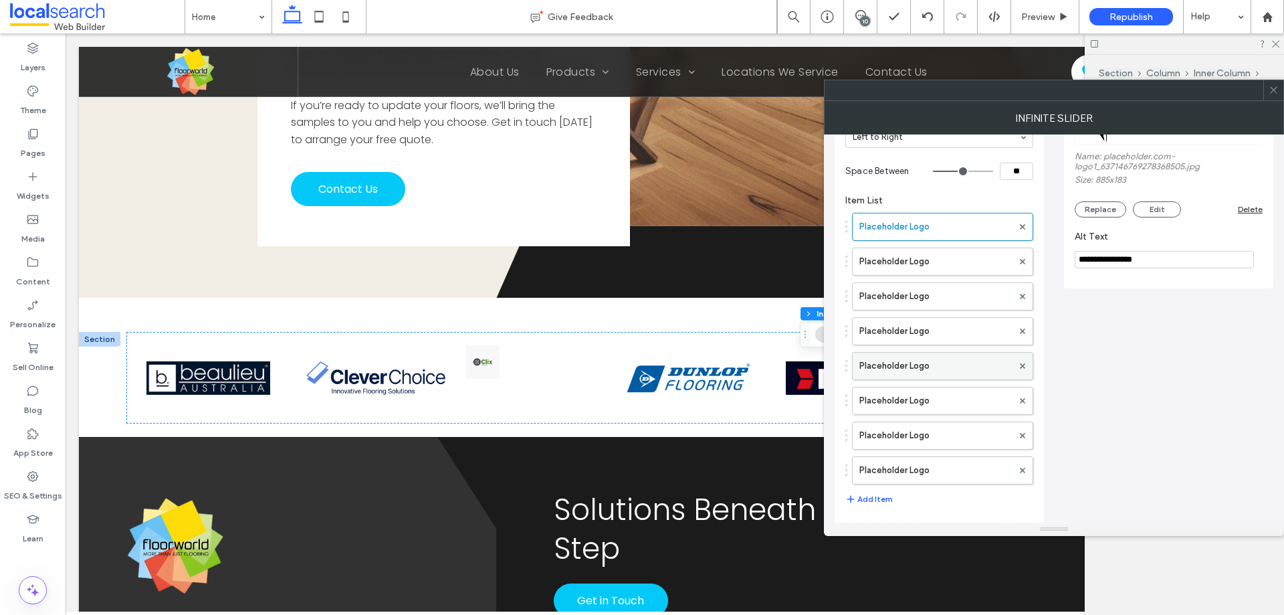
scroll to position [142, 0]
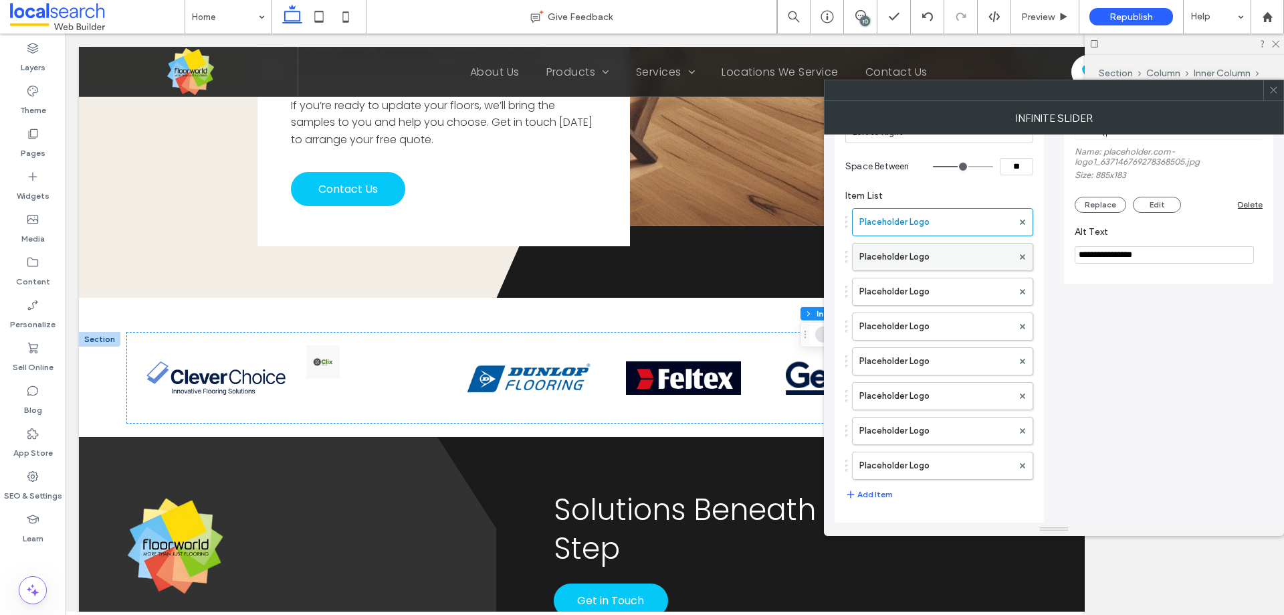
click at [892, 254] on label "Placeholder Logo" at bounding box center [936, 257] width 153 height 27
click at [906, 290] on label "Placeholder Logo" at bounding box center [936, 291] width 153 height 27
click at [911, 328] on label "Placeholder Logo" at bounding box center [936, 326] width 153 height 27
click at [912, 355] on label "Placeholder Logo" at bounding box center [936, 361] width 153 height 27
click at [911, 399] on label "Placeholder Logo" at bounding box center [936, 396] width 153 height 27
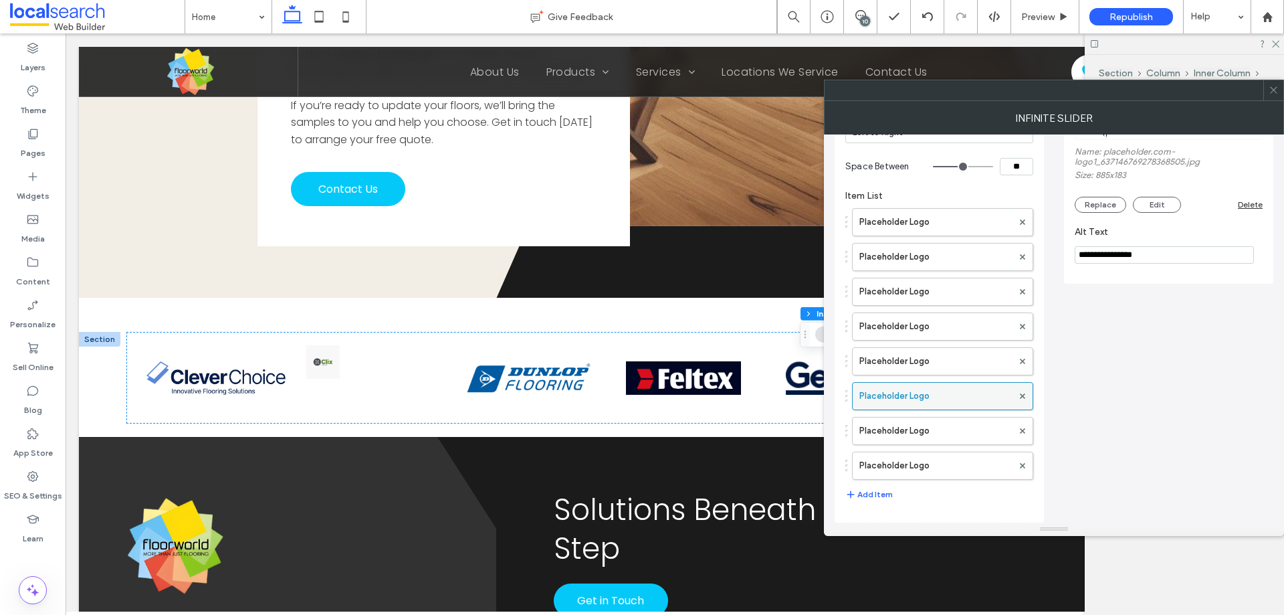
drag, startPoint x: 908, startPoint y: 418, endPoint x: 896, endPoint y: 438, distance: 22.8
click at [907, 420] on label "Placeholder Logo" at bounding box center [936, 430] width 153 height 27
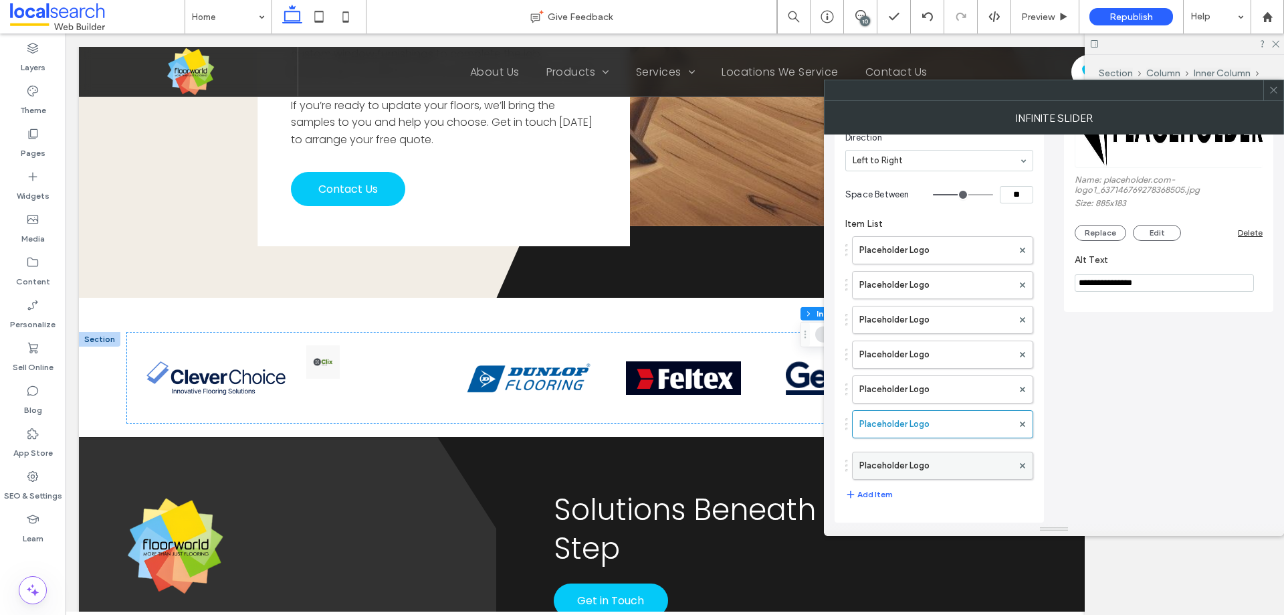
click at [892, 456] on label "Placeholder Logo" at bounding box center [936, 465] width 153 height 27
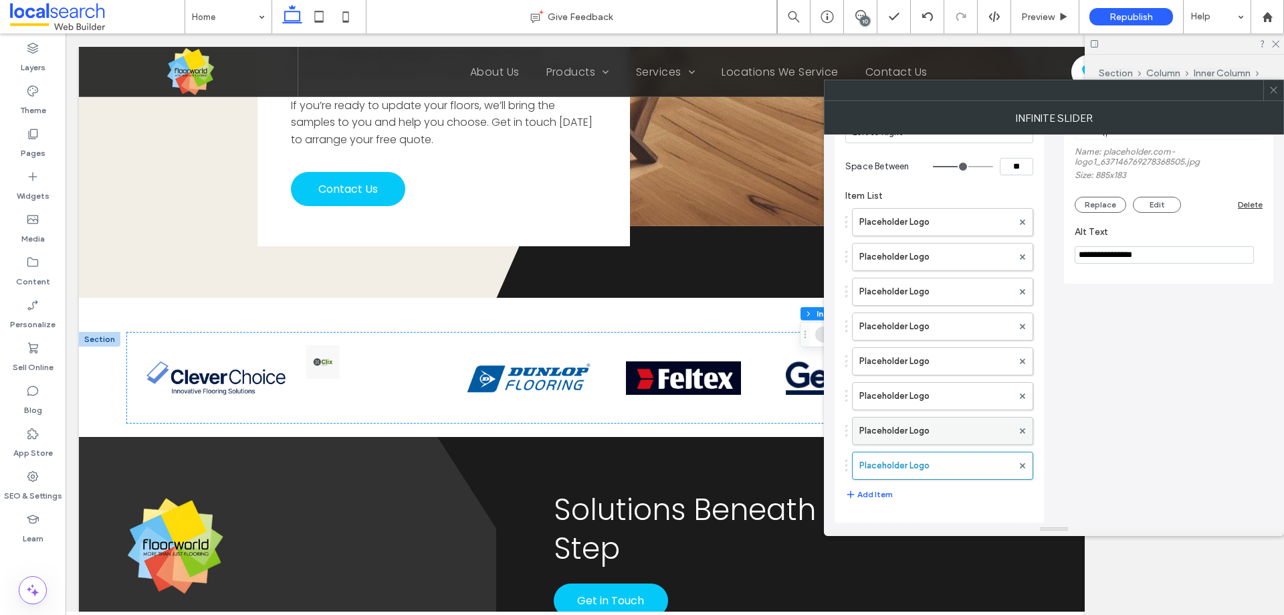
click at [898, 429] on label "Placeholder Logo" at bounding box center [936, 430] width 153 height 27
click at [899, 400] on label "Placeholder Logo" at bounding box center [936, 396] width 153 height 27
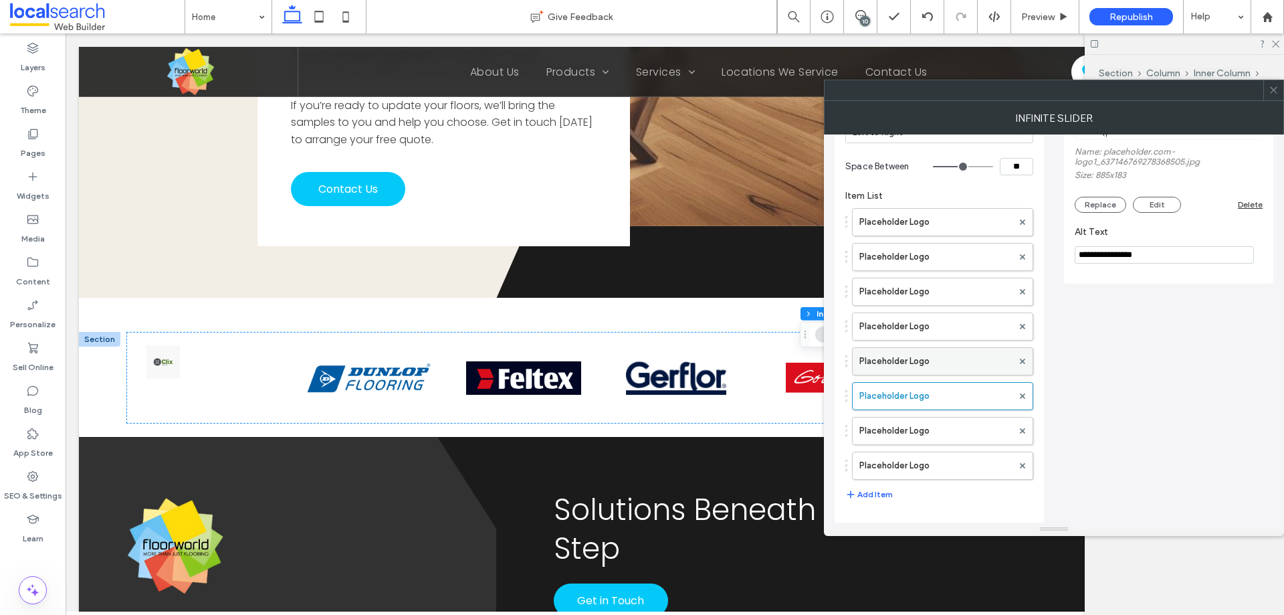
click at [900, 360] on label "Placeholder Logo" at bounding box center [936, 361] width 153 height 27
click at [902, 318] on label "Placeholder Logo" at bounding box center [936, 326] width 153 height 27
click at [906, 296] on label "Placeholder Logo" at bounding box center [936, 291] width 153 height 27
click at [908, 263] on label "Placeholder Logo" at bounding box center [936, 257] width 153 height 27
click at [913, 224] on label "Placeholder Logo" at bounding box center [936, 222] width 153 height 27
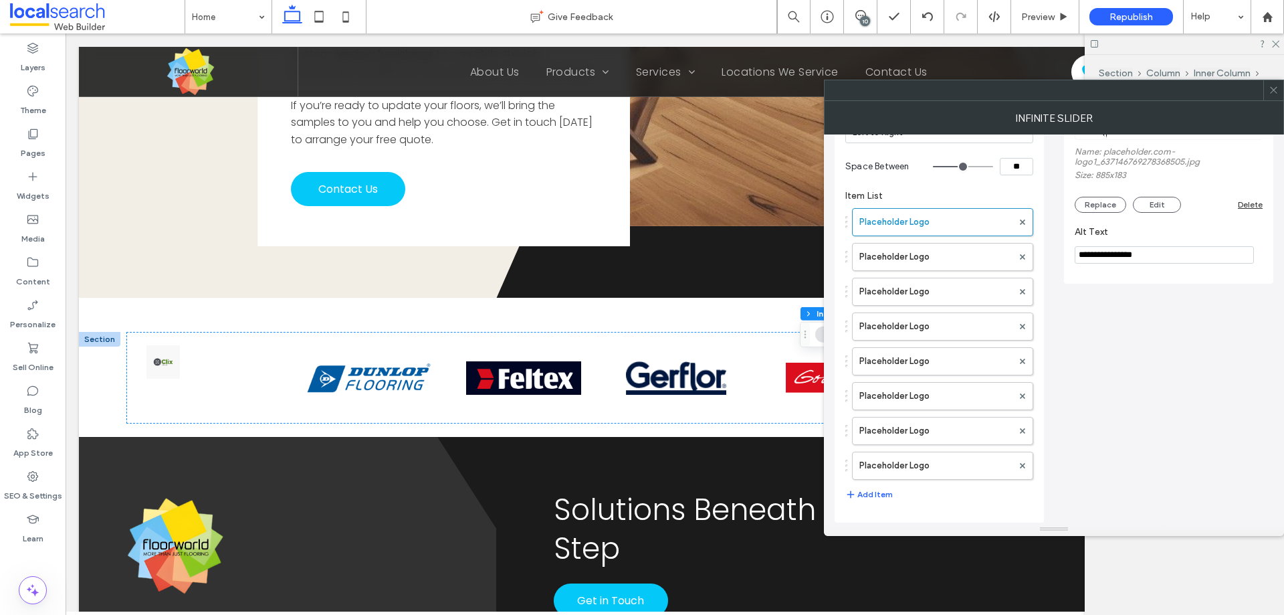
click at [1156, 318] on div "**********" at bounding box center [1054, 257] width 439 height 531
click at [1279, 84] on div at bounding box center [1274, 90] width 20 height 20
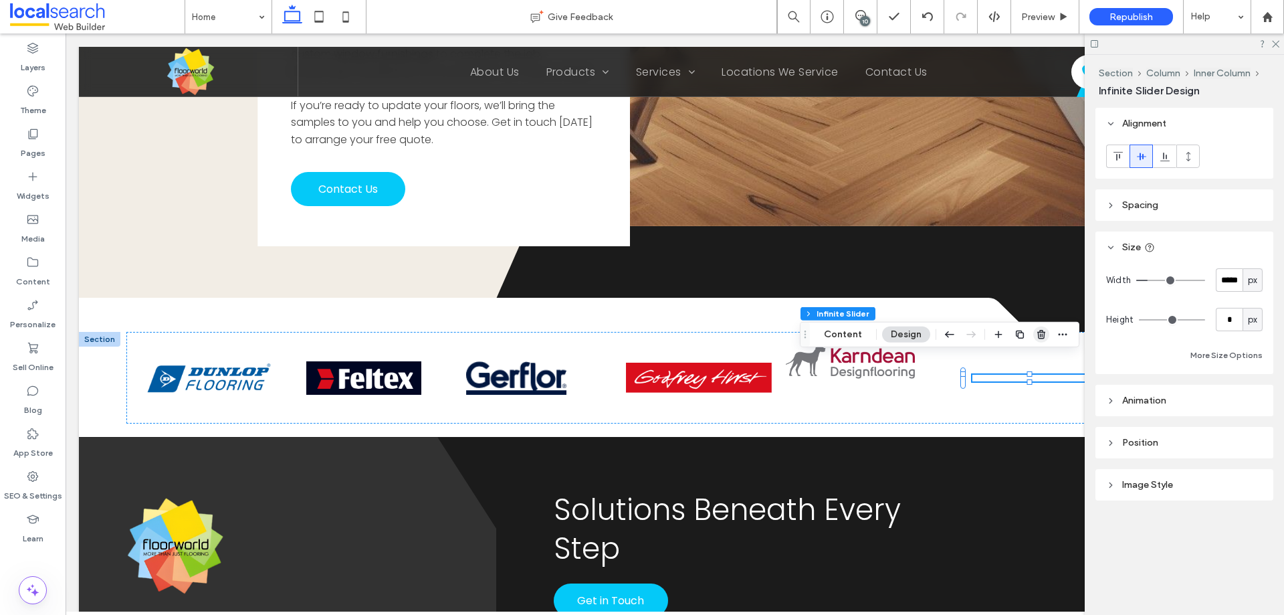
click at [1040, 331] on icon "button" at bounding box center [1041, 334] width 11 height 11
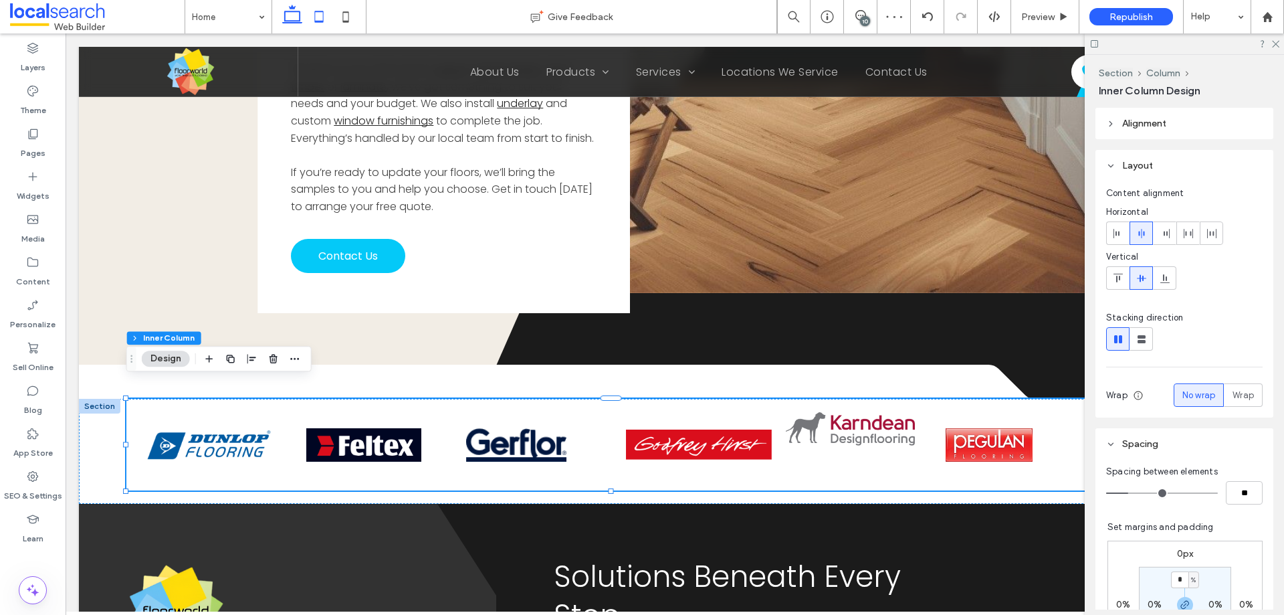
click at [318, 12] on use at bounding box center [319, 16] width 9 height 11
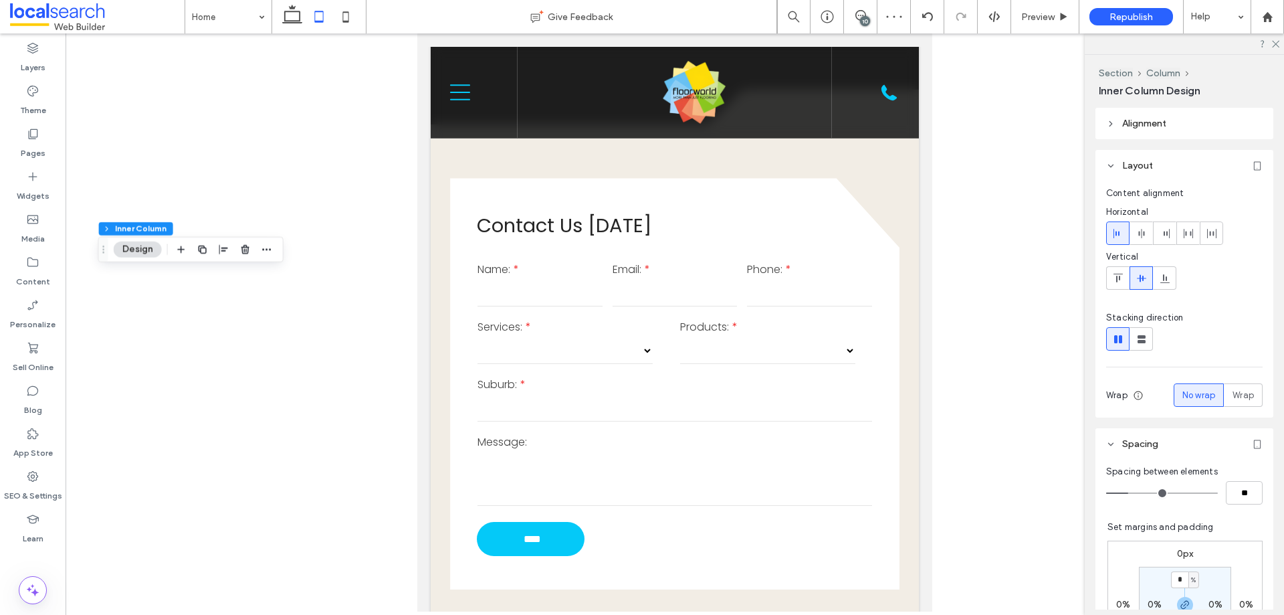
type input "****"
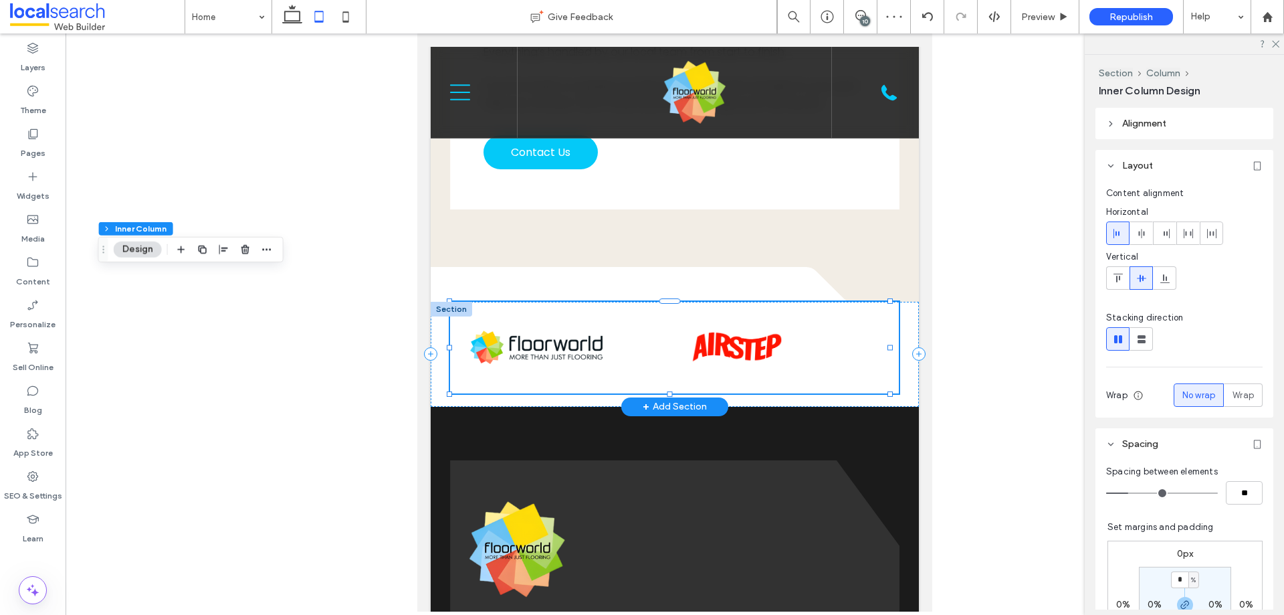
click at [760, 332] on img at bounding box center [737, 346] width 94 height 33
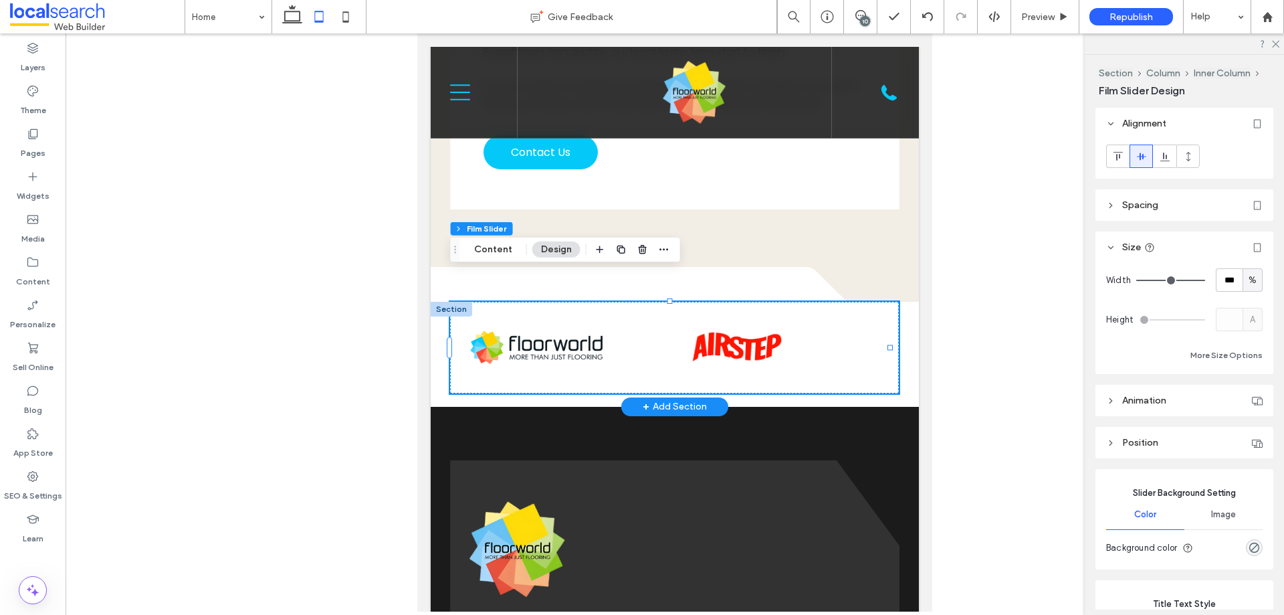
click at [761, 332] on img at bounding box center [737, 346] width 94 height 33
click at [478, 250] on button "Content" at bounding box center [494, 250] width 56 height 16
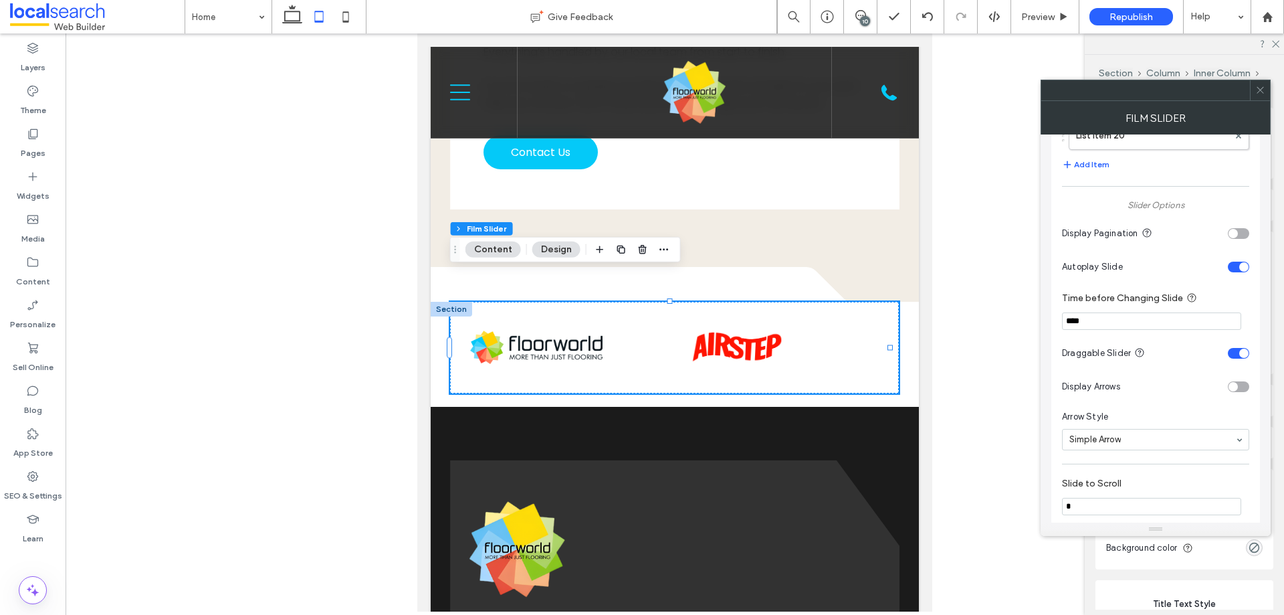
scroll to position [1055, 0]
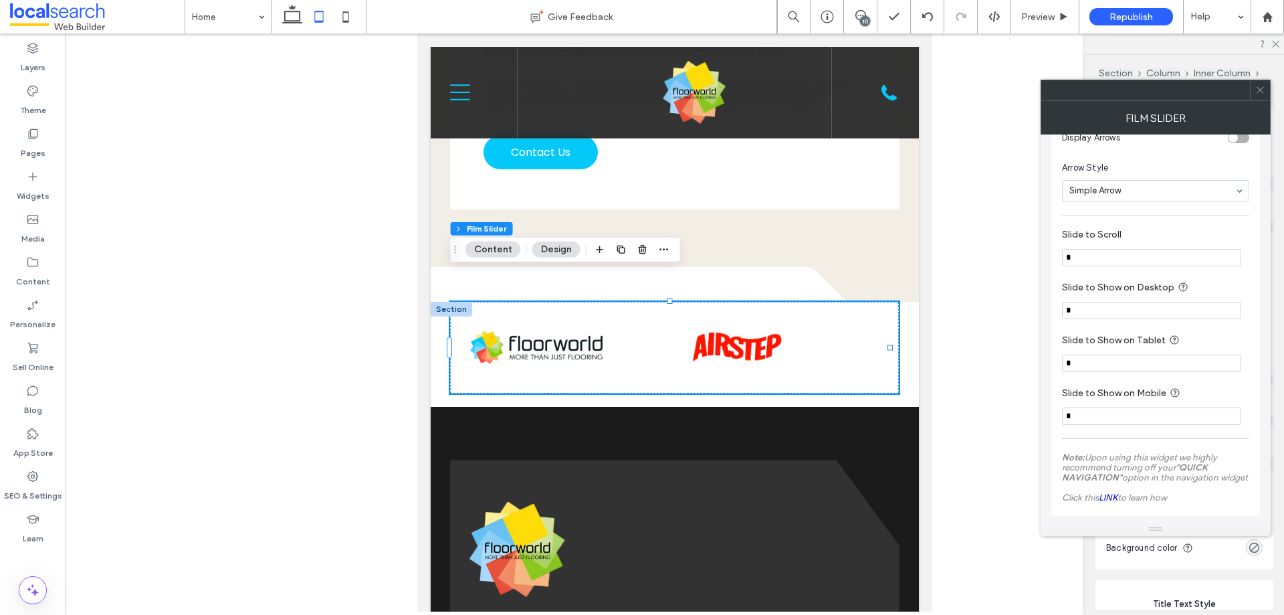
drag, startPoint x: 1113, startPoint y: 353, endPoint x: 1064, endPoint y: 361, distance: 48.8
click at [1064, 361] on input "*" at bounding box center [1151, 363] width 179 height 17
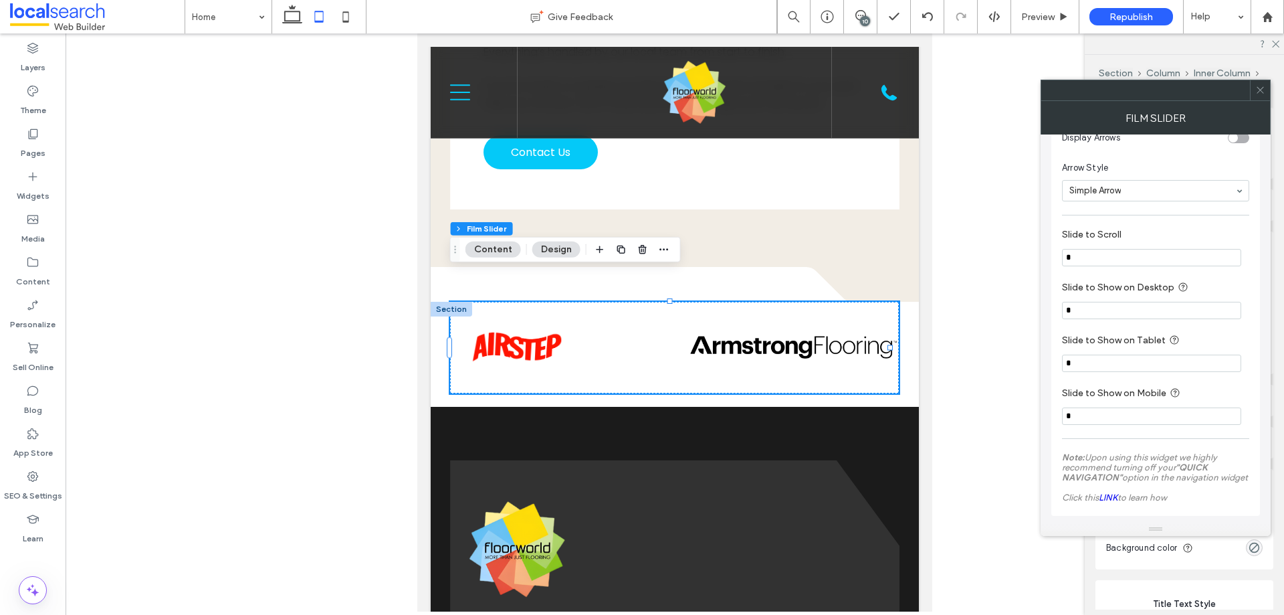
type input "*"
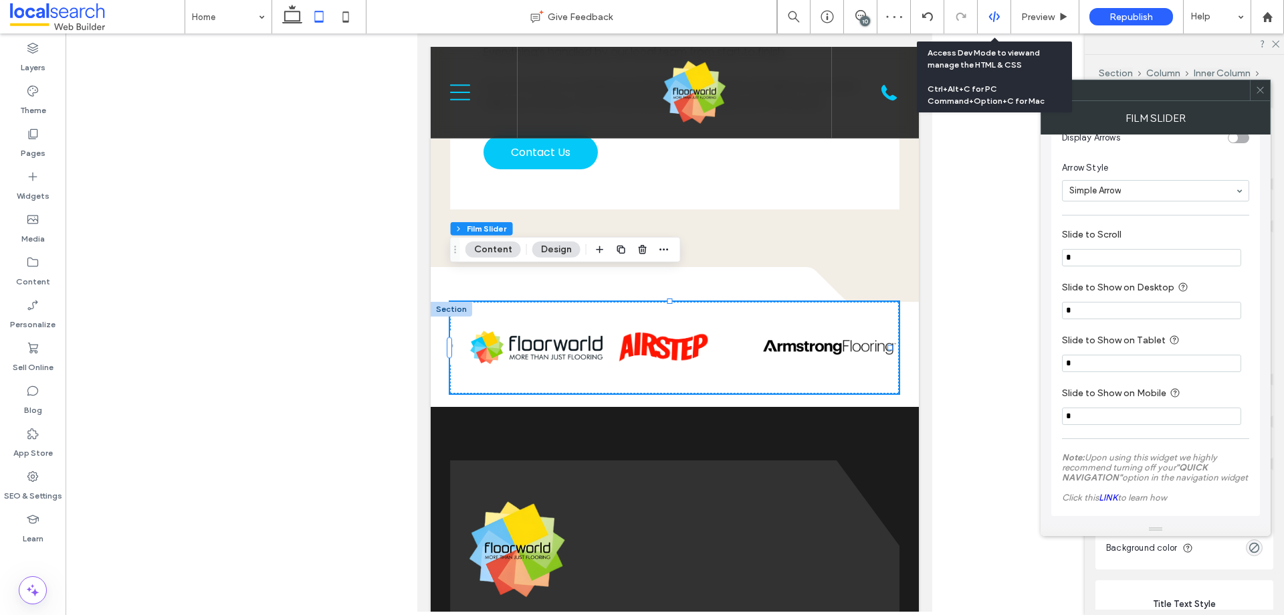
click at [990, 17] on use at bounding box center [994, 16] width 11 height 11
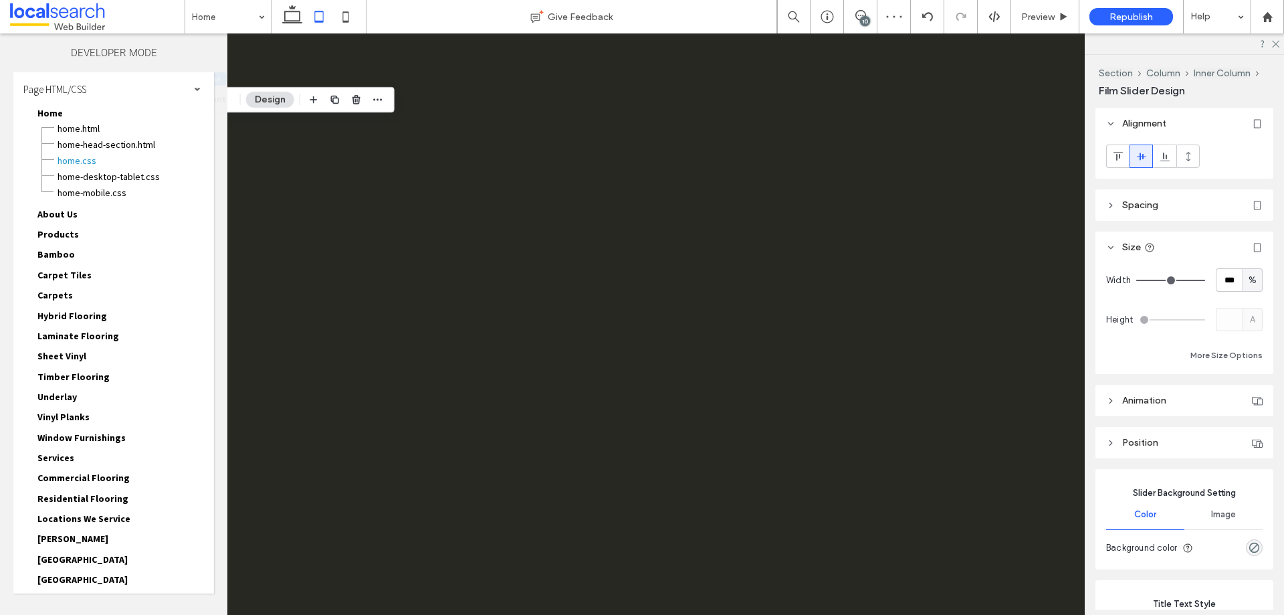
scroll to position [0, 0]
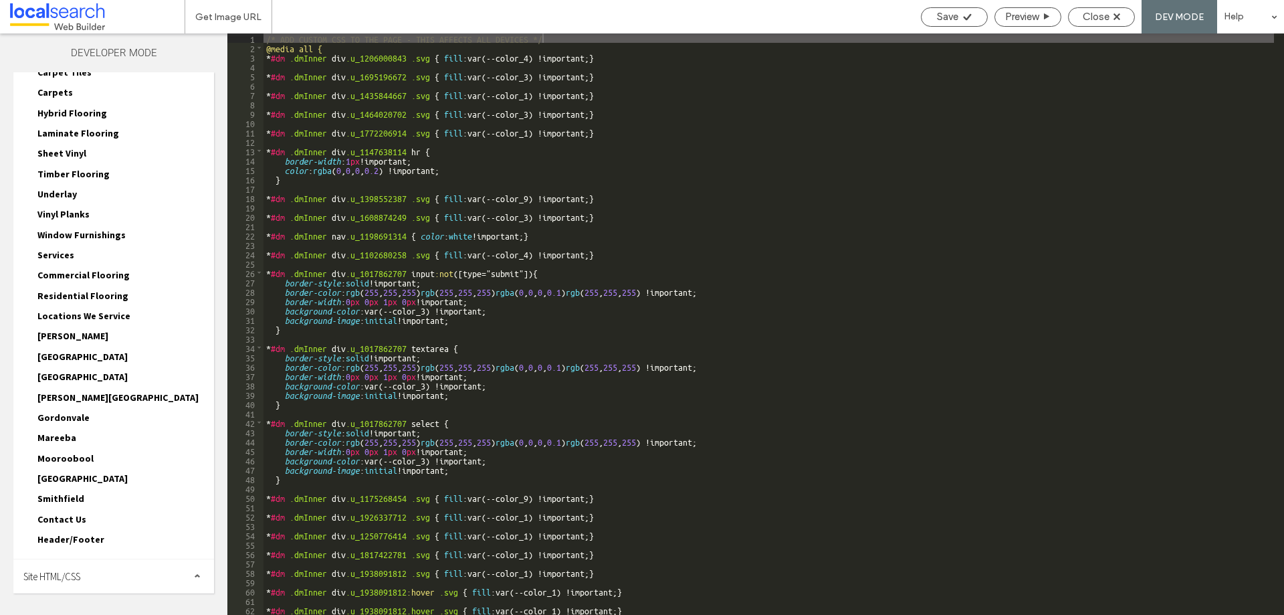
click at [155, 574] on div "Site HTML/CSS" at bounding box center [113, 575] width 201 height 33
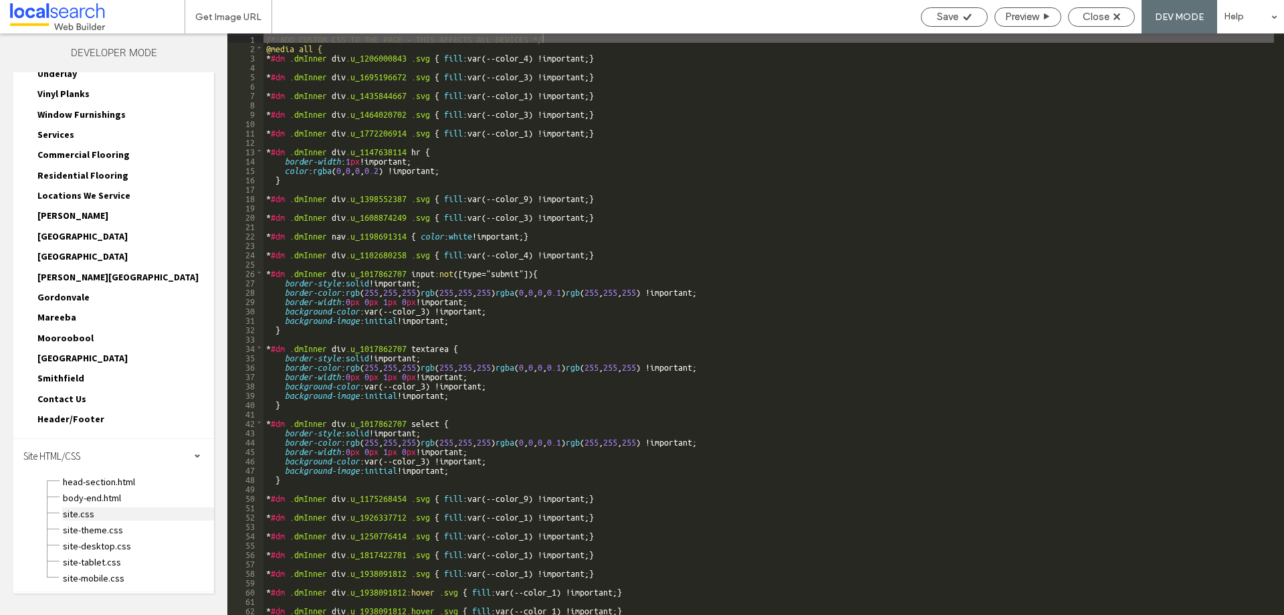
click at [108, 512] on span "site.css" at bounding box center [138, 513] width 152 height 13
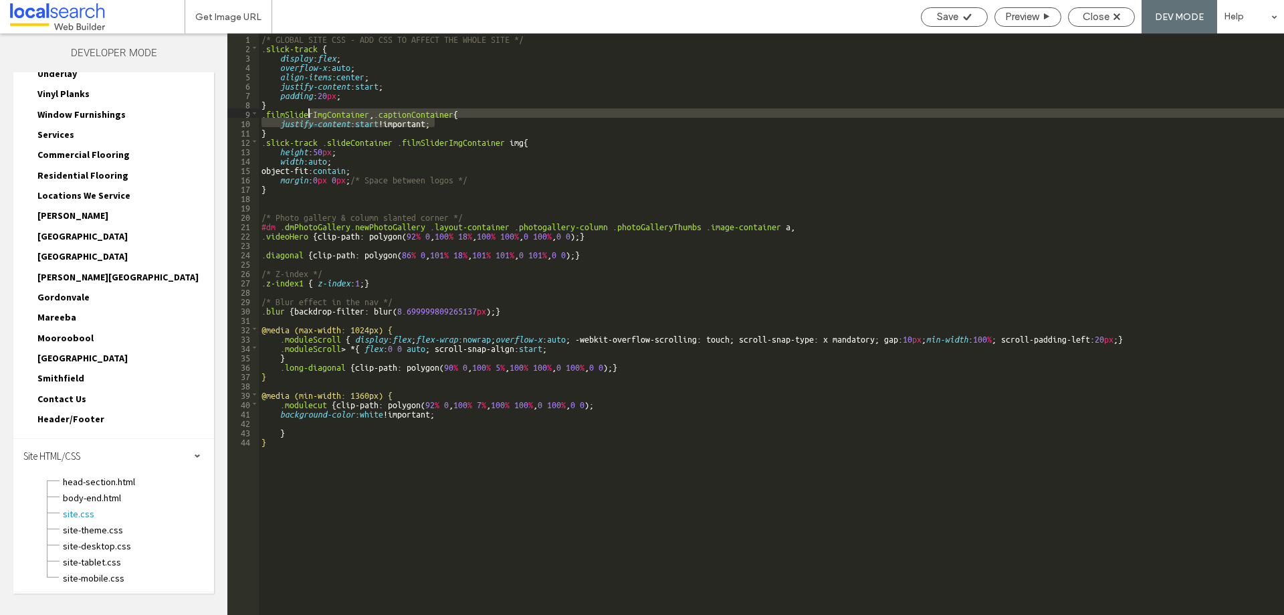
drag, startPoint x: 462, startPoint y: 124, endPoint x: 307, endPoint y: 117, distance: 154.7
click at [307, 117] on div "/* GLOBAL SITE CSS - ADD CSS TO AFFECT THE WHOLE SITE */ .slick-track { display…" at bounding box center [772, 333] width 1026 height 600
click at [377, 84] on div "/* GLOBAL SITE CSS - ADD CSS TO AFFECT THE WHOLE SITE */ .slick-track { display…" at bounding box center [772, 333] width 1026 height 600
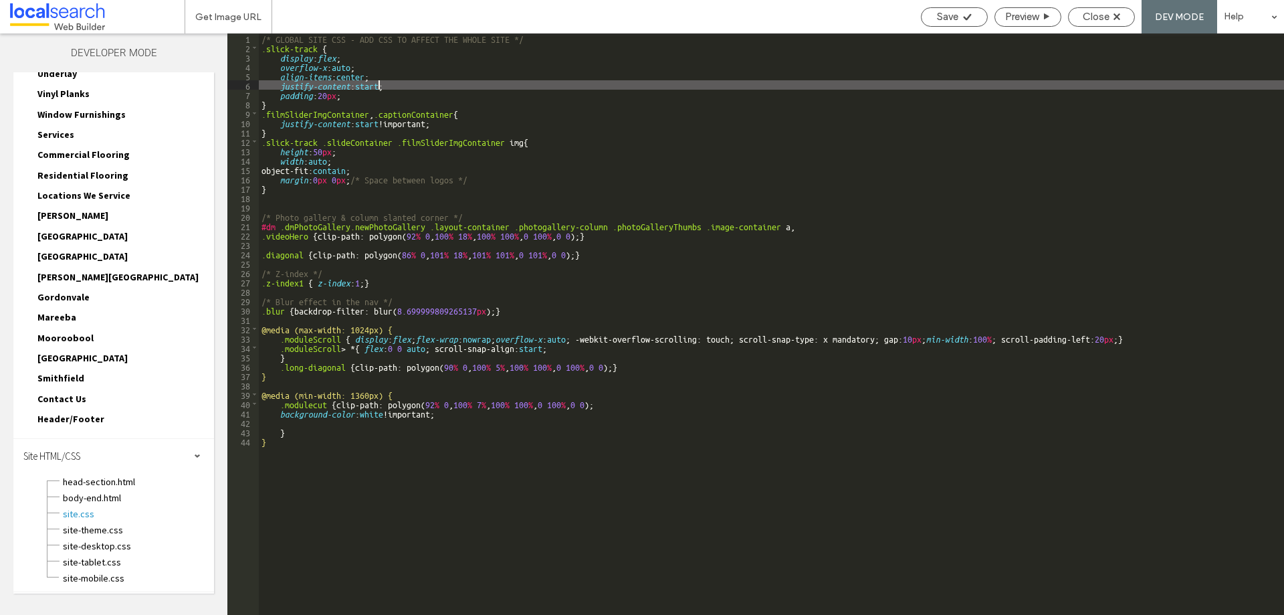
click at [377, 84] on div "/* GLOBAL SITE CSS - ADD CSS TO AFFECT THE WHOLE SITE */ .slick-track { display…" at bounding box center [772, 333] width 1026 height 600
type textarea "**"
click at [1065, 21] on div "Save Preview Close DEV MODE Help" at bounding box center [1100, 16] width 370 height 33
click at [1077, 23] on div "Close" at bounding box center [1101, 16] width 67 height 19
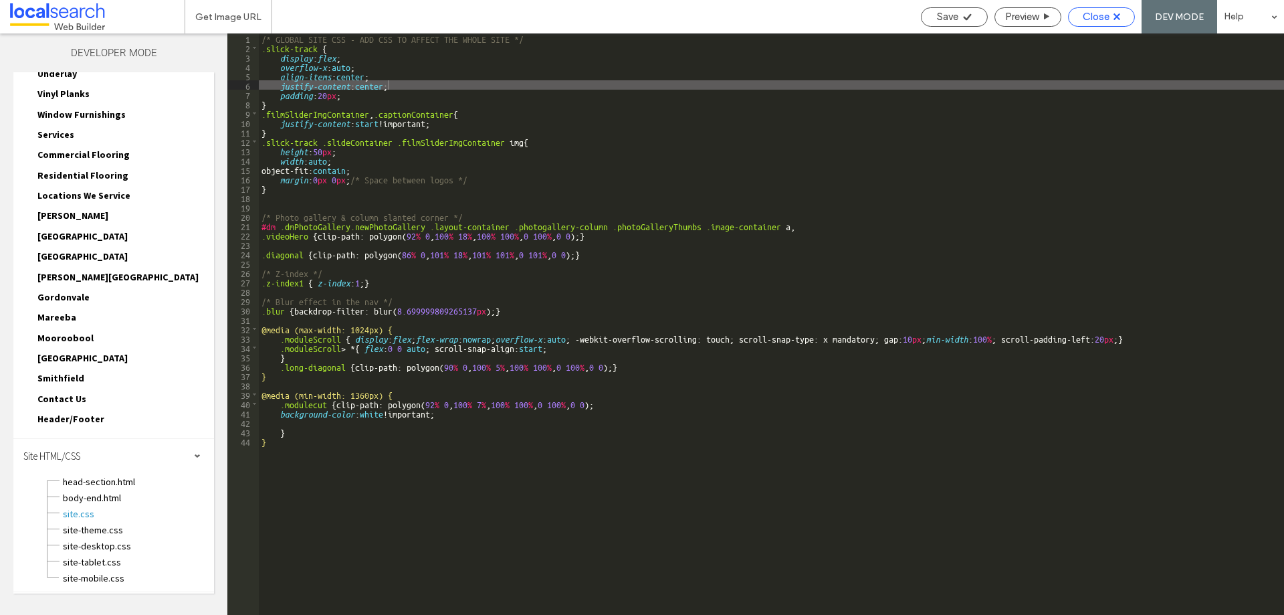
click at [1092, 20] on span "Close" at bounding box center [1096, 17] width 27 height 12
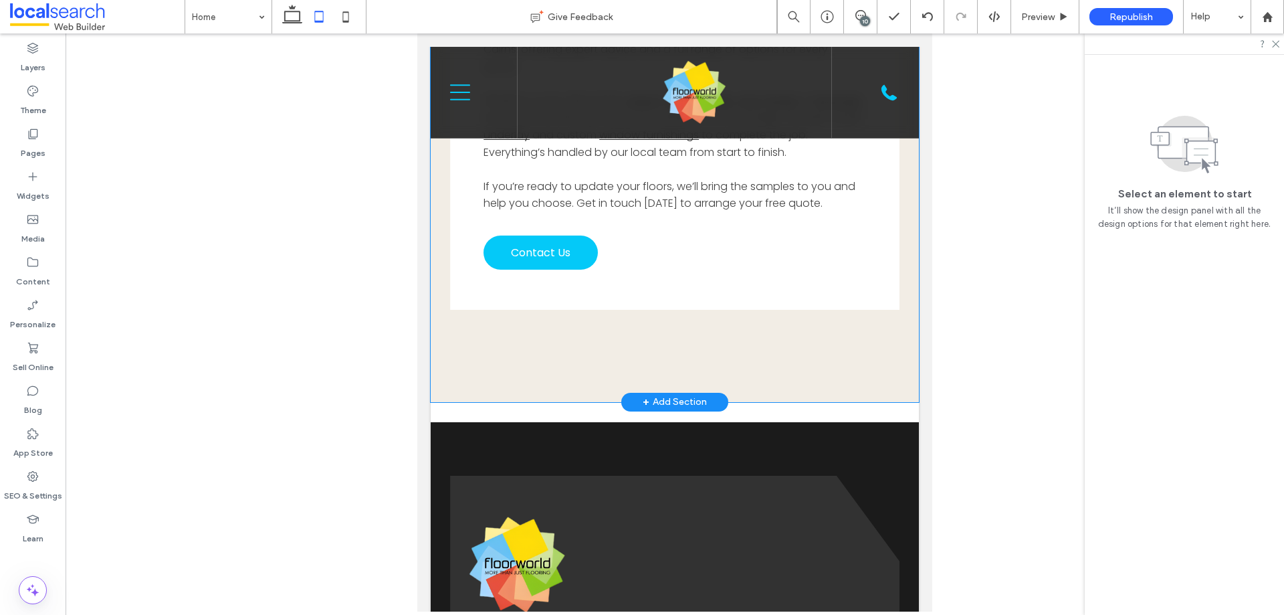
scroll to position [3880, 0]
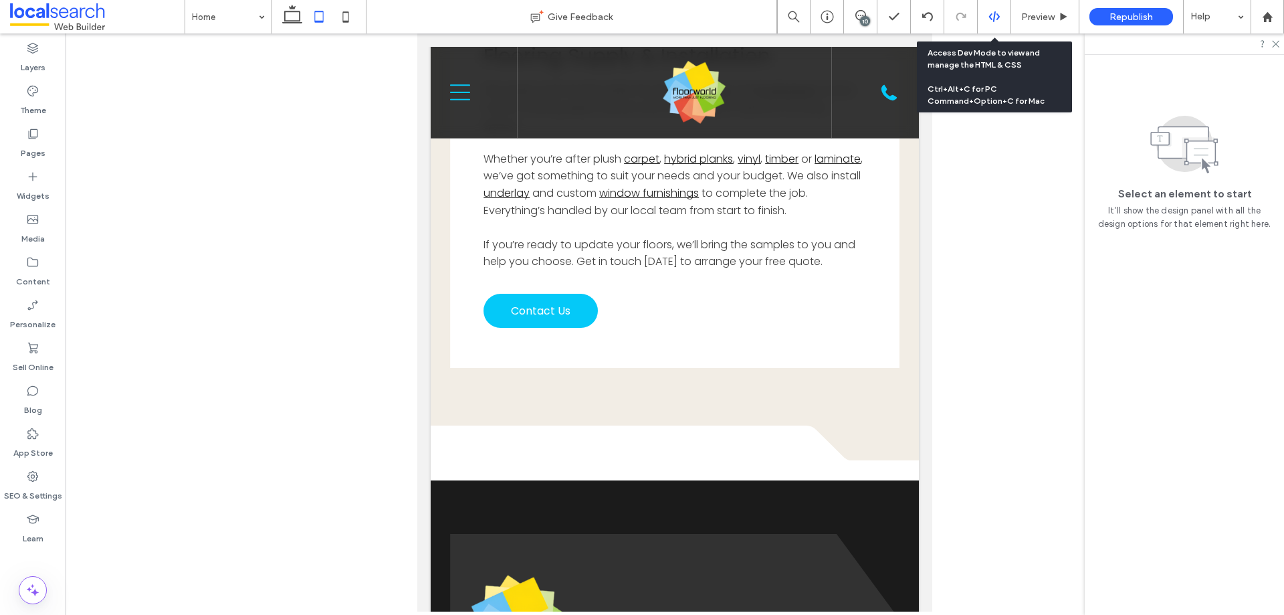
click at [996, 21] on icon at bounding box center [995, 17] width 12 height 12
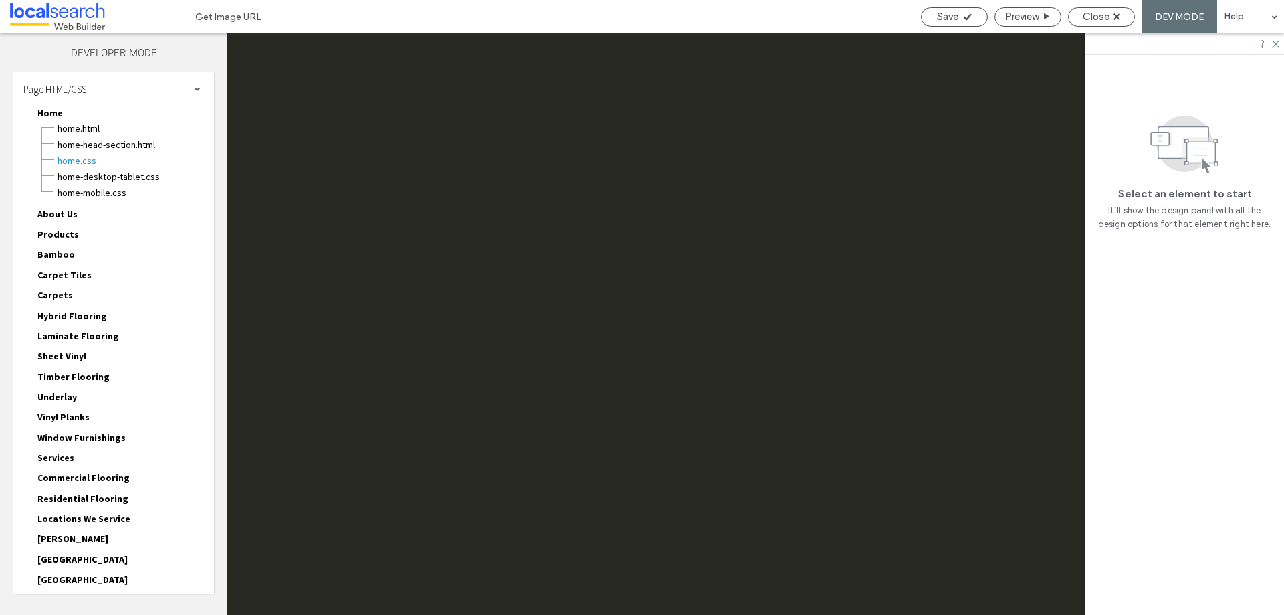
scroll to position [0, 0]
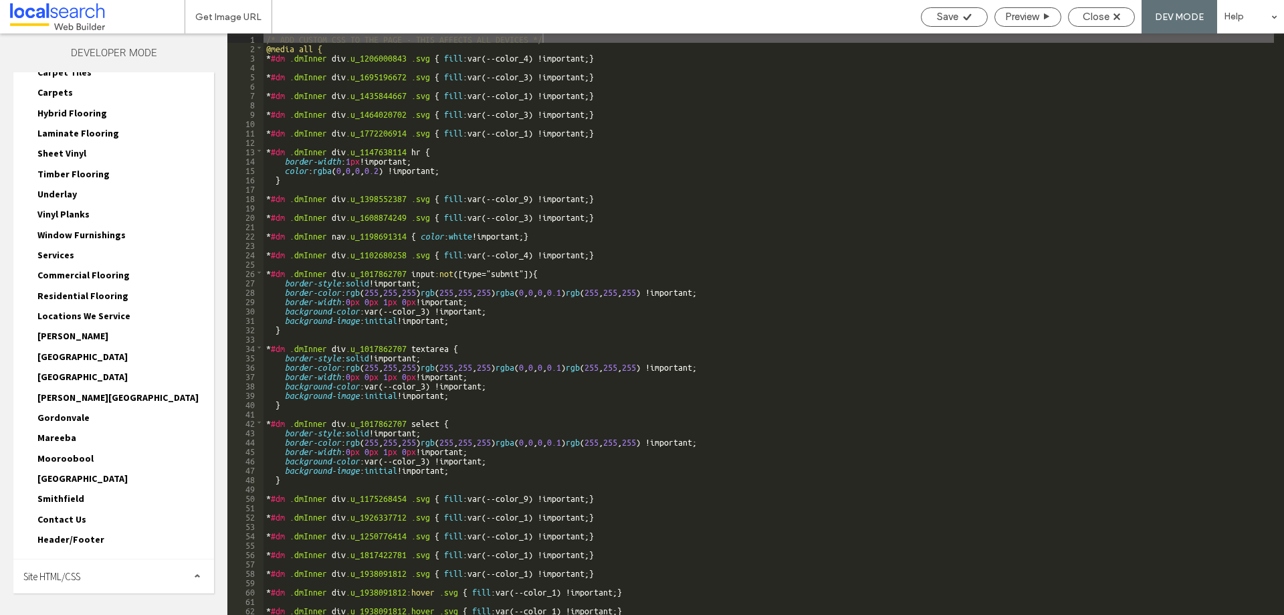
click at [144, 565] on div "Site HTML/CSS" at bounding box center [113, 575] width 201 height 33
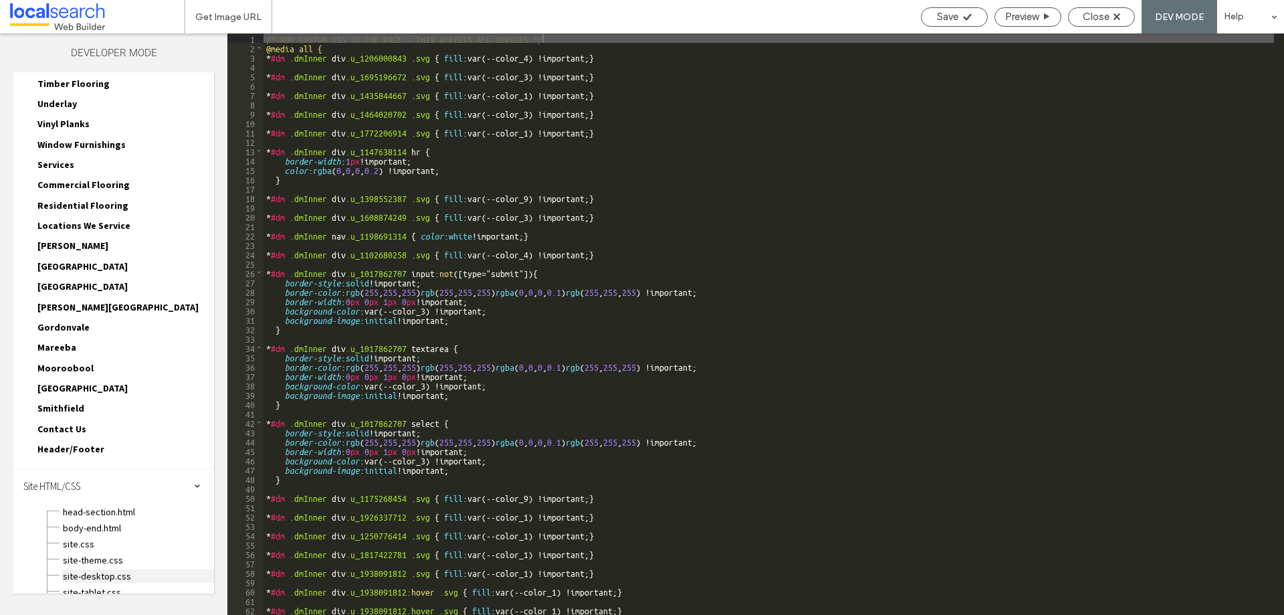
scroll to position [323, 0]
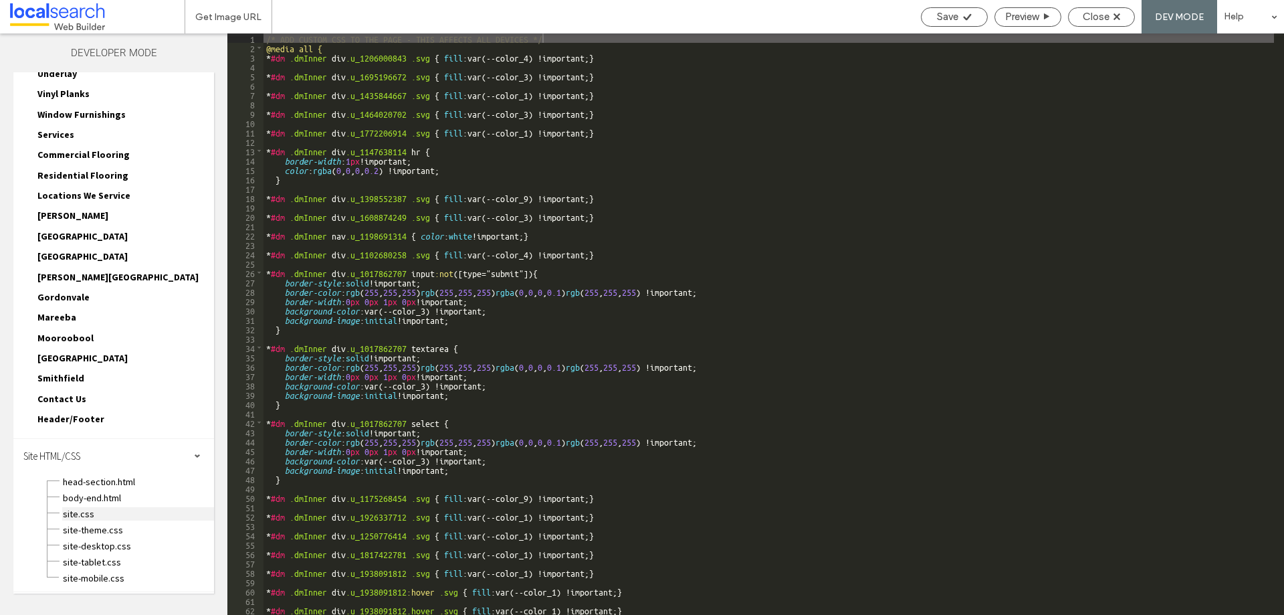
click at [98, 510] on span "site.css" at bounding box center [138, 513] width 152 height 13
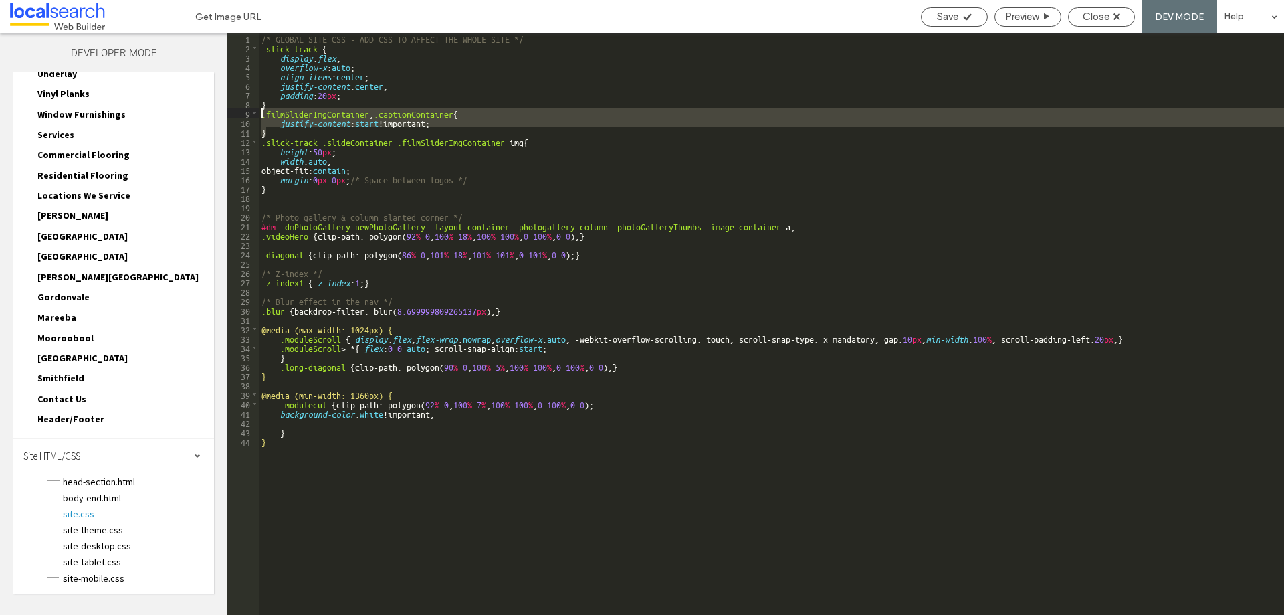
drag, startPoint x: 274, startPoint y: 134, endPoint x: 228, endPoint y: 110, distance: 51.5
click at [228, 110] on div "** 1 2 3 4 5 6 7 8 9 10 11 12 13 14 15 16 17 18 19 20 21 22 23 24 25 26 27 28 2…" at bounding box center [755, 323] width 1057 height 581
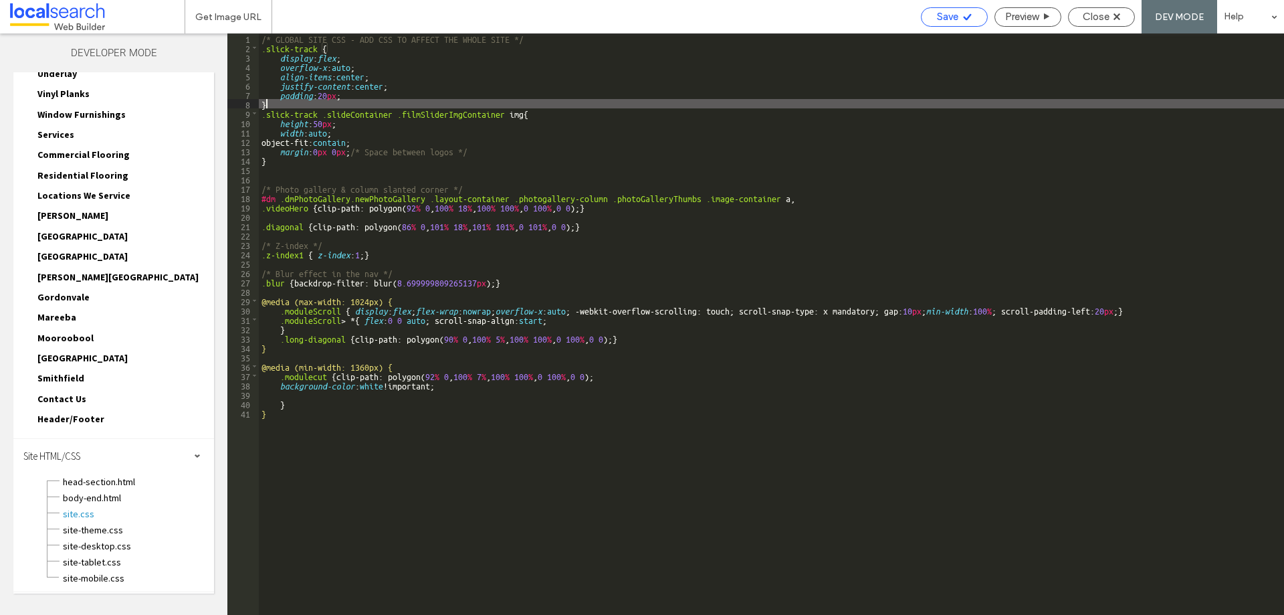
click at [957, 12] on span "Save" at bounding box center [947, 17] width 21 height 12
click at [1109, 15] on span "Close" at bounding box center [1096, 17] width 27 height 12
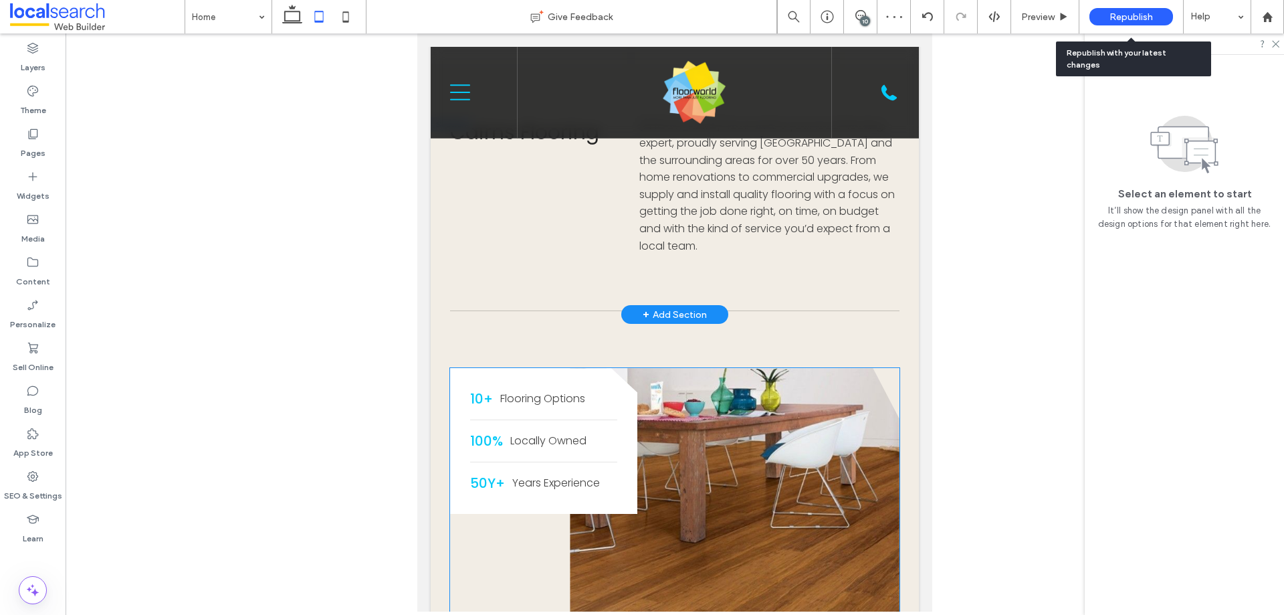
scroll to position [870, 0]
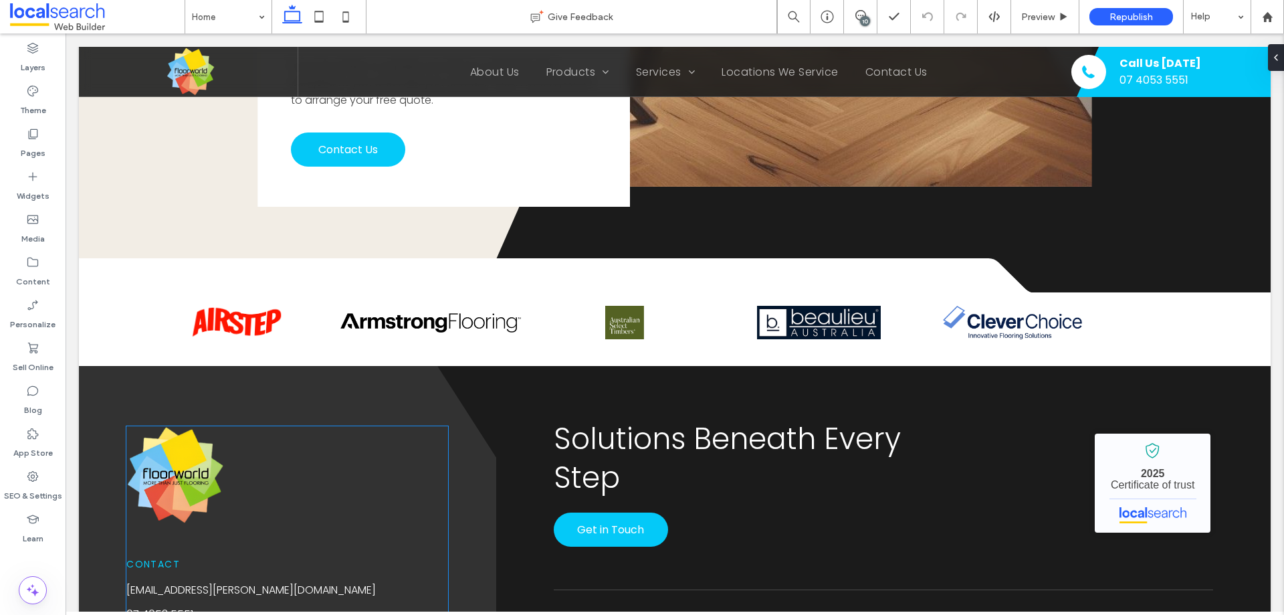
scroll to position [2944, 0]
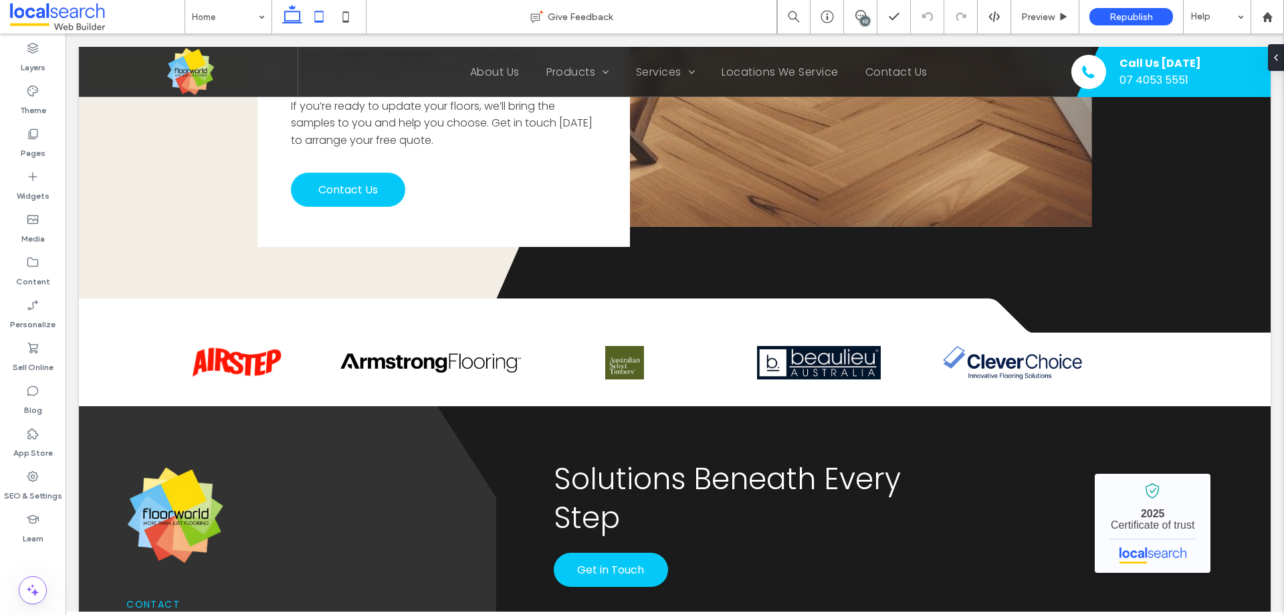
click at [328, 18] on icon at bounding box center [319, 16] width 27 height 27
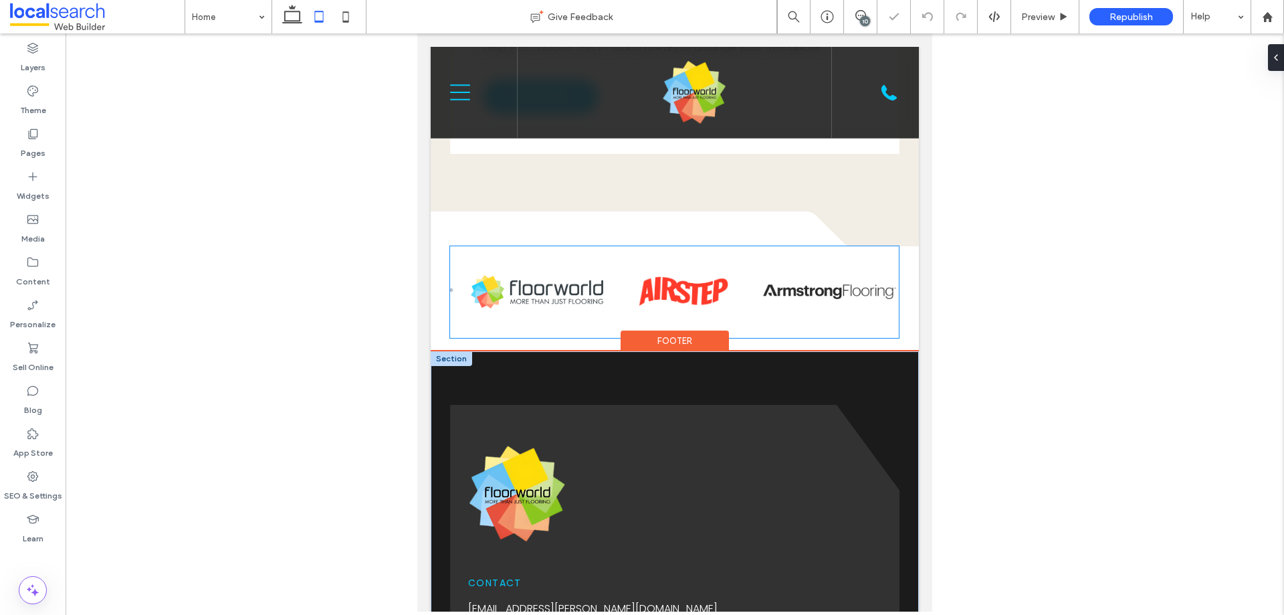
scroll to position [3972, 0]
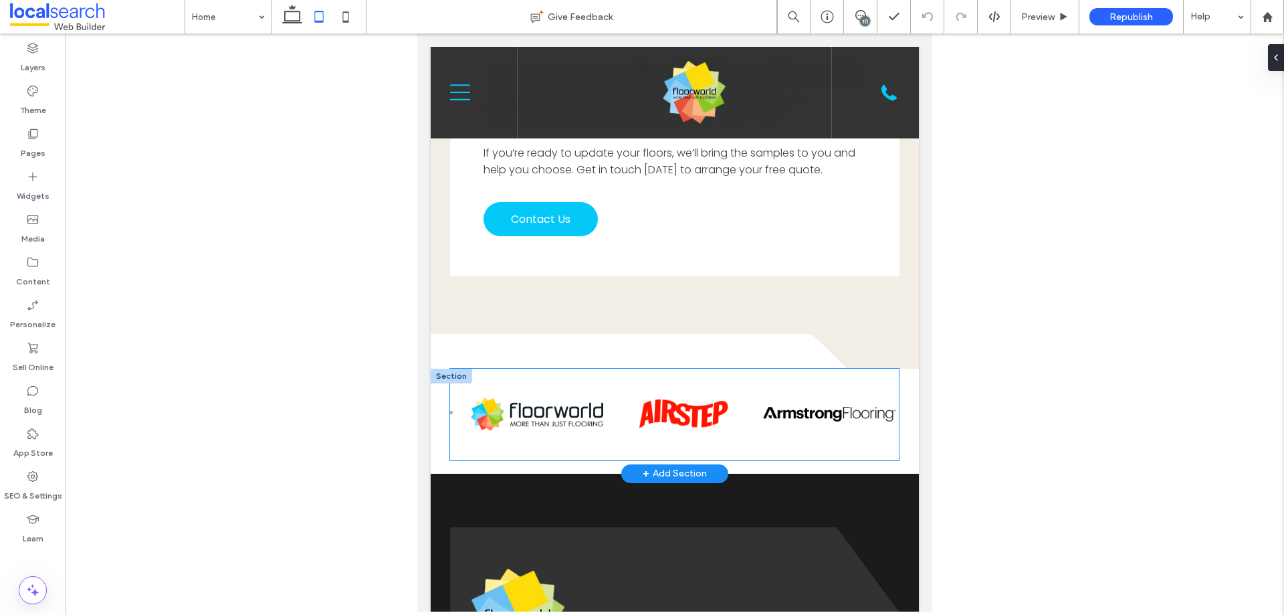
click at [700, 397] on img at bounding box center [684, 413] width 94 height 33
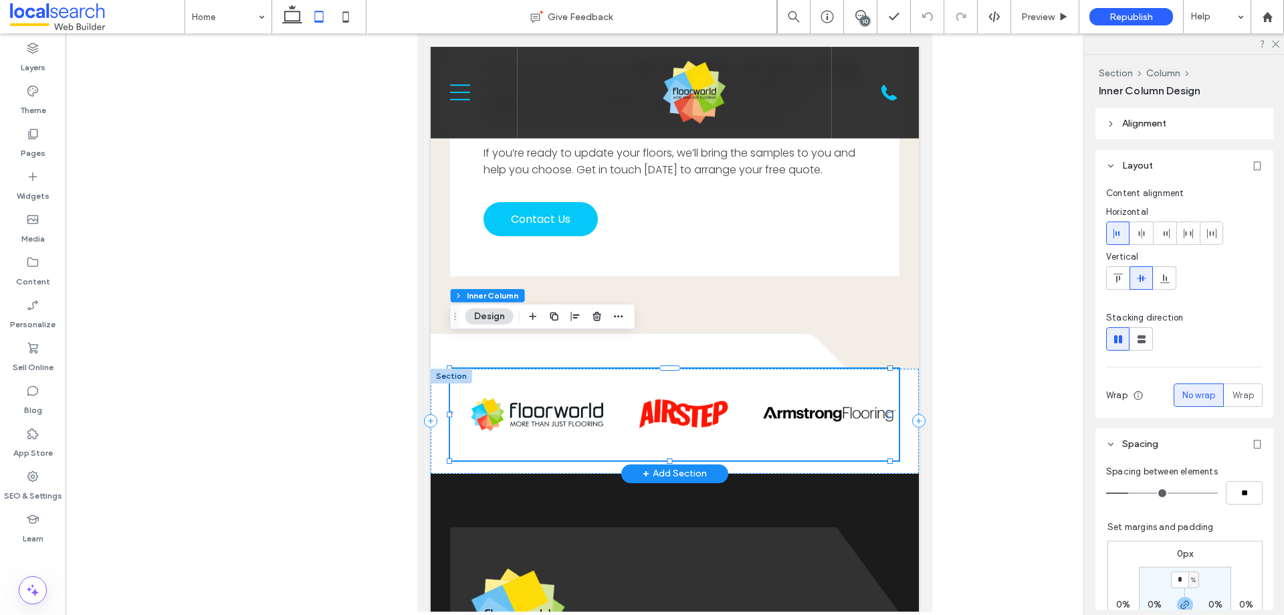
click at [700, 397] on img at bounding box center [684, 413] width 94 height 33
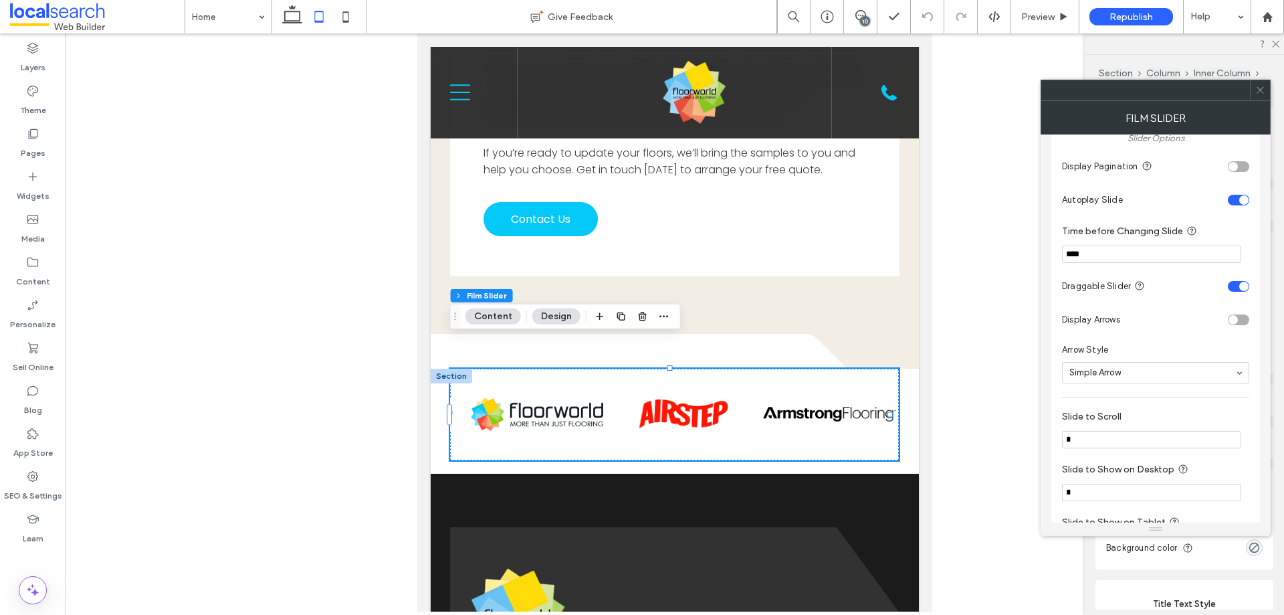
scroll to position [803, 0]
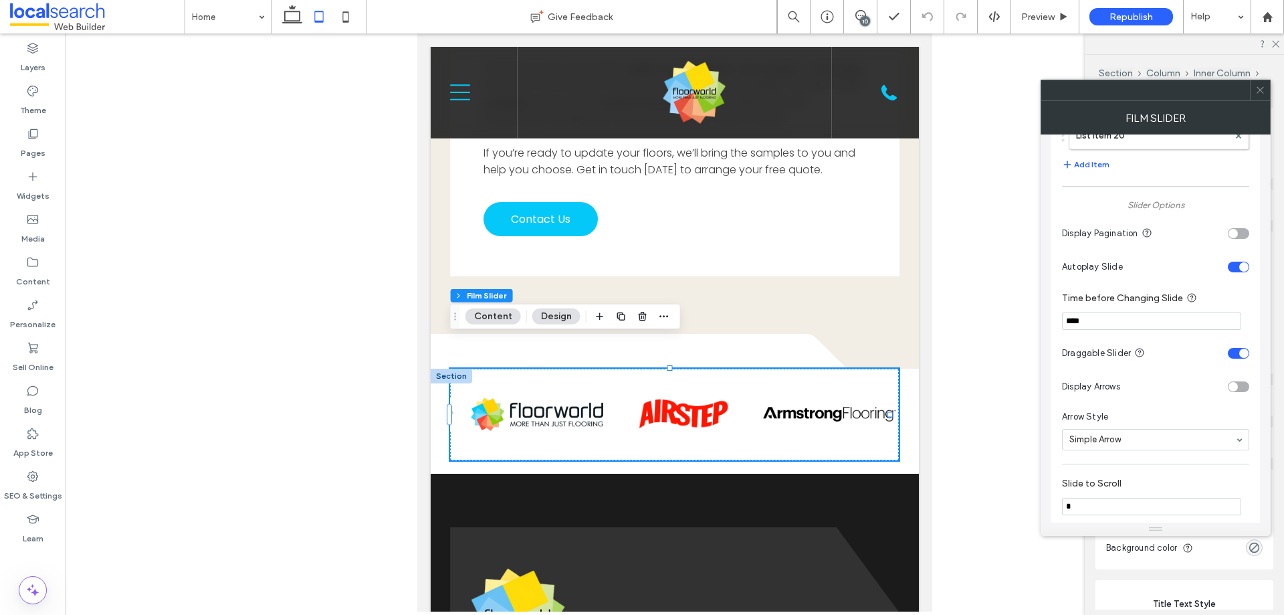
click at [1111, 324] on input "****" at bounding box center [1151, 320] width 179 height 17
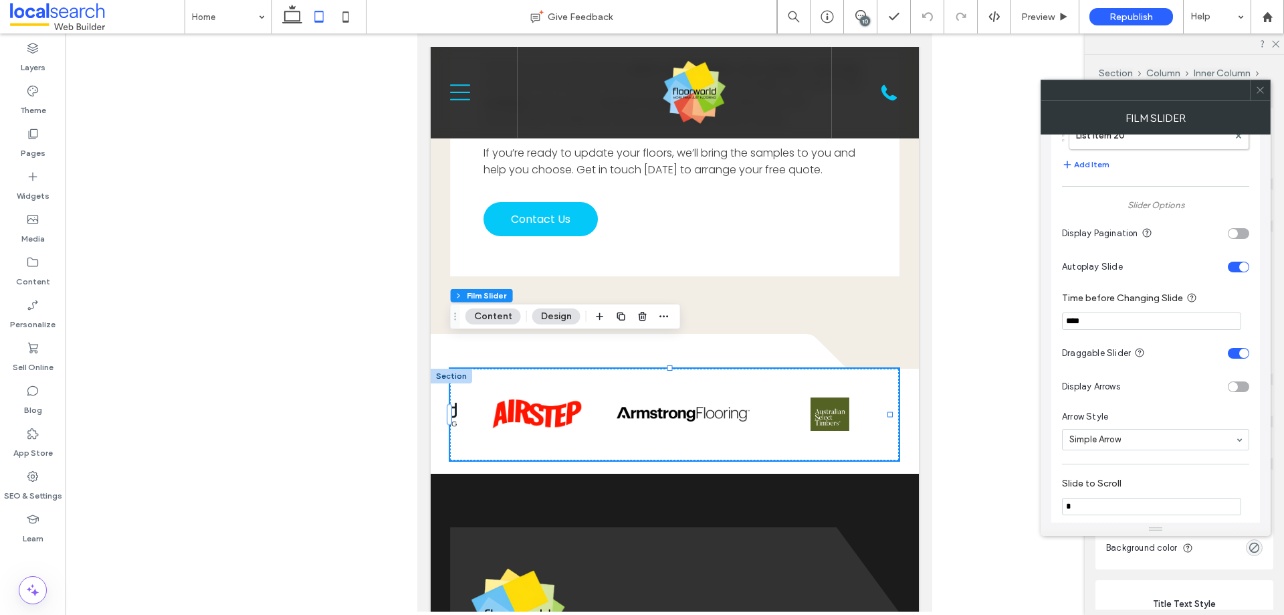
click at [1111, 324] on input "****" at bounding box center [1151, 320] width 179 height 17
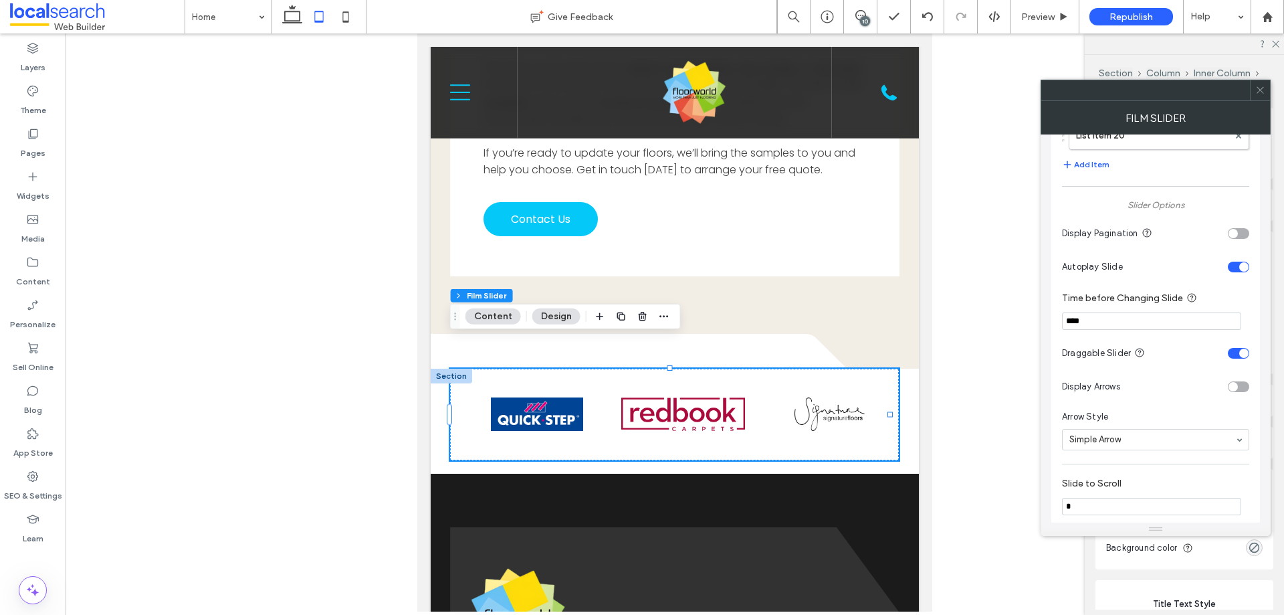
click at [1095, 324] on input "****" at bounding box center [1151, 320] width 179 height 17
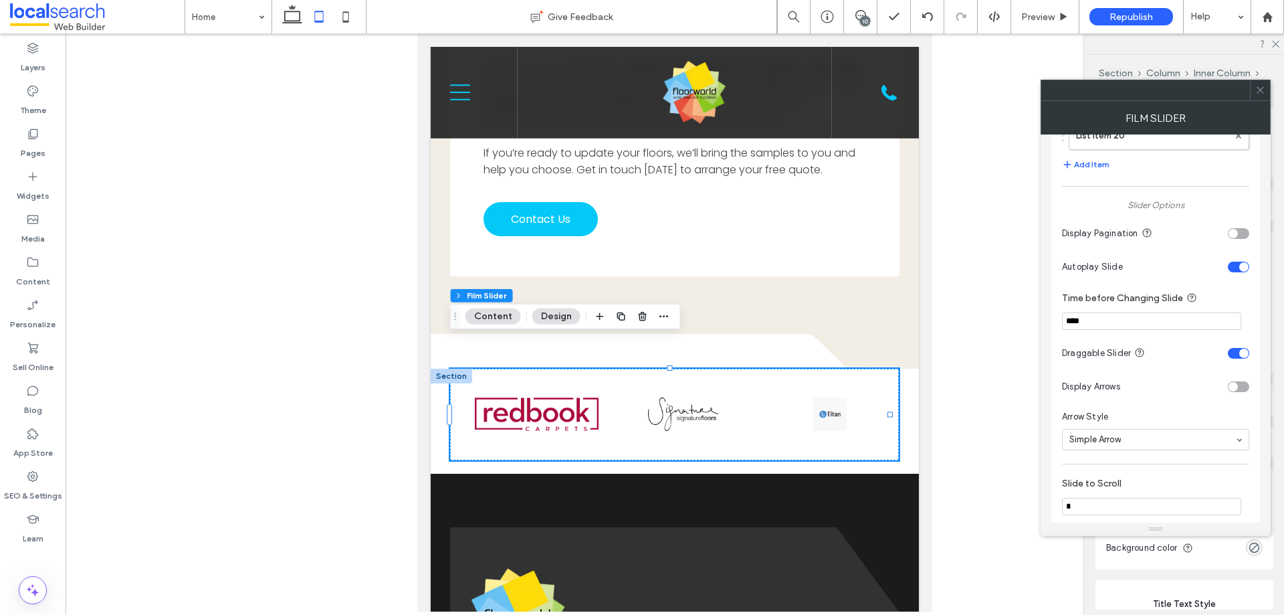
type input "****"
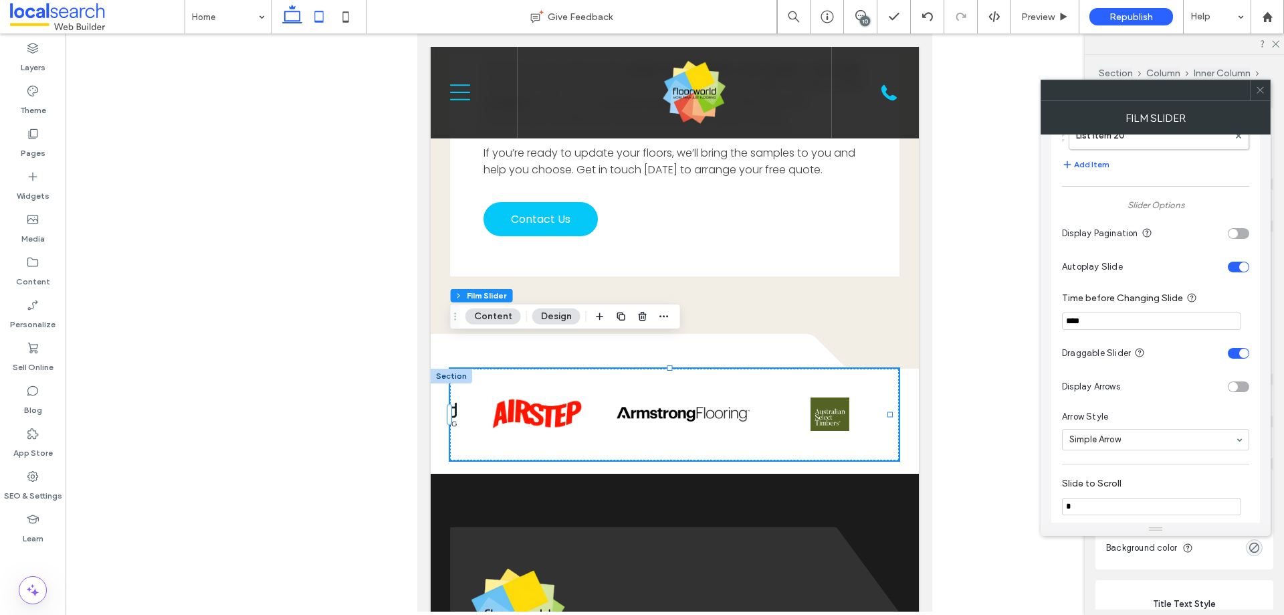
click at [290, 7] on use at bounding box center [292, 14] width 20 height 19
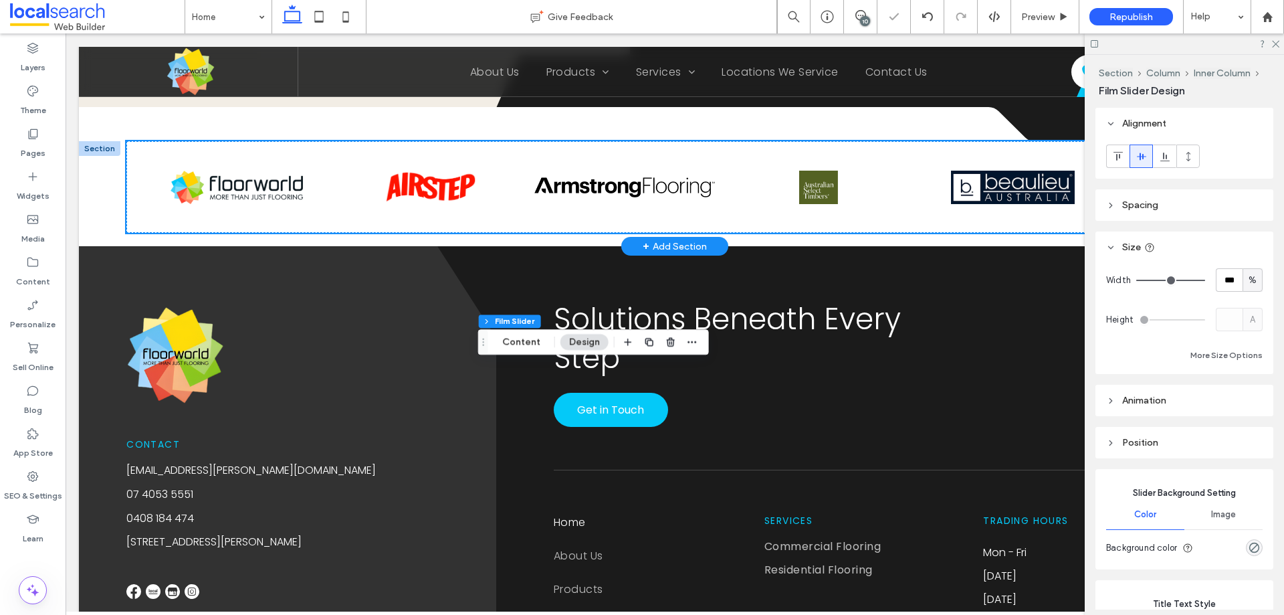
scroll to position [2894, 0]
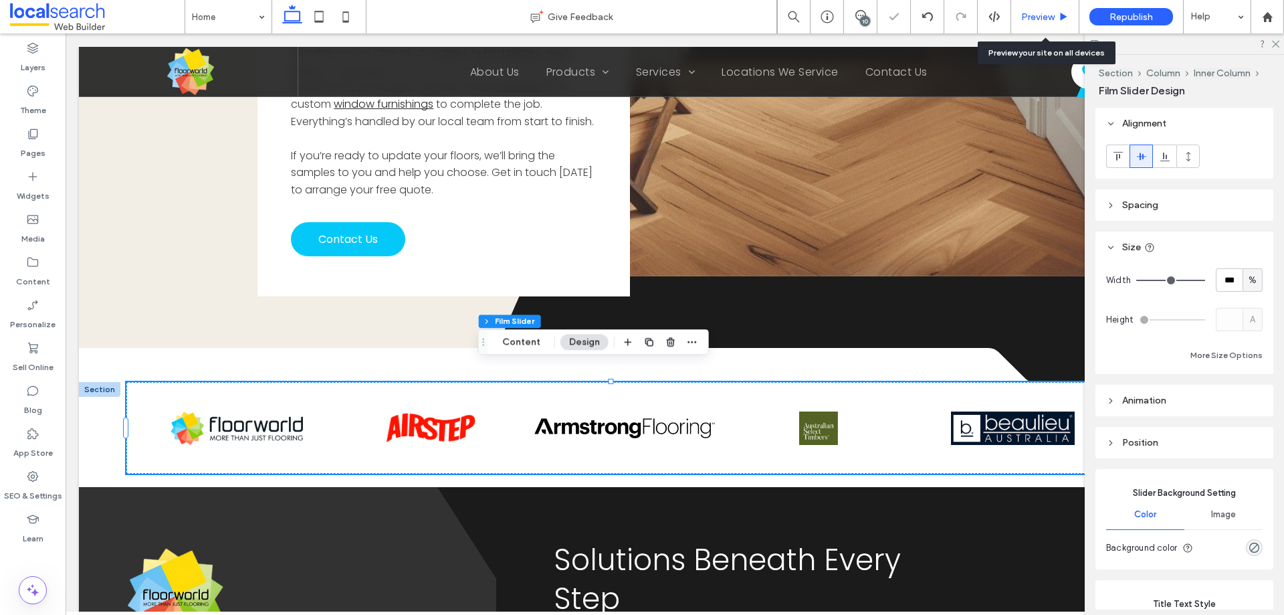
click at [1051, 9] on div "Preview" at bounding box center [1046, 16] width 68 height 33
click at [1051, 13] on span "Preview" at bounding box center [1038, 16] width 33 height 11
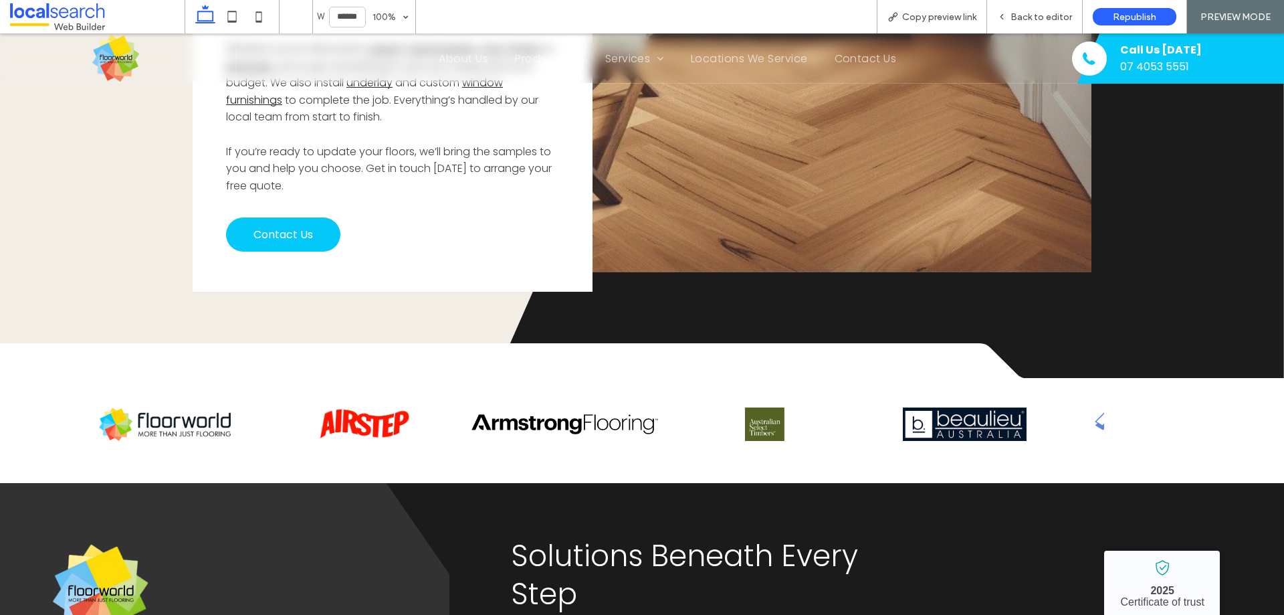
scroll to position [2883, 0]
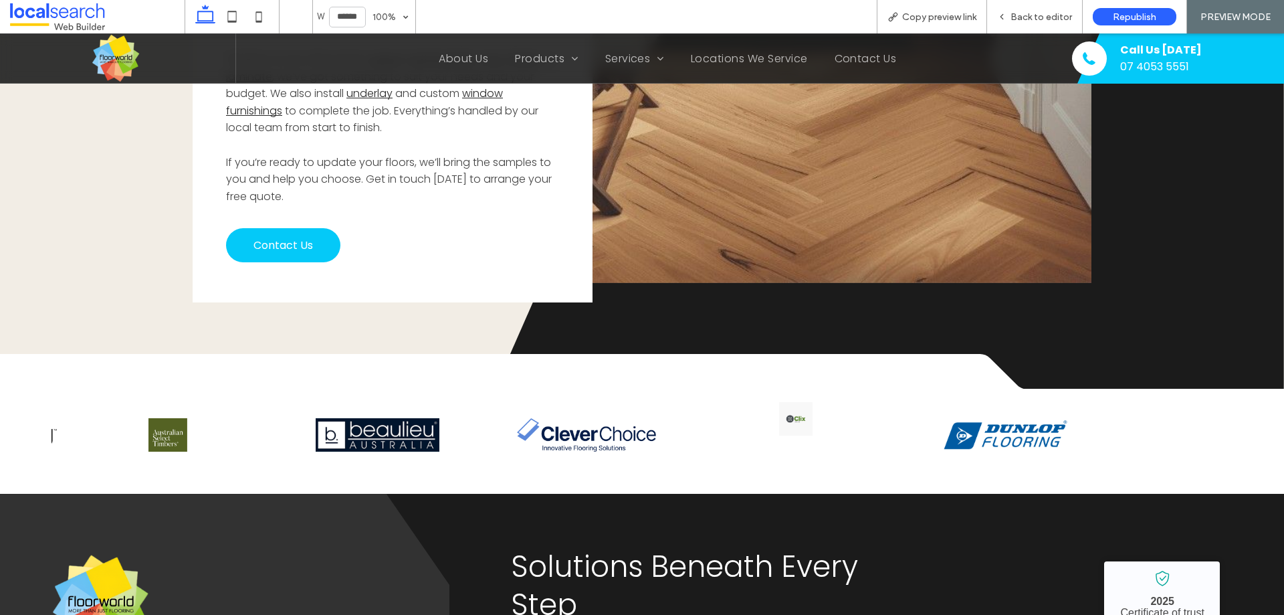
drag, startPoint x: 787, startPoint y: 409, endPoint x: 158, endPoint y: 391, distance: 629.8
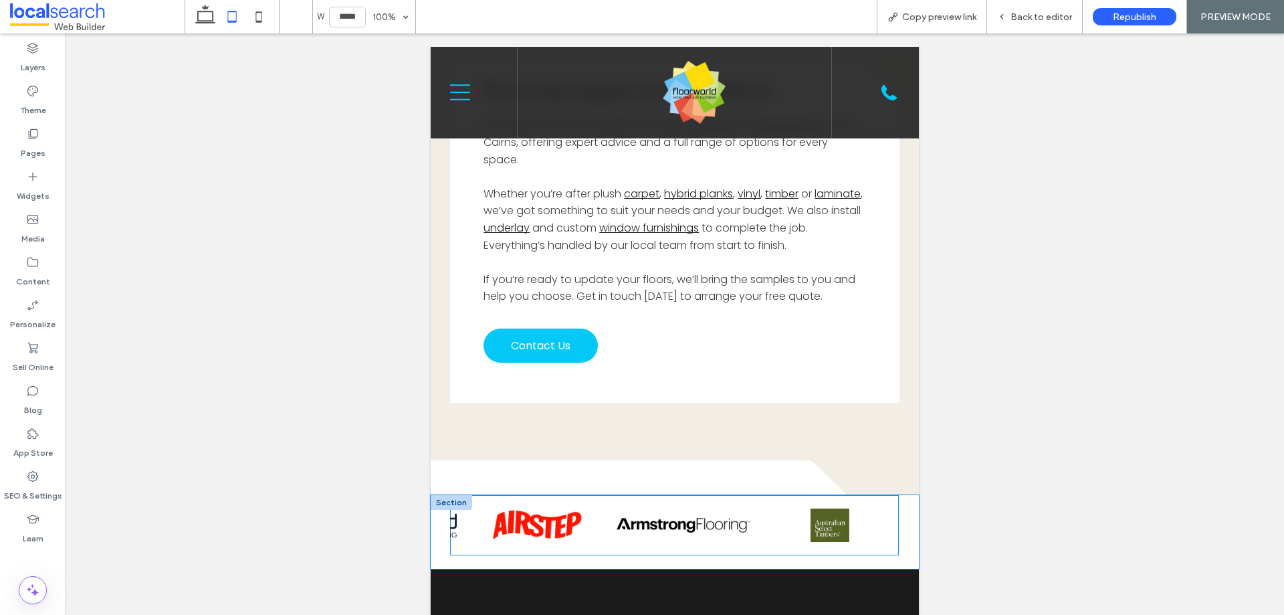
scroll to position [3813, 0]
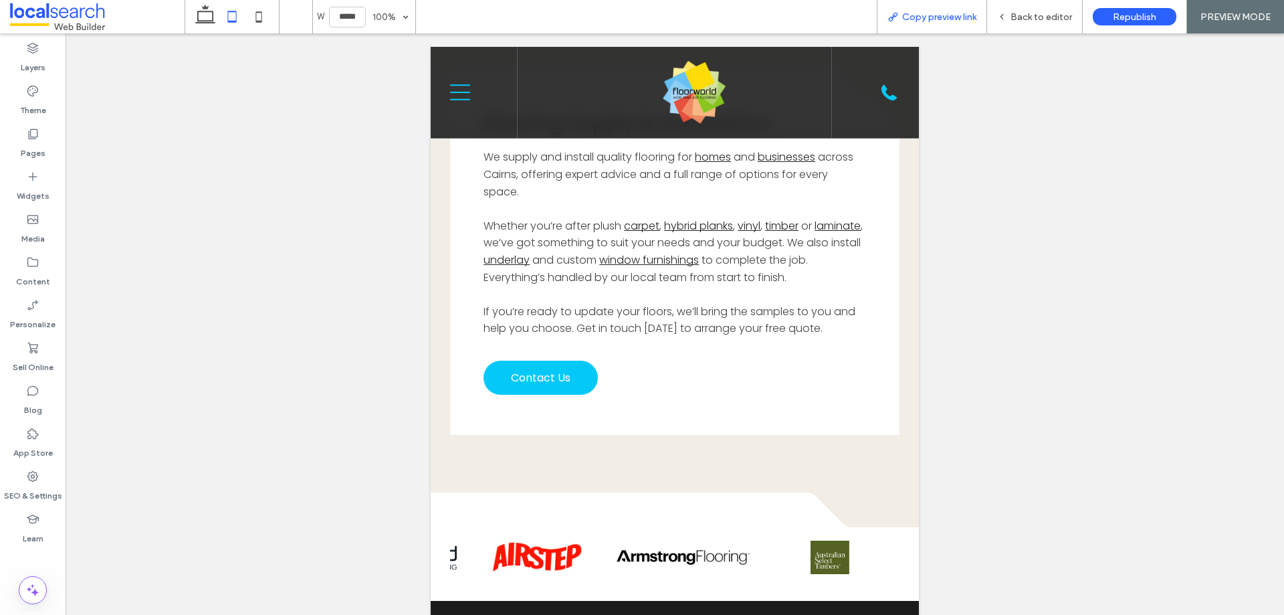
click at [957, 13] on span "Copy preview link" at bounding box center [939, 16] width 74 height 11
click at [1024, 15] on span "Back to editor" at bounding box center [1042, 16] width 62 height 11
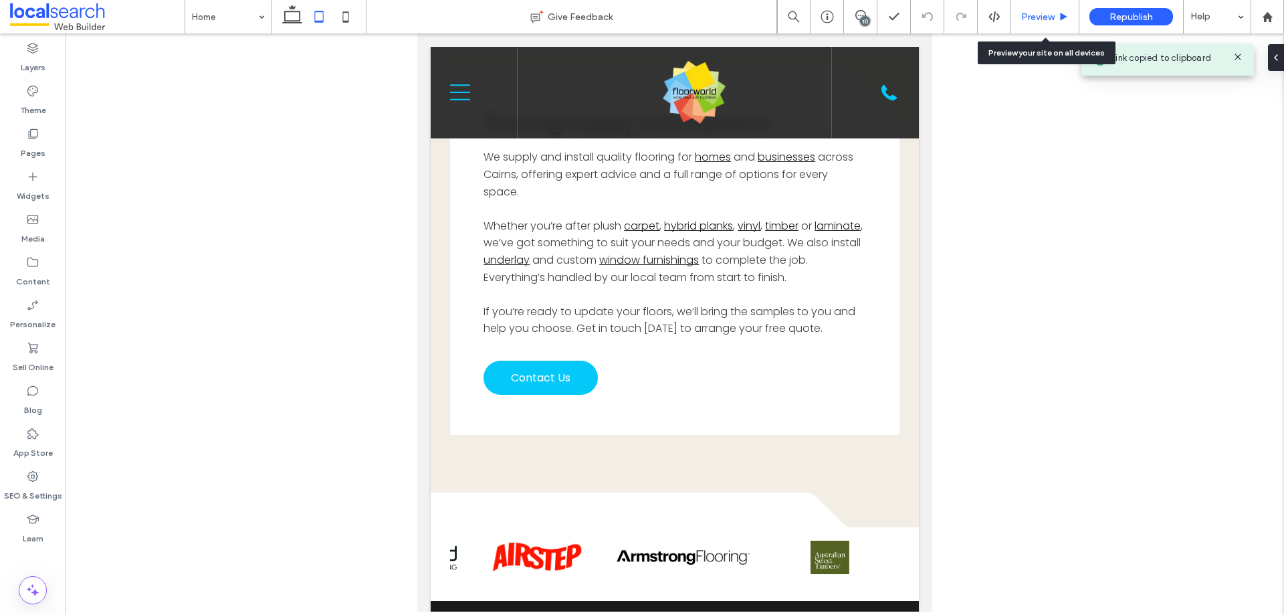
click at [1036, 17] on span "Preview" at bounding box center [1038, 16] width 33 height 11
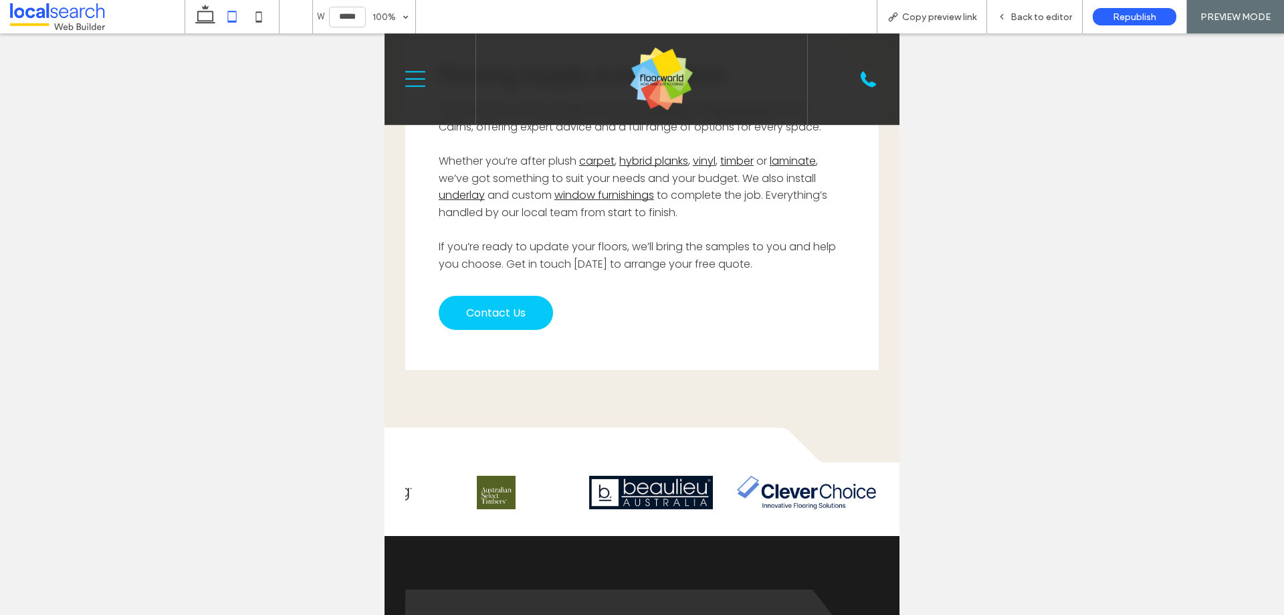
drag, startPoint x: 777, startPoint y: 464, endPoint x: 276, endPoint y: 439, distance: 501.7
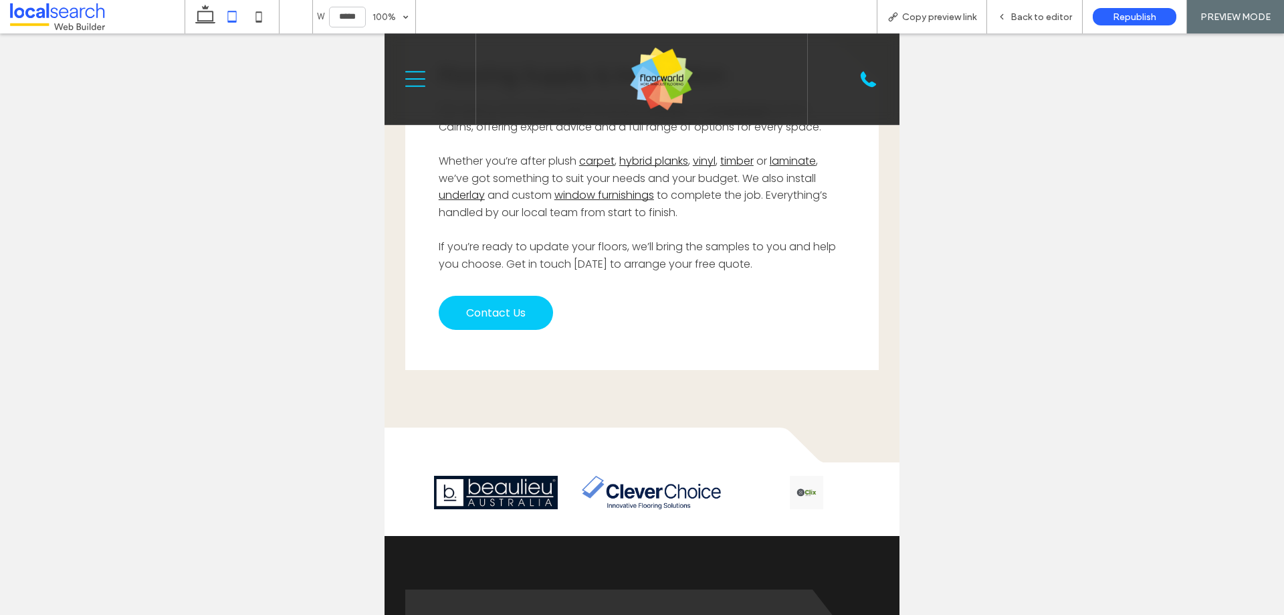
drag, startPoint x: 822, startPoint y: 456, endPoint x: 296, endPoint y: 428, distance: 526.6
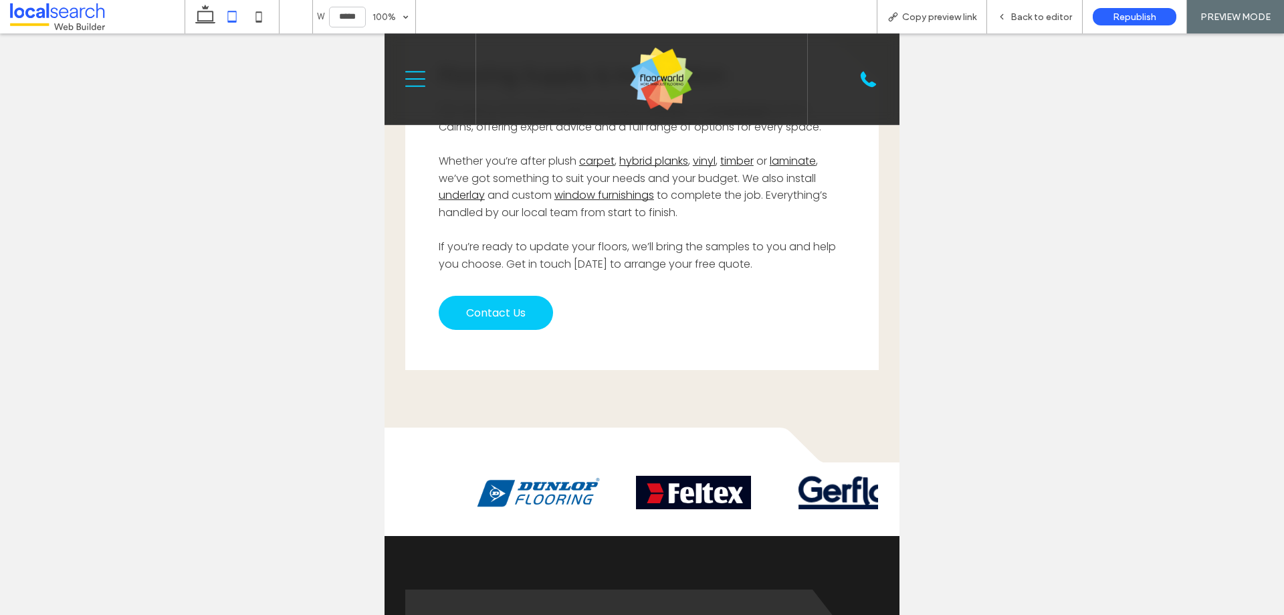
drag, startPoint x: 830, startPoint y: 462, endPoint x: 317, endPoint y: 428, distance: 514.3
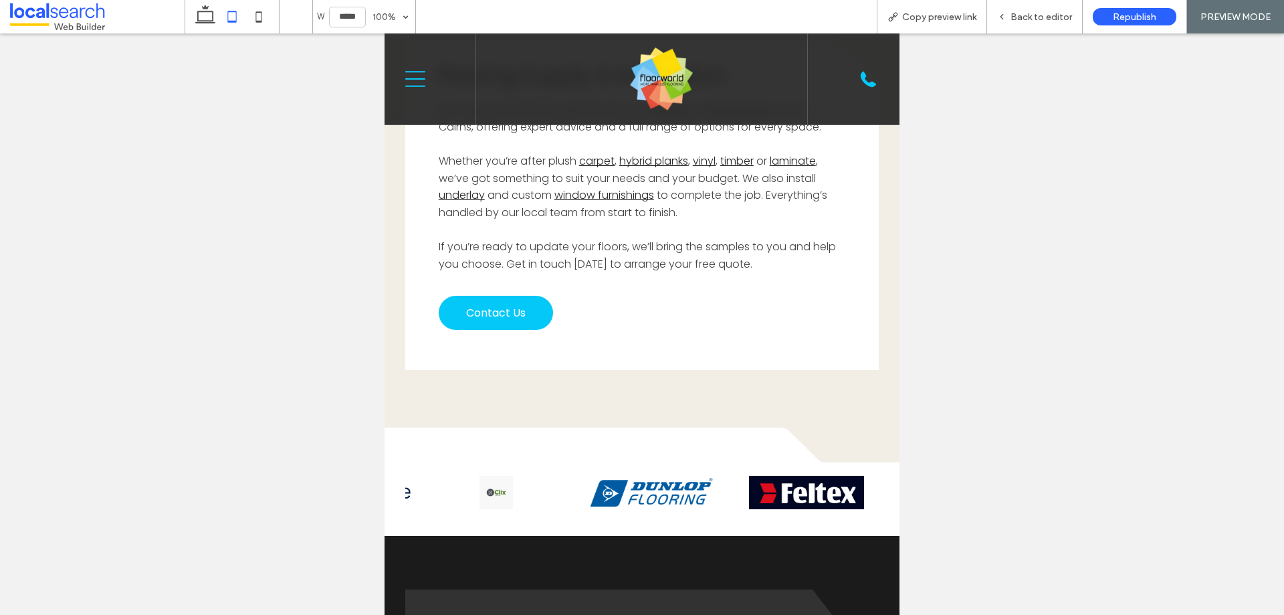
drag, startPoint x: 707, startPoint y: 462, endPoint x: 284, endPoint y: 434, distance: 423.8
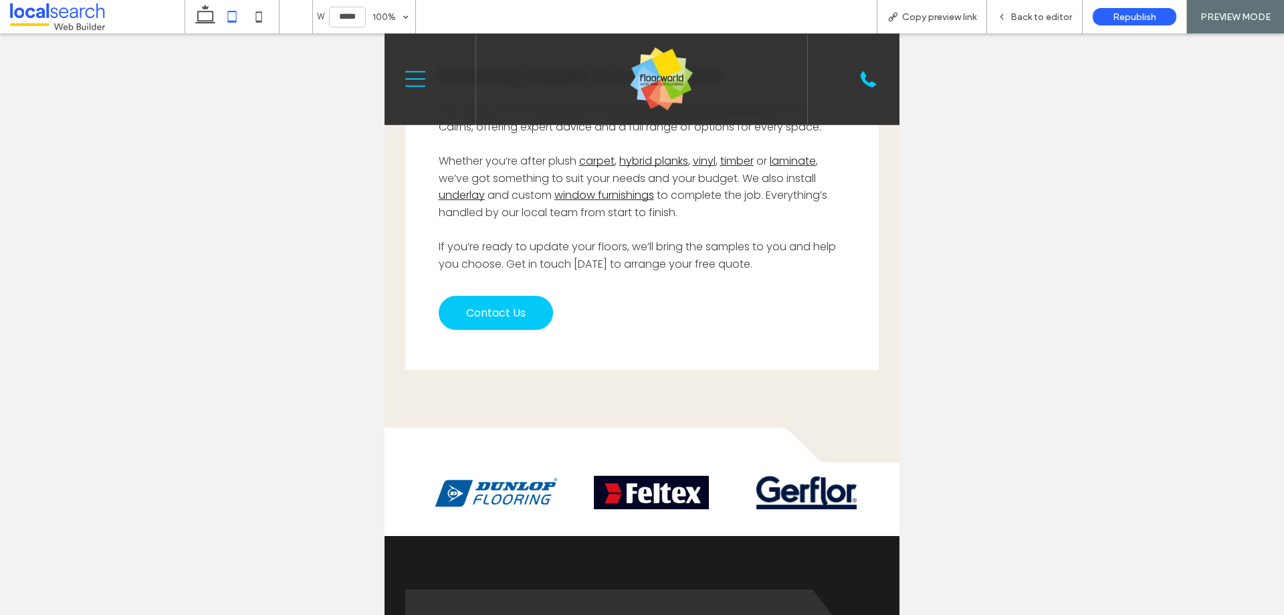
drag, startPoint x: 746, startPoint y: 466, endPoint x: 339, endPoint y: 470, distance: 406.8
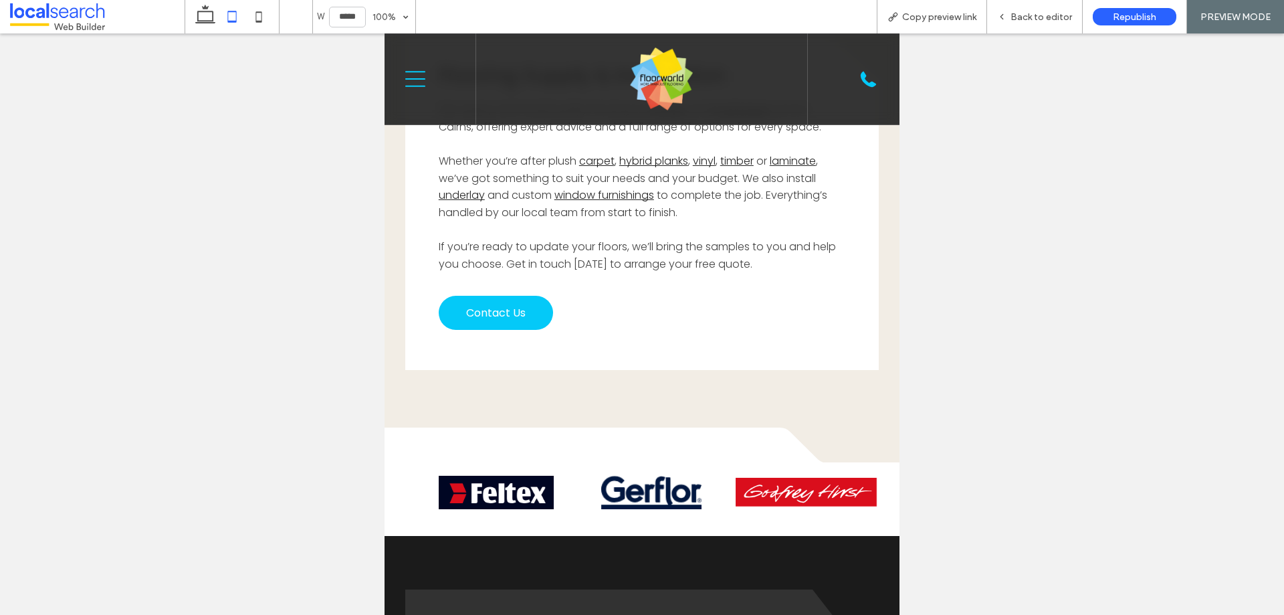
drag, startPoint x: 847, startPoint y: 464, endPoint x: 763, endPoint y: 468, distance: 84.4
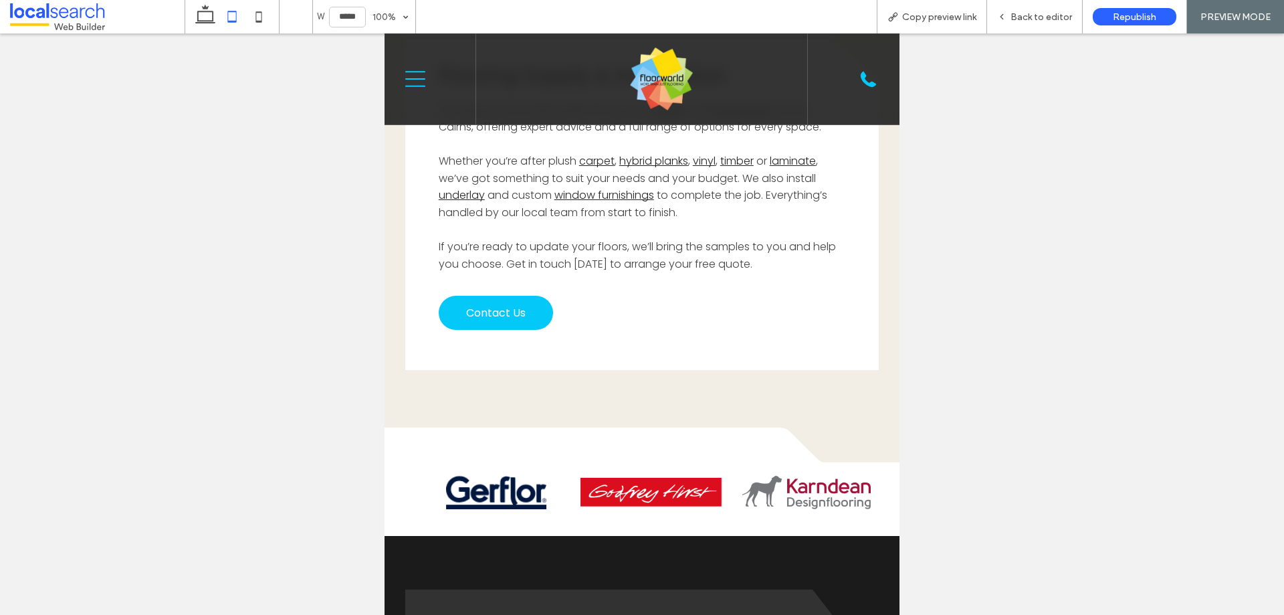
drag, startPoint x: 805, startPoint y: 452, endPoint x: 298, endPoint y: 427, distance: 507.7
drag, startPoint x: 873, startPoint y: 457, endPoint x: 519, endPoint y: 438, distance: 354.4
click at [539, 462] on div at bounding box center [642, 499] width 515 height 74
drag, startPoint x: 840, startPoint y: 466, endPoint x: 370, endPoint y: 446, distance: 470.7
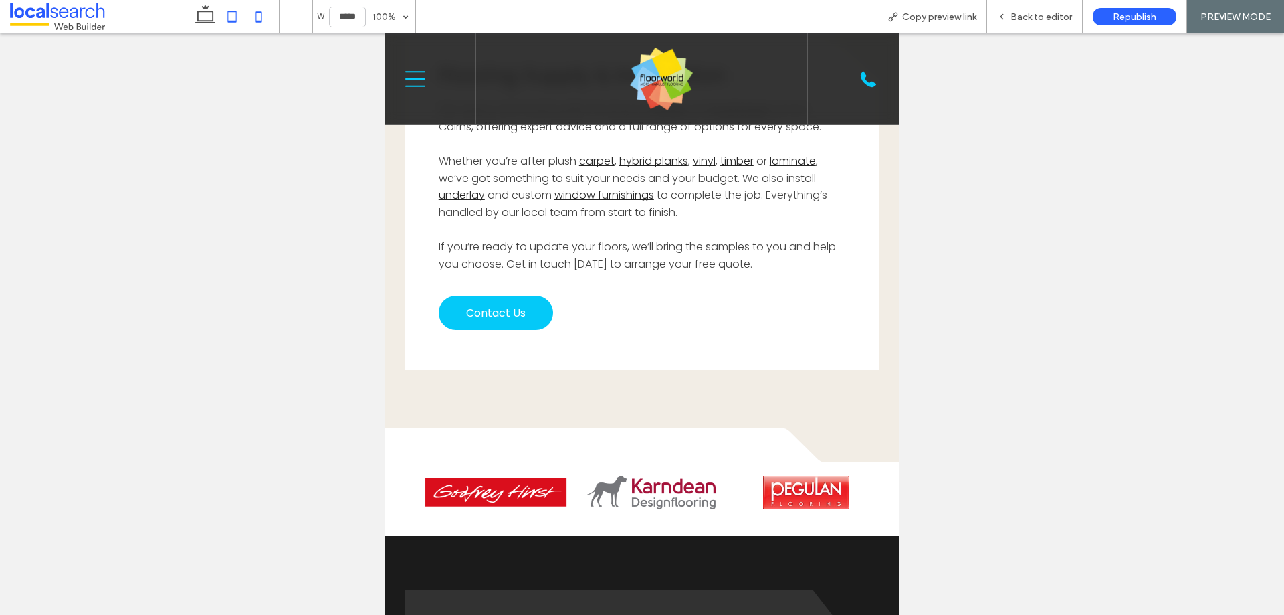
click at [260, 23] on icon at bounding box center [259, 16] width 27 height 27
type input "*****"
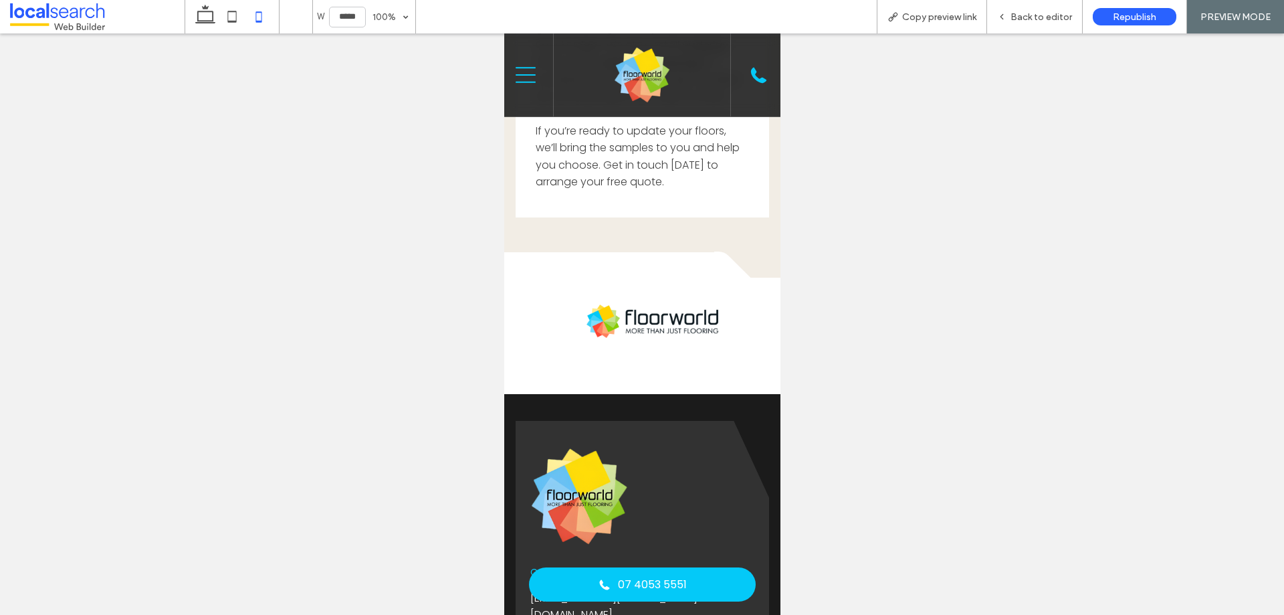
scroll to position [3679, 0]
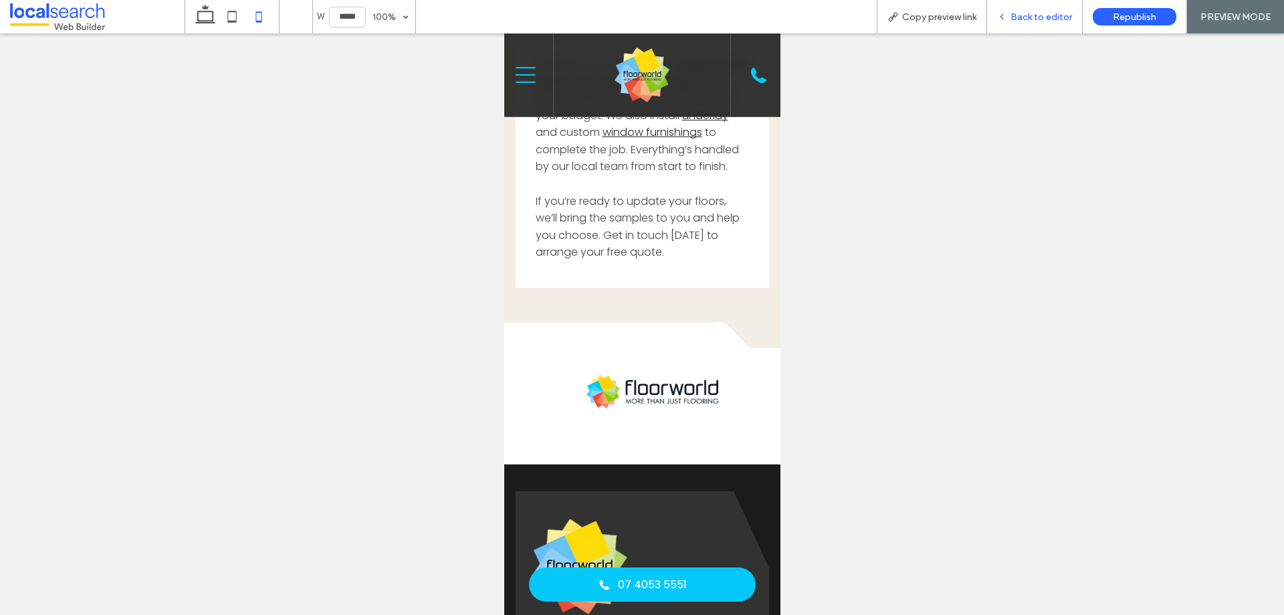
click at [1059, 24] on div "Back to editor" at bounding box center [1035, 16] width 96 height 33
click at [1026, 16] on span "Back to editor" at bounding box center [1042, 16] width 62 height 11
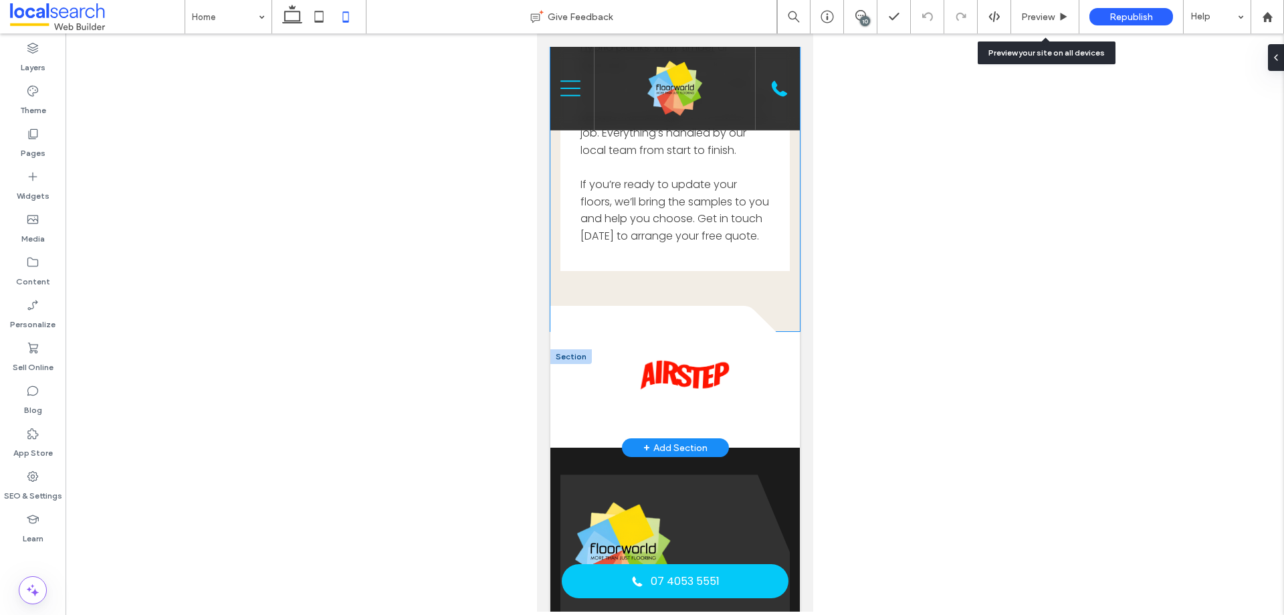
scroll to position [3813, 0]
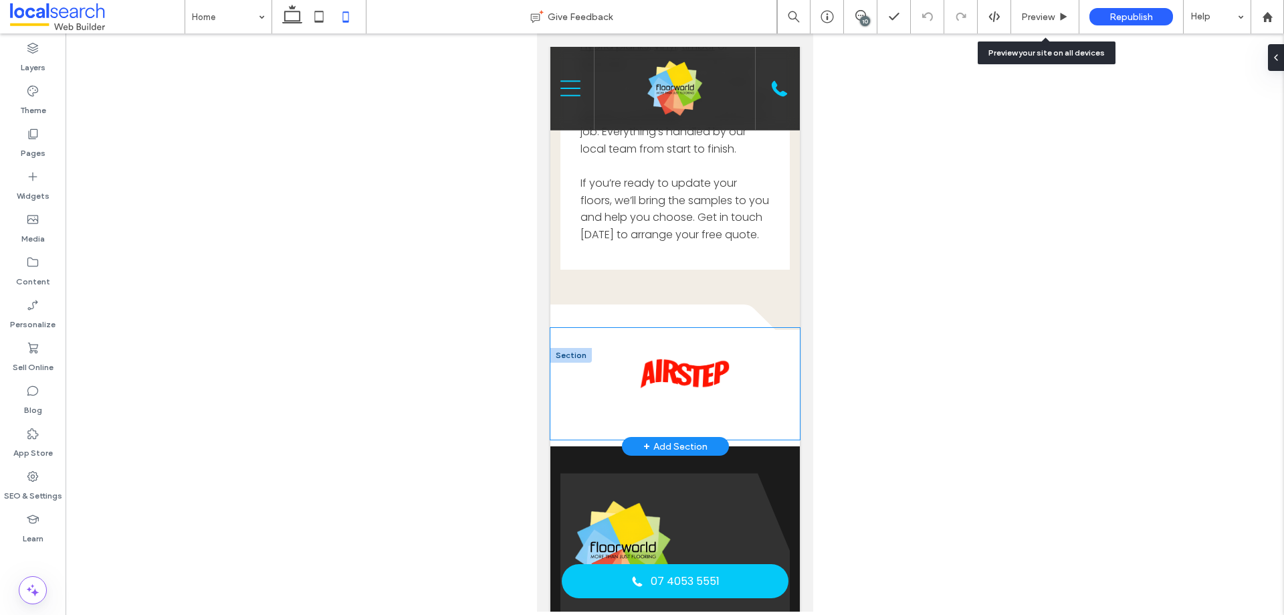
click at [662, 391] on img at bounding box center [685, 373] width 94 height 33
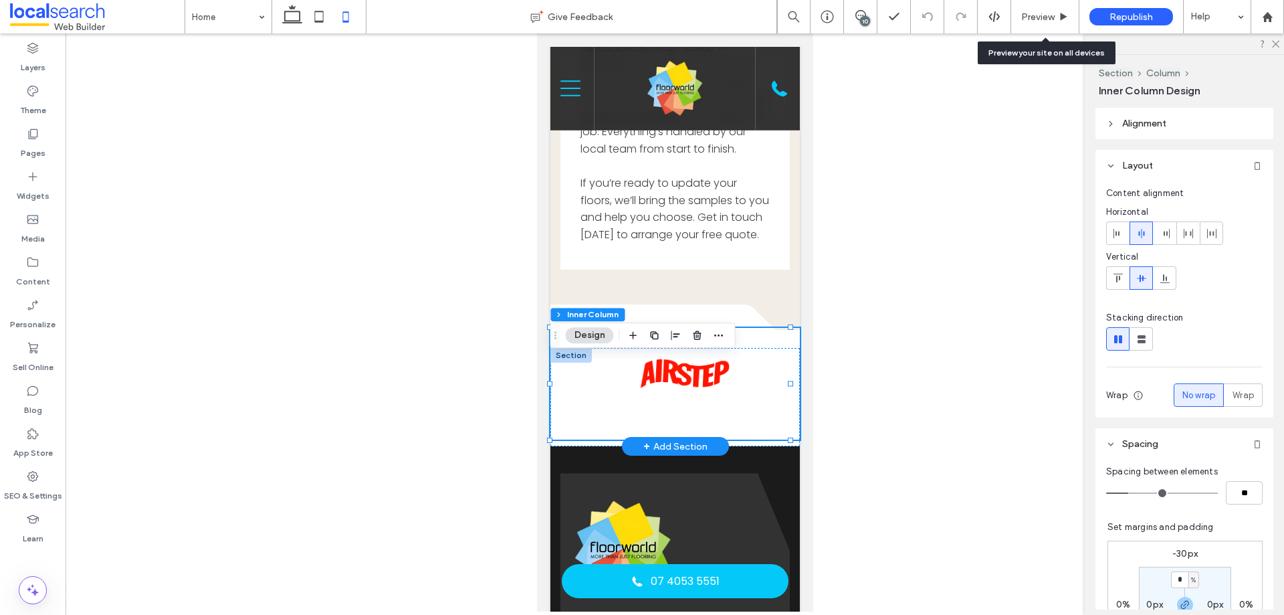
click at [662, 391] on img at bounding box center [685, 373] width 94 height 33
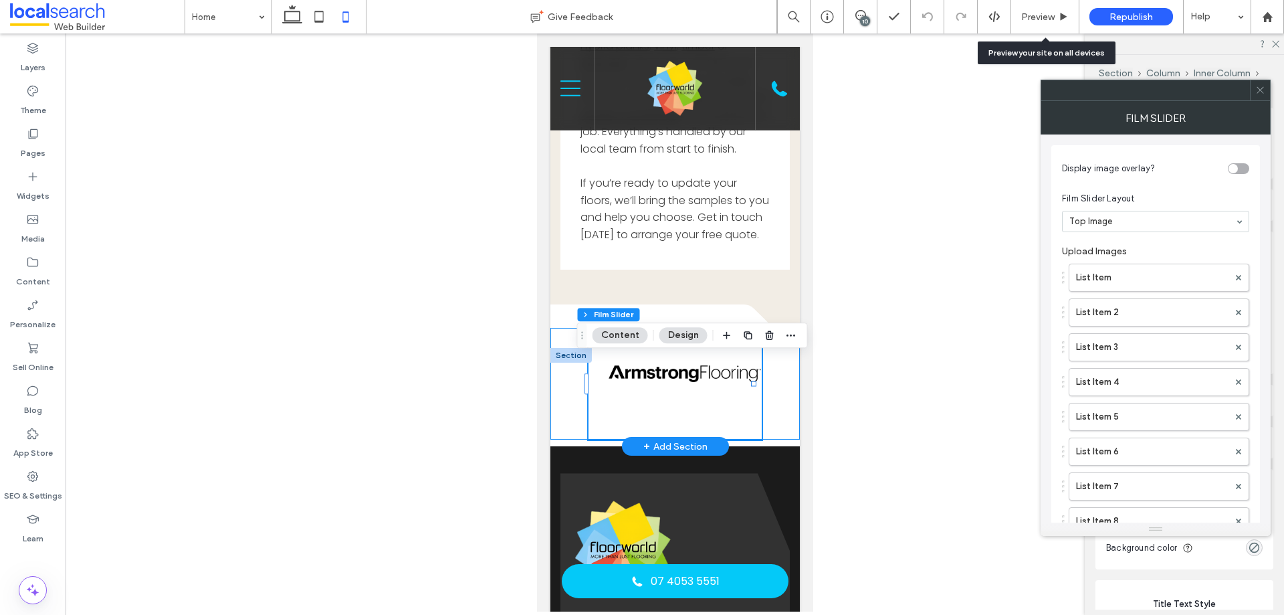
click at [662, 391] on img at bounding box center [684, 373] width 153 height 33
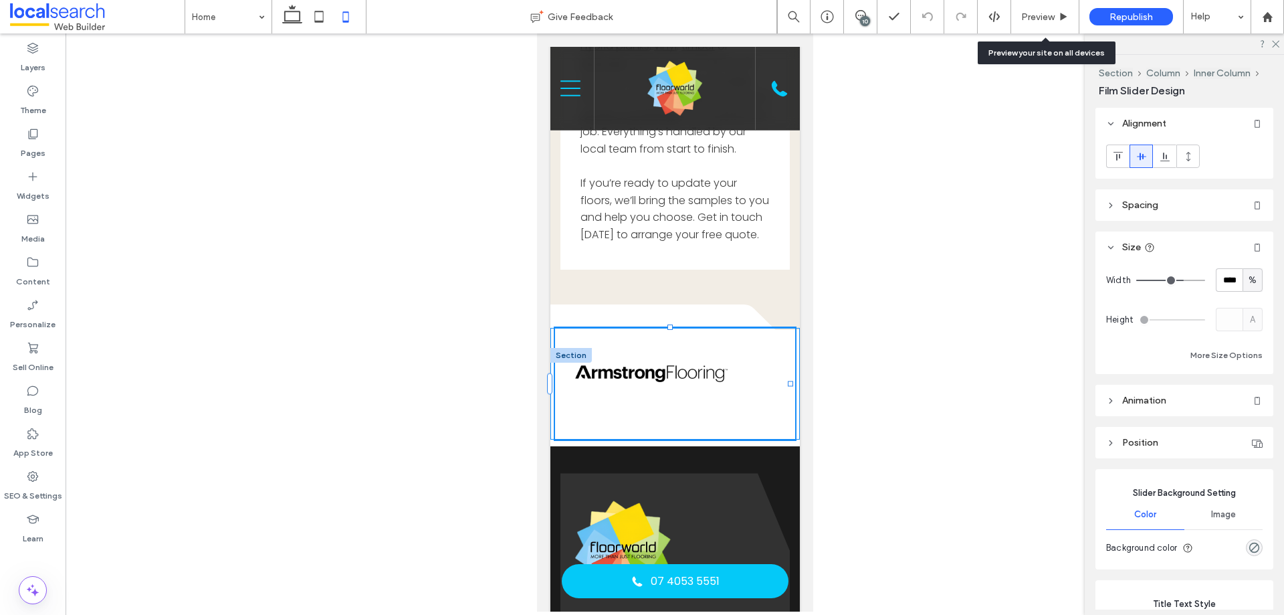
drag, startPoint x: 752, startPoint y: 413, endPoint x: 804, endPoint y: 420, distance: 52.7
type input "***"
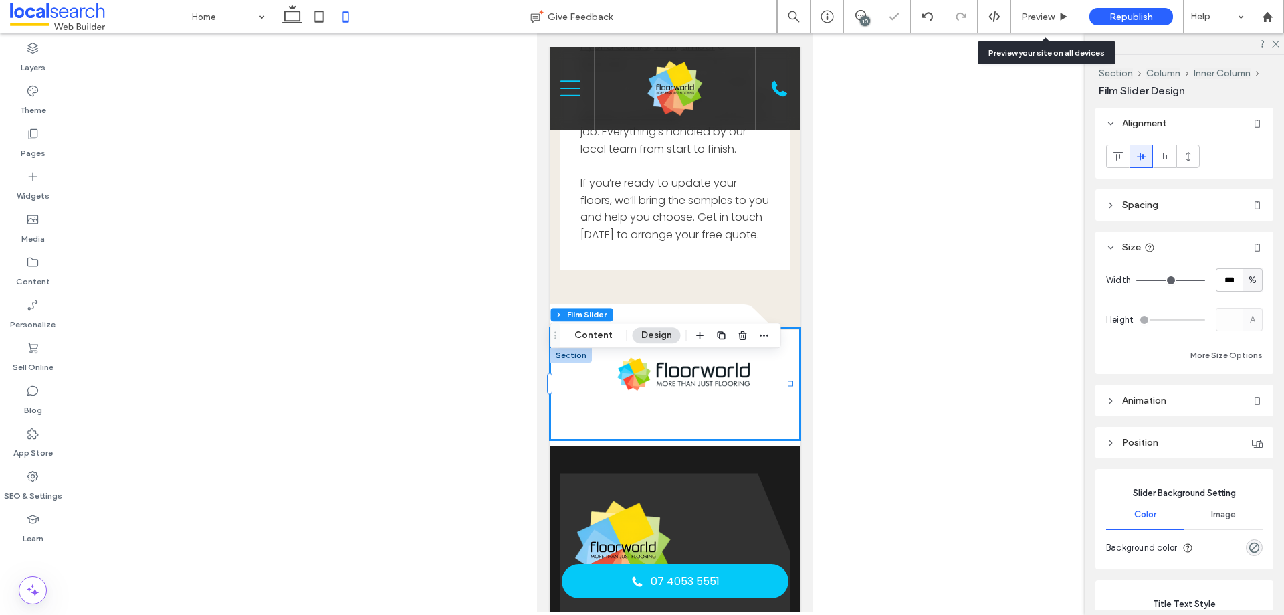
click at [889, 416] on div at bounding box center [675, 322] width 1219 height 578
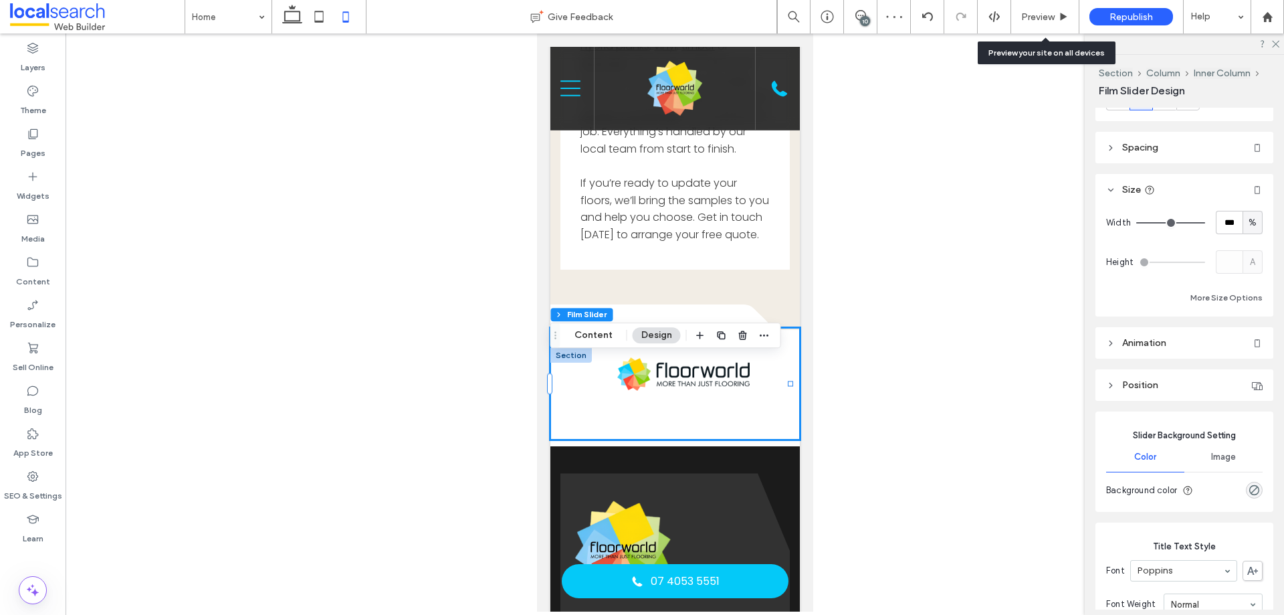
scroll to position [334, 0]
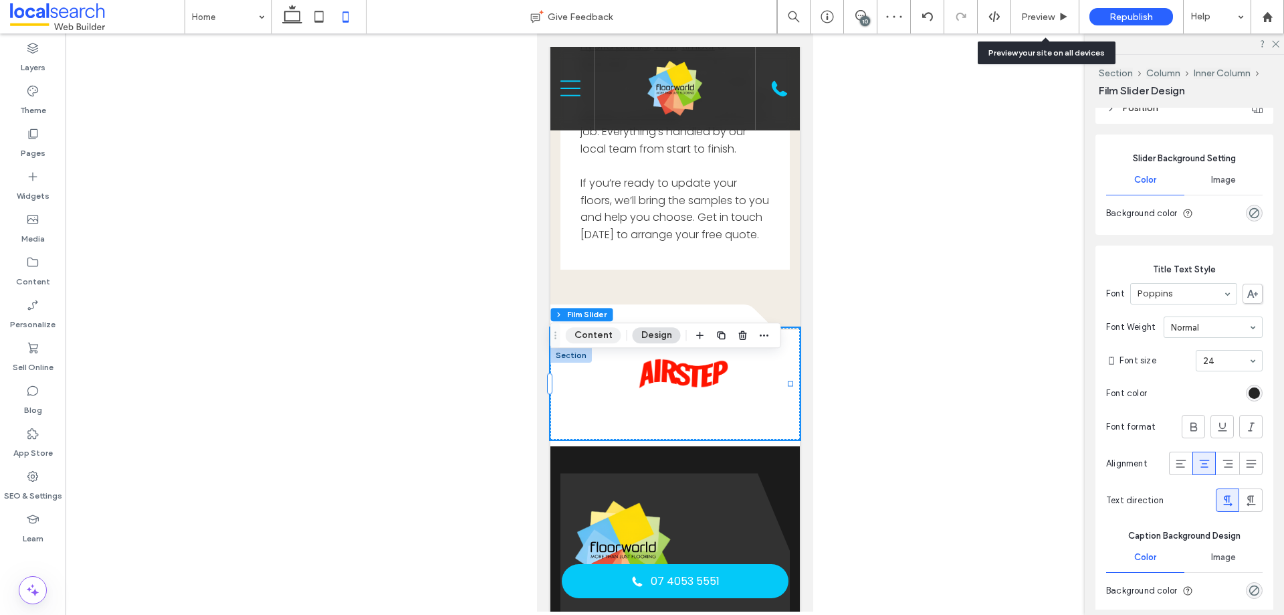
click at [578, 341] on button "Content" at bounding box center [594, 335] width 56 height 16
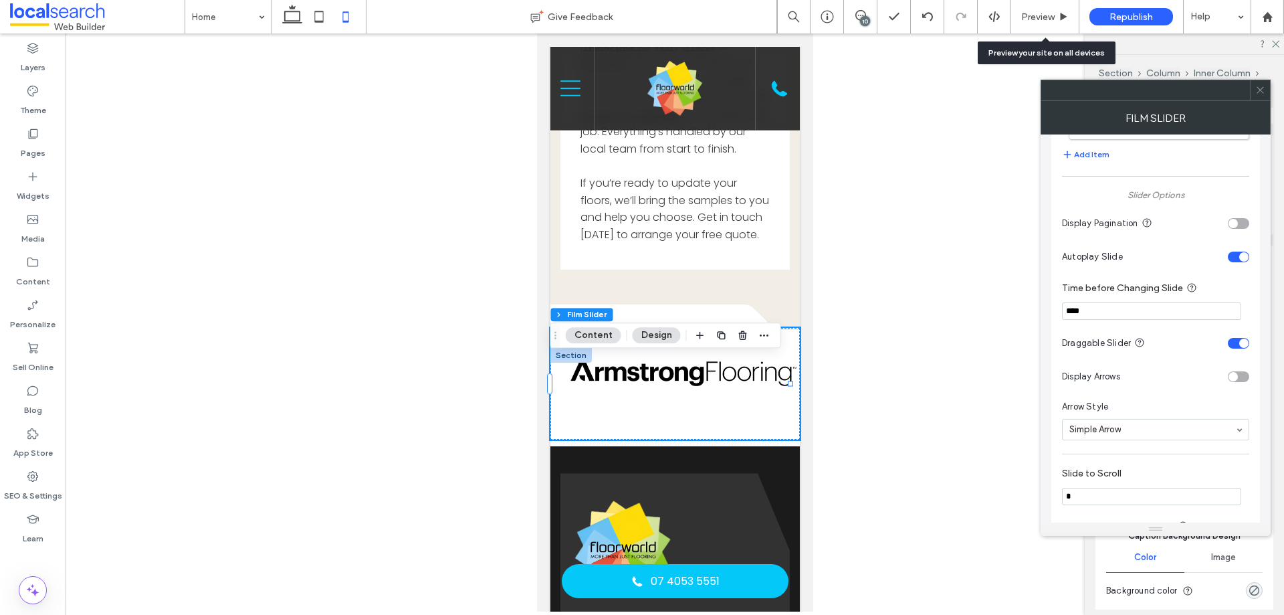
scroll to position [1055, 0]
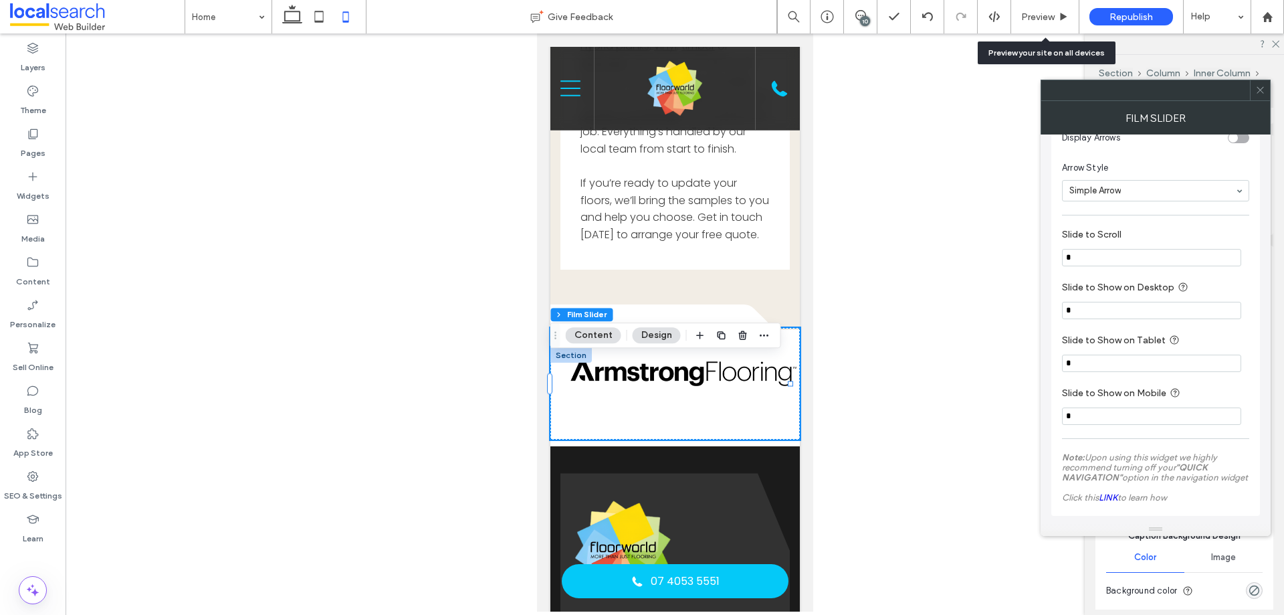
click at [1107, 422] on input "*" at bounding box center [1151, 415] width 179 height 17
type input "*"
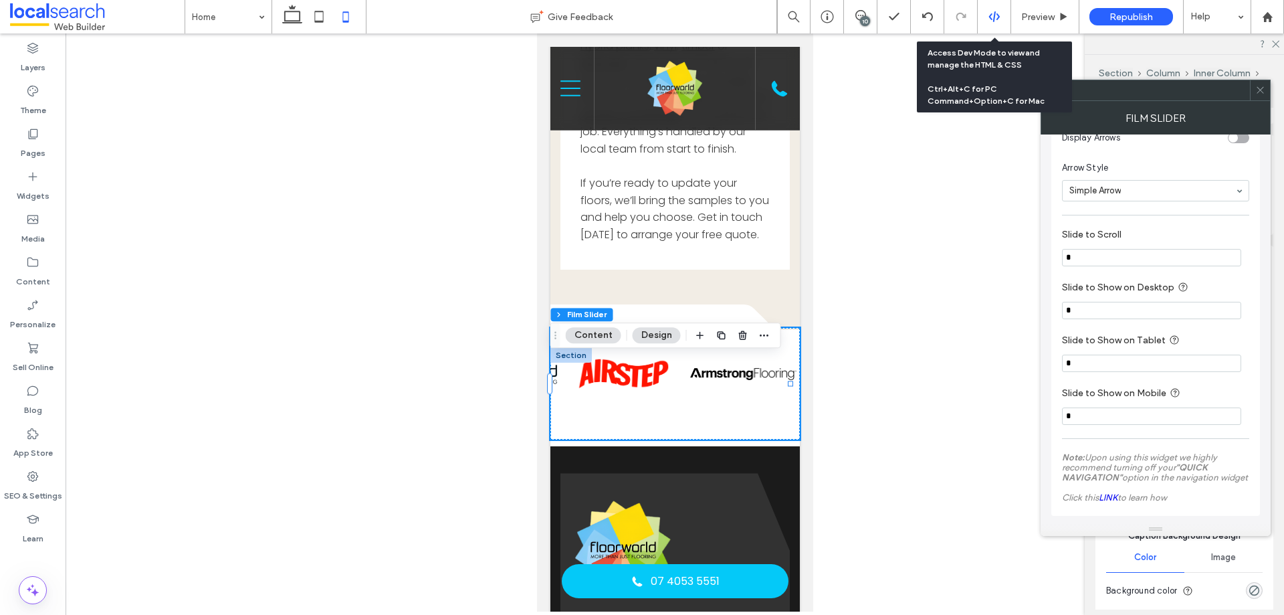
click at [986, 33] on div at bounding box center [994, 16] width 33 height 33
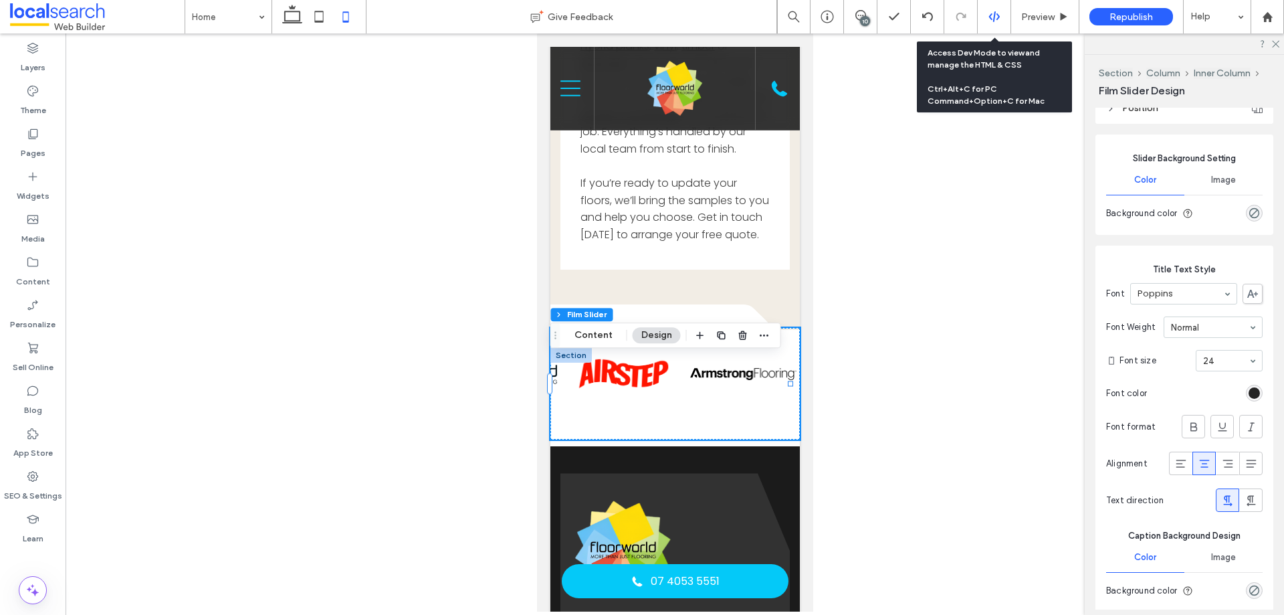
click at [993, 23] on div at bounding box center [994, 16] width 33 height 33
drag, startPoint x: 994, startPoint y: 3, endPoint x: 992, endPoint y: 20, distance: 16.8
click at [993, 3] on div at bounding box center [994, 16] width 33 height 33
click at [991, 21] on icon at bounding box center [995, 17] width 12 height 12
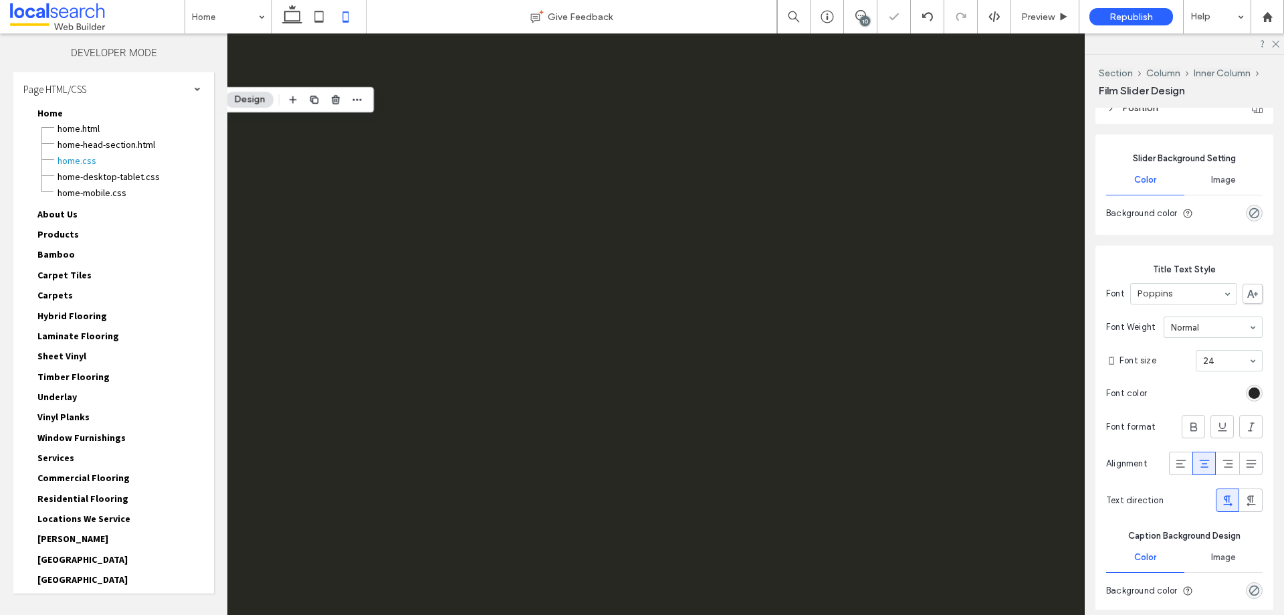
scroll to position [0, 0]
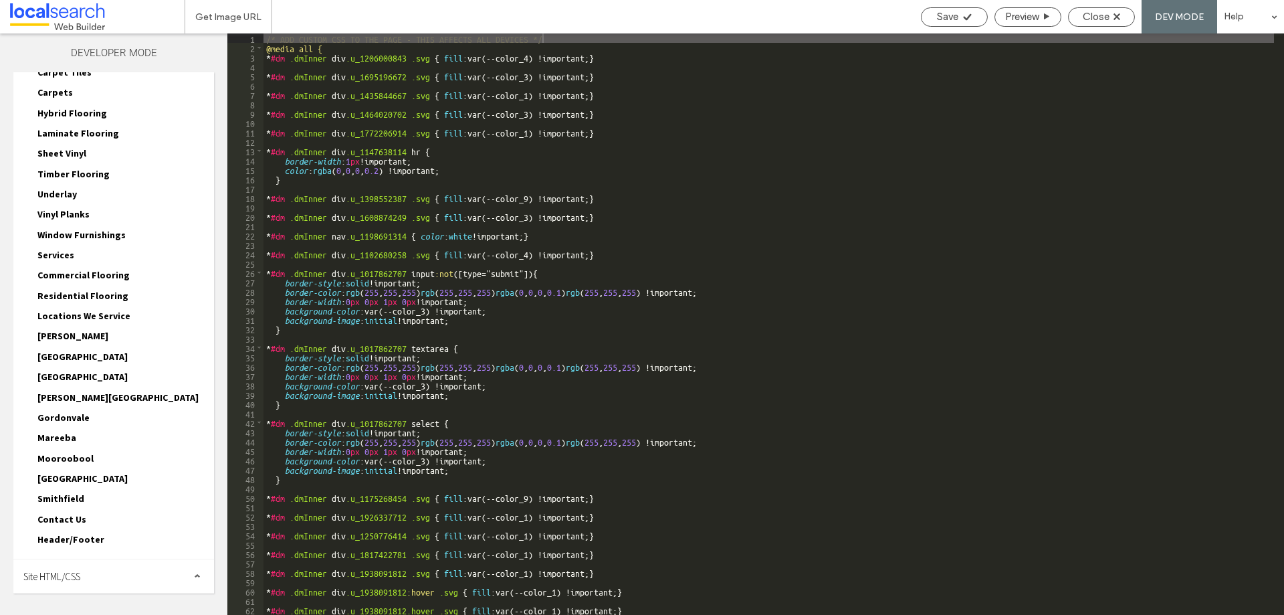
click at [108, 577] on div "Site HTML/CSS" at bounding box center [113, 575] width 201 height 33
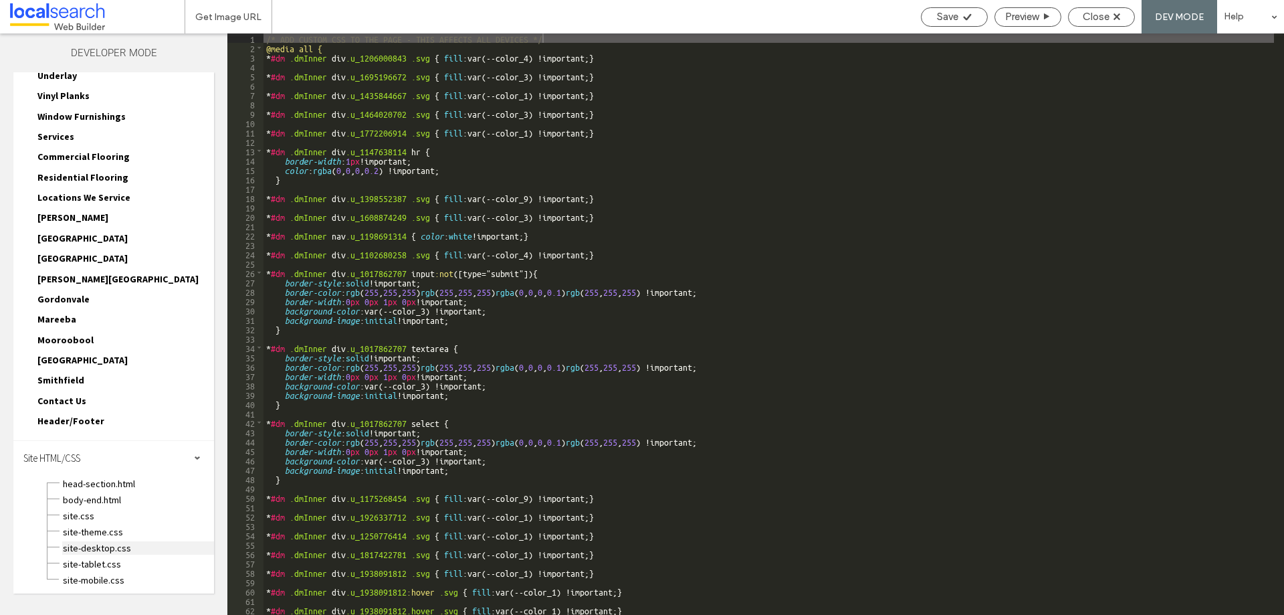
scroll to position [323, 0]
click at [108, 511] on span "site.css" at bounding box center [138, 513] width 152 height 13
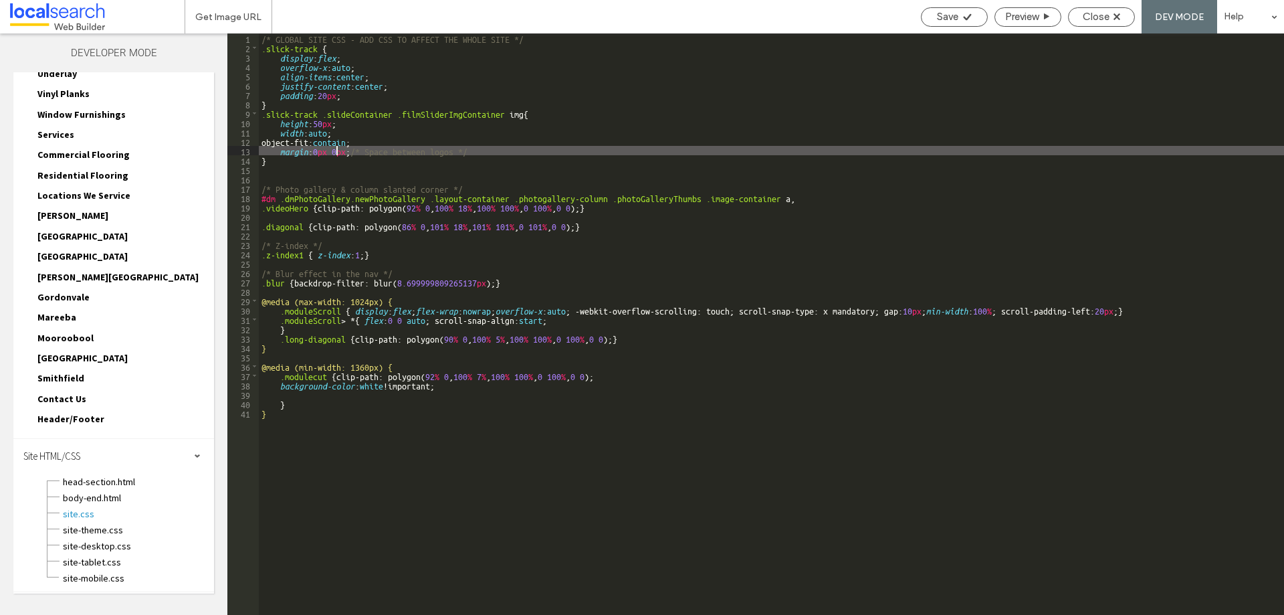
click at [337, 149] on div "/* GLOBAL SITE CSS - ADD CSS TO AFFECT THE WHOLE SITE */ .slick-track { display…" at bounding box center [772, 333] width 1026 height 600
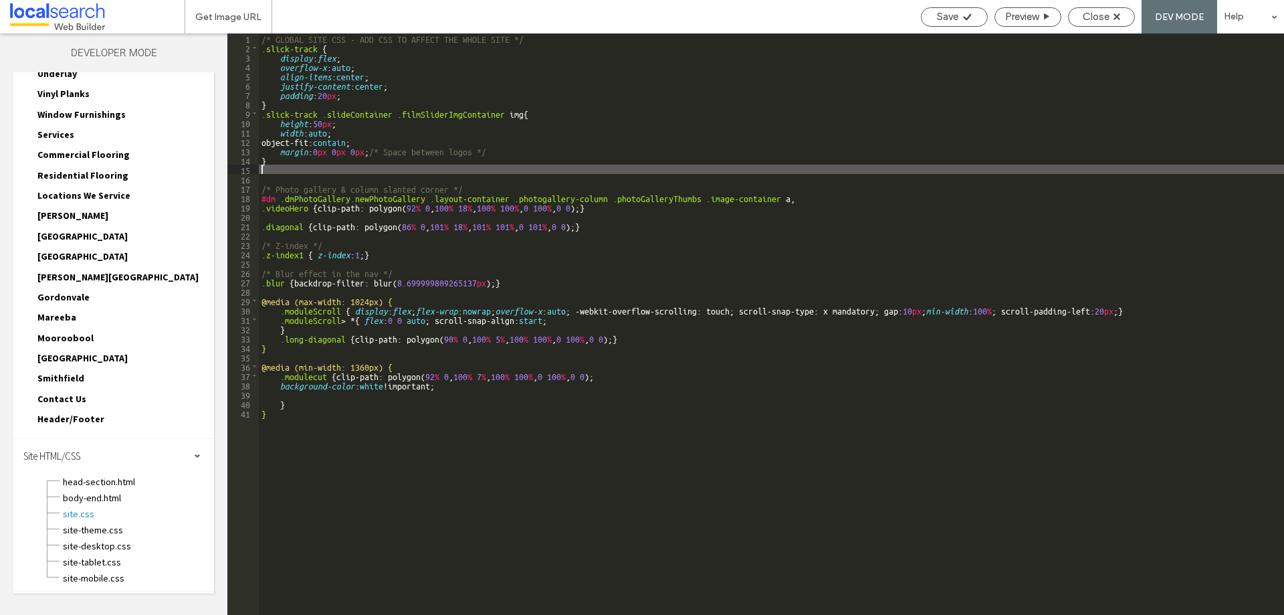
click at [373, 150] on div "/* GLOBAL SITE CSS - ADD CSS TO AFFECT THE WHOLE SITE */ .slick-track { display…" at bounding box center [772, 333] width 1026 height 600
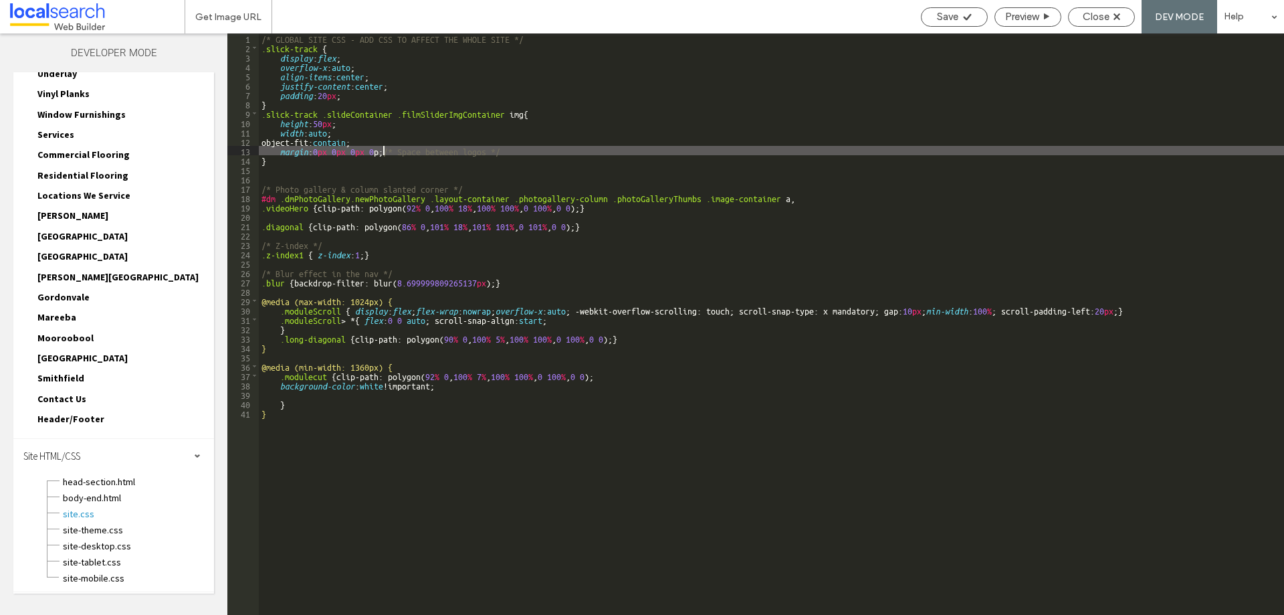
type textarea "**"
click at [950, 17] on span "Save" at bounding box center [947, 17] width 21 height 12
click at [1117, 23] on div "Close" at bounding box center [1101, 16] width 67 height 19
click at [1109, 18] on span "Close" at bounding box center [1096, 17] width 27 height 12
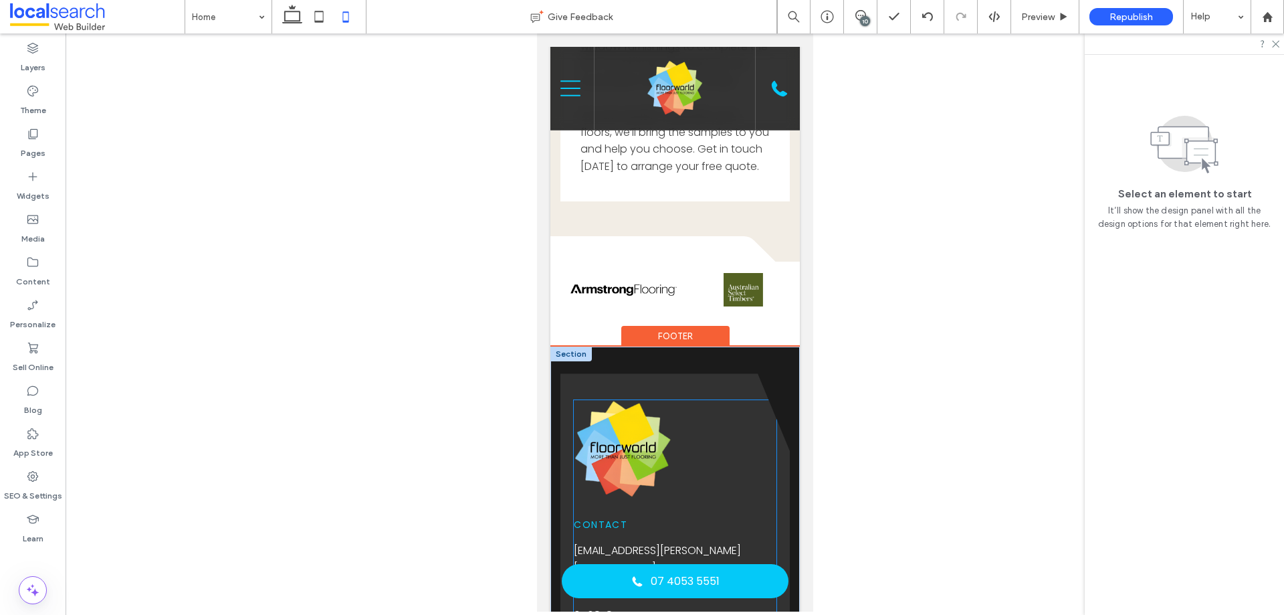
scroll to position [3880, 0]
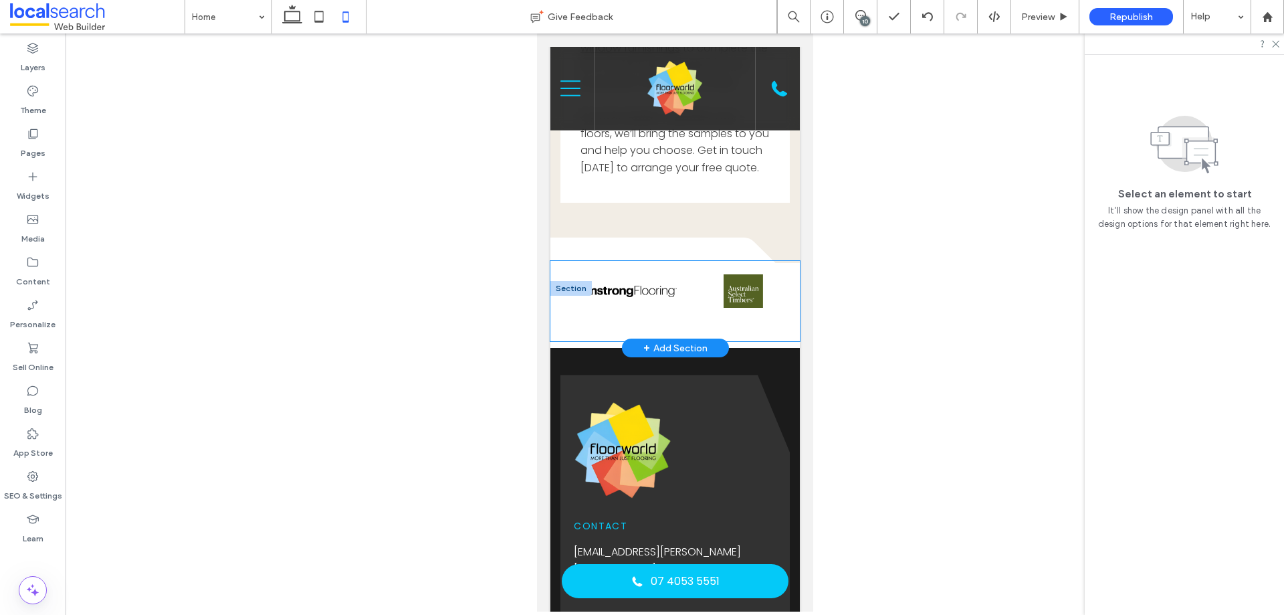
click at [662, 308] on img at bounding box center [623, 290] width 106 height 33
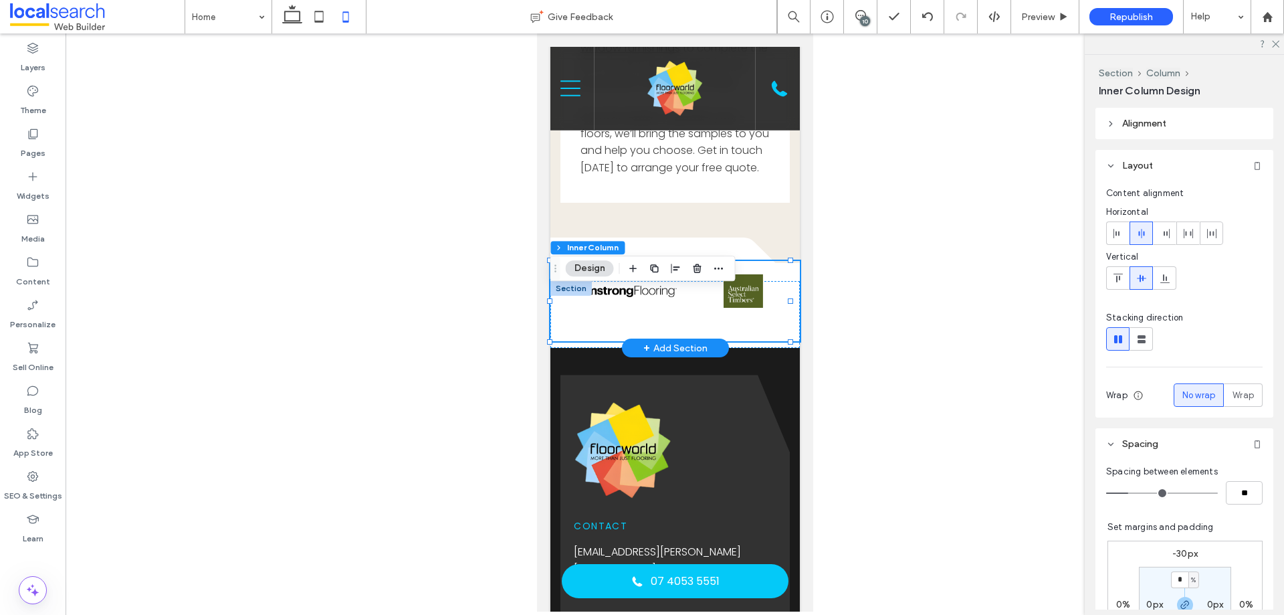
click at [662, 308] on img at bounding box center [623, 290] width 106 height 33
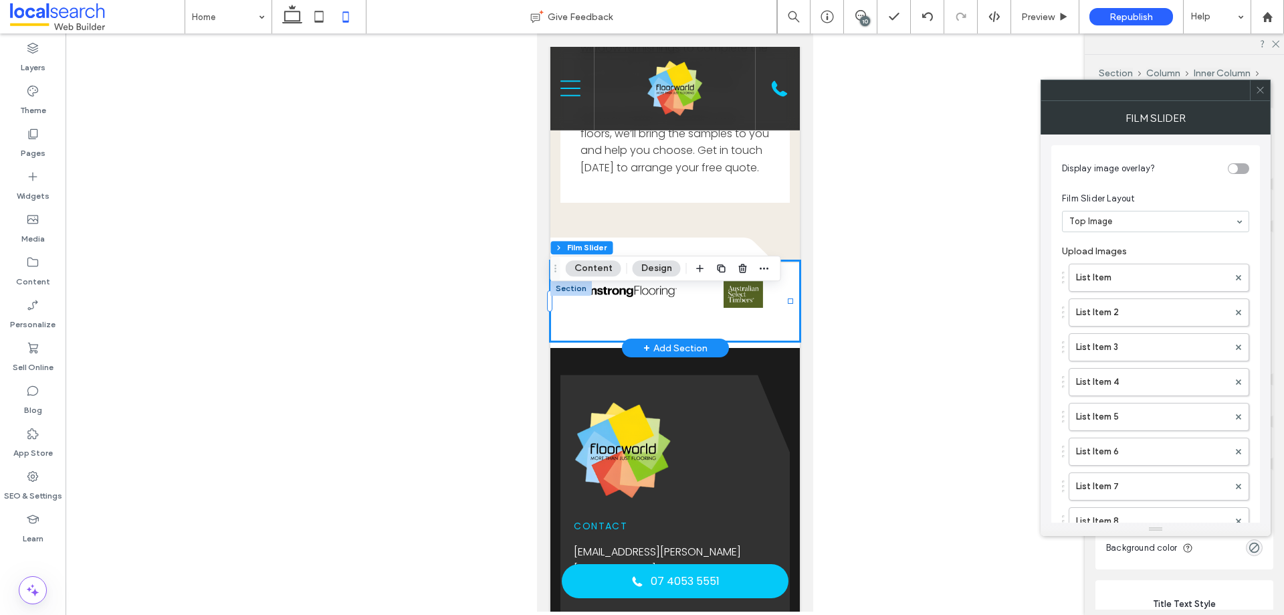
click at [690, 308] on div at bounding box center [743, 290] width 106 height 33
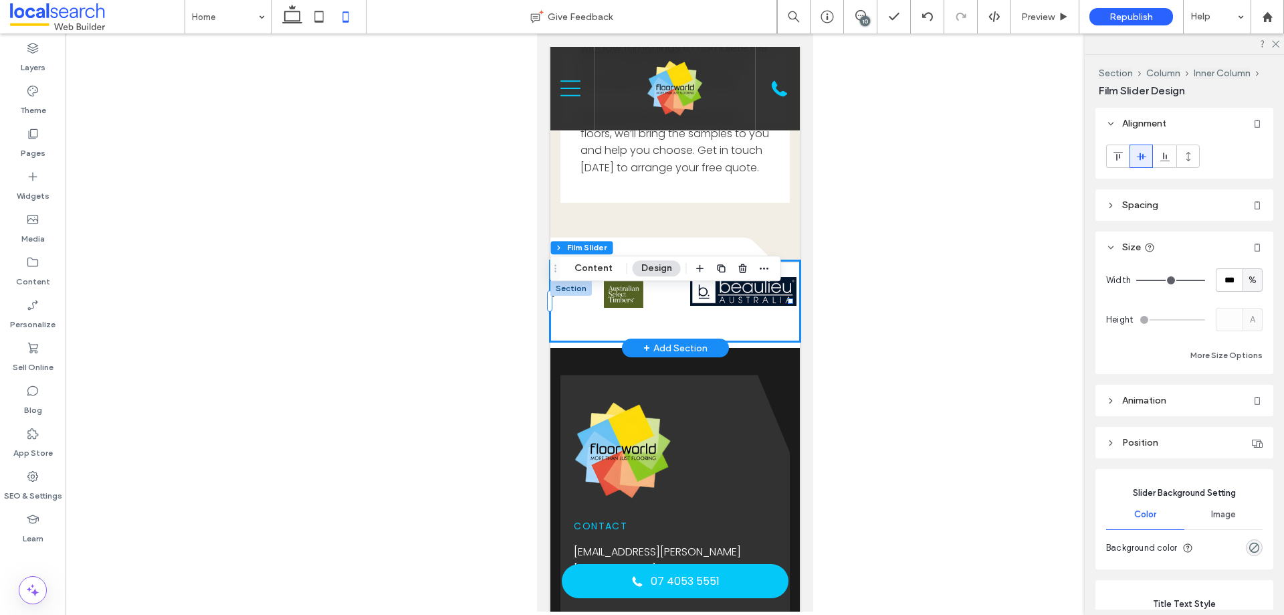
click at [676, 308] on div at bounding box center [623, 290] width 106 height 33
drag, startPoint x: 1131, startPoint y: 209, endPoint x: 1123, endPoint y: 211, distance: 8.5
click at [1128, 211] on header "Spacing" at bounding box center [1185, 204] width 178 height 31
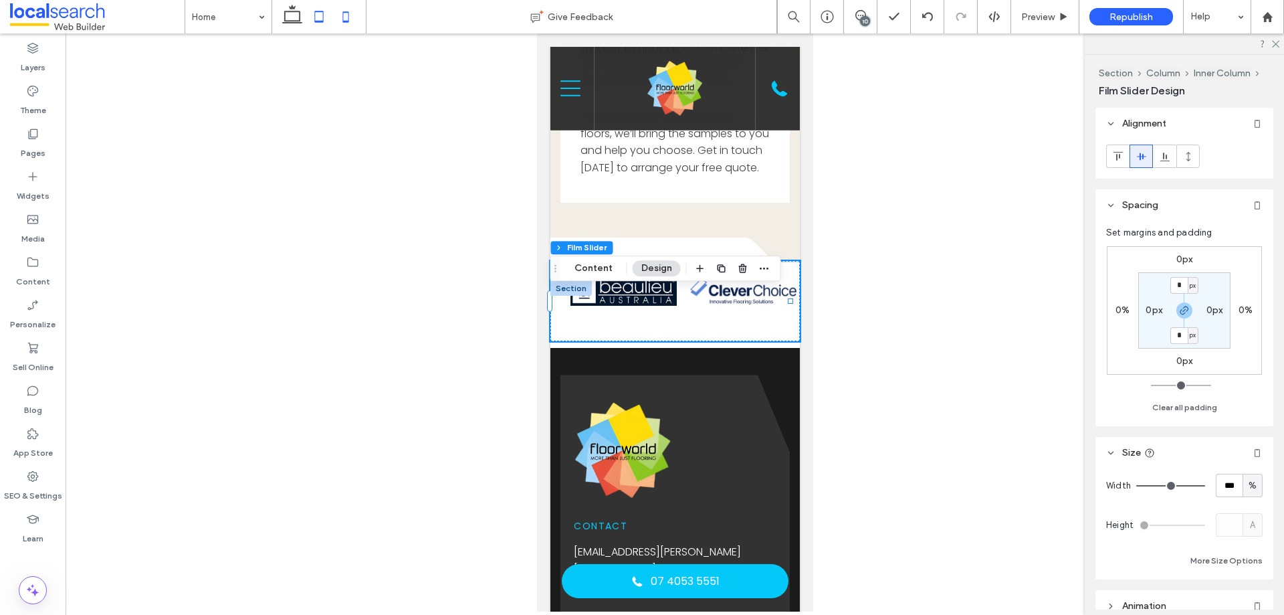
click at [321, 19] on icon at bounding box center [319, 16] width 27 height 27
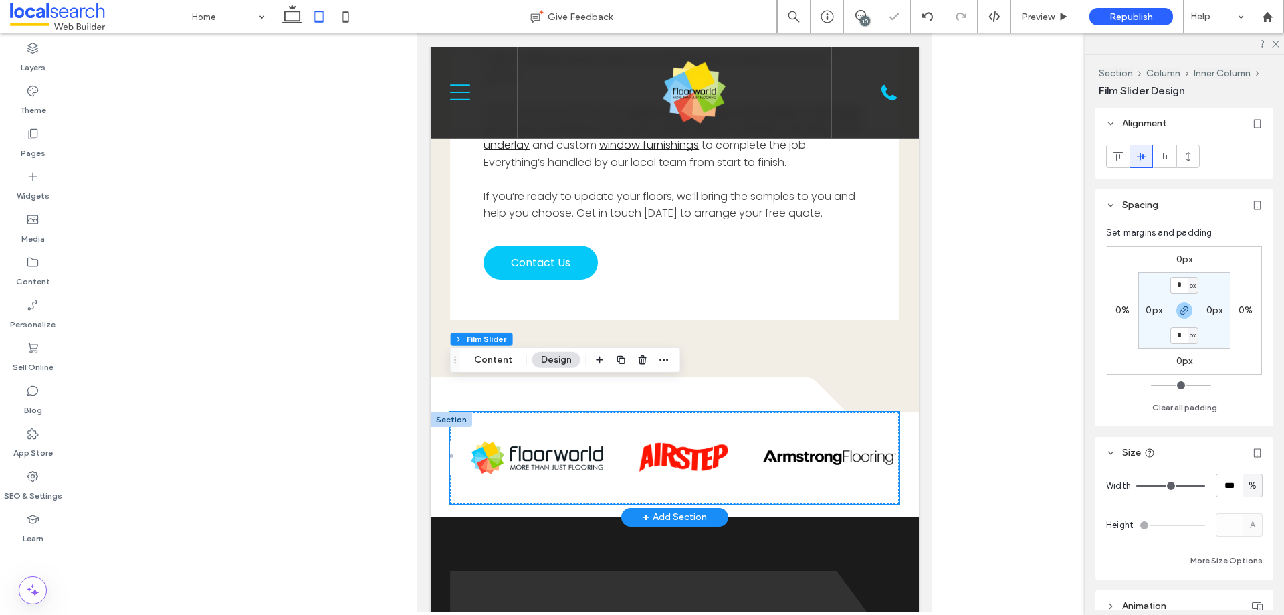
scroll to position [3905, 0]
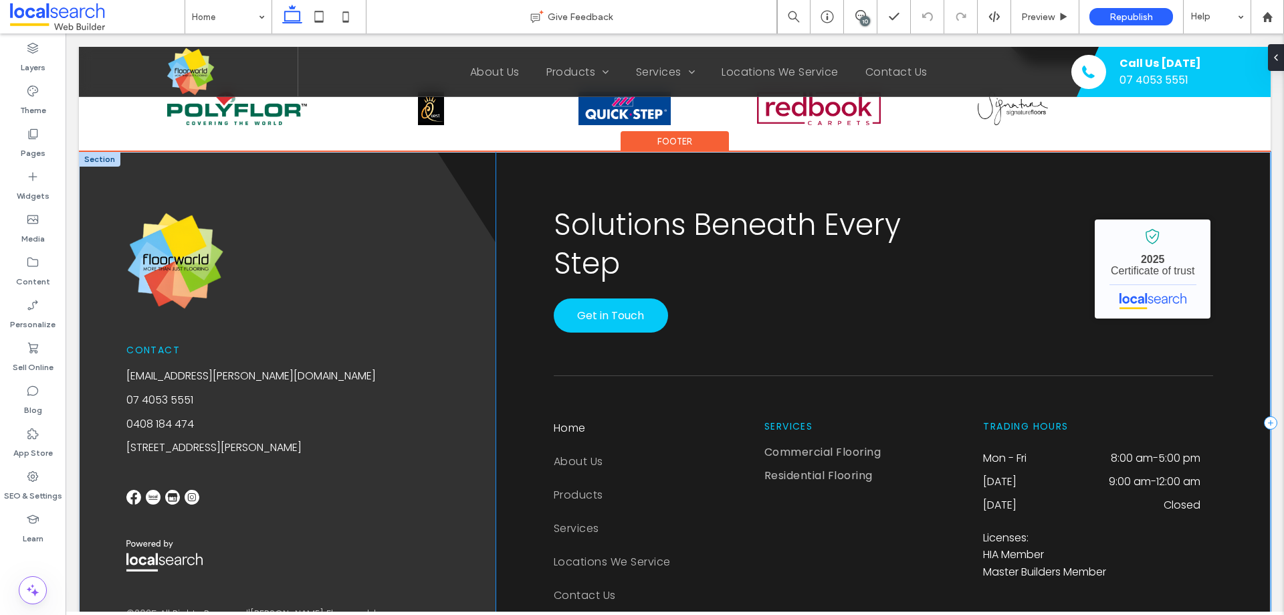
scroll to position [2944, 0]
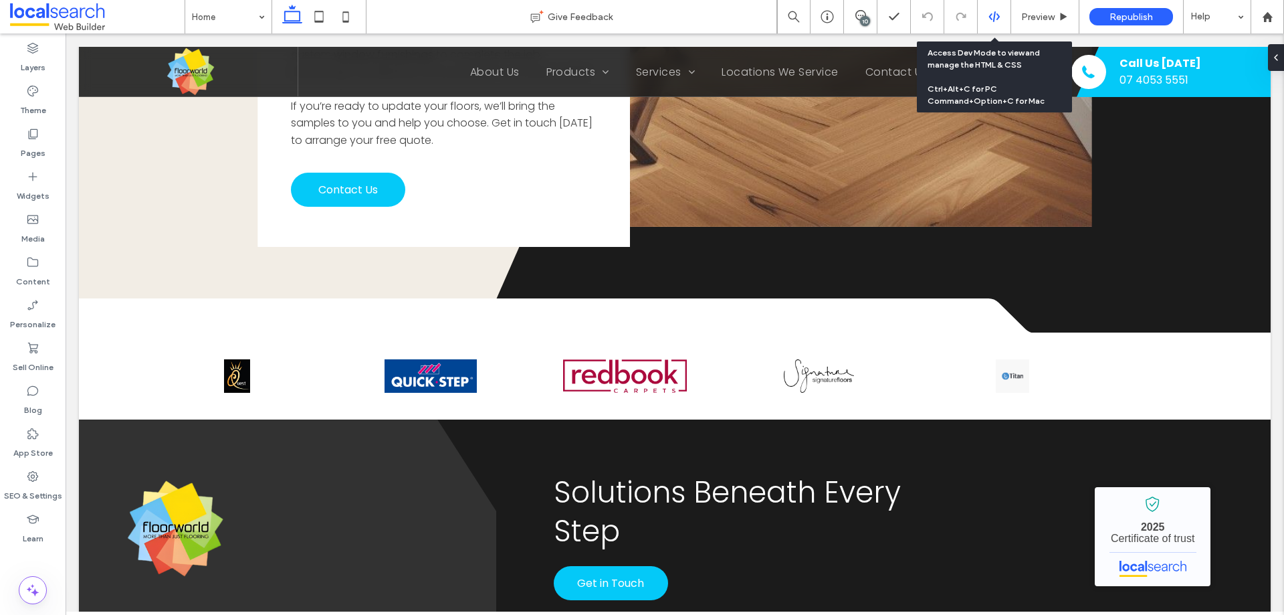
click at [994, 15] on use at bounding box center [994, 16] width 11 height 11
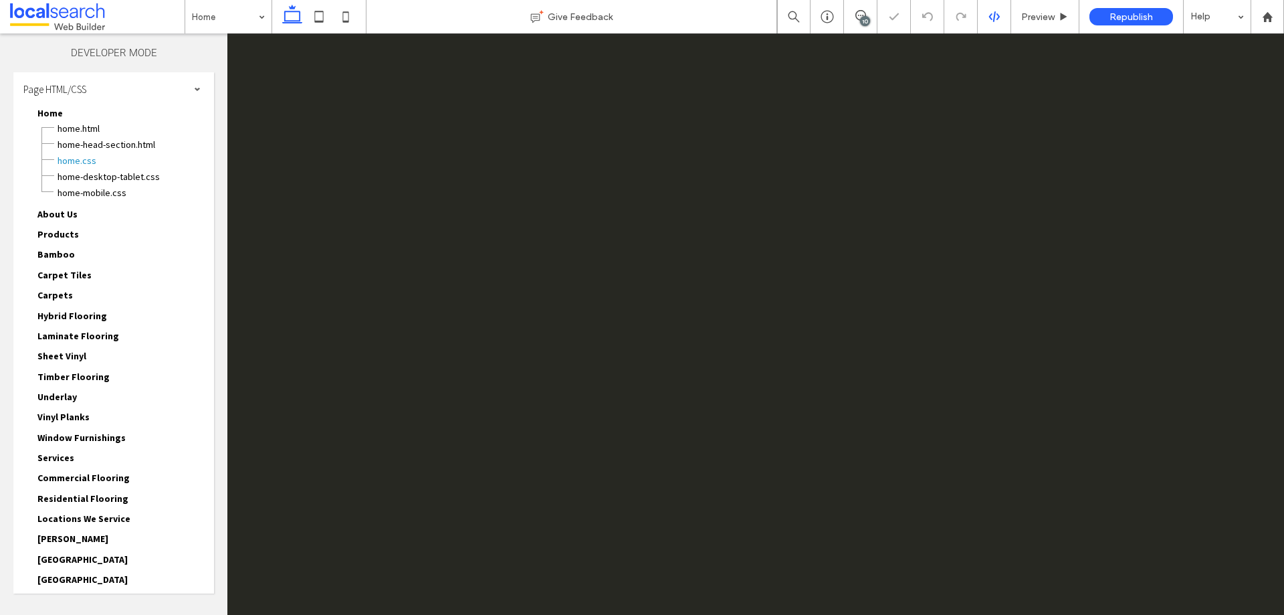
scroll to position [0, 0]
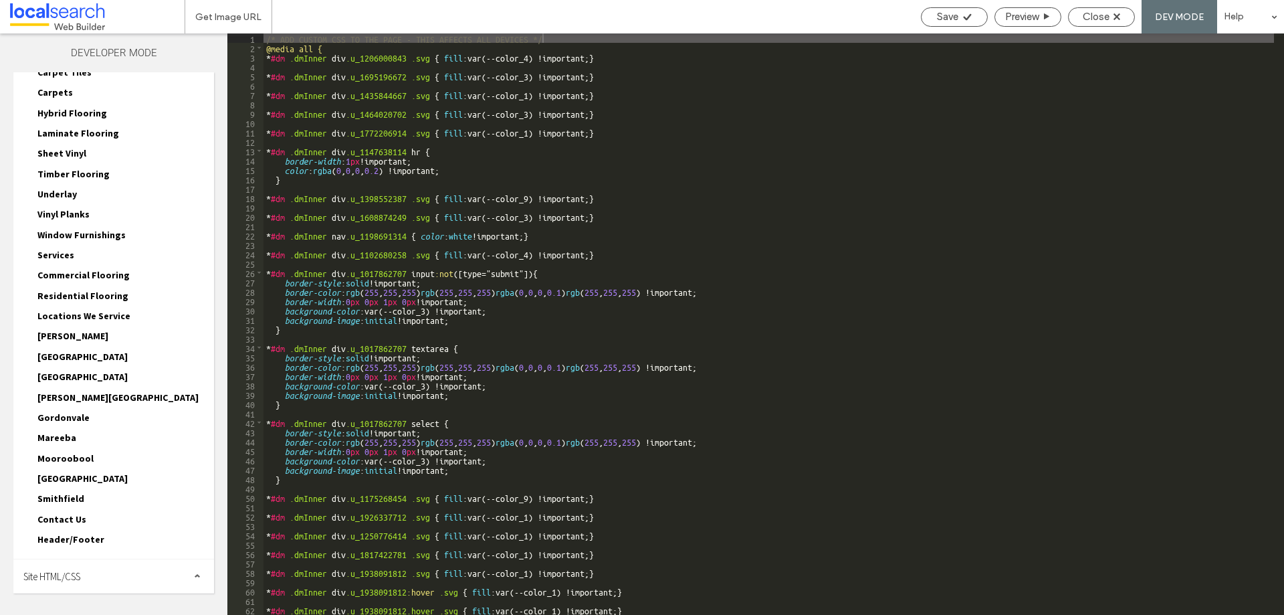
click at [136, 575] on div "Site HTML/CSS" at bounding box center [113, 575] width 201 height 33
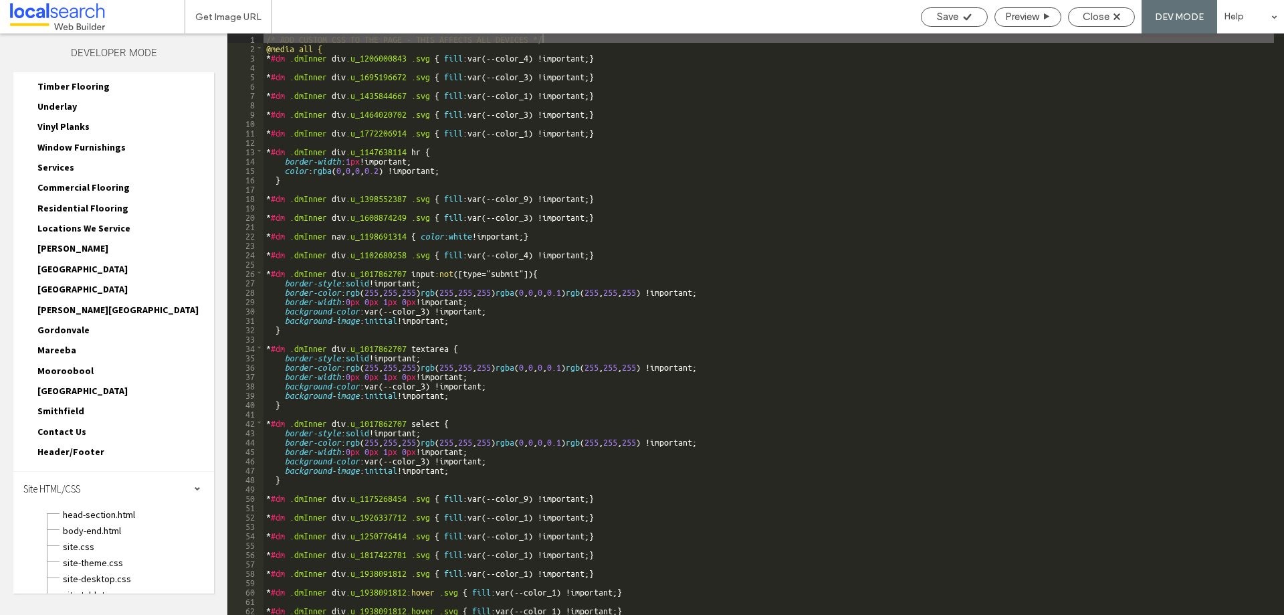
scroll to position [323, 0]
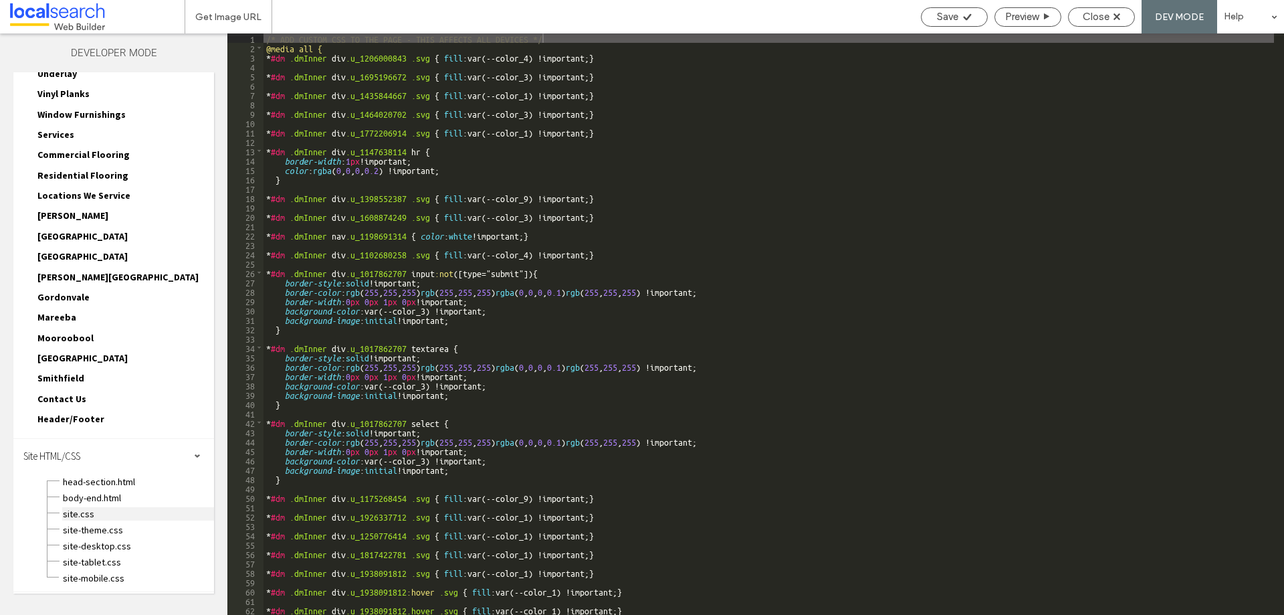
click at [111, 512] on span "site.css" at bounding box center [138, 513] width 152 height 13
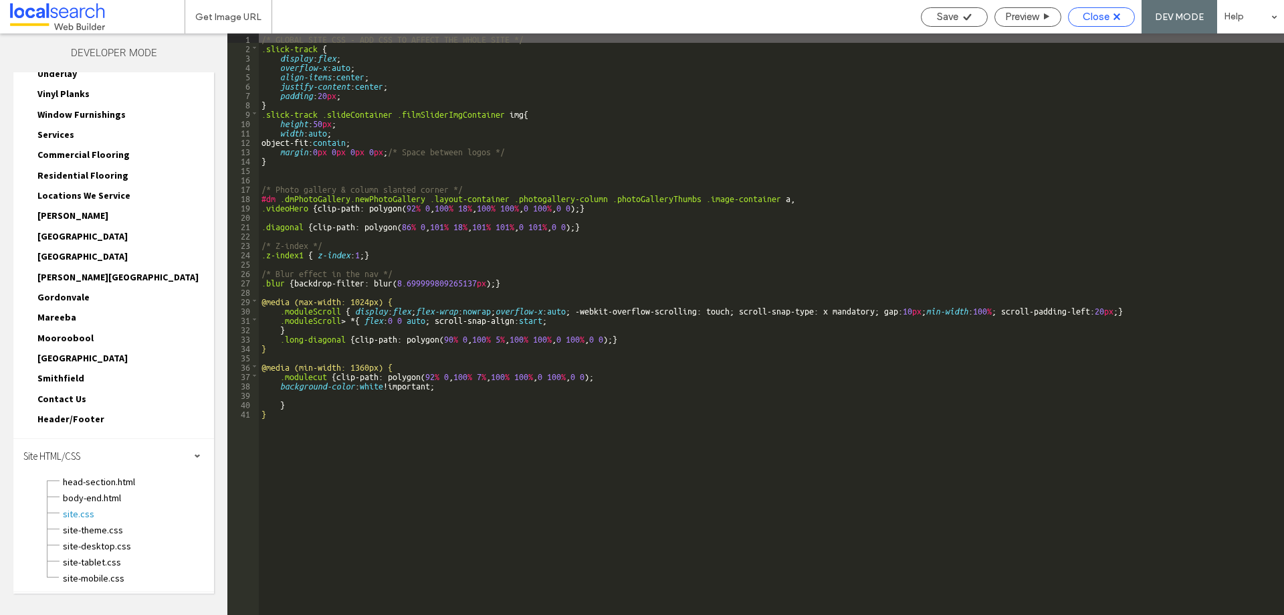
click at [1106, 17] on span "Close" at bounding box center [1096, 17] width 27 height 12
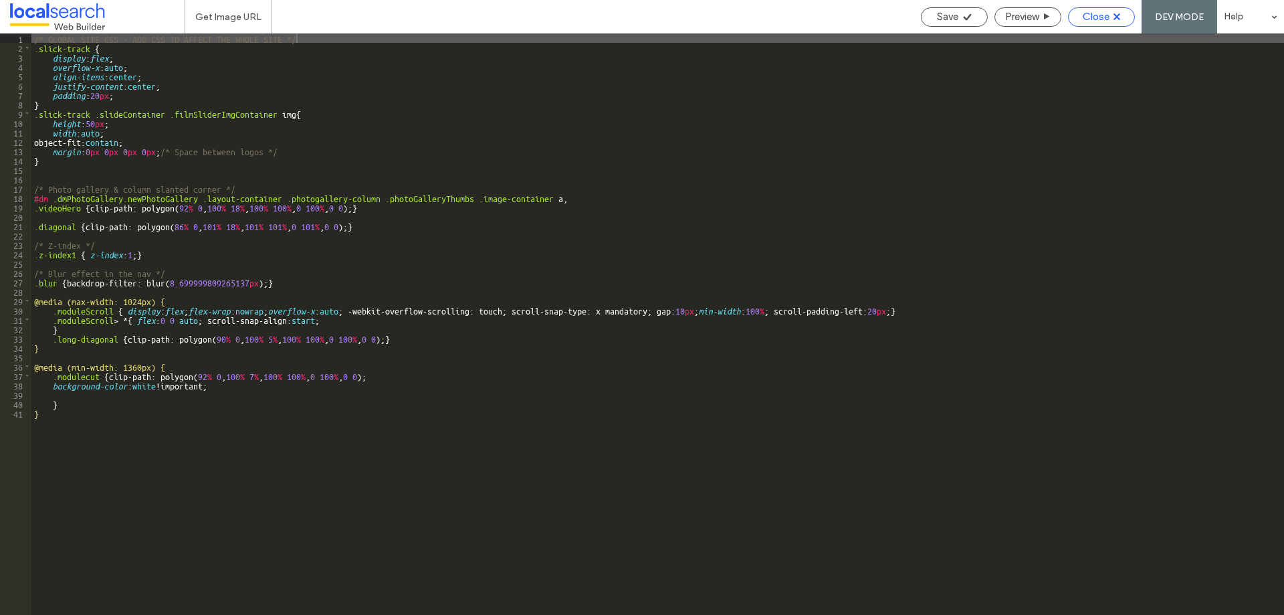
scroll to position [290, 0]
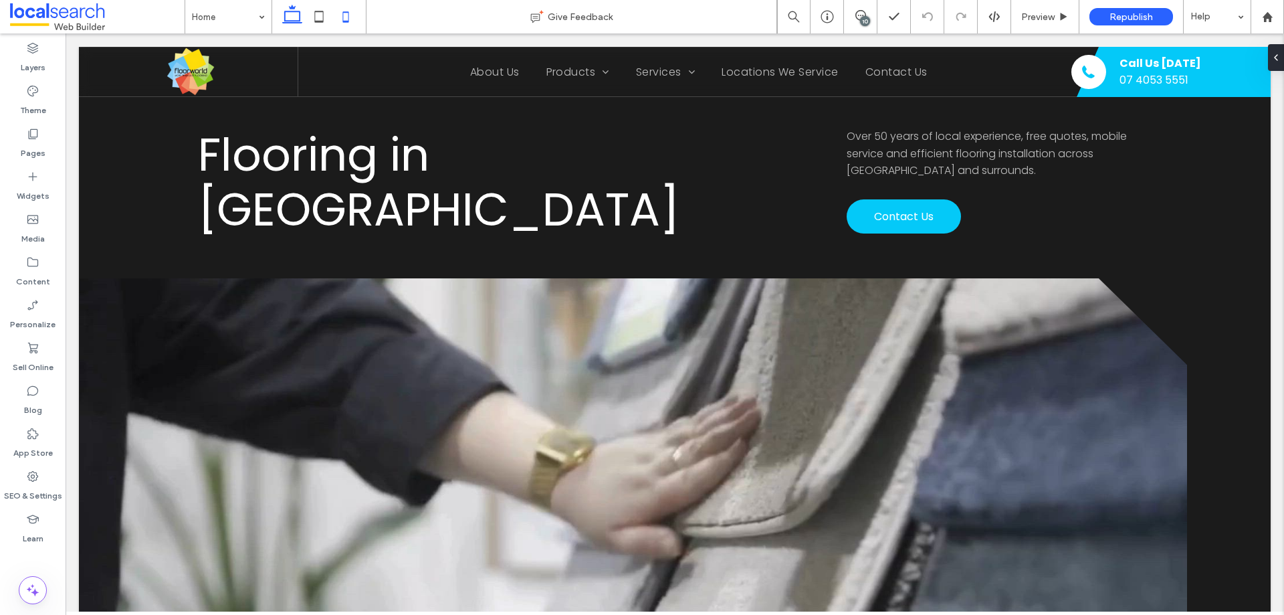
click at [345, 8] on icon at bounding box center [345, 16] width 27 height 27
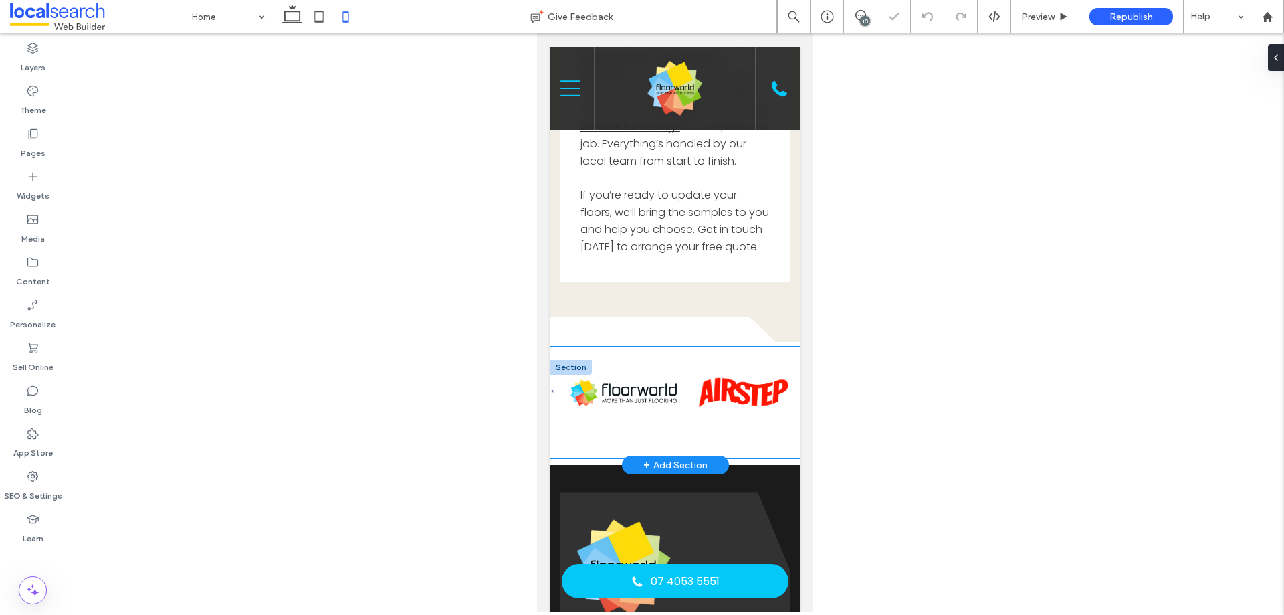
scroll to position [3775, 0]
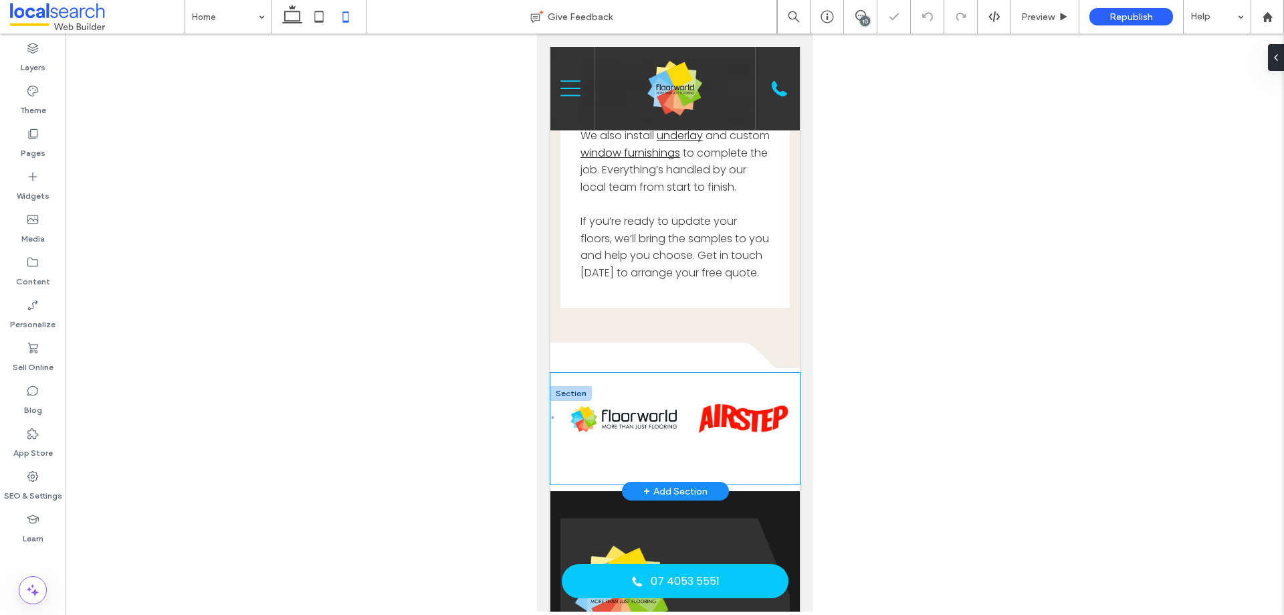
click at [676, 436] on img at bounding box center [623, 418] width 106 height 33
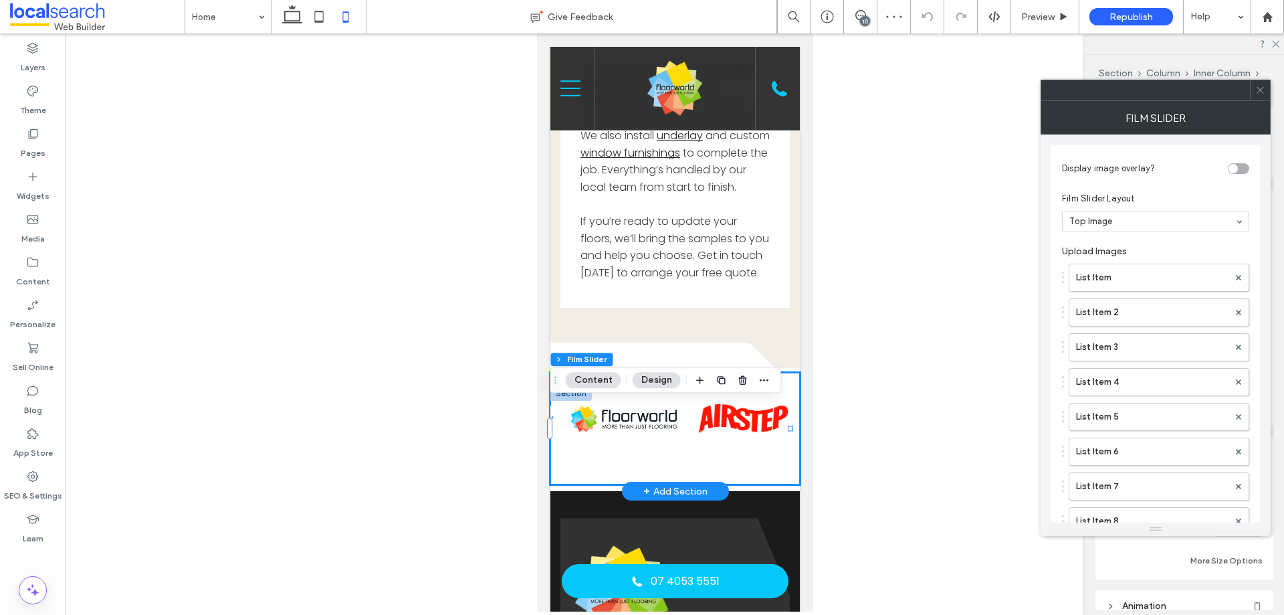
click at [676, 436] on img at bounding box center [623, 418] width 106 height 33
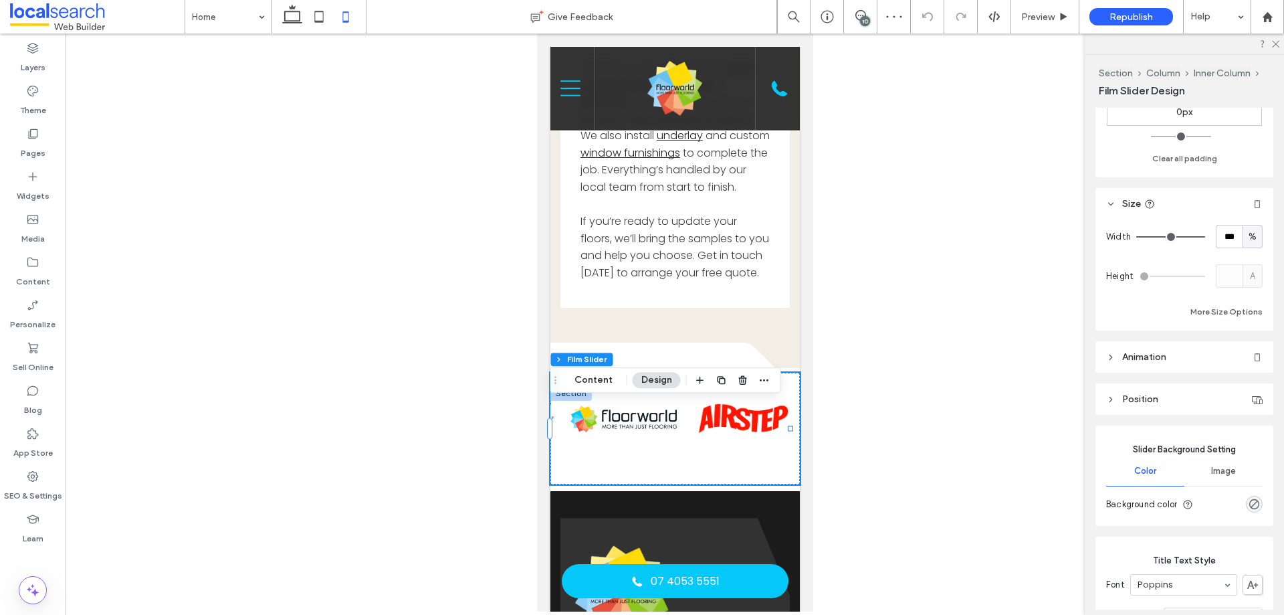
scroll to position [401, 0]
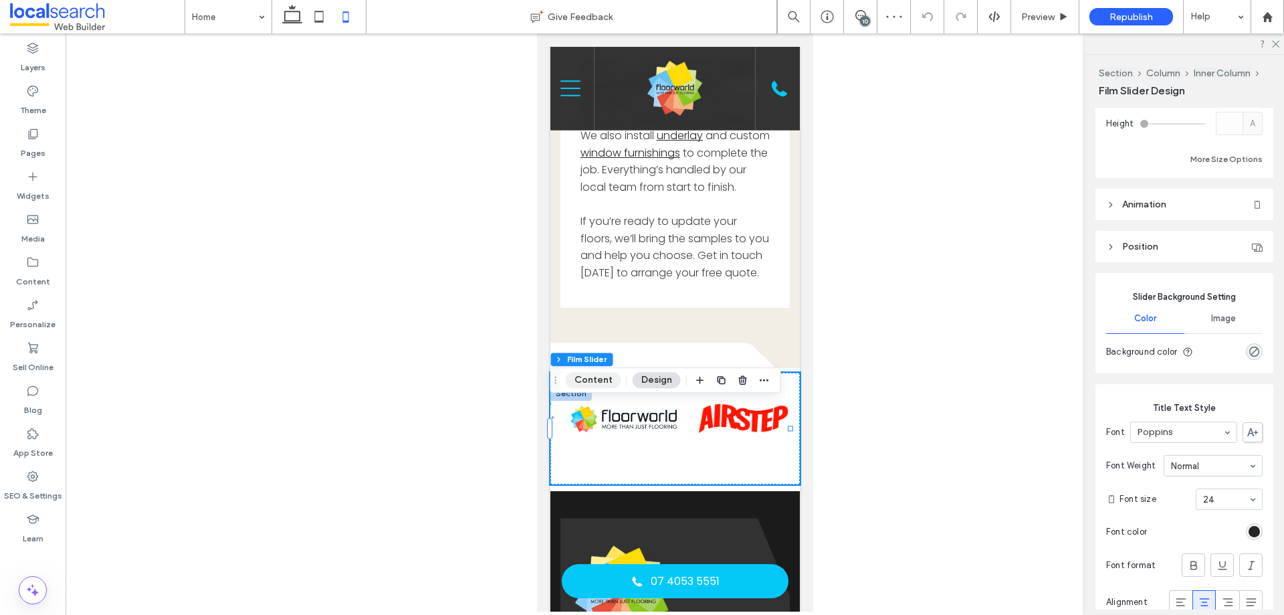
click at [581, 376] on button "Content" at bounding box center [594, 380] width 56 height 16
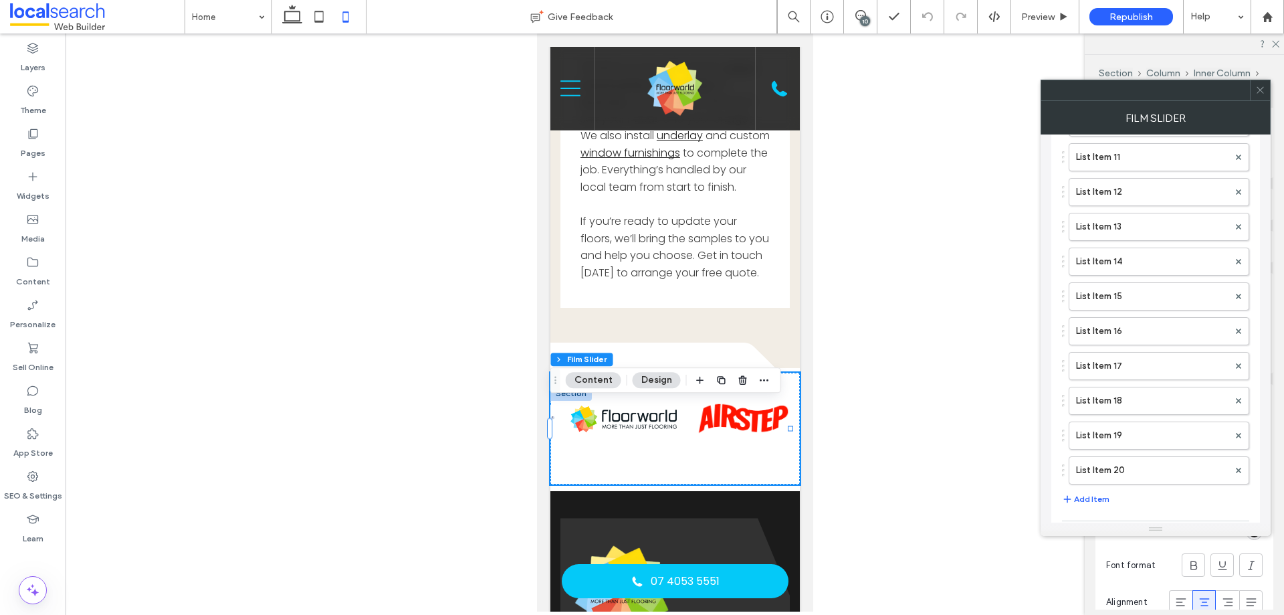
scroll to position [1055, 0]
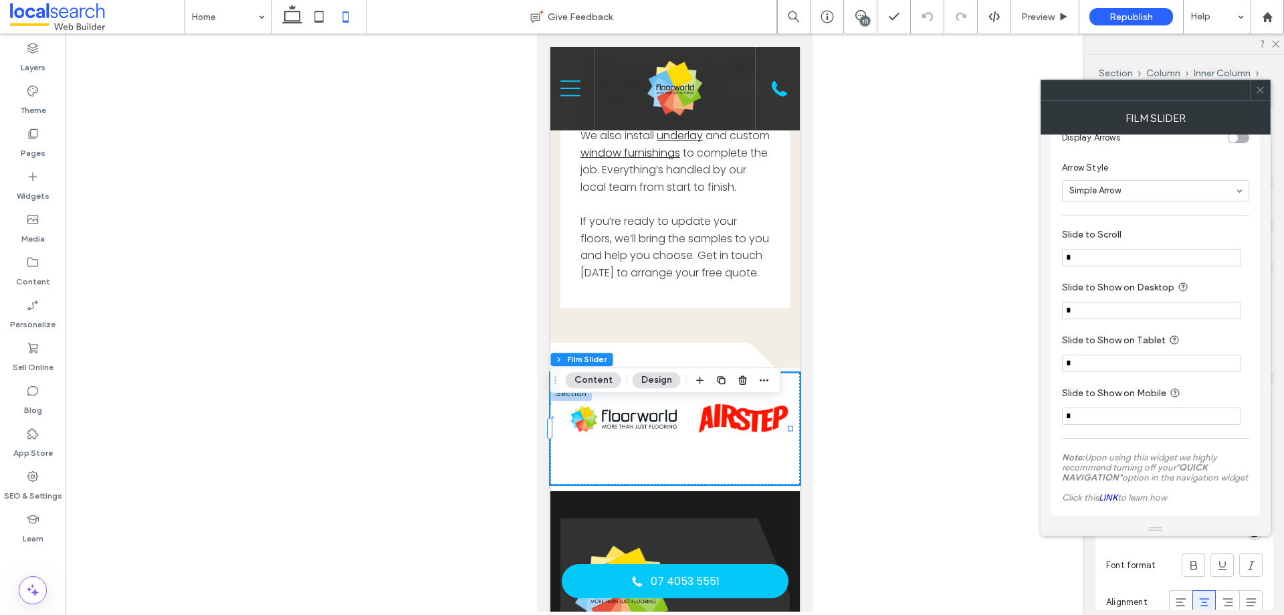
click at [1111, 423] on input "*" at bounding box center [1151, 415] width 179 height 17
click at [1110, 423] on input "*" at bounding box center [1151, 415] width 179 height 17
type input "*"
click at [1254, 94] on div at bounding box center [1260, 90] width 20 height 20
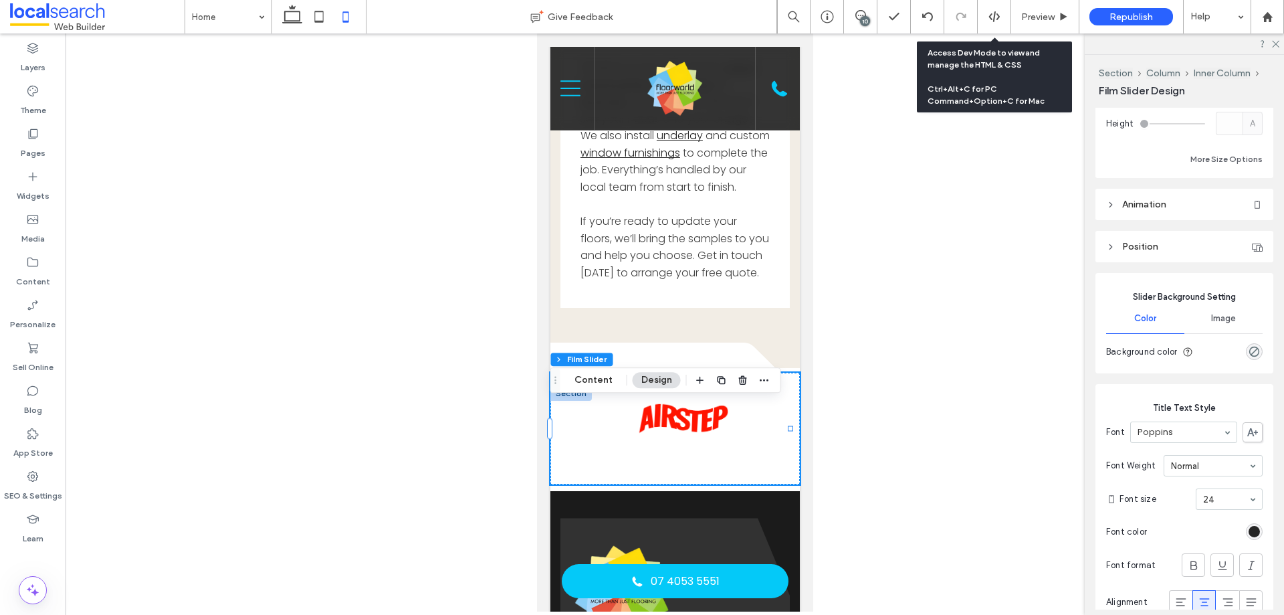
click at [1008, 14] on div at bounding box center [994, 17] width 33 height 12
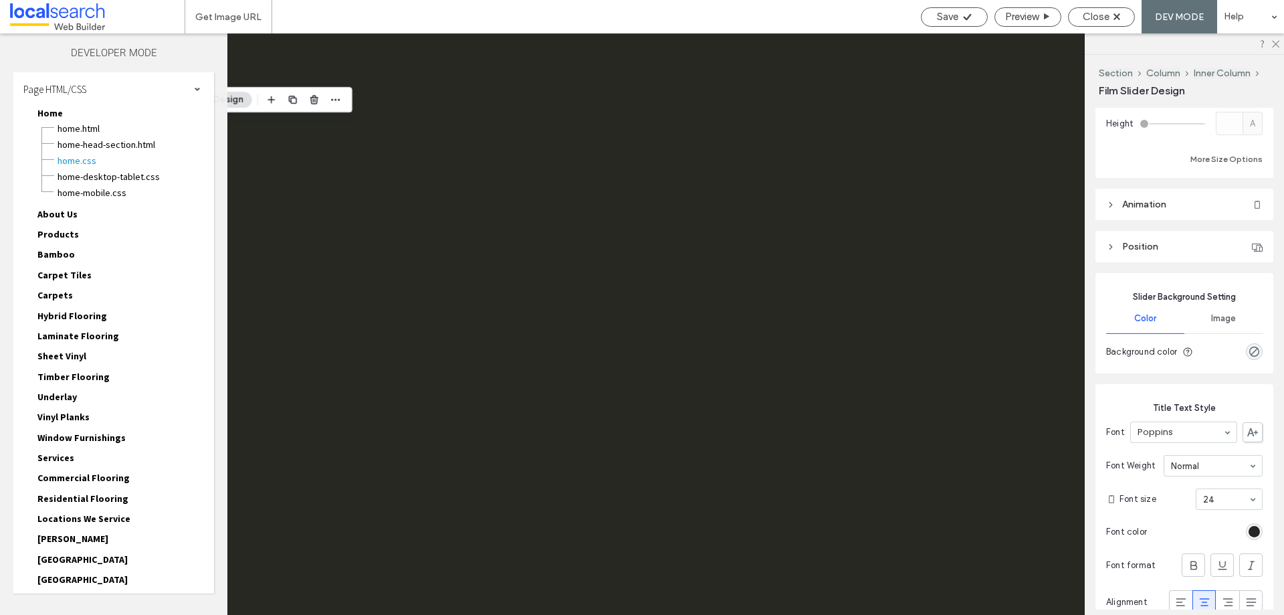
scroll to position [0, 0]
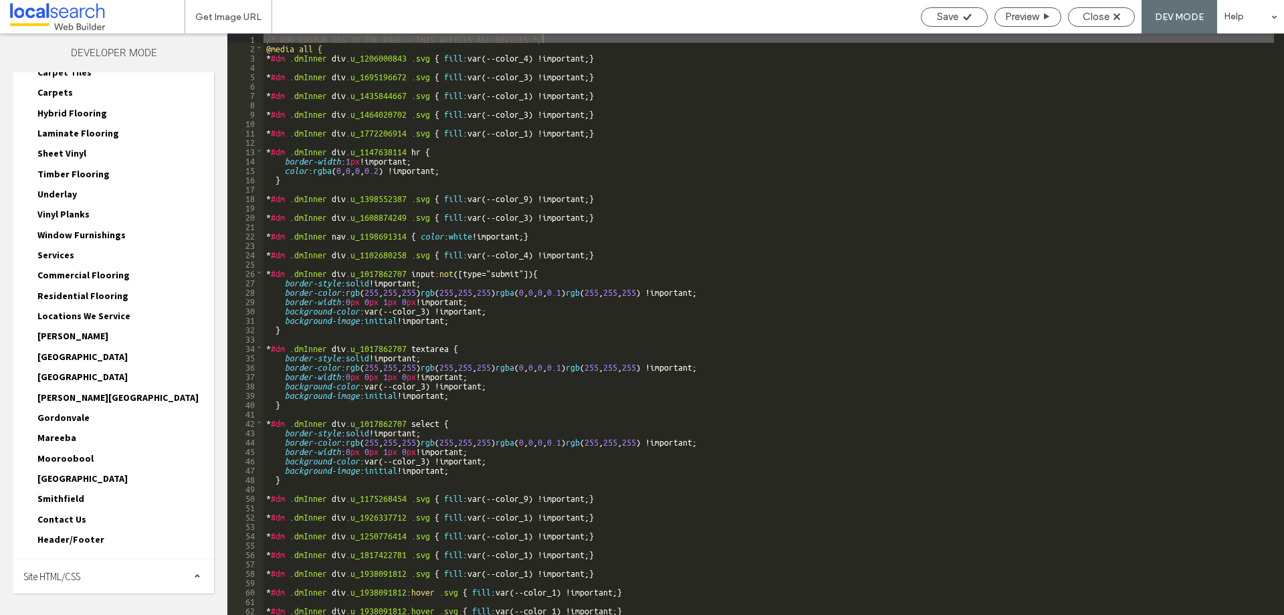
click at [123, 581] on div "Site HTML/CSS" at bounding box center [113, 575] width 201 height 33
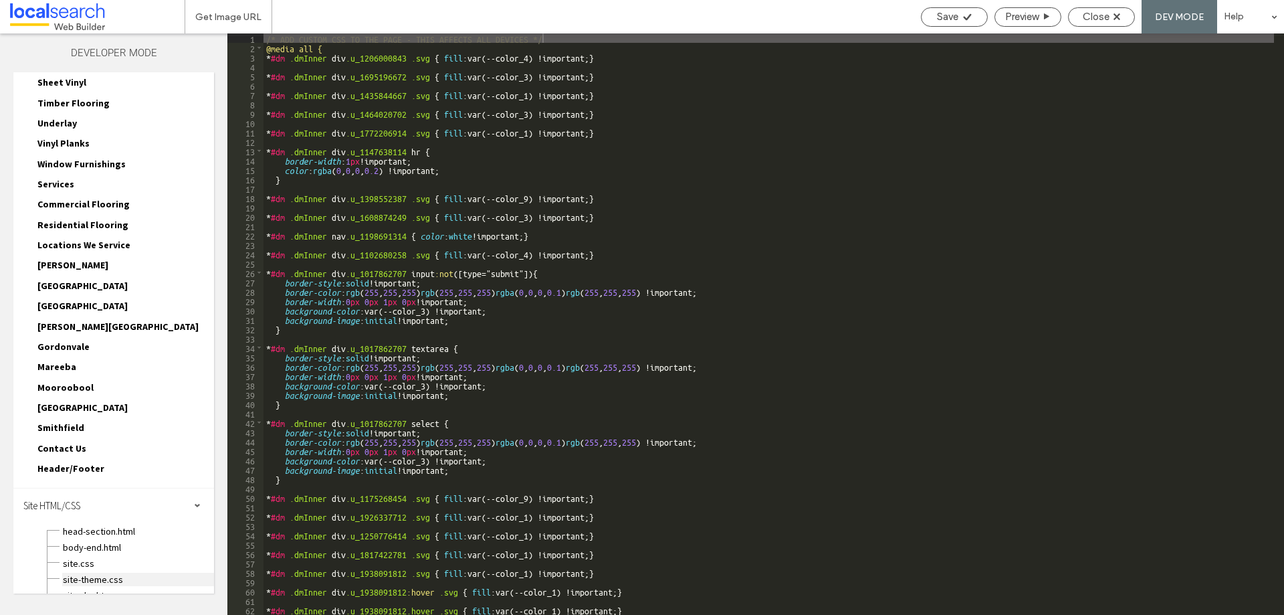
scroll to position [323, 0]
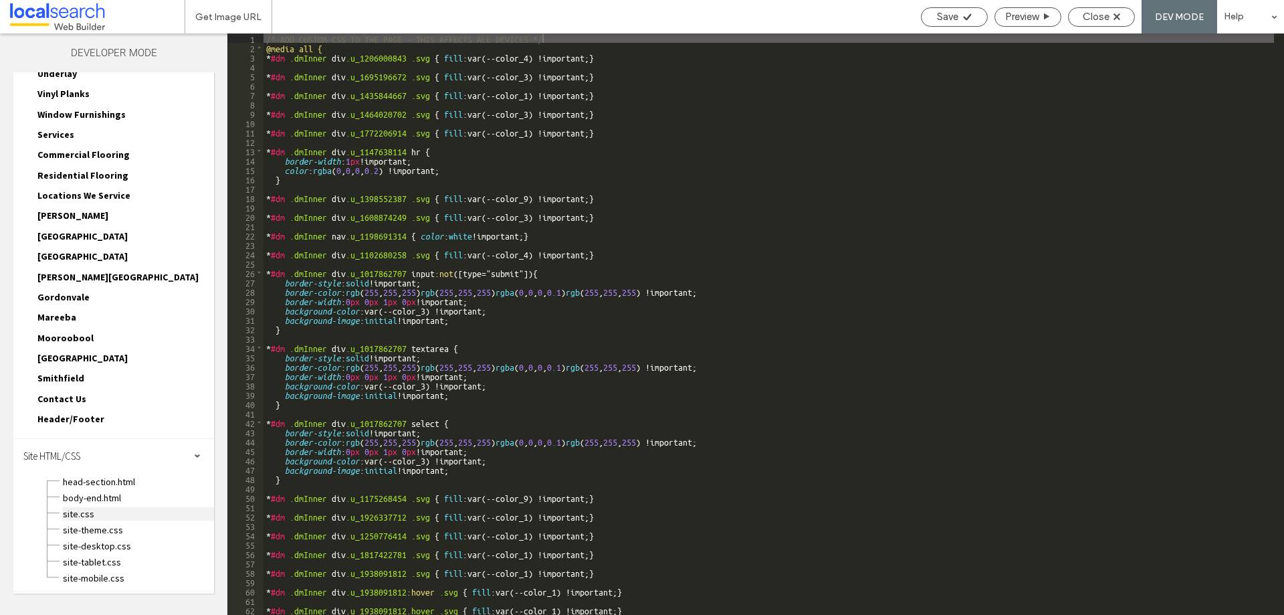
click at [89, 516] on span "site.css" at bounding box center [138, 513] width 152 height 13
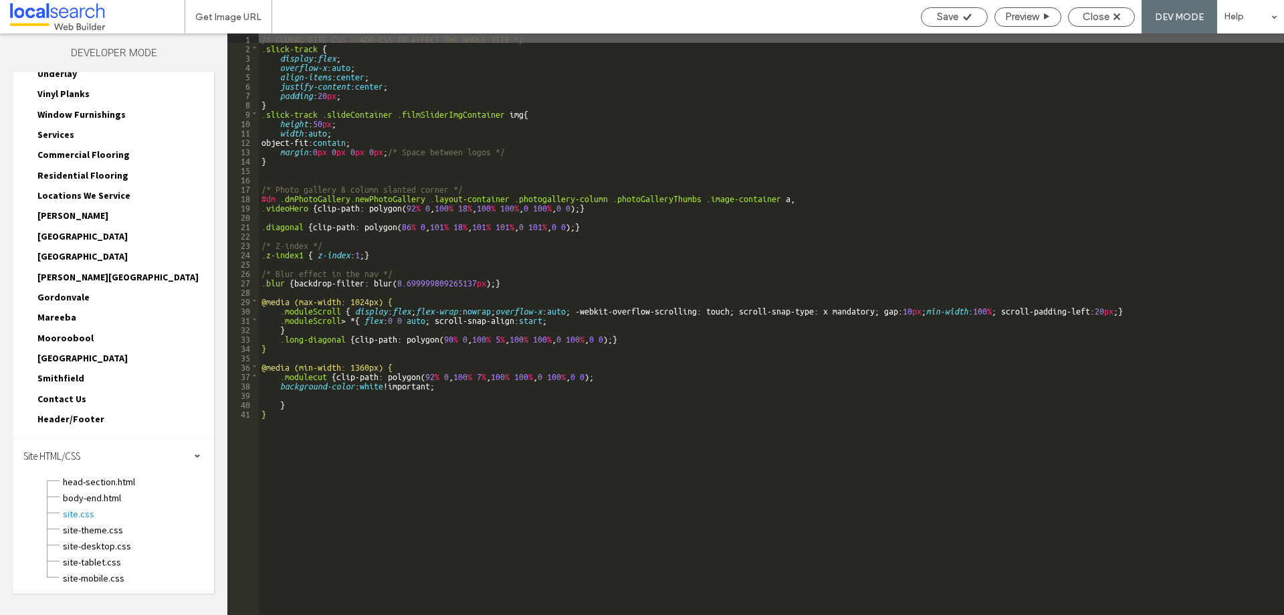
click at [332, 94] on div "/* GLOBAL SITE CSS - ADD CSS TO AFFECT THE WHOLE SITE */ .slick-track { display…" at bounding box center [772, 333] width 1026 height 600
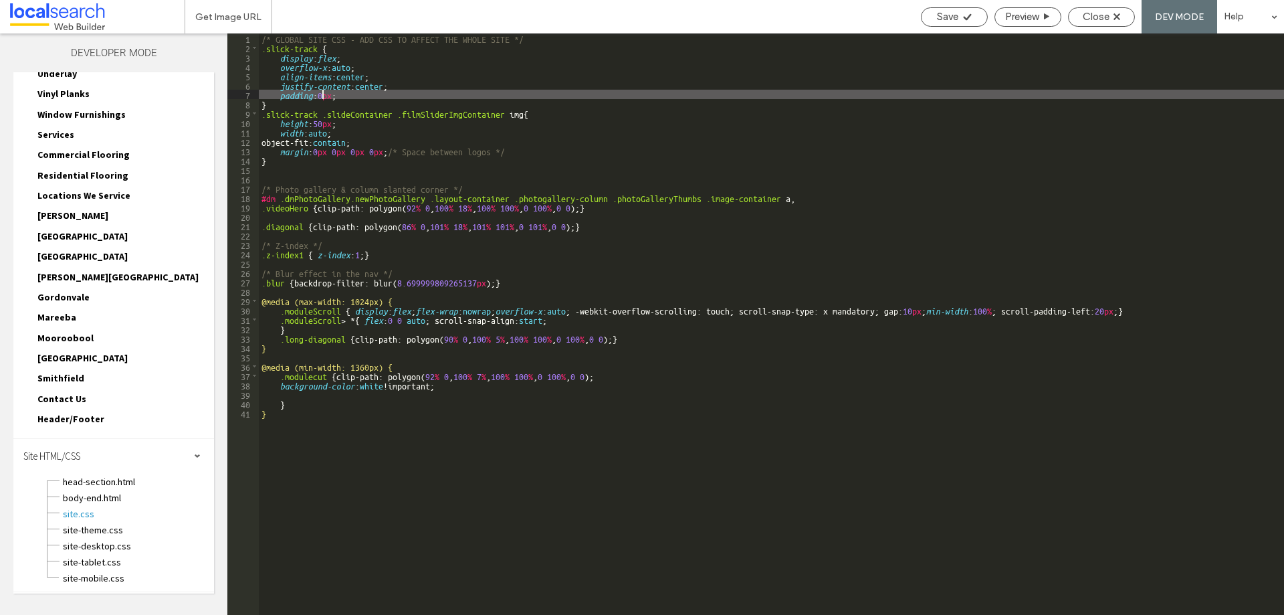
scroll to position [0, 0]
click at [1104, 9] on div "Close" at bounding box center [1101, 16] width 67 height 19
click at [1090, 15] on span "Close" at bounding box center [1096, 17] width 27 height 12
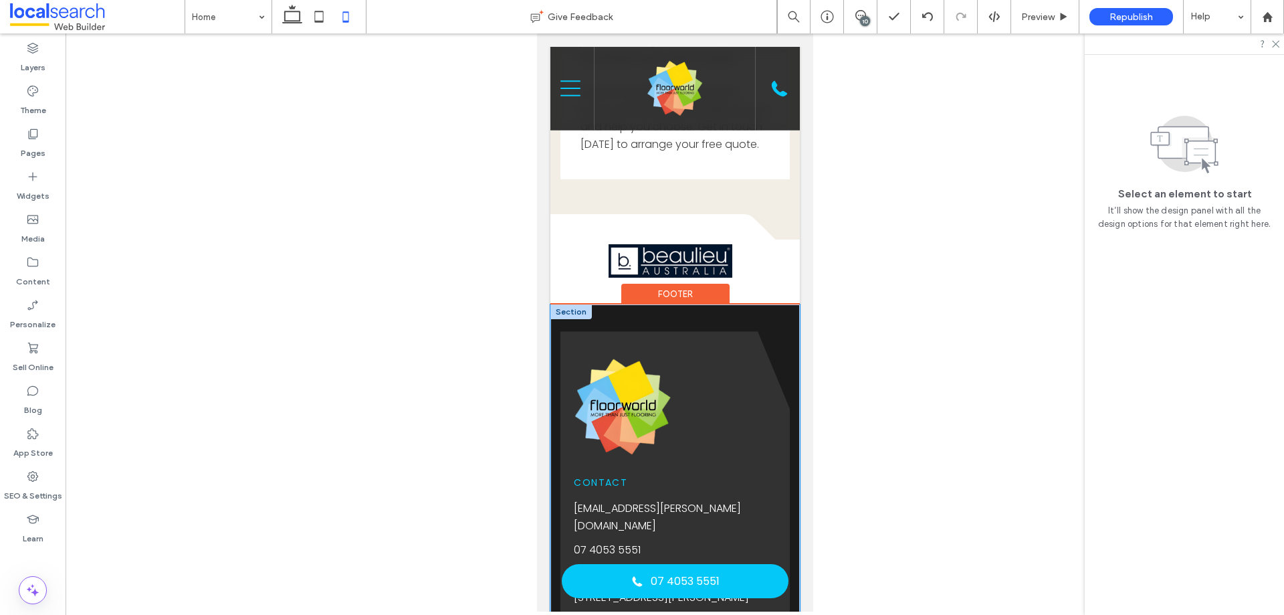
scroll to position [3880, 0]
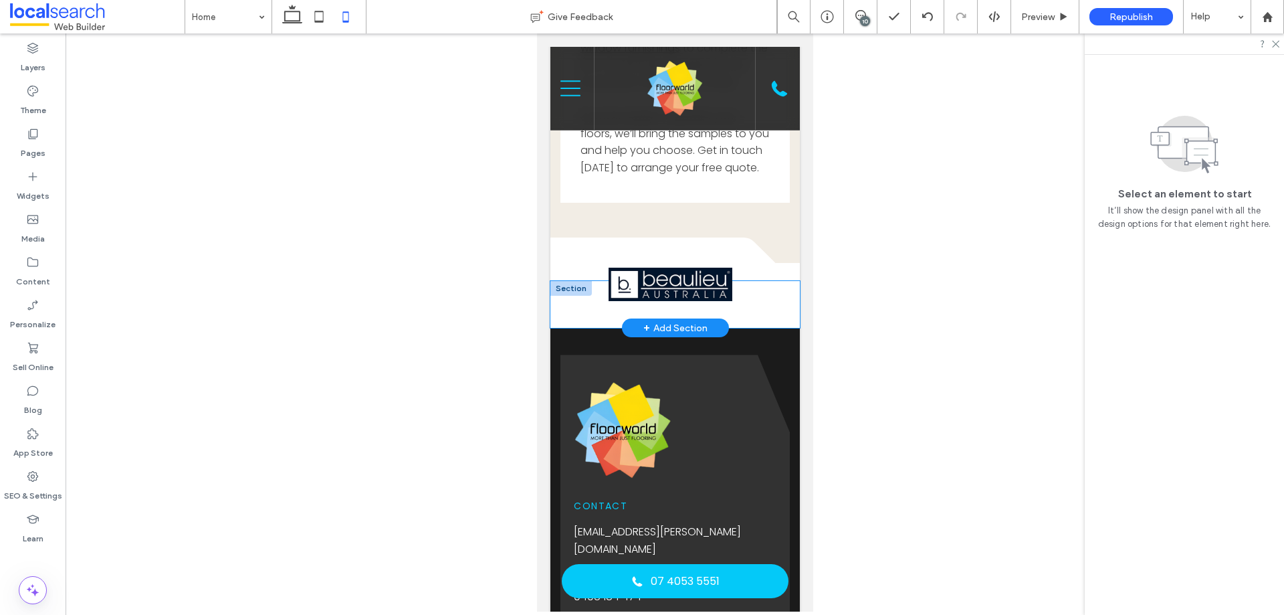
click at [573, 328] on div at bounding box center [675, 304] width 250 height 47
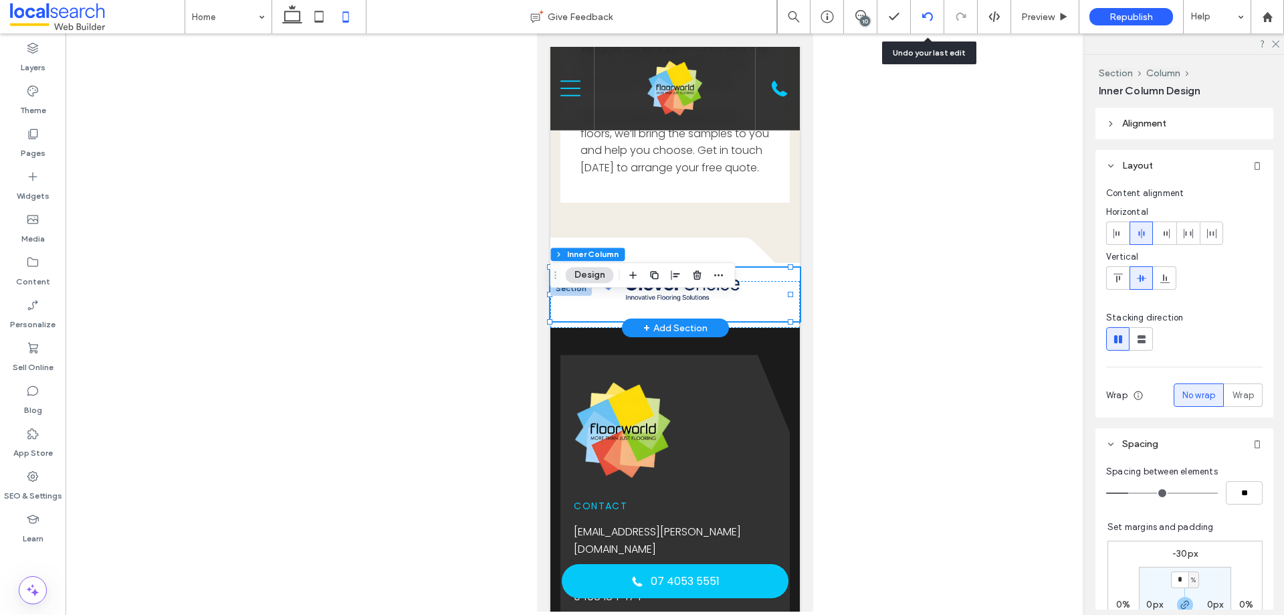
click at [921, 15] on div at bounding box center [927, 16] width 33 height 11
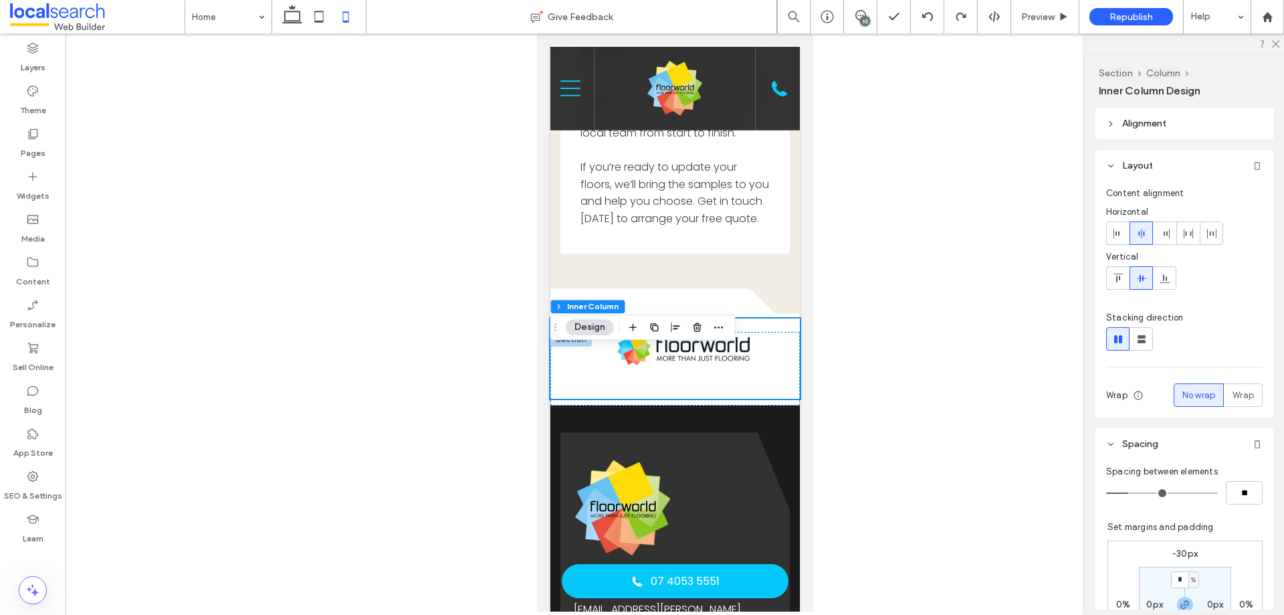
scroll to position [3828, 0]
click at [585, 367] on div at bounding box center [683, 349] width 226 height 33
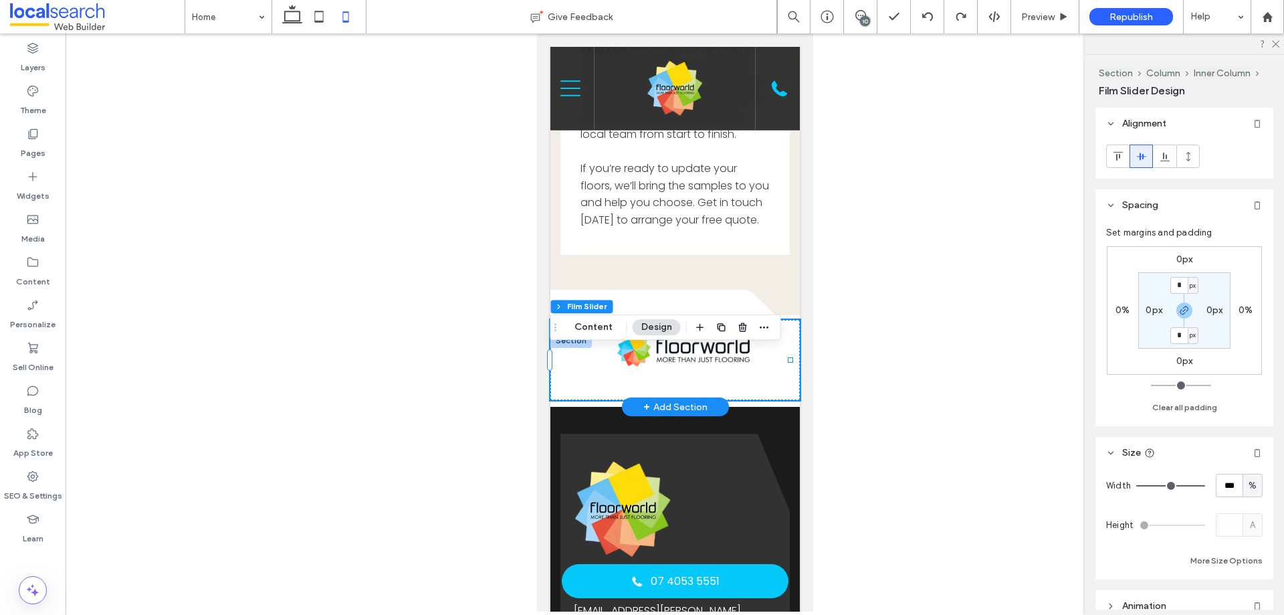
click at [683, 367] on img at bounding box center [683, 349] width 132 height 33
click at [564, 407] on div at bounding box center [675, 370] width 250 height 74
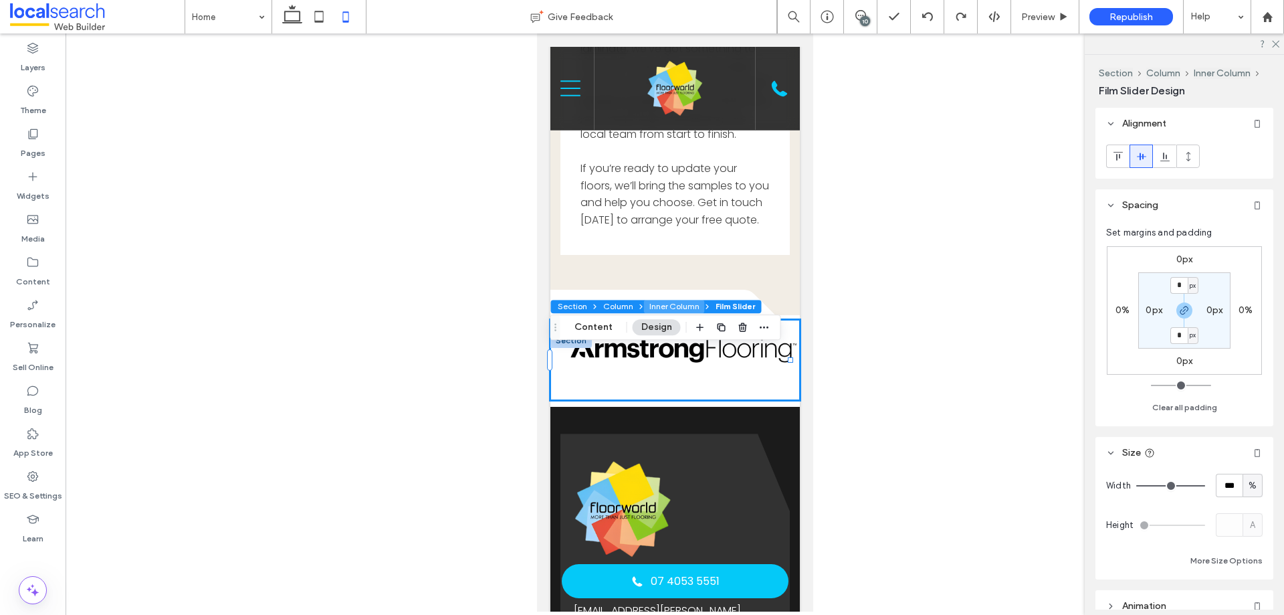
click at [656, 307] on button "Inner Column" at bounding box center [674, 306] width 61 height 13
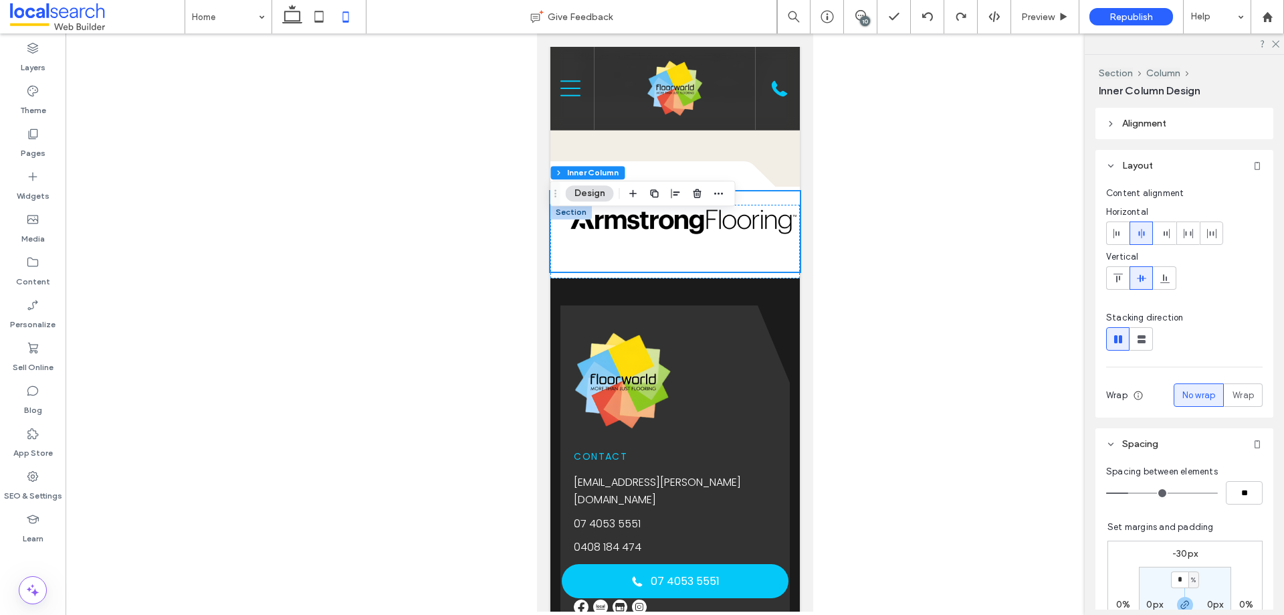
scroll to position [3962, 0]
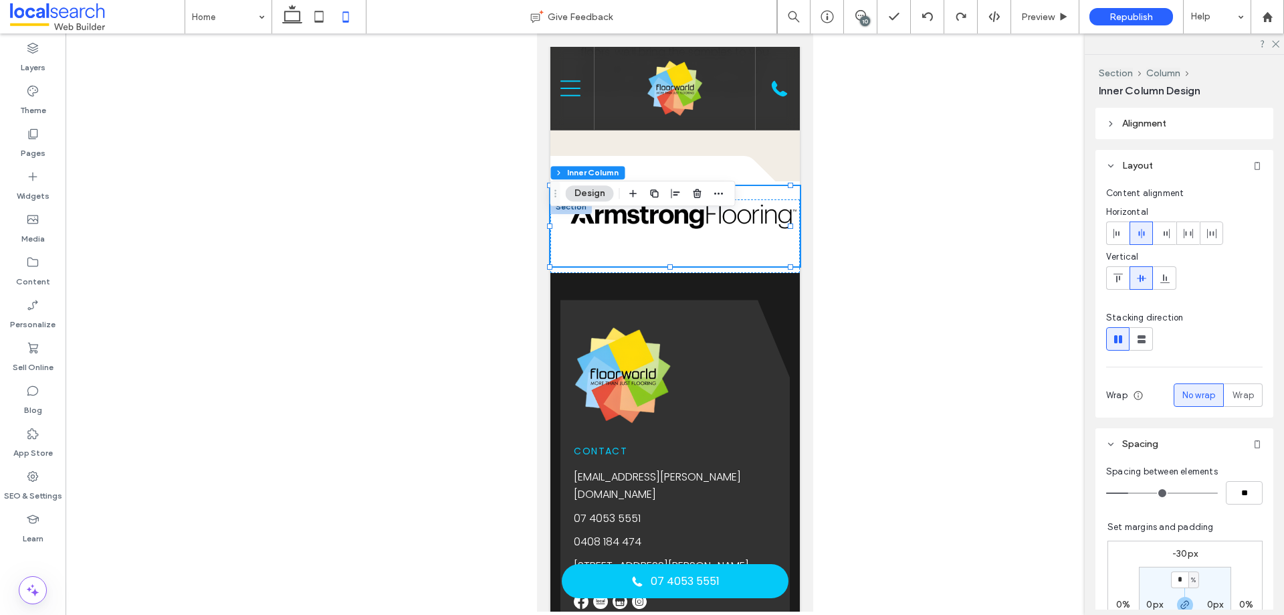
click at [1175, 553] on label "-30px" at bounding box center [1185, 553] width 25 height 11
type input "*"
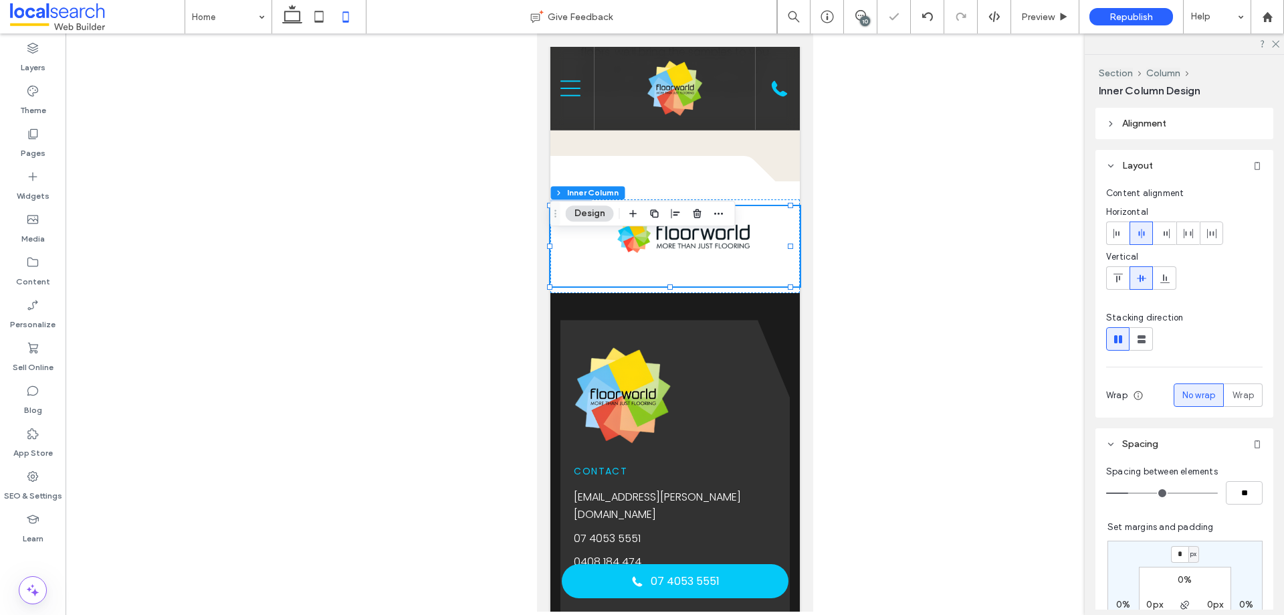
click at [933, 298] on div at bounding box center [675, 322] width 1219 height 578
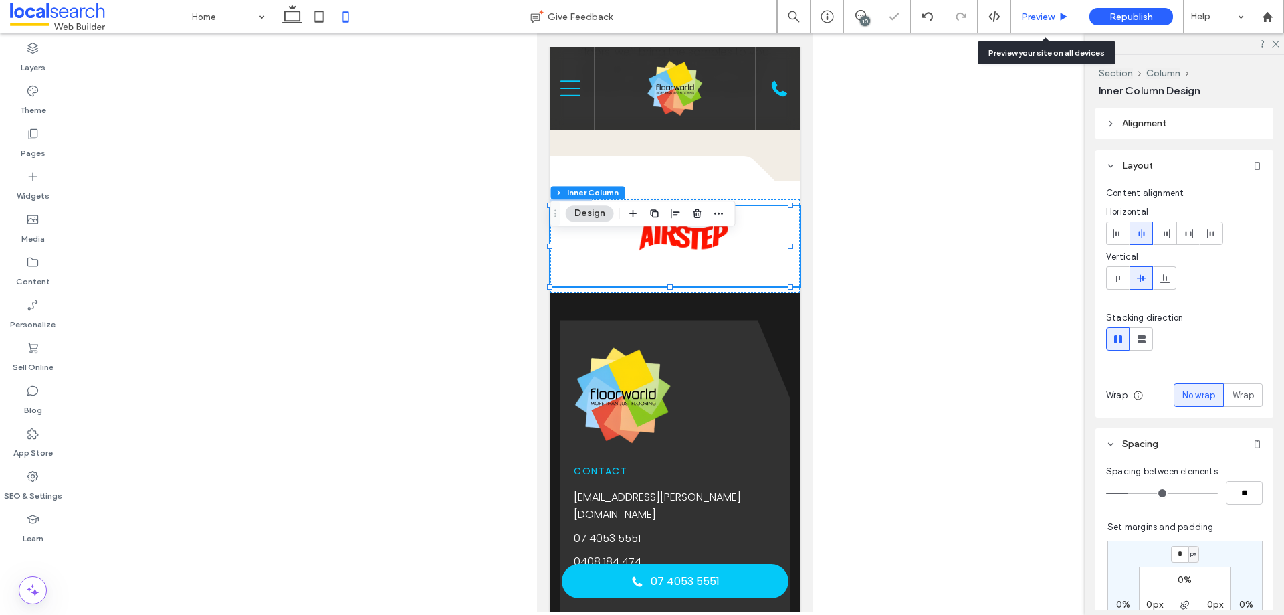
click at [1038, 20] on span "Preview" at bounding box center [1038, 16] width 33 height 11
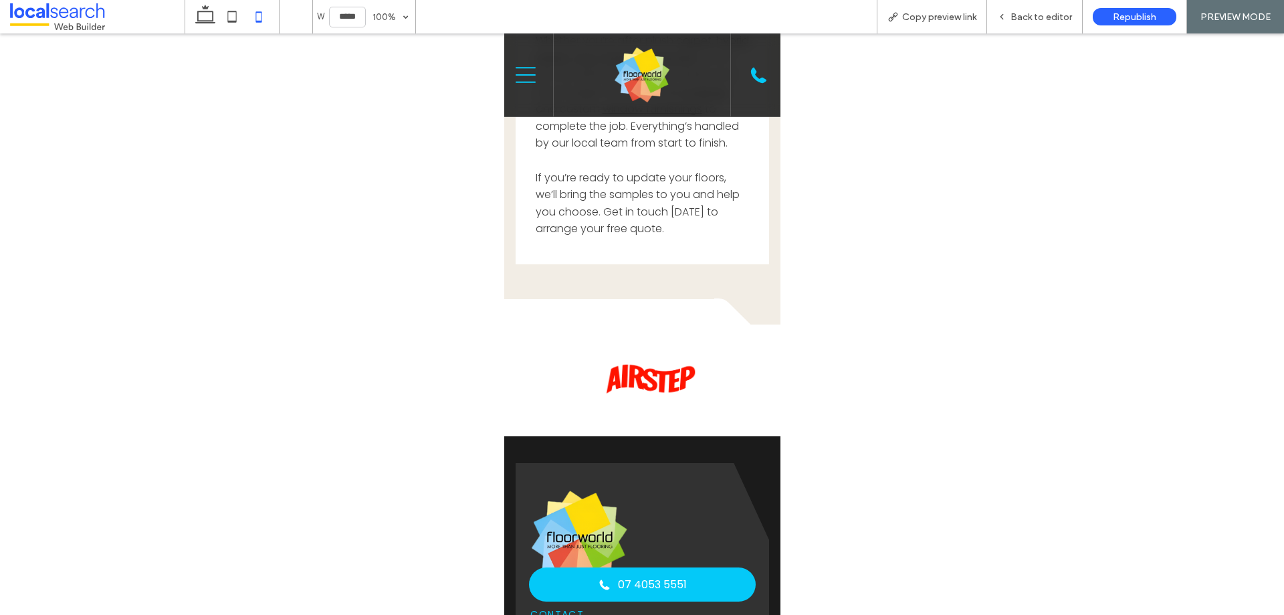
scroll to position [3694, 0]
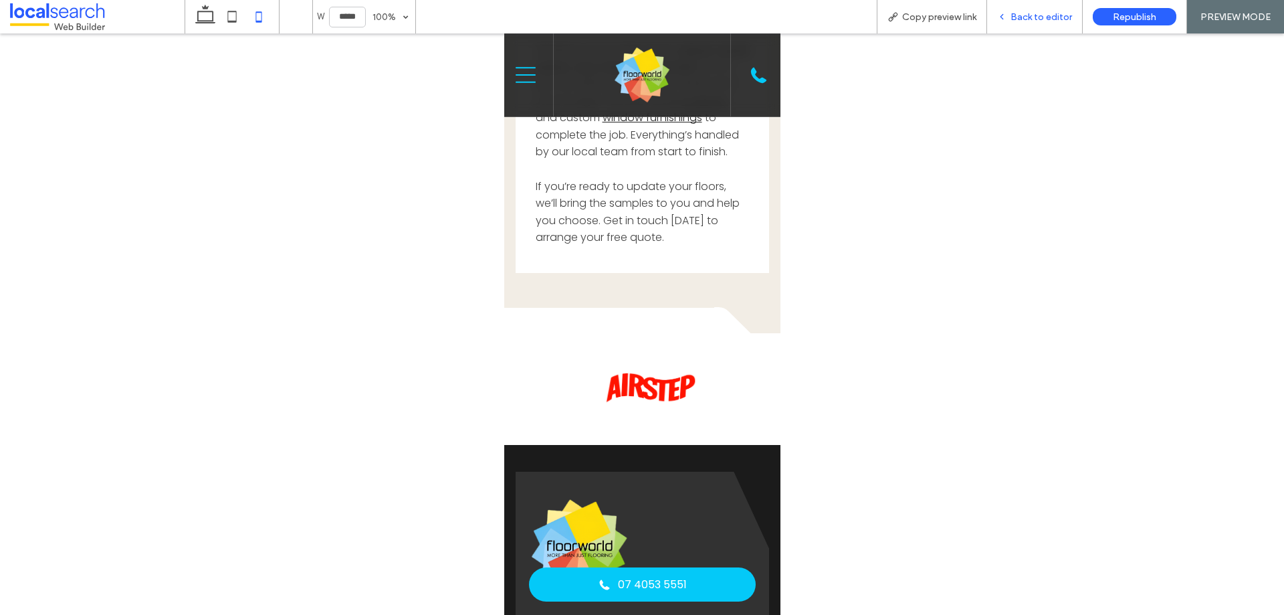
click at [1043, 23] on div "Back to editor" at bounding box center [1035, 16] width 96 height 33
click at [1010, 18] on div "Back to editor" at bounding box center [1034, 16] width 95 height 11
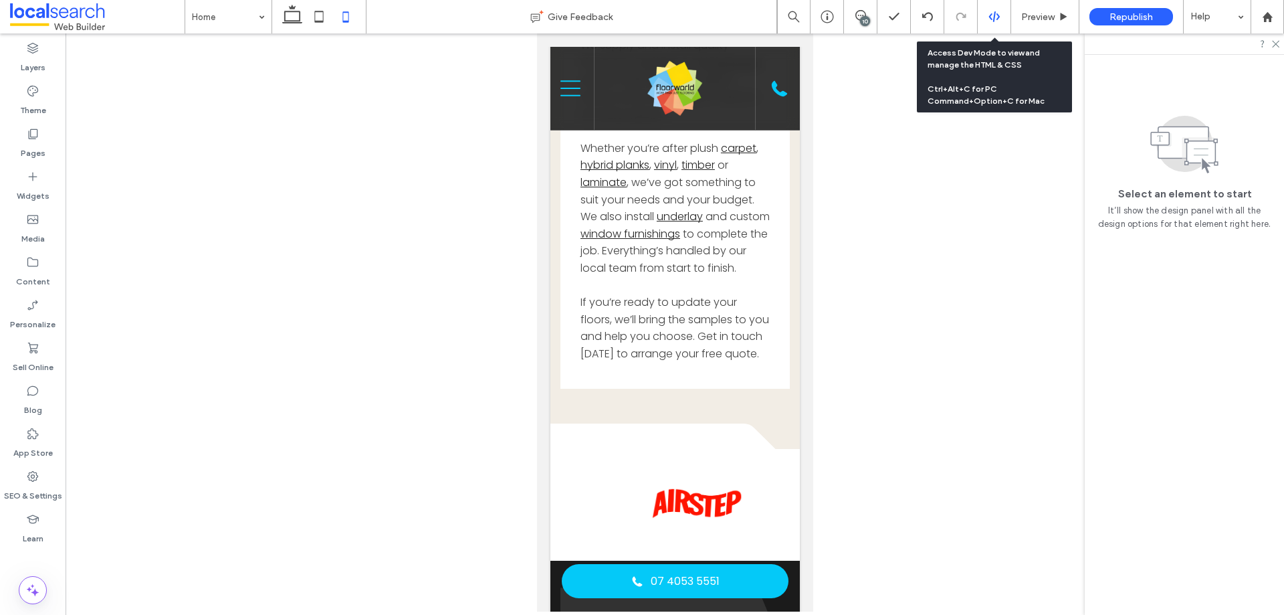
click at [984, 18] on div at bounding box center [994, 17] width 33 height 12
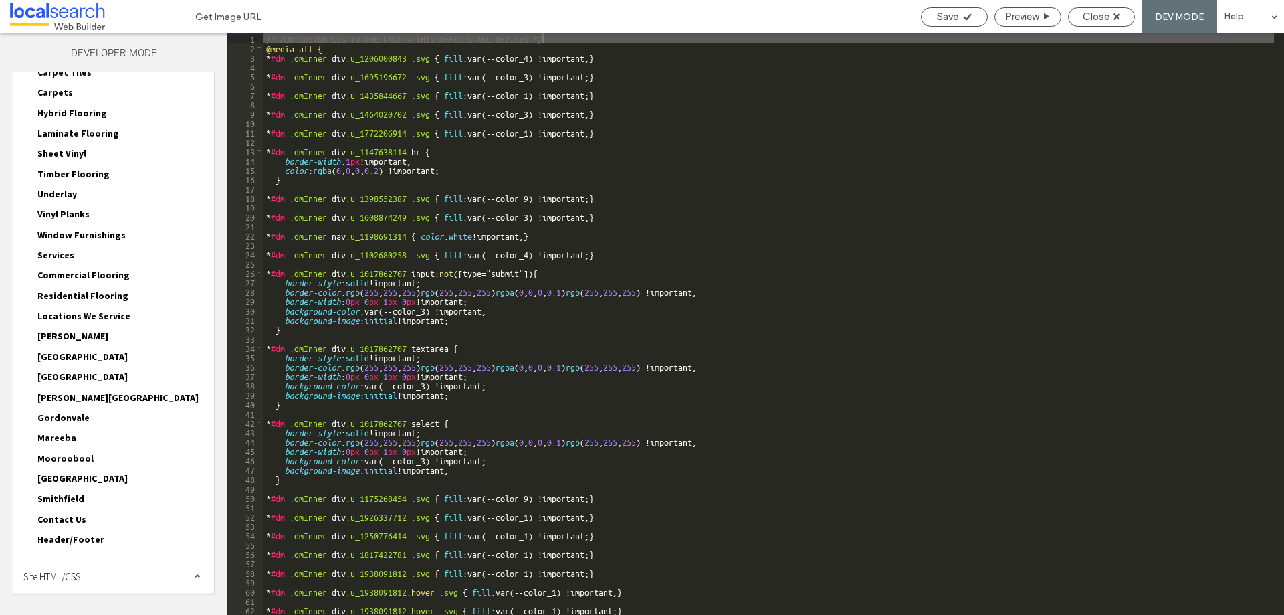
click at [105, 581] on div "Site HTML/CSS" at bounding box center [113, 575] width 201 height 33
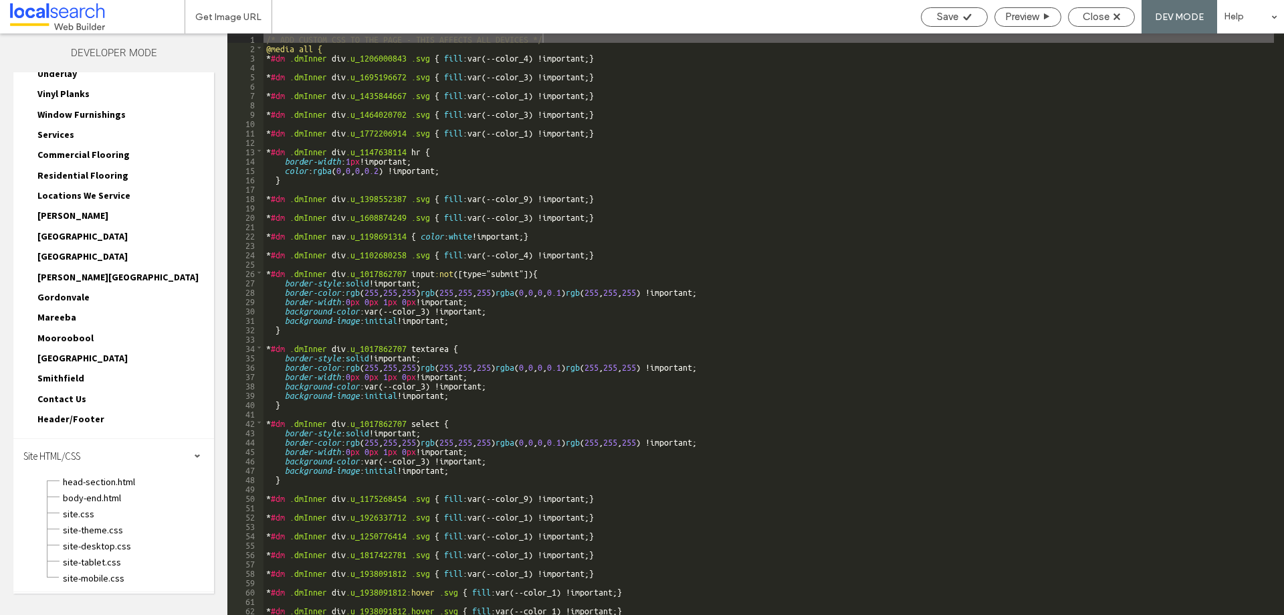
click at [80, 506] on div "site.css" at bounding box center [138, 512] width 152 height 16
click at [80, 510] on span "site.css" at bounding box center [138, 513] width 152 height 13
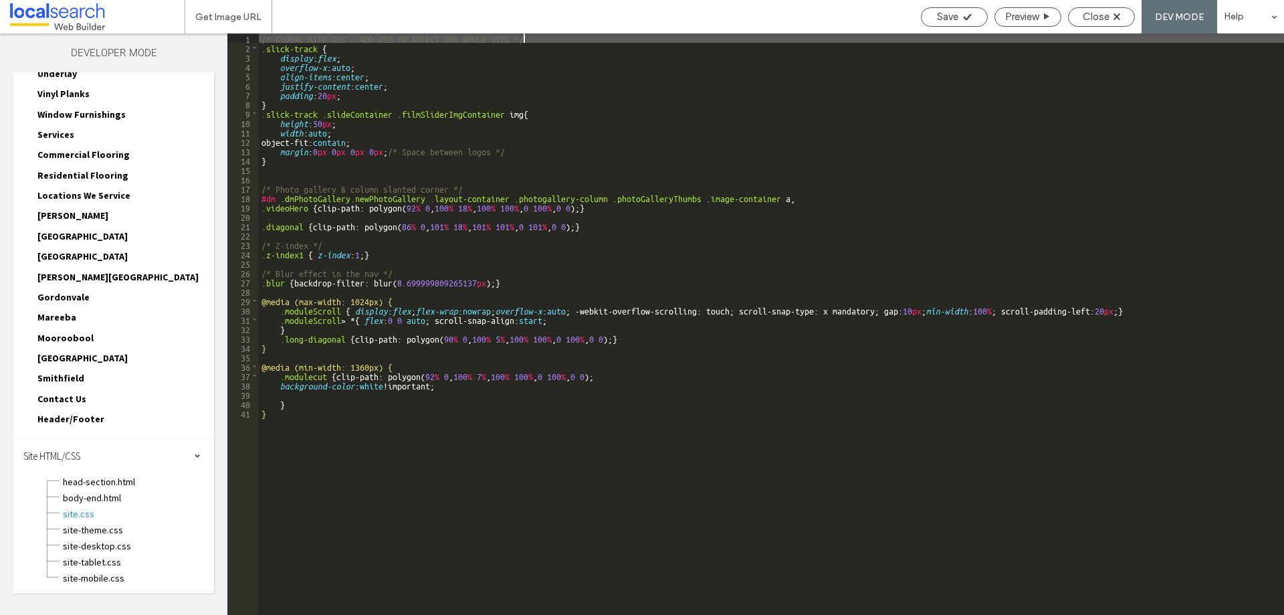
click at [328, 95] on div "/* GLOBAL SITE CSS - ADD CSS TO AFFECT THE WHOLE SITE */ .slick-track { display…" at bounding box center [772, 333] width 1026 height 600
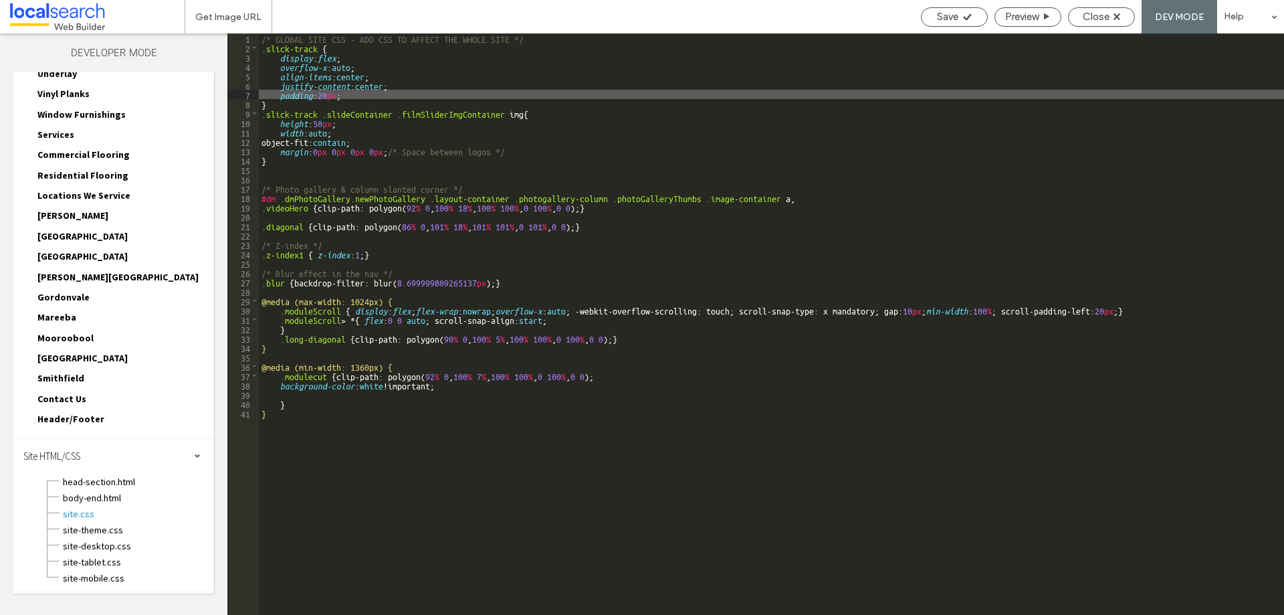
click at [276, 171] on div "/* GLOBAL SITE CSS - ADD CSS TO AFFECT THE WHOLE SITE */ .slick-track { display…" at bounding box center [772, 333] width 1026 height 600
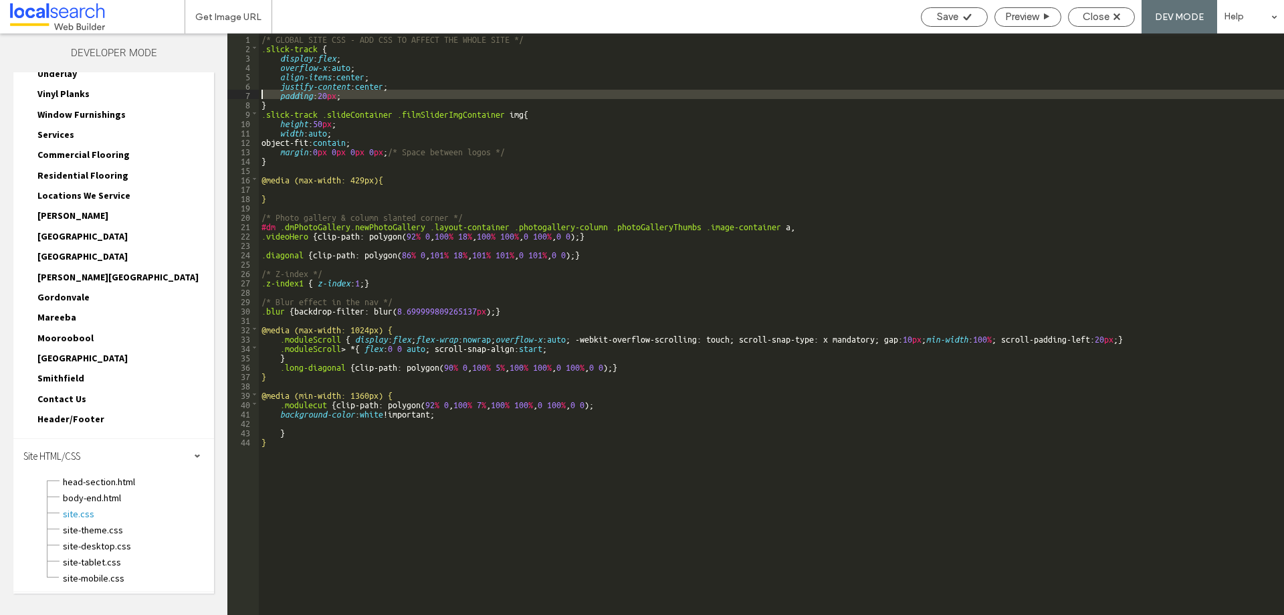
drag, startPoint x: 264, startPoint y: 101, endPoint x: 258, endPoint y: 69, distance: 32.6
click at [258, 69] on div "** 1 2 3 4 5 6 7 8 9 10 11 12 13 14 15 16 17 18 19 20 21 22 23 24 25 26 27 28 2…" at bounding box center [755, 323] width 1057 height 581
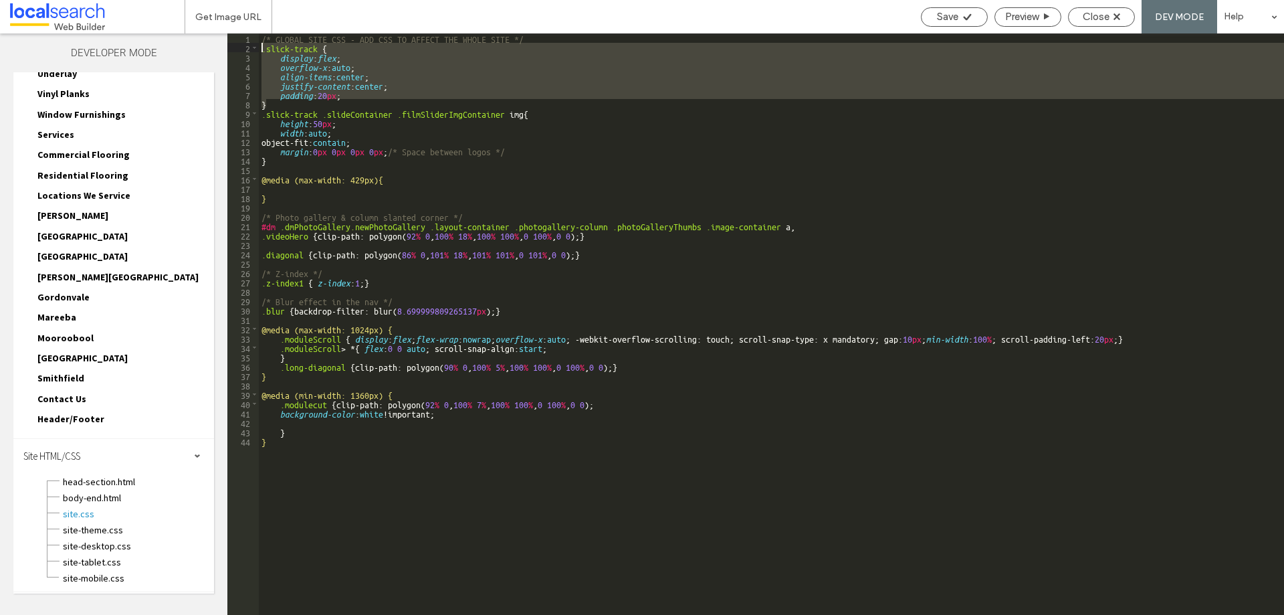
drag, startPoint x: 273, startPoint y: 107, endPoint x: 246, endPoint y: 50, distance: 63.1
click at [246, 50] on div "** 1 2 3 4 5 6 7 8 9 10 11 12 13 14 15 16 17 18 19 20 21 22 23 24 25 26 27 28 2…" at bounding box center [755, 323] width 1057 height 581
click at [308, 187] on div "/* GLOBAL SITE CSS - ADD CSS TO AFFECT THE WHOLE SITE */ .slick-track { display…" at bounding box center [772, 333] width 1026 height 600
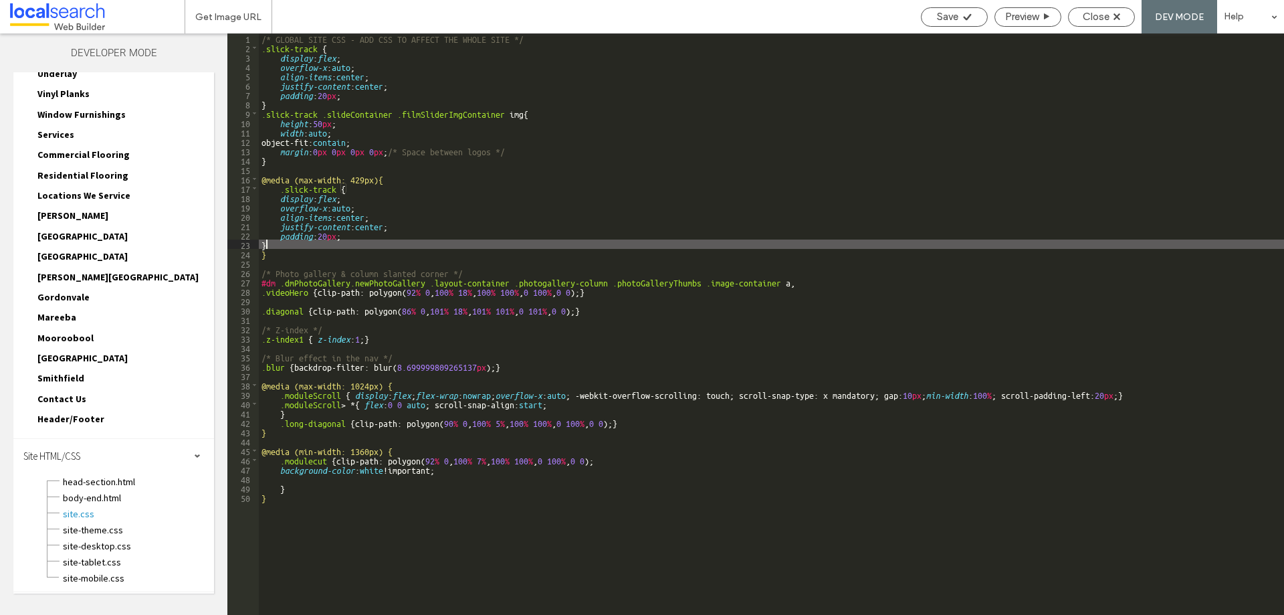
click at [326, 234] on div "/* GLOBAL SITE CSS - ADD CSS TO AFFECT THE WHOLE SITE */ .slick-track { display…" at bounding box center [772, 333] width 1026 height 600
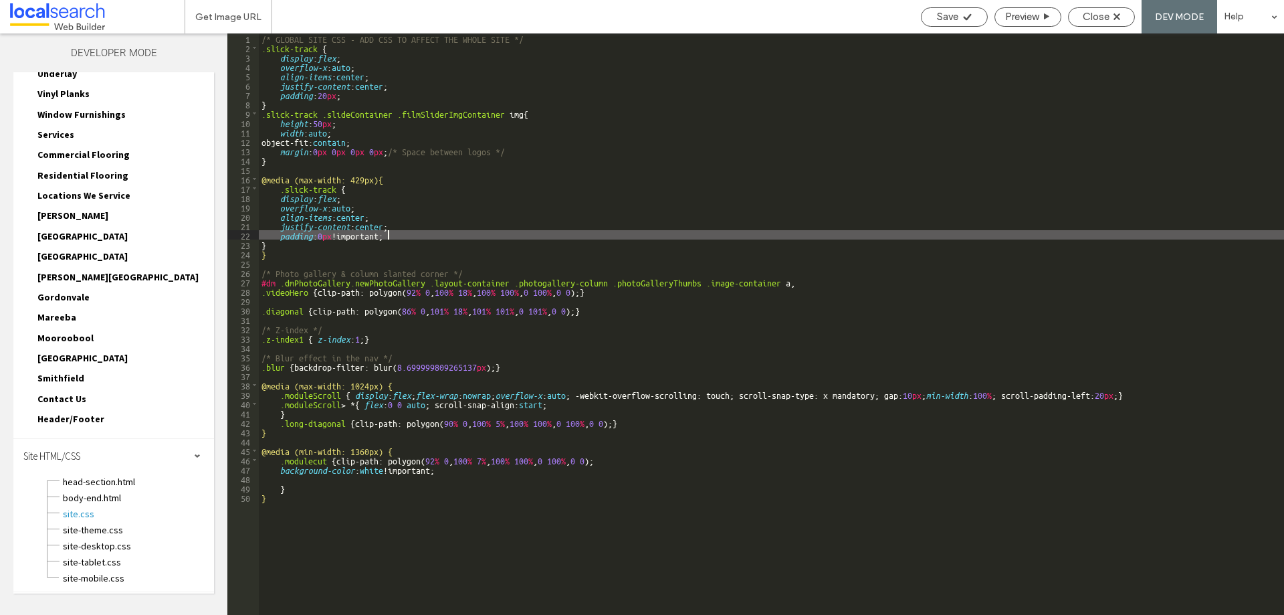
scroll to position [0, 0]
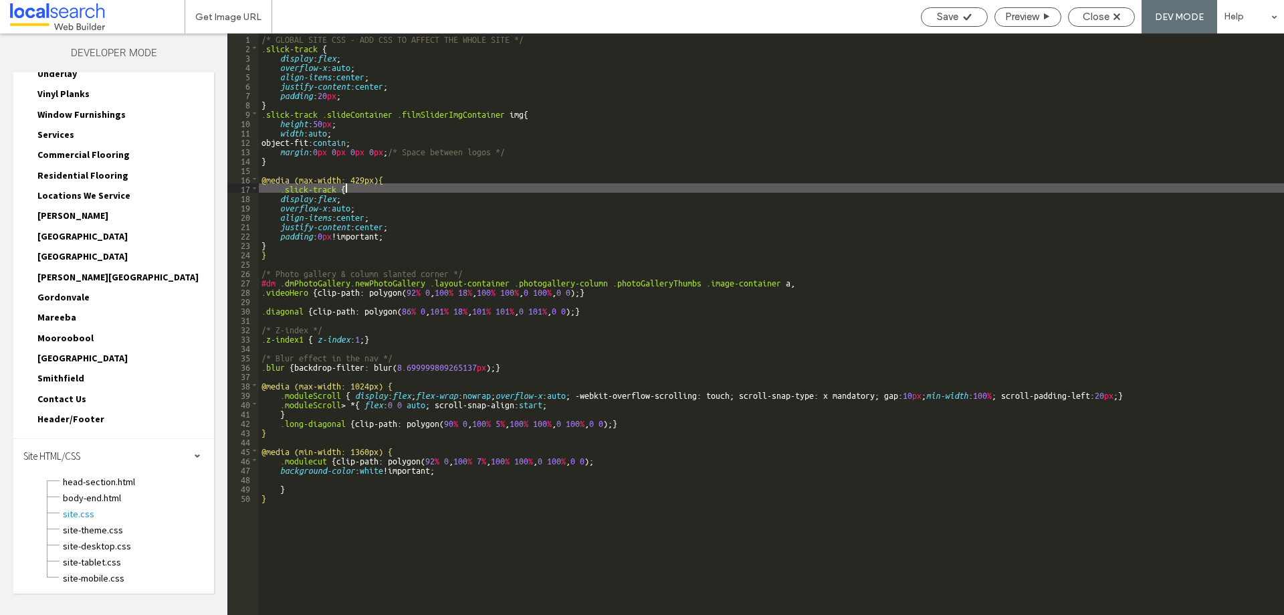
click at [355, 191] on div "/* GLOBAL SITE CSS - ADD CSS TO AFFECT THE WHOLE SITE */ .slick-track { display…" at bounding box center [772, 333] width 1026 height 600
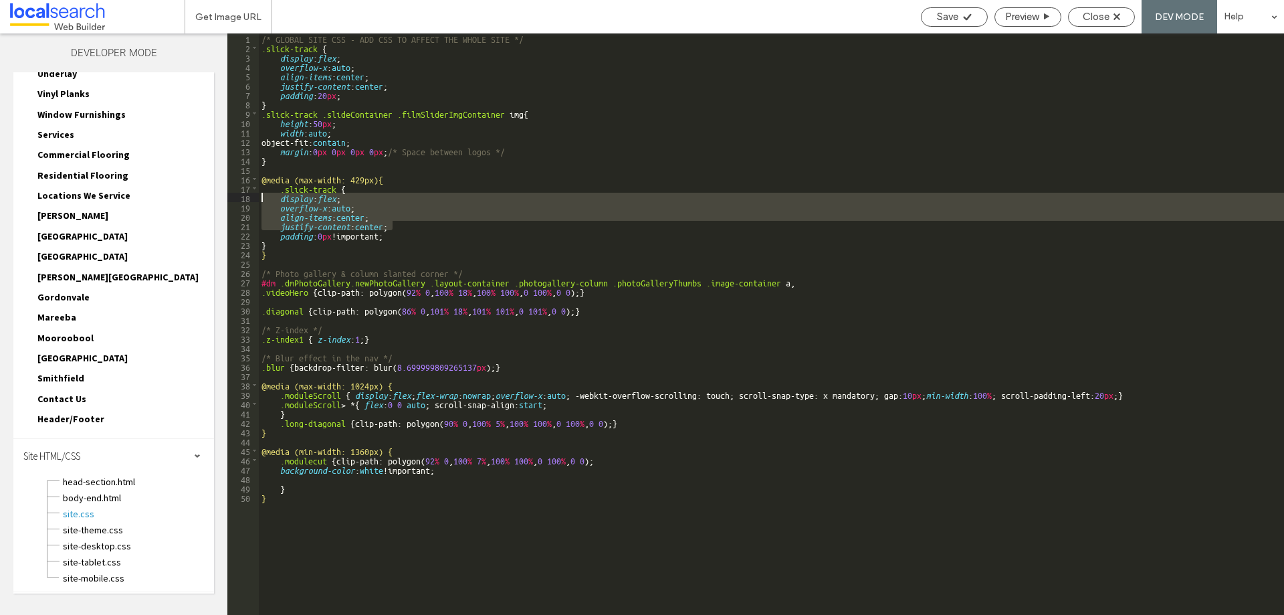
drag, startPoint x: 398, startPoint y: 226, endPoint x: 237, endPoint y: 198, distance: 163.7
click at [237, 198] on div "** 1 2 3 4 5 6 7 8 9 10 11 12 13 14 15 16 17 18 19 20 21 22 23 24 25 26 27 28 2…" at bounding box center [755, 323] width 1057 height 581
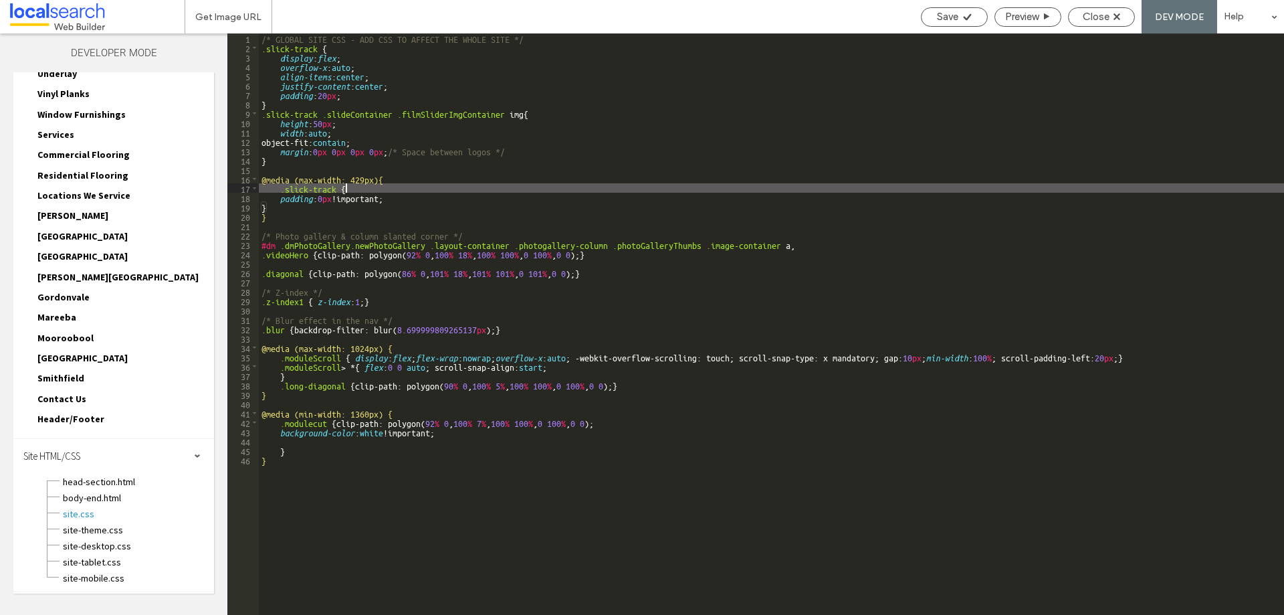
click at [284, 213] on div "/* GLOBAL SITE CSS - ADD CSS TO AFFECT THE WHOLE SITE */ .slick-track { display…" at bounding box center [772, 333] width 1026 height 600
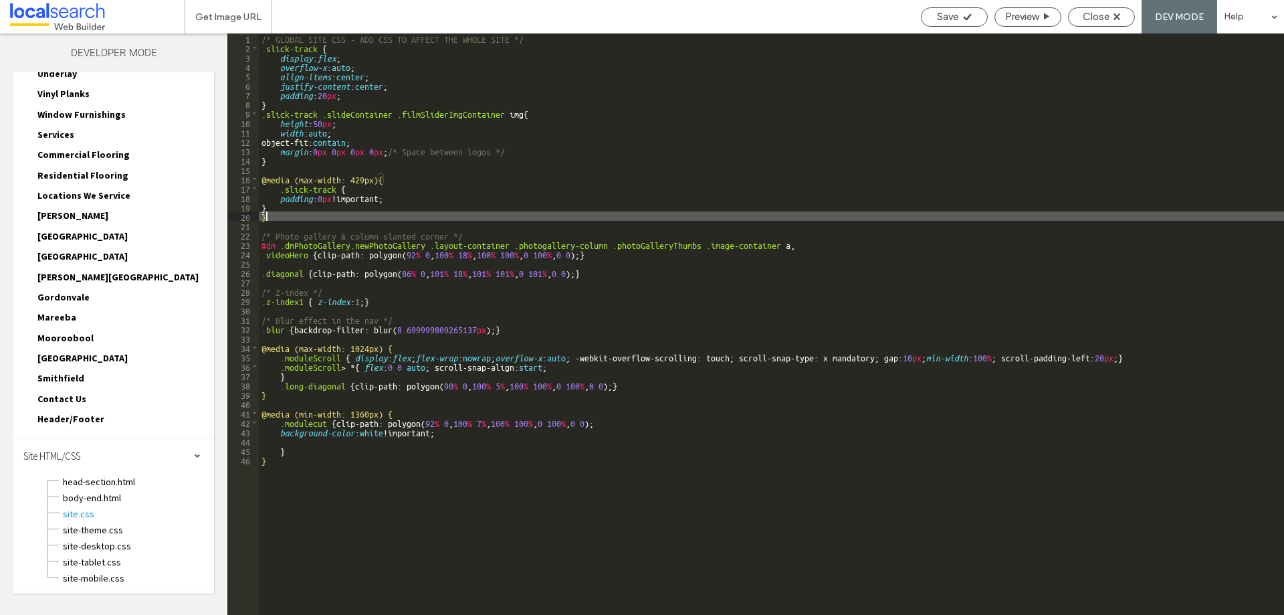
click at [276, 207] on div "/* GLOBAL SITE CSS - ADD CSS TO AFFECT THE WHOLE SITE */ .slick-track { display…" at bounding box center [772, 333] width 1026 height 600
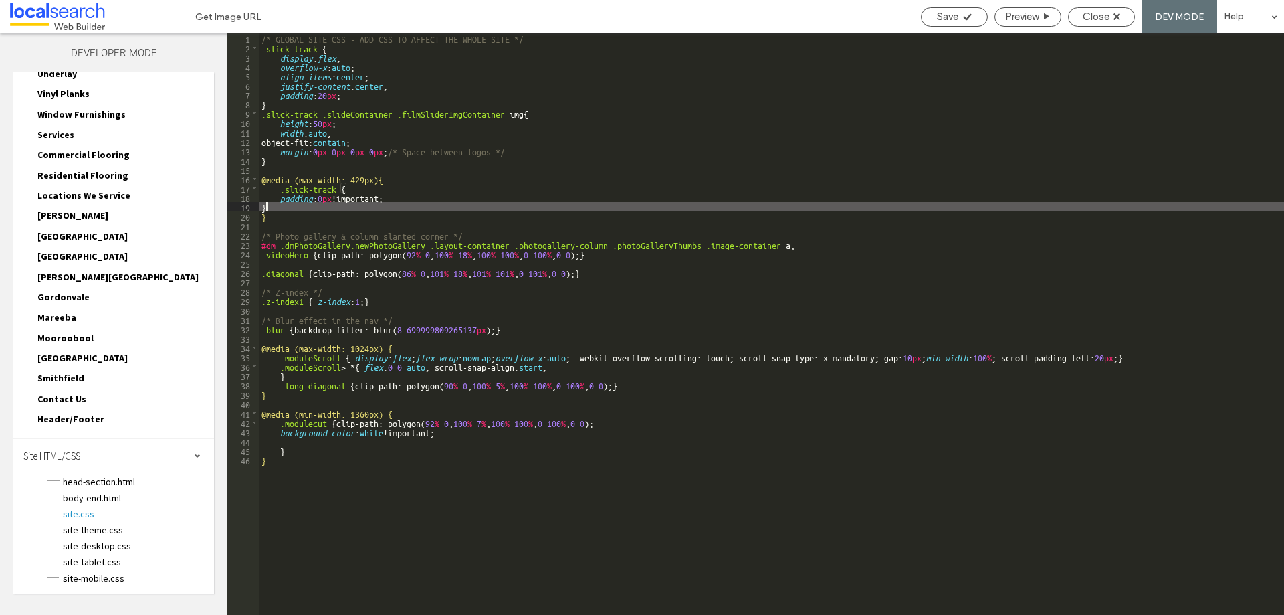
click at [363, 177] on div "/* GLOBAL SITE CSS - ADD CSS TO AFFECT THE WHOLE SITE */ .slick-track { display…" at bounding box center [772, 333] width 1026 height 600
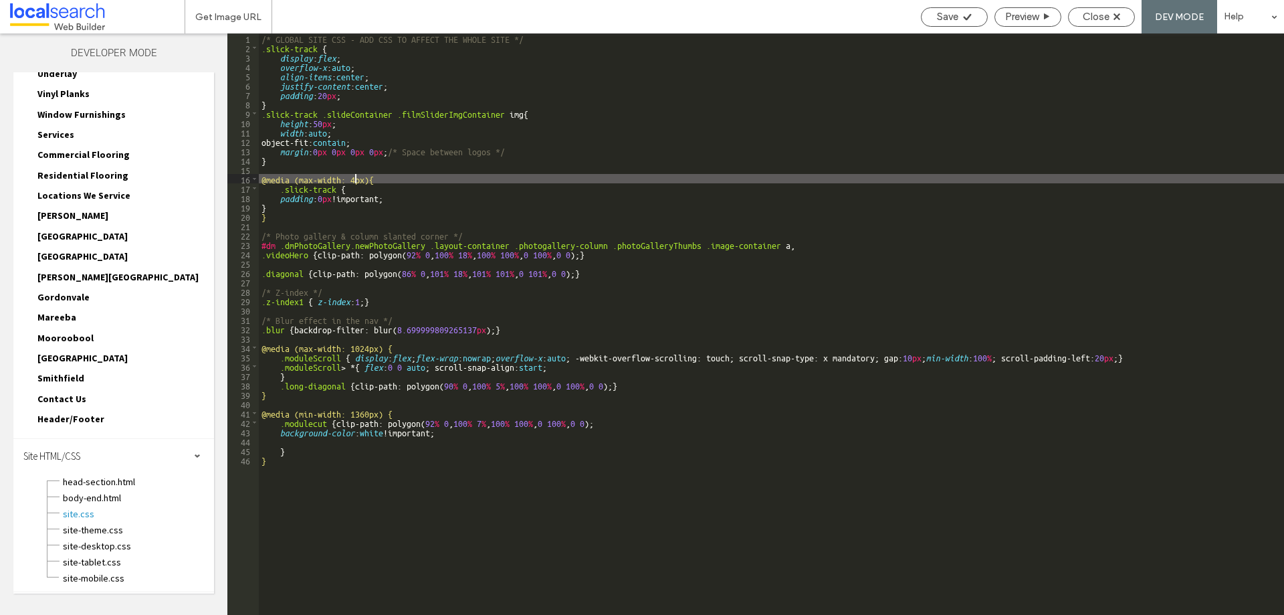
type textarea "**"
click at [1100, 13] on span "Close" at bounding box center [1096, 17] width 27 height 12
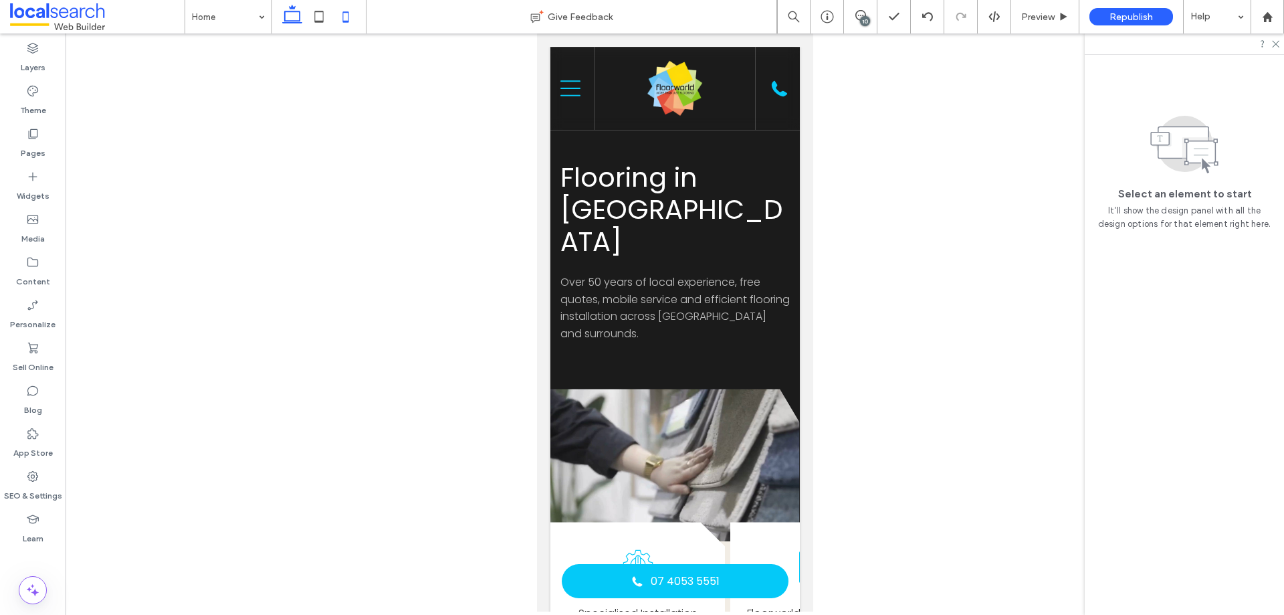
click at [297, 4] on icon at bounding box center [292, 16] width 27 height 27
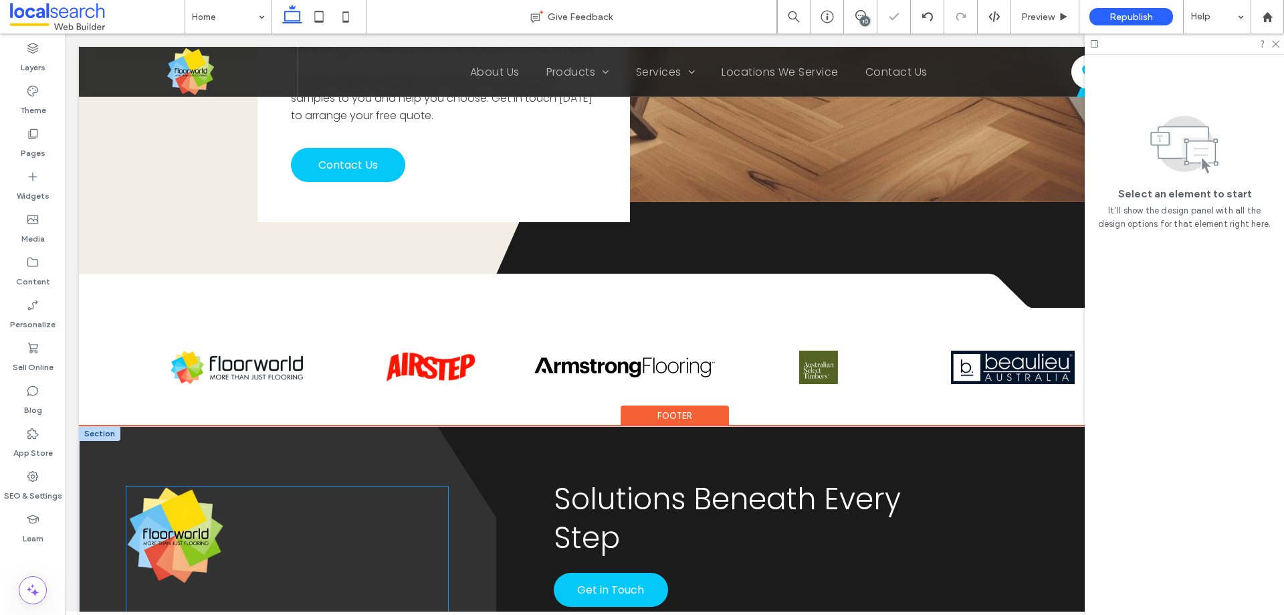
scroll to position [2967, 0]
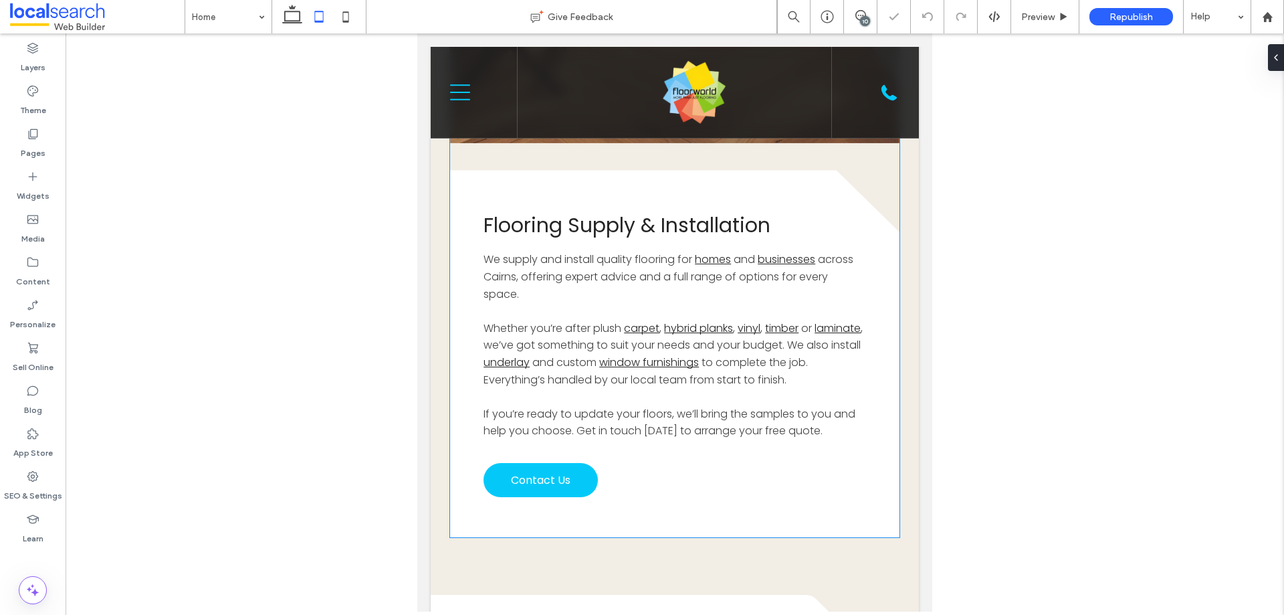
scroll to position [4020, 0]
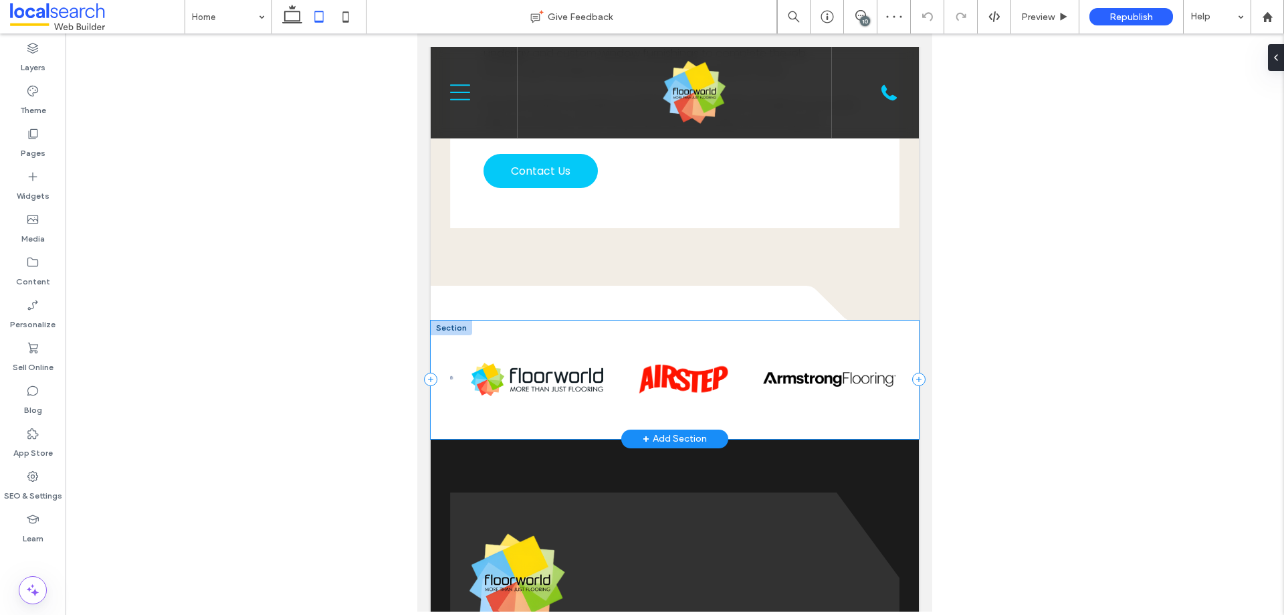
click at [440, 334] on div at bounding box center [675, 379] width 488 height 118
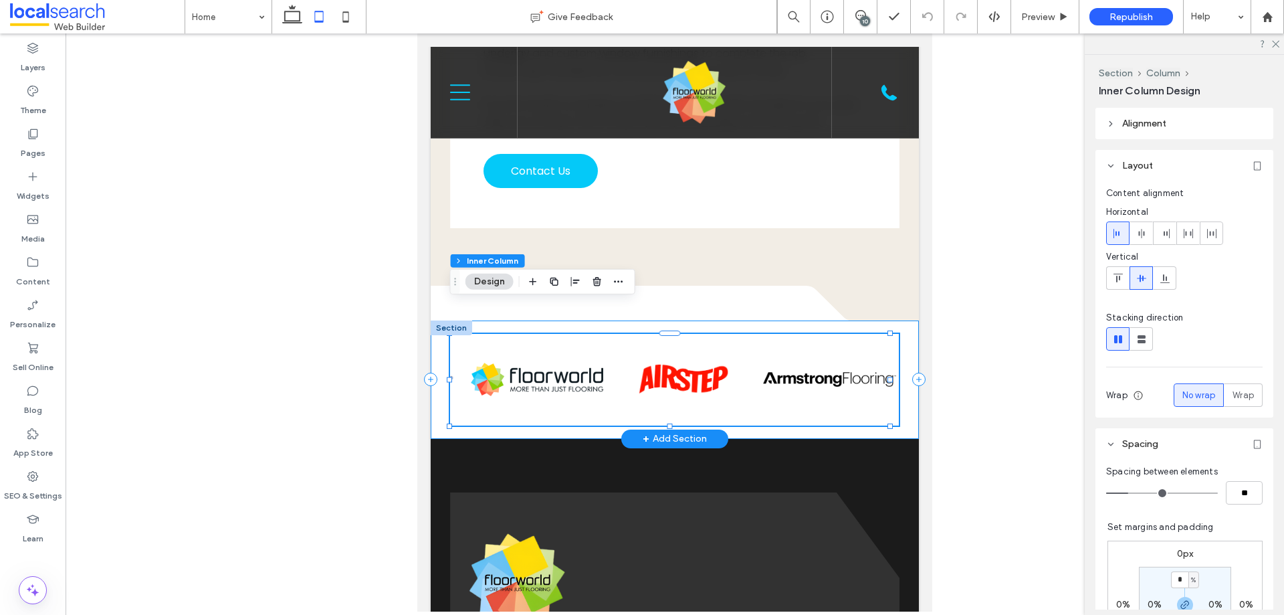
click at [483, 402] on div at bounding box center [675, 379] width 488 height 118
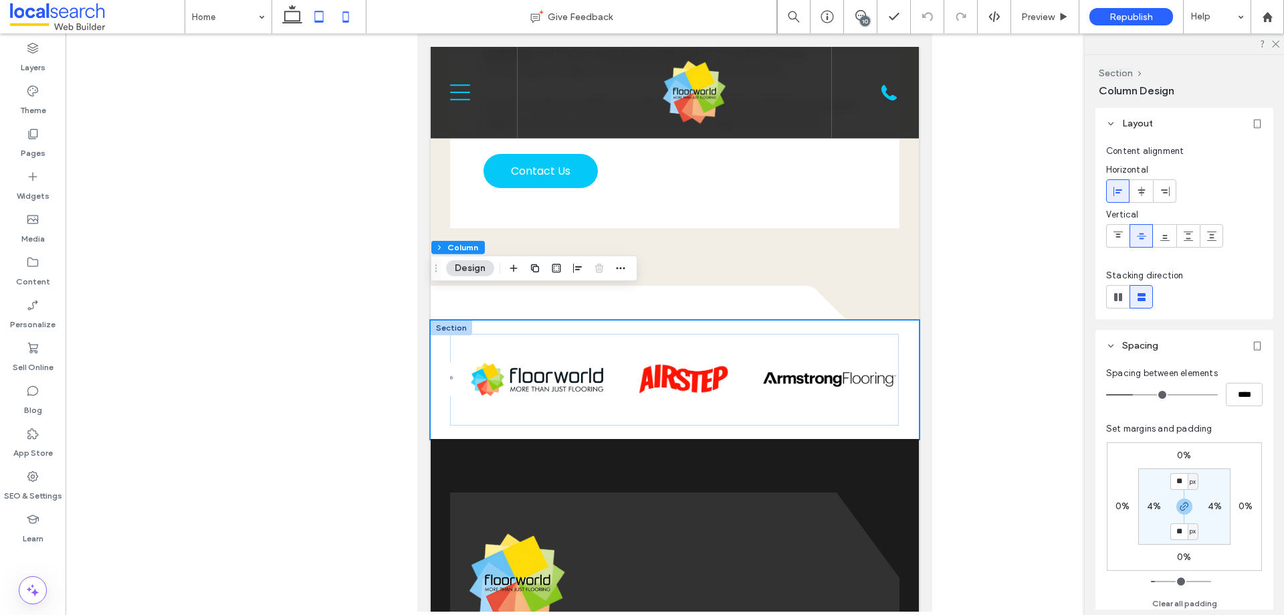
click at [349, 23] on icon at bounding box center [345, 16] width 27 height 27
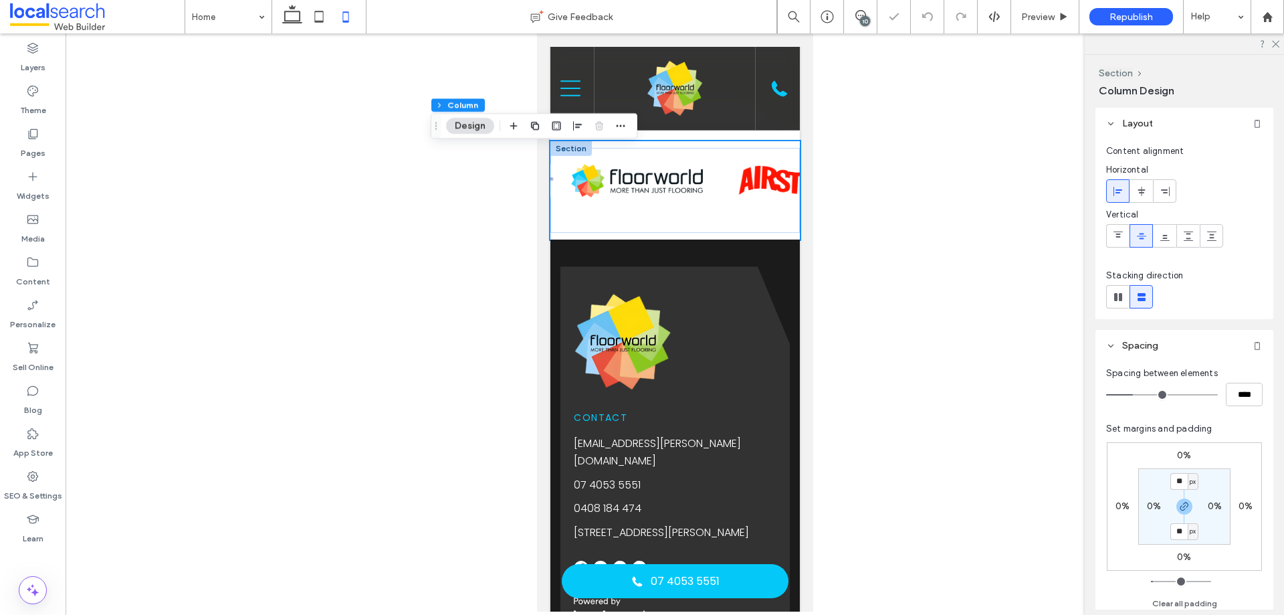
type input "**"
type input "*"
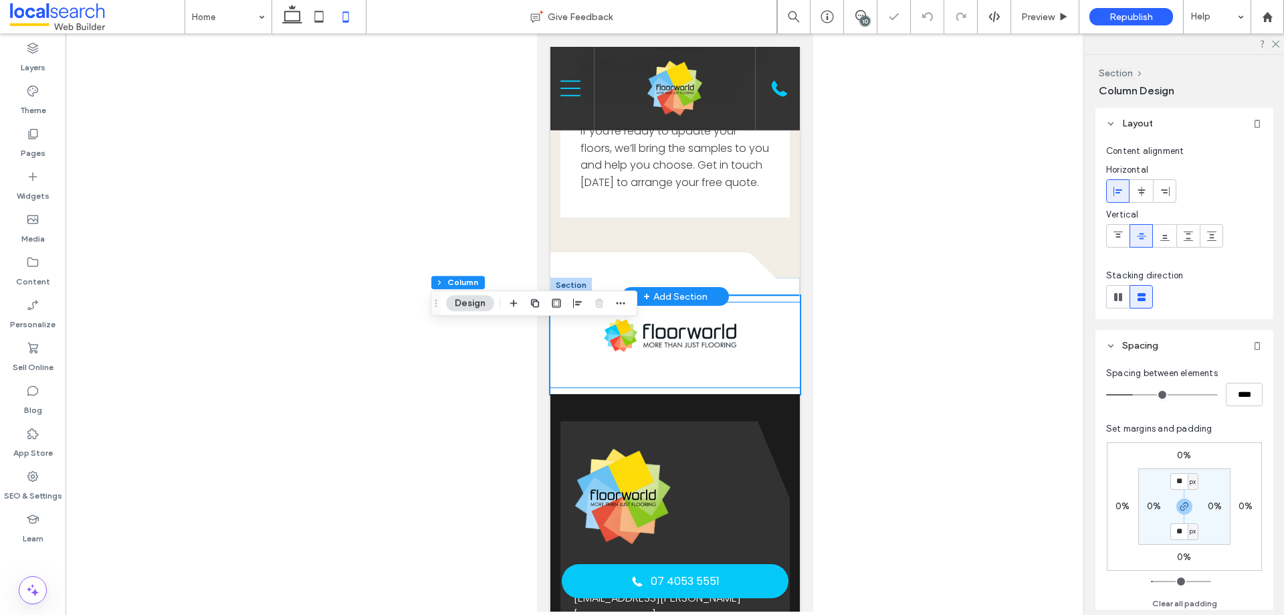
scroll to position [3842, 0]
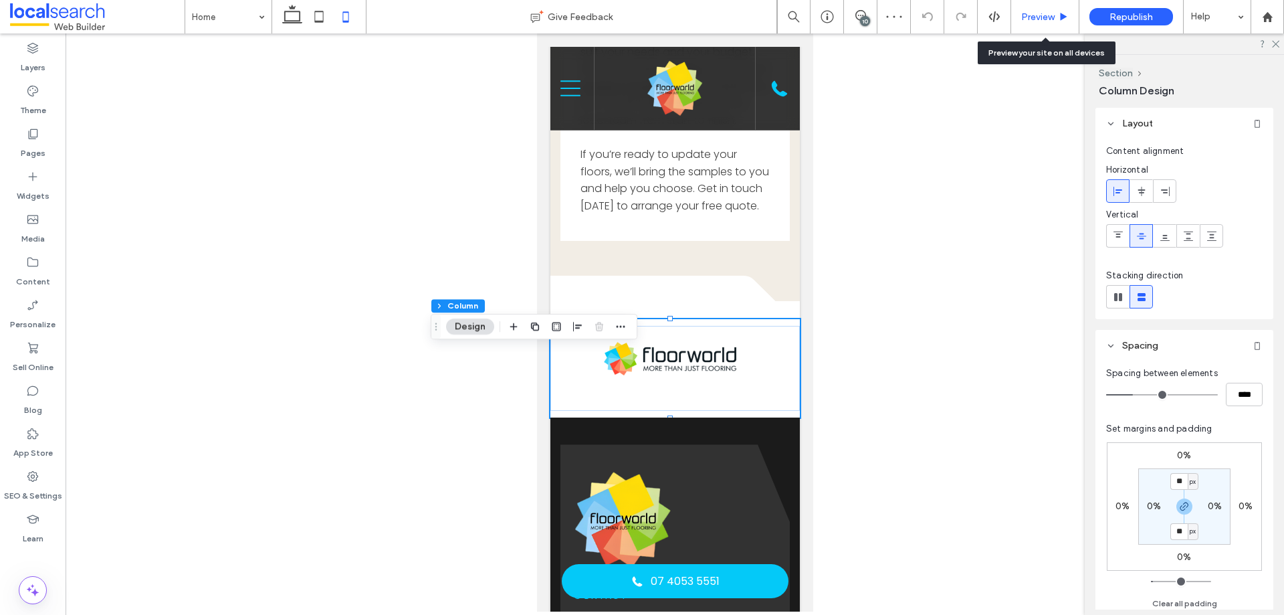
click at [1048, 23] on div "Preview" at bounding box center [1046, 16] width 68 height 33
click at [1047, 14] on span "Preview" at bounding box center [1038, 16] width 33 height 11
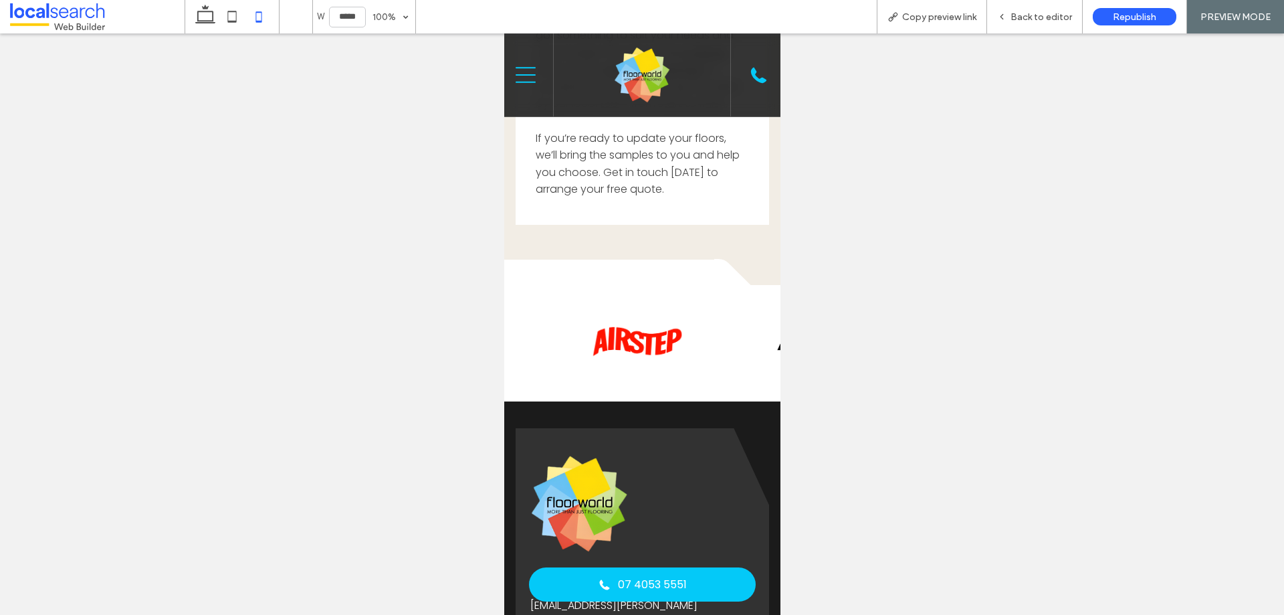
scroll to position [3708, 0]
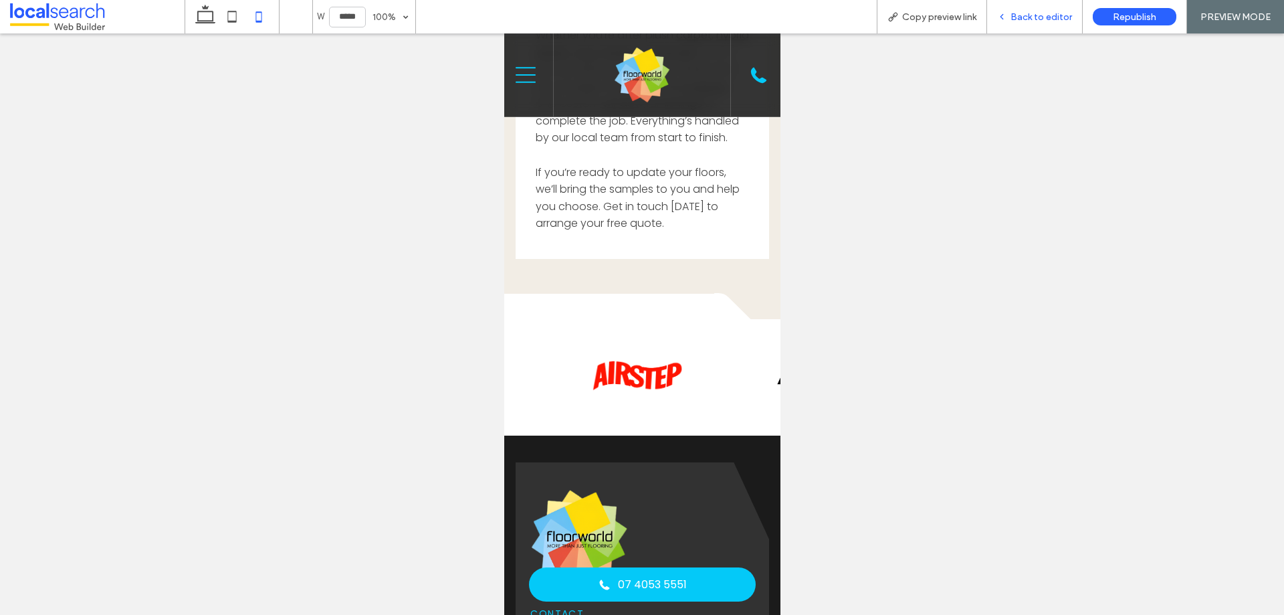
click at [1028, 11] on span "Back to editor" at bounding box center [1042, 16] width 62 height 11
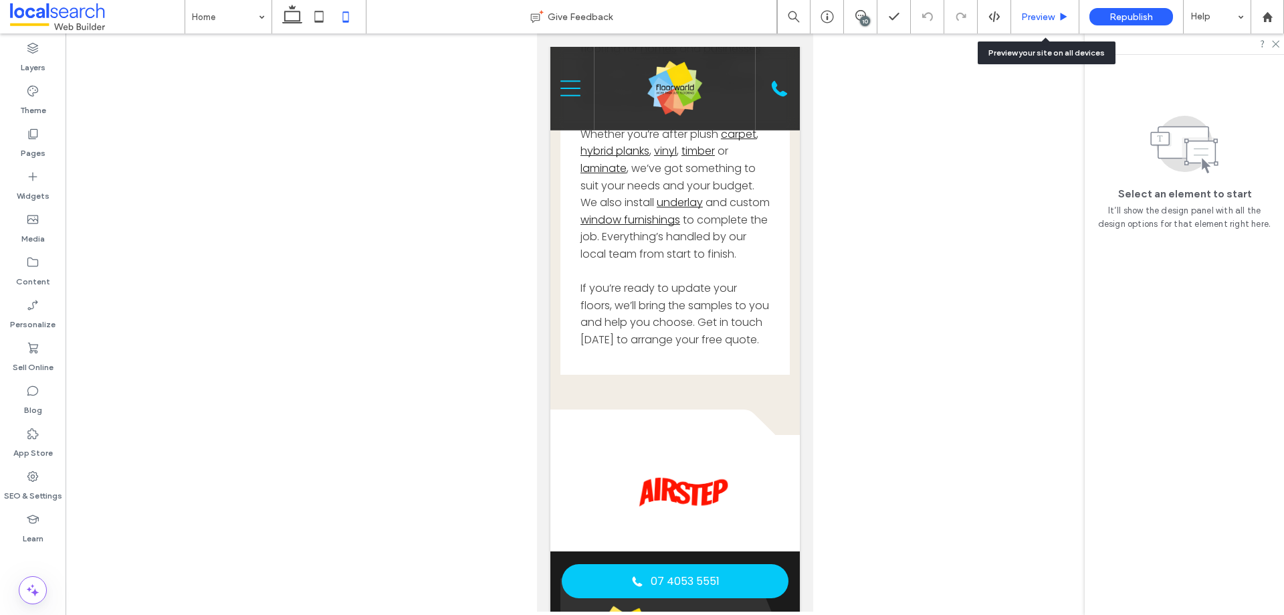
click at [1035, 8] on div "Preview" at bounding box center [1046, 16] width 68 height 33
click at [1036, 11] on span "Preview" at bounding box center [1038, 16] width 33 height 11
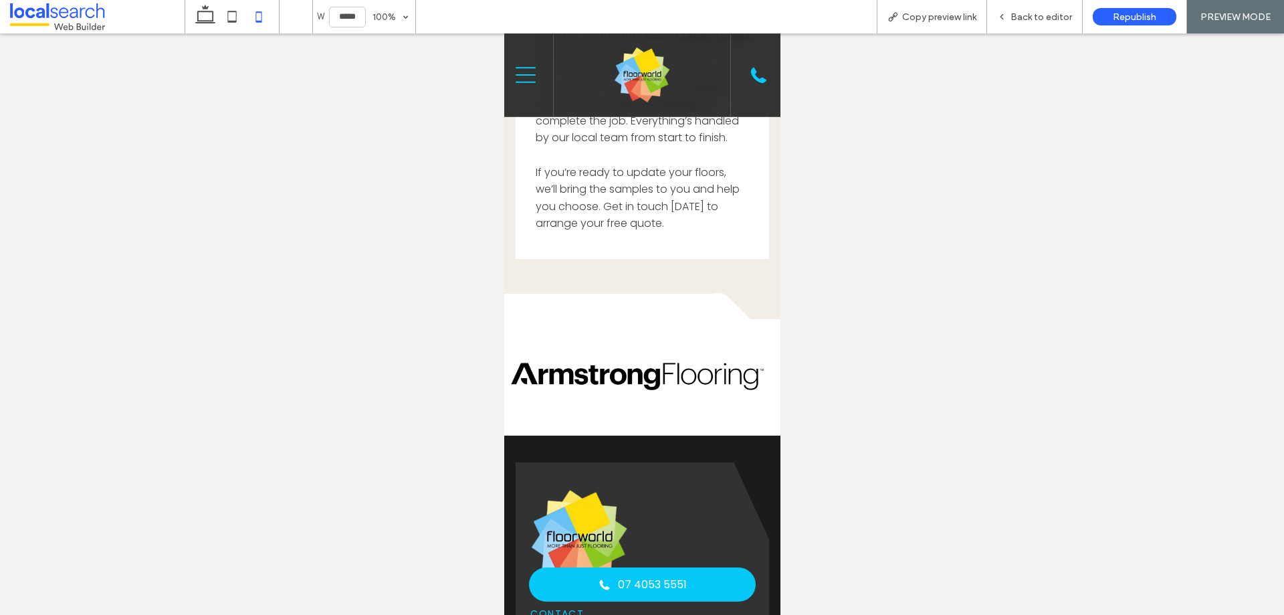
click at [1036, 11] on span "Back to editor" at bounding box center [1042, 16] width 62 height 11
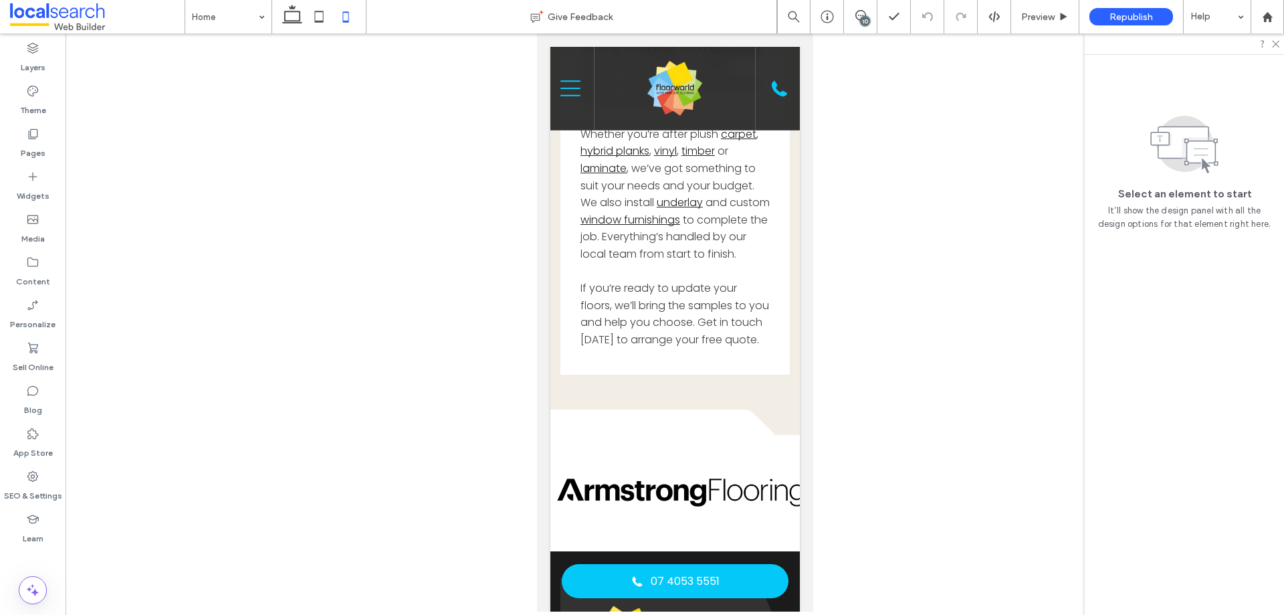
click at [278, 165] on div at bounding box center [675, 322] width 1219 height 578
click at [282, 11] on icon at bounding box center [292, 16] width 27 height 27
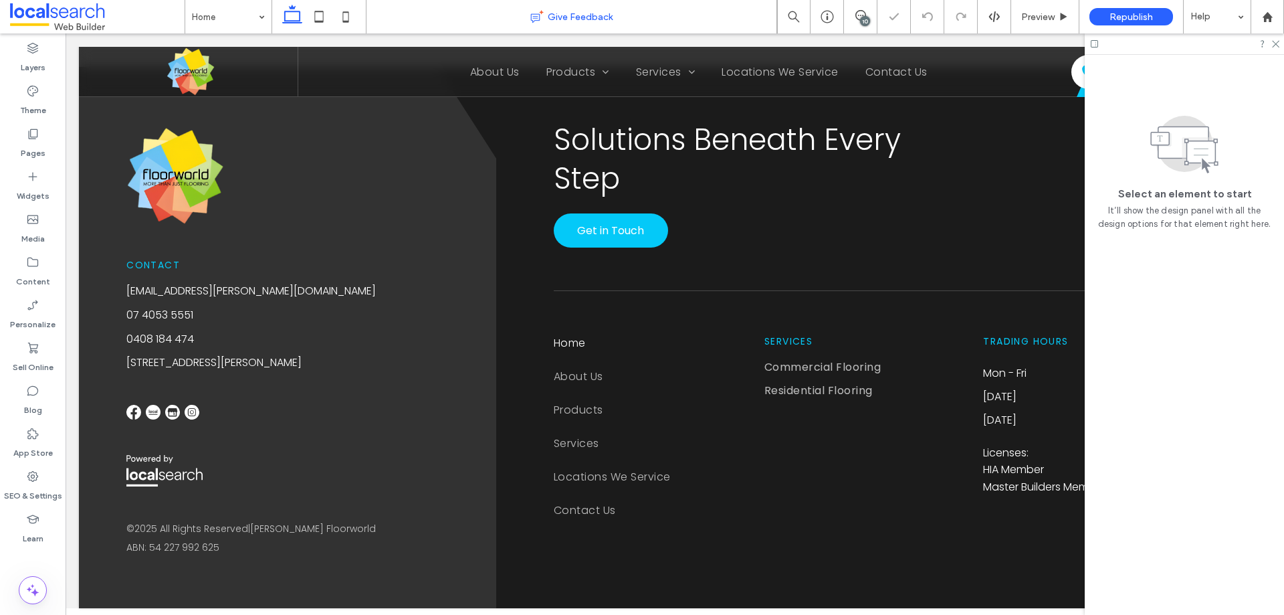
scroll to position [2958, 0]
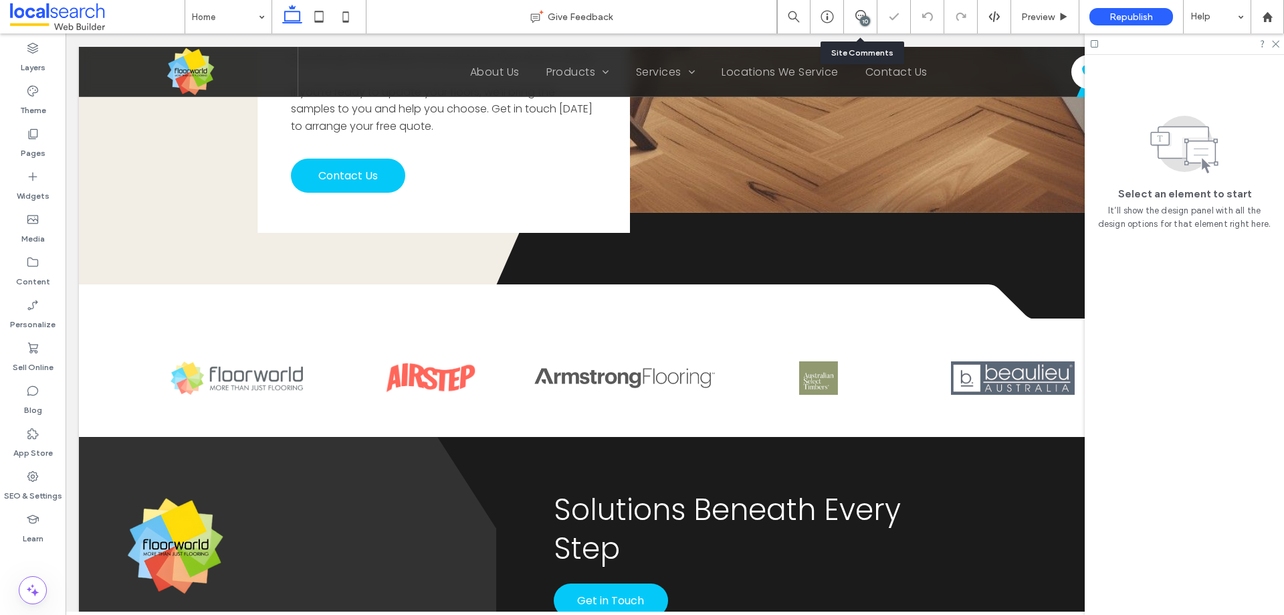
click at [859, 23] on div "10" at bounding box center [860, 16] width 33 height 33
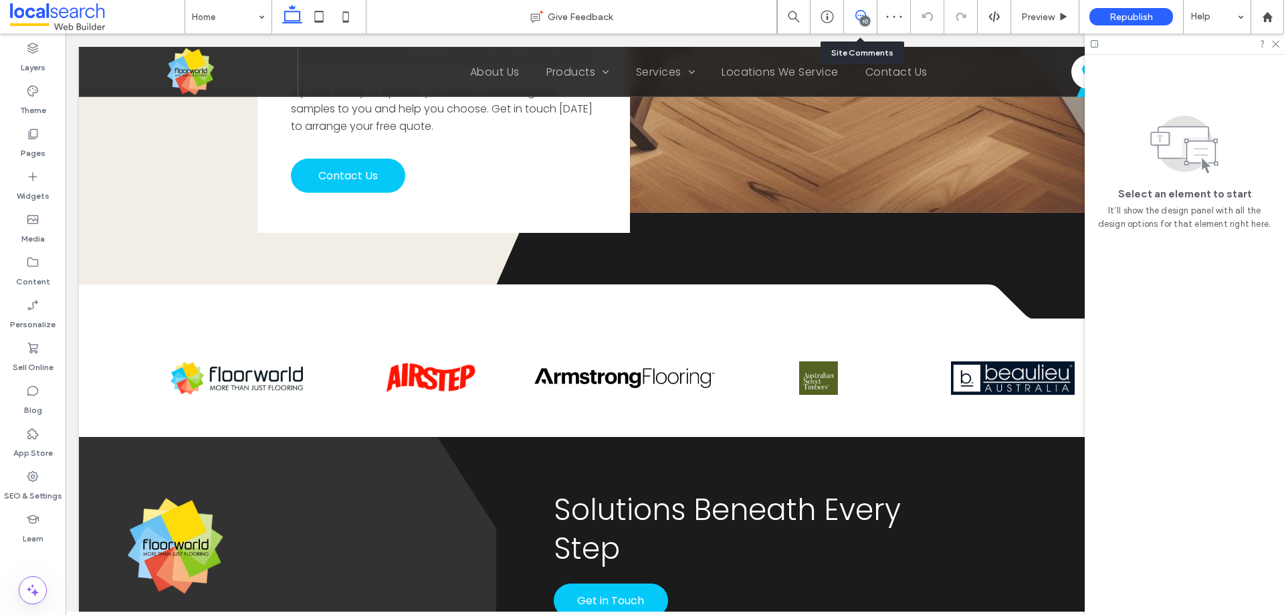
click at [860, 17] on icon at bounding box center [861, 15] width 11 height 11
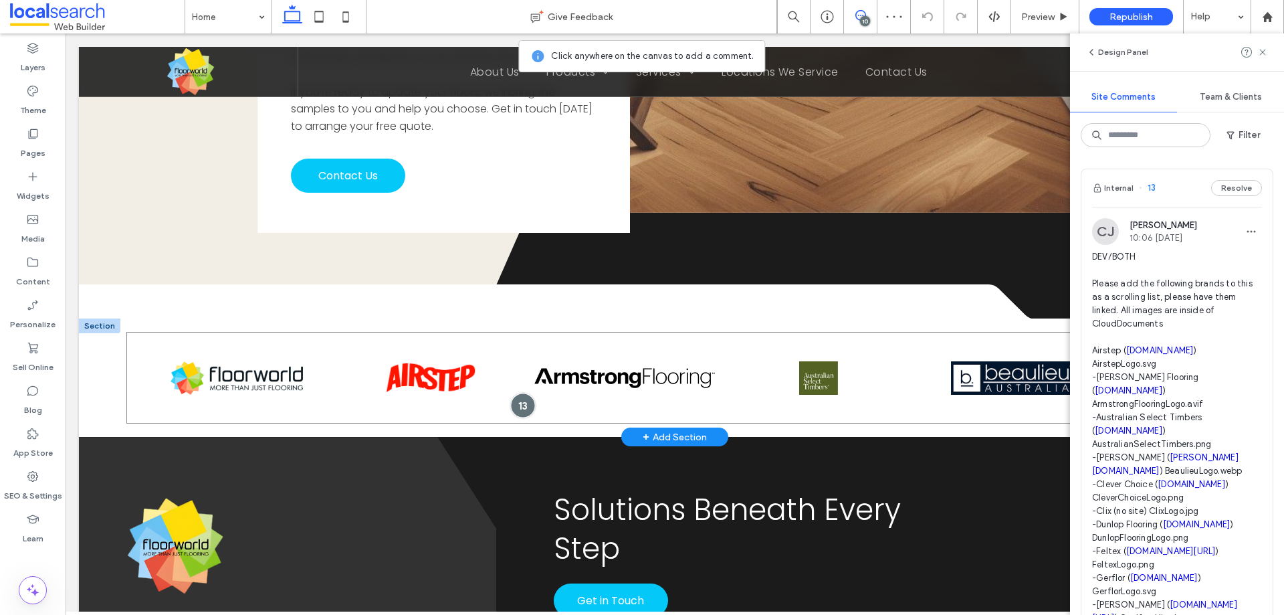
click at [514, 393] on div at bounding box center [522, 405] width 25 height 25
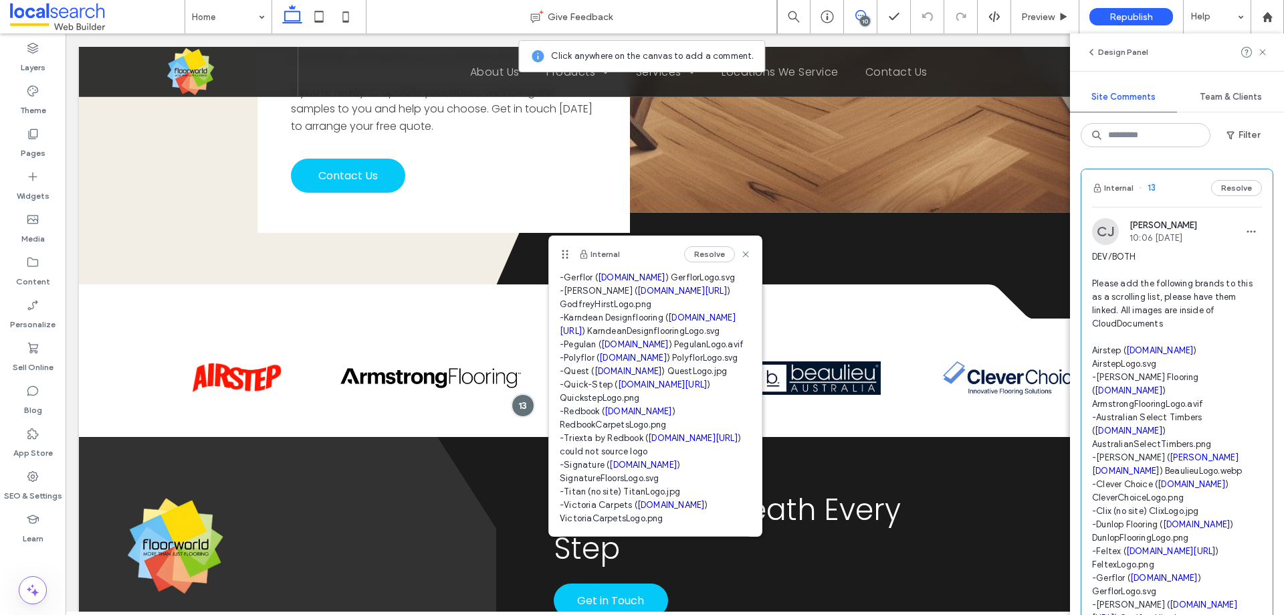
scroll to position [422, 0]
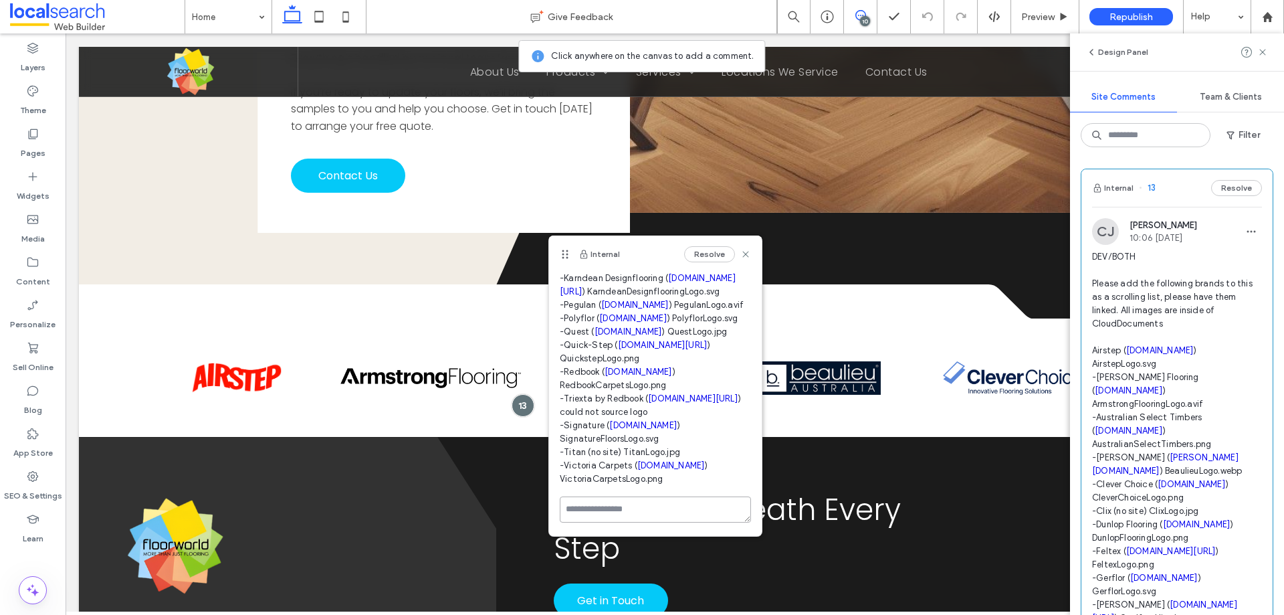
click at [609, 501] on textarea at bounding box center [655, 509] width 191 height 26
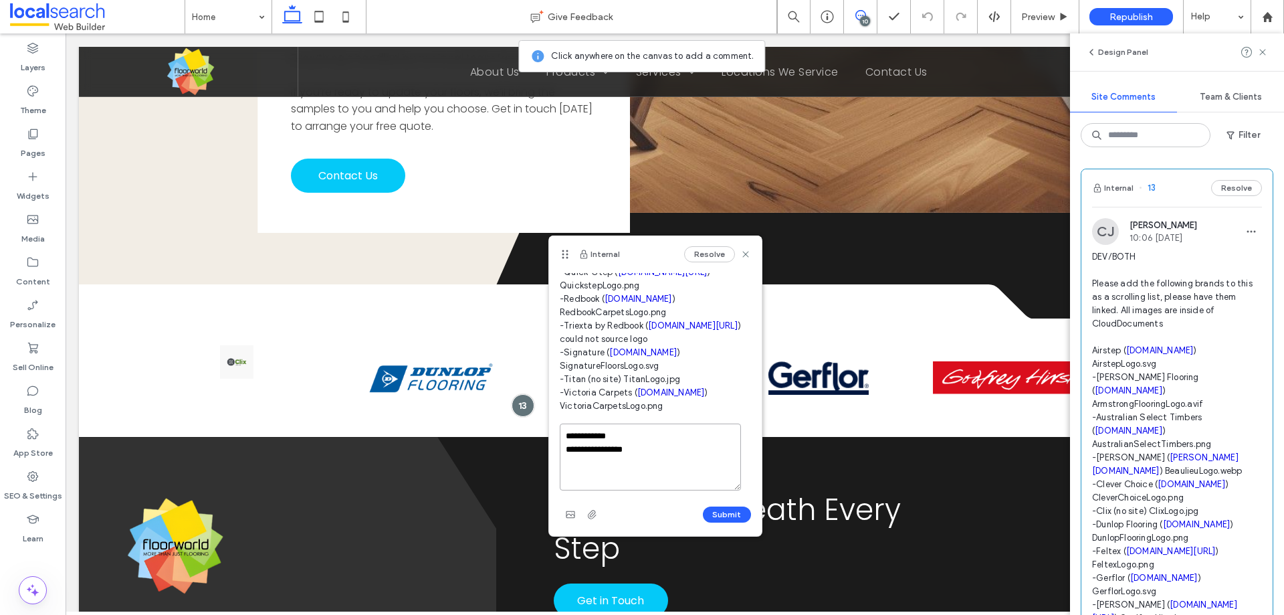
scroll to position [495, 0]
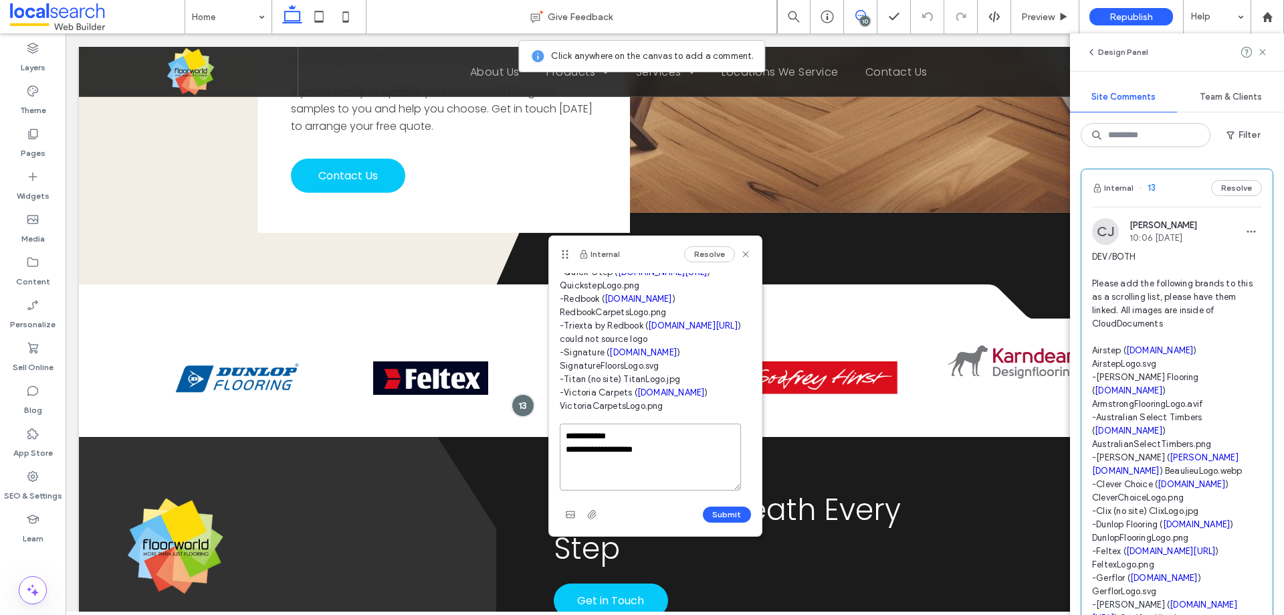
type textarea "**********"
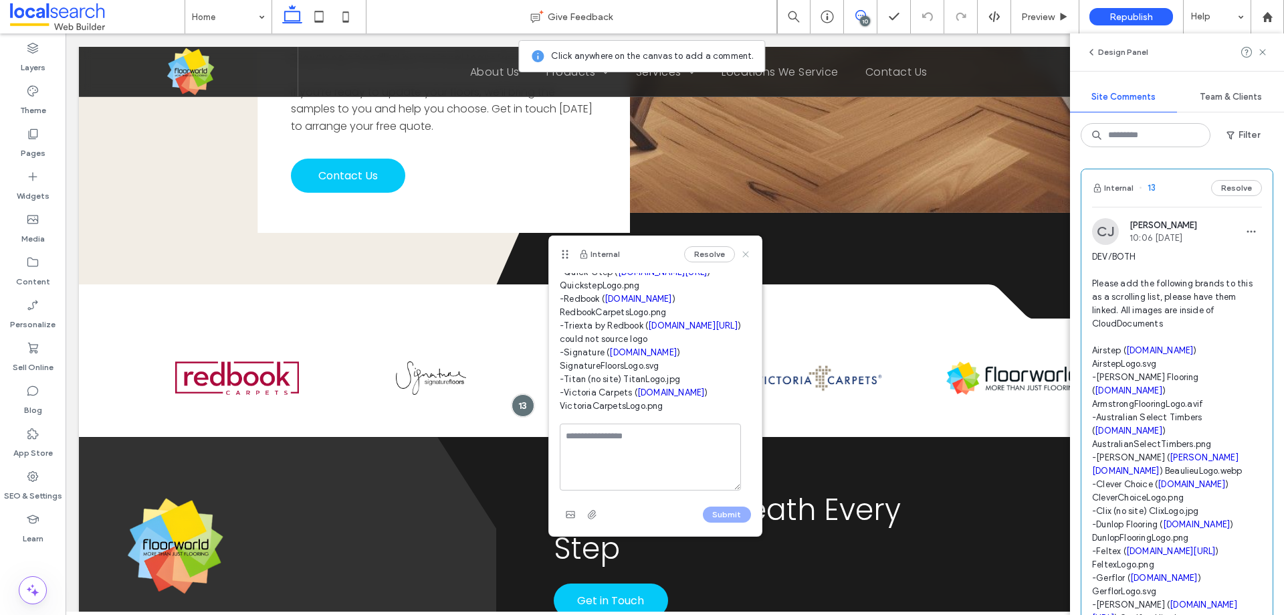
click at [741, 251] on icon at bounding box center [746, 254] width 11 height 11
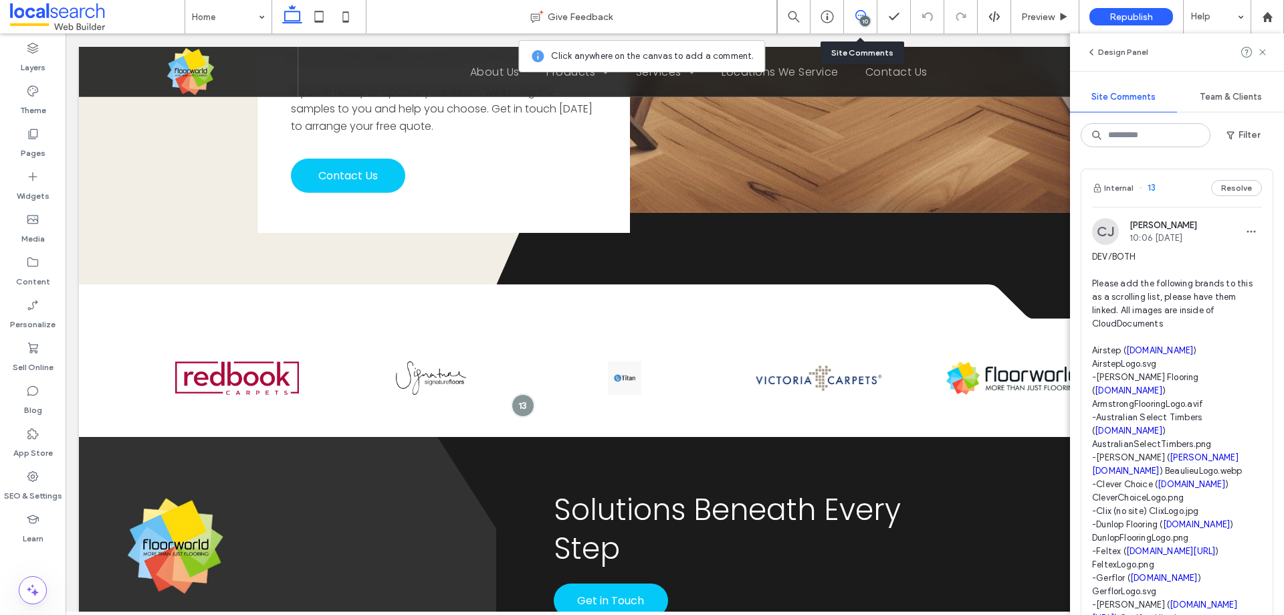
click at [860, 26] on div "10" at bounding box center [860, 16] width 33 height 33
click at [864, 17] on div "10" at bounding box center [865, 21] width 10 height 10
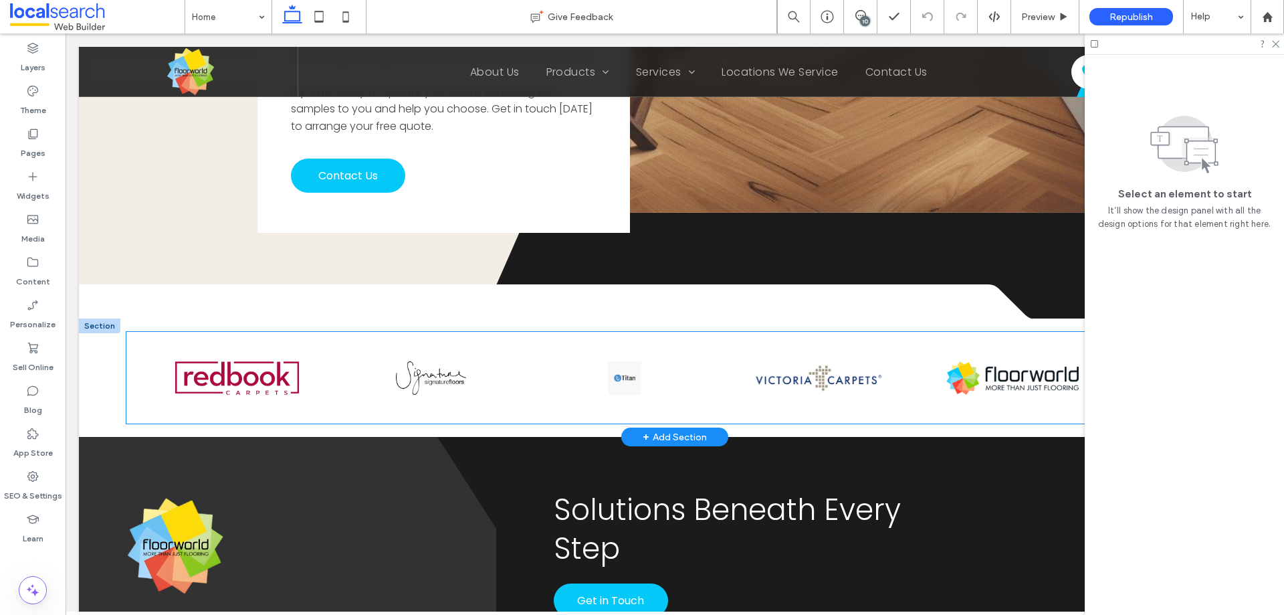
click at [564, 361] on div at bounding box center [625, 377] width 181 height 33
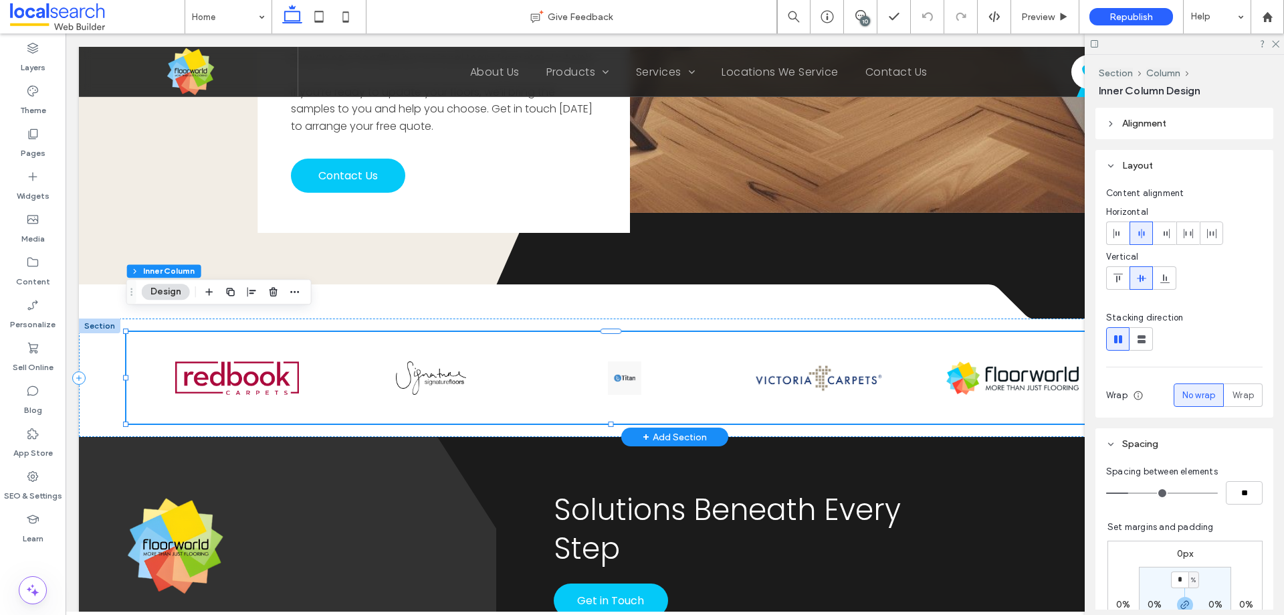
click at [564, 361] on div at bounding box center [625, 377] width 181 height 33
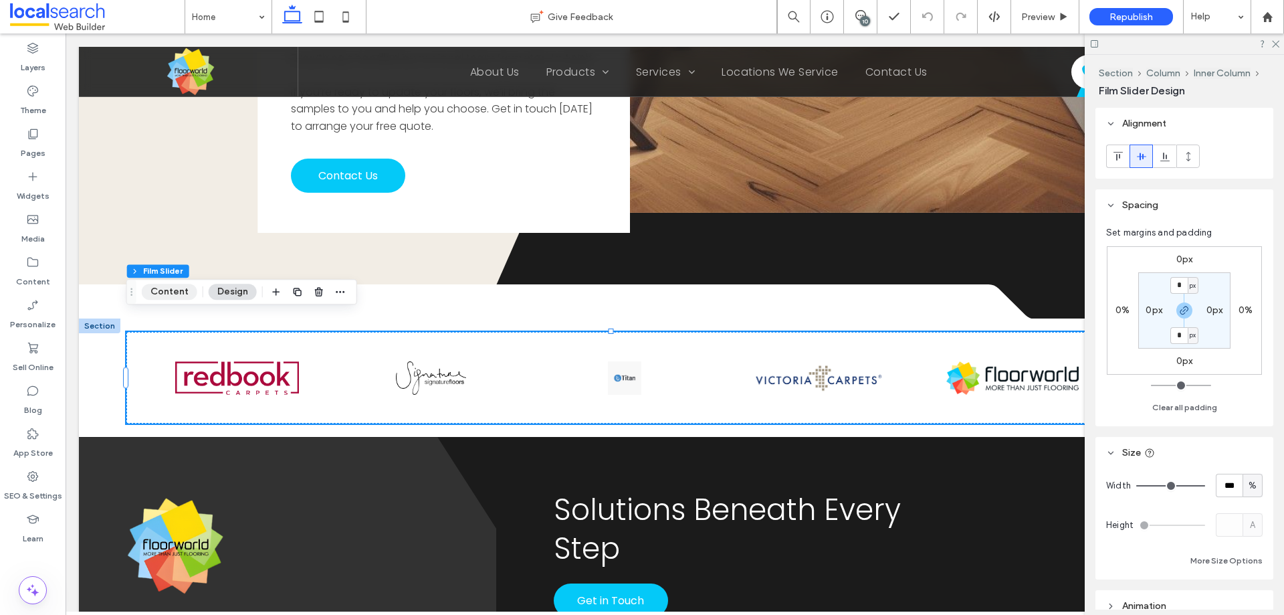
click at [160, 289] on button "Content" at bounding box center [170, 292] width 56 height 16
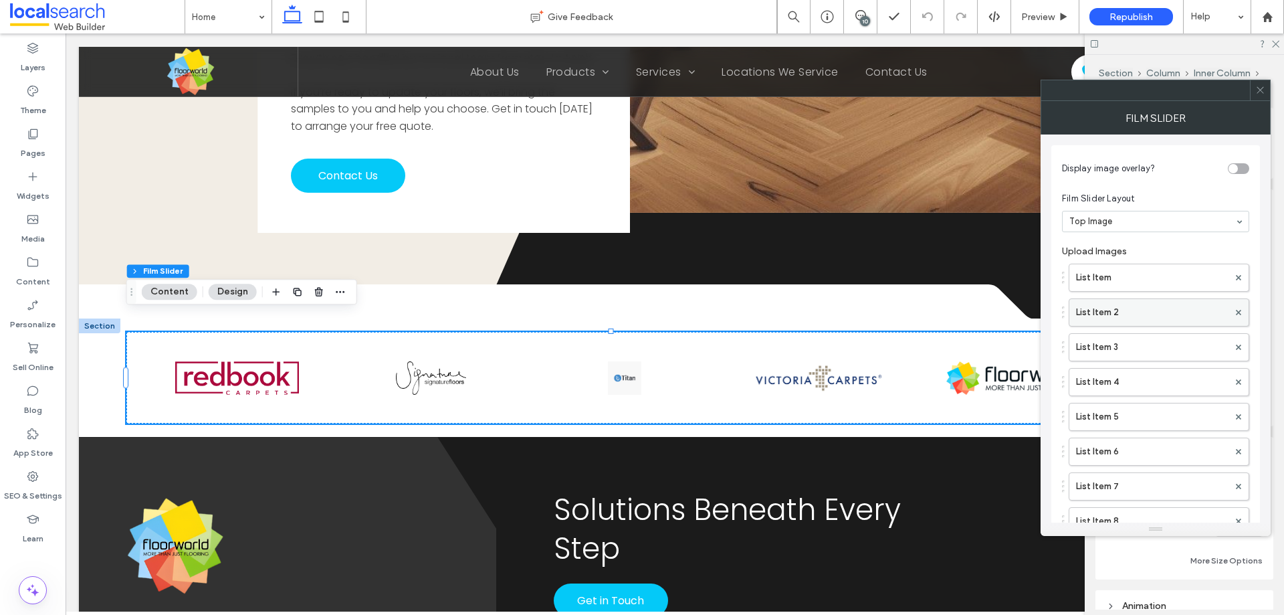
click at [1125, 301] on label "List Item 2" at bounding box center [1152, 312] width 153 height 27
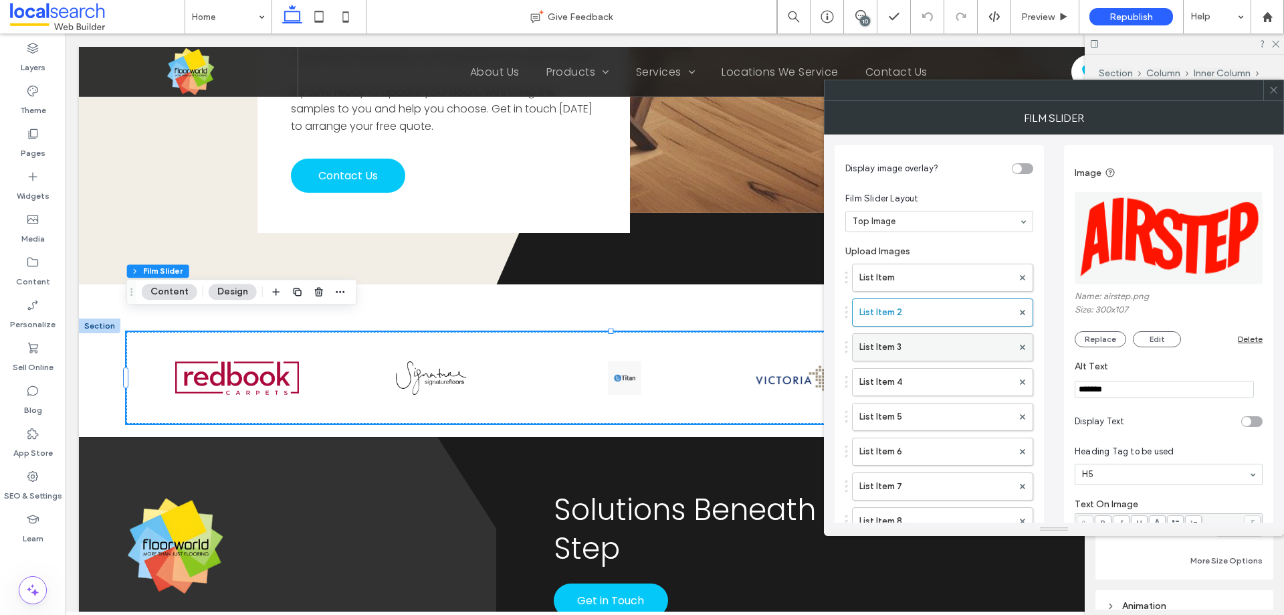
click at [889, 334] on label "List Item 3" at bounding box center [936, 347] width 153 height 27
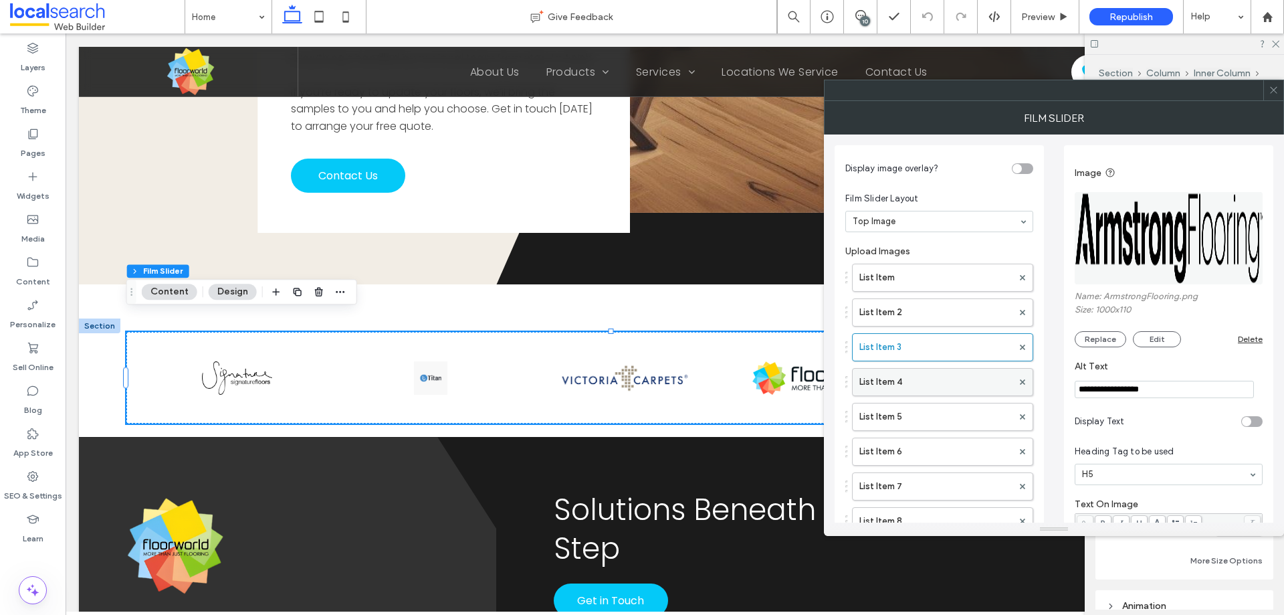
click at [910, 377] on label "List Item 4" at bounding box center [936, 382] width 153 height 27
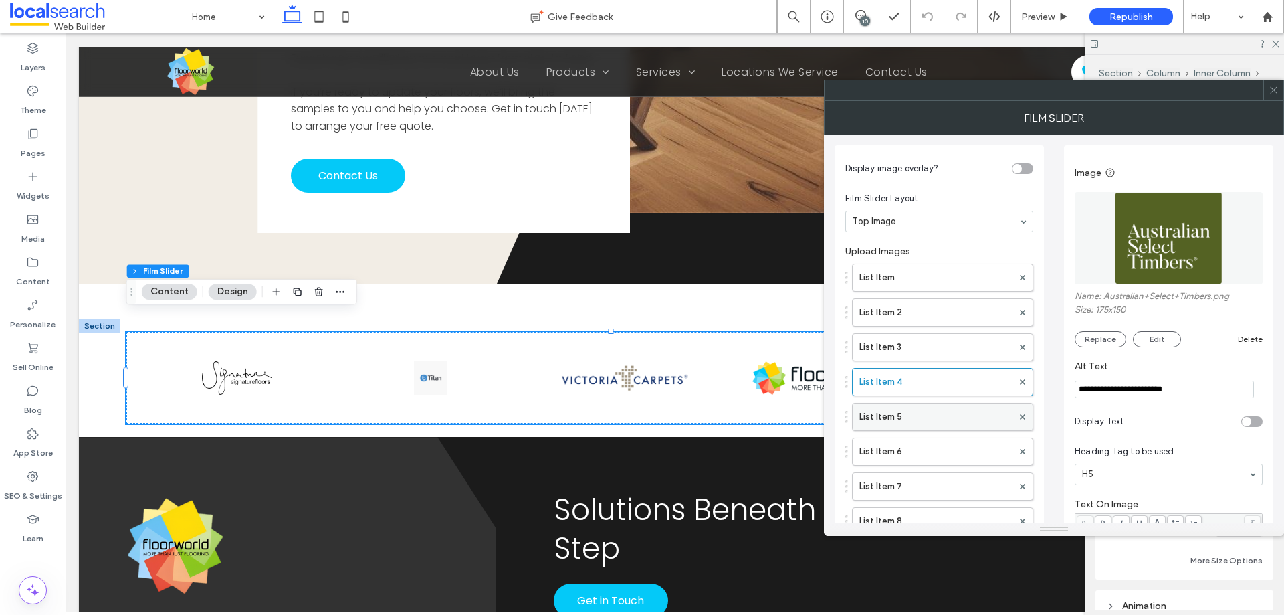
click at [911, 417] on label "List Item 5" at bounding box center [936, 416] width 153 height 27
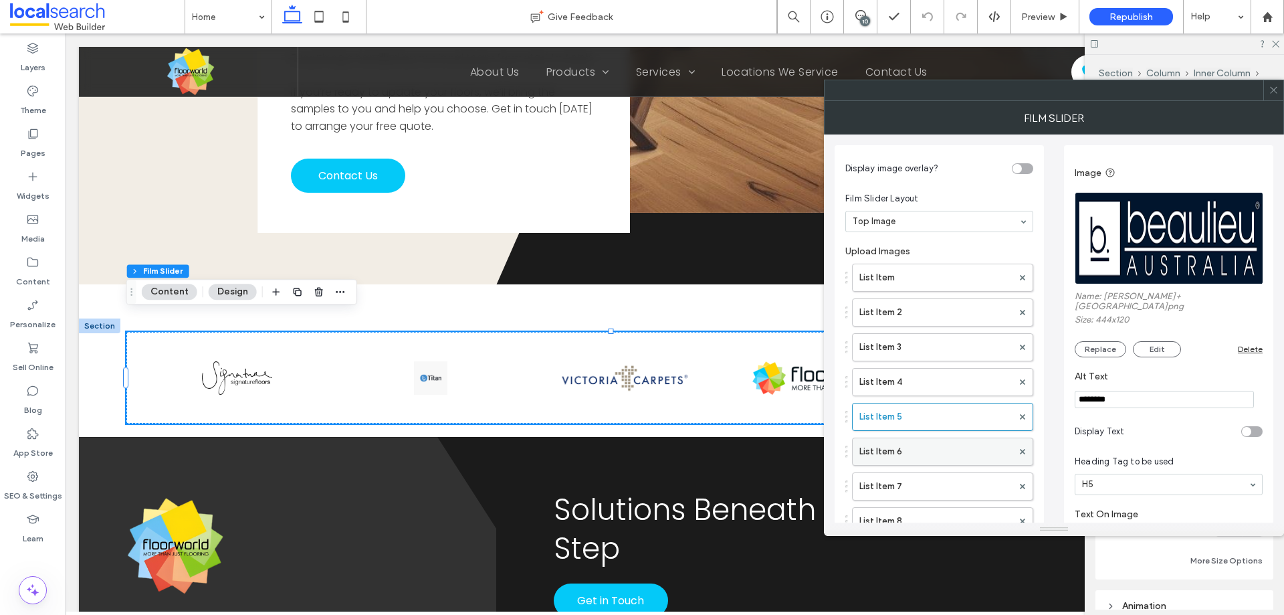
click at [913, 449] on label "List Item 6" at bounding box center [936, 451] width 153 height 27
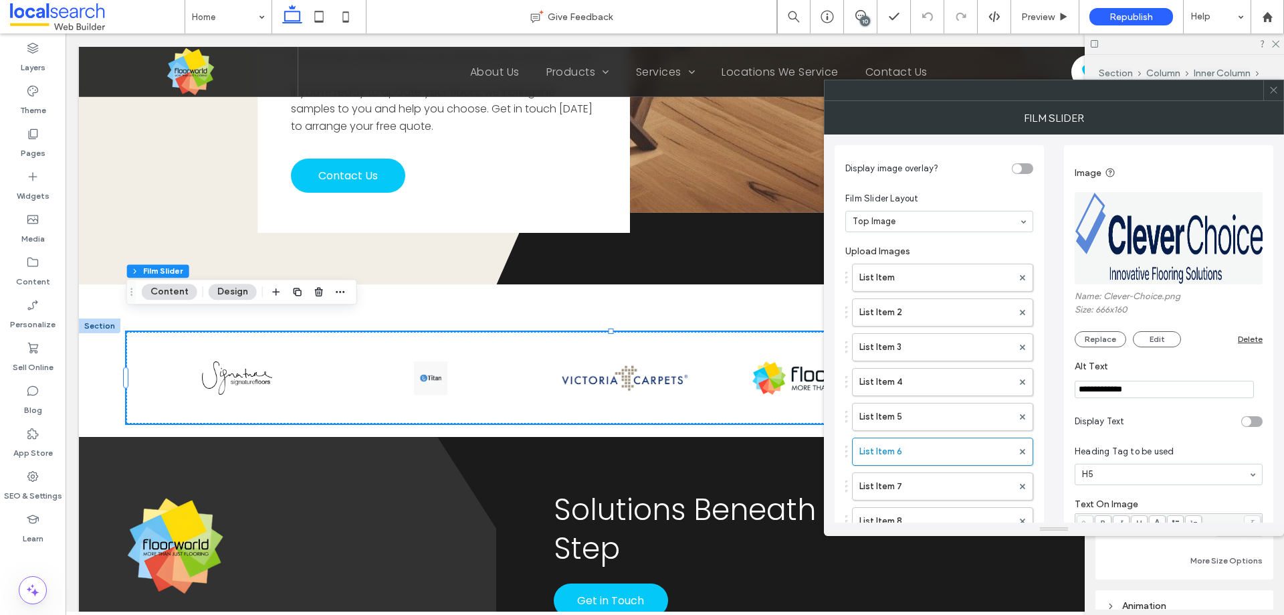
scroll to position [67, 0]
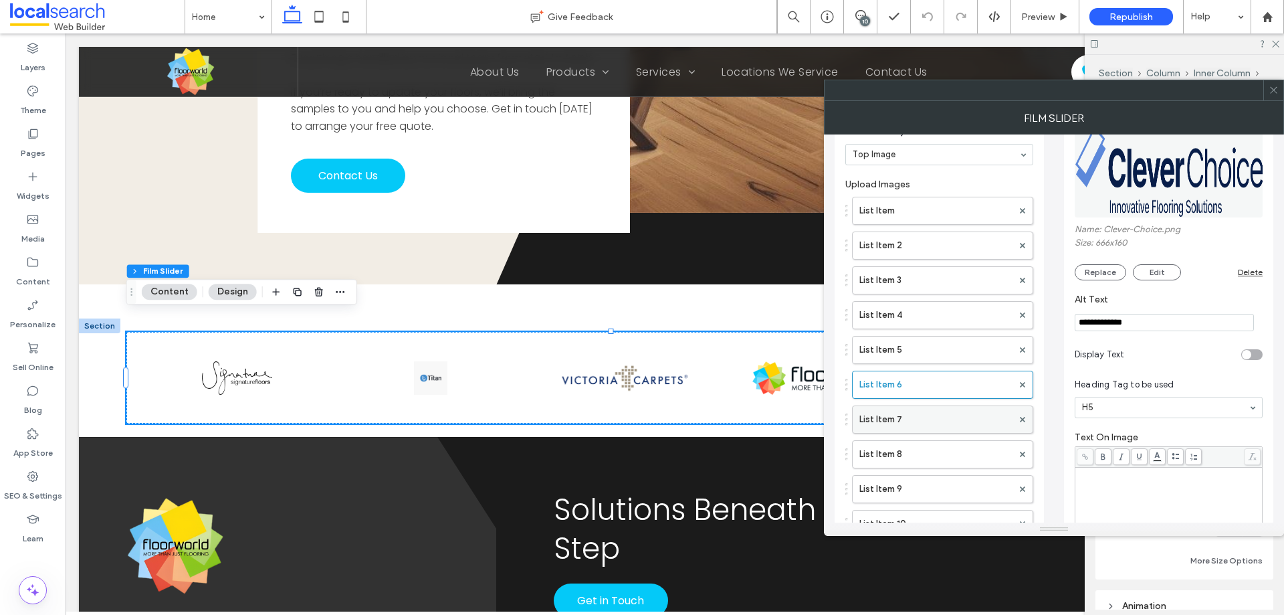
click at [908, 407] on label "List Item 7" at bounding box center [936, 419] width 153 height 27
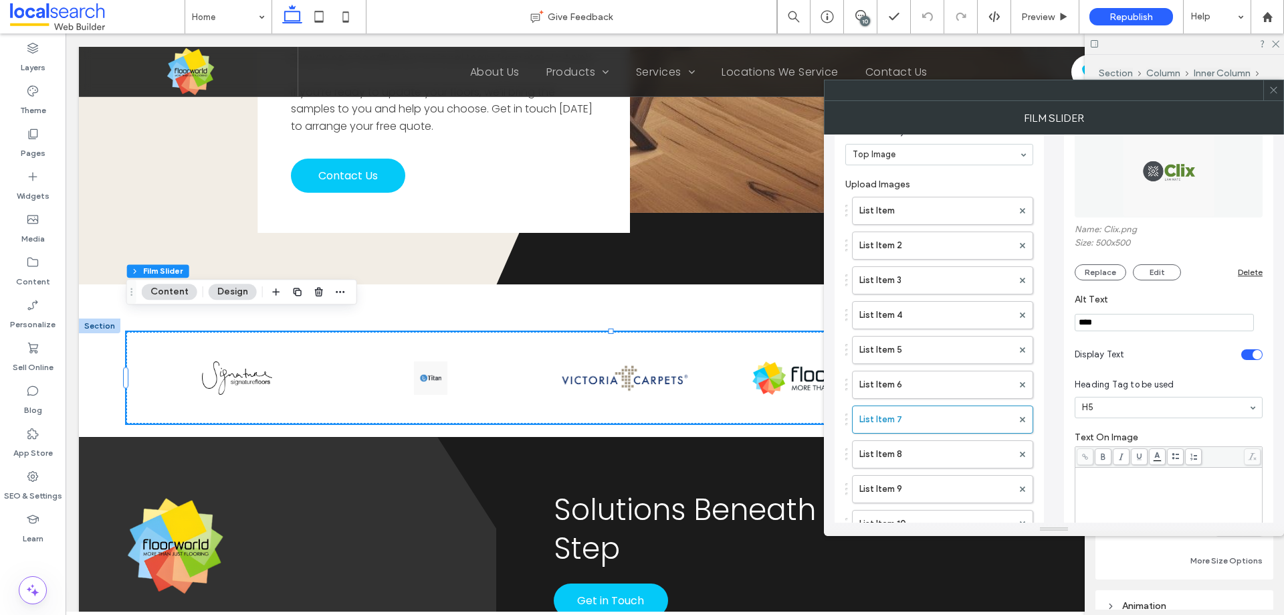
click at [916, 438] on div "List Item List Item 2 List Item 3 List Item 4 List Item 5 List Item 6 List Item…" at bounding box center [940, 538] width 188 height 696
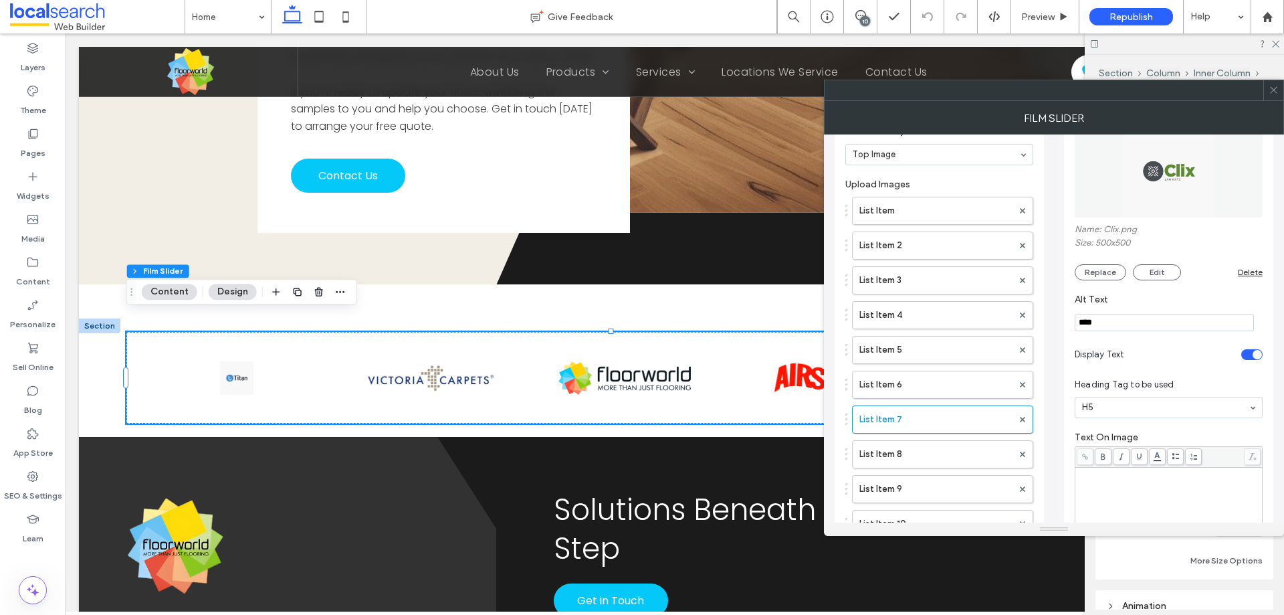
click at [1161, 155] on img at bounding box center [1169, 171] width 92 height 92
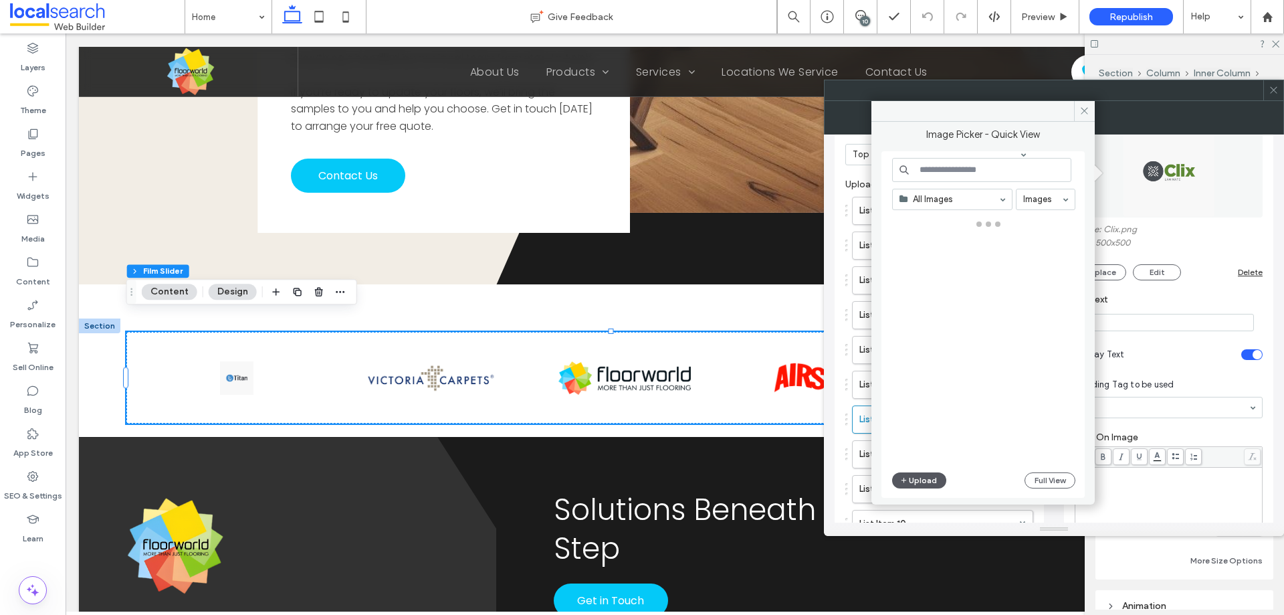
click at [925, 478] on button "Upload" at bounding box center [919, 480] width 55 height 16
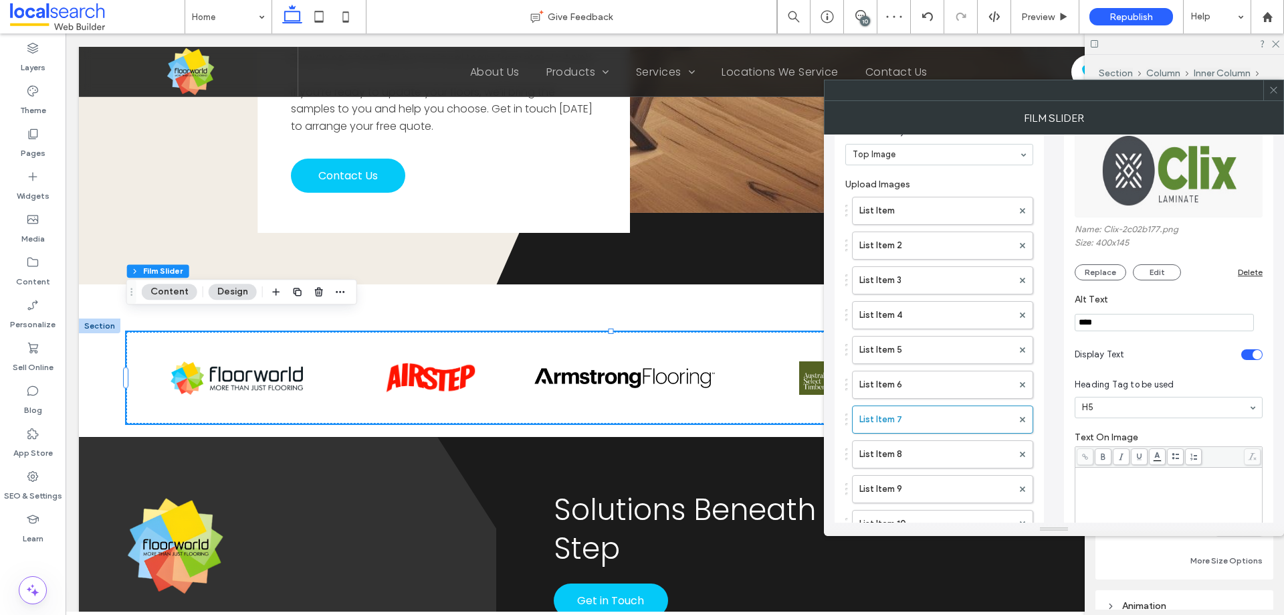
click at [1272, 94] on icon at bounding box center [1274, 90] width 10 height 10
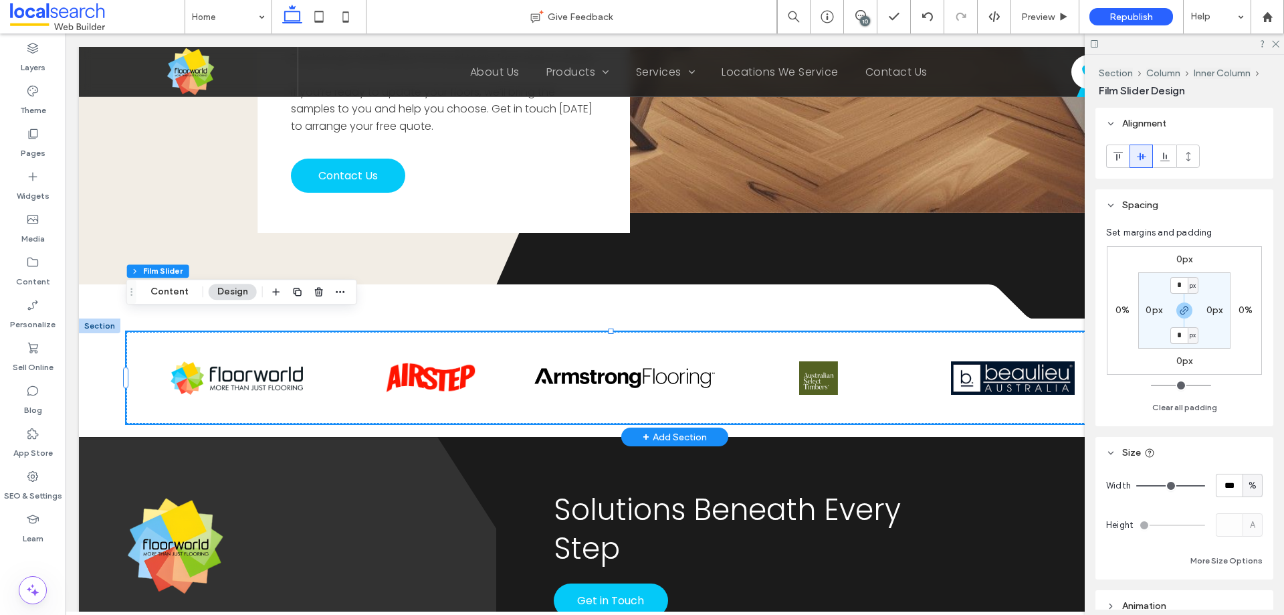
click at [691, 375] on img at bounding box center [625, 377] width 181 height 33
drag, startPoint x: 169, startPoint y: 285, endPoint x: 305, endPoint y: 293, distance: 136.0
click at [169, 285] on button "Content" at bounding box center [170, 292] width 56 height 16
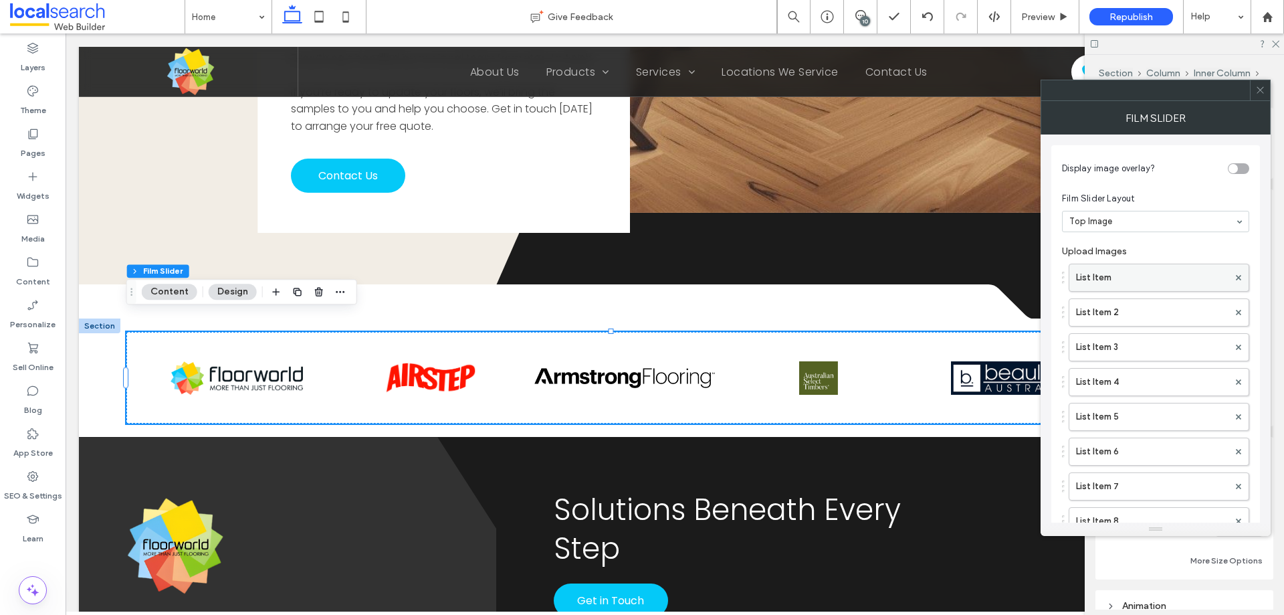
click at [1127, 286] on label "List Item" at bounding box center [1152, 277] width 153 height 27
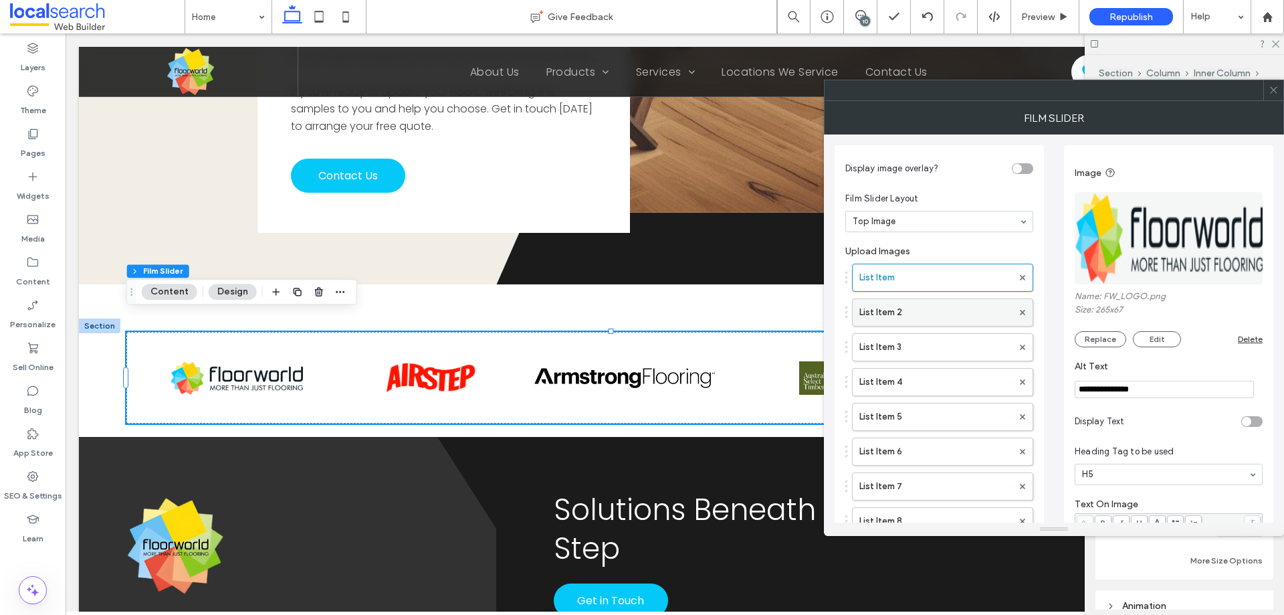
click at [931, 324] on label "List Item 2" at bounding box center [936, 312] width 153 height 27
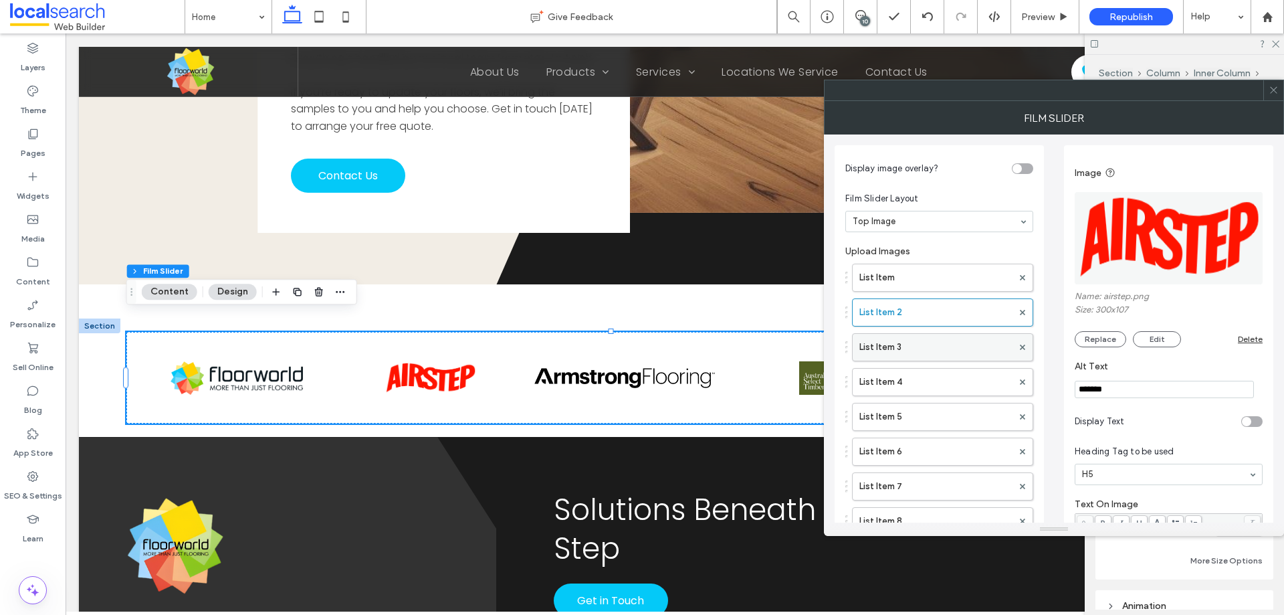
click at [935, 346] on label "List Item 3" at bounding box center [936, 347] width 153 height 27
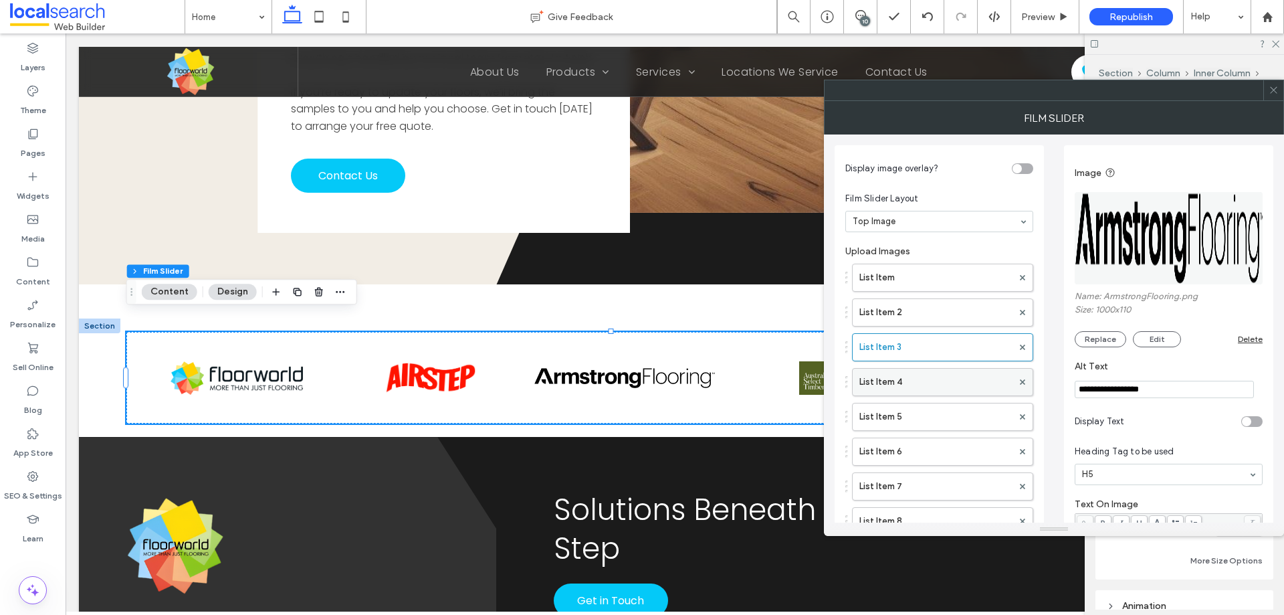
click at [941, 381] on label "List Item 4" at bounding box center [936, 382] width 153 height 27
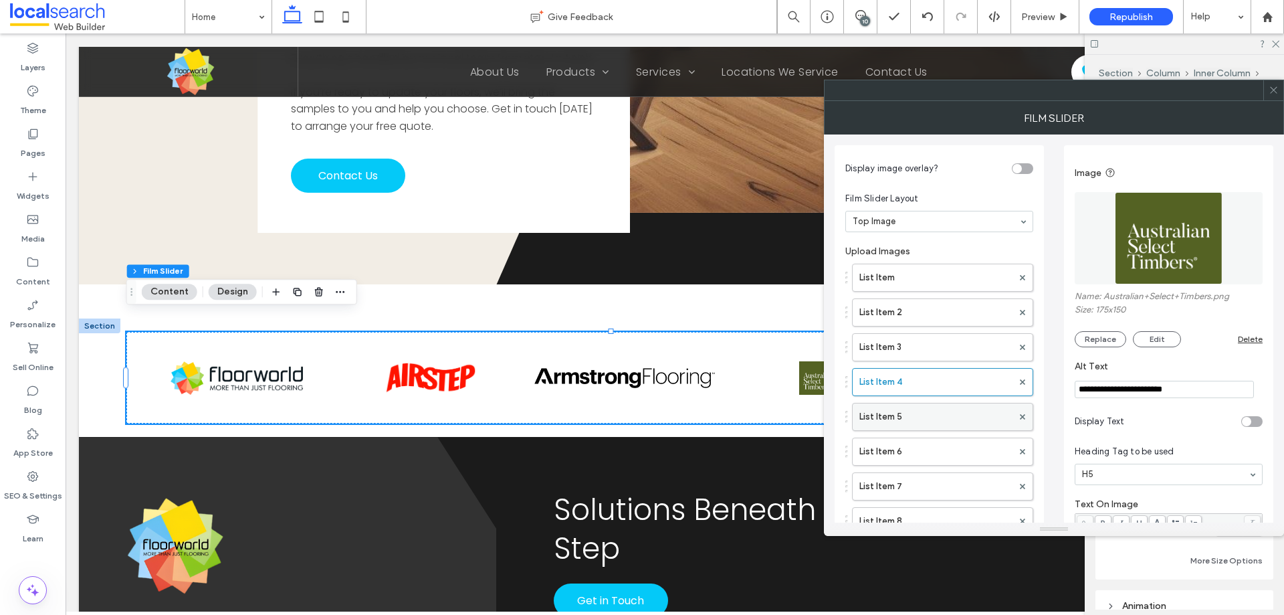
click at [939, 413] on label "List Item 5" at bounding box center [936, 416] width 153 height 27
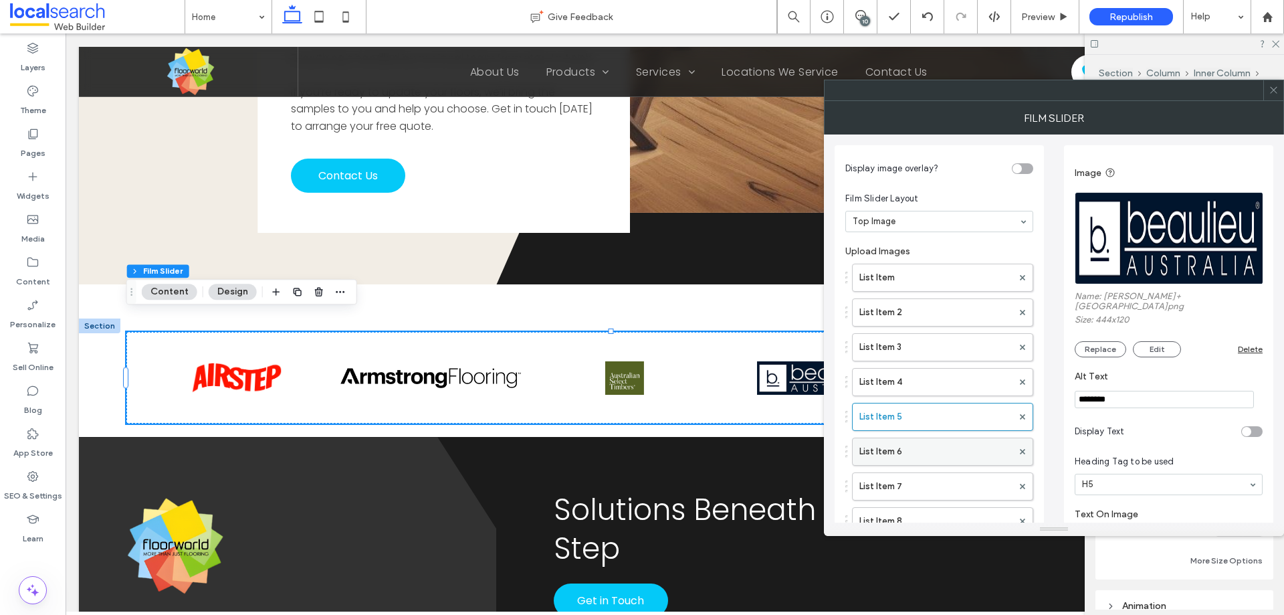
click at [941, 444] on label "List Item 6" at bounding box center [936, 451] width 153 height 27
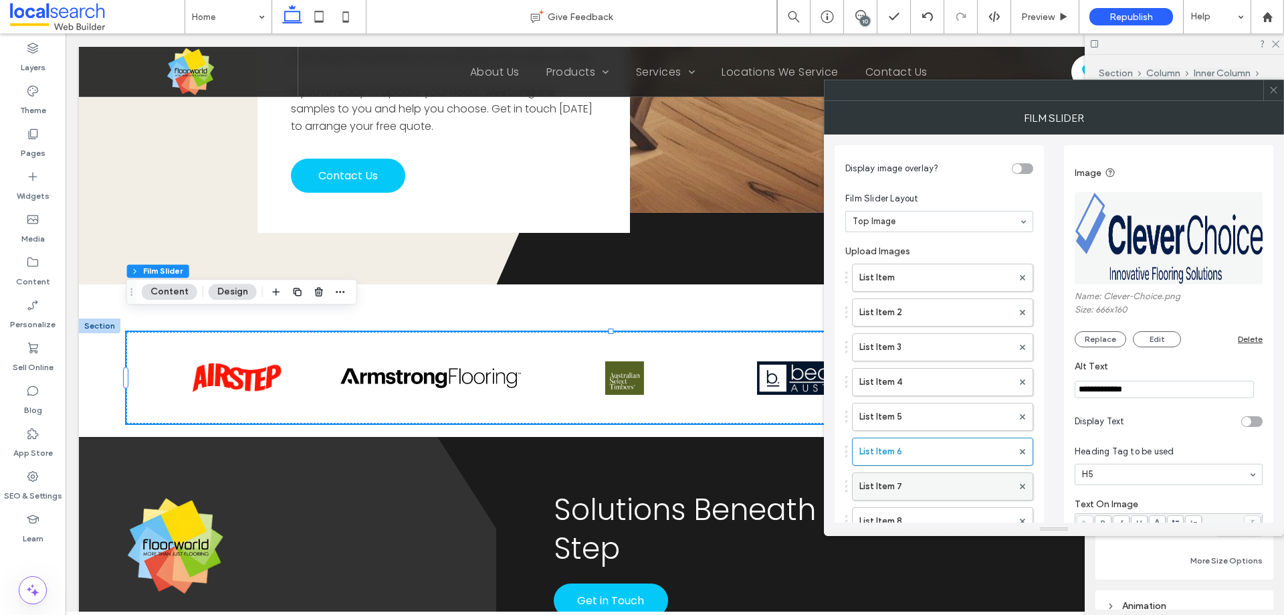
click at [939, 486] on label "List Item 7" at bounding box center [936, 486] width 153 height 27
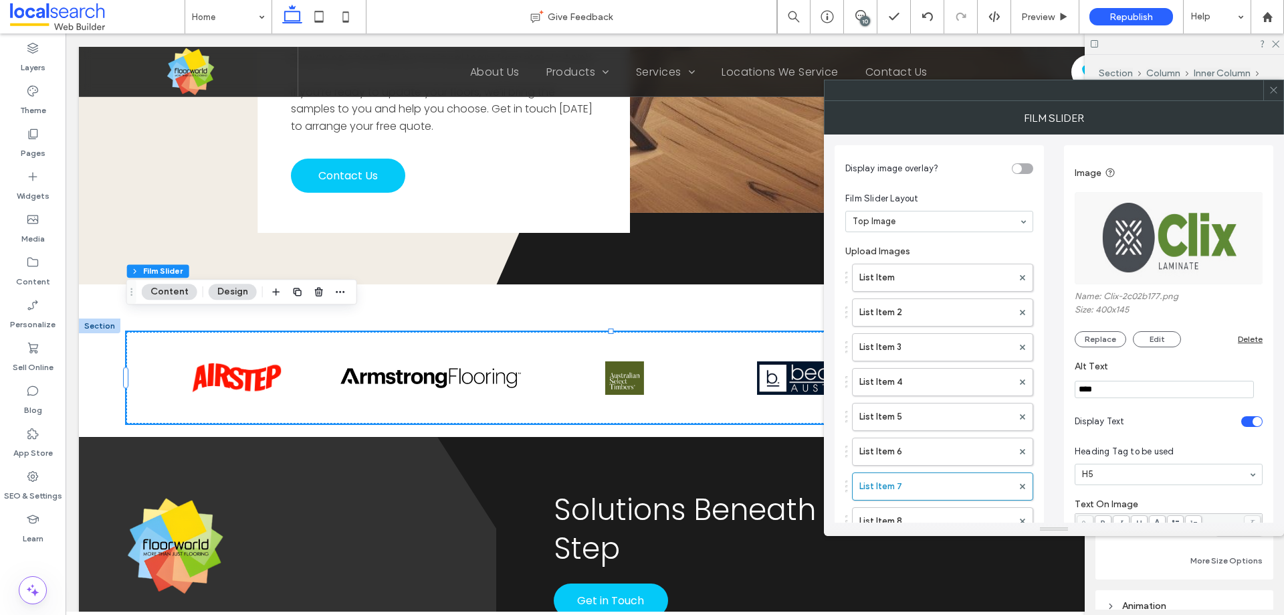
click at [1266, 426] on div "Image Name: Clix-2c02b177.png Size: 400x145 Replace Edit Delete Alt Text **** D…" at bounding box center [1168, 420] width 209 height 551
click at [1255, 427] on section "Display Text" at bounding box center [1169, 421] width 188 height 33
click at [1254, 425] on div "toggle" at bounding box center [1257, 421] width 9 height 9
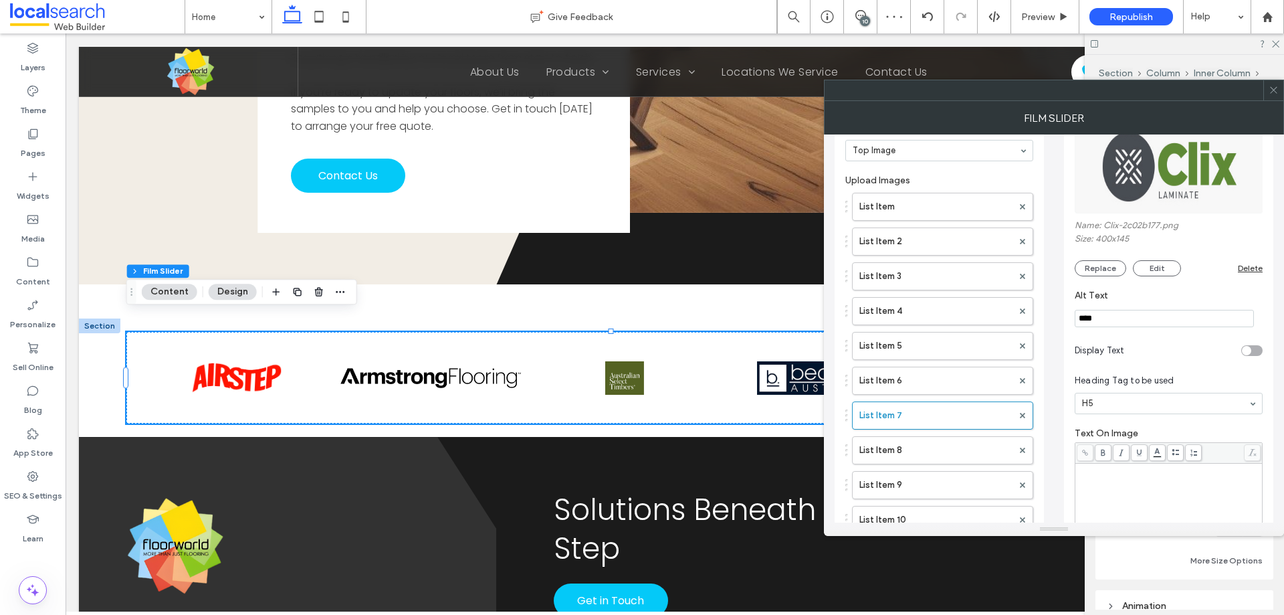
scroll to position [0, 0]
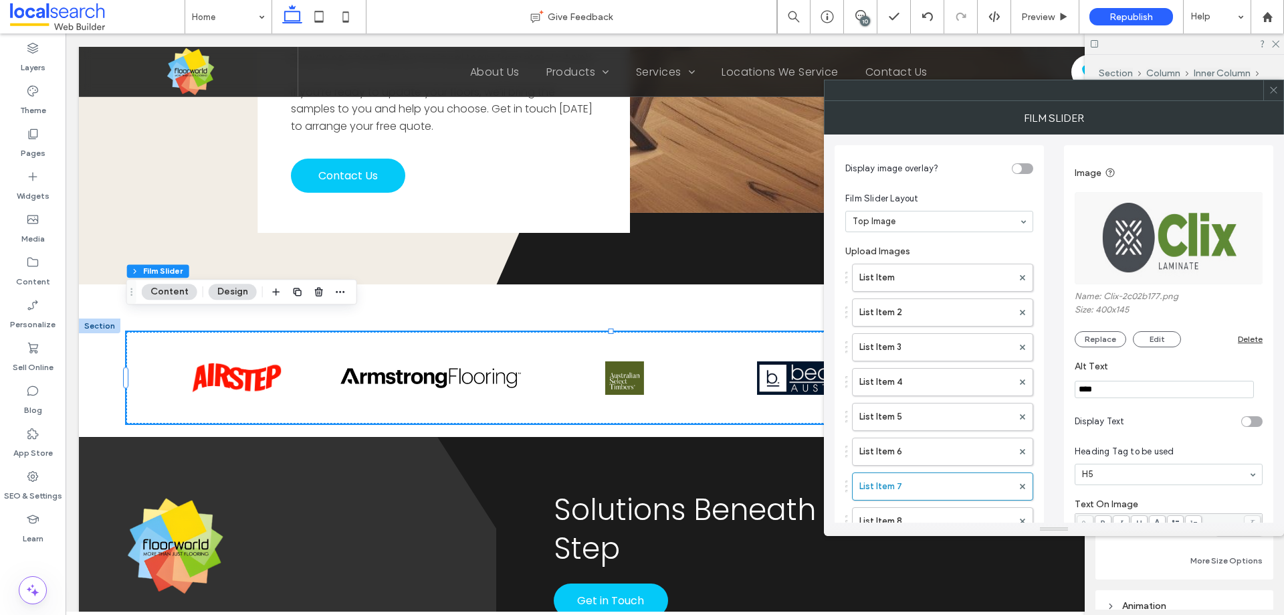
click at [1276, 83] on span at bounding box center [1274, 90] width 10 height 20
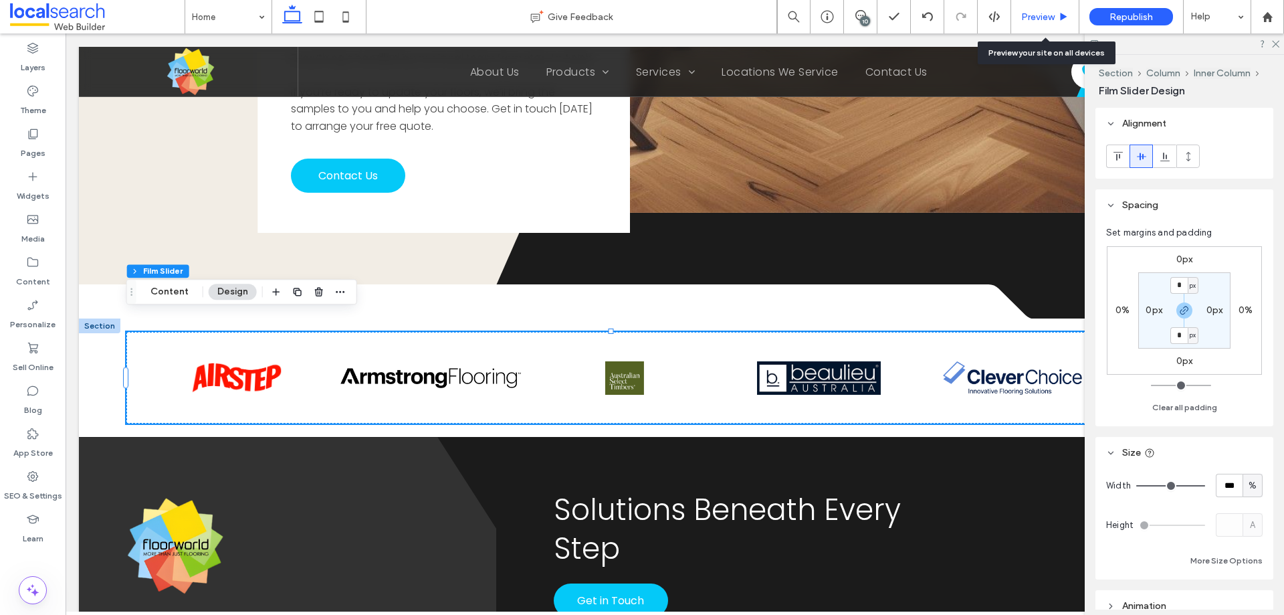
click at [1038, 24] on div "Preview" at bounding box center [1046, 16] width 68 height 33
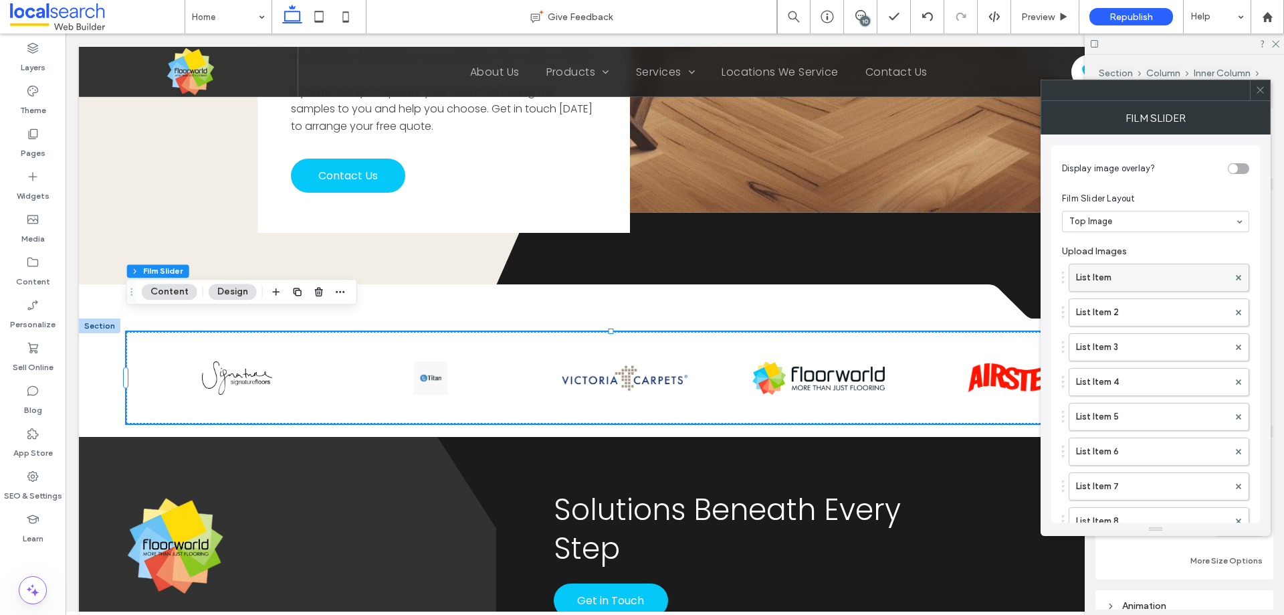
click at [1132, 281] on label "List Item" at bounding box center [1152, 277] width 153 height 27
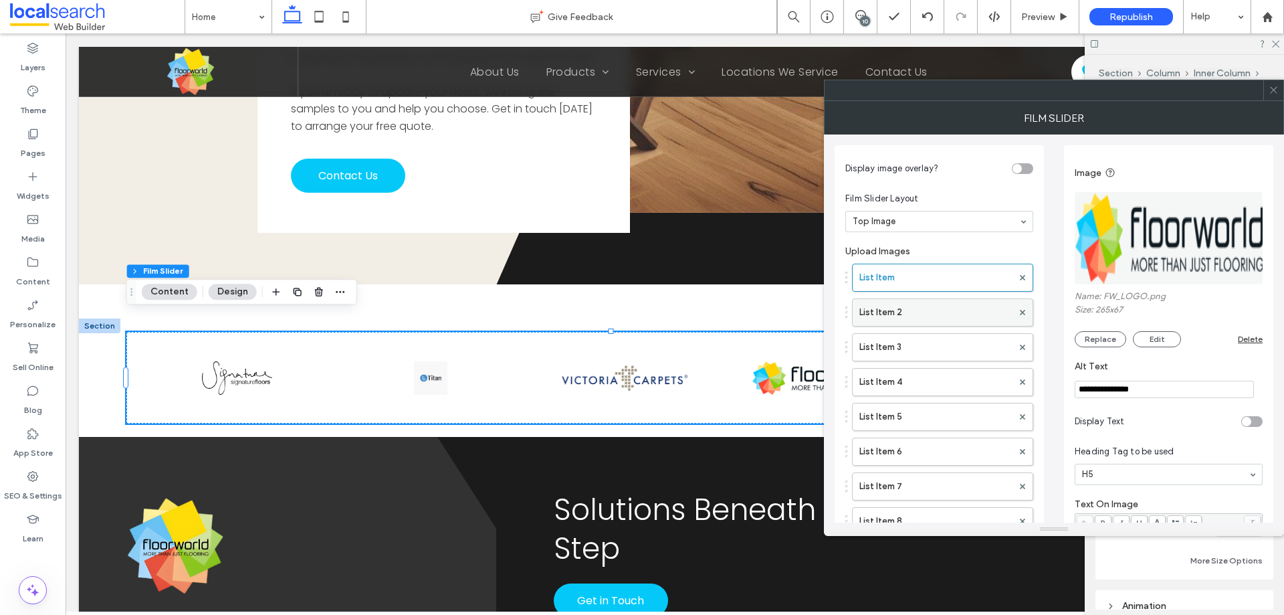
click at [895, 318] on label "List Item 2" at bounding box center [936, 312] width 153 height 27
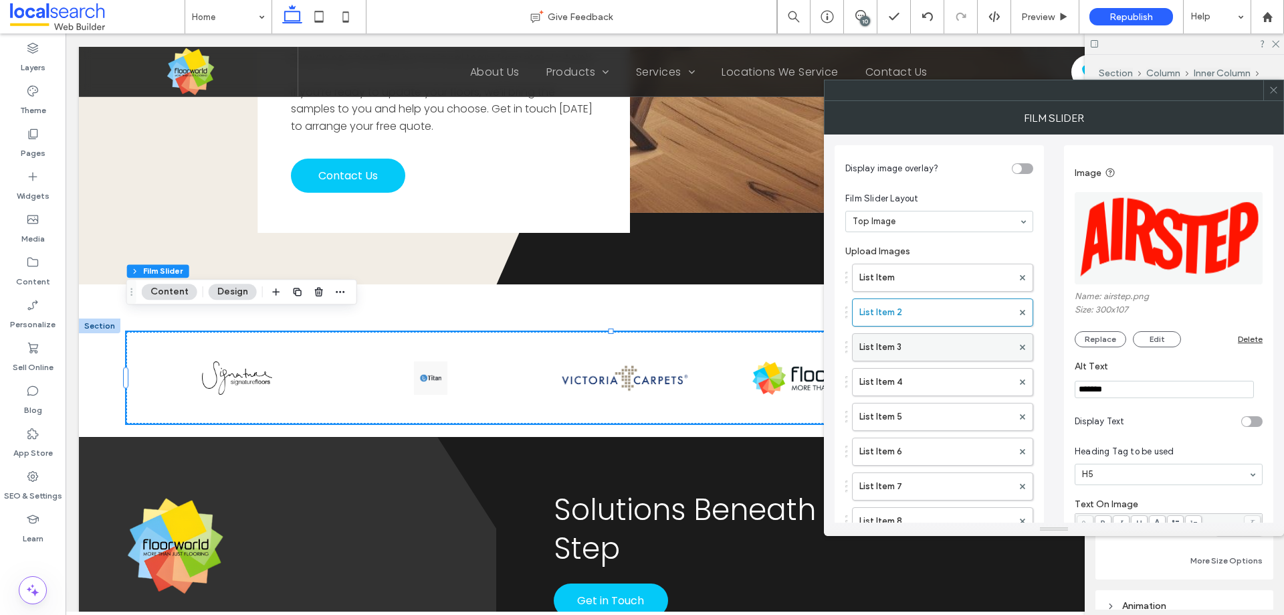
click at [898, 343] on label "List Item 3" at bounding box center [936, 347] width 153 height 27
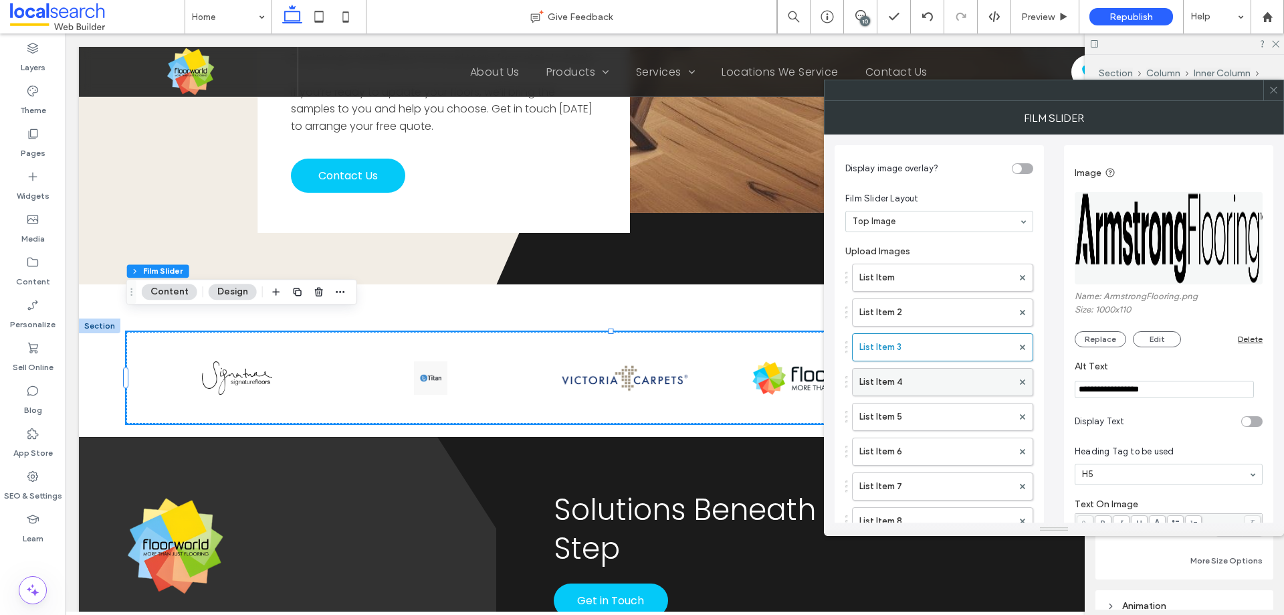
click at [904, 373] on label "List Item 4" at bounding box center [936, 382] width 153 height 27
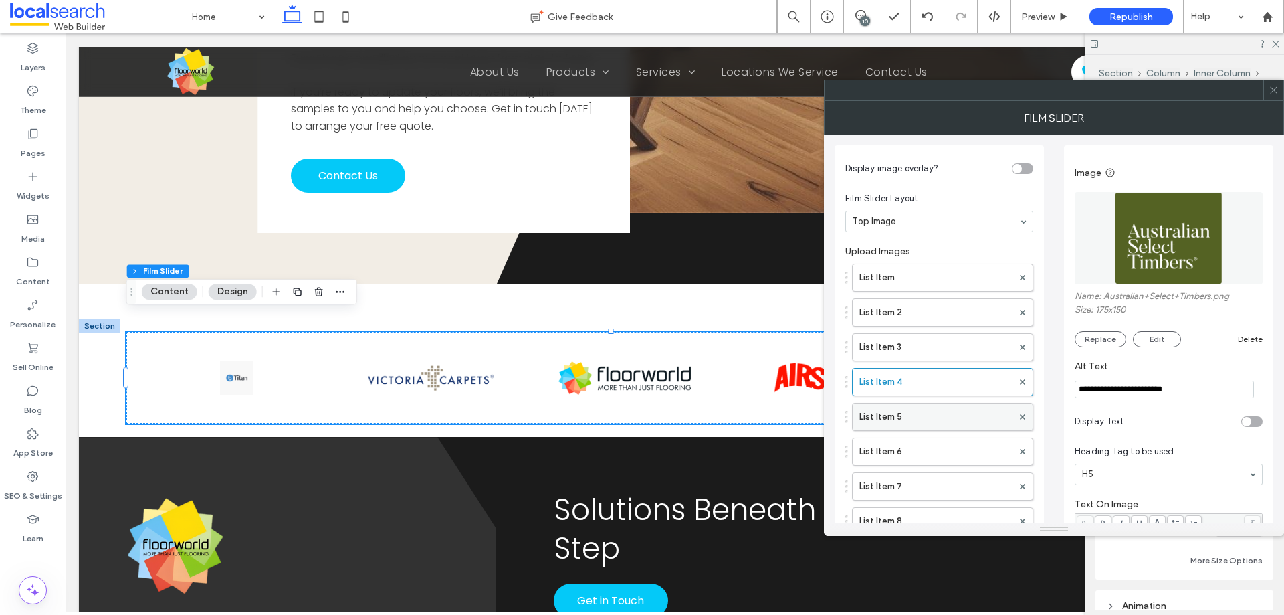
click at [894, 411] on label "List Item 5" at bounding box center [936, 416] width 153 height 27
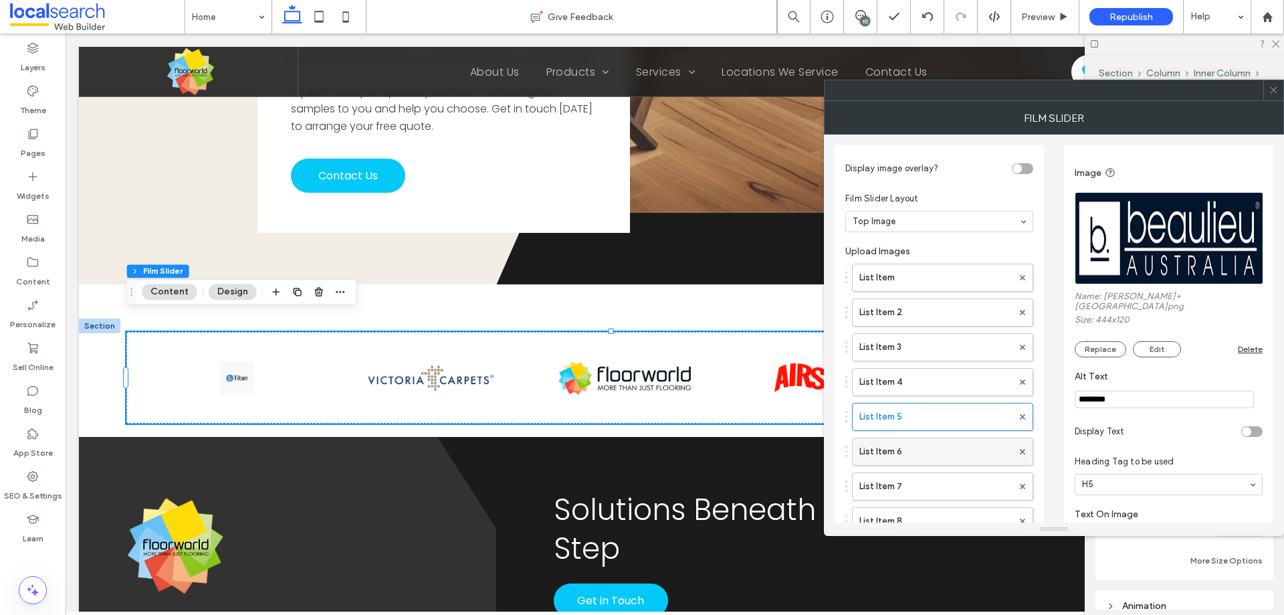
click at [898, 460] on label "List Item 6" at bounding box center [936, 451] width 153 height 27
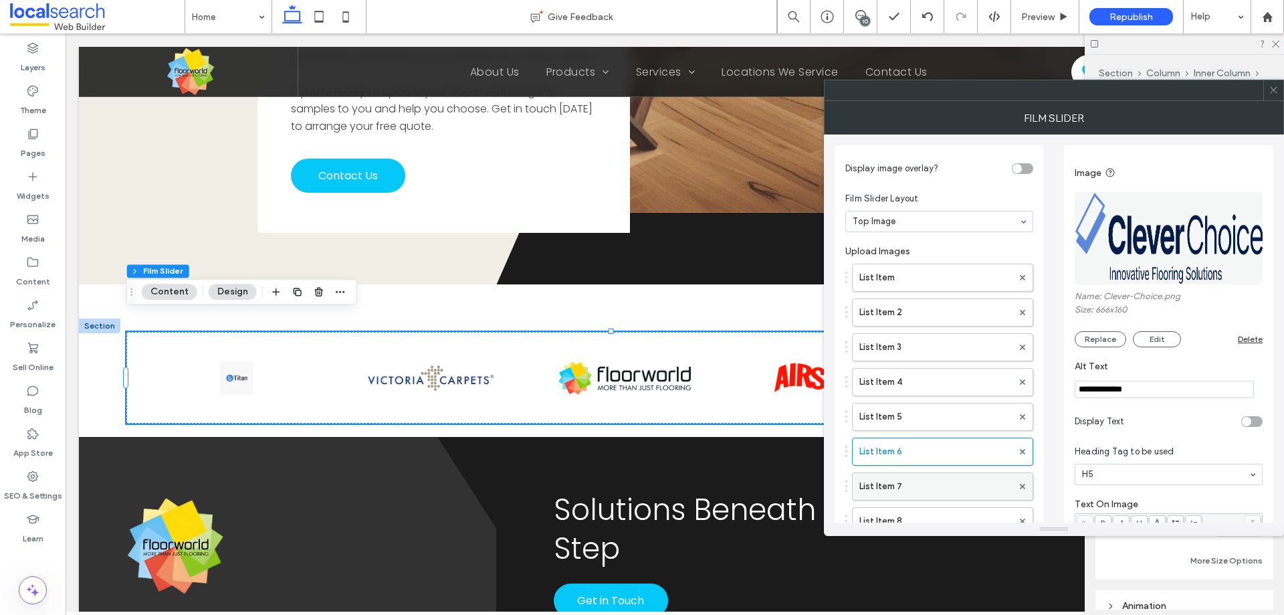
click at [902, 482] on label "List Item 7" at bounding box center [936, 486] width 153 height 27
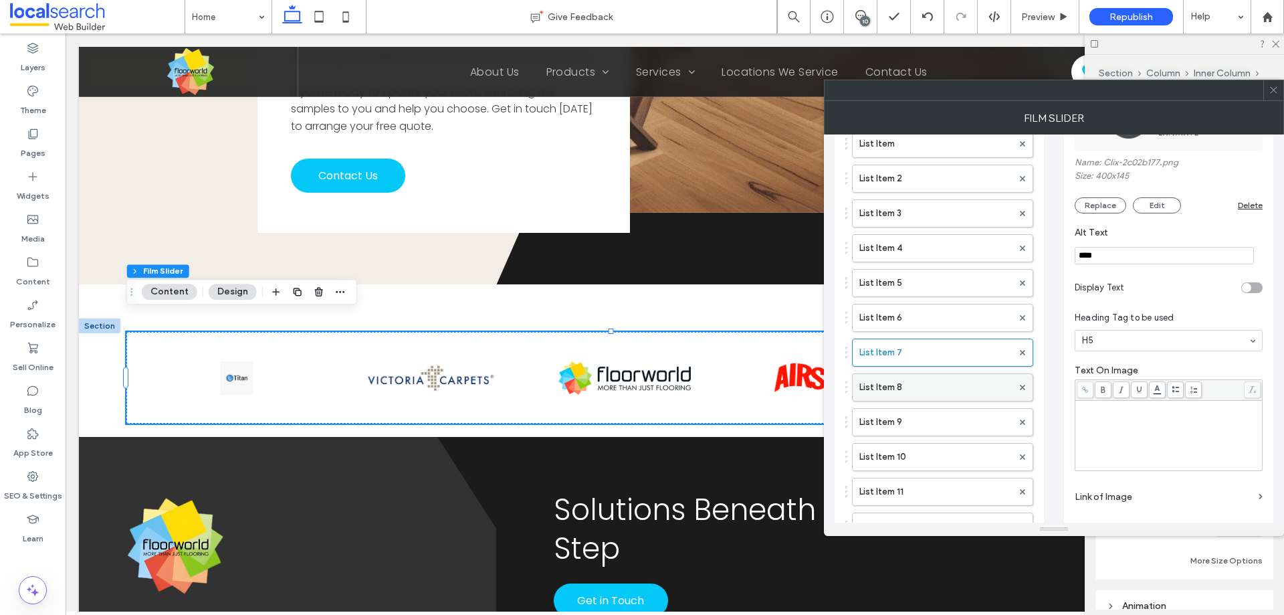
click at [895, 383] on label "List Item 8" at bounding box center [936, 387] width 153 height 27
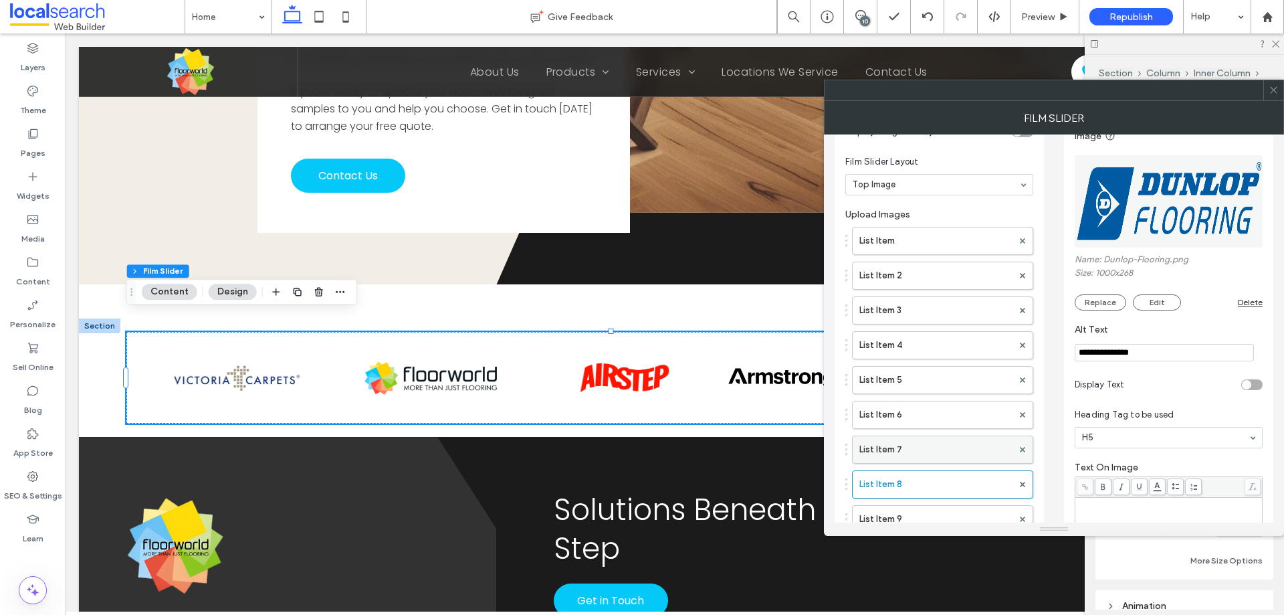
scroll to position [67, 0]
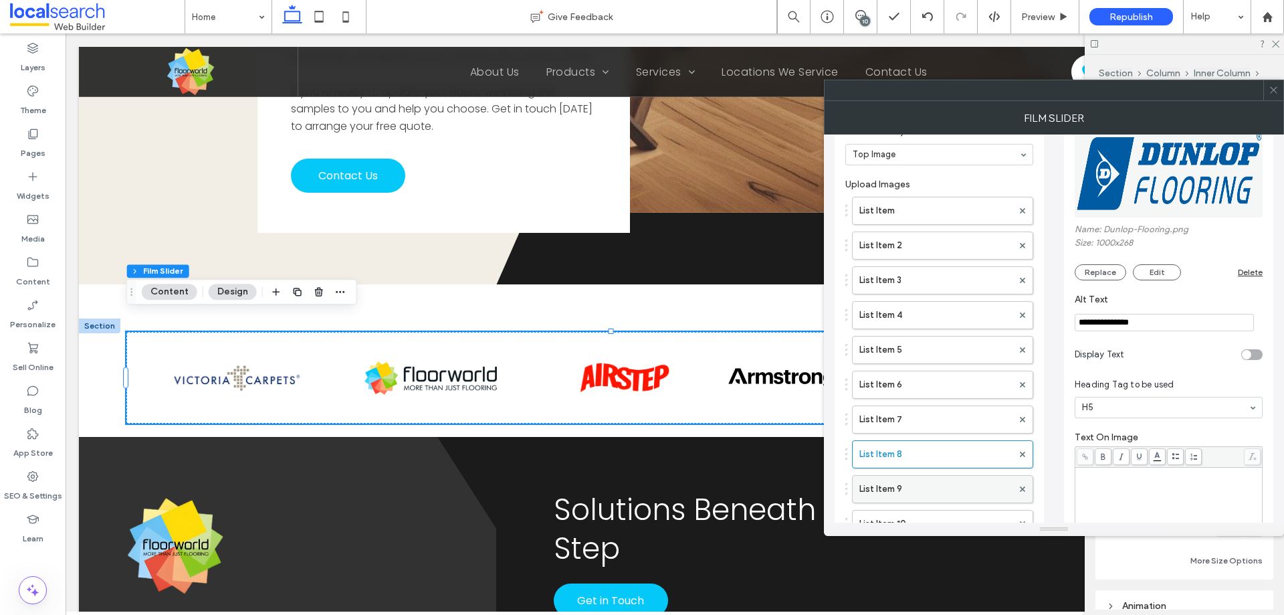
click at [905, 488] on label "List Item 9" at bounding box center [936, 489] width 153 height 27
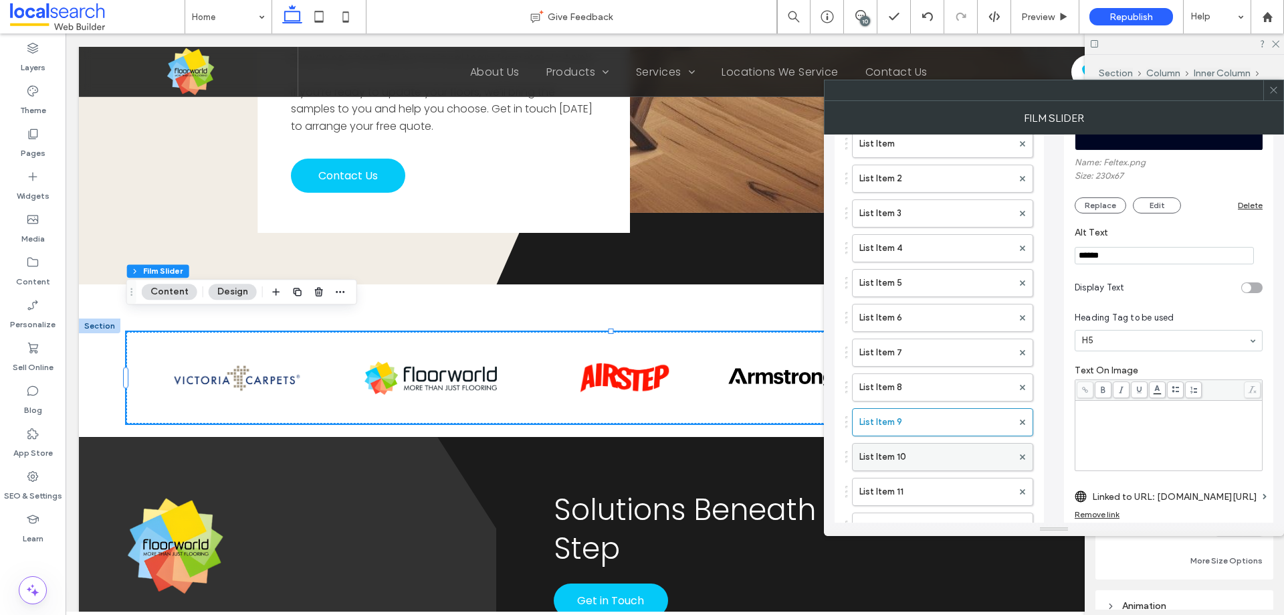
click at [913, 458] on label "List Item 10" at bounding box center [936, 457] width 153 height 27
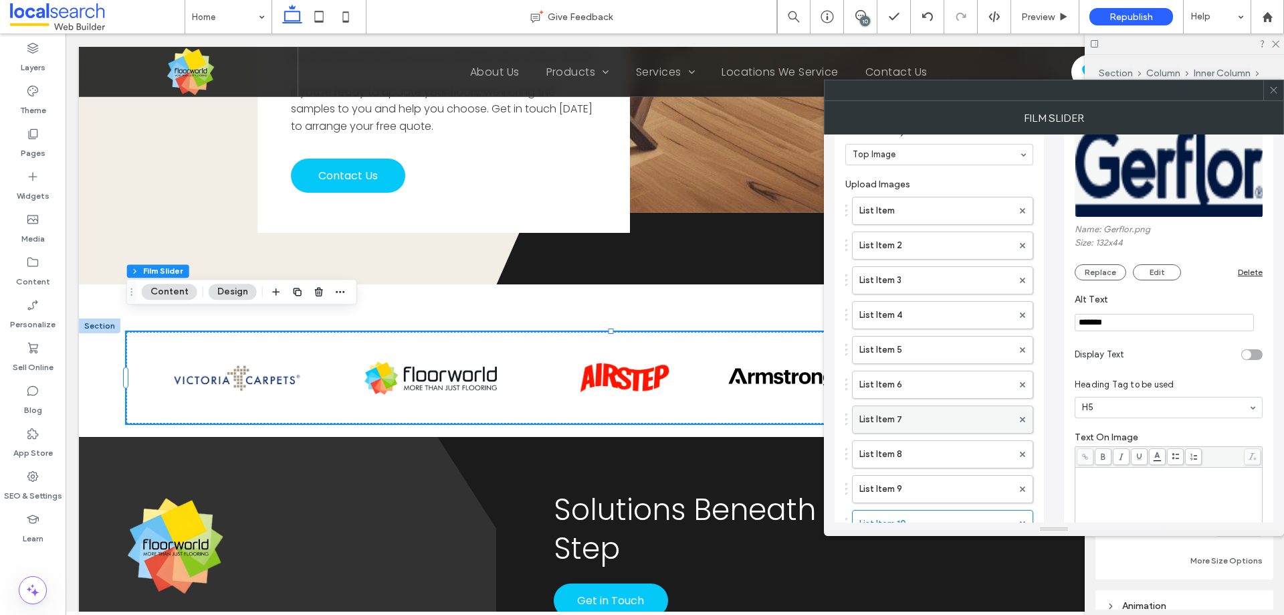
scroll to position [134, 0]
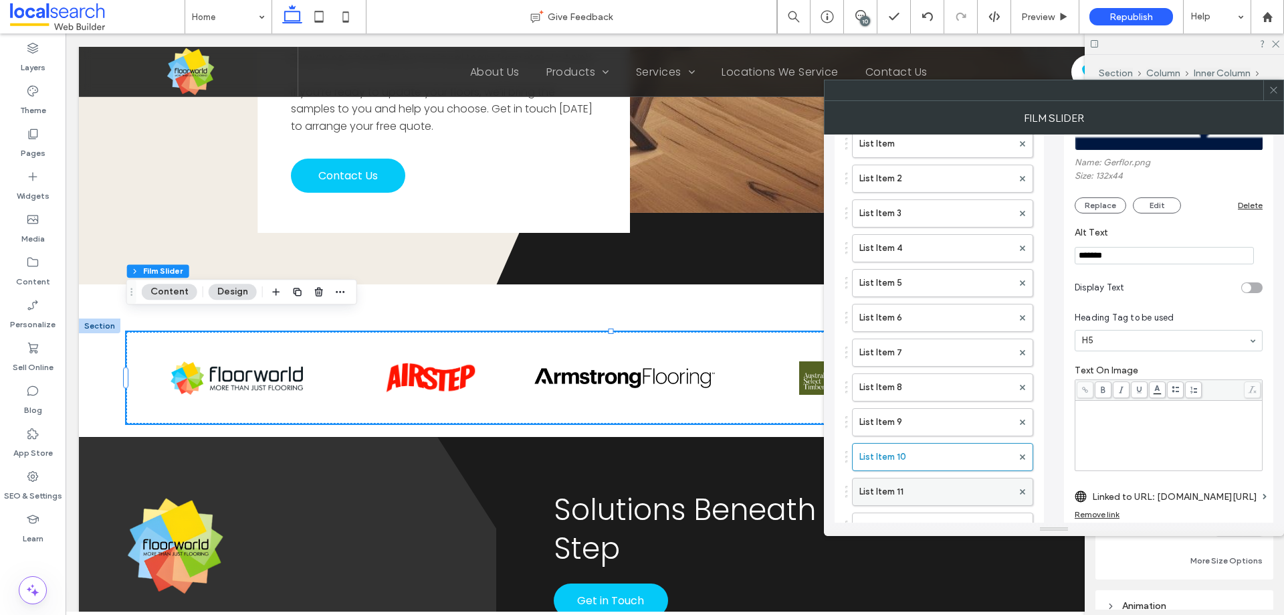
click at [908, 481] on label "List Item 11" at bounding box center [936, 491] width 153 height 27
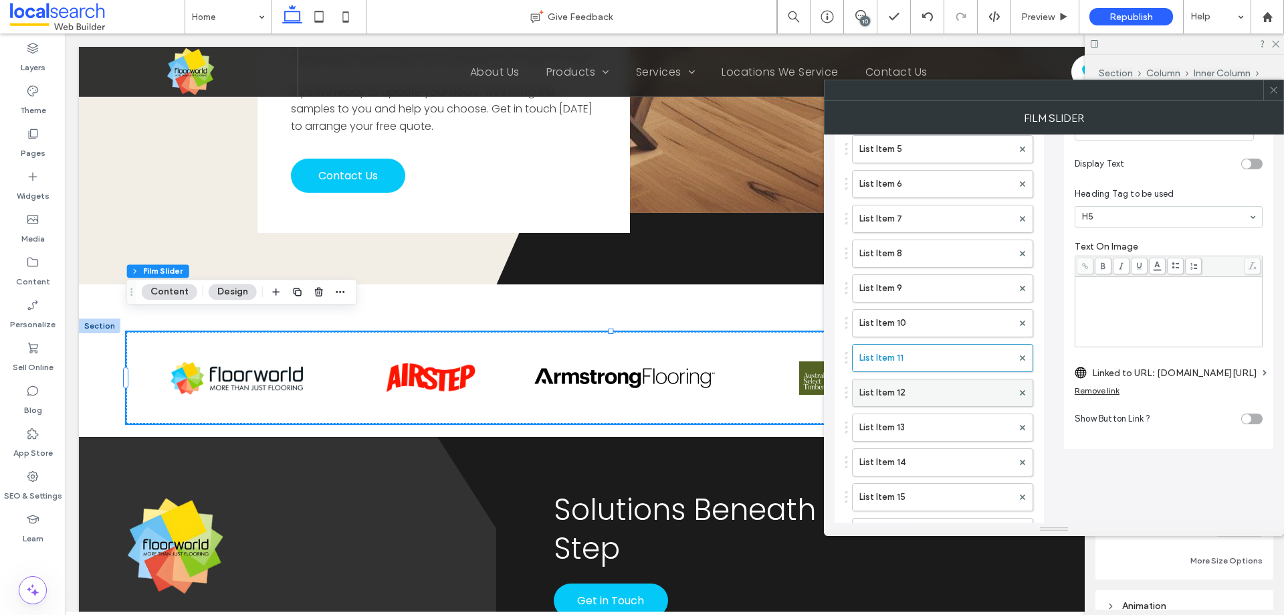
click at [916, 393] on label "List Item 12" at bounding box center [936, 392] width 153 height 27
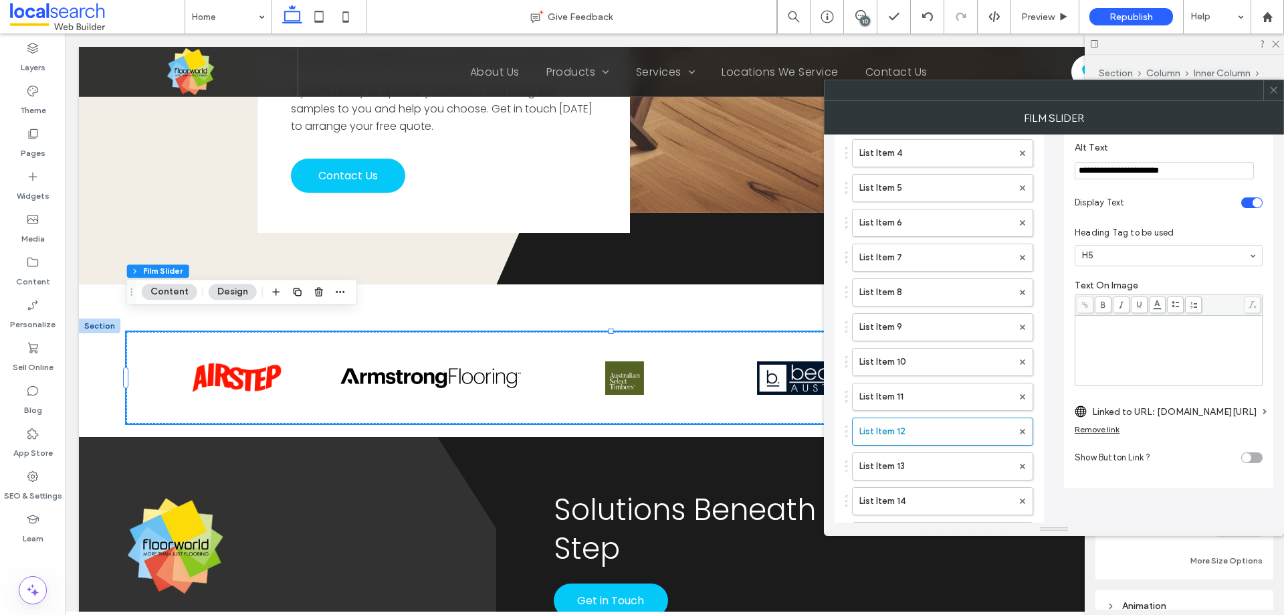
scroll to position [201, 0]
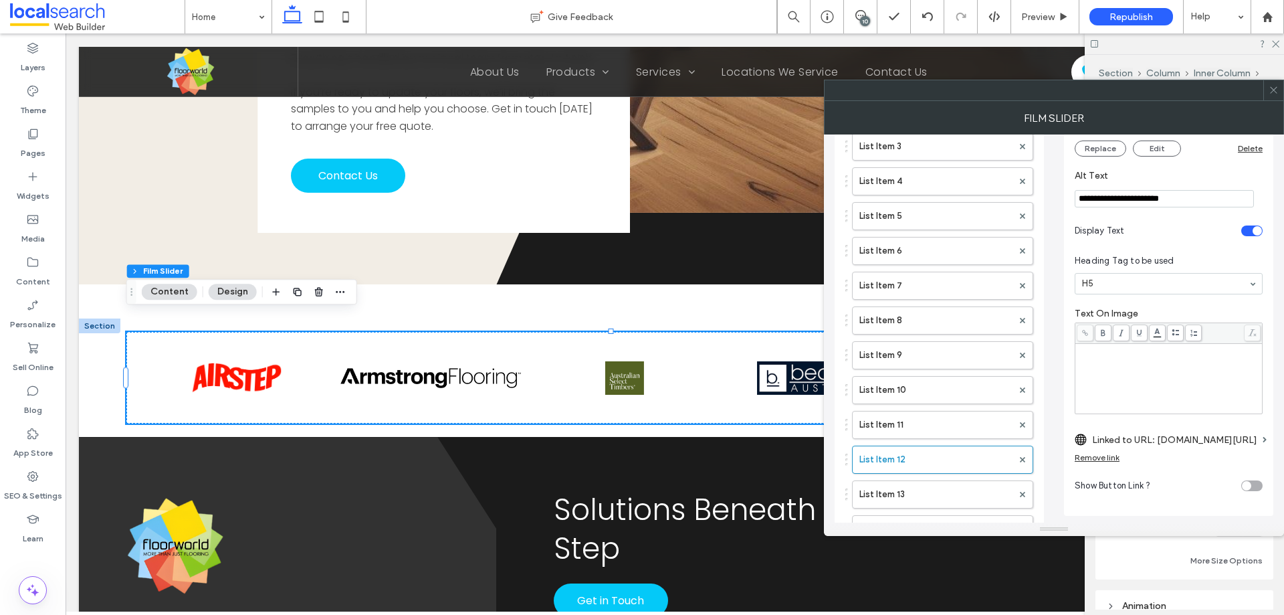
click at [1246, 225] on div "toggle" at bounding box center [1252, 230] width 21 height 11
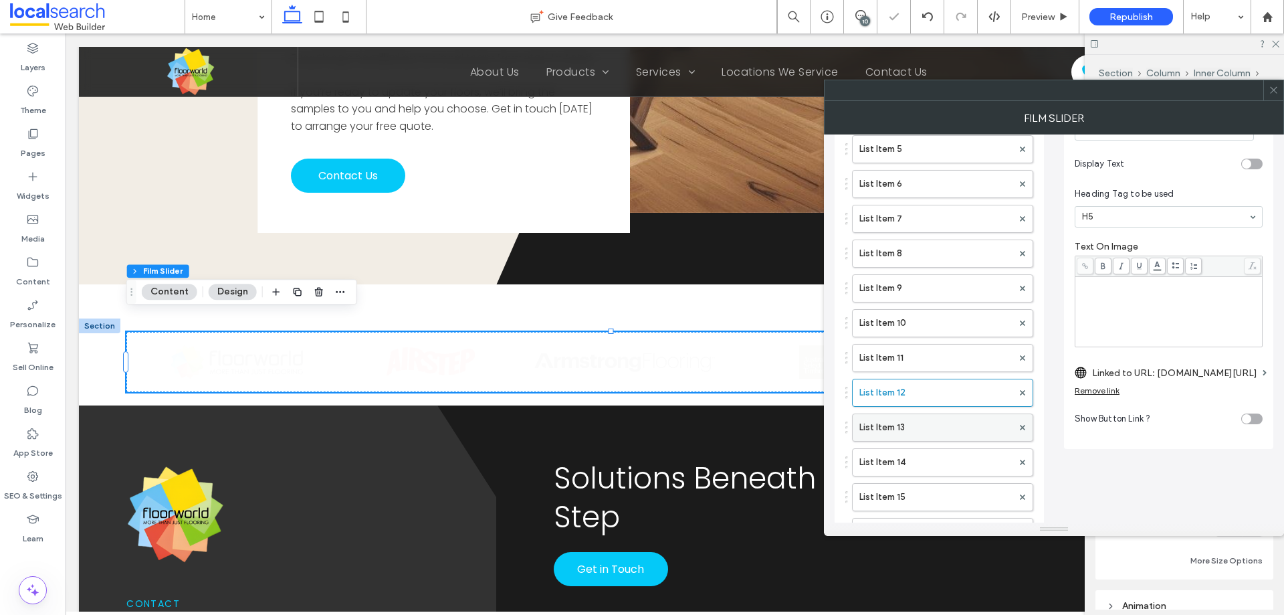
click at [897, 422] on label "List Item 13" at bounding box center [936, 427] width 153 height 27
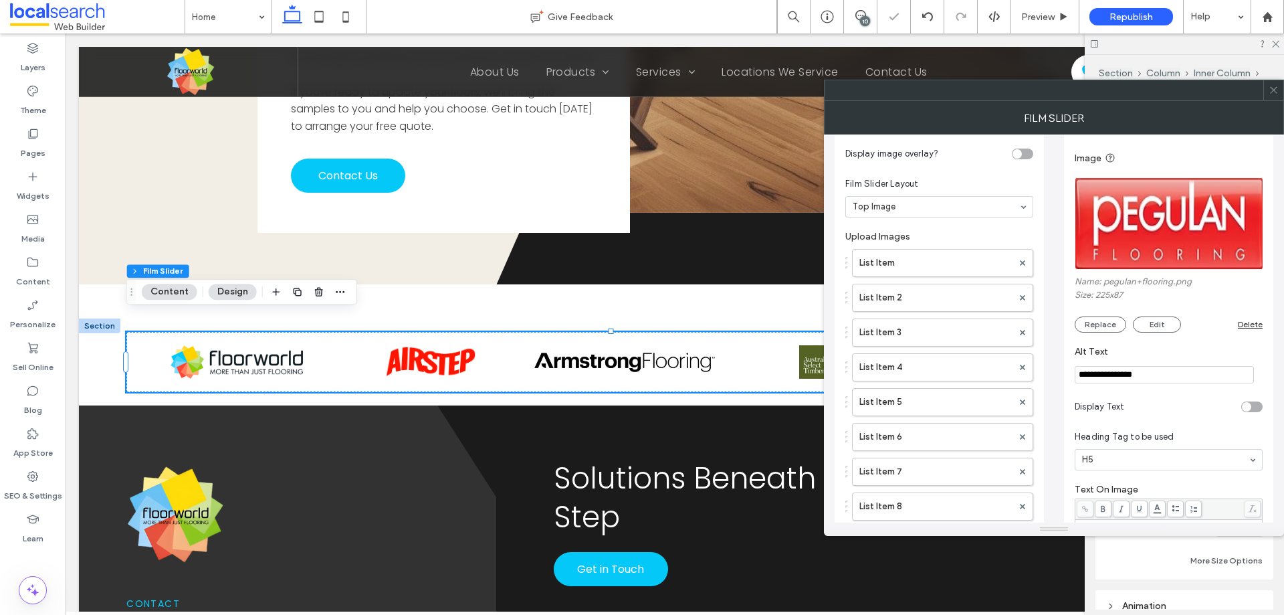
scroll to position [0, 0]
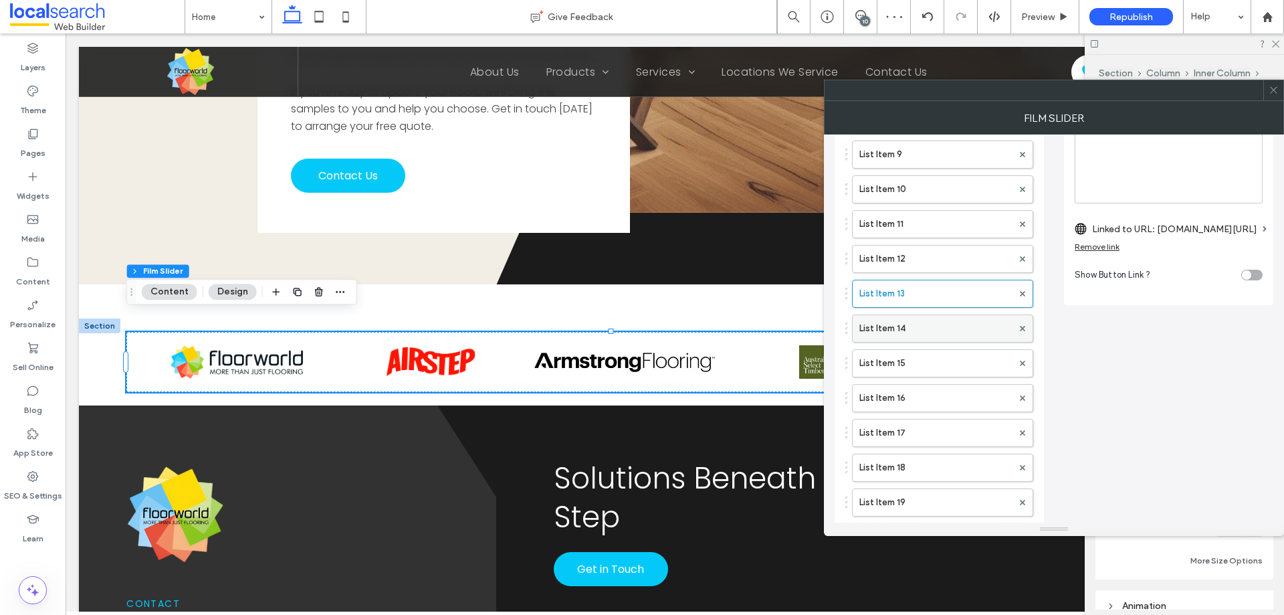
click at [915, 334] on label "List Item 14" at bounding box center [936, 328] width 153 height 27
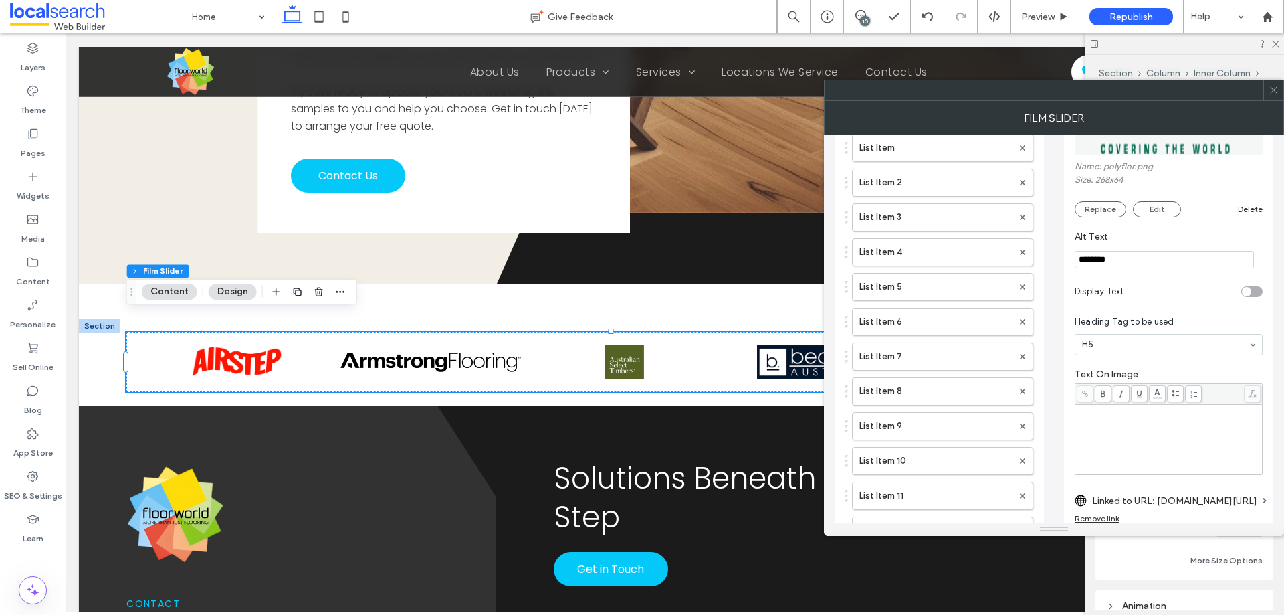
scroll to position [334, 0]
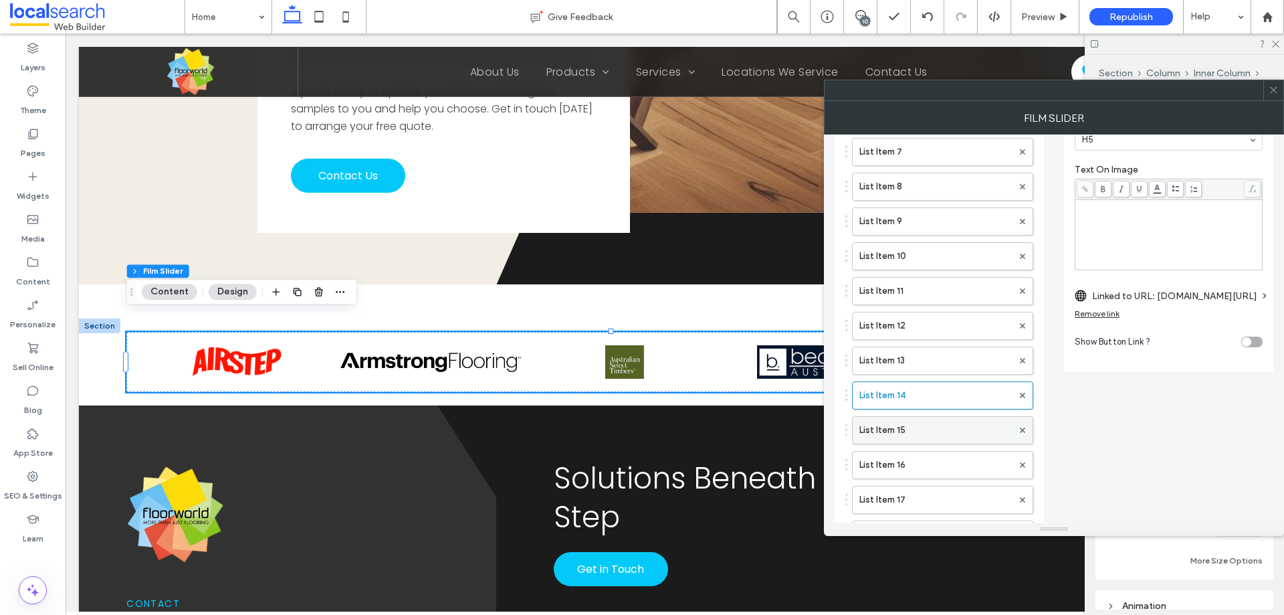
click at [935, 430] on label "List Item 15" at bounding box center [936, 430] width 153 height 27
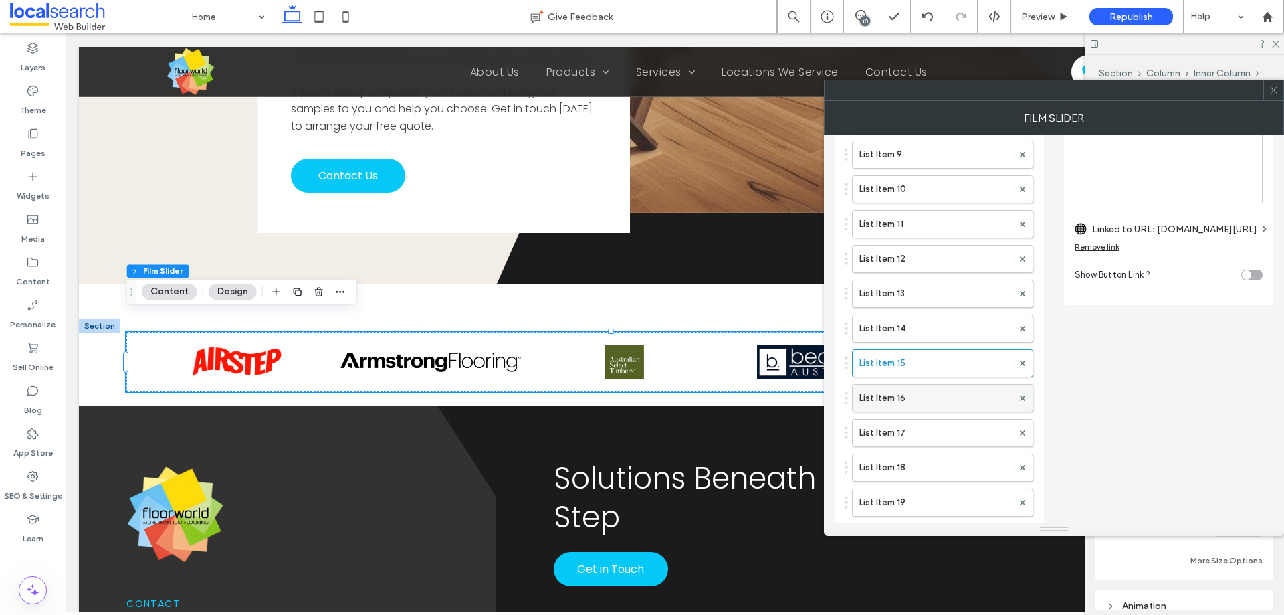
click at [920, 395] on label "List Item 16" at bounding box center [936, 398] width 153 height 27
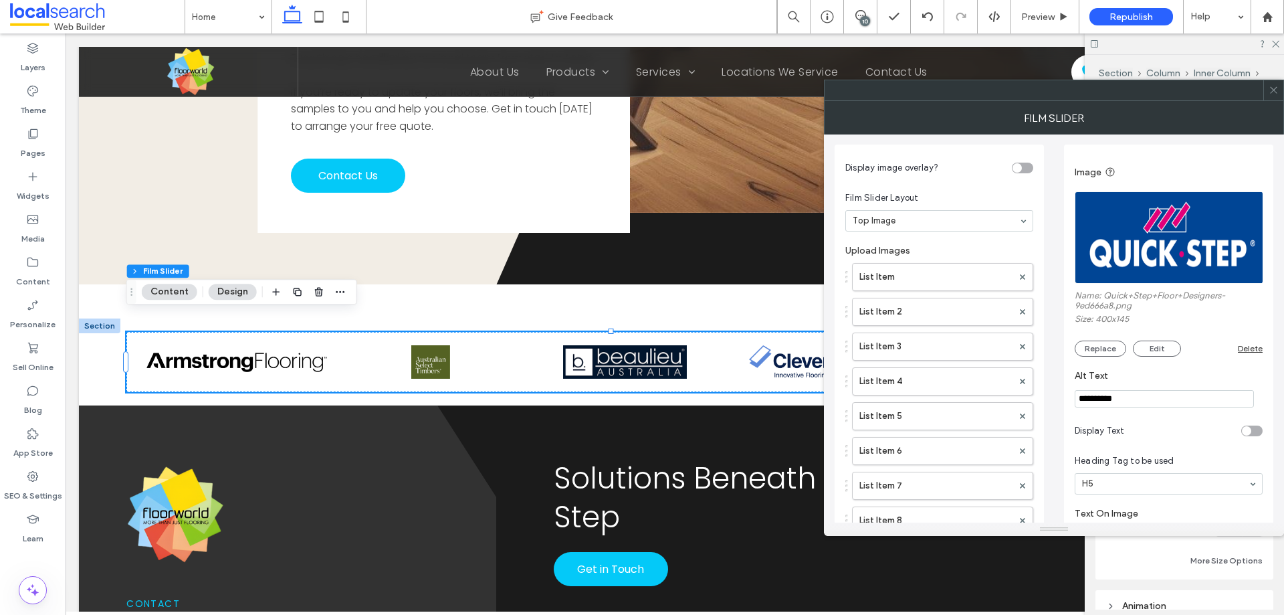
scroll to position [0, 0]
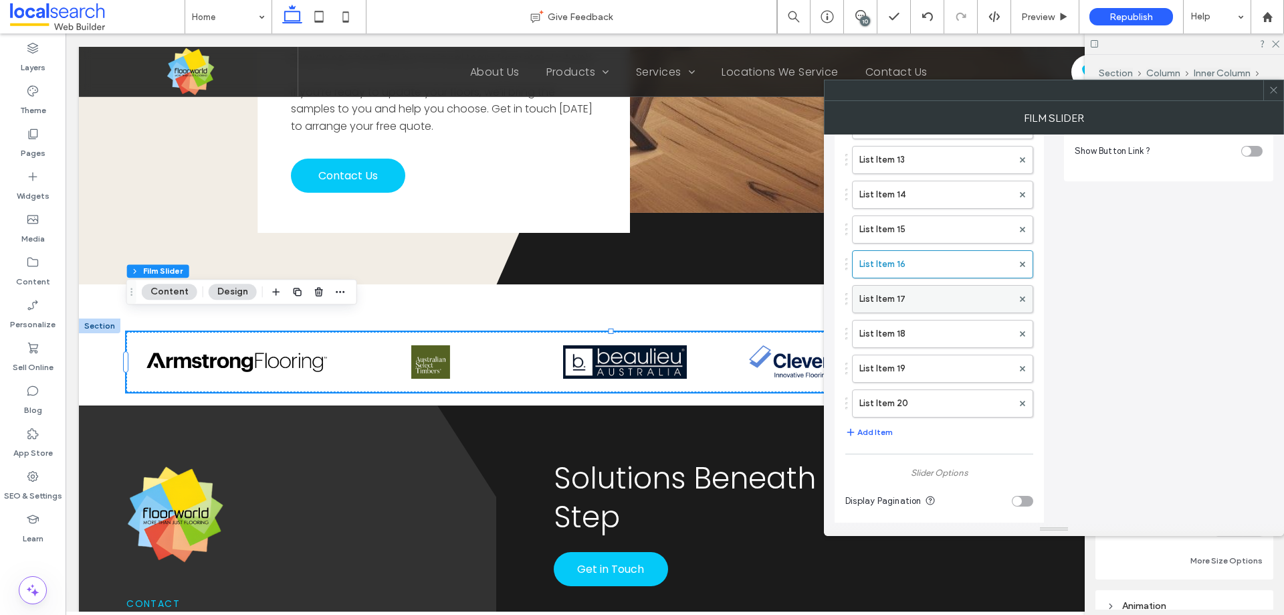
click at [923, 306] on label "List Item 17" at bounding box center [936, 299] width 153 height 27
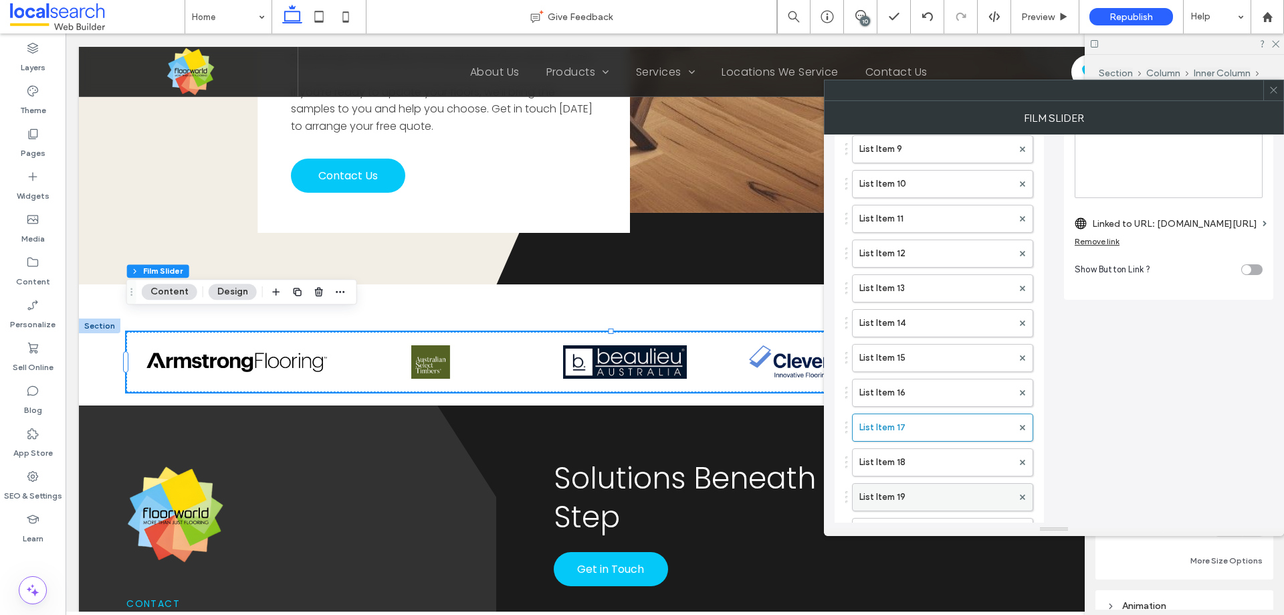
scroll to position [535, 0]
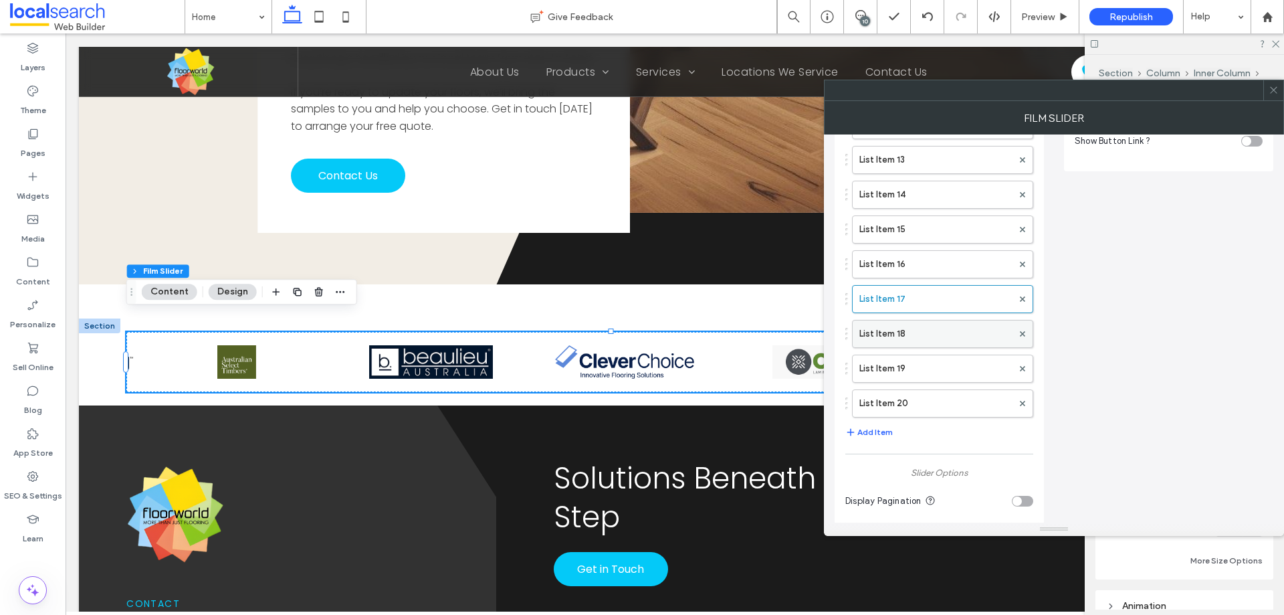
click at [929, 332] on label "List Item 18" at bounding box center [936, 333] width 153 height 27
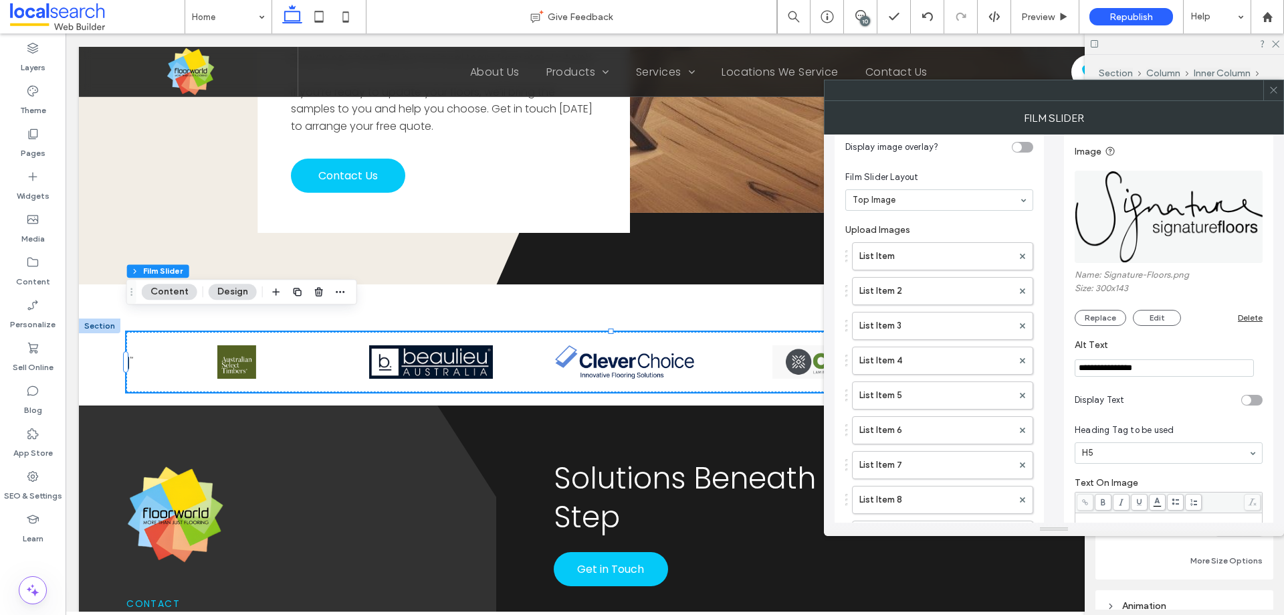
scroll to position [0, 0]
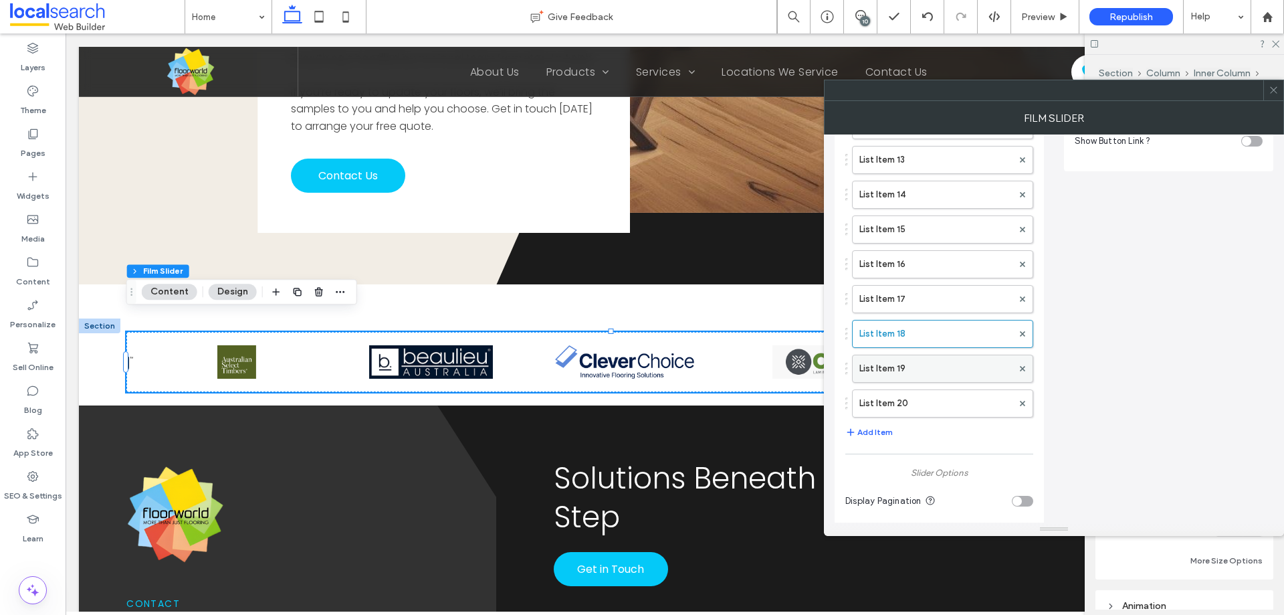
click at [945, 375] on label "List Item 19" at bounding box center [936, 368] width 153 height 27
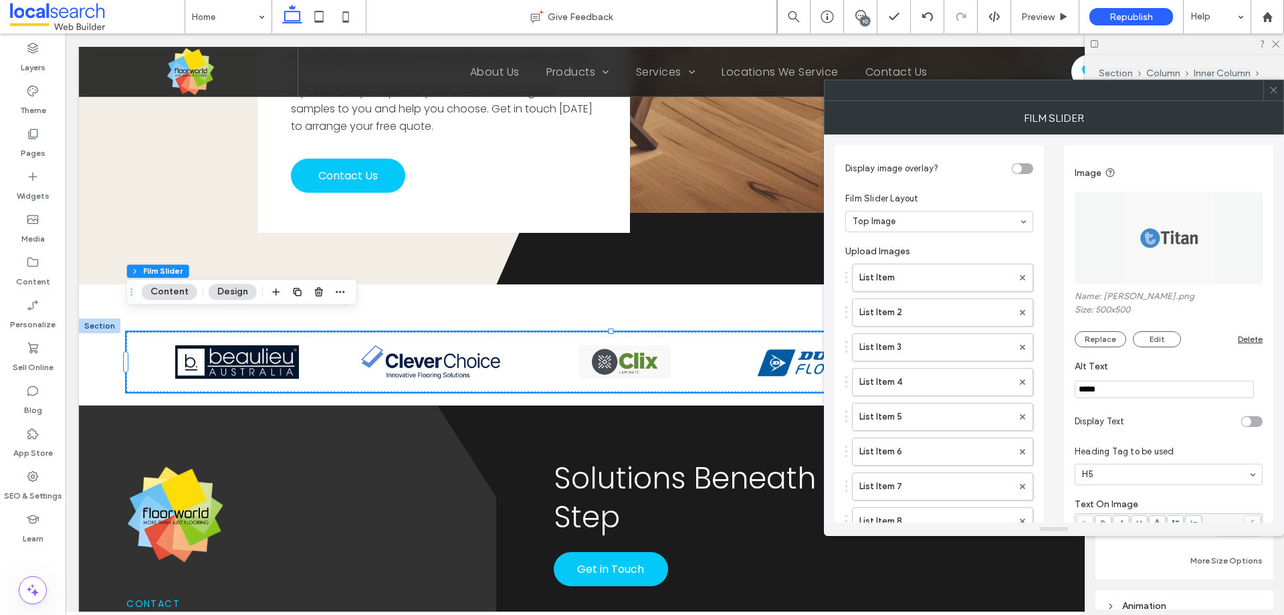
click at [1183, 248] on img at bounding box center [1169, 238] width 92 height 92
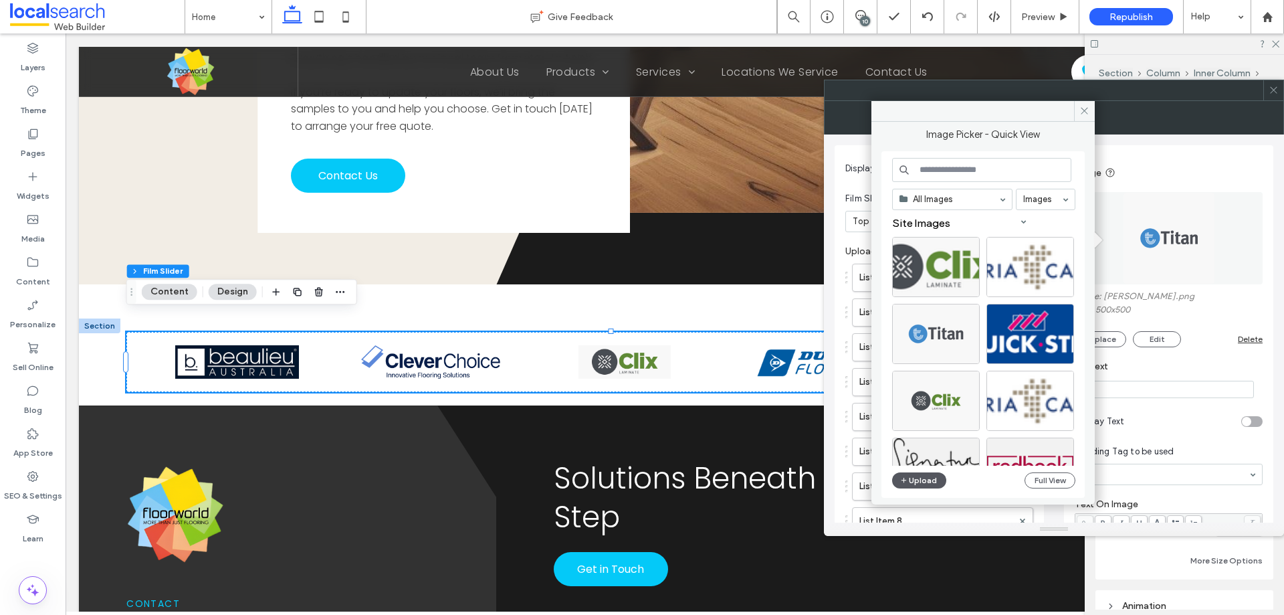
click at [926, 476] on button "Upload" at bounding box center [919, 480] width 55 height 16
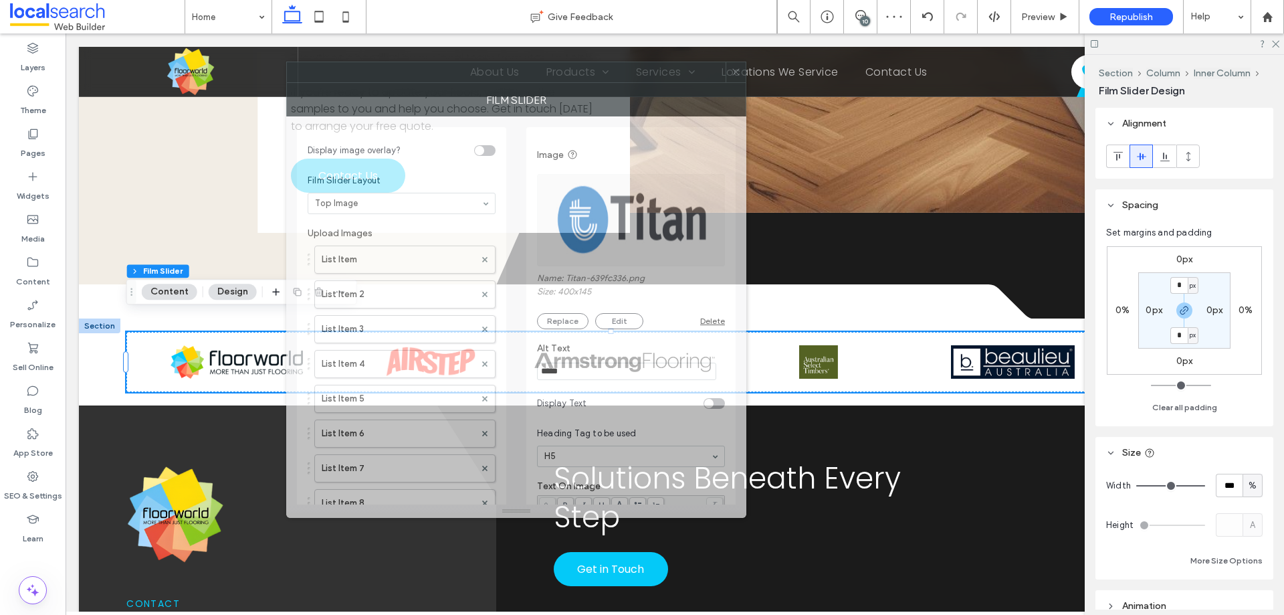
drag, startPoint x: 1073, startPoint y: 93, endPoint x: 498, endPoint y: 75, distance: 575.6
click at [498, 75] on div at bounding box center [506, 72] width 439 height 20
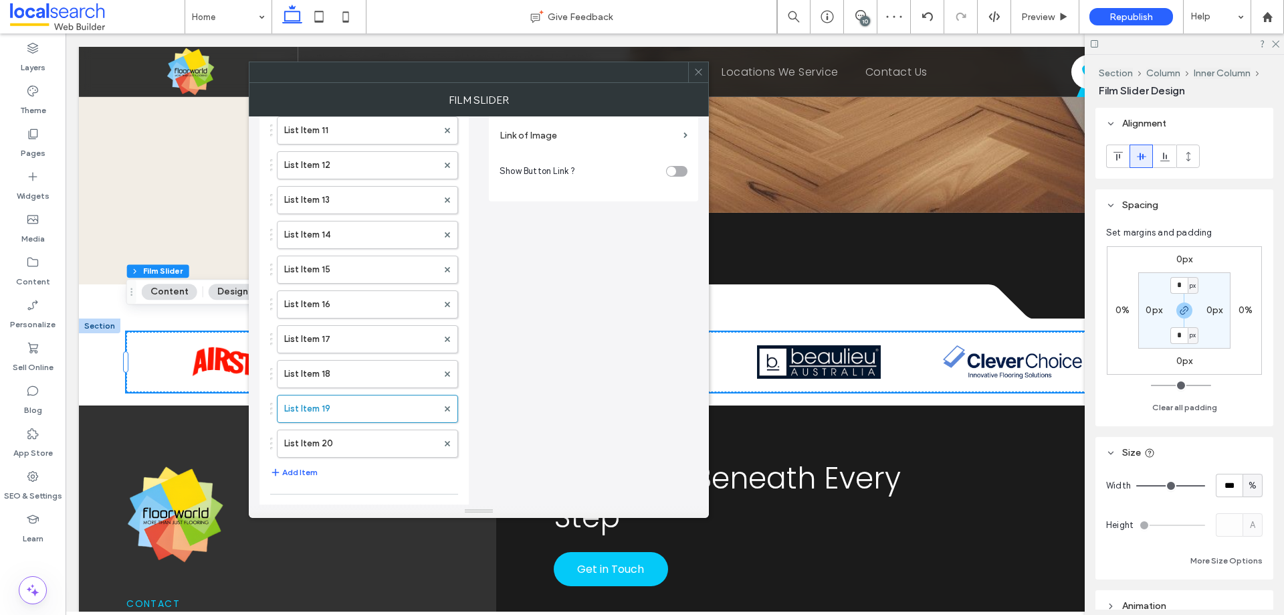
scroll to position [602, 0]
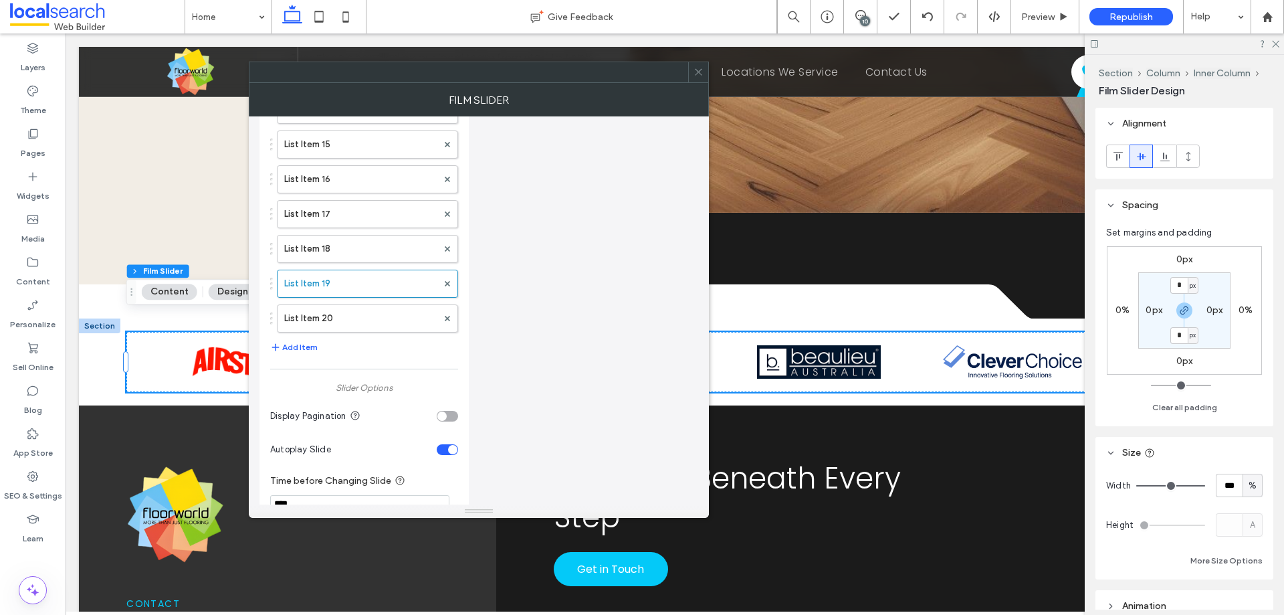
click at [696, 75] on use at bounding box center [698, 72] width 7 height 7
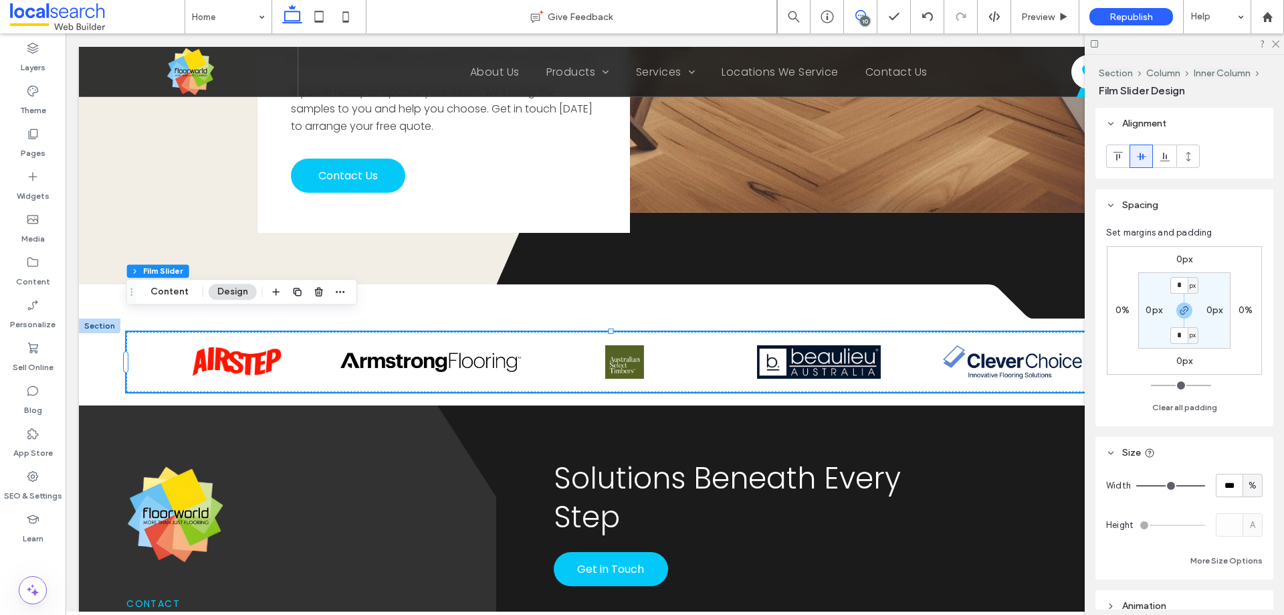
click at [860, 17] on icon at bounding box center [861, 15] width 11 height 11
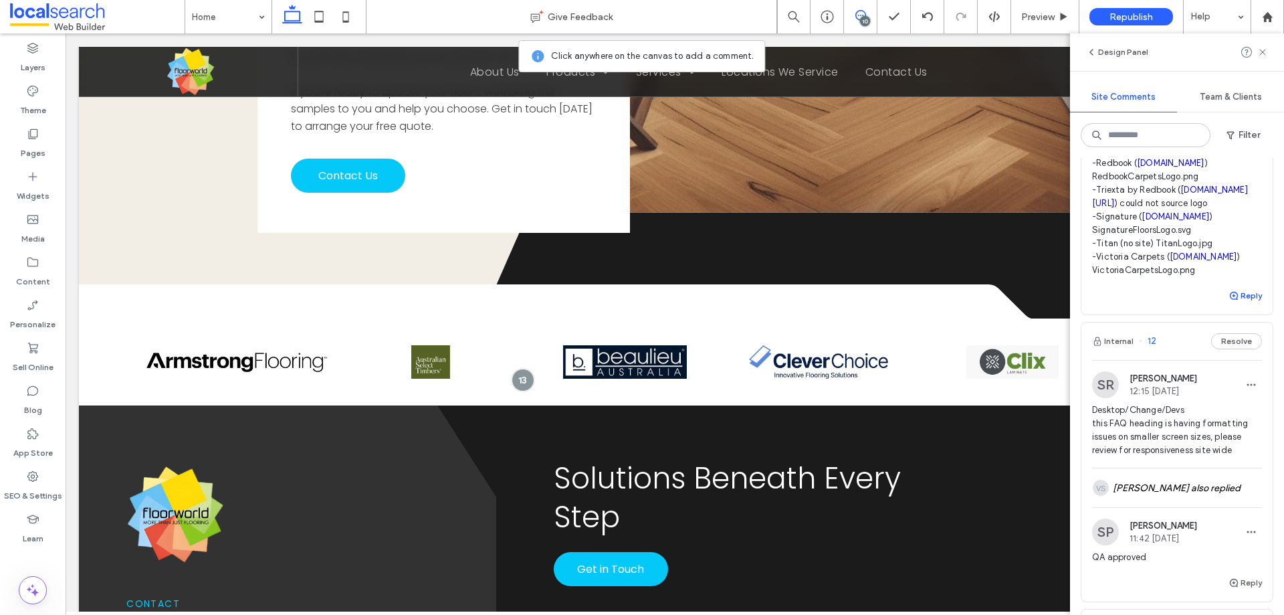
click at [1240, 304] on button "Reply" at bounding box center [1245, 296] width 33 height 16
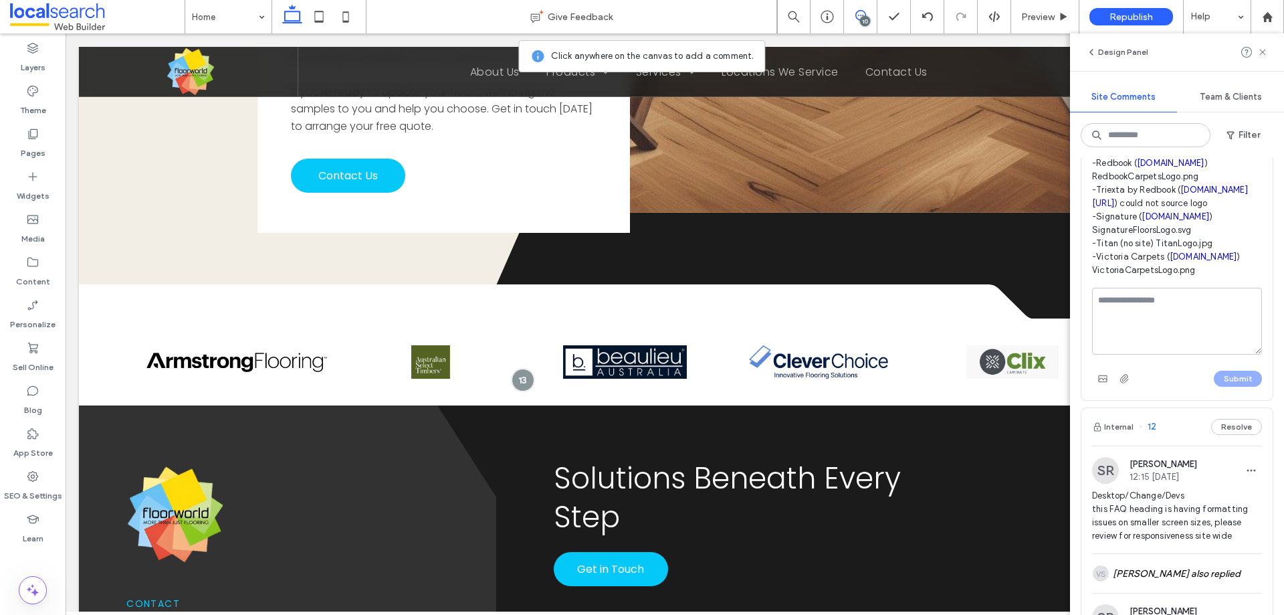
click at [1199, 355] on textarea at bounding box center [1177, 321] width 170 height 67
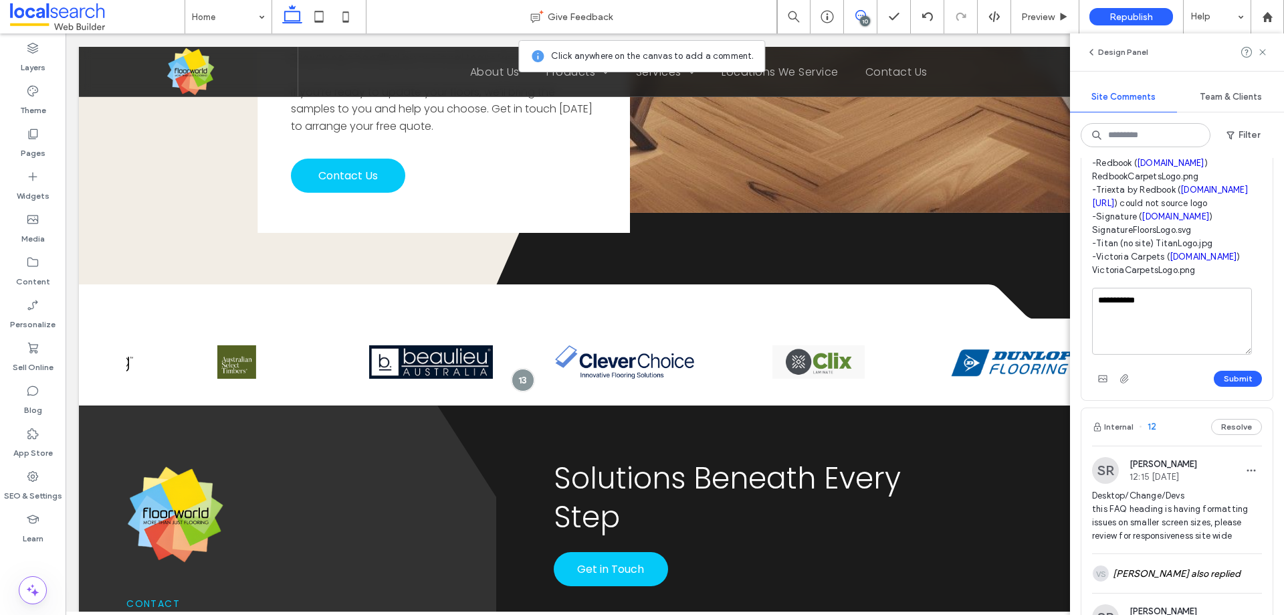
type textarea "**********"
click at [1236, 387] on button "Submit" at bounding box center [1238, 379] width 48 height 16
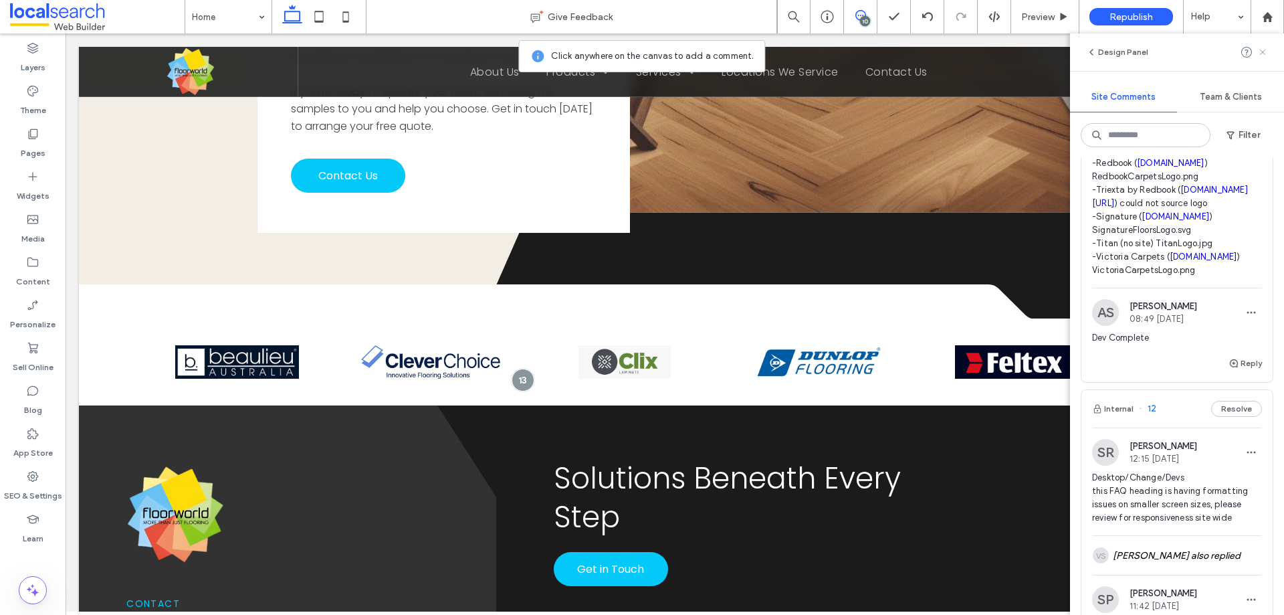
click at [1265, 54] on use at bounding box center [1263, 52] width 6 height 6
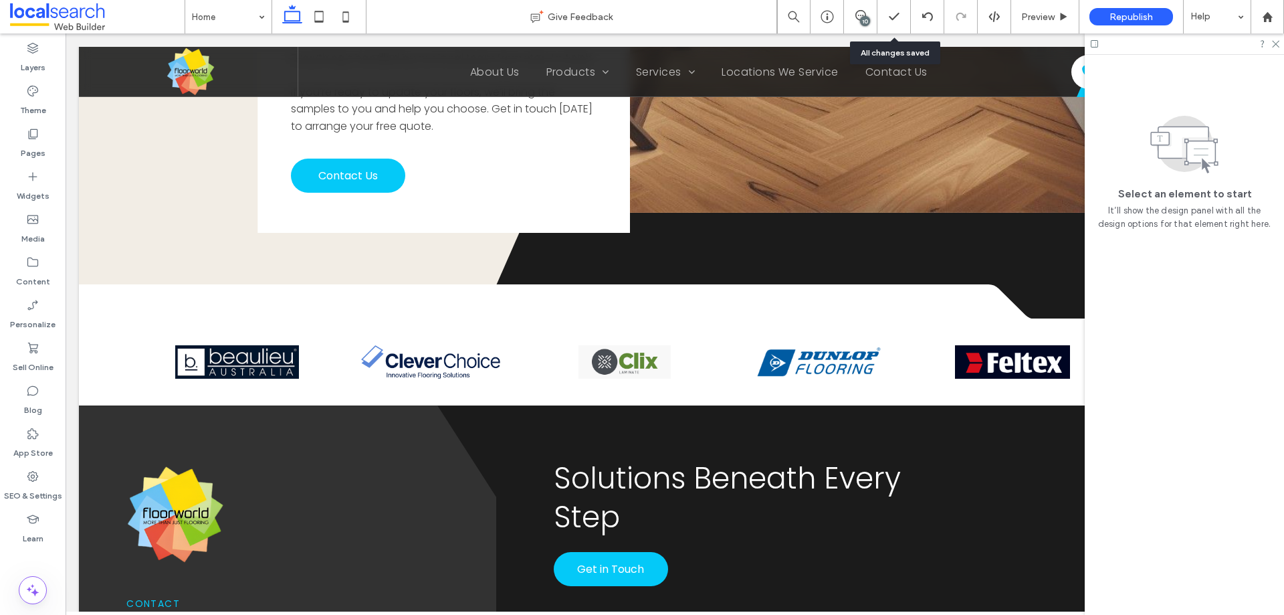
click at [868, 17] on div "10" at bounding box center [865, 21] width 10 height 10
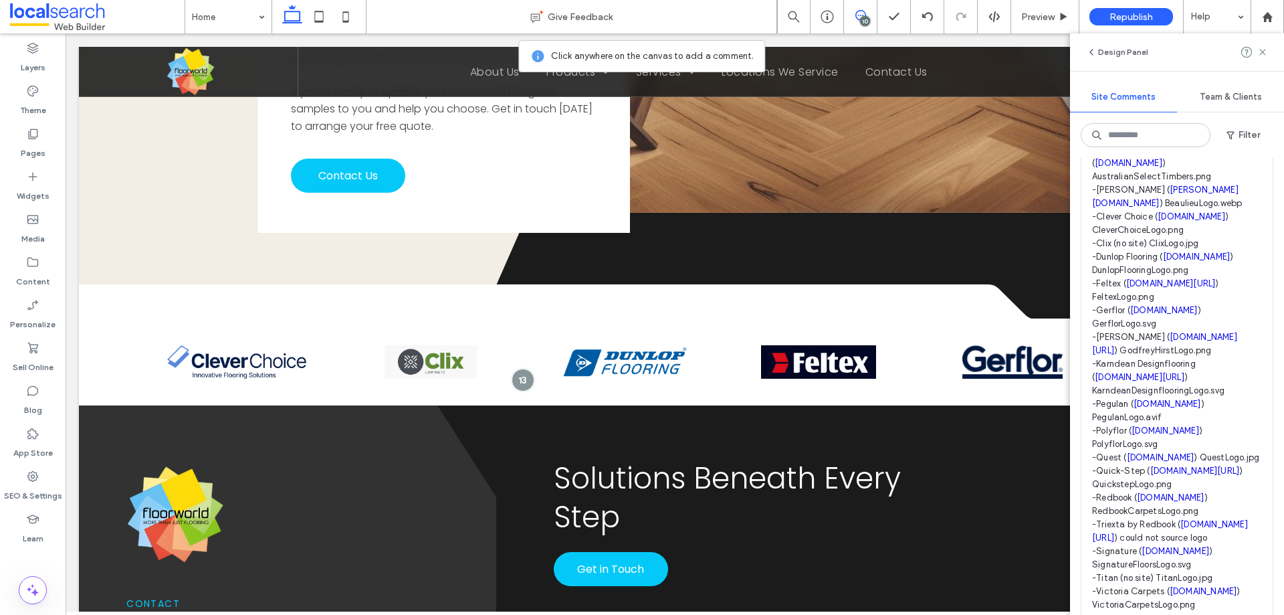
scroll to position [602, 0]
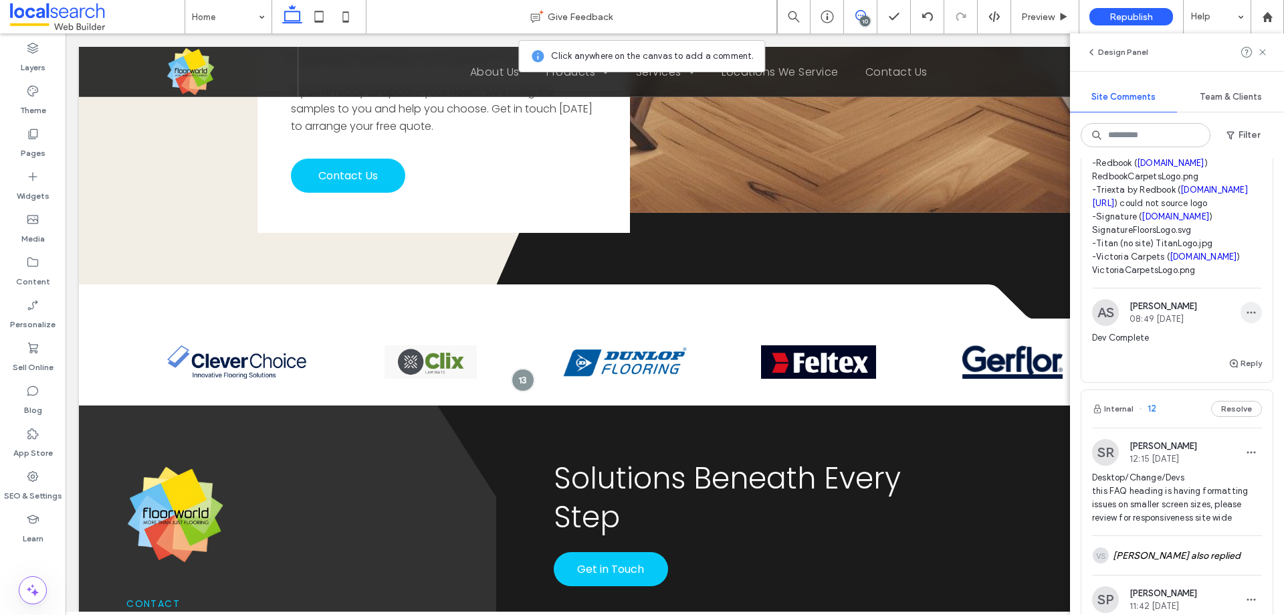
click at [1242, 323] on span "button" at bounding box center [1251, 312] width 21 height 21
click at [1217, 421] on div "Edit" at bounding box center [1192, 427] width 119 height 25
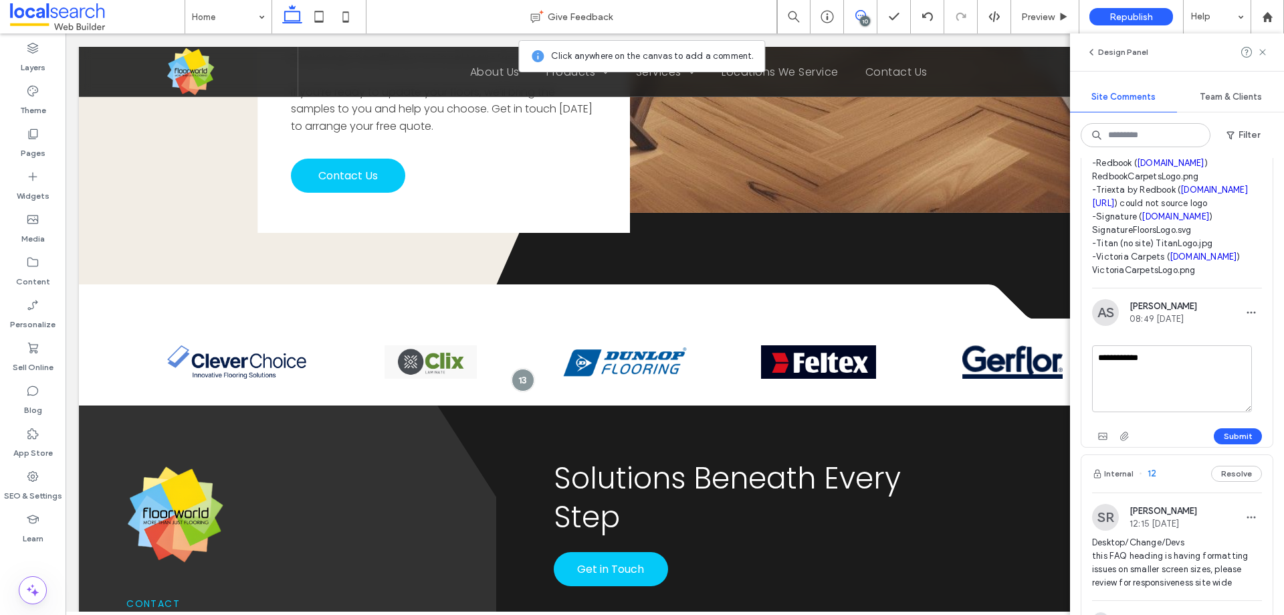
click at [1158, 412] on textarea "**********" at bounding box center [1172, 378] width 160 height 67
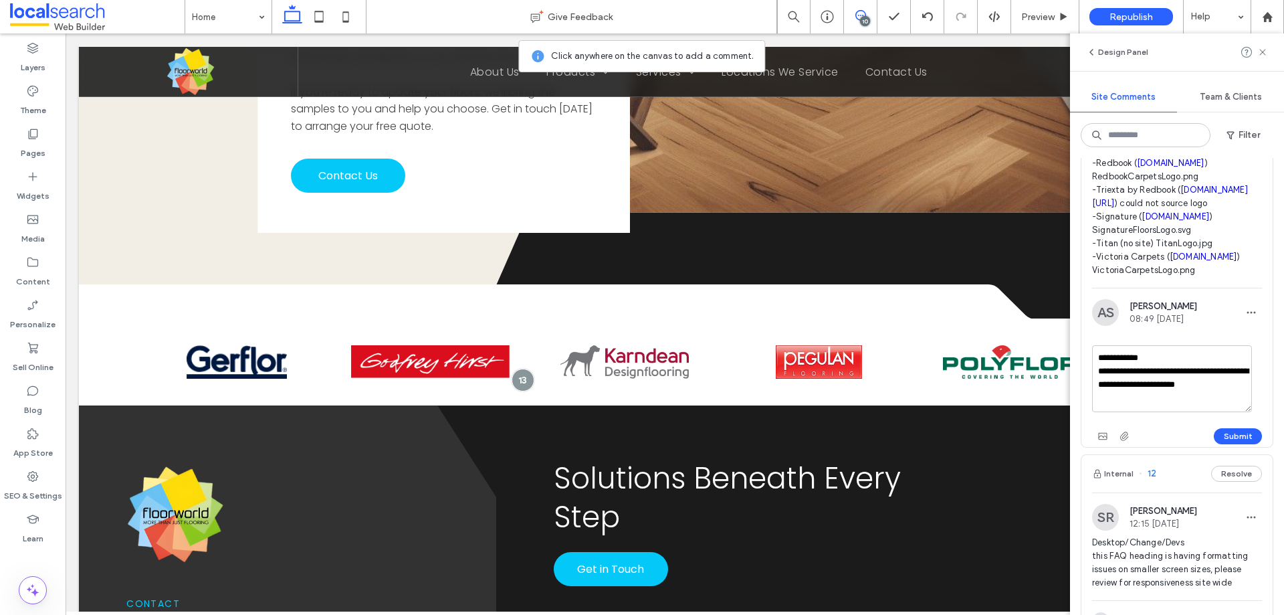
click at [1229, 412] on textarea "**********" at bounding box center [1172, 378] width 160 height 67
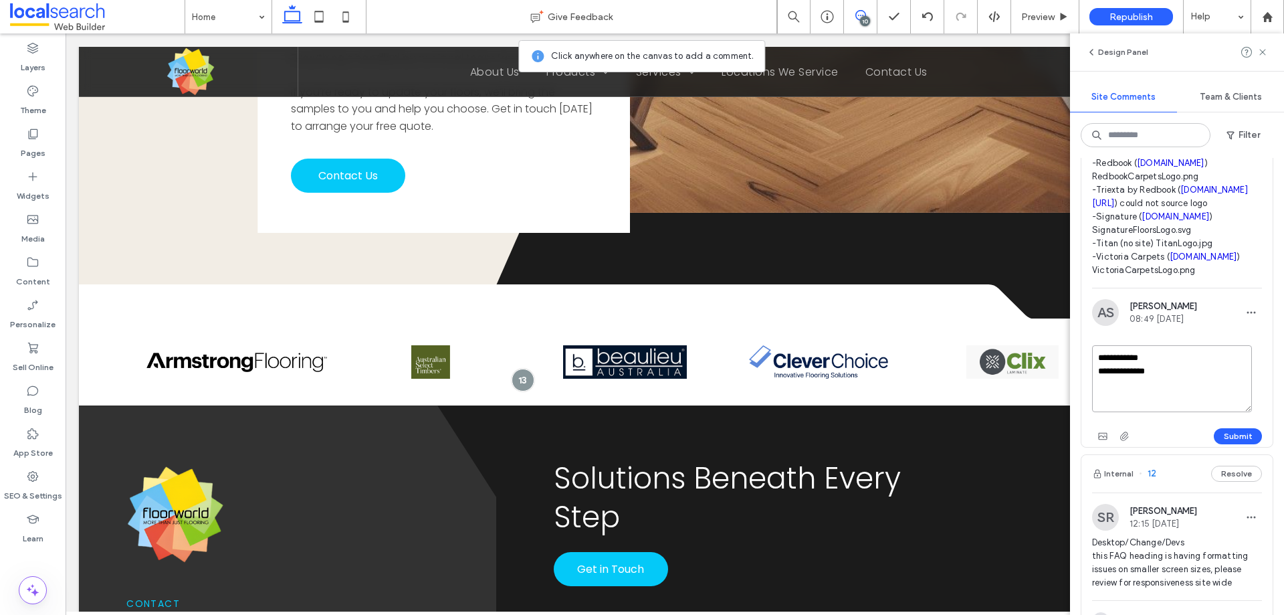
click at [1174, 412] on textarea "**********" at bounding box center [1172, 378] width 160 height 67
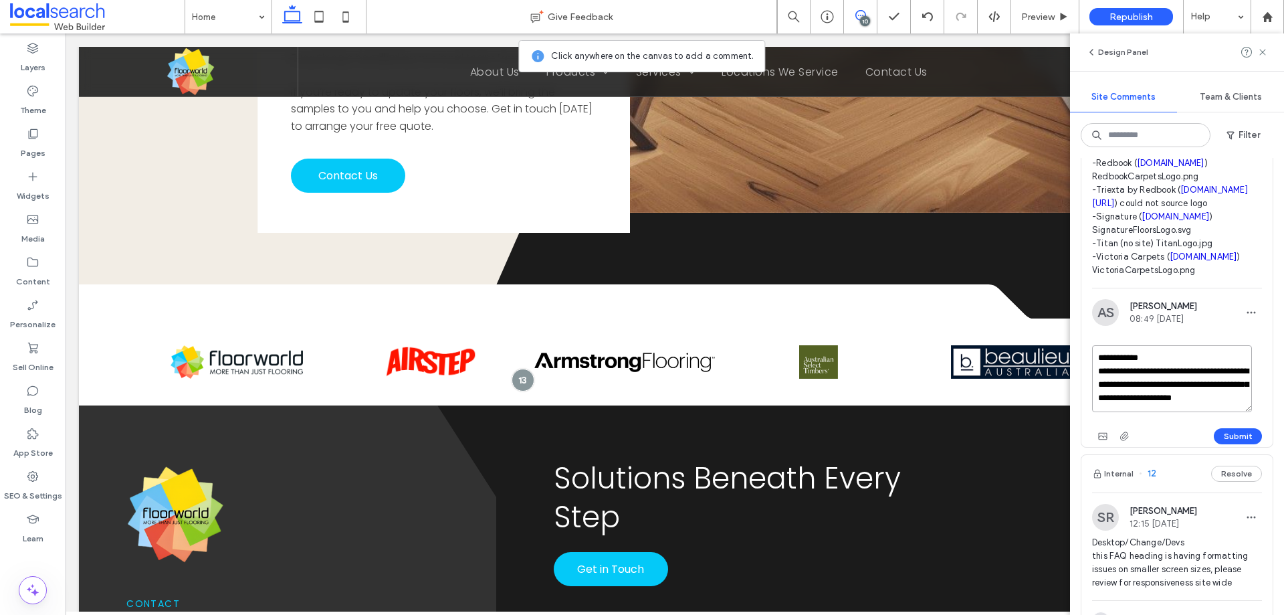
scroll to position [5, 0]
click at [1190, 412] on textarea "**********" at bounding box center [1172, 378] width 160 height 67
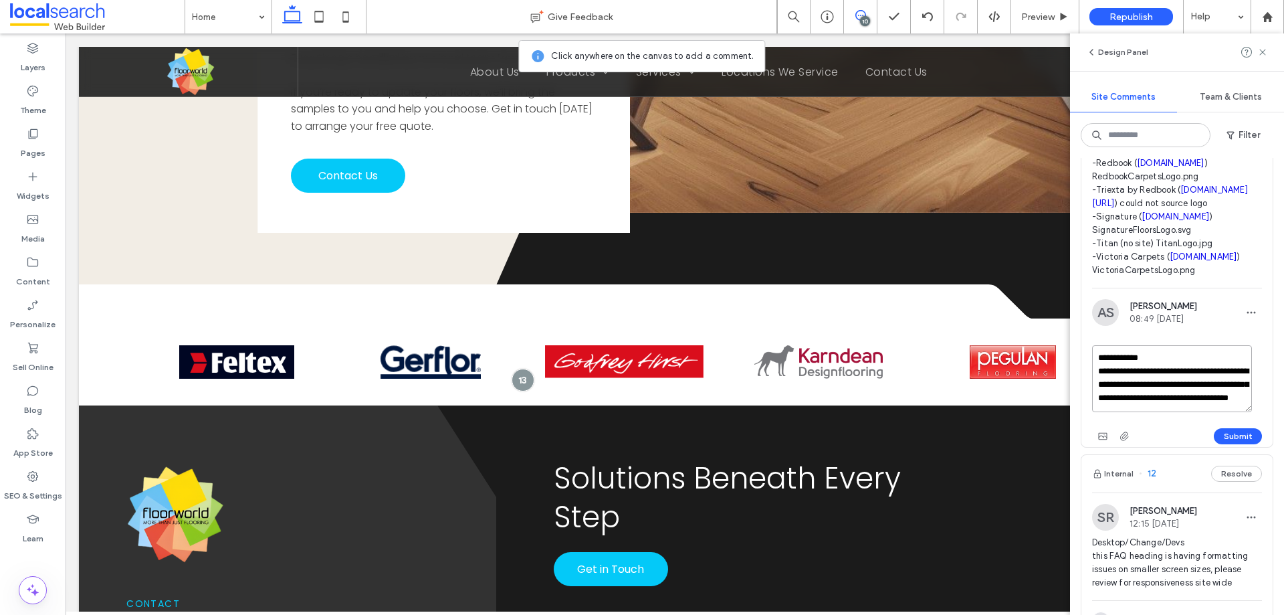
click at [1121, 412] on textarea "**********" at bounding box center [1172, 378] width 160 height 67
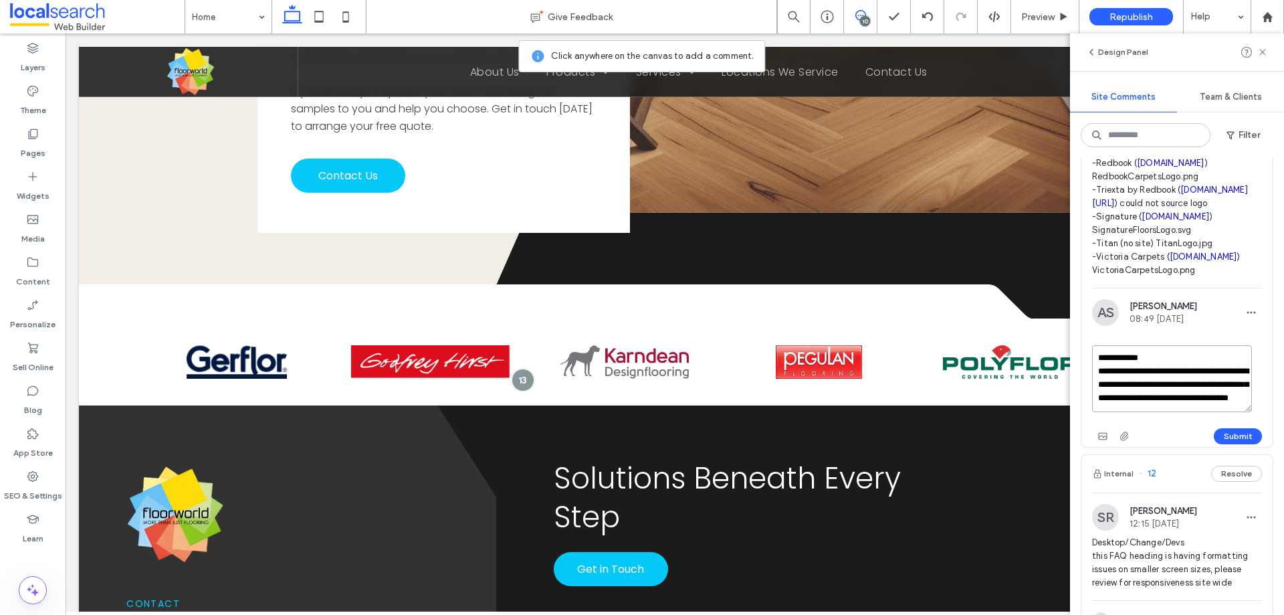
click at [1121, 412] on textarea "**********" at bounding box center [1172, 378] width 160 height 67
click at [1227, 412] on textarea "**********" at bounding box center [1172, 378] width 160 height 67
paste textarea
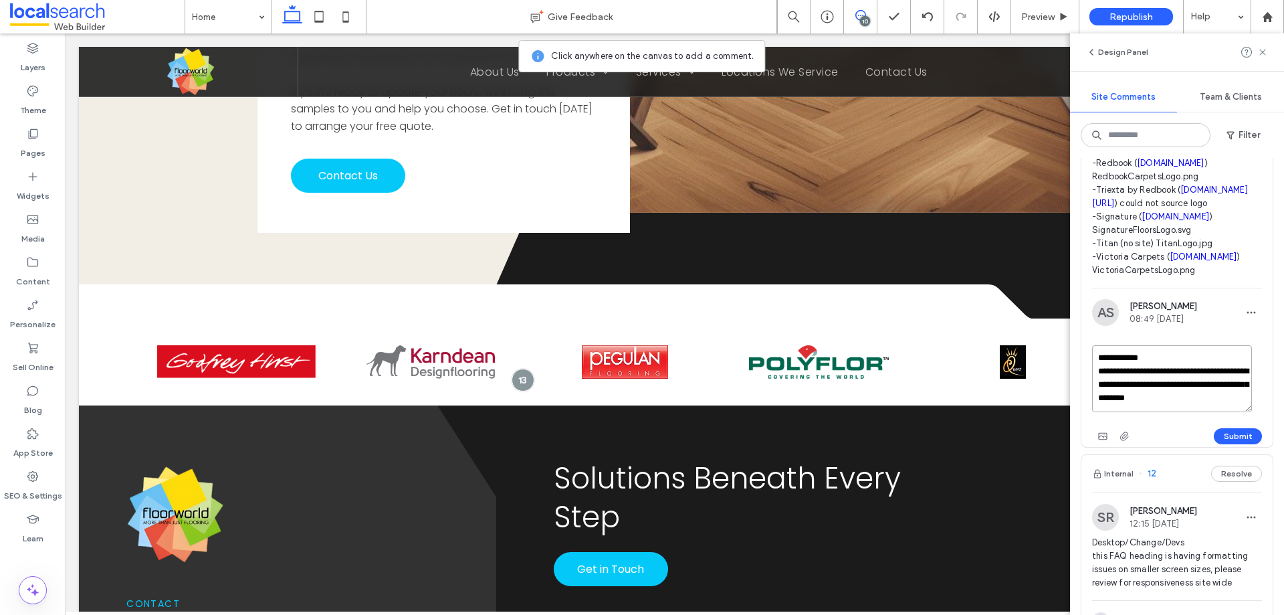
drag, startPoint x: 1122, startPoint y: 449, endPoint x: 1145, endPoint y: 459, distance: 24.9
click at [1122, 412] on textarea "**********" at bounding box center [1172, 378] width 160 height 67
type textarea "**********"
click at [1224, 444] on button "Submit" at bounding box center [1238, 436] width 48 height 16
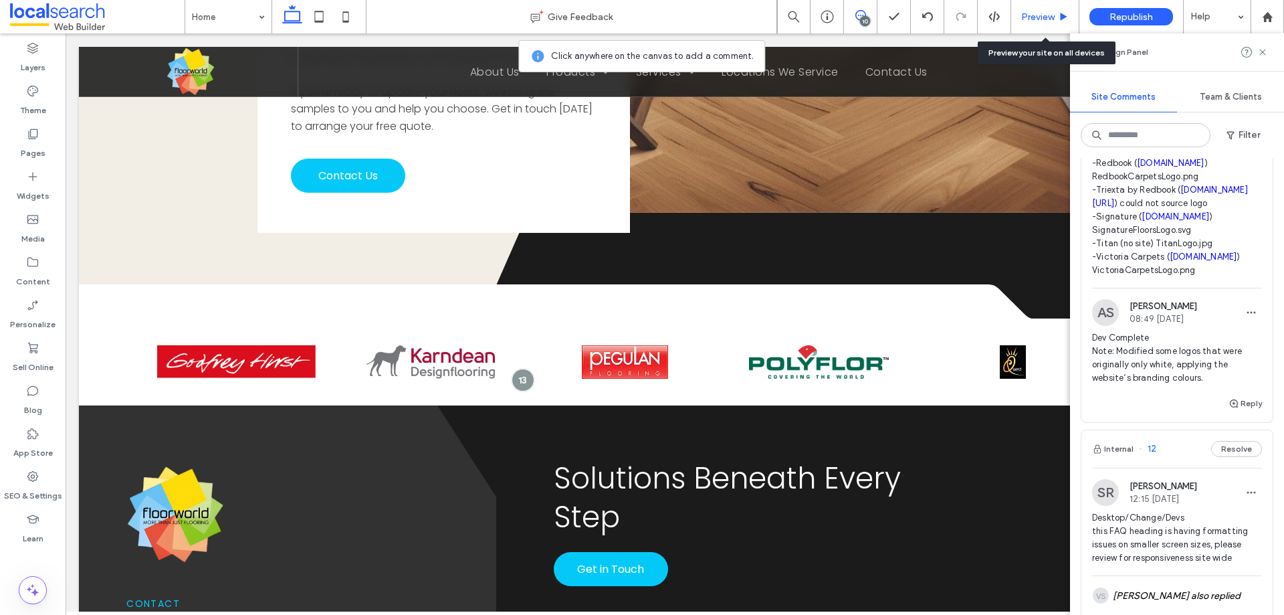
click at [1041, 5] on div "Preview" at bounding box center [1046, 16] width 68 height 33
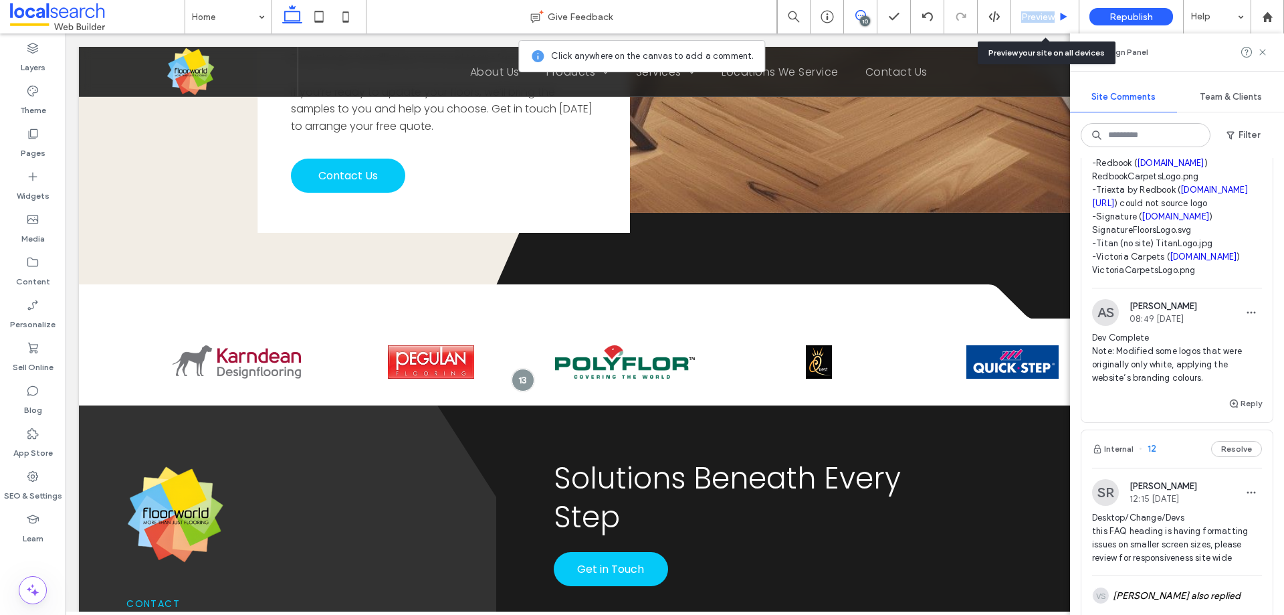
click at [1042, 13] on span "Preview" at bounding box center [1038, 16] width 33 height 11
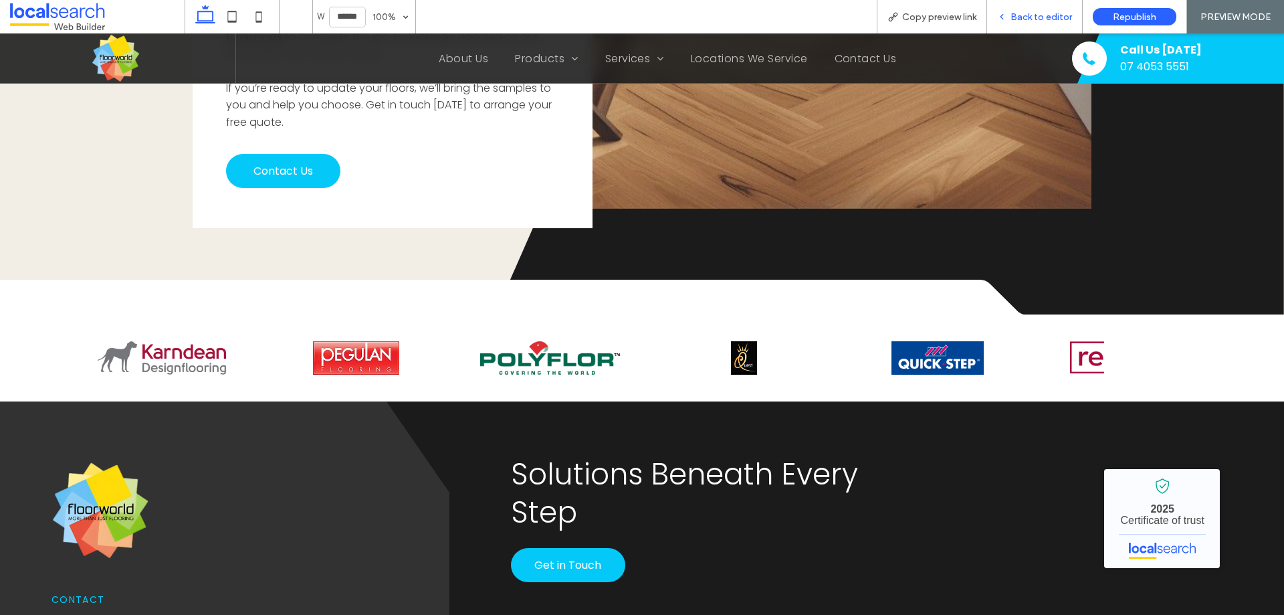
scroll to position [2964, 0]
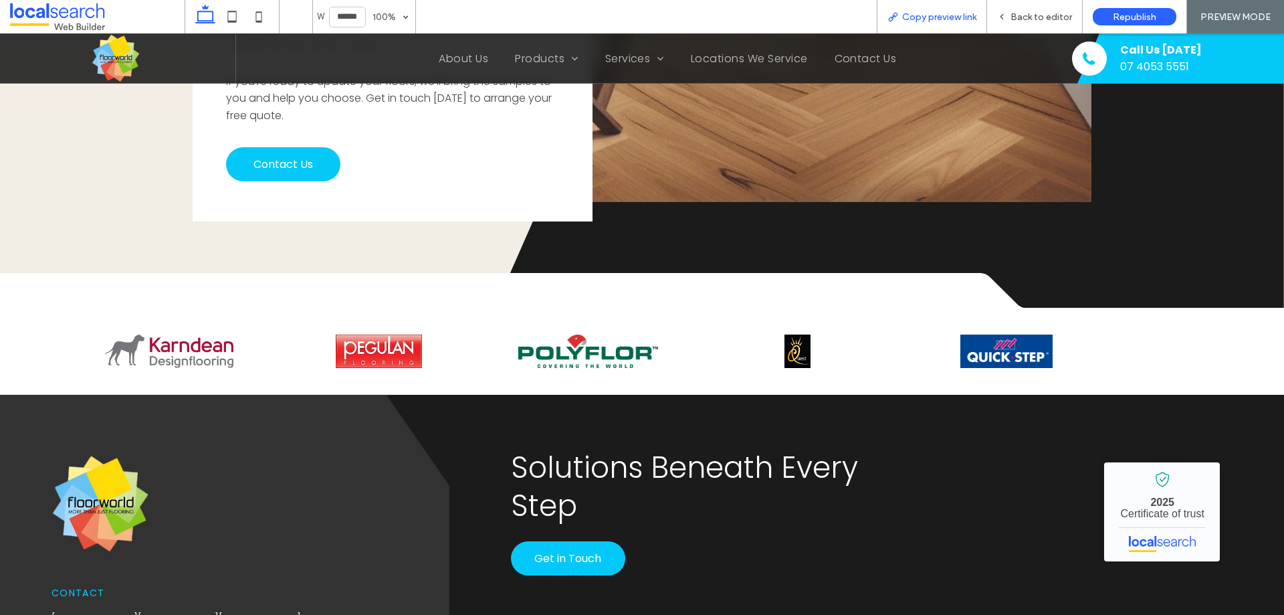
click at [928, 17] on span "Copy preview link" at bounding box center [939, 16] width 74 height 11
